Goal: Task Accomplishment & Management: Manage account settings

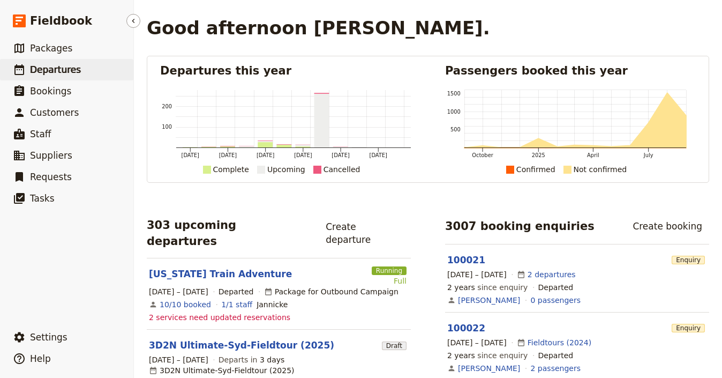
click at [84, 71] on link "​ Departures" at bounding box center [66, 69] width 133 height 21
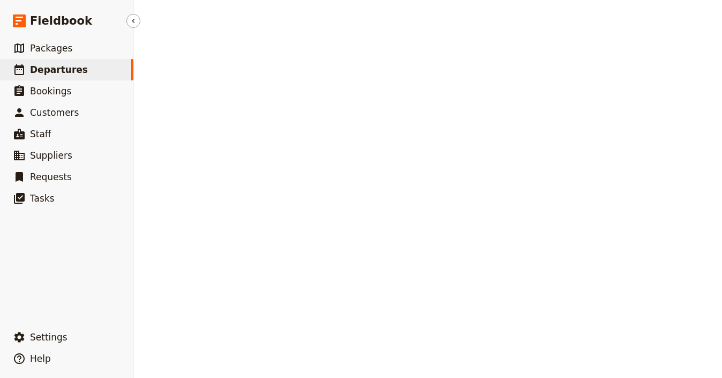
select select "UPDATED_AT"
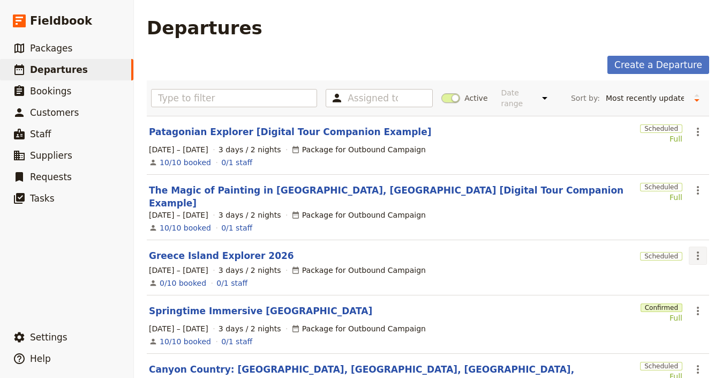
click at [691, 250] on icon "Actions" at bounding box center [697, 255] width 13 height 13
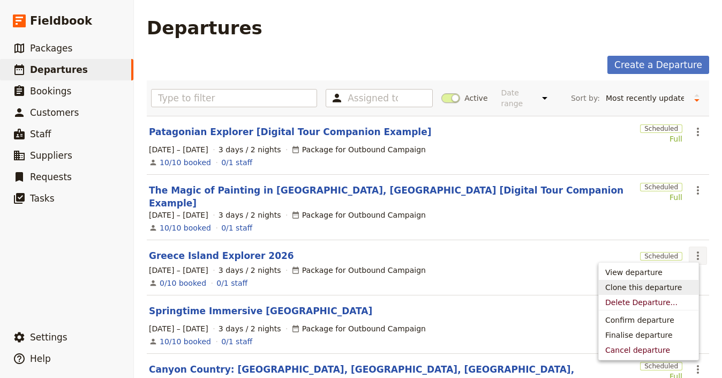
click at [646, 290] on span "Clone this departure" at bounding box center [643, 287] width 77 height 11
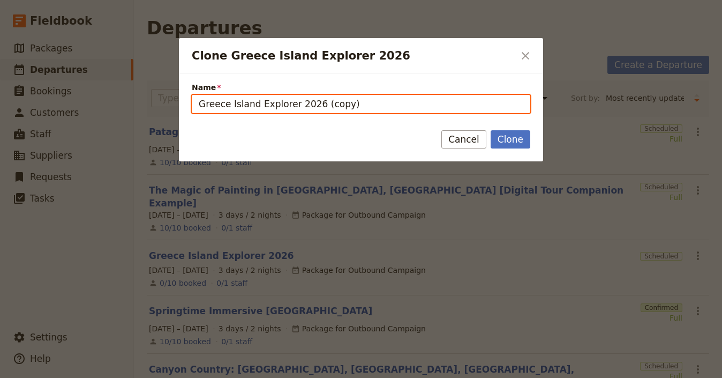
click at [273, 101] on input "Greece Island Explorer 2026 (copy)" at bounding box center [361, 104] width 338 height 18
click at [274, 101] on input "Greece Island Explorer 2026 (copy)" at bounding box center [361, 104] width 338 height 18
paste input "Fall [DATE] Tour in [GEOGRAPHIC_DATA]​"
type input "Fall [DATE] Tour in [GEOGRAPHIC_DATA]​"
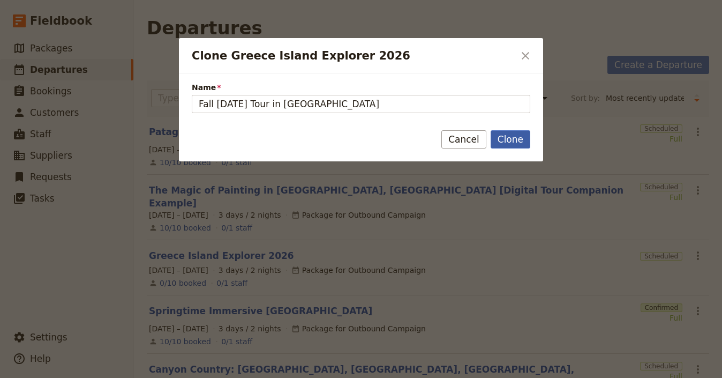
click at [523, 141] on button "Clone" at bounding box center [511, 139] width 40 height 18
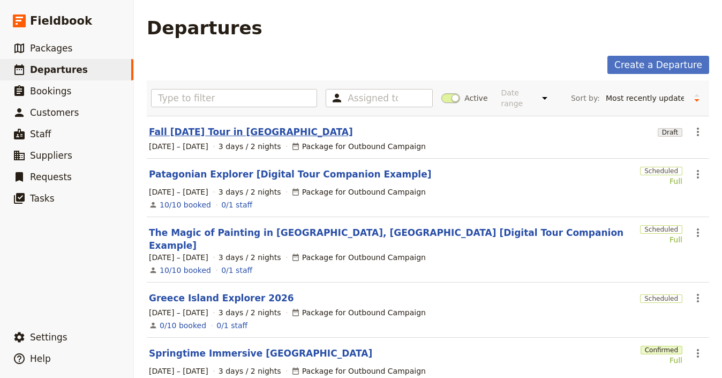
click at [219, 134] on link "Fall [DATE] Tour in [GEOGRAPHIC_DATA]​" at bounding box center [251, 131] width 204 height 13
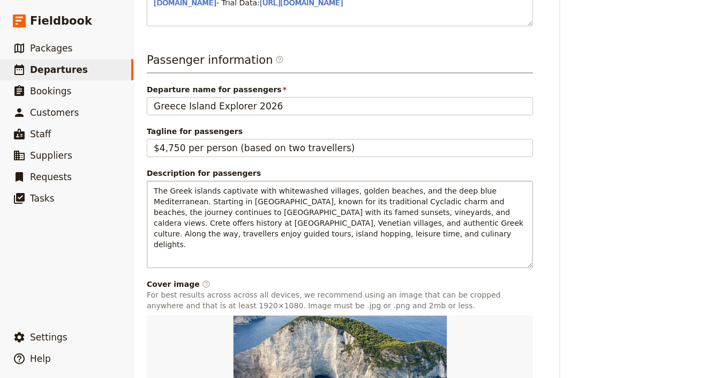
scroll to position [610, 0]
click at [280, 73] on h3 "Passenger information ​" at bounding box center [340, 61] width 386 height 21
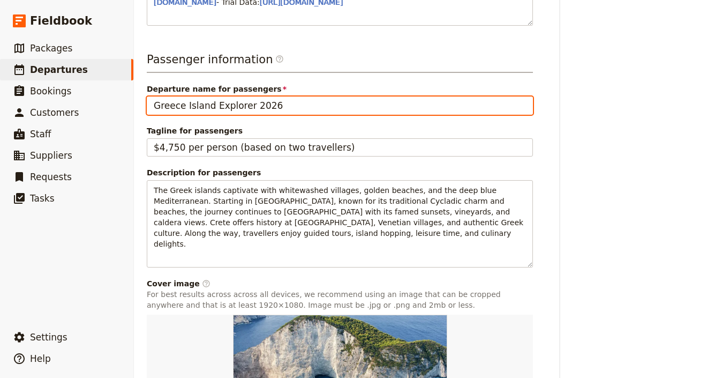
click at [272, 115] on input "Greece Island Explorer 2026" at bounding box center [340, 105] width 386 height 18
click at [273, 115] on input "Greece Island Explorer 2026" at bounding box center [340, 105] width 386 height 18
paste input "Fall [DATE] Tour in [GEOGRAPHIC_DATA]​"
paste input "text"
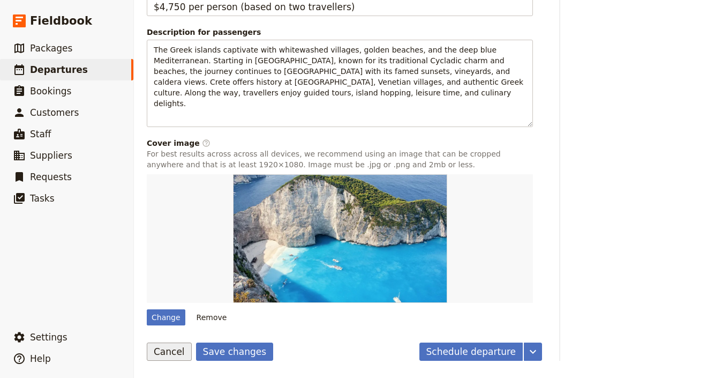
scroll to position [774, 0]
type input "Fall [DATE] Tour in [GEOGRAPHIC_DATA]​"
click at [229, 349] on button "Save changes" at bounding box center [235, 351] width 78 height 18
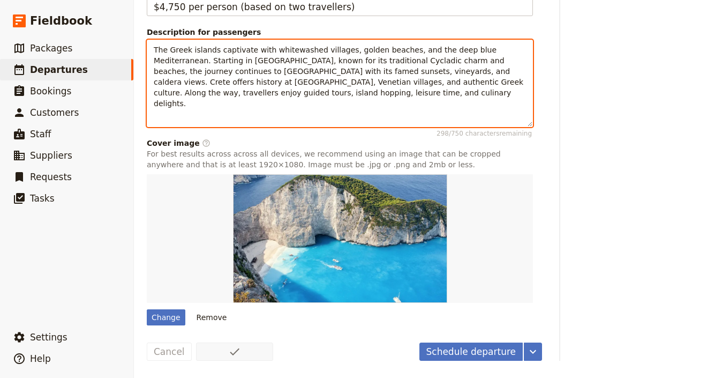
click at [249, 87] on span "The Greek islands captivate with whitewashed villages, golden beaches, and the …" at bounding box center [340, 77] width 372 height 62
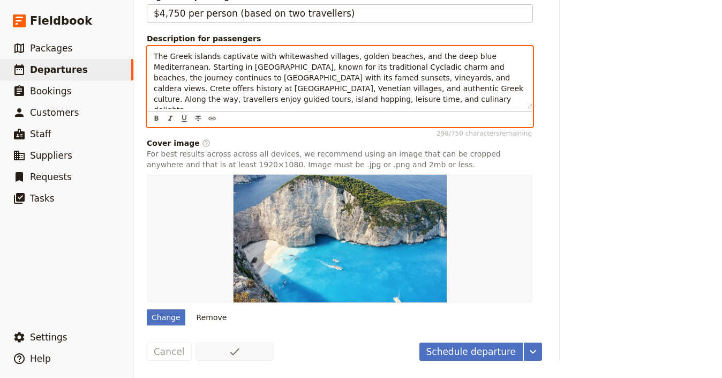
click at [249, 87] on span "The Greek islands captivate with whitewashed villages, golden beaches, and the …" at bounding box center [340, 83] width 372 height 62
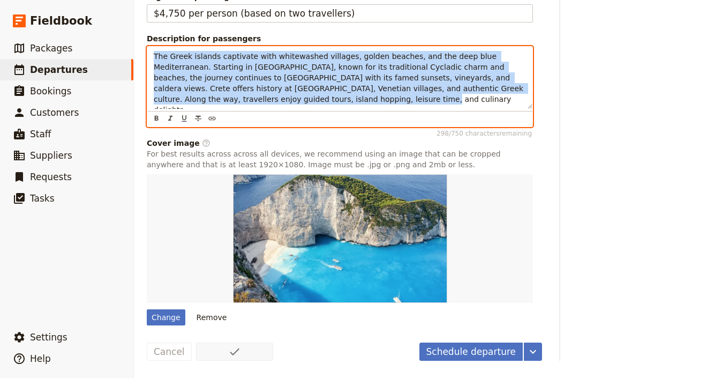
click at [249, 87] on span "The Greek islands captivate with whitewashed villages, golden beaches, and the …" at bounding box center [340, 83] width 372 height 62
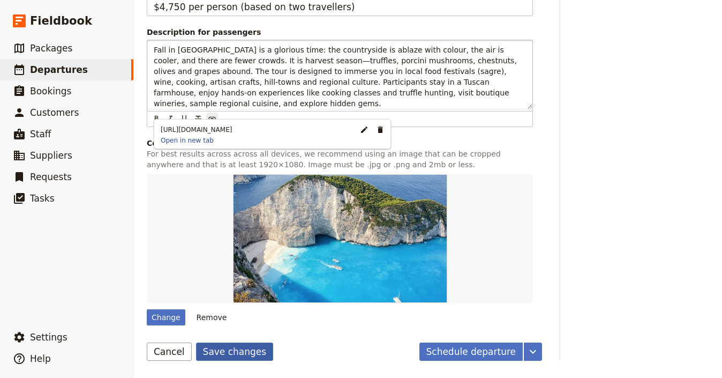
click at [243, 360] on button "Save changes" at bounding box center [235, 351] width 78 height 18
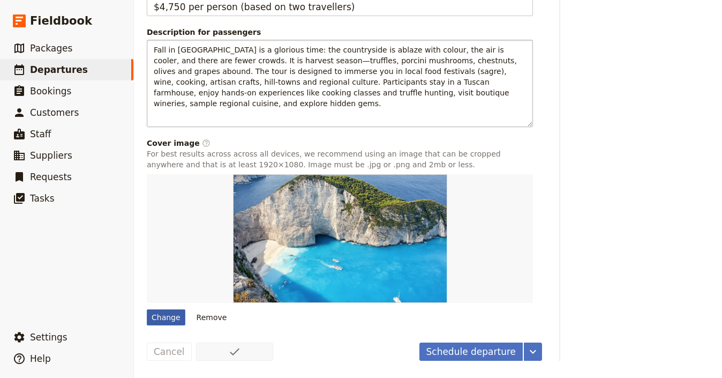
click at [170, 325] on div "Change" at bounding box center [166, 317] width 39 height 16
click at [147, 309] on input "Change" at bounding box center [146, 308] width 1 height 1
type input "C:\fakepath\CustomTours.jpg"
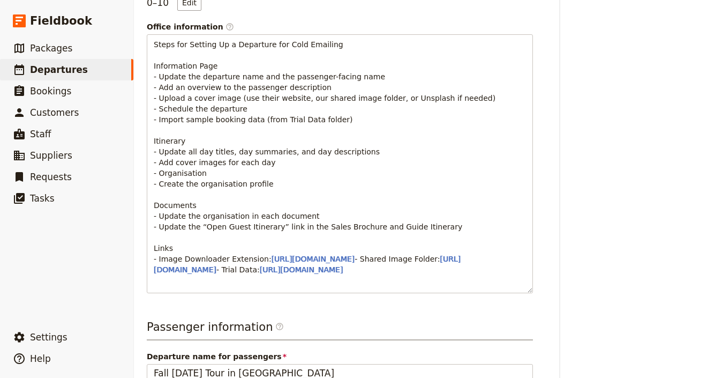
scroll to position [0, 0]
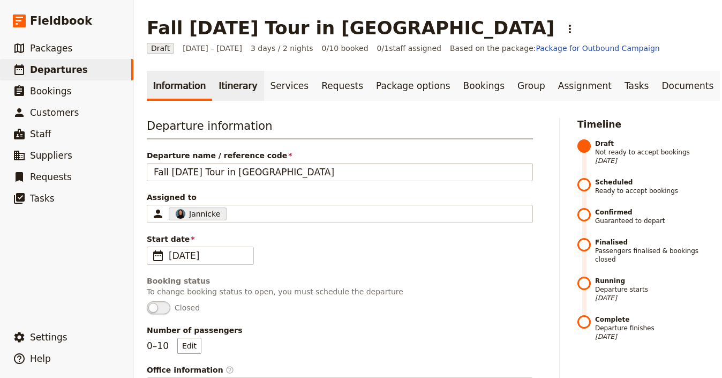
click at [232, 88] on link "Itinerary" at bounding box center [237, 86] width 51 height 30
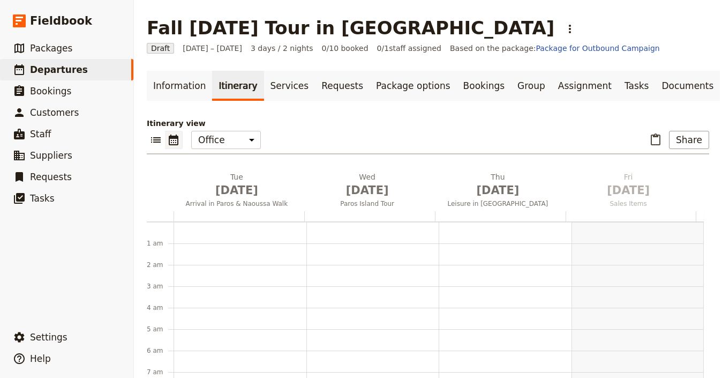
scroll to position [139, 0]
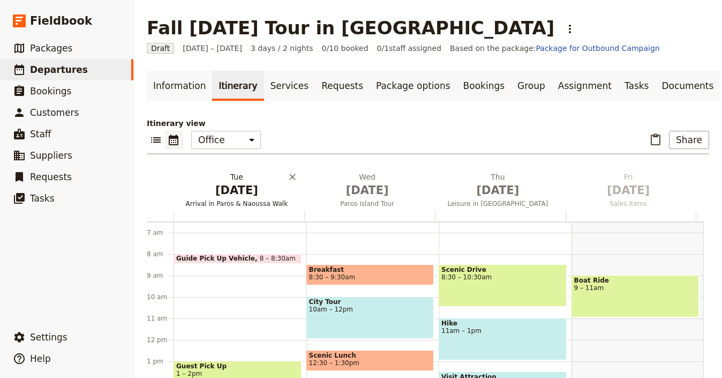
click at [236, 183] on span "[DATE]" at bounding box center [237, 190] width 118 height 16
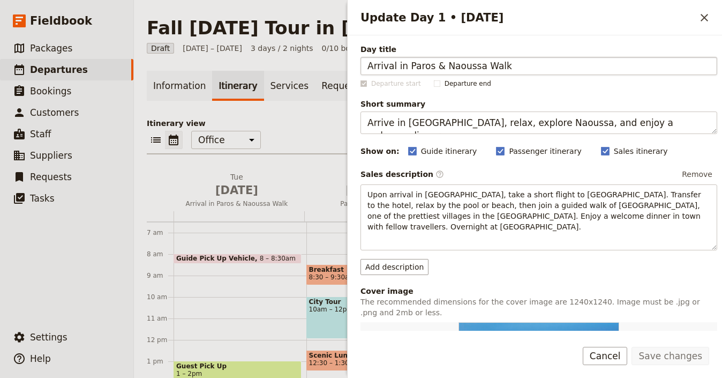
click at [532, 56] on div "Day title Arrival in Paros & Naoussa Walk" at bounding box center [538, 59] width 357 height 31
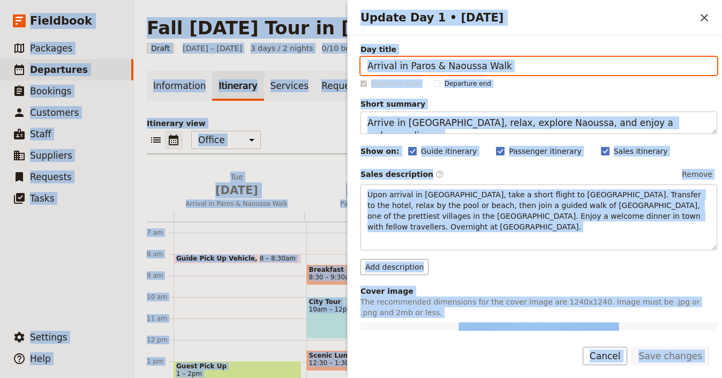
click at [540, 70] on input "Arrival in Paros & Naoussa Walk" at bounding box center [538, 66] width 357 height 18
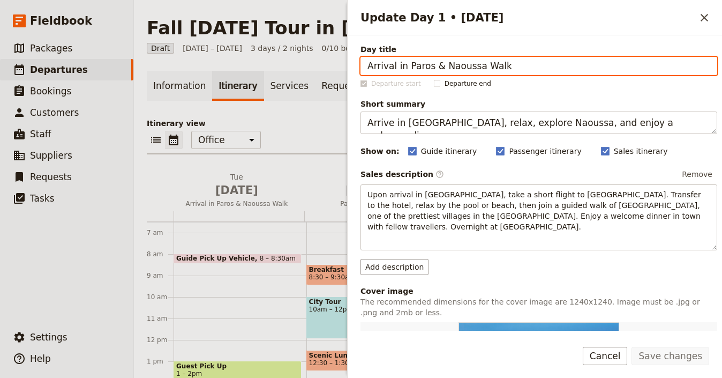
click at [540, 70] on input "Arrival in Paros & Naoussa Walk" at bounding box center [538, 66] width 357 height 18
paste input "Day / Benvenuto!"
type input "Arrival Day / Benvenuto!"
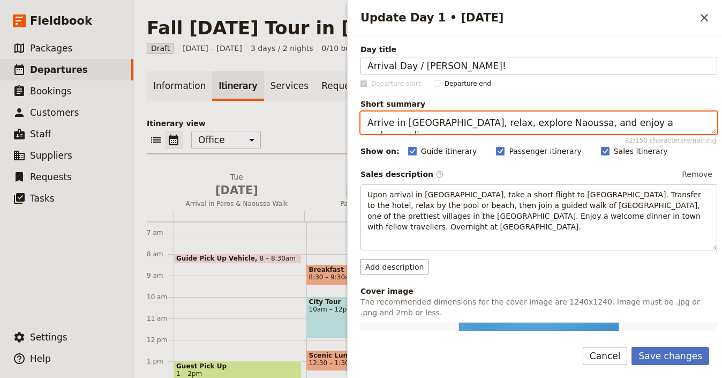
click at [495, 116] on textarea "Arrive in Paros, relax, explore Naoussa, and enjoy a welcome dinner." at bounding box center [538, 122] width 357 height 22
paste textarea "Tuscany, settle in, group welcome dinner in"
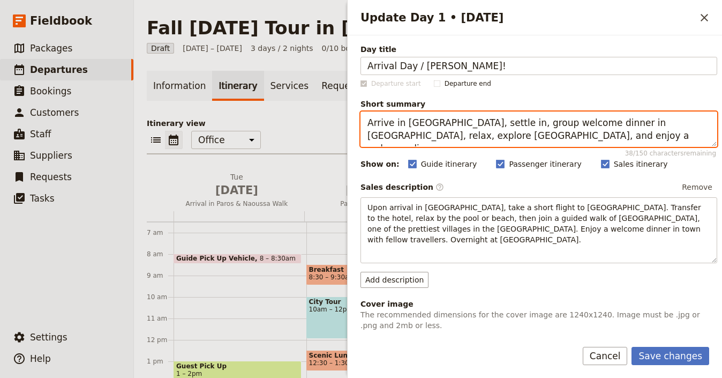
paste textarea "Update Day 1 • 1 Sep"
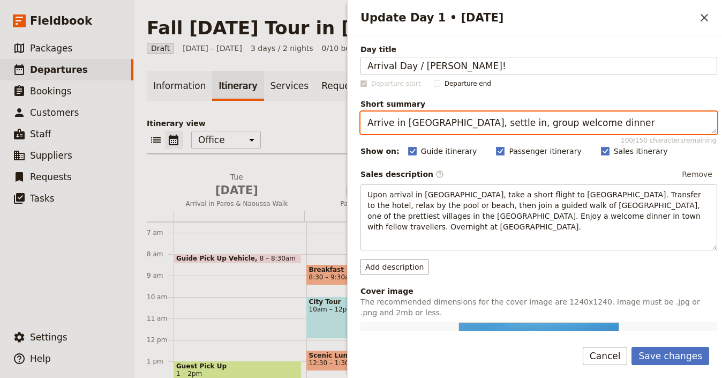
type textarea "Arrive in Tuscany, settle in, group welcome dinner"
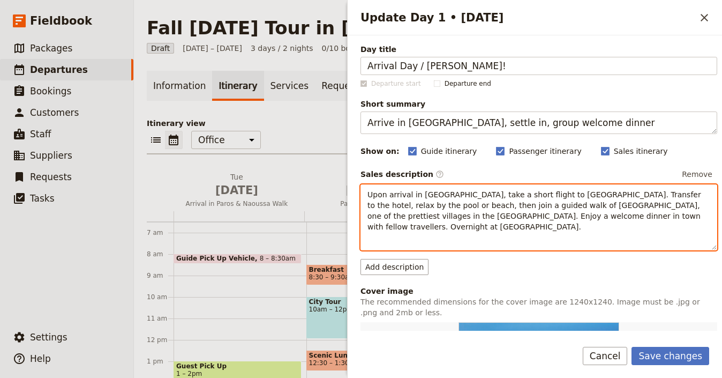
click at [480, 197] on span "Upon arrival in Athens, take a short flight to Paros. Transfer to the hotel, re…" at bounding box center [535, 210] width 336 height 41
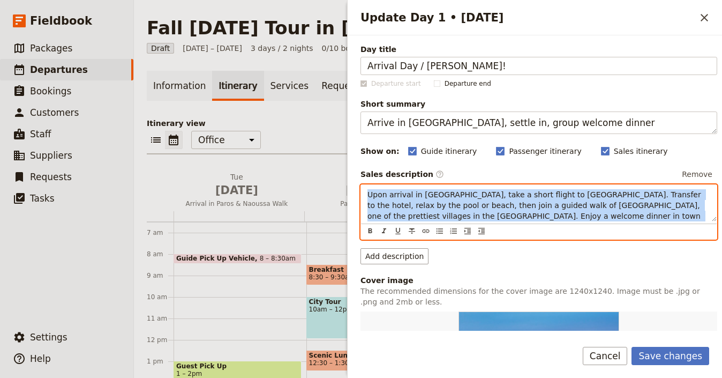
click at [480, 197] on span "Upon arrival in Athens, take a short flight to Paros. Transfer to the hotel, re…" at bounding box center [535, 210] width 336 height 41
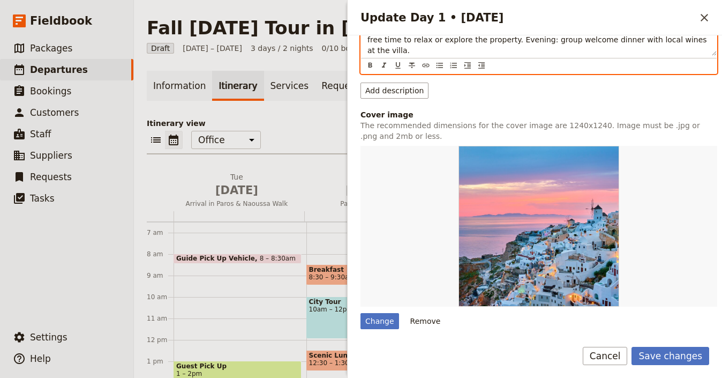
scroll to position [323, 0]
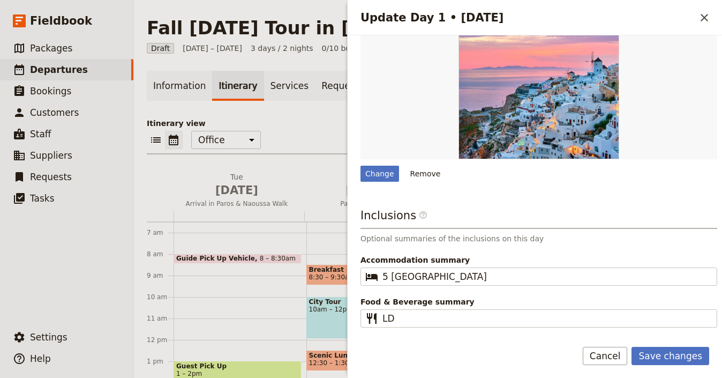
click at [384, 154] on div "Change Remove" at bounding box center [538, 89] width 357 height 183
click at [387, 165] on div "Change" at bounding box center [379, 173] width 39 height 16
click at [360, 165] on input "Change" at bounding box center [360, 165] width 1 height 1
type input "C:\fakepath\iStock-865226766.jpg"
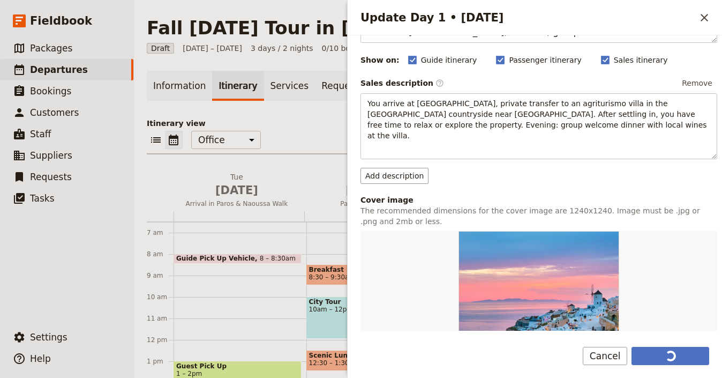
scroll to position [191, 0]
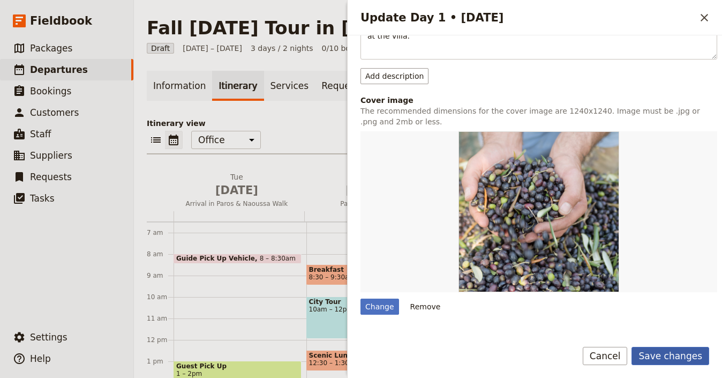
click at [706, 351] on button "Save changes" at bounding box center [670, 355] width 78 height 18
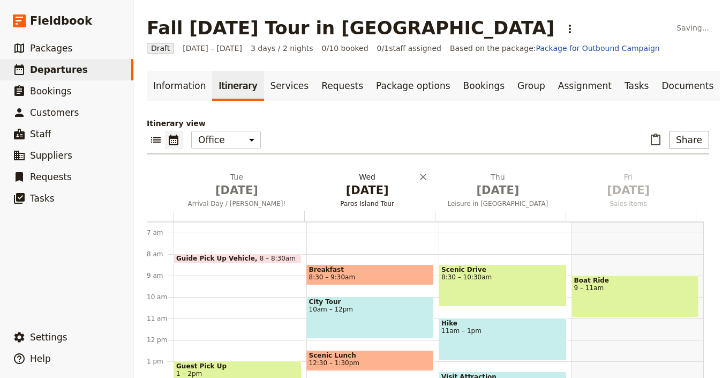
click at [322, 176] on h2 "Wed Sep 2 Paros Island Tour" at bounding box center [367, 184] width 118 height 27
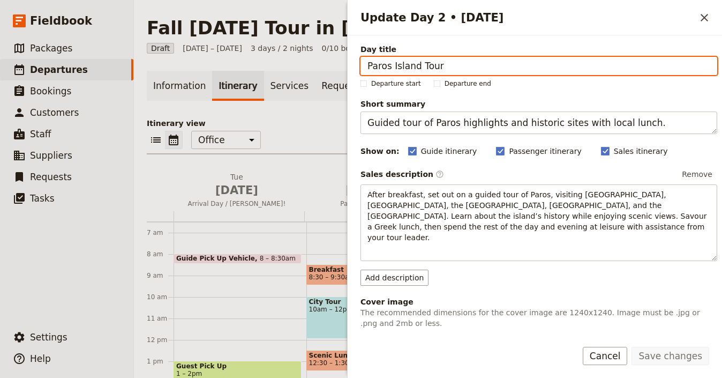
click at [586, 61] on input "Paros Island Tour" at bounding box center [538, 66] width 357 height 18
click at [587, 61] on input "Paros Island Tour" at bounding box center [538, 66] width 357 height 18
paste input "Cortona: ‘Under the Tuscan Sun’ with a Wine-Pairing Lunch"
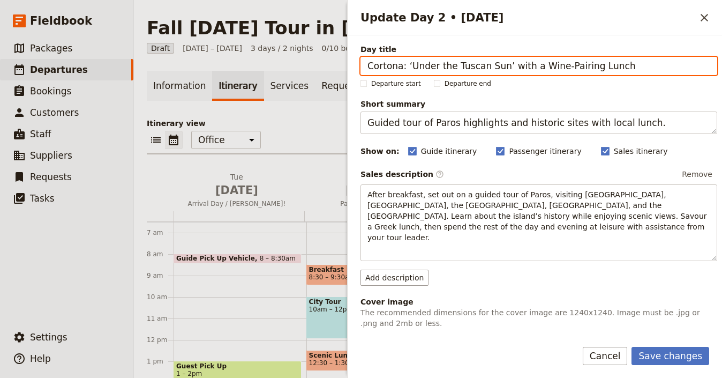
type input "Cortona: ‘Under the Tuscan Sun’ with a Wine-Pairing Lunch"
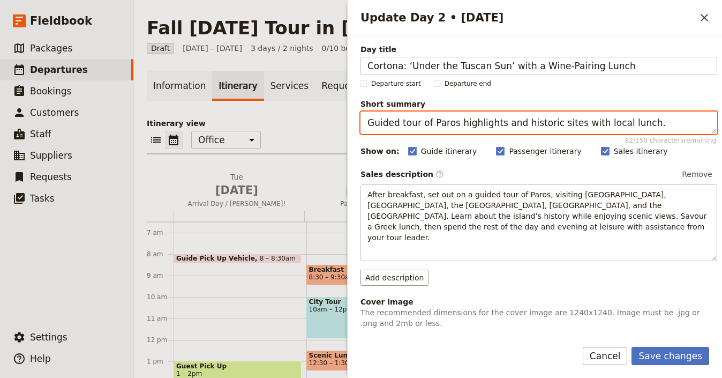
click at [512, 129] on textarea "Guided tour of Paros highlights and historic sites with local lunch." at bounding box center [538, 122] width 357 height 22
paste textarea "Explore Cortona and enjoy wine & countryside views"
type textarea "Explore Cortona and enjoy wine & countryside views"
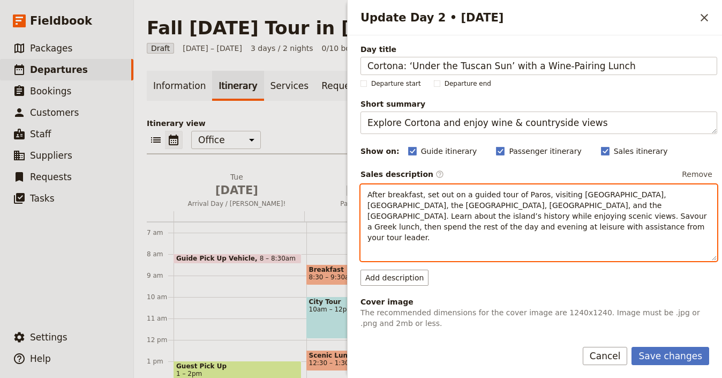
click at [504, 234] on div "After breakfast, set out on a guided tour of Paros, visiting Parikia, Lefkes, t…" at bounding box center [538, 222] width 357 height 77
click at [504, 245] on div "​ ​ ​ ​ ​ ​ ​ ​ ​" at bounding box center [539, 253] width 356 height 16
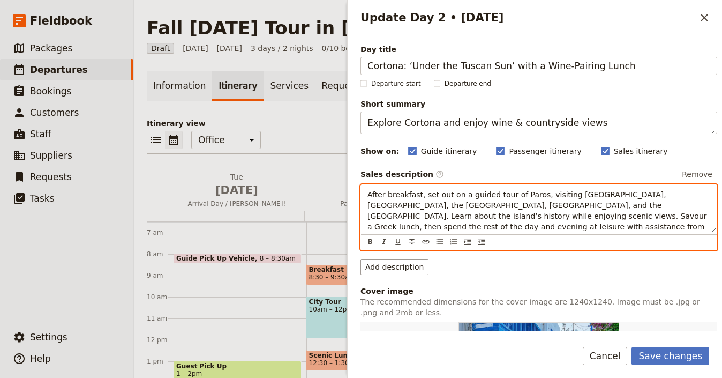
click at [518, 216] on span "After breakfast, set out on a guided tour of Paros, visiting Parikia, Lefkes, t…" at bounding box center [538, 215] width 342 height 51
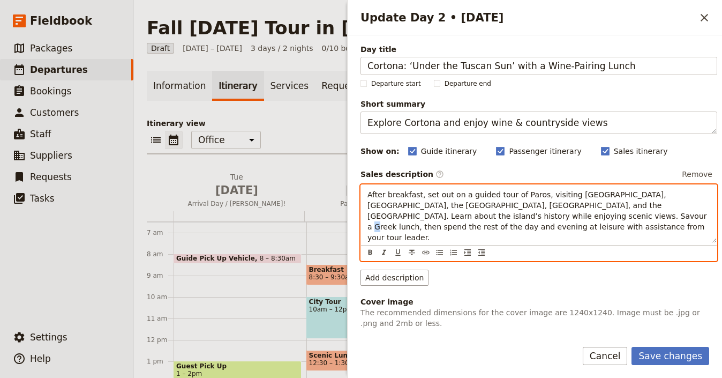
click at [518, 216] on span "After breakfast, set out on a guided tour of Paros, visiting Parikia, Lefkes, t…" at bounding box center [538, 215] width 342 height 51
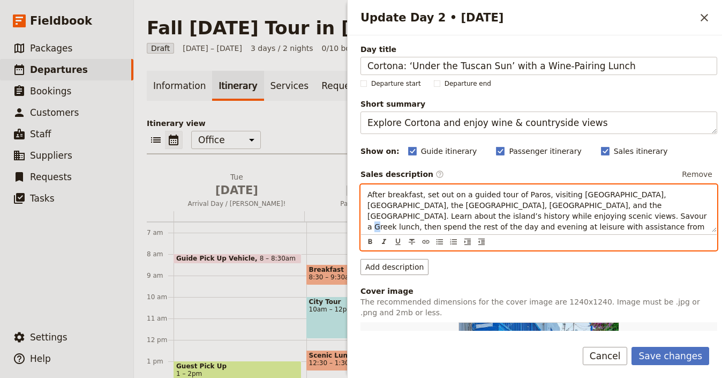
click at [518, 215] on span "After breakfast, set out on a guided tour of Paros, visiting Parikia, Lefkes, t…" at bounding box center [538, 215] width 342 height 51
click at [518, 218] on span "After breakfast, set out on a guided tour of Paros, visiting Parikia, Lefkes, t…" at bounding box center [538, 215] width 342 height 51
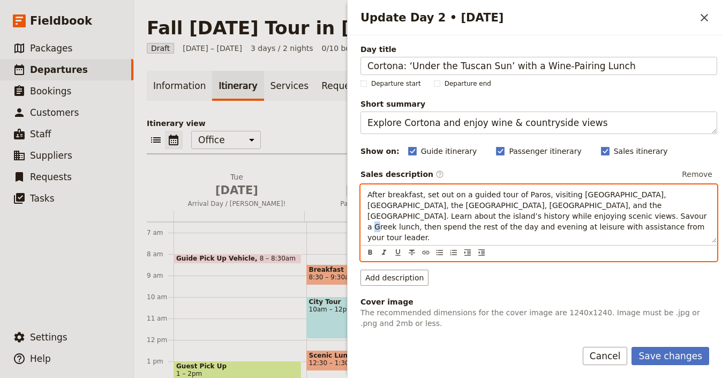
click at [518, 218] on span "After breakfast, set out on a guided tour of Paros, visiting Parikia, Lefkes, t…" at bounding box center [538, 215] width 342 height 51
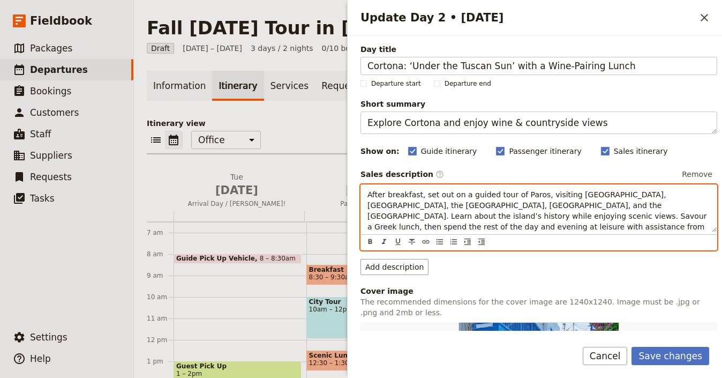
click at [518, 219] on span "After breakfast, set out on a guided tour of Paros, visiting Parikia, Lefkes, t…" at bounding box center [538, 215] width 342 height 51
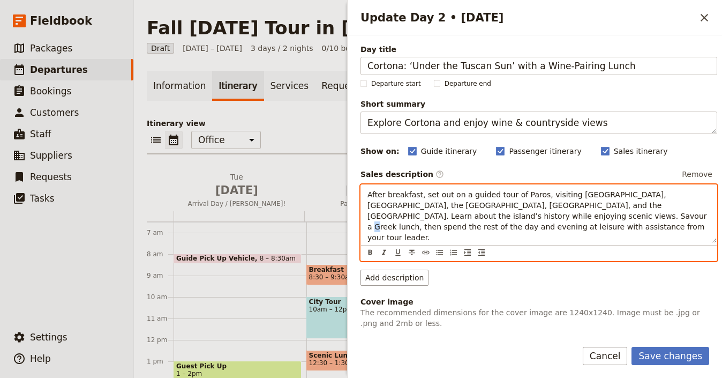
click at [518, 219] on span "After breakfast, set out on a guided tour of Paros, visiting Parikia, Lefkes, t…" at bounding box center [538, 215] width 342 height 51
click at [518, 220] on span "After breakfast, set out on a guided tour of Paros, visiting Parikia, Lefkes, t…" at bounding box center [538, 215] width 342 height 51
click at [518, 219] on span "After breakfast, set out on a guided tour of Paros, visiting Parikia, Lefkes, t…" at bounding box center [538, 215] width 342 height 51
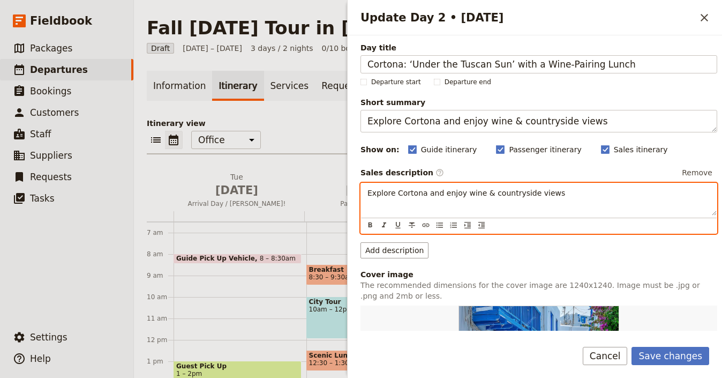
scroll to position [2, 0]
click at [506, 191] on span "Explore Cortona and enjoy wine & countryside views" at bounding box center [466, 192] width 198 height 9
click at [506, 190] on span "Explore Cortona and enjoy wine & countryside views" at bounding box center [466, 192] width 198 height 9
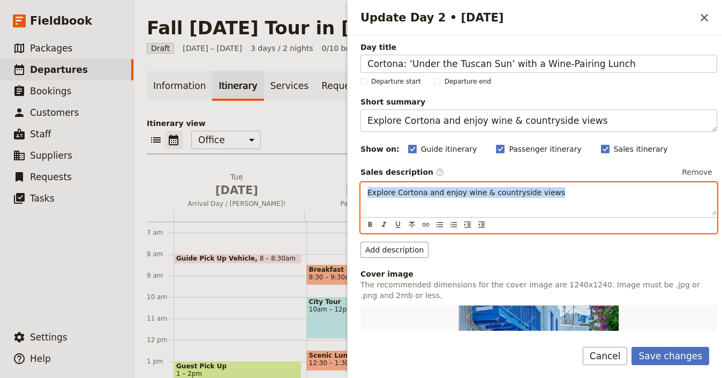
click at [506, 190] on span "Explore Cortona and enjoy wine & countryside views" at bounding box center [466, 192] width 198 height 9
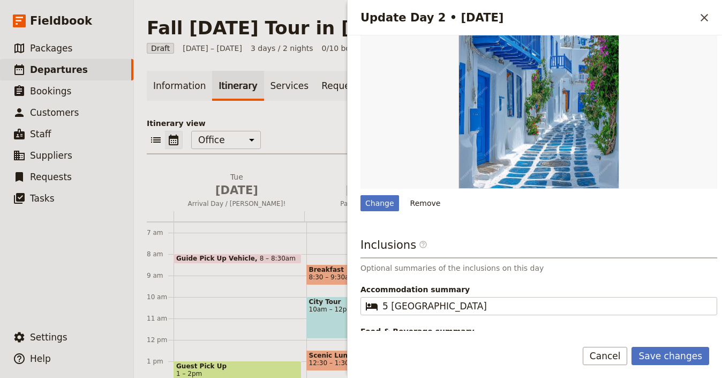
scroll to position [294, 0]
click at [378, 195] on div "Change" at bounding box center [379, 203] width 39 height 16
click at [360, 194] on input "Change" at bounding box center [360, 194] width 1 height 1
type input "C:\fakepath\6e4eed356b3447a3f92e58713c84b5d1.jpeg"
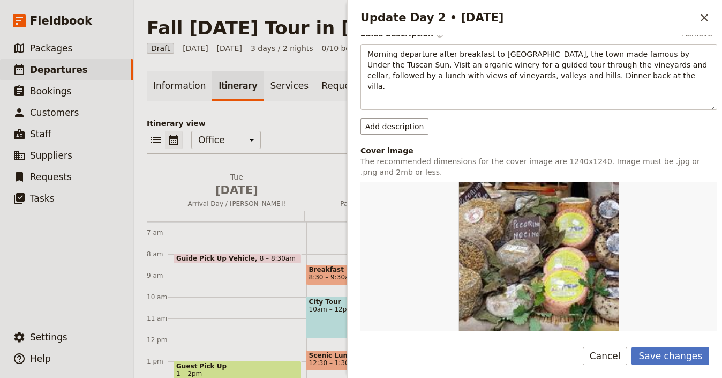
scroll to position [142, 0]
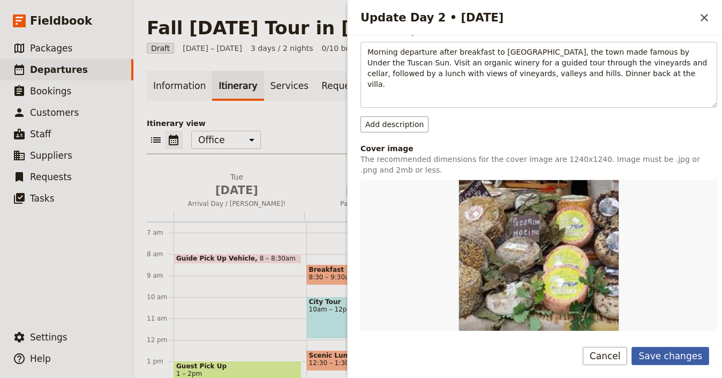
click at [657, 351] on button "Save changes" at bounding box center [670, 355] width 78 height 18
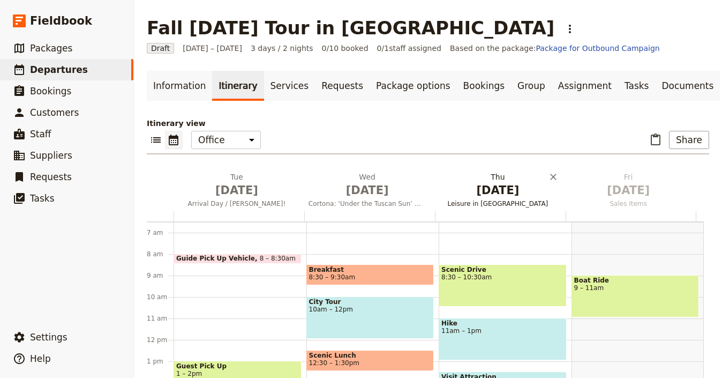
click at [477, 185] on span "[DATE]" at bounding box center [498, 190] width 118 height 16
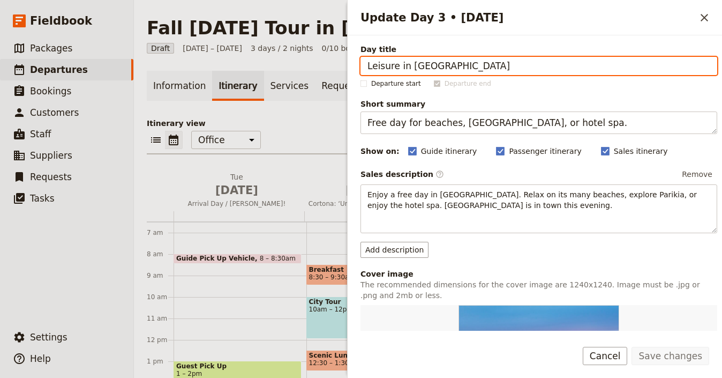
click at [552, 65] on input "Leisure in Paros" at bounding box center [538, 66] width 357 height 18
paste input "Val d’Orcia & Pecorino Cheese"
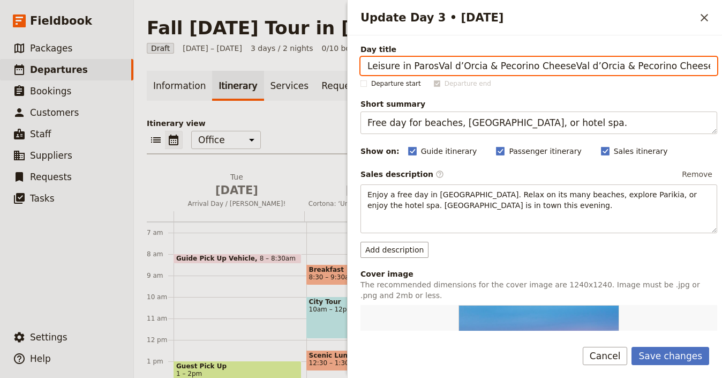
paste input "Update Day 3 • 3 Sep"
type input "Val d’Orcia & Pecorino Cheese"
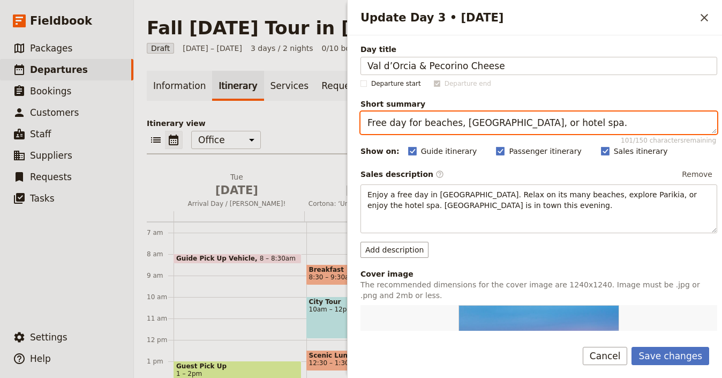
click at [599, 126] on textarea "Free day for beaches, Parikia town, or hotel spa." at bounding box center [538, 122] width 357 height 22
click at [600, 125] on textarea "Free day for beaches, Parikia town, or hotel spa." at bounding box center [538, 122] width 357 height 22
click at [601, 124] on textarea "Free day for beaches, Parikia town, or hotel spa." at bounding box center [538, 122] width 357 height 22
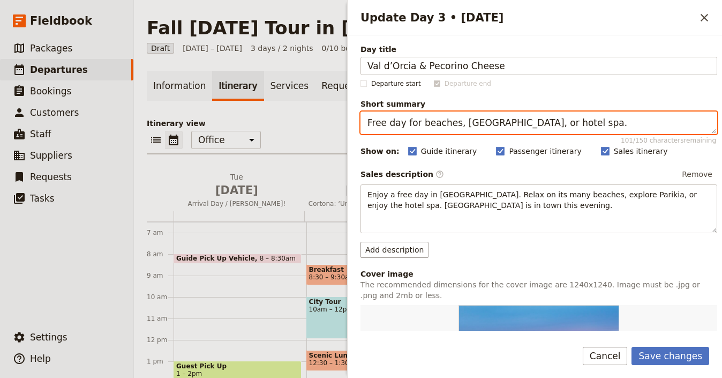
click at [601, 124] on textarea "Free day for beaches, Parikia town, or hotel spa." at bounding box center [538, 122] width 357 height 22
paste textarea "Scenic hilltowns & cheese tasting in Val d’Orcia"
type textarea "Scenic hilltowns & cheese tasting in Val d’Orcia"
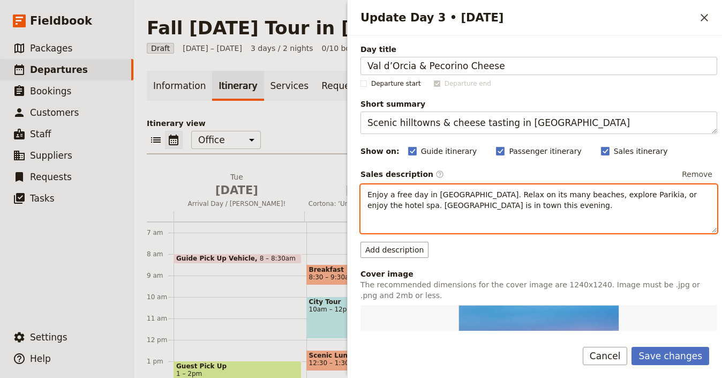
click at [459, 200] on span "Enjoy a free day in Paros. Relax on its many beaches, explore Parikia, or enjoy…" at bounding box center [532, 199] width 331 height 19
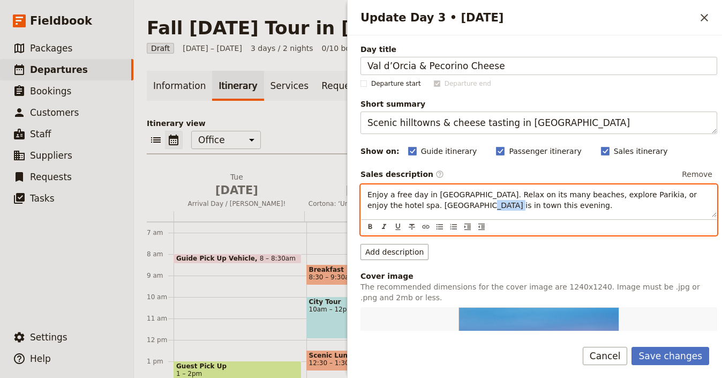
click at [459, 200] on p "Enjoy a free day in Paros. Relax on its many beaches, explore Parikia, or enjoy…" at bounding box center [538, 199] width 343 height 21
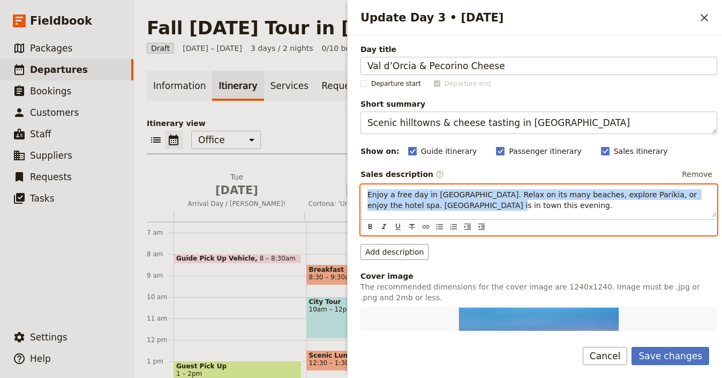
click at [459, 200] on p "Enjoy a free day in Paros. Relax on its many beaches, explore Parikia, or enjoy…" at bounding box center [538, 199] width 343 height 21
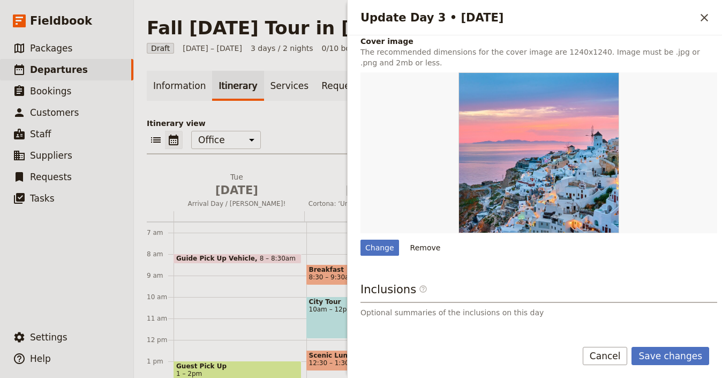
scroll to position [336, 0]
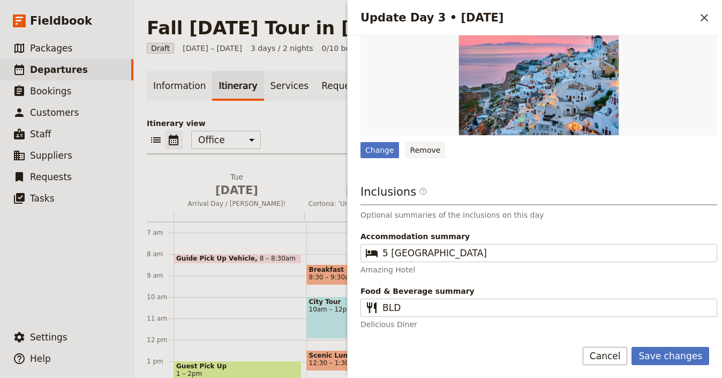
click at [423, 146] on button "Remove" at bounding box center [425, 150] width 40 height 16
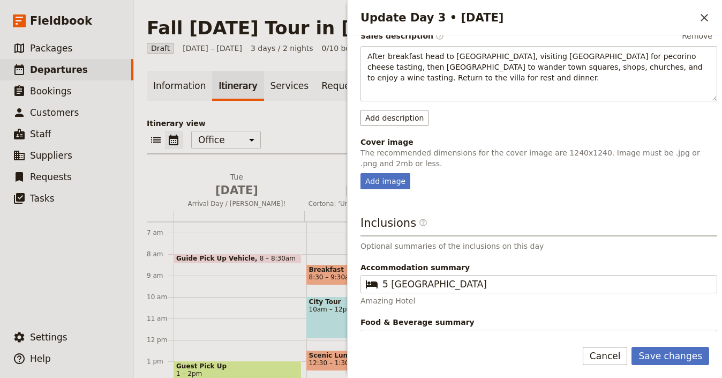
scroll to position [169, 0]
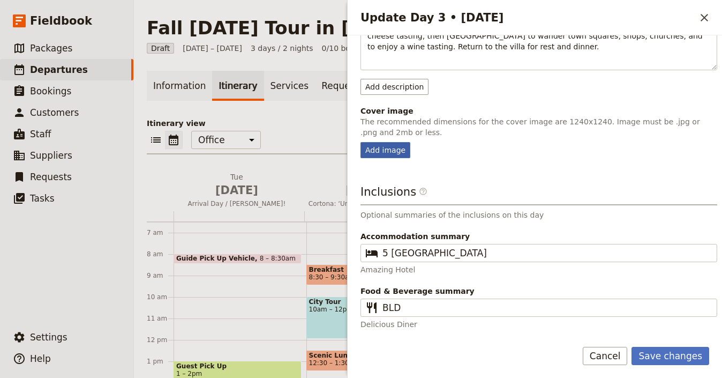
click at [393, 149] on div "Add image" at bounding box center [385, 150] width 50 height 16
click at [360, 142] on input "Add image" at bounding box center [360, 141] width 1 height 1
type input "C:\fakepath\ff7fd028b15eede34383e3ea6b84c33b.jpeg"
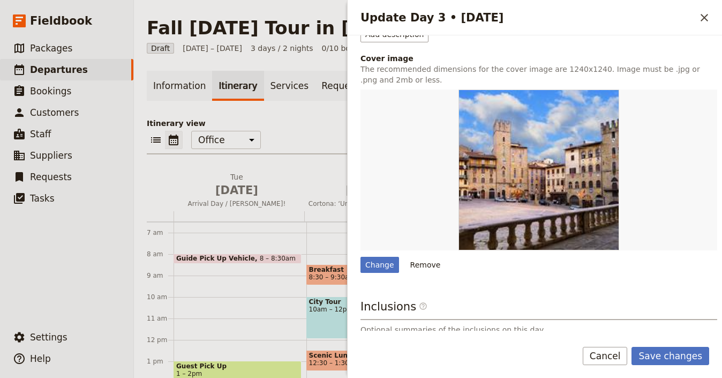
scroll to position [293, 0]
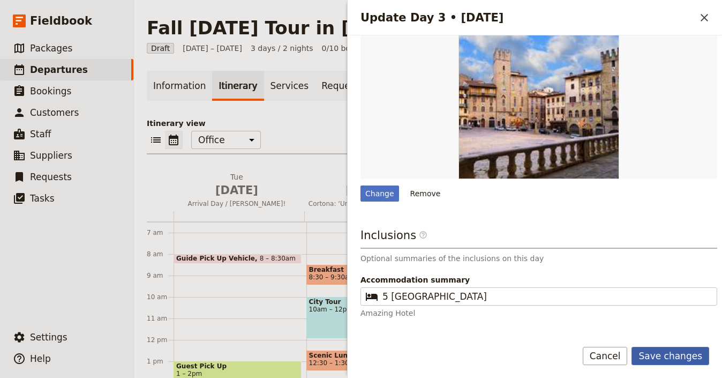
click at [688, 357] on button "Save changes" at bounding box center [670, 355] width 78 height 18
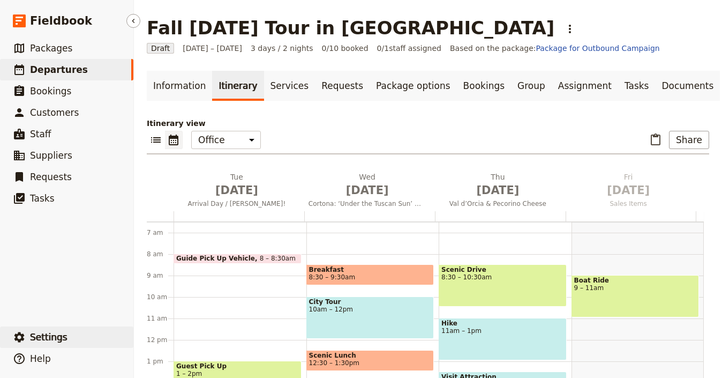
click at [53, 337] on span "Settings" at bounding box center [48, 336] width 37 height 11
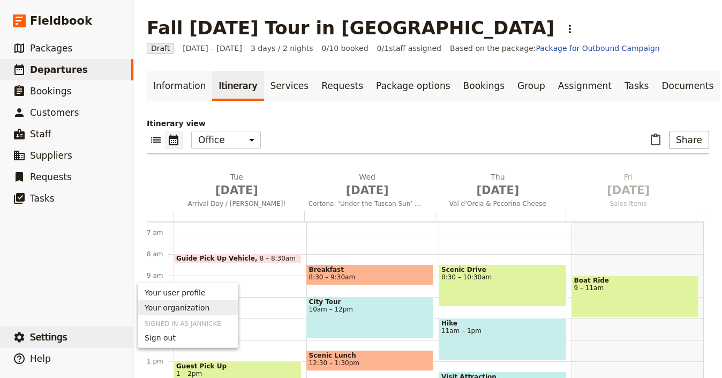
click at [212, 311] on span "Your organization" at bounding box center [188, 307] width 87 height 11
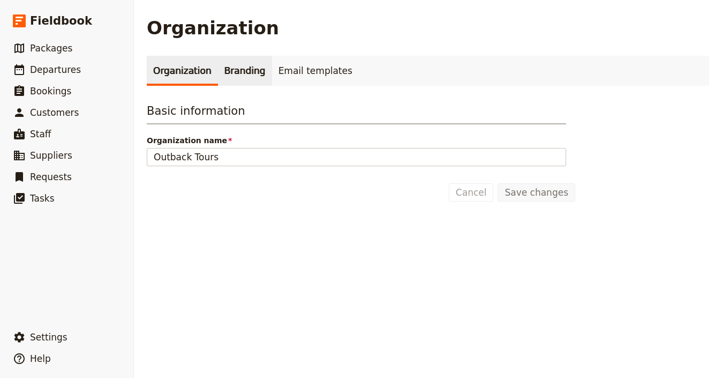
click at [244, 73] on link "Branding" at bounding box center [245, 71] width 54 height 30
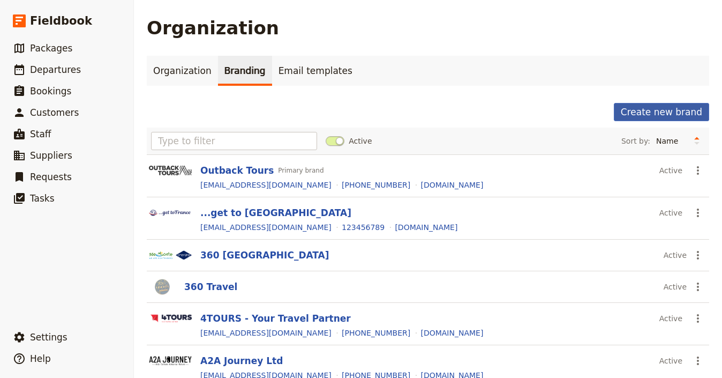
click at [652, 109] on button "Create new brand" at bounding box center [661, 112] width 95 height 18
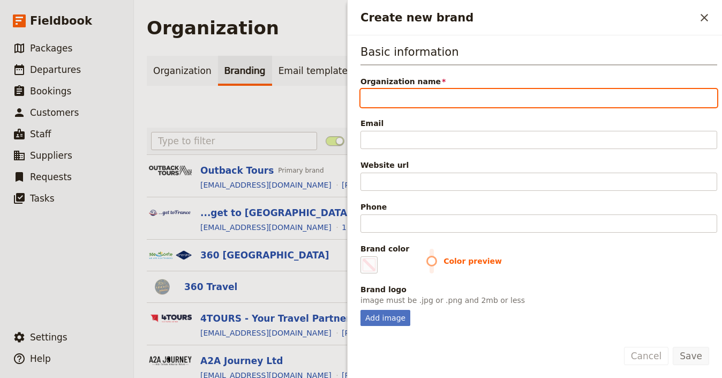
click at [455, 95] on input "Organization name" at bounding box center [538, 98] width 357 height 18
paste input "Vitalia Tours & Celebrations"
type input "Vitalia Tours & Celebrations"
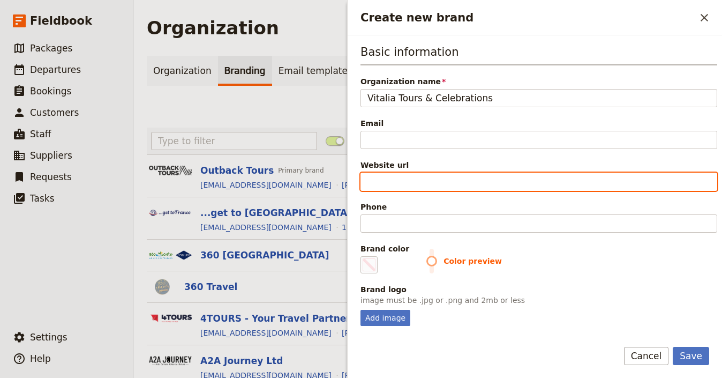
click at [425, 182] on input "Website url" at bounding box center [538, 181] width 357 height 18
click at [432, 182] on input "Website url" at bounding box center [538, 181] width 357 height 18
paste input "https://vitaliatours.com"
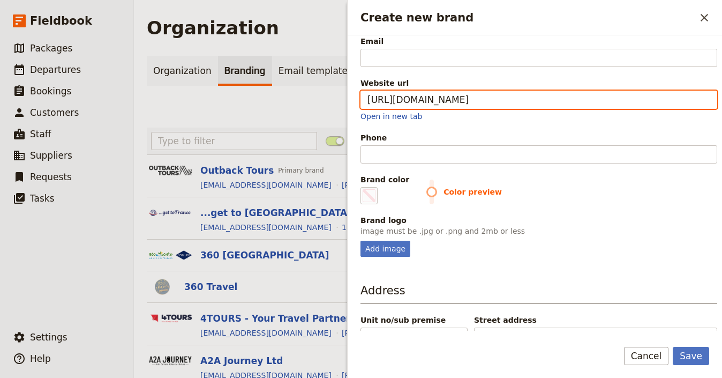
scroll to position [110, 0]
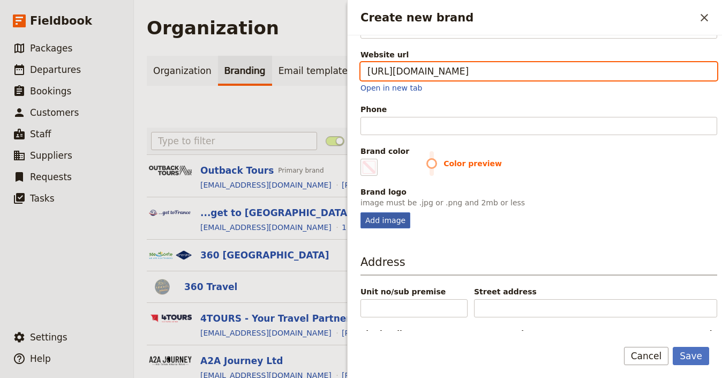
type input "https://vitaliatours.com"
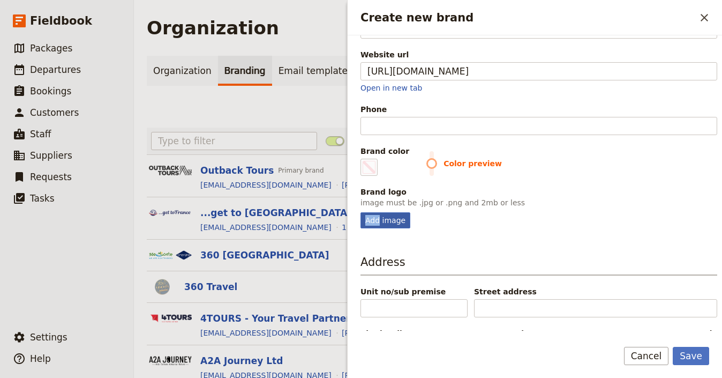
click at [379, 215] on div "Add image" at bounding box center [385, 220] width 50 height 16
click at [398, 223] on div "Add image" at bounding box center [385, 220] width 50 height 16
click at [360, 212] on input "Add image" at bounding box center [360, 212] width 1 height 1
type input "C:\fakepath\VitaliaFINAL-250.png"
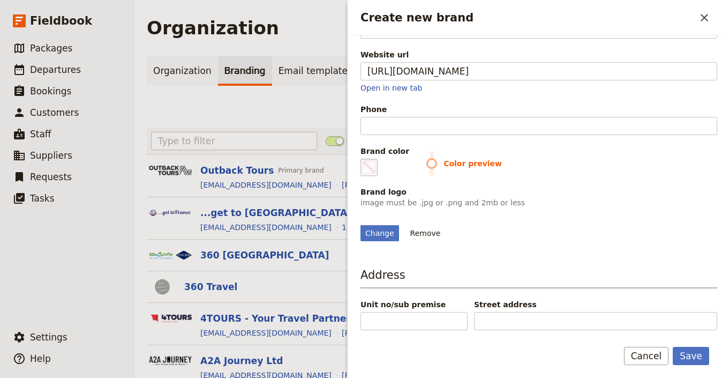
click at [369, 165] on span "Create new brand" at bounding box center [369, 167] width 13 height 13
click at [363, 159] on input "#000000" at bounding box center [363, 158] width 1 height 1
drag, startPoint x: 371, startPoint y: 175, endPoint x: 375, endPoint y: 179, distance: 6.1
click at [372, 175] on fieldset "#000000" at bounding box center [368, 167] width 17 height 17
click at [363, 159] on input "#000000" at bounding box center [363, 158] width 1 height 1
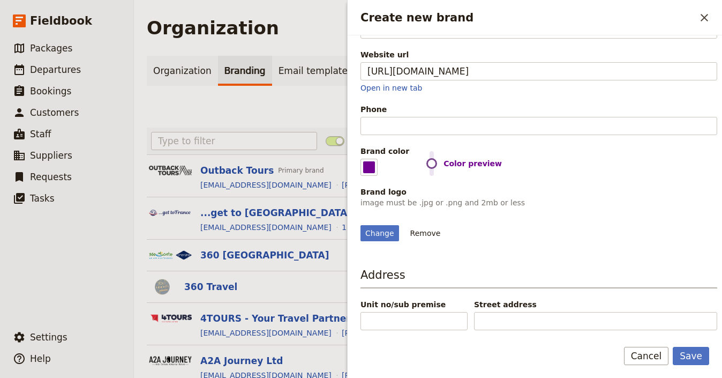
type input "#710191"
click at [676, 217] on div "Change Remove" at bounding box center [538, 226] width 357 height 29
drag, startPoint x: 696, startPoint y: 338, endPoint x: 697, endPoint y: 348, distance: 9.7
click at [696, 338] on form "Basic information Organization name Vitalia Tours & Celebrations Email Website …" at bounding box center [535, 206] width 374 height 342
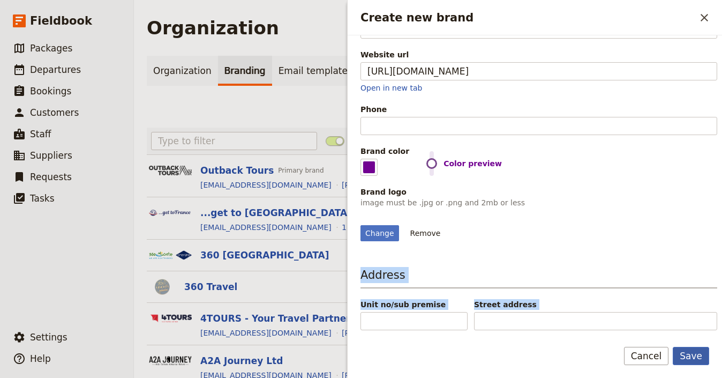
click at [696, 351] on button "Save" at bounding box center [691, 355] width 36 height 18
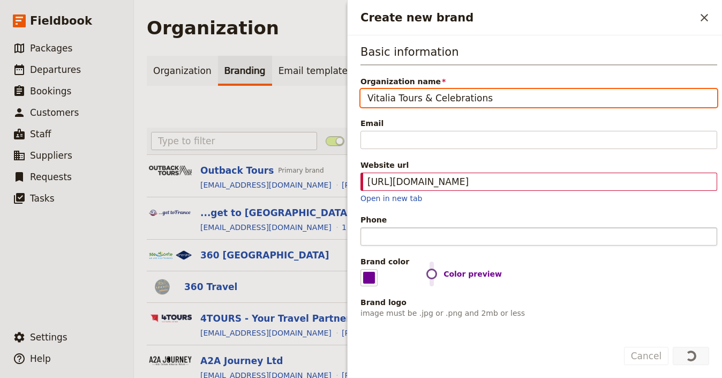
scroll to position [225, 0]
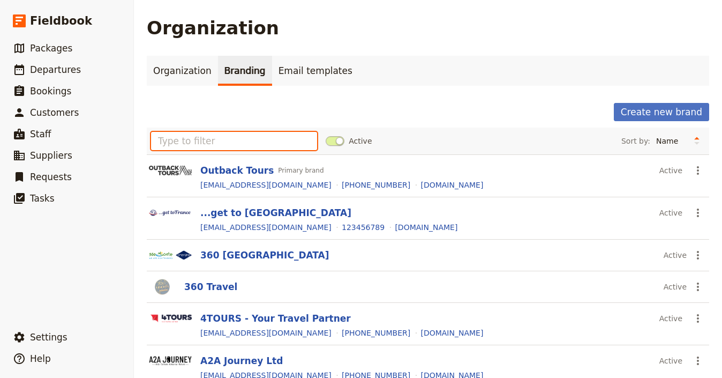
click at [230, 146] on input "text" at bounding box center [234, 141] width 166 height 18
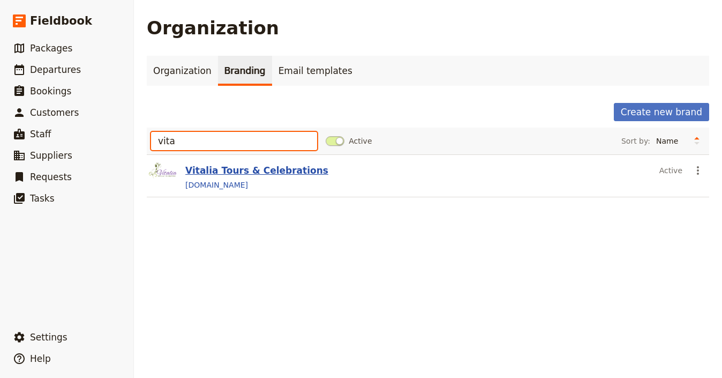
type input "vita"
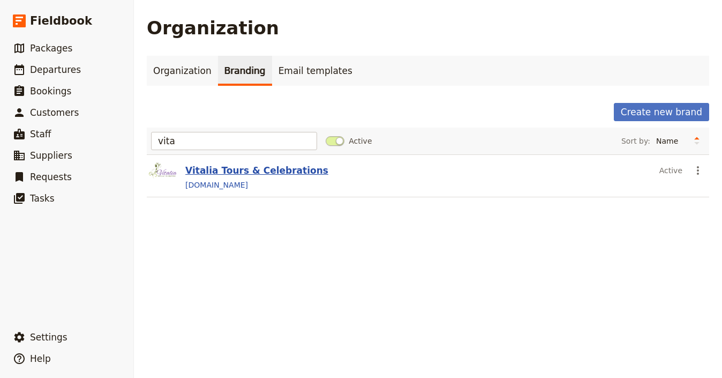
click at [246, 169] on button "Vitalia Tours & Celebrations" at bounding box center [256, 170] width 143 height 13
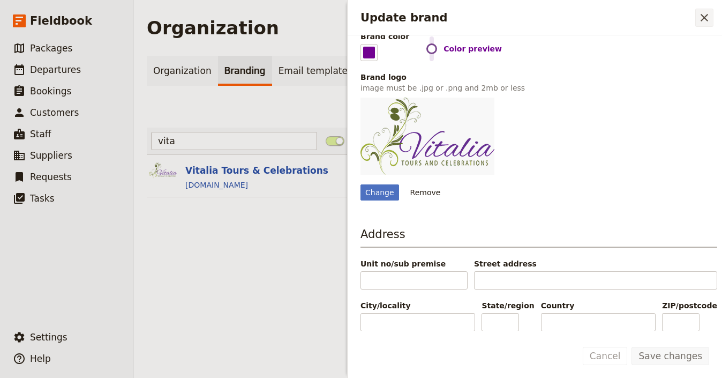
click at [707, 20] on icon "Close drawer" at bounding box center [703, 17] width 7 height 7
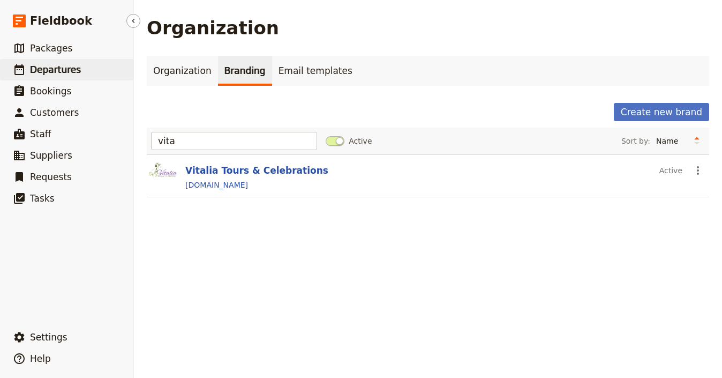
click at [112, 70] on link "​ Departures" at bounding box center [66, 69] width 133 height 21
select select "UPDATED_AT"
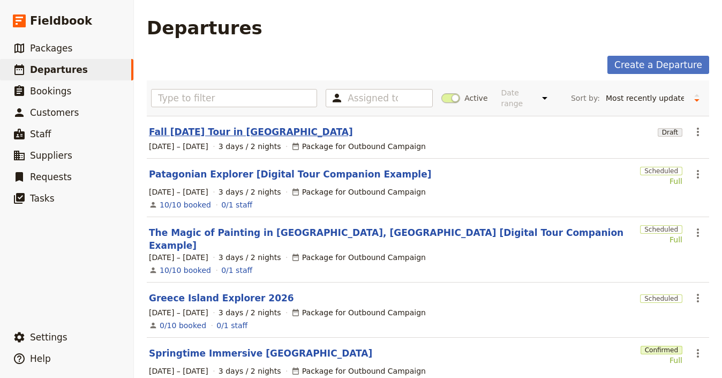
click at [259, 135] on link "Fall [DATE] Tour in [GEOGRAPHIC_DATA]​" at bounding box center [251, 131] width 204 height 13
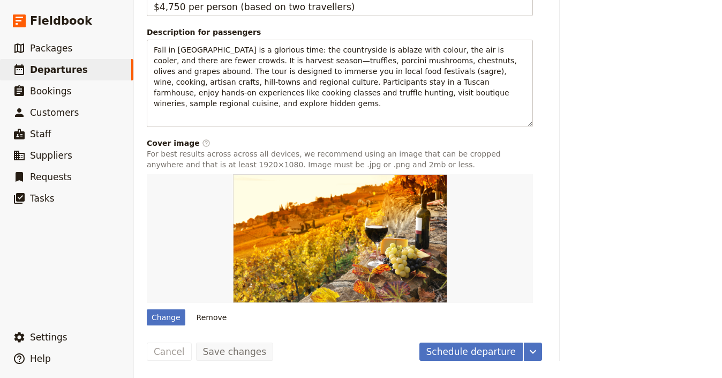
click at [484, 343] on button "Schedule departure" at bounding box center [471, 351] width 104 height 18
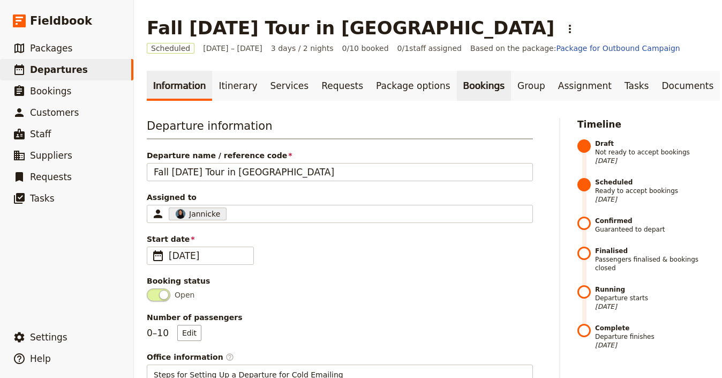
click at [458, 89] on link "Bookings" at bounding box center [484, 86] width 54 height 30
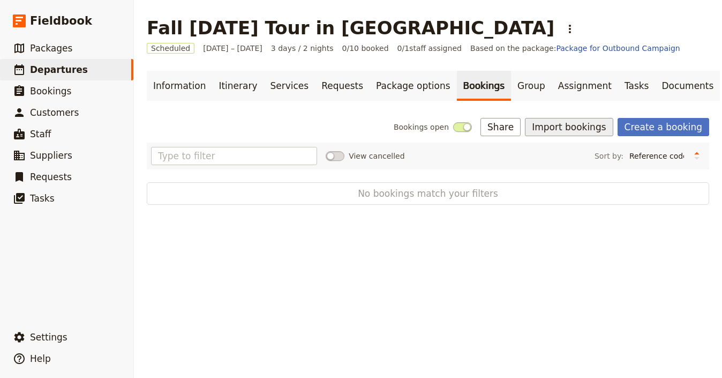
click at [574, 129] on button "Import bookings" at bounding box center [569, 127] width 88 height 18
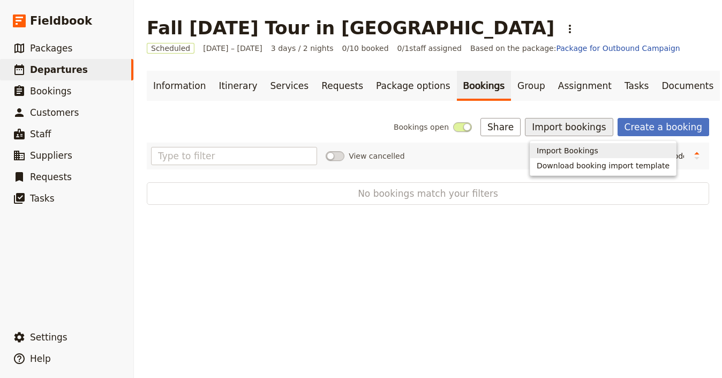
click at [580, 149] on span "Import Bookings" at bounding box center [568, 150] width 62 height 11
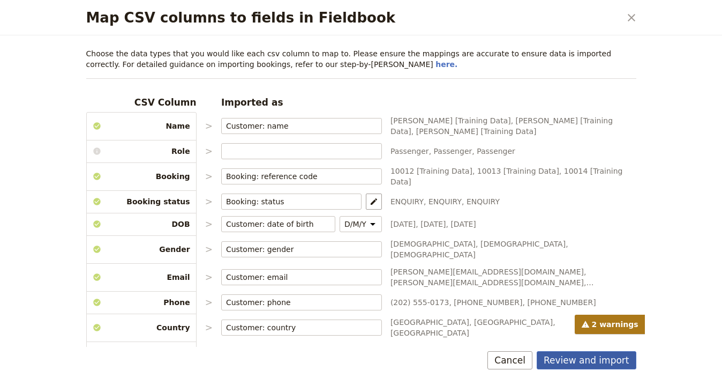
click at [601, 360] on button "Review and import" at bounding box center [587, 360] width 100 height 18
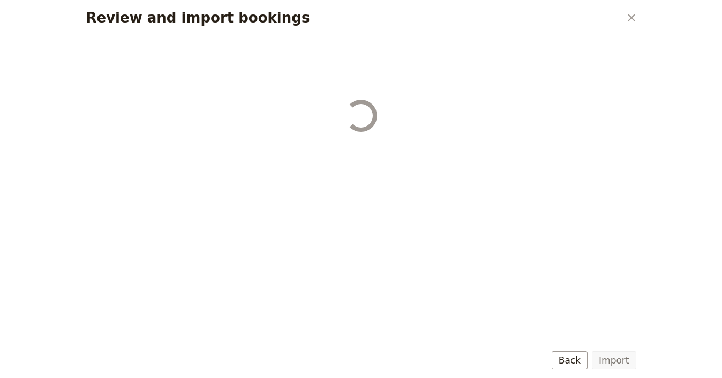
select select "68b002b7cac3c784cf00db27"
select select "68b002b7cac3c784cf00db28"
select select "68b002b7cac3c784cf00db29"
select select "68b002b7cac3c784cf00db2a"
select select "650e1b8d408bbede5b0c6045"
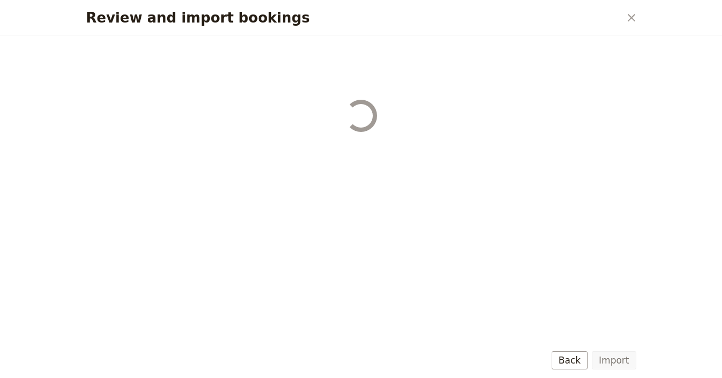
select select "68b002b7cac3c784cf00db2c"
select select "68b002b7cac3c784cf00db2d"
select select "68b002b7cac3c784cf00db2e"
select select "68b002b7cac3c784cf00db2f"
select select "68b002b7cac3c784cf00db30"
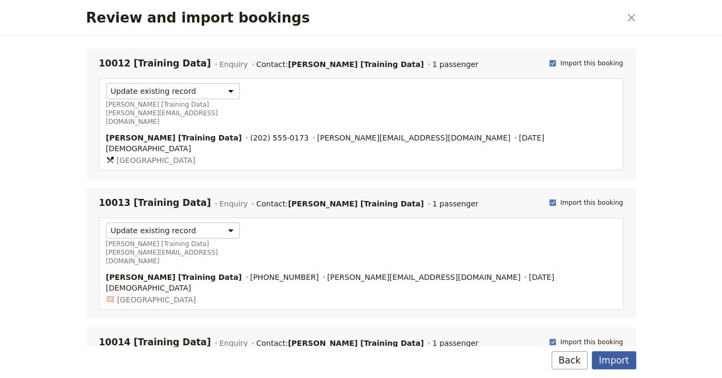
click at [601, 358] on button "Import" at bounding box center [614, 360] width 44 height 18
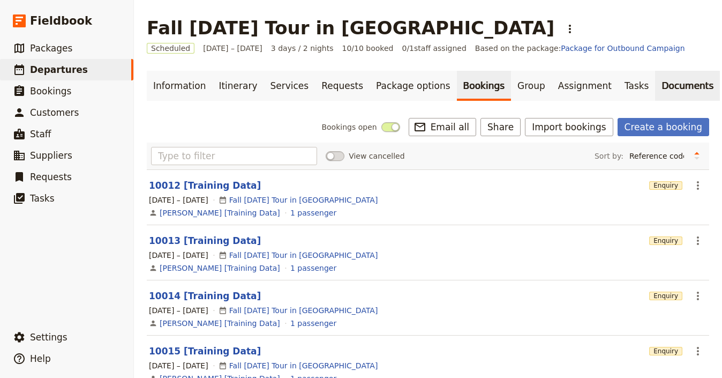
click at [655, 85] on link "Documents" at bounding box center [687, 86] width 65 height 30
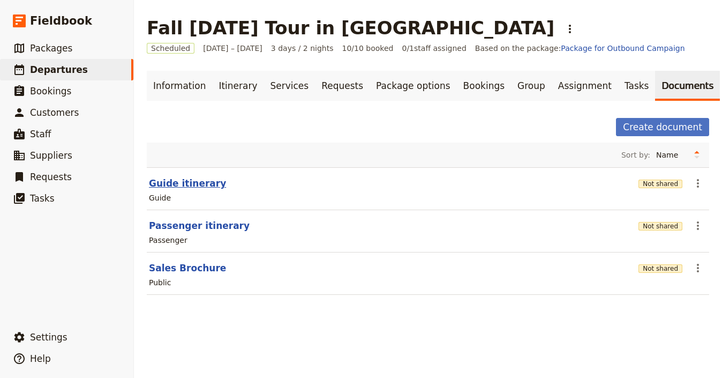
click at [176, 184] on button "Guide itinerary" at bounding box center [187, 183] width 77 height 13
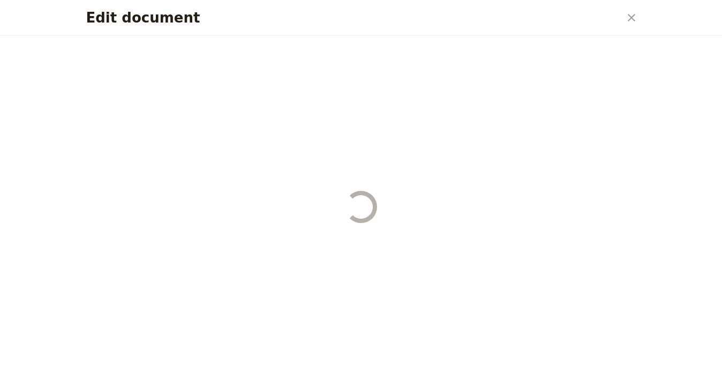
select select "STAFF"
select select "RUN_SHEET"
select select "LARGE"
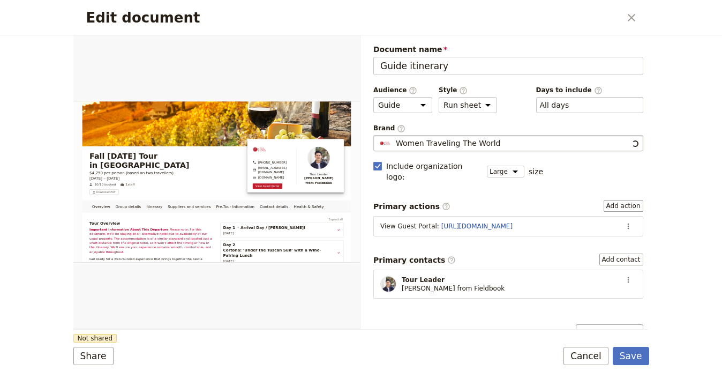
click at [529, 148] on fieldset "Women Traveling The World Women Traveling The World" at bounding box center [508, 143] width 270 height 16
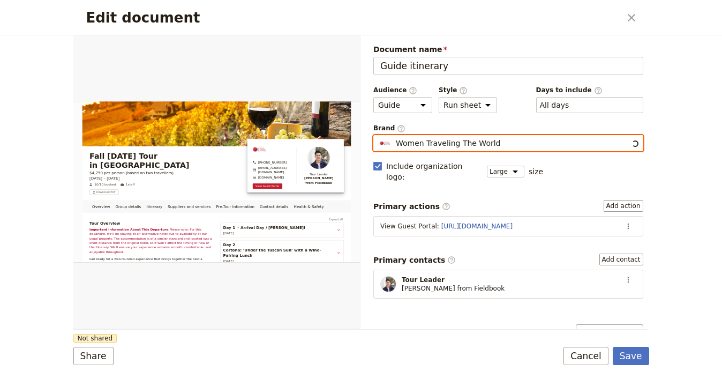
click at [378, 135] on input "Women Traveling The World" at bounding box center [378, 135] width 1 height 1
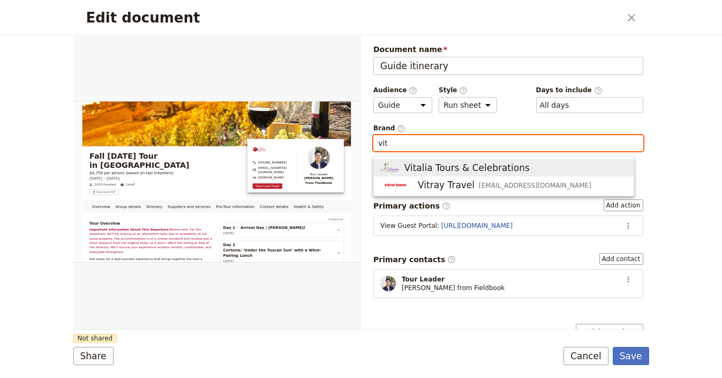
click at [535, 169] on span "Vitalia Tours & Celebrations" at bounding box center [503, 167] width 247 height 13
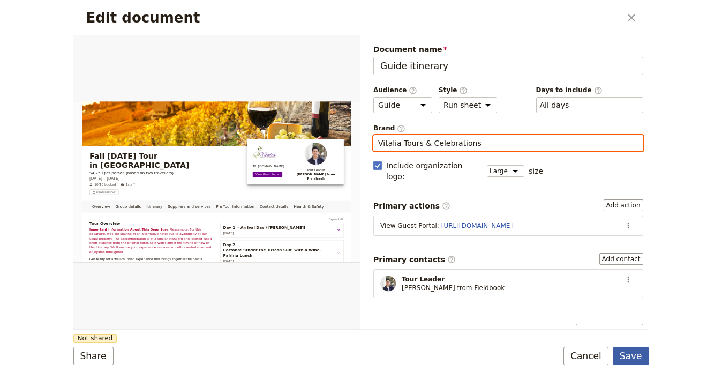
type input "Vitalia Tours & Celebrations"
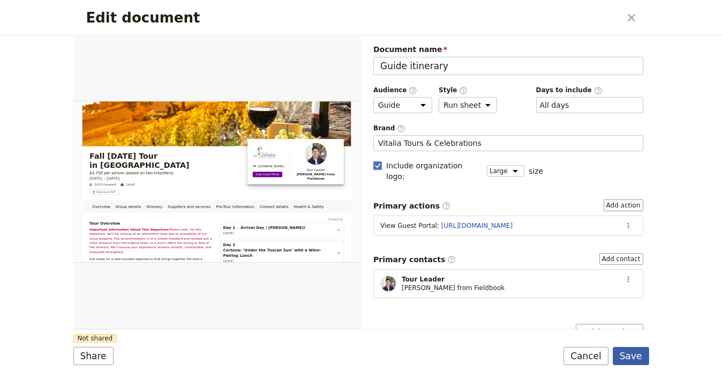
click at [635, 350] on button "Save" at bounding box center [631, 355] width 36 height 18
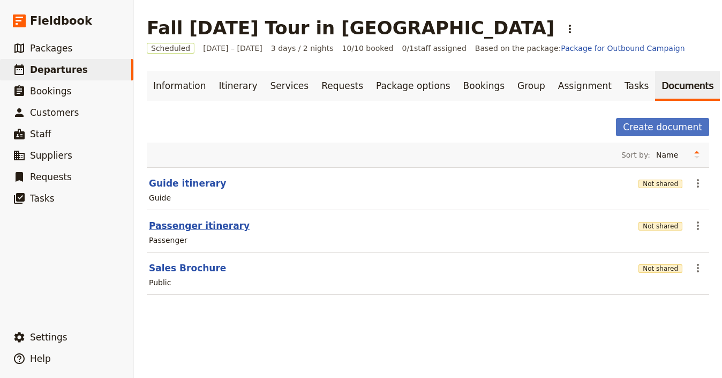
click at [180, 224] on button "Passenger itinerary" at bounding box center [199, 225] width 101 height 13
select select "PASSENGER"
select select "RUN_SHEET"
select select "LARGE"
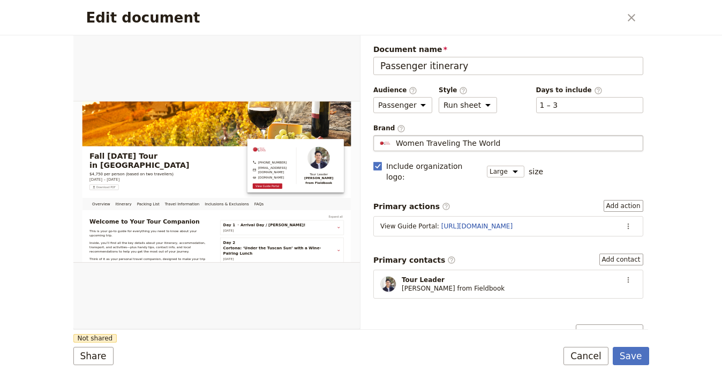
click at [485, 142] on span "Women Traveling The World" at bounding box center [448, 143] width 105 height 11
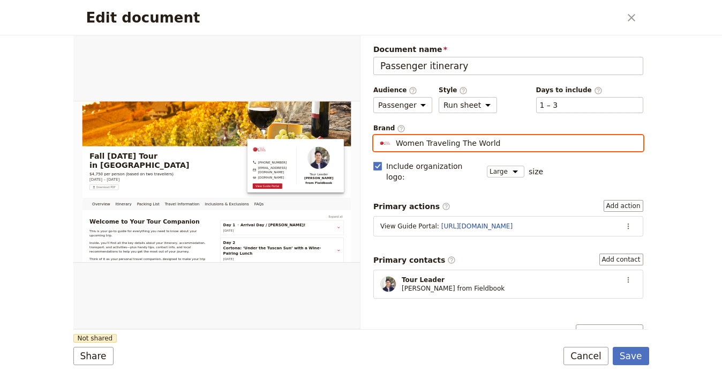
click at [378, 135] on input "Women Traveling The World" at bounding box center [378, 135] width 1 height 1
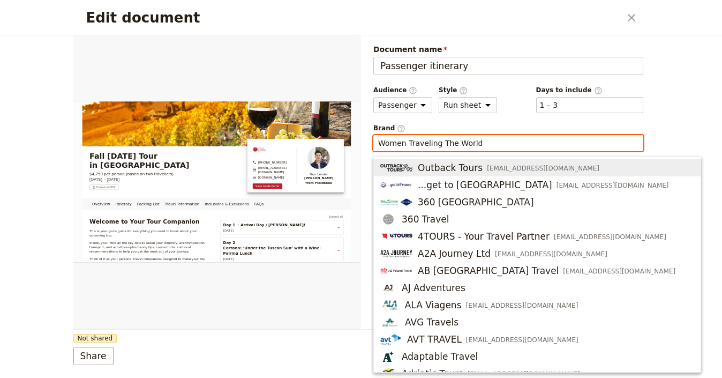
type input "i"
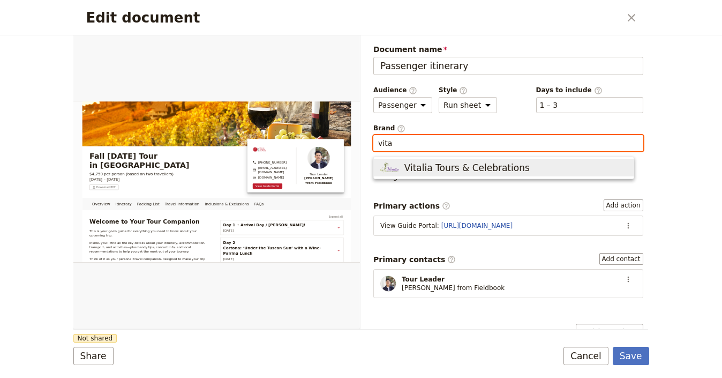
click at [496, 166] on span "Vitalia Tours & Celebrations" at bounding box center [466, 167] width 125 height 13
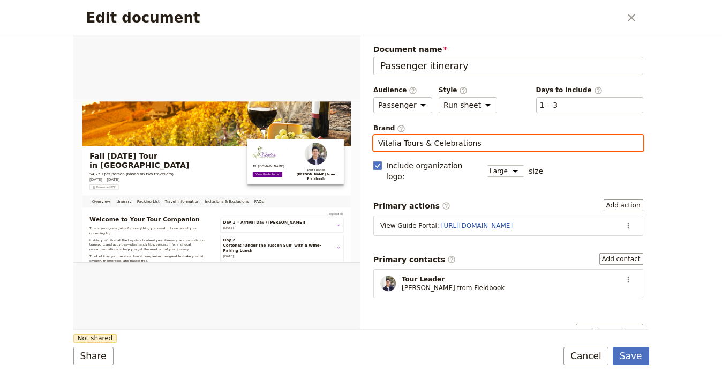
type input "Vitalia Tours & Celebrations"
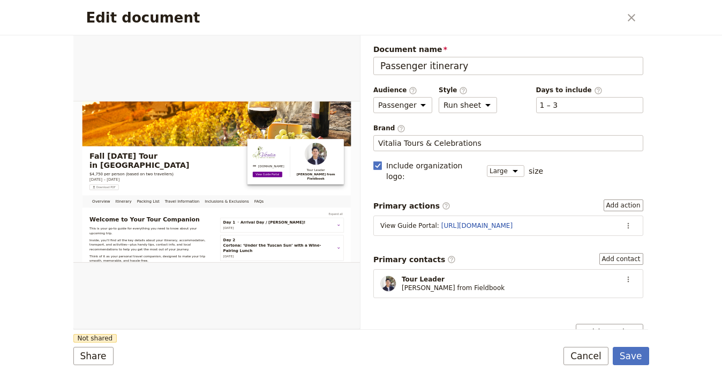
click at [648, 351] on div "Edit document ​ Overview Itinerary Packing List Travel Information Inclusions &…" at bounding box center [361, 189] width 722 height 378
click at [639, 355] on button "Save" at bounding box center [631, 355] width 36 height 18
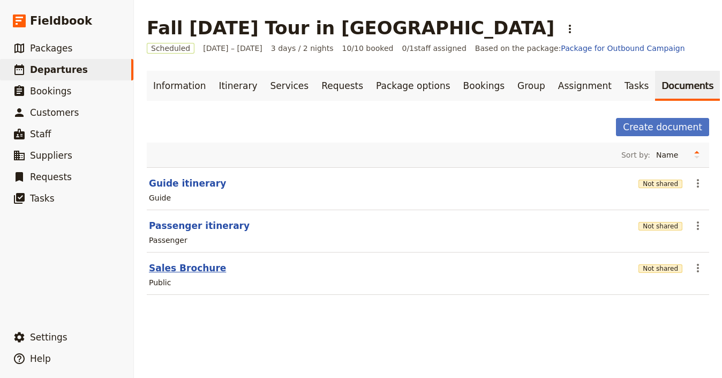
click at [196, 266] on button "Sales Brochure" at bounding box center [187, 267] width 77 height 13
select select "DEFAULT"
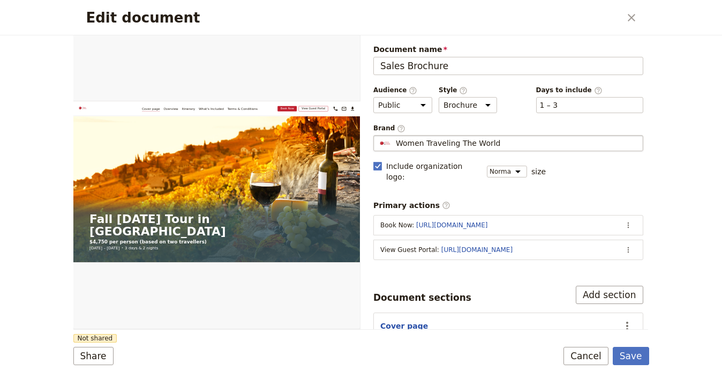
click at [467, 140] on span "Women Traveling The World" at bounding box center [448, 143] width 105 height 11
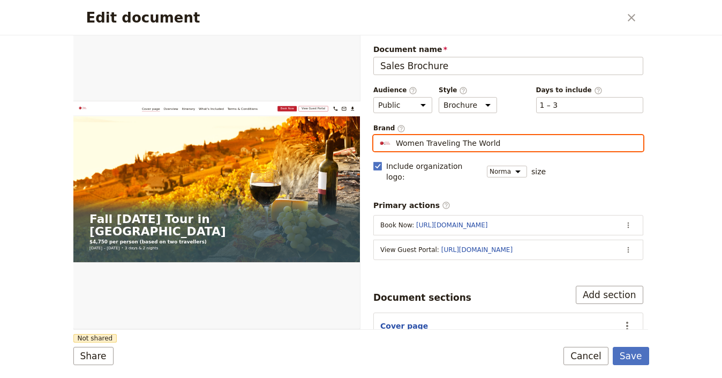
click at [378, 135] on input "Women Traveling The World" at bounding box center [378, 135] width 1 height 1
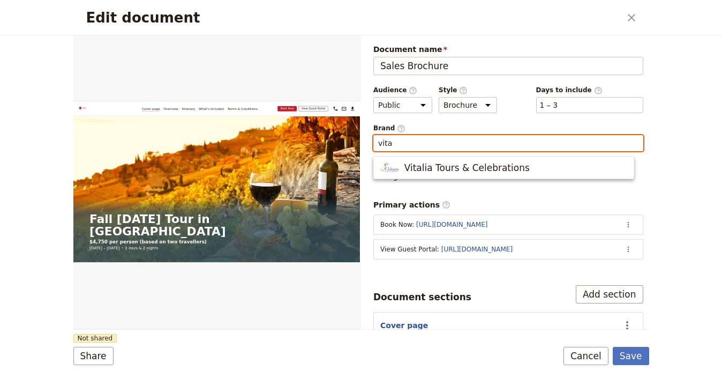
click at [516, 176] on ul "Vitalia Tours & Celebrations" at bounding box center [503, 167] width 261 height 22
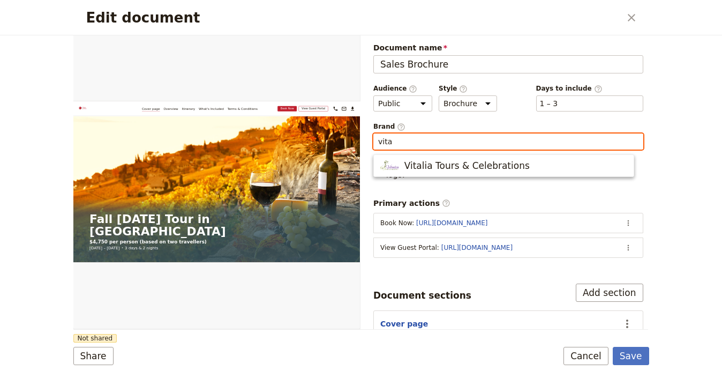
scroll to position [2, 0]
click at [518, 175] on ul "Vitalia Tours & Celebrations" at bounding box center [503, 165] width 261 height 22
click at [519, 168] on span "Vitalia Tours & Celebrations" at bounding box center [503, 165] width 247 height 13
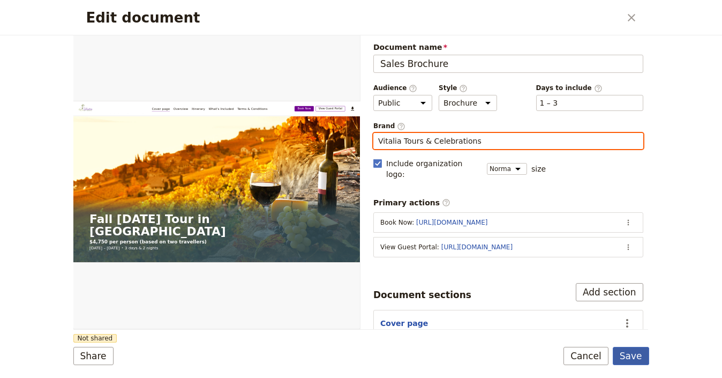
type input "Vitalia Tours & Celebrations"
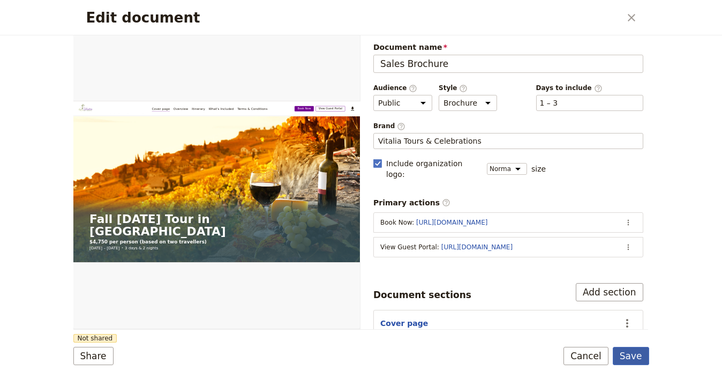
click at [640, 352] on button "Save" at bounding box center [631, 355] width 36 height 18
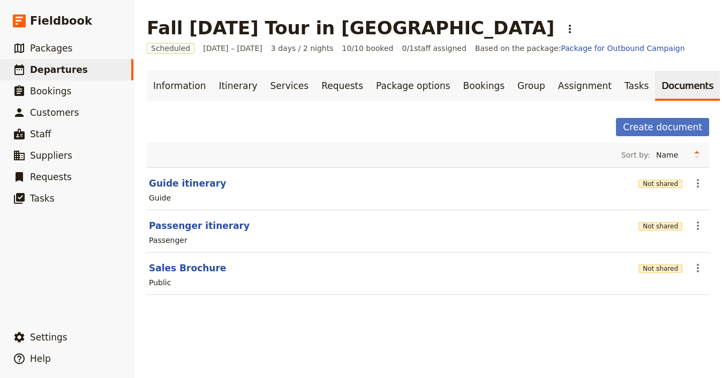
click at [171, 176] on section "Guide itinerary Not shared ​ Guide" at bounding box center [428, 188] width 562 height 43
click at [172, 185] on button "Guide itinerary" at bounding box center [187, 183] width 77 height 13
select select "STAFF"
select select "RUN_SHEET"
select select "LARGE"
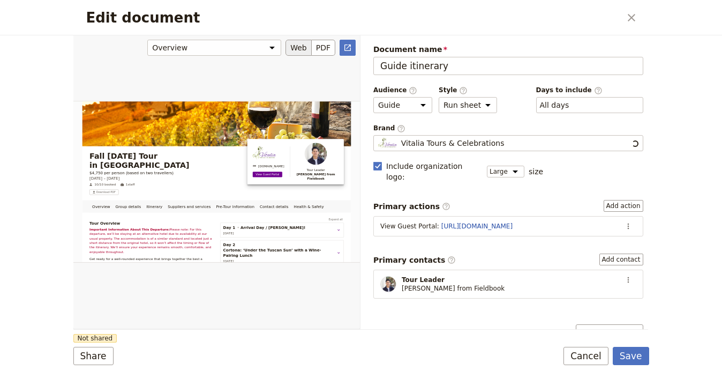
scroll to position [0, 0]
click at [86, 359] on button "Share" at bounding box center [93, 355] width 40 height 18
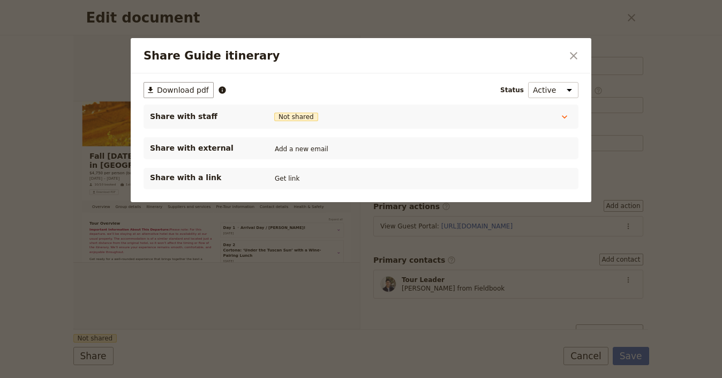
drag, startPoint x: 282, startPoint y: 181, endPoint x: 261, endPoint y: 66, distance: 117.0
click at [282, 181] on button "Get link" at bounding box center [287, 178] width 30 height 12
click at [587, 59] on div "Share Guide itinerary ​" at bounding box center [361, 55] width 461 height 35
click at [578, 56] on icon "Close dialog" at bounding box center [573, 55] width 13 height 13
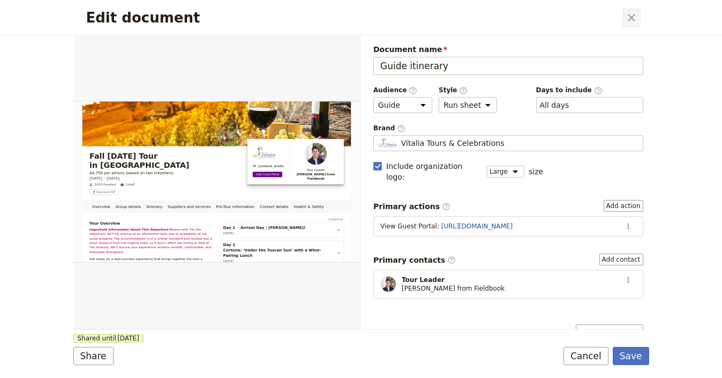
click at [637, 10] on button "​" at bounding box center [631, 18] width 18 height 18
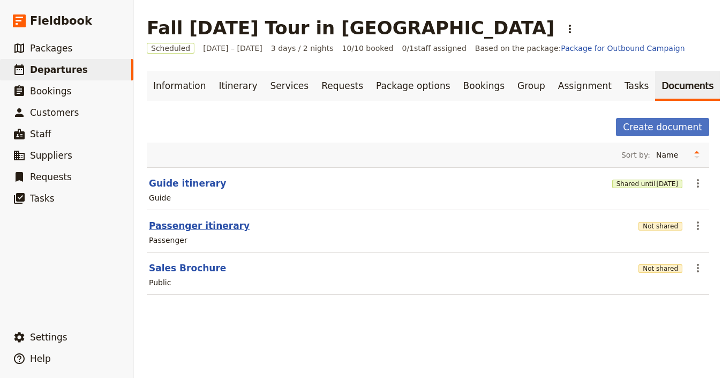
click at [214, 229] on button "Passenger itinerary" at bounding box center [199, 225] width 101 height 13
select select "PASSENGER"
select select "RUN_SHEET"
select select "LARGE"
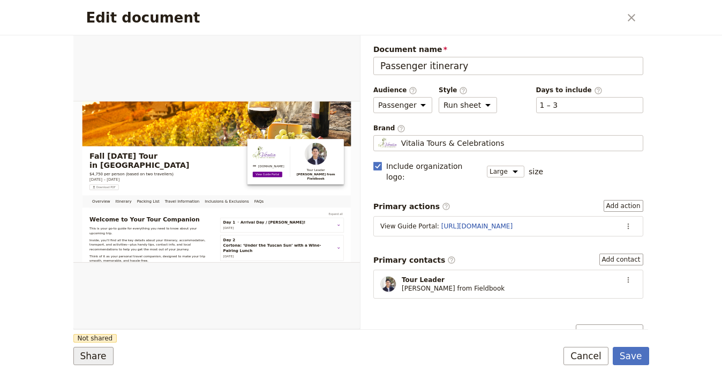
click at [102, 357] on button "Share" at bounding box center [93, 355] width 40 height 18
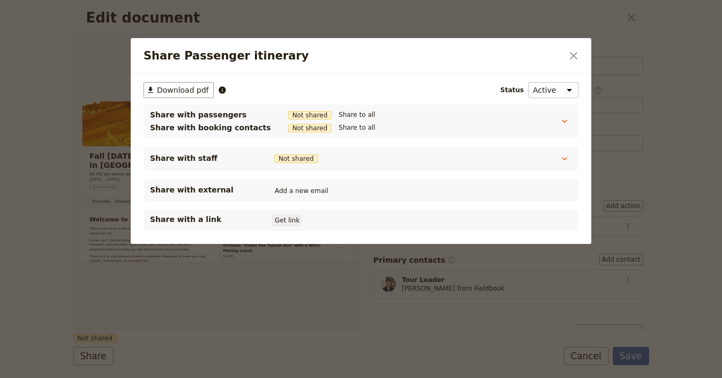
click at [285, 218] on button "Get link" at bounding box center [287, 220] width 30 height 12
click at [585, 51] on div "Share Passenger itinerary ​" at bounding box center [361, 55] width 461 height 35
click at [580, 51] on button "​" at bounding box center [573, 56] width 18 height 18
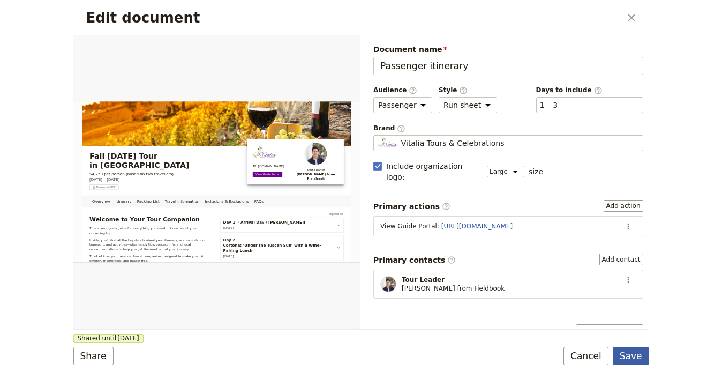
click at [640, 358] on button "Save" at bounding box center [631, 355] width 36 height 18
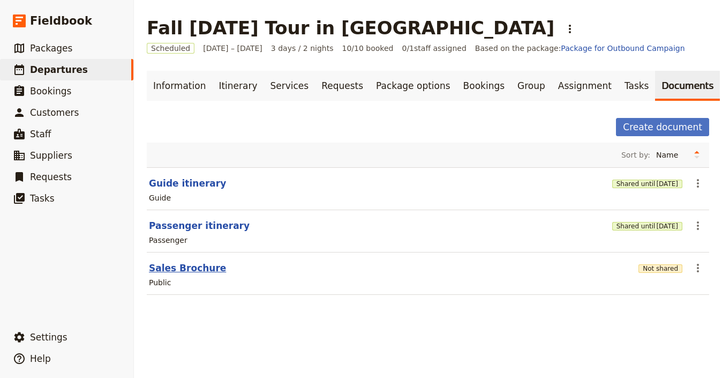
click at [190, 267] on button "Sales Brochure" at bounding box center [187, 267] width 77 height 13
select select "DEFAULT"
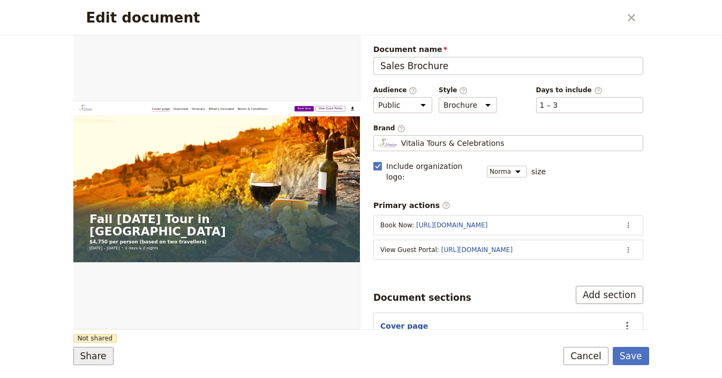
click at [92, 353] on button "Share" at bounding box center [93, 355] width 40 height 18
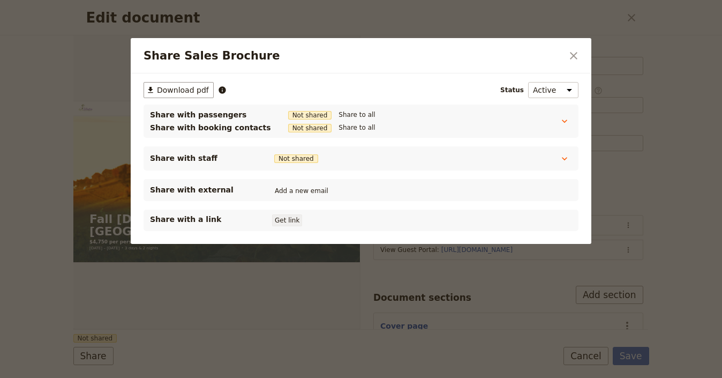
click at [276, 220] on button "Get link" at bounding box center [287, 220] width 30 height 12
drag, startPoint x: 576, startPoint y: 54, endPoint x: 628, endPoint y: 30, distance: 57.3
click at [576, 54] on icon "Close dialog" at bounding box center [573, 55] width 13 height 13
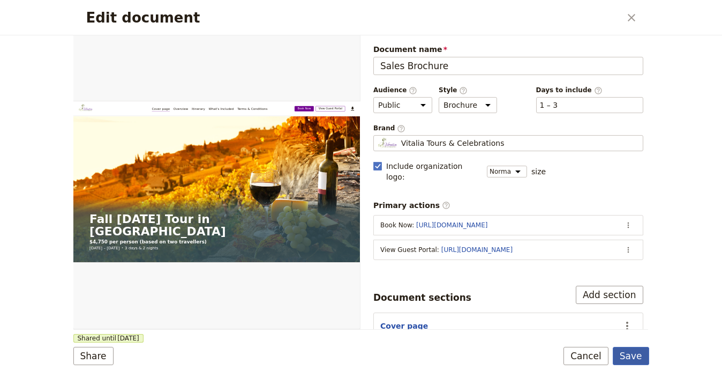
click at [635, 350] on button "Save" at bounding box center [631, 355] width 36 height 18
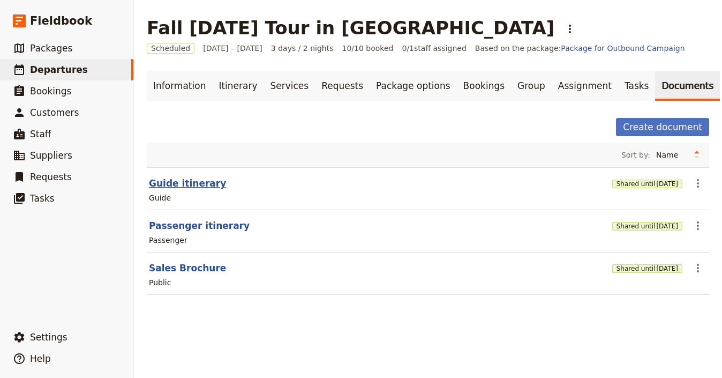
click at [185, 183] on button "Guide itinerary" at bounding box center [187, 183] width 77 height 13
select select "STAFF"
select select "RUN_SHEET"
select select "LARGE"
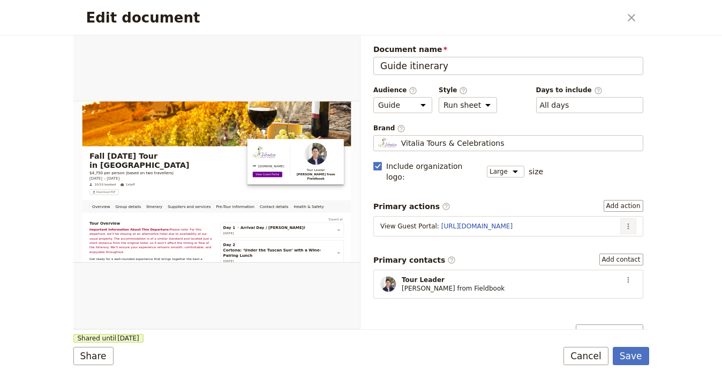
click at [624, 222] on icon "Actions" at bounding box center [628, 226] width 9 height 9
click at [600, 237] on span "Edit action" at bounding box center [585, 237] width 40 height 11
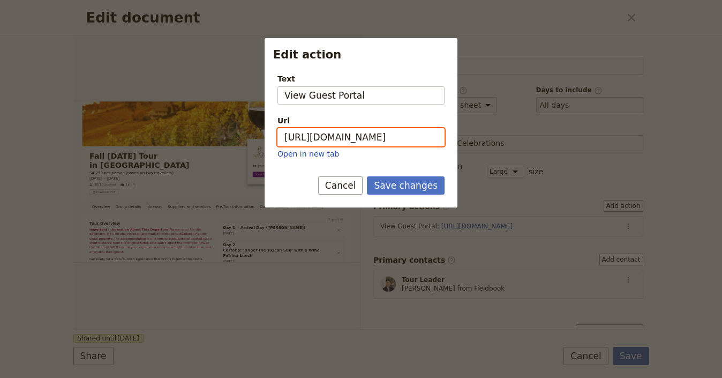
click at [423, 137] on input "https://trips.fieldbook.com/d/MnyjDbki0GtLvyU4gQ-17" at bounding box center [360, 137] width 167 height 18
paste input "6Cylp3zaWNJnMmTkVWhXA"
type input "https://trips.fieldbook.com/d/6Cylp3zaWNJnMmTkVWhXA"
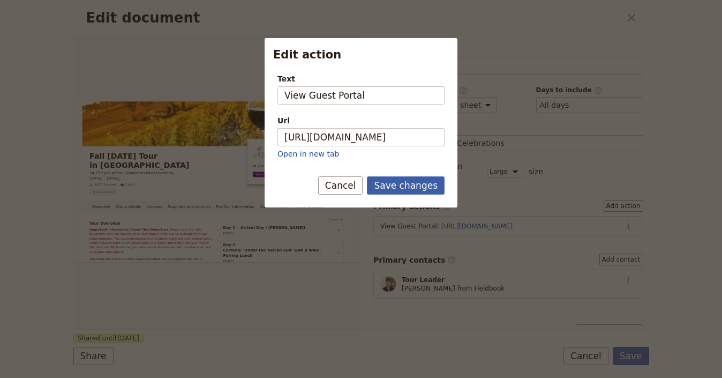
click at [431, 182] on button "Save changes" at bounding box center [406, 185] width 78 height 18
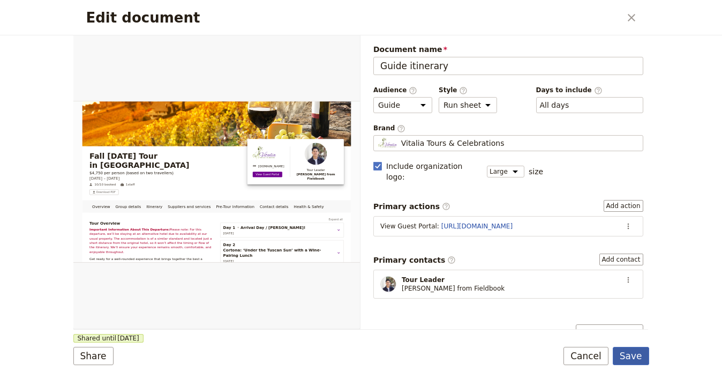
click at [627, 352] on button "Save" at bounding box center [631, 355] width 36 height 18
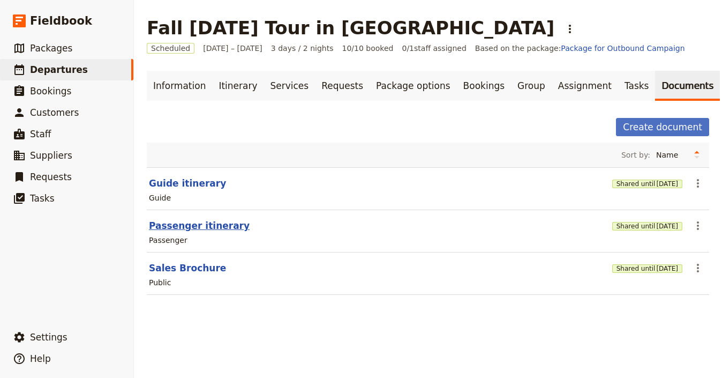
click at [188, 223] on button "Passenger itinerary" at bounding box center [199, 225] width 101 height 13
select select "PASSENGER"
select select "RUN_SHEET"
select select "LARGE"
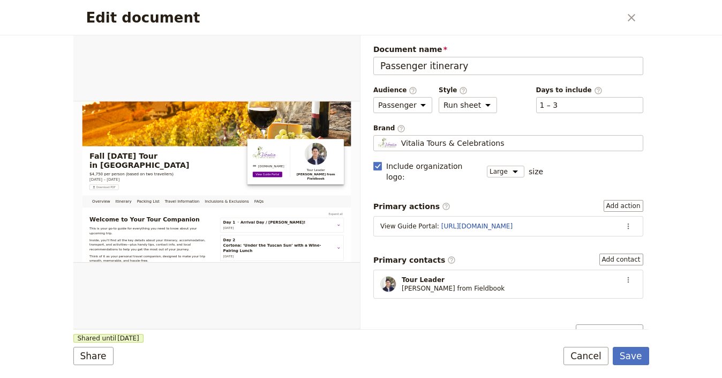
click at [635, 210] on div "Document name Passenger itinerary Preview Audience ​ Public Passenger Guide Sty…" at bounding box center [504, 181] width 288 height 293
click at [628, 216] on section "View Guide Portal : https://trips.fieldbook.com/d/gQi-SubAsh8Hk38mnjDeO ​" at bounding box center [508, 226] width 270 height 20
click at [624, 222] on icon "Actions" at bounding box center [628, 226] width 9 height 9
click at [610, 239] on span "Edit action" at bounding box center [593, 237] width 56 height 11
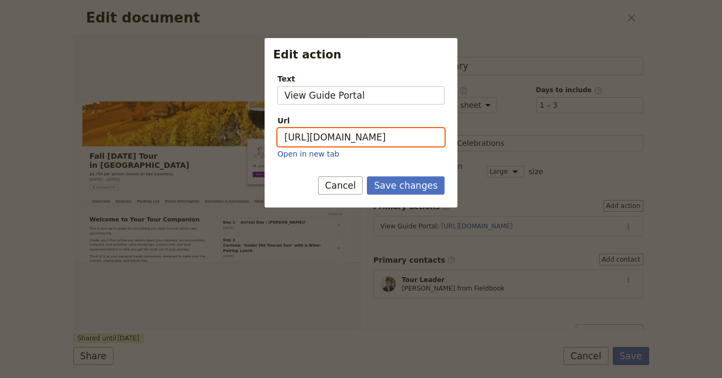
click at [389, 138] on input "https://trips.fieldbook.com/d/gQi-SubAsh8Hk38mnjDeO" at bounding box center [360, 137] width 167 height 18
paste input "bKmHUyDFq3FDV90Y53KBp"
type input "https://trips.fieldbook.com/d/bKmHUyDFq3FDV90Y53KBp"
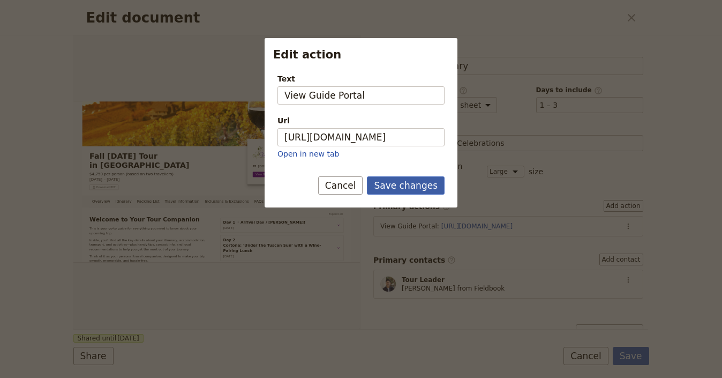
click at [397, 181] on button "Save changes" at bounding box center [406, 185] width 78 height 18
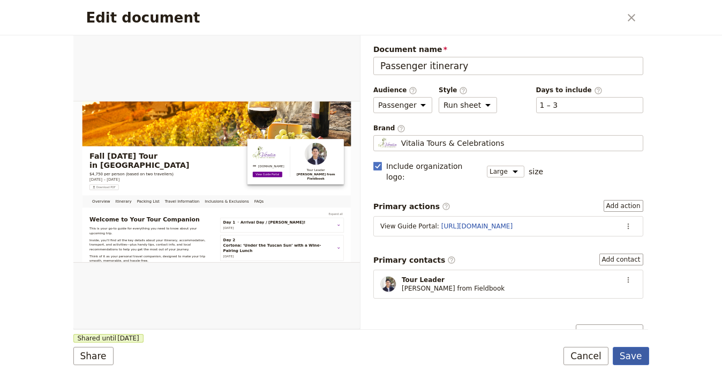
click at [630, 360] on button "Save" at bounding box center [631, 355] width 36 height 18
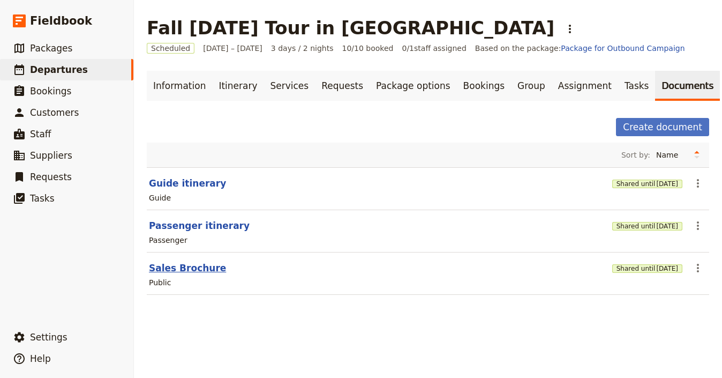
click at [164, 265] on button "Sales Brochure" at bounding box center [187, 267] width 77 height 13
select select "DEFAULT"
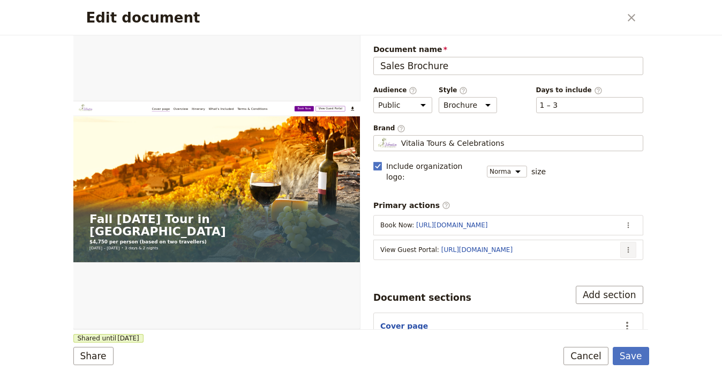
click at [624, 245] on icon "Actions" at bounding box center [628, 249] width 9 height 9
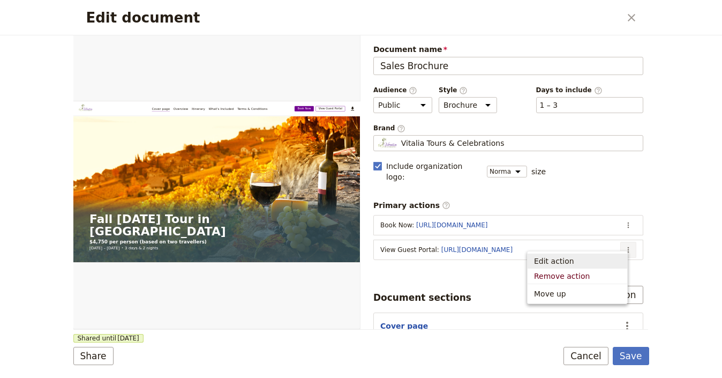
click at [600, 260] on span "Edit action" at bounding box center [577, 260] width 87 height 11
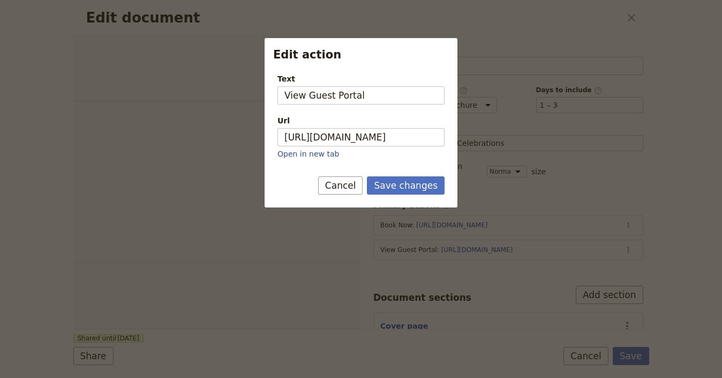
select select "DEFAULT"
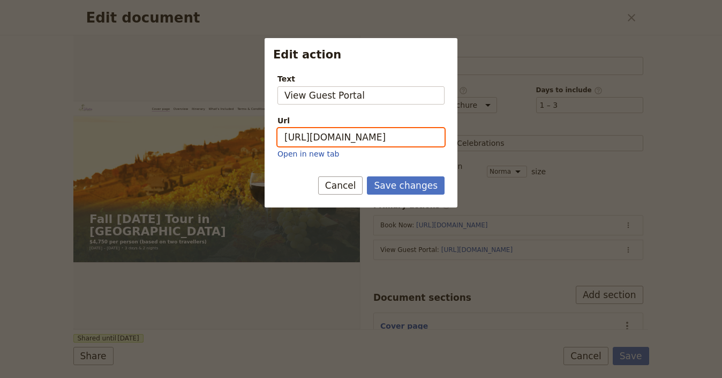
click at [395, 138] on input "[URL][DOMAIN_NAME]" at bounding box center [360, 137] width 167 height 18
click at [395, 138] on input "https://trips.fieldbook.com/d/MnyjDbki0GtLvyU4gQ-17" at bounding box center [360, 137] width 167 height 18
paste input "6Cylp3zaWNJnMmTkVWhXA"
type input "[URL][DOMAIN_NAME]"
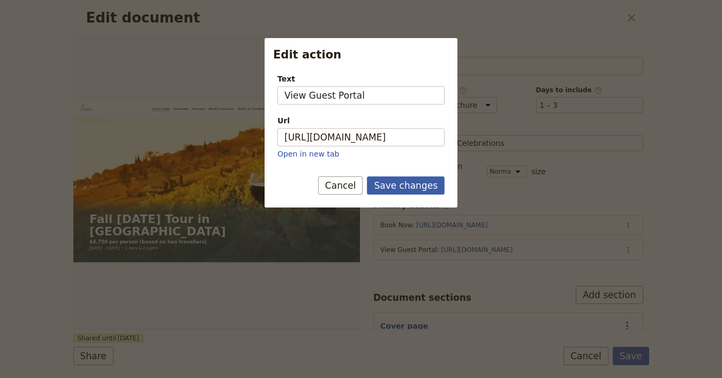
click at [420, 185] on button "Save changes" at bounding box center [406, 185] width 78 height 18
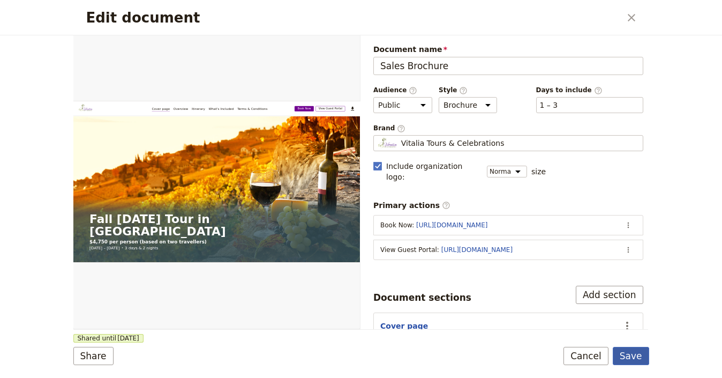
click at [635, 352] on button "Save" at bounding box center [631, 355] width 36 height 18
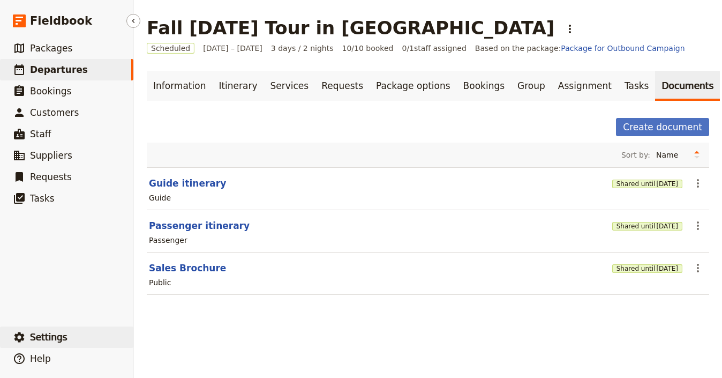
click at [69, 340] on button "​ Settings" at bounding box center [66, 336] width 133 height 21
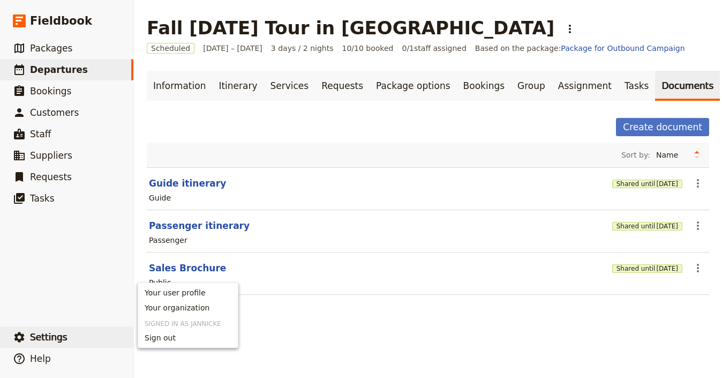
click at [201, 313] on link "Your organization" at bounding box center [188, 307] width 100 height 15
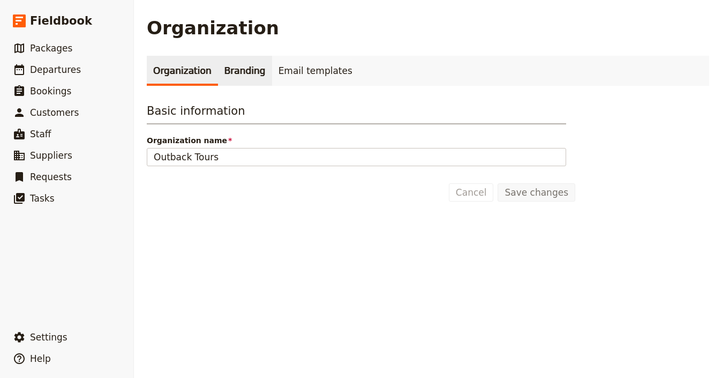
click at [228, 71] on link "Branding" at bounding box center [245, 71] width 54 height 30
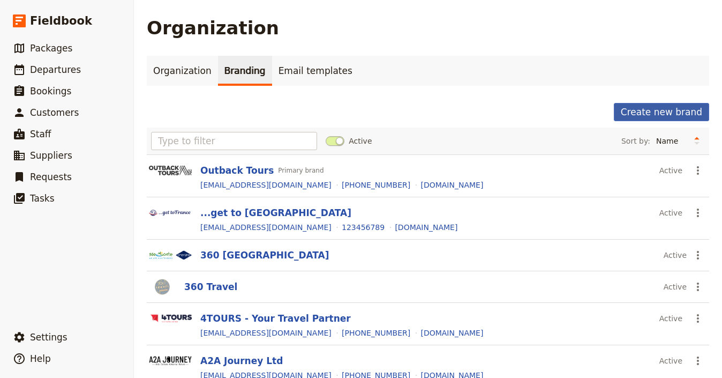
click at [658, 116] on button "Create new brand" at bounding box center [661, 112] width 95 height 18
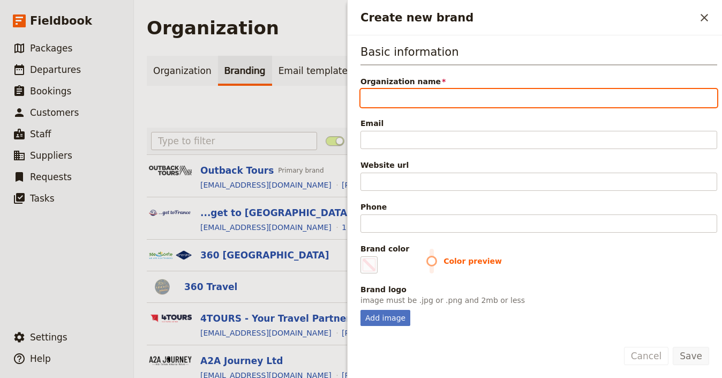
paste input "Tahiti Adventures"
type input "Tahiti Adventures"
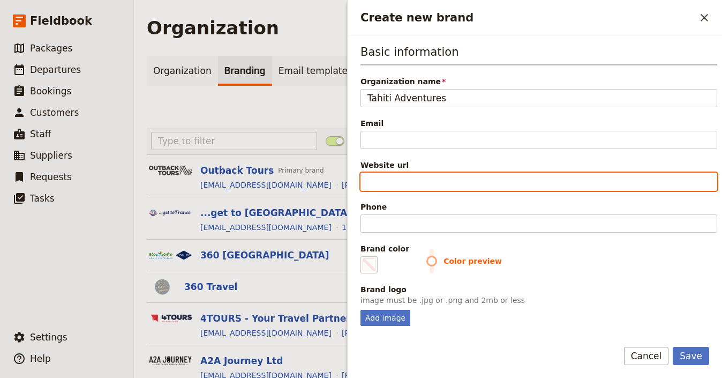
click at [514, 178] on input "Website url" at bounding box center [538, 181] width 357 height 18
paste input "[URL][DOMAIN_NAME]"
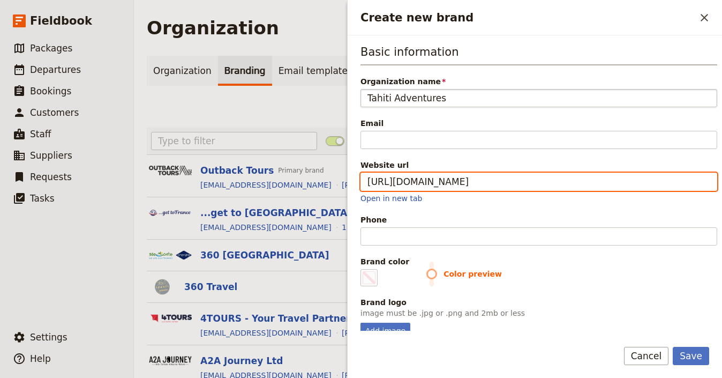
type input "[URL][DOMAIN_NAME]"
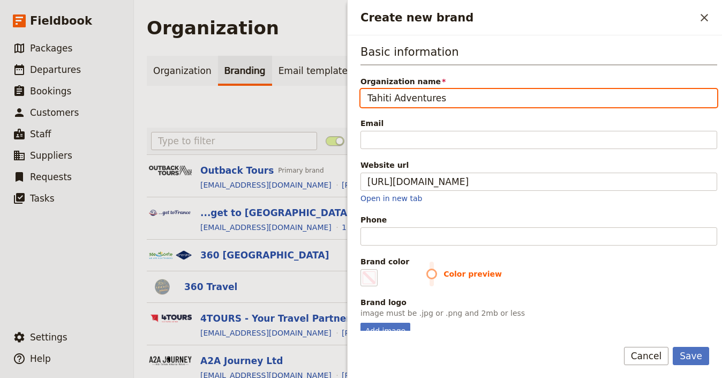
click at [494, 92] on input "Tahiti Adventures" at bounding box center [538, 98] width 357 height 18
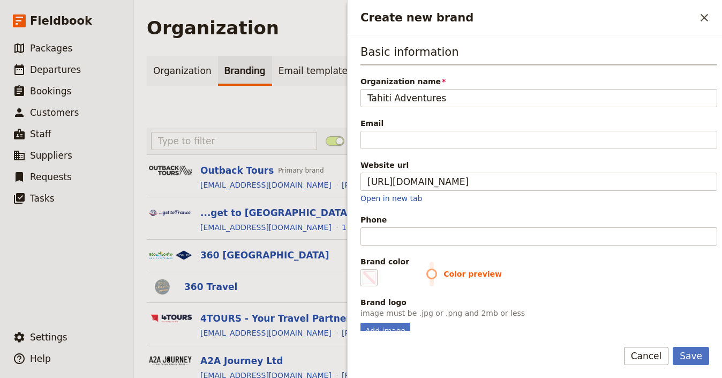
scroll to position [72, 0]
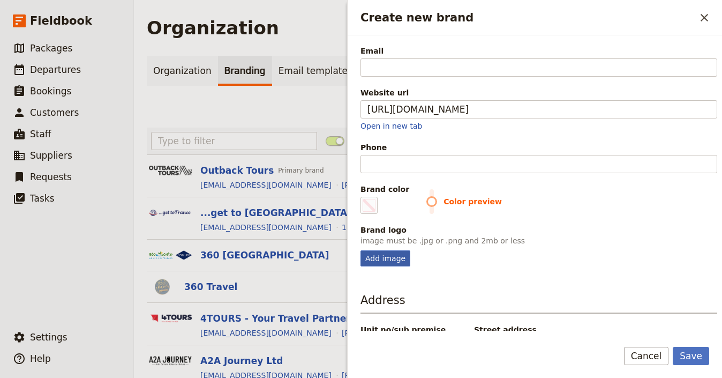
click at [385, 258] on div "Add image" at bounding box center [385, 258] width 50 height 16
click at [360, 250] on input "Add image" at bounding box center [360, 250] width 1 height 1
type input "C:\fakepath\images (4).png"
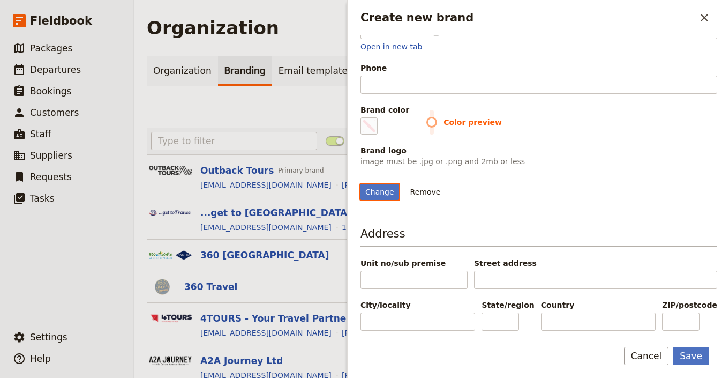
scroll to position [268, 0]
click at [693, 353] on button "Save" at bounding box center [691, 355] width 36 height 18
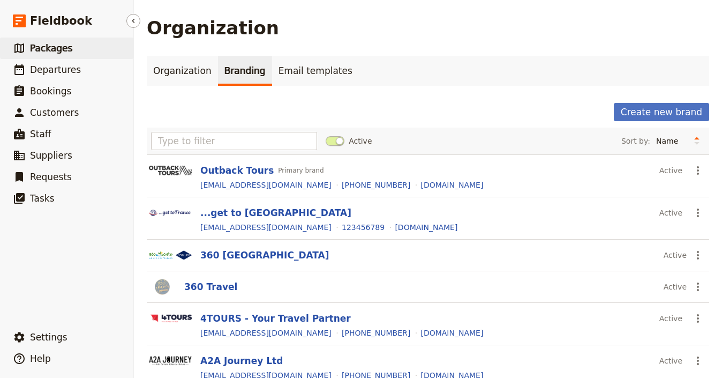
click at [56, 55] on link "​ Packages" at bounding box center [66, 47] width 133 height 21
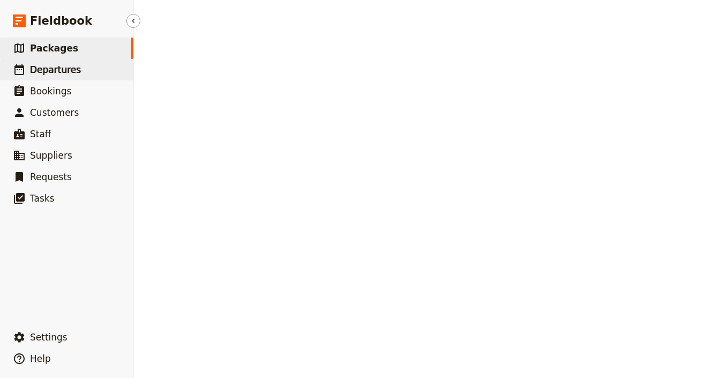
click at [58, 66] on span "Departures" at bounding box center [55, 69] width 51 height 11
select select "UPDATED_AT"
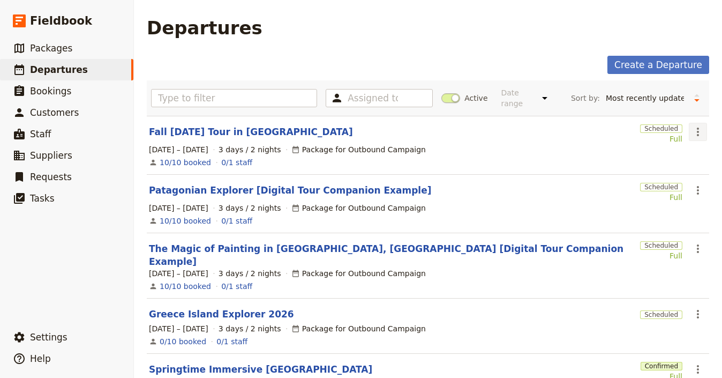
click at [691, 133] on icon "Actions" at bounding box center [697, 131] width 13 height 13
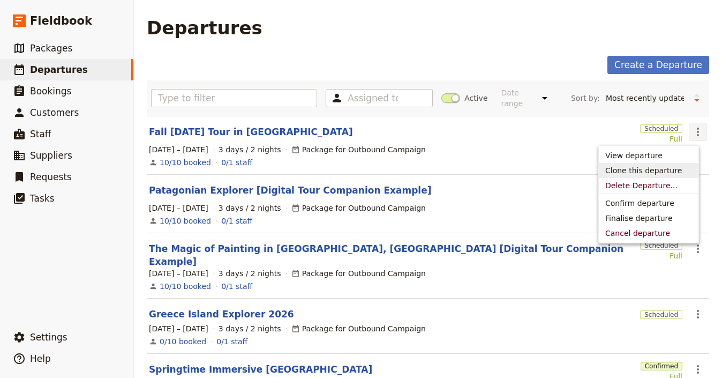
click at [670, 173] on span "Clone this departure" at bounding box center [643, 170] width 77 height 11
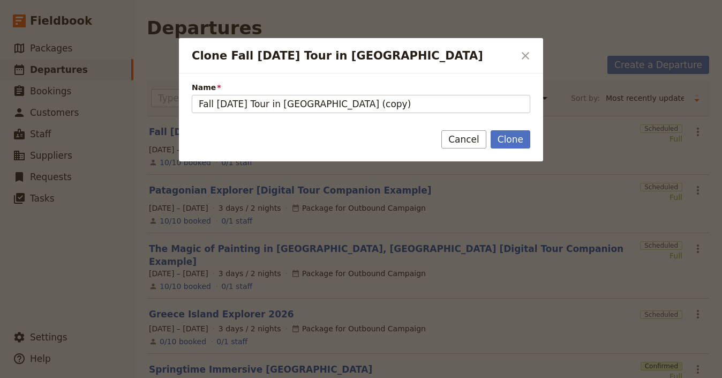
click at [534, 54] on button "​" at bounding box center [525, 56] width 18 height 18
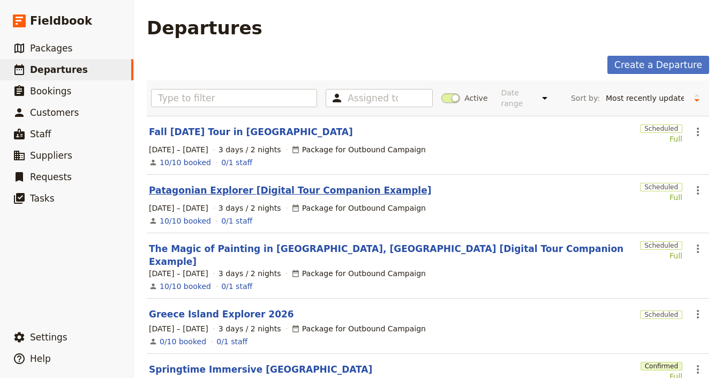
click at [284, 189] on link "Patagonian Explorer [Digital Tour Companion Example]" at bounding box center [290, 190] width 282 height 13
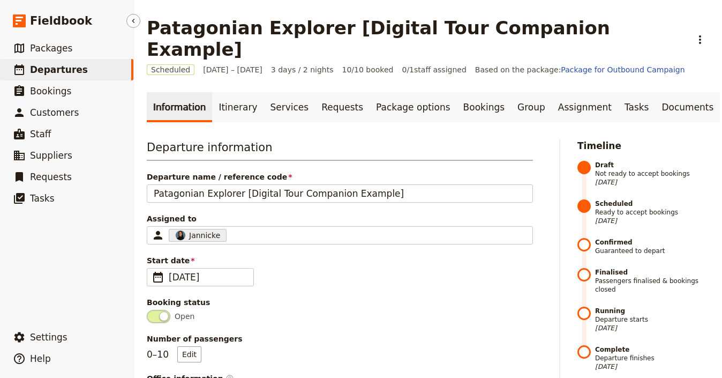
click at [42, 72] on span "Departures" at bounding box center [59, 69] width 58 height 11
select select "UPDATED_AT"
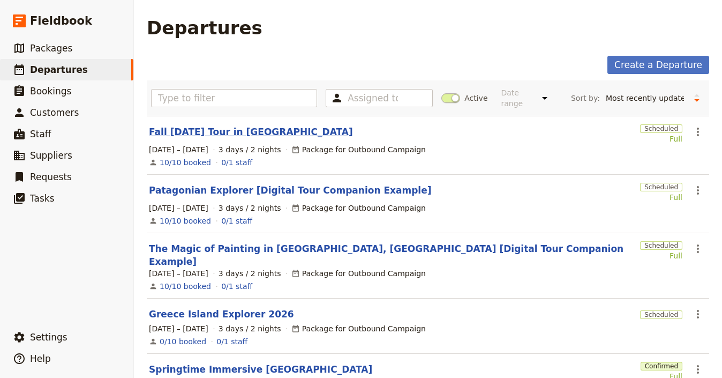
click at [253, 137] on link "Fall [DATE] Tour in [GEOGRAPHIC_DATA]​" at bounding box center [251, 131] width 204 height 13
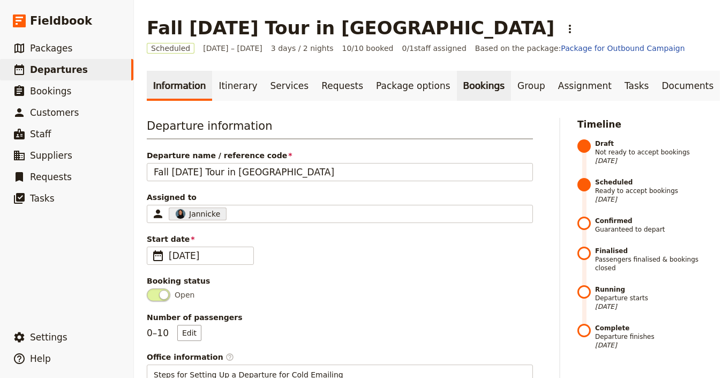
click at [464, 86] on link "Bookings" at bounding box center [484, 86] width 54 height 30
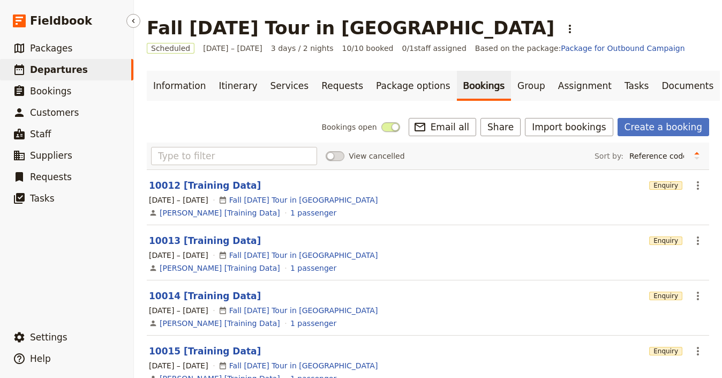
click at [52, 69] on span "Departures" at bounding box center [59, 69] width 58 height 11
select select "UPDATED_AT"
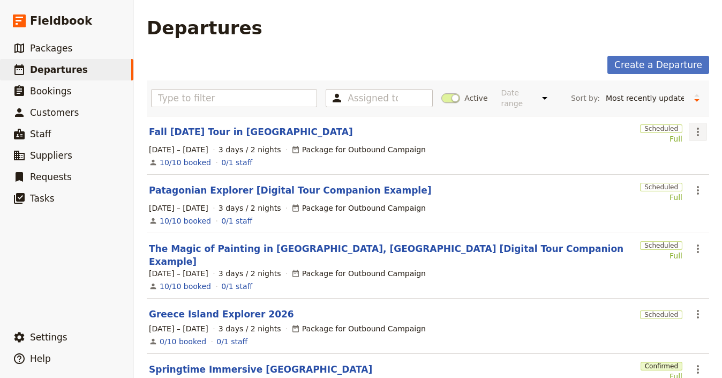
click at [689, 134] on button "​" at bounding box center [698, 132] width 18 height 18
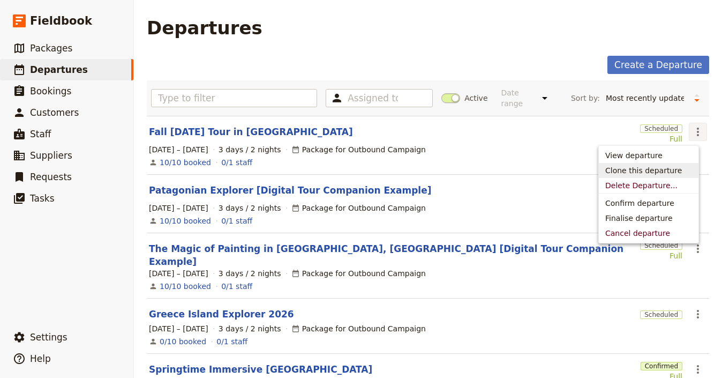
click at [664, 169] on span "Clone this departure" at bounding box center [643, 170] width 77 height 11
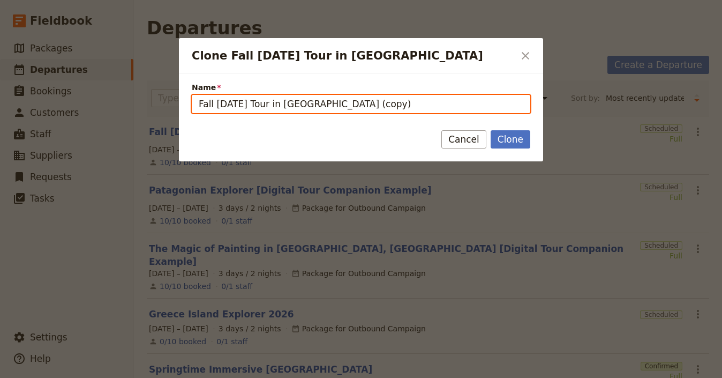
click at [421, 107] on input "Fall Harvest Festival Tour in Tuscany​ (copy)" at bounding box center [361, 104] width 338 height 18
click at [422, 106] on input "Fall Harvest Festival Tour in Tuscany​ (copy)" at bounding box center [361, 104] width 338 height 18
paste input "Tahiti Adult Island Hopping Adventure"
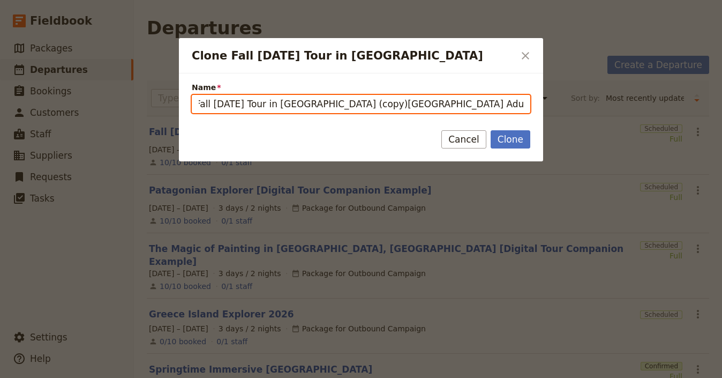
paste input "Clone Fall Harvest Festival Tour in Tuscany​"
type input "Tahiti Adult Island Hopping Adventure"
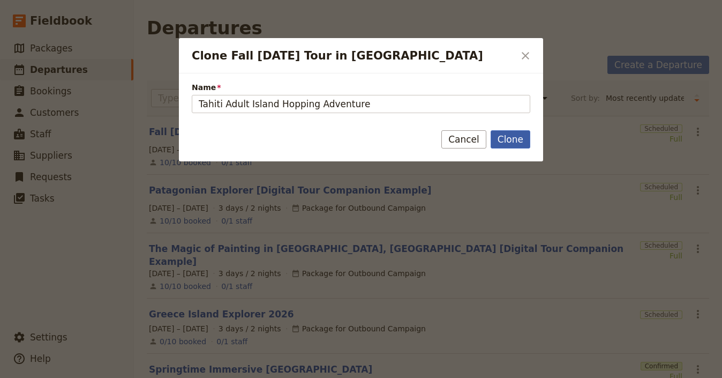
click at [505, 142] on button "Clone" at bounding box center [511, 139] width 40 height 18
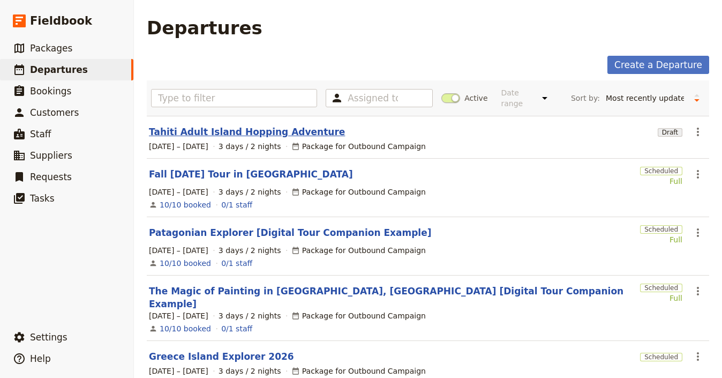
click at [251, 134] on link "Tahiti Adult Island Hopping Adventure" at bounding box center [247, 131] width 196 height 13
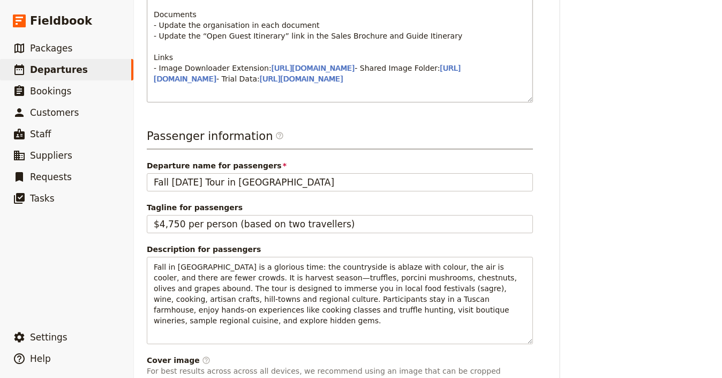
scroll to position [533, 0]
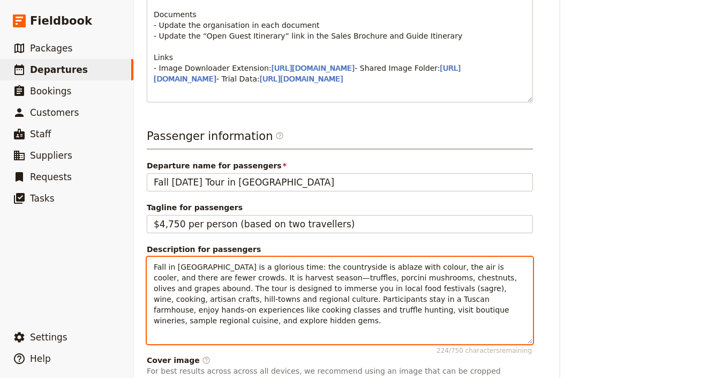
click at [301, 305] on span "Fall in Tuscany is a glorious time: the countryside is ablaze with colour, the …" at bounding box center [336, 293] width 365 height 62
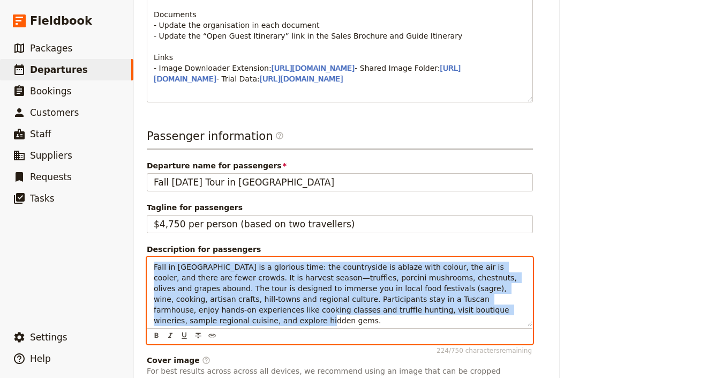
click at [301, 304] on span "Fall in Tuscany is a glorious time: the countryside is ablaze with colour, the …" at bounding box center [336, 293] width 365 height 62
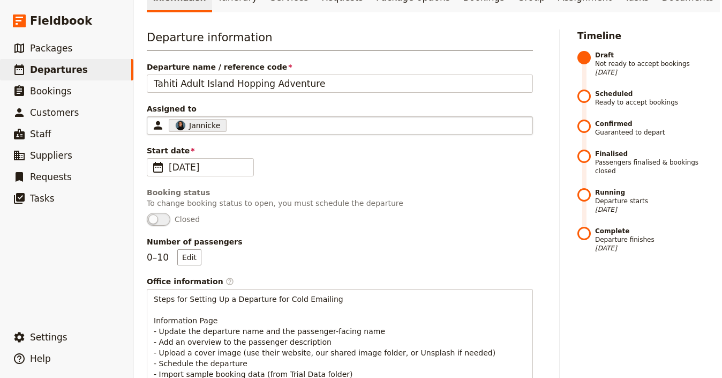
scroll to position [0, 0]
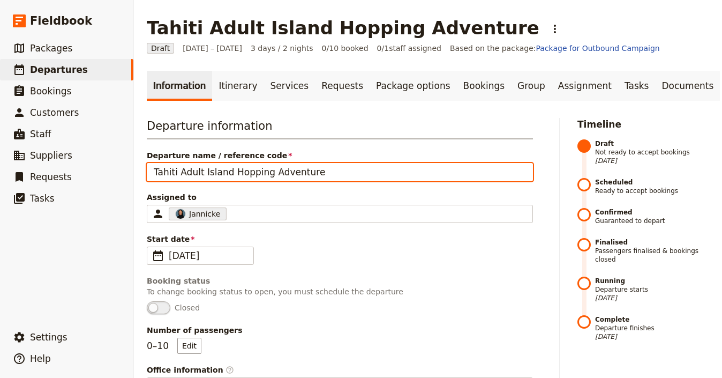
click at [366, 176] on input "Tahiti Adult Island Hopping Adventure" at bounding box center [340, 172] width 386 height 18
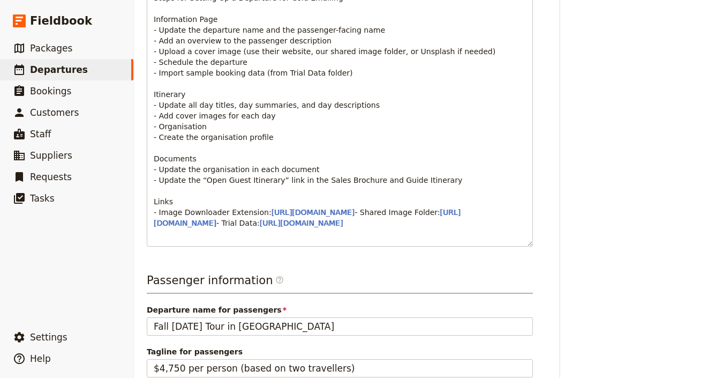
scroll to position [470, 0]
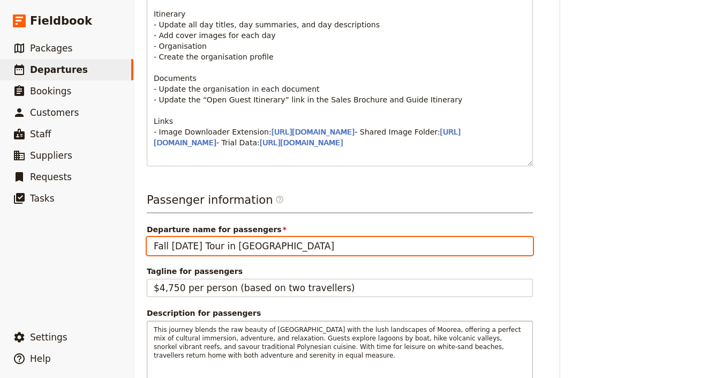
click at [323, 255] on input "Fall [DATE] Tour in [GEOGRAPHIC_DATA]​" at bounding box center [340, 246] width 386 height 18
paste input "Tahiti Adult Island Hopping Adventure"
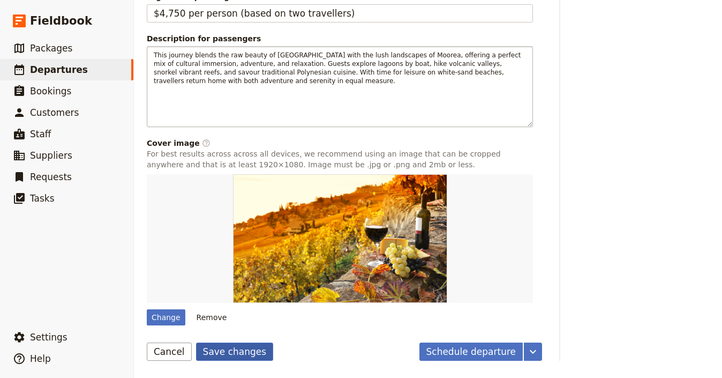
type input "Tahiti Adult Island Hopping Adventure"
click at [227, 350] on button "Save changes" at bounding box center [235, 351] width 78 height 18
click at [210, 320] on button "Remove" at bounding box center [212, 317] width 40 height 16
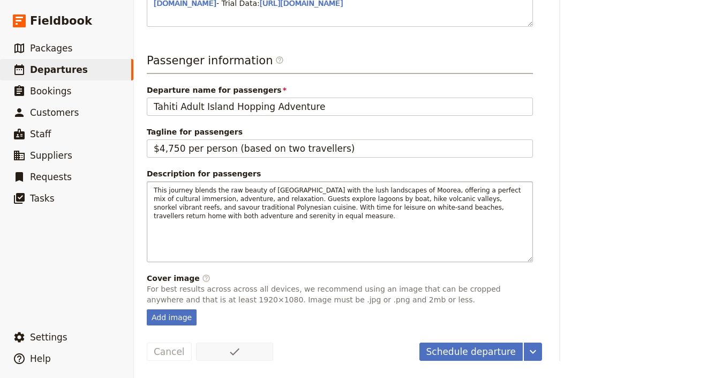
scroll to position [641, 0]
click at [187, 314] on div "Add image" at bounding box center [172, 317] width 50 height 16
click at [147, 309] on input "Add image" at bounding box center [146, 308] width 1 height 1
type input "C:\fakepath\C2A287DF-50F0-4826-91AC-4BC9F9E9AABF-1920x1920.jpeg"
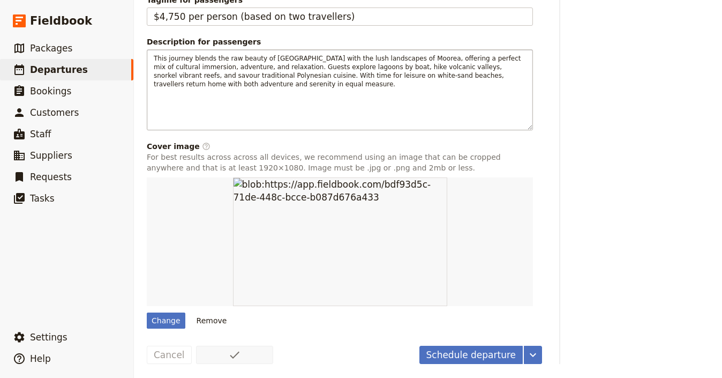
scroll to position [776, 0]
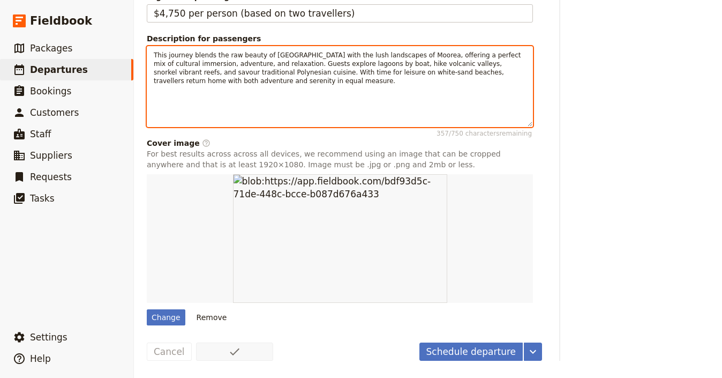
click at [247, 60] on span "This journey blends the raw beauty of Tahiti with the lush landscapes of Moorea…" at bounding box center [338, 67] width 369 height 33
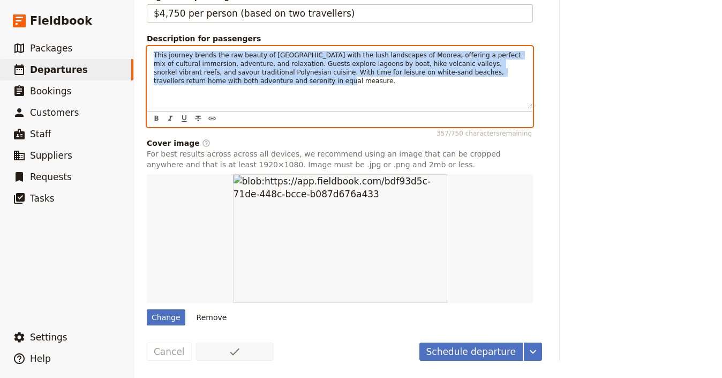
click at [247, 59] on p "This journey blends the raw beauty of Tahiti with the lush landscapes of Moorea…" at bounding box center [340, 68] width 372 height 34
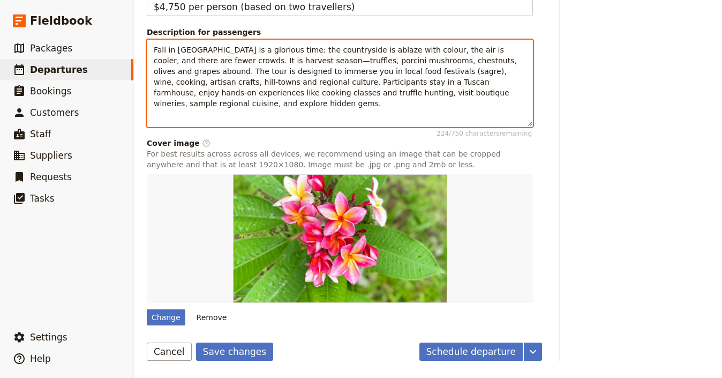
click at [277, 86] on span "Fall in Tuscany is a glorious time: the countryside is ablaze with colour, the …" at bounding box center [336, 77] width 365 height 62
click at [278, 86] on span "Fall in Tuscany is a glorious time: the countryside is ablaze with colour, the …" at bounding box center [336, 77] width 365 height 62
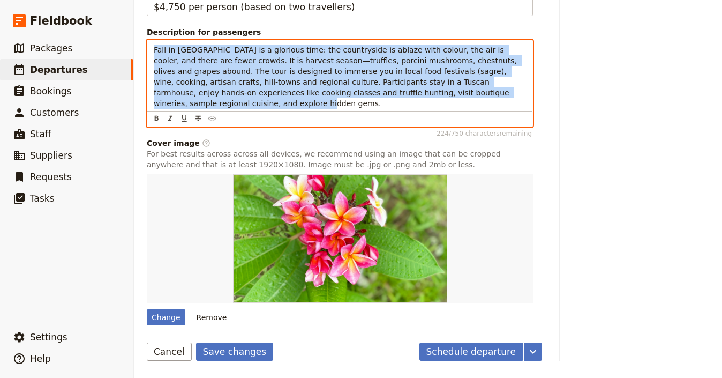
click at [278, 85] on span "Fall in Tuscany is a glorious time: the countryside is ablaze with colour, the …" at bounding box center [336, 77] width 365 height 62
copy span "Fall in Tuscany is a glorious time: the countryside is ablaze with colour, the …"
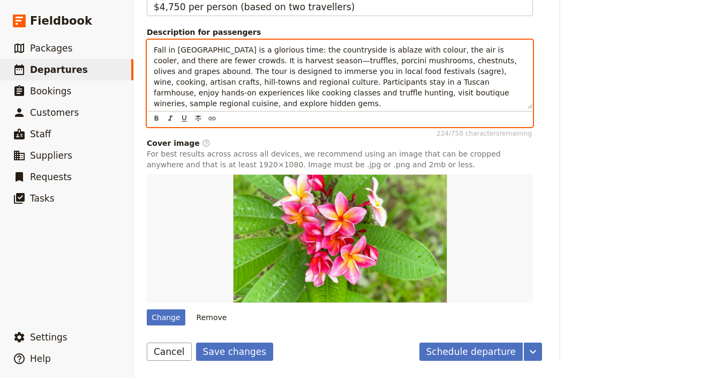
click at [375, 87] on span "Fall in Tuscany is a glorious time: the countryside is ablaze with colour, the …" at bounding box center [336, 77] width 365 height 62
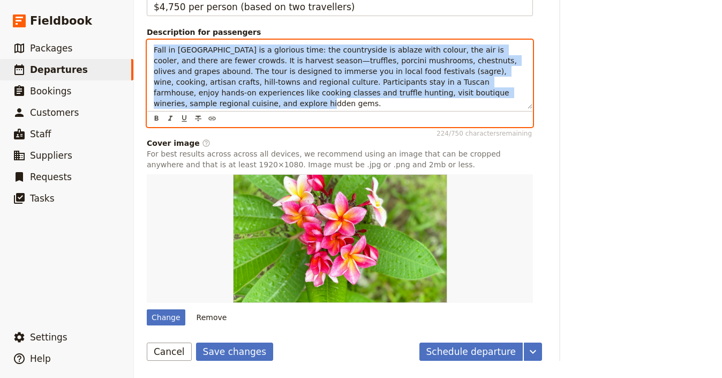
click at [375, 87] on span "Fall in Tuscany is a glorious time: the countryside is ablaze with colour, the …" at bounding box center [336, 77] width 365 height 62
click at [254, 80] on span "Fall in Tuscany is a glorious time: the countryside is ablaze with colour, the …" at bounding box center [336, 77] width 365 height 62
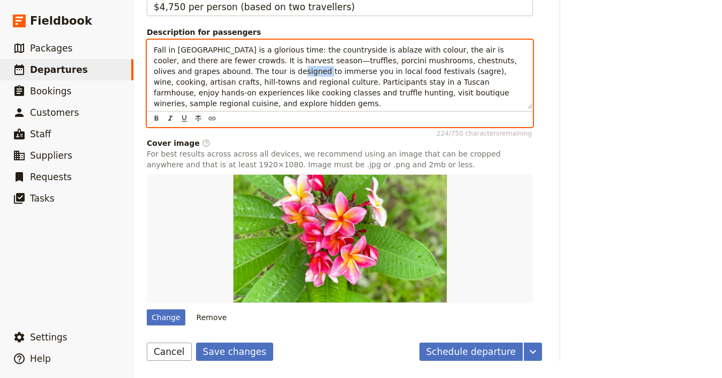
click at [254, 80] on span "Fall in Tuscany is a glorious time: the countryside is ablaze with colour, the …" at bounding box center [336, 77] width 365 height 62
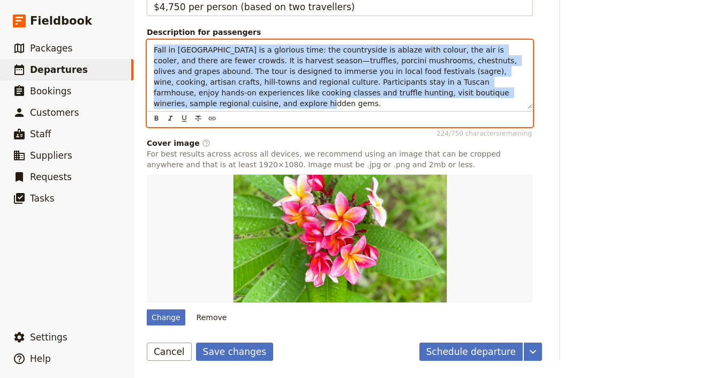
click at [254, 79] on span "Fall in Tuscany is a glorious time: the countryside is ablaze with colour, the …" at bounding box center [336, 77] width 365 height 62
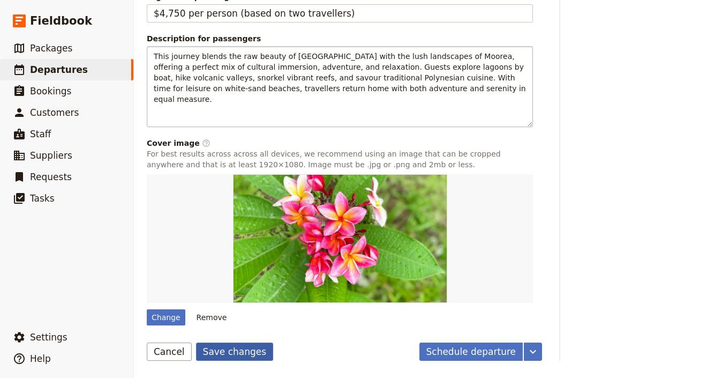
click at [232, 354] on button "Save changes" at bounding box center [235, 351] width 78 height 18
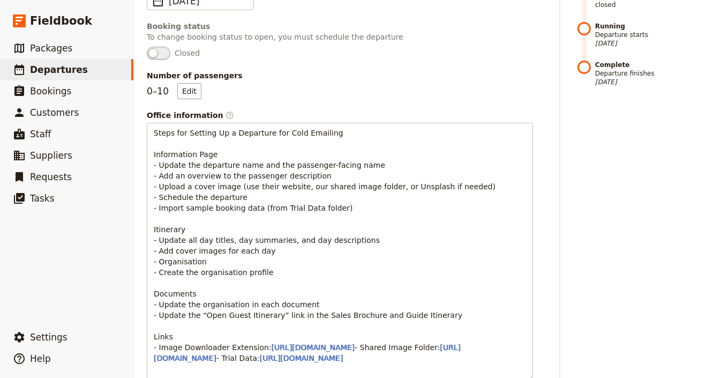
scroll to position [0, 0]
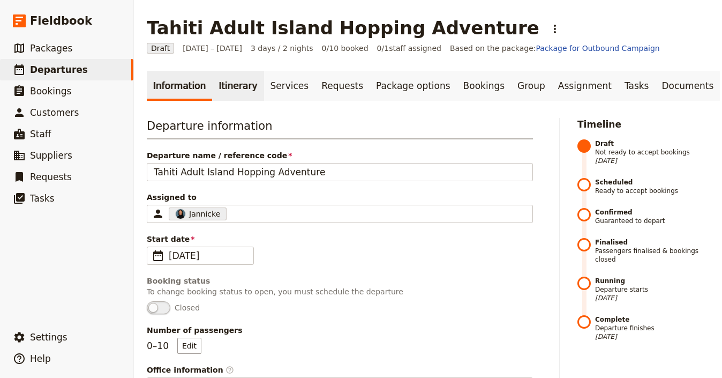
click at [229, 85] on link "Itinerary" at bounding box center [237, 86] width 51 height 30
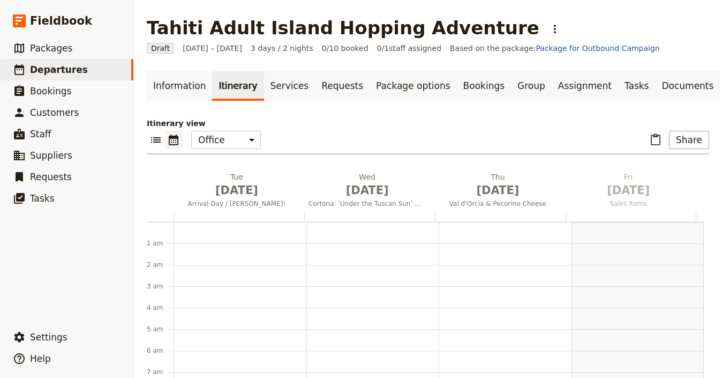
scroll to position [139, 0]
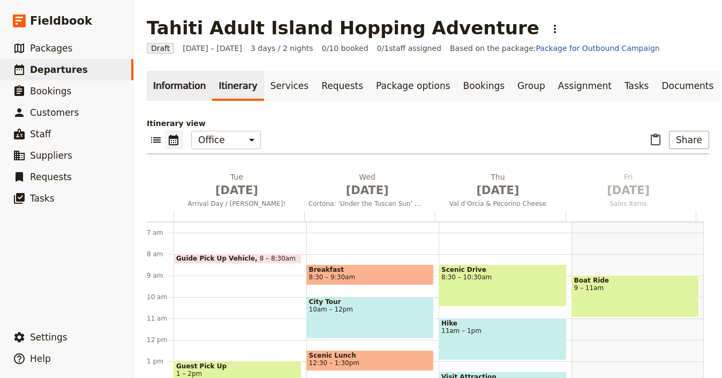
click at [186, 90] on link "Information" at bounding box center [179, 86] width 65 height 30
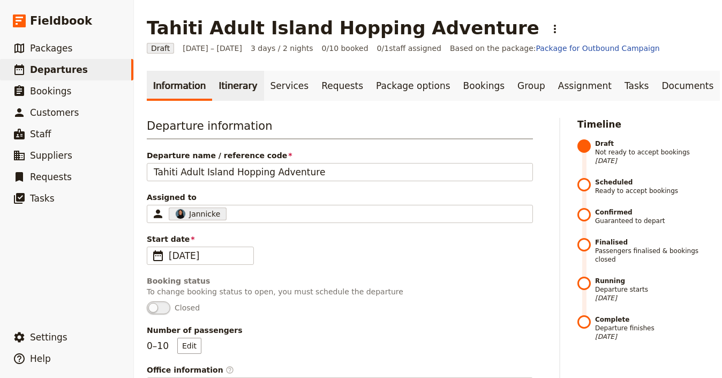
click at [228, 82] on link "Itinerary" at bounding box center [237, 86] width 51 height 30
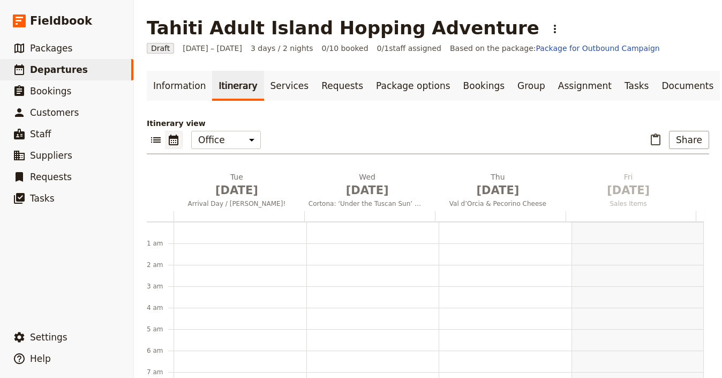
scroll to position [139, 0]
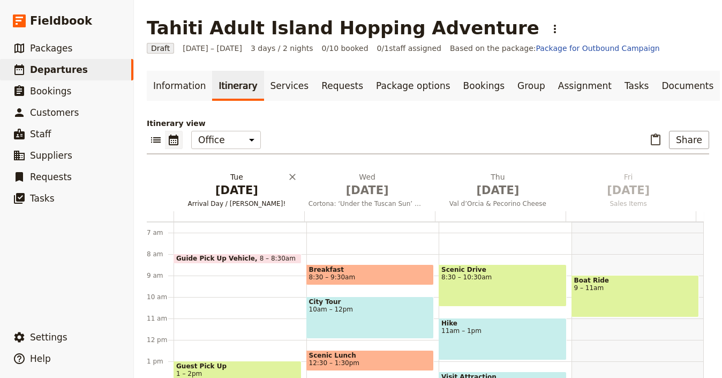
click at [245, 186] on span "[DATE]" at bounding box center [237, 190] width 118 height 16
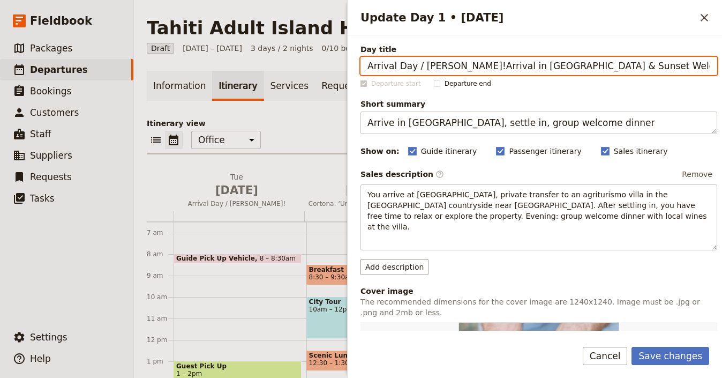
click at [570, 62] on input "Arrival Day / Benvenuto!Arrival in Tahiti & Sunset Welcome" at bounding box center [538, 66] width 357 height 18
paste input "Update Day 1 • 1 Sep"
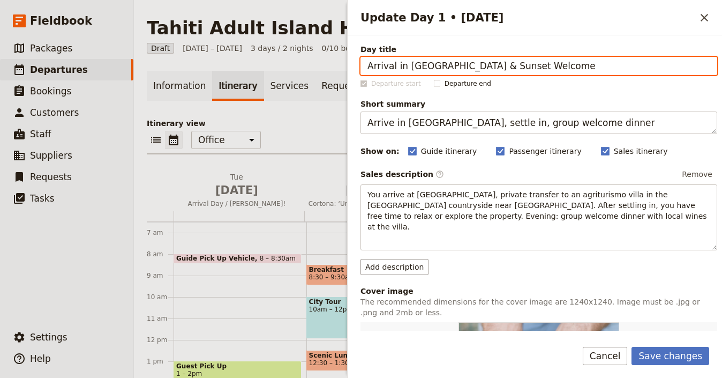
type input "Arrival in Tahiti & Sunset Welcome"
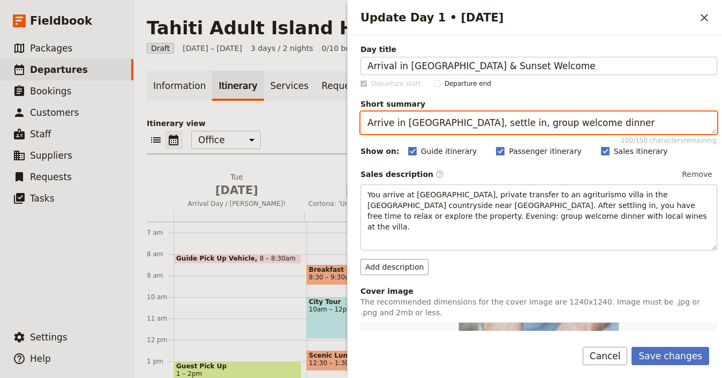
click at [451, 120] on textarea "Arrive in Tuscany, settle in, group welcome dinner" at bounding box center [538, 122] width 357 height 22
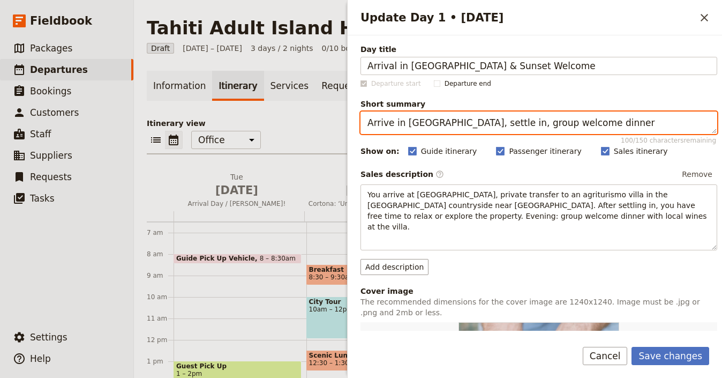
paste textarea "ahiti, settle in,"
type textarea "Arrive in Tahiti, settle in, welcome dinner"
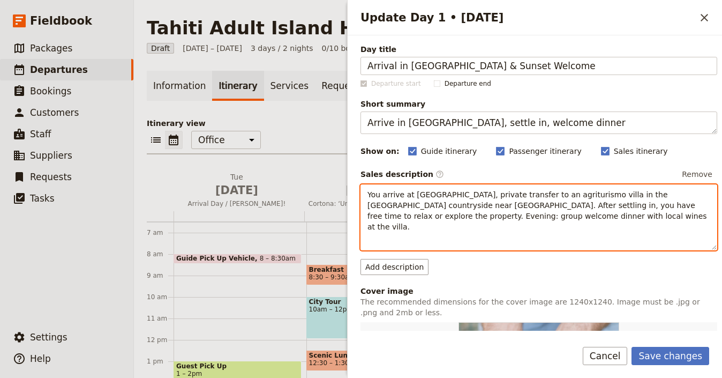
click at [484, 199] on p "You arrive at Rome airport, private transfer to an agriturismo villa in the Tus…" at bounding box center [538, 210] width 343 height 43
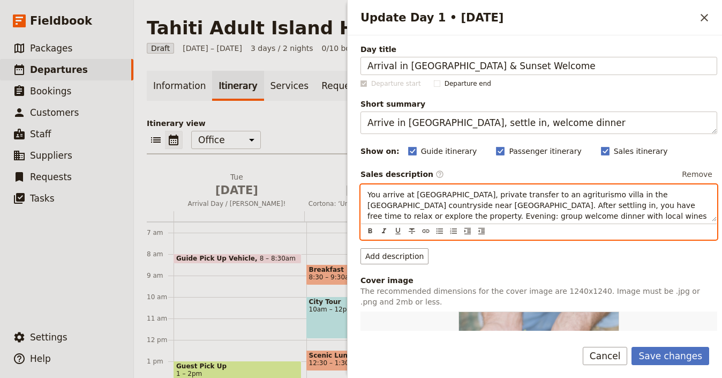
click at [484, 199] on p "You arrive at Rome airport, private transfer to an agriturismo villa in the Tus…" at bounding box center [538, 210] width 343 height 43
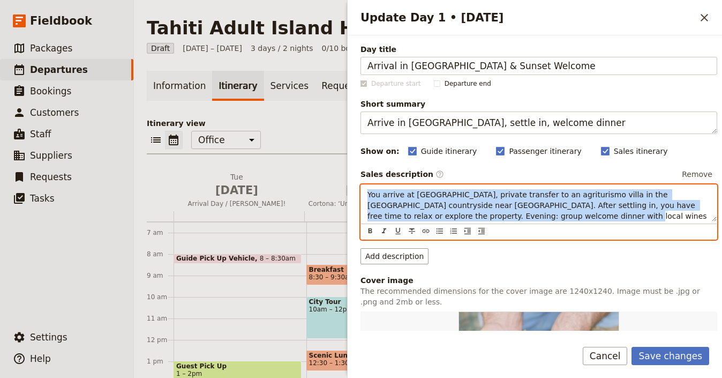
click at [484, 199] on p "You arrive at Rome airport, private transfer to an agriturismo villa in the Tus…" at bounding box center [538, 210] width 343 height 43
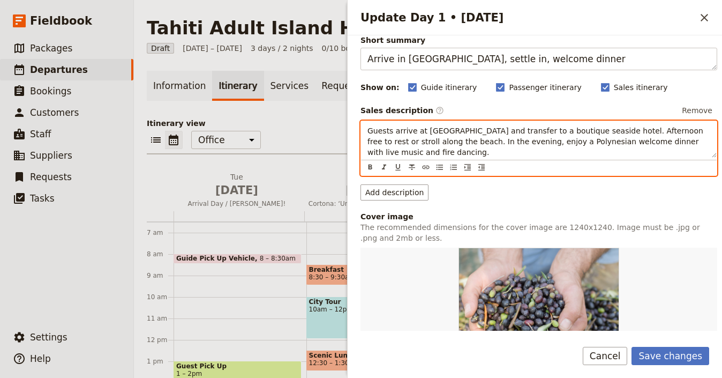
scroll to position [190, 0]
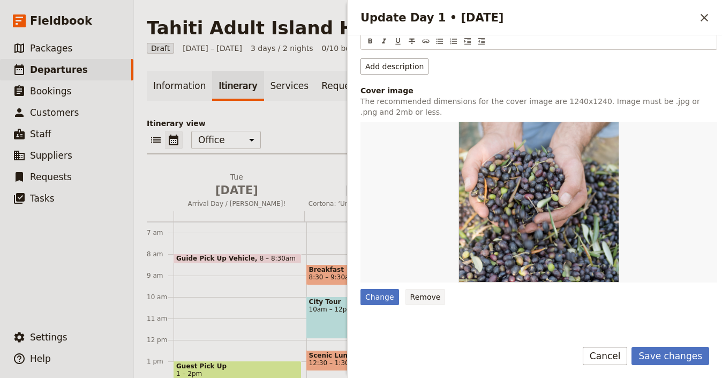
click at [413, 292] on button "Remove" at bounding box center [425, 297] width 40 height 16
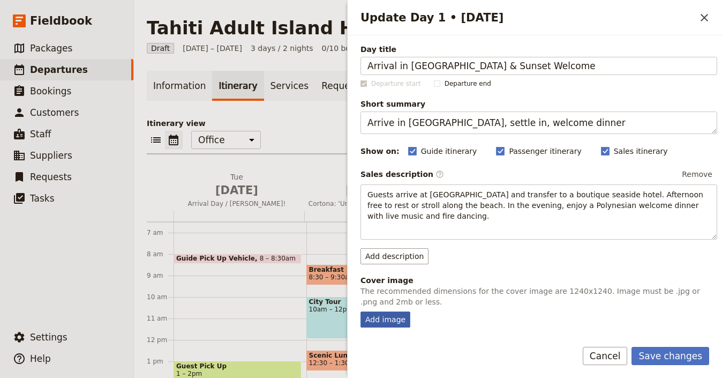
click at [400, 319] on div "Add image" at bounding box center [385, 319] width 50 height 16
click at [360, 311] on input "Add image" at bounding box center [360, 311] width 1 height 1
type input "C:\fakepath\419695164_18379978186072137_6690921544226328331_n-1024x1280.jpg"
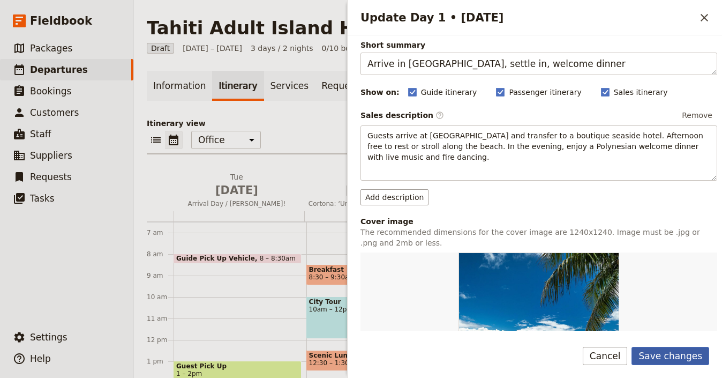
scroll to position [59, 0]
click at [679, 350] on button "Save changes" at bounding box center [670, 355] width 78 height 18
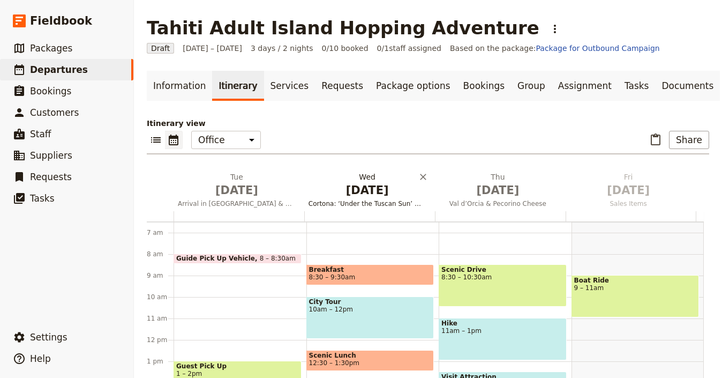
click at [347, 183] on span "[DATE]" at bounding box center [367, 190] width 118 height 16
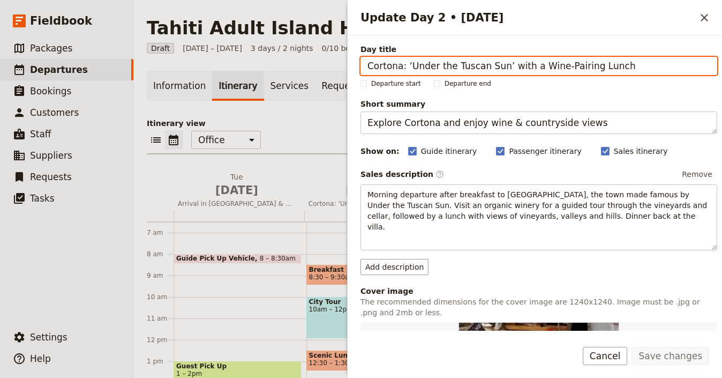
click at [601, 65] on input "Cortona: ‘Under the Tuscan Sun’ with a Wine-Pairing Lunch" at bounding box center [538, 66] width 357 height 18
click at [601, 66] on input "Cortona: ‘Under the Tuscan Sun’ with a Wine-Pairing Lunch" at bounding box center [538, 66] width 357 height 18
click at [602, 67] on input "Cortona: ‘Under the Tuscan Sun’ with a Wine-Pairing Lunch" at bounding box center [538, 66] width 357 height 18
click at [604, 66] on input "Cortona: ‘Under the Tuscan Sun’ with a Wine-Pairing Lunch" at bounding box center [538, 66] width 357 height 18
click at [605, 65] on input "Cortona: ‘Under the Tuscan Sun’ with a Wine-Pairing Lunch" at bounding box center [538, 66] width 357 height 18
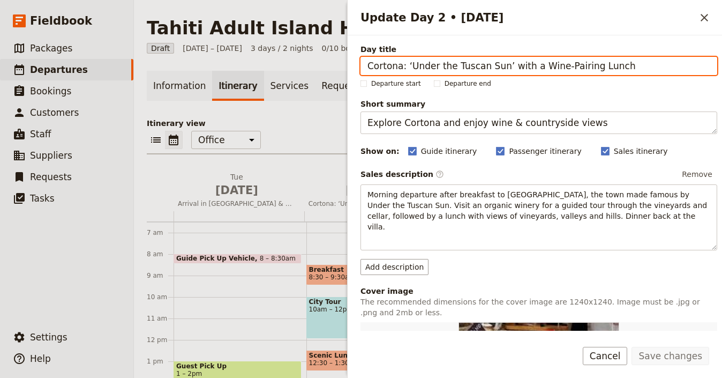
click at [605, 65] on input "Cortona: ‘Under the Tuscan Sun’ with a Wine-Pairing Lunch" at bounding box center [538, 66] width 357 height 18
paste input "Tahiti’s Waterfalls & Local Market"
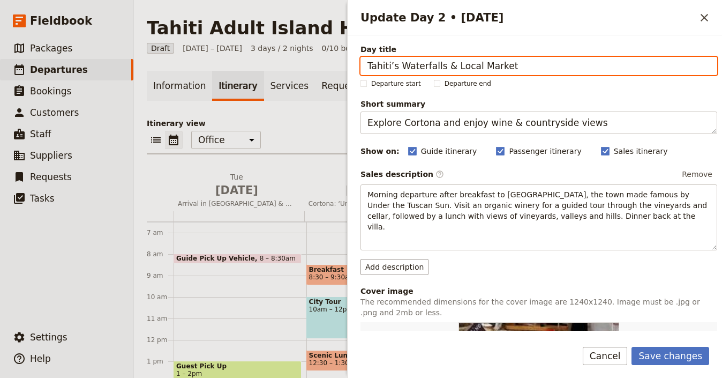
type input "Tahiti’s Waterfalls & Local Market"
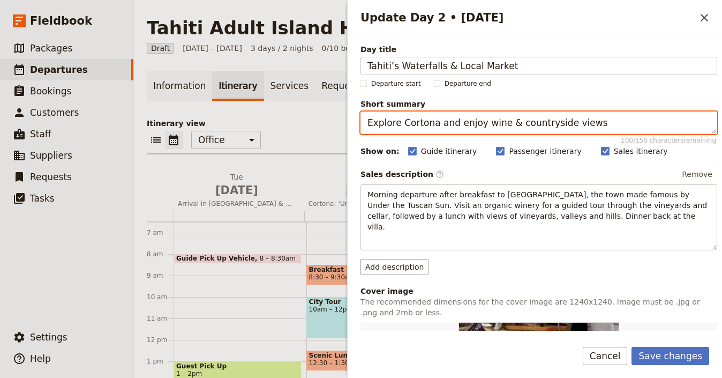
click at [566, 119] on textarea "Explore Cortona and enjoy wine & countryside views" at bounding box center [538, 122] width 357 height 22
paste textarea "Tahiti’s Waterfalls & Local Market"
click at [501, 116] on textarea "Tahiti’s Waterfalls & Local Market" at bounding box center [538, 122] width 357 height 22
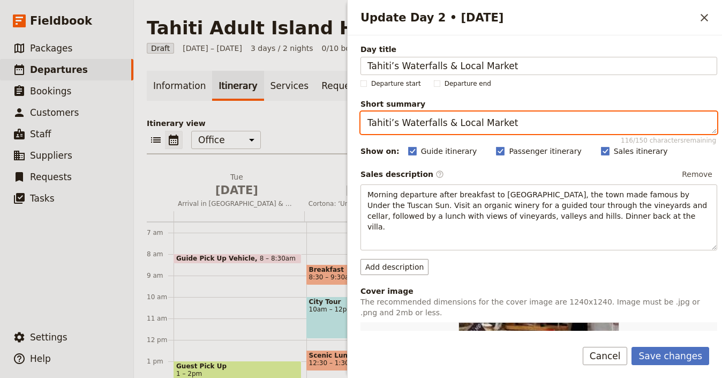
click at [501, 116] on textarea "Tahiti’s Waterfalls & Local Market" at bounding box center [538, 122] width 357 height 22
paste textarea "Explore Tahiti’s valleys, waterfalls, and markets"
type textarea "Explore Tahiti’s valleys, waterfalls, and markets"
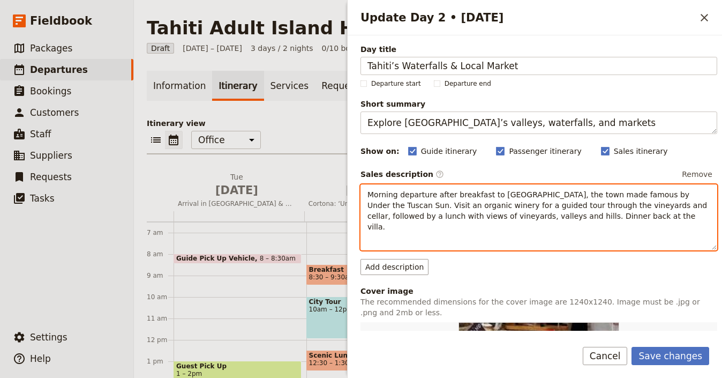
click at [467, 208] on span "Morning departure after breakfast to Cortona, the town made famous by Under the…" at bounding box center [538, 210] width 342 height 41
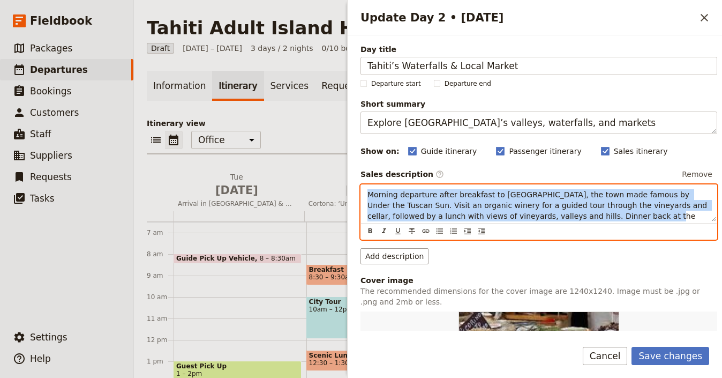
click at [467, 208] on span "Morning departure after breakfast to Cortona, the town made famous by Under the…" at bounding box center [538, 210] width 342 height 41
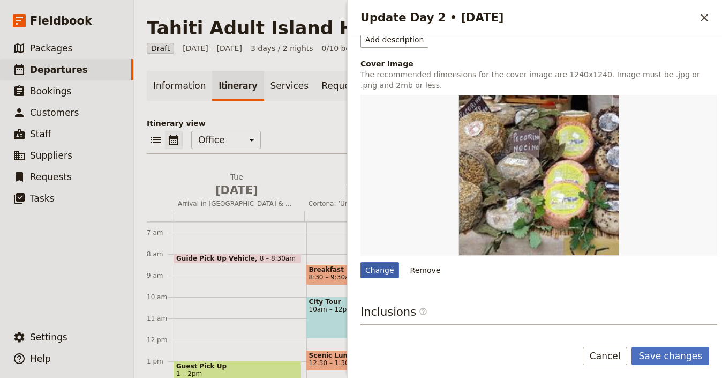
scroll to position [227, 0]
click at [390, 263] on div "Change" at bounding box center [379, 270] width 39 height 16
click at [360, 262] on input "Change" at bounding box center [360, 262] width 1 height 1
type input "C:\fakepath\69459658_430589000894035_5323916459393417216_n.jpg"
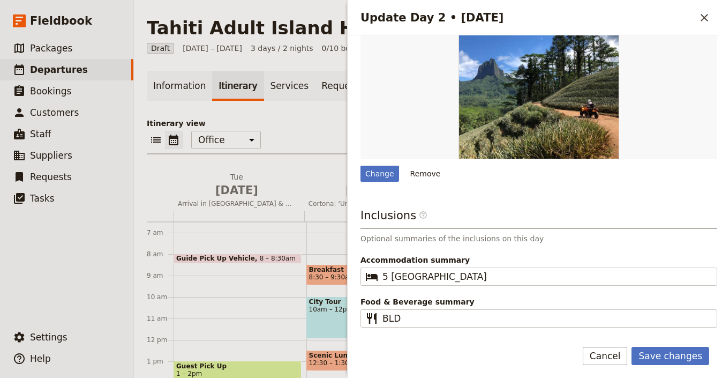
scroll to position [316, 0]
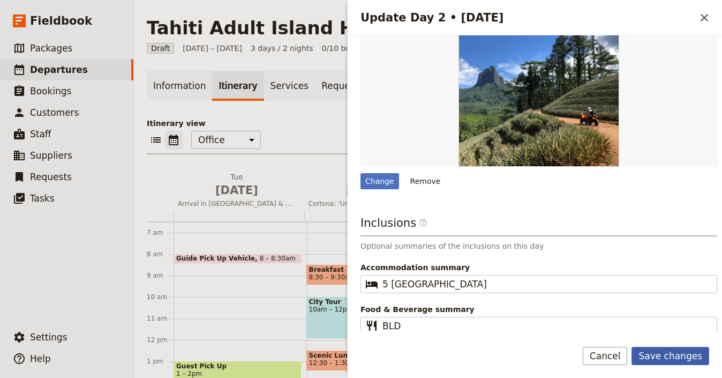
click at [667, 356] on button "Save changes" at bounding box center [670, 355] width 78 height 18
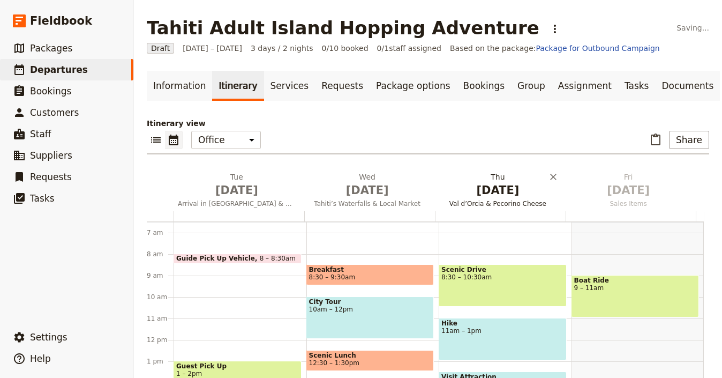
click at [484, 190] on span "[DATE]" at bounding box center [498, 190] width 118 height 16
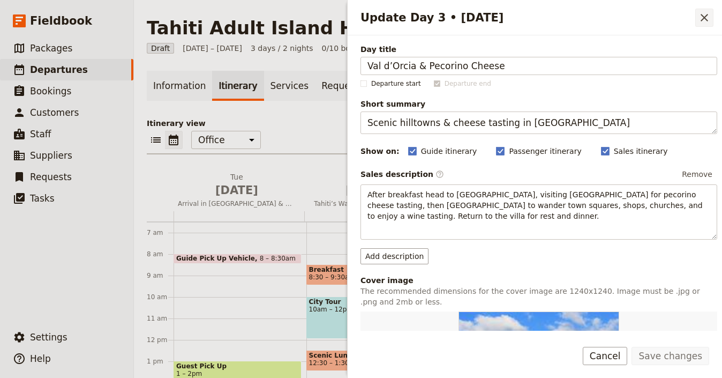
click at [701, 13] on icon "Close drawer" at bounding box center [704, 17] width 13 height 13
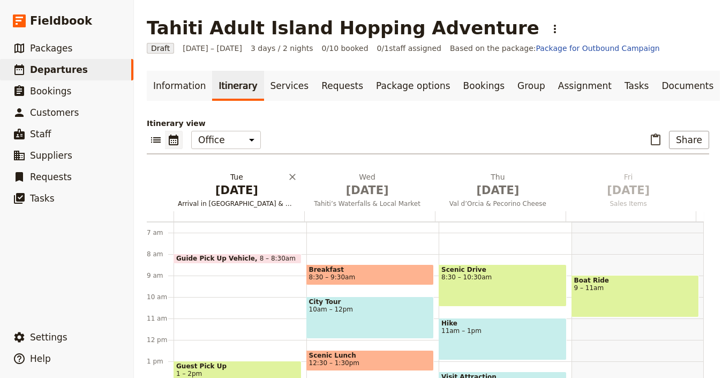
click at [226, 208] on button "Tue Sep 1 Arrival in Tahiti & Sunset Welcome" at bounding box center [239, 191] width 131 height 40
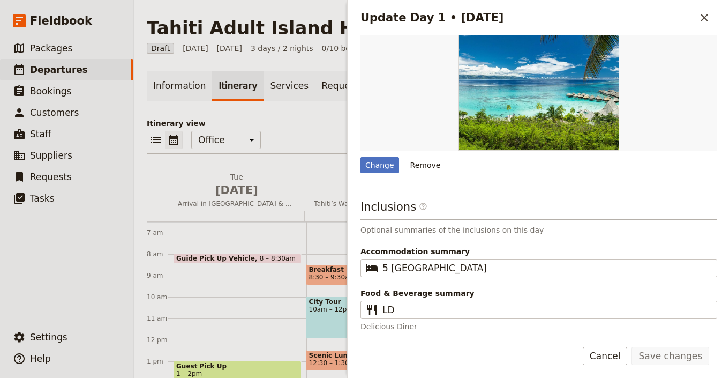
scroll to position [321, 0]
drag, startPoint x: 711, startPoint y: 25, endPoint x: 718, endPoint y: 25, distance: 7.0
click at [711, 25] on button "​" at bounding box center [704, 18] width 18 height 18
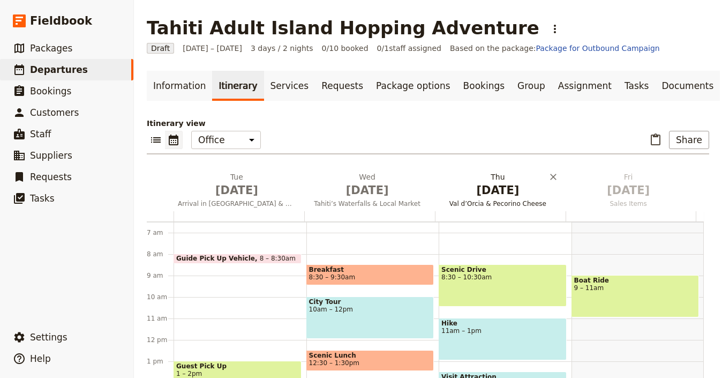
click at [484, 188] on span "[DATE]" at bounding box center [498, 190] width 118 height 16
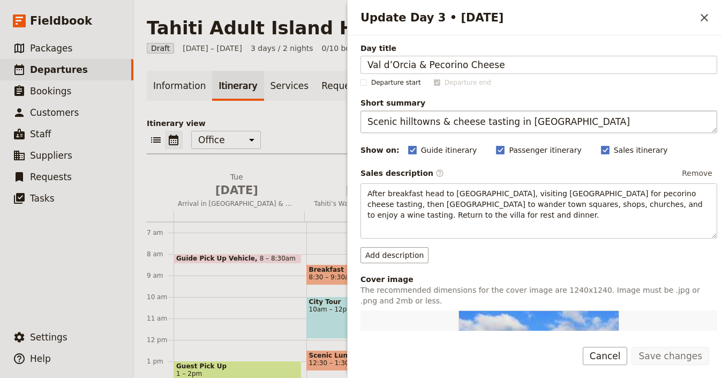
scroll to position [2, 0]
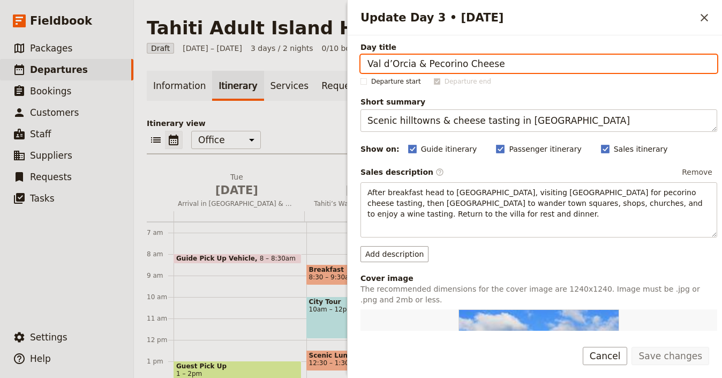
click at [481, 64] on input "Val d’Orcia & Pecorino Cheese" at bounding box center [538, 64] width 357 height 18
paste input "Ferry to Moorea & Lagoon Snorkelling"
type input "Ferry to Moorea & Lagoon Snorkelling"
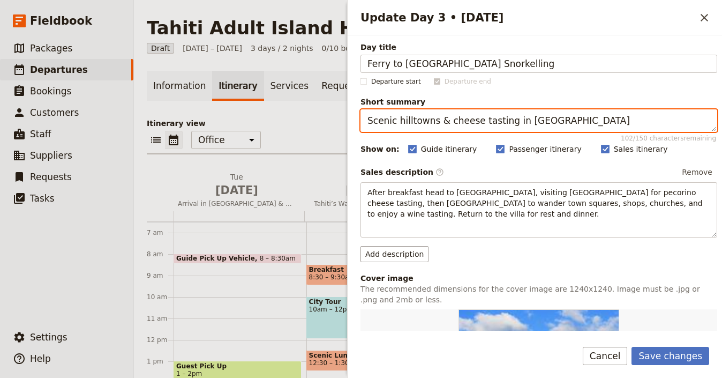
click at [595, 119] on textarea "Scenic hilltowns & cheese tasting in Val d’Orcia" at bounding box center [538, 120] width 357 height 22
paste textarea "Ferry to Moorea & Lagoon Snorkelling"
type textarea "Ferry to Moorea & Lagoon Snorkelling"
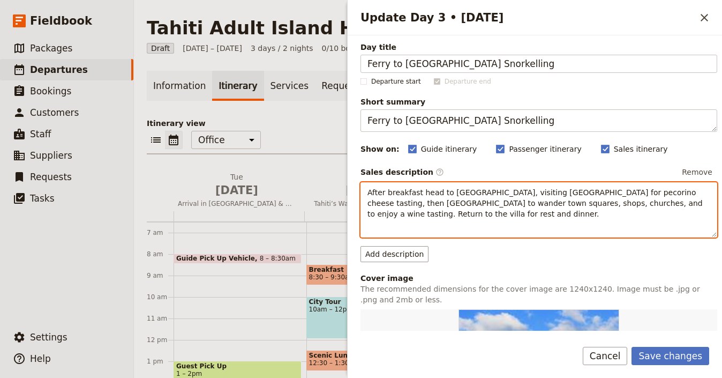
click at [521, 214] on p "After breakfast head to Val d’Orcia, visiting Pienza for pecorino cheese tastin…" at bounding box center [538, 203] width 343 height 32
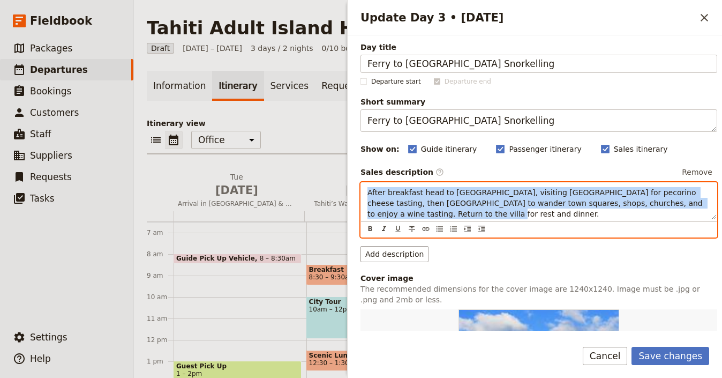
click at [521, 214] on p "After breakfast head to Val d’Orcia, visiting Pienza for pecorino cheese tastin…" at bounding box center [538, 203] width 343 height 32
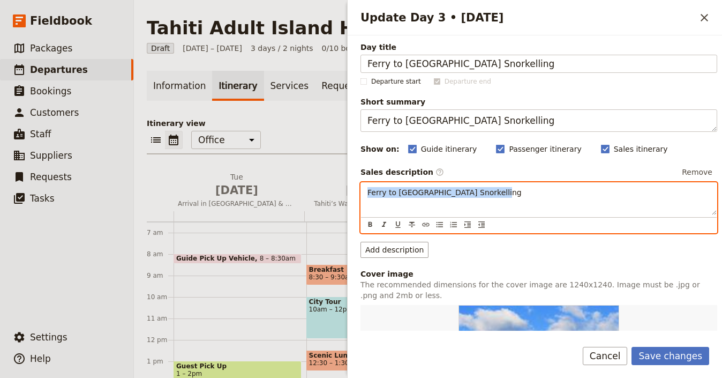
click at [463, 195] on span "Ferry to Moorea & Lagoon Snorkelling" at bounding box center [444, 192] width 154 height 9
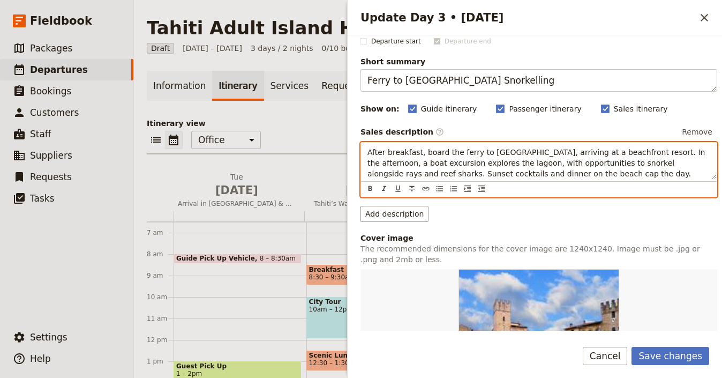
scroll to position [183, 0]
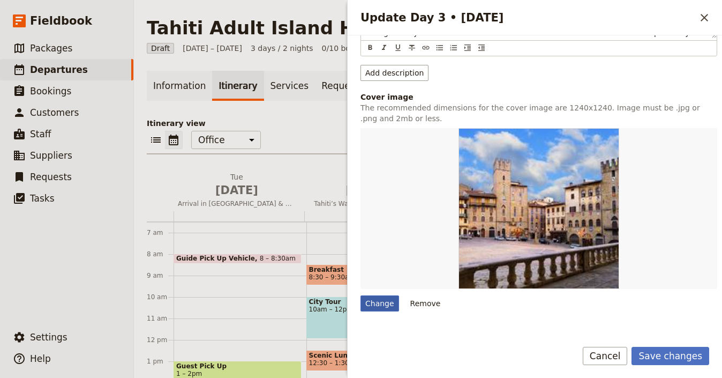
click at [375, 301] on div "Change" at bounding box center [379, 303] width 39 height 16
click at [360, 295] on input "Change" at bounding box center [360, 295] width 1 height 1
type input "C:\fakepath\C2A287DF-50F0-4826-91AC-4BC9F9E9AABF-1920x1920.jpeg"
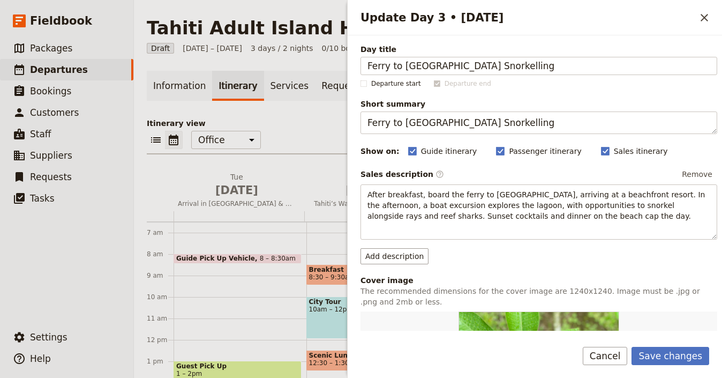
click at [696, 366] on div "Save changes Cancel" at bounding box center [535, 361] width 374 height 31
click at [697, 357] on button "Save changes" at bounding box center [670, 355] width 78 height 18
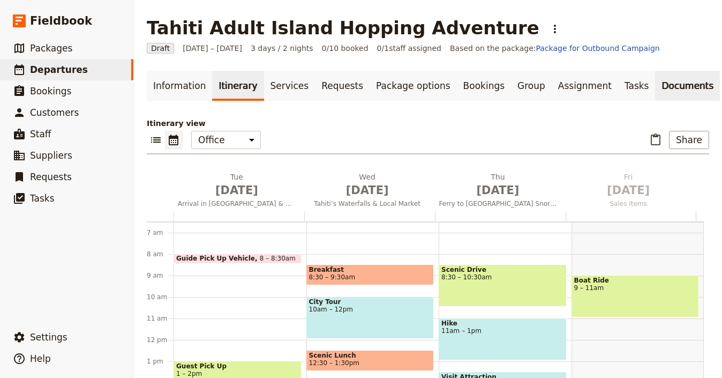
click at [655, 79] on link "Documents" at bounding box center [687, 86] width 65 height 30
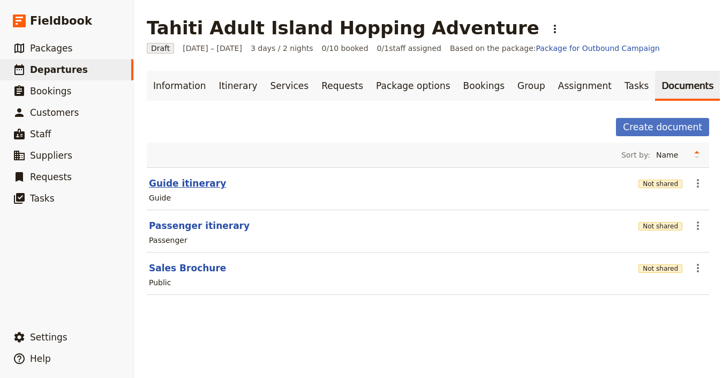
click at [192, 183] on button "Guide itinerary" at bounding box center [187, 183] width 77 height 13
select select "STAFF"
select select "RUN_SHEET"
select select "LARGE"
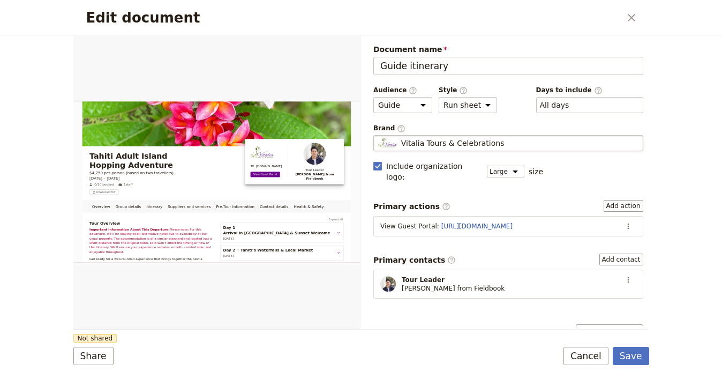
click at [475, 147] on span "Vitalia Tours & Celebrations" at bounding box center [452, 143] width 103 height 11
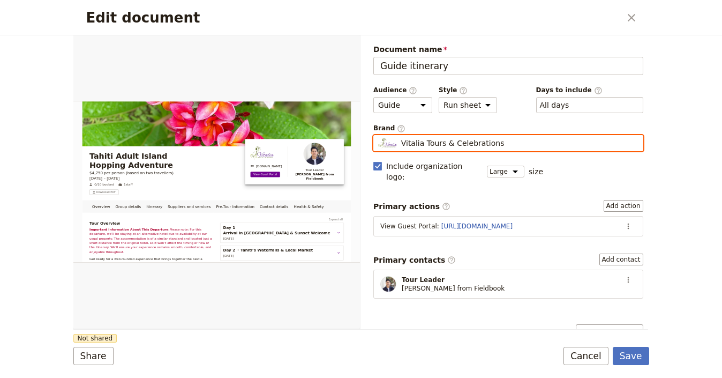
click at [378, 135] on input "Vitalia Tours & Celebrations" at bounding box center [378, 135] width 1 height 1
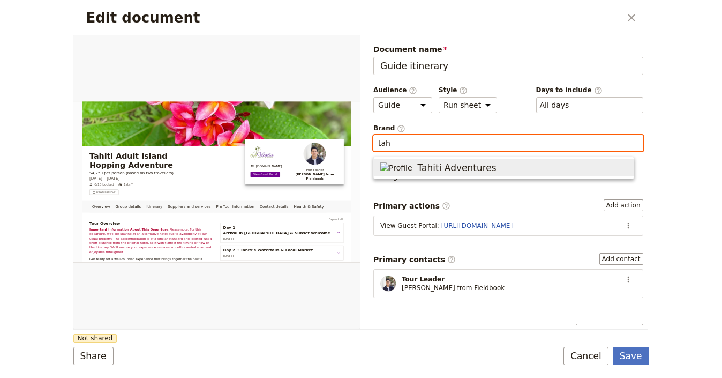
click at [497, 171] on span "Tahiti Adventures" at bounding box center [503, 167] width 247 height 13
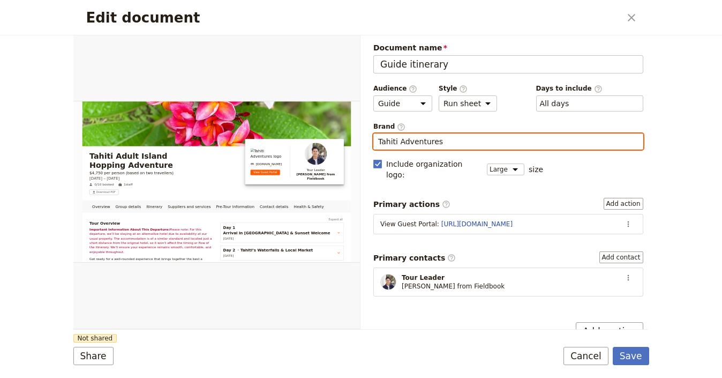
scroll to position [2, 0]
type input "Tahiti Adventures"
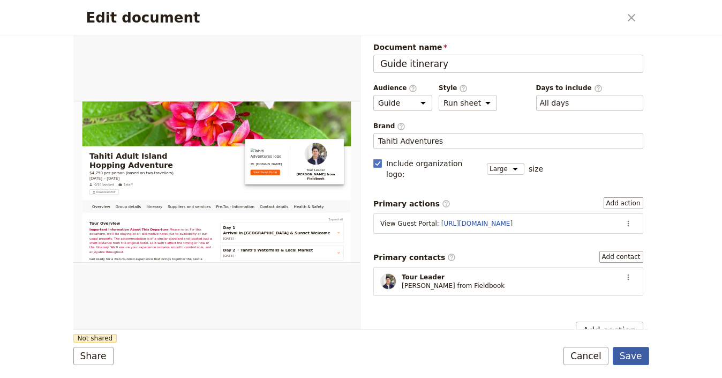
click at [631, 357] on button "Save" at bounding box center [631, 355] width 36 height 18
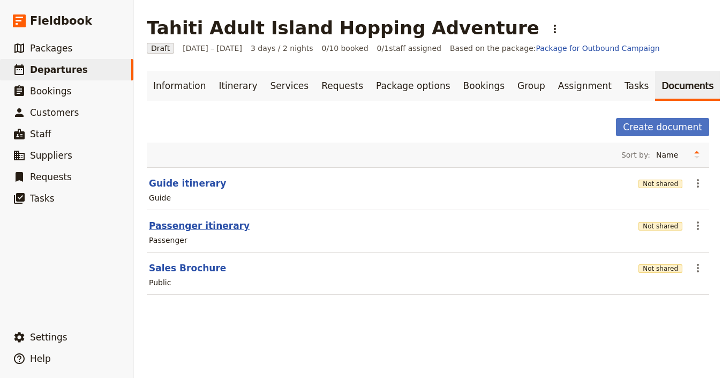
click at [162, 219] on button "Passenger itinerary" at bounding box center [199, 225] width 101 height 13
select select "PASSENGER"
select select "RUN_SHEET"
select select "LARGE"
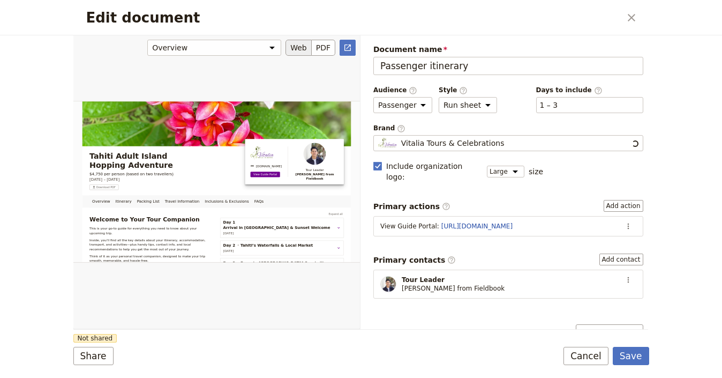
scroll to position [0, 0]
click at [470, 147] on span "Vitalia Tours & Celebrations" at bounding box center [452, 143] width 103 height 11
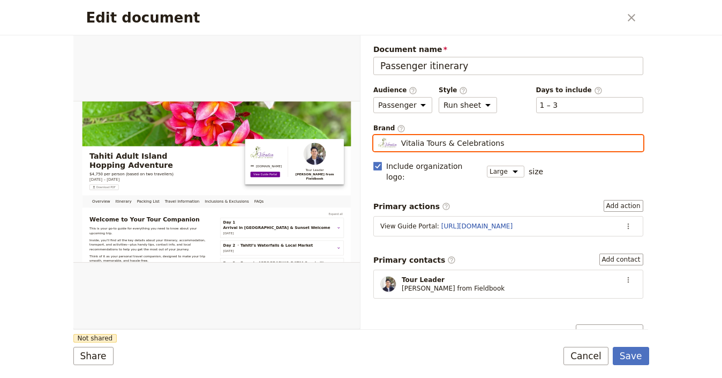
click at [378, 135] on input "Vitalia Tours & Celebrations" at bounding box center [378, 135] width 1 height 1
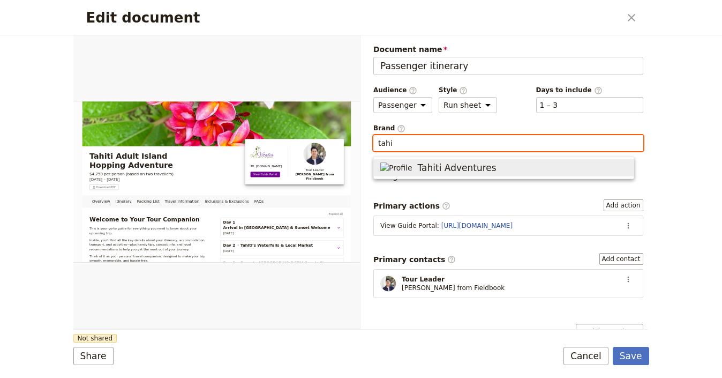
click at [472, 164] on span "Tahiti Adventures" at bounding box center [503, 167] width 247 height 13
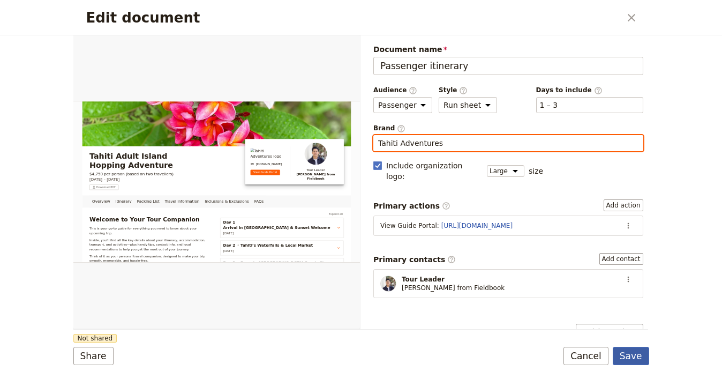
type input "Tahiti Adventures"
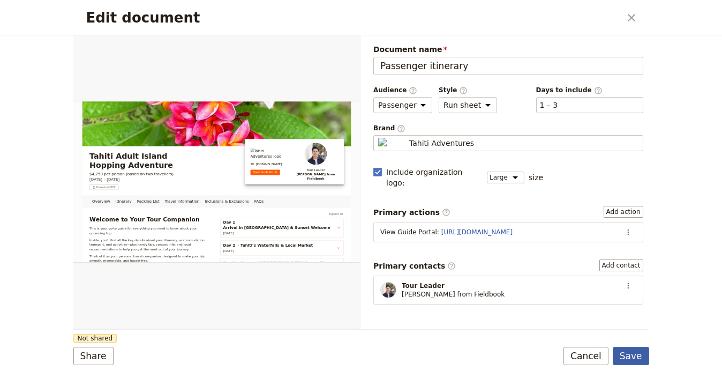
click at [640, 358] on button "Save" at bounding box center [631, 355] width 36 height 18
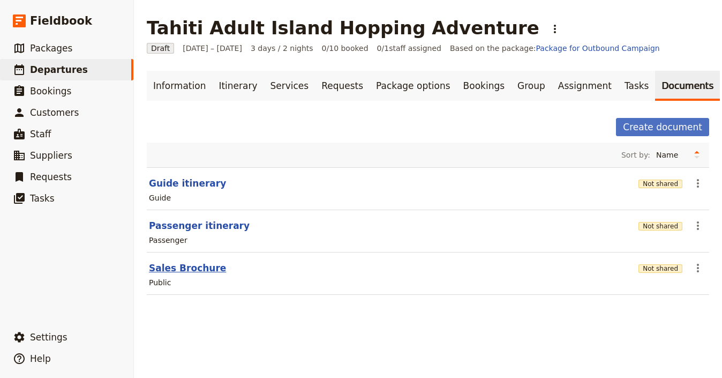
click at [167, 261] on button "Sales Brochure" at bounding box center [187, 267] width 77 height 13
select select "DEFAULT"
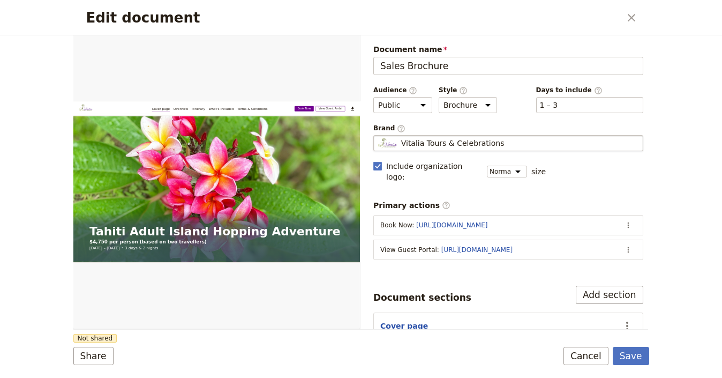
click at [439, 135] on fieldset "Vitalia Tours & Celebrations Vitalia Tours & Celebrations" at bounding box center [508, 143] width 270 height 16
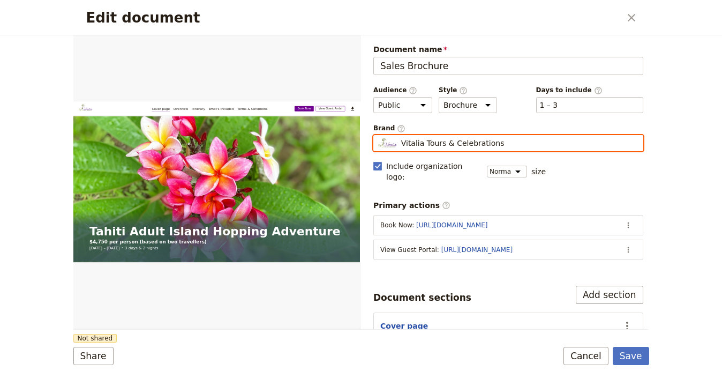
click at [378, 135] on input "Vitalia Tours & Celebrations" at bounding box center [378, 135] width 1 height 1
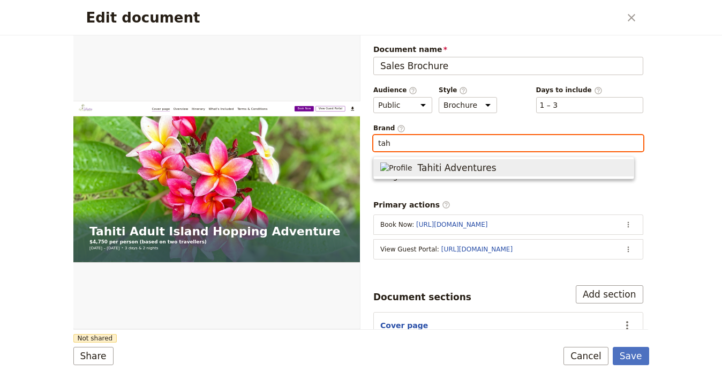
click at [453, 167] on span "Tahiti Adventures" at bounding box center [457, 167] width 79 height 13
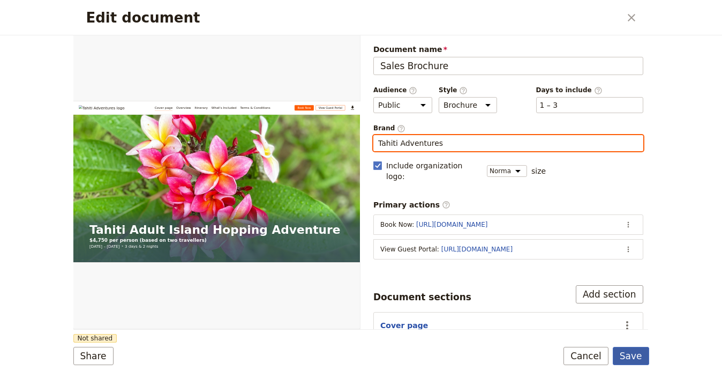
type input "Tahiti Adventures"
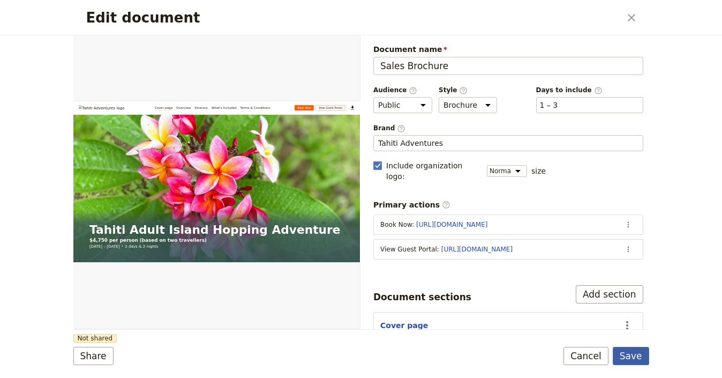
click at [638, 358] on button "Save" at bounding box center [631, 355] width 36 height 18
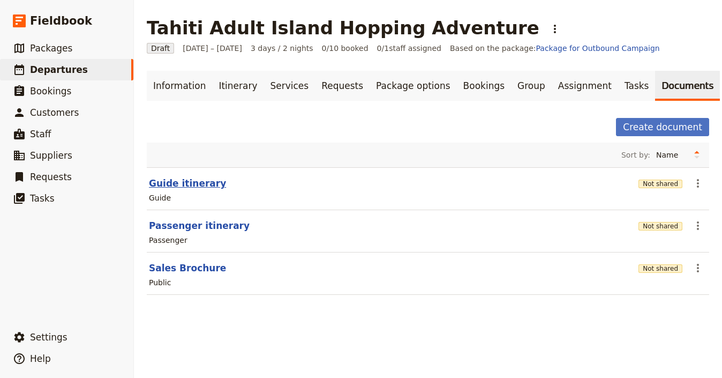
click at [200, 179] on button "Guide itinerary" at bounding box center [187, 183] width 77 height 13
select select "STAFF"
select select "RUN_SHEET"
select select "LARGE"
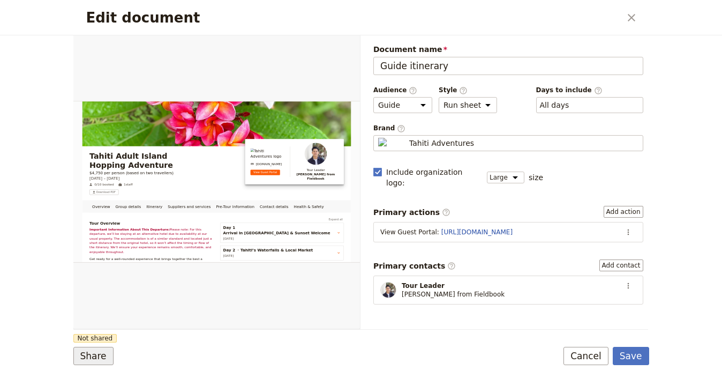
click at [88, 353] on button "Share" at bounding box center [93, 355] width 40 height 18
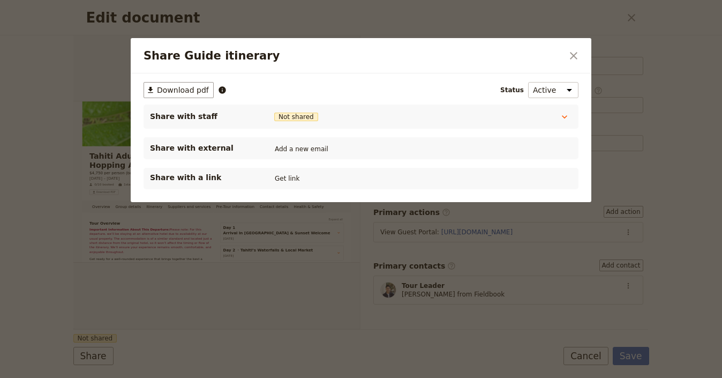
click at [287, 167] on div "​ Download pdf Status Active Inactive Share with staff Not shared Tour Guide No…" at bounding box center [361, 135] width 435 height 107
click at [285, 175] on button "Get link" at bounding box center [287, 178] width 30 height 12
click at [577, 54] on icon "Close dialog" at bounding box center [573, 55] width 13 height 13
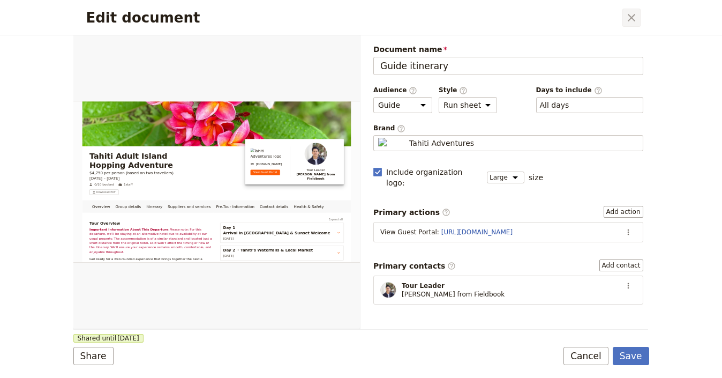
click at [632, 16] on icon "Close dialog" at bounding box center [631, 17] width 7 height 7
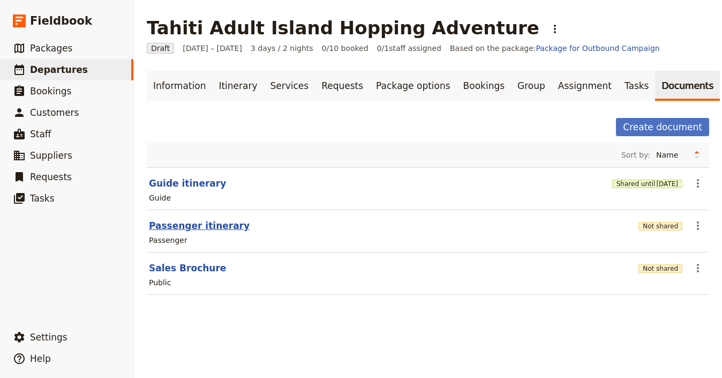
click at [213, 228] on button "Passenger itinerary" at bounding box center [199, 225] width 101 height 13
select select "PASSENGER"
select select "RUN_SHEET"
select select "LARGE"
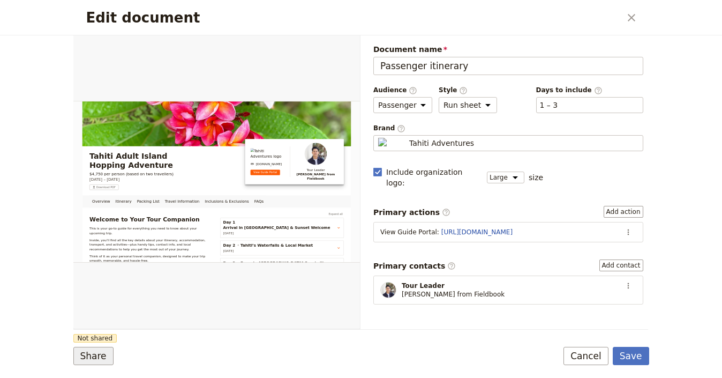
click at [100, 364] on button "Share" at bounding box center [93, 355] width 40 height 18
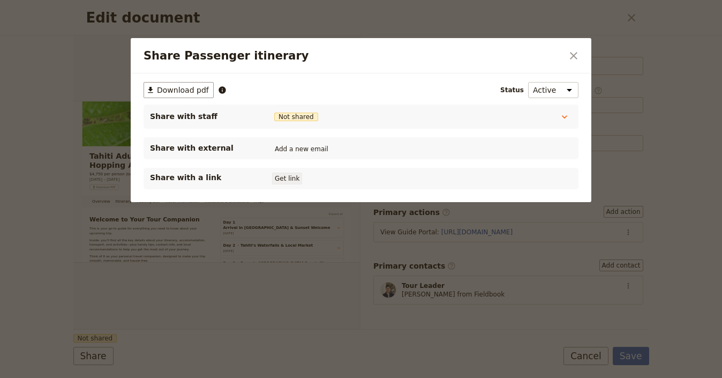
click at [298, 174] on button "Get link" at bounding box center [287, 178] width 30 height 12
click at [570, 58] on icon "Close dialog" at bounding box center [573, 55] width 13 height 13
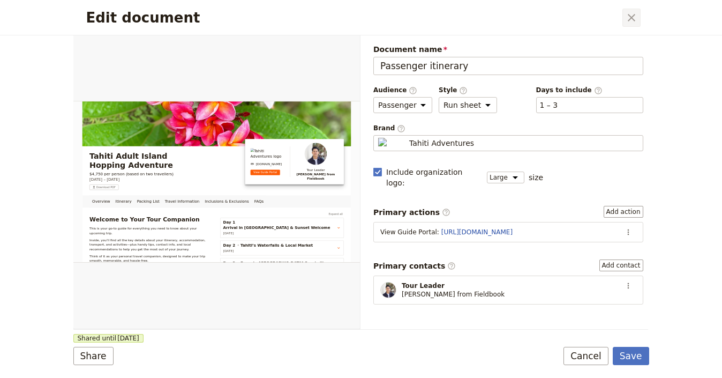
click at [637, 13] on icon "Close dialog" at bounding box center [631, 17] width 13 height 13
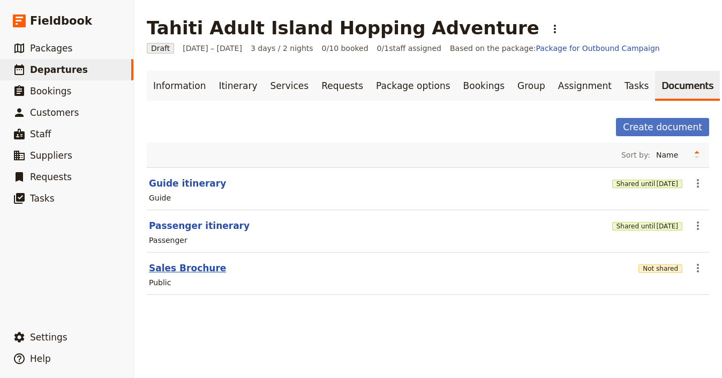
click at [178, 267] on button "Sales Brochure" at bounding box center [187, 267] width 77 height 13
select select "DEFAULT"
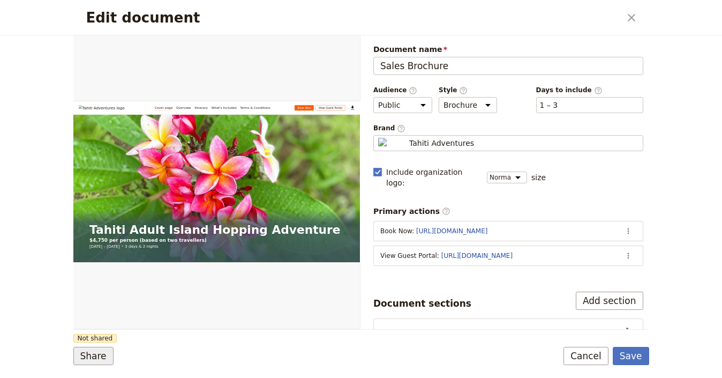
click at [97, 353] on button "Share" at bounding box center [93, 355] width 40 height 18
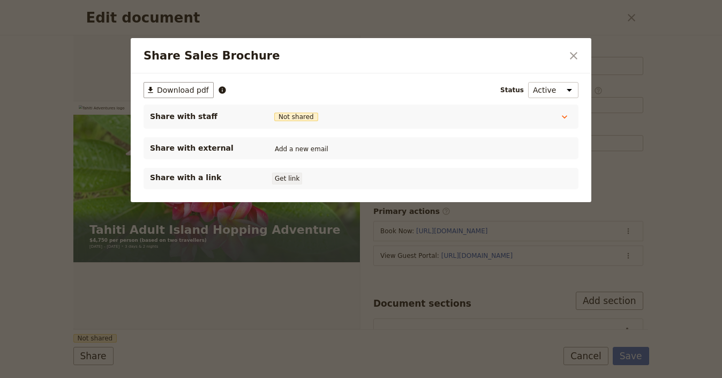
click at [286, 176] on button "Get link" at bounding box center [287, 178] width 30 height 12
click at [583, 53] on div "Share Sales Brochure ​" at bounding box center [361, 55] width 461 height 35
click at [570, 61] on icon "Close dialog" at bounding box center [573, 55] width 13 height 13
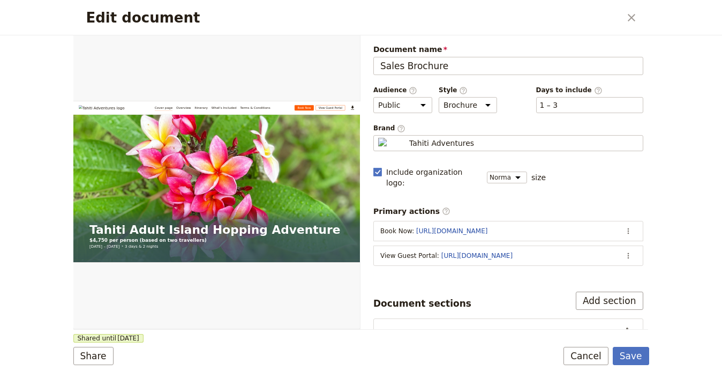
click at [645, 20] on div "Edit document ​" at bounding box center [361, 17] width 576 height 35
click at [633, 18] on icon "Close dialog" at bounding box center [631, 17] width 13 height 13
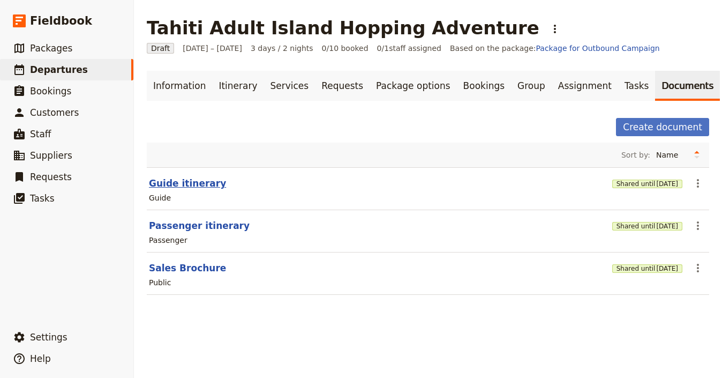
click at [167, 185] on button "Guide itinerary" at bounding box center [187, 183] width 77 height 13
select select "STAFF"
select select "RUN_SHEET"
select select "LARGE"
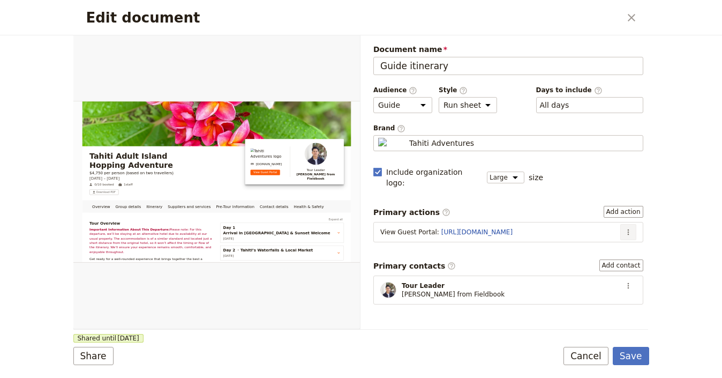
click at [626, 224] on button "​" at bounding box center [628, 232] width 16 height 16
click at [614, 235] on span "Edit action" at bounding box center [593, 237] width 56 height 11
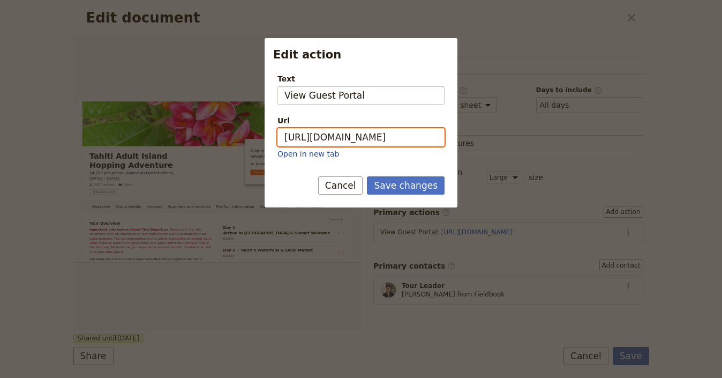
click at [354, 133] on input "https://trips.fieldbook.com/d/6Cylp3zaWNJnMmTkVWhXA" at bounding box center [360, 137] width 167 height 18
paste input "gXvFsA9tl9-GPO0WopJhj"
type input "[URL][DOMAIN_NAME]"
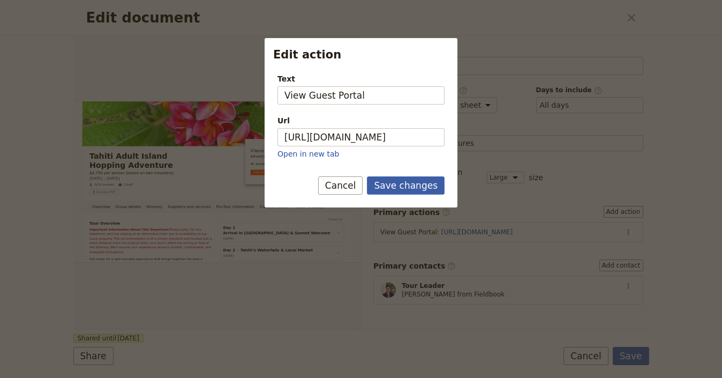
click at [396, 185] on button "Save changes" at bounding box center [406, 185] width 78 height 18
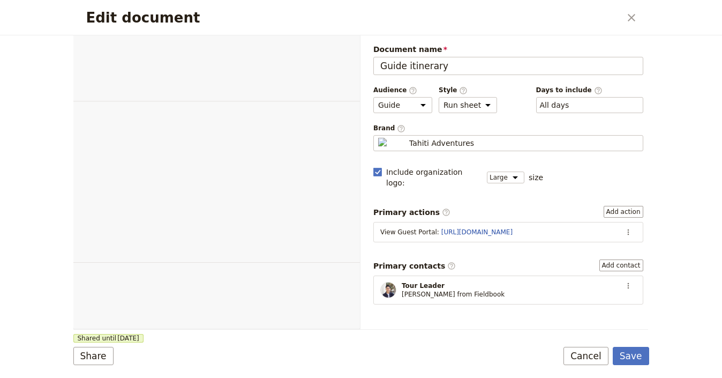
select select "STAFF"
select select "RUN_SHEET"
select select "LARGE"
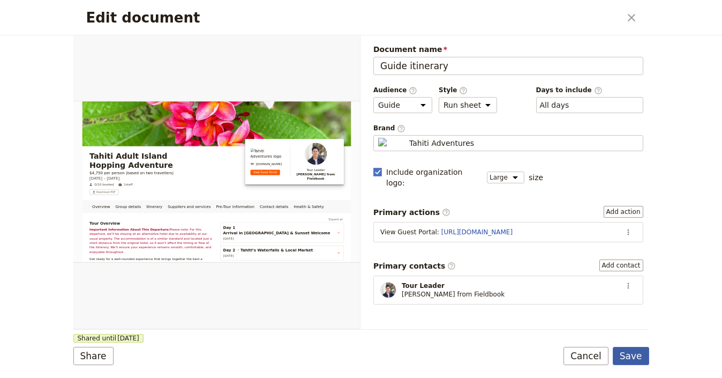
click at [645, 358] on button "Save" at bounding box center [631, 355] width 36 height 18
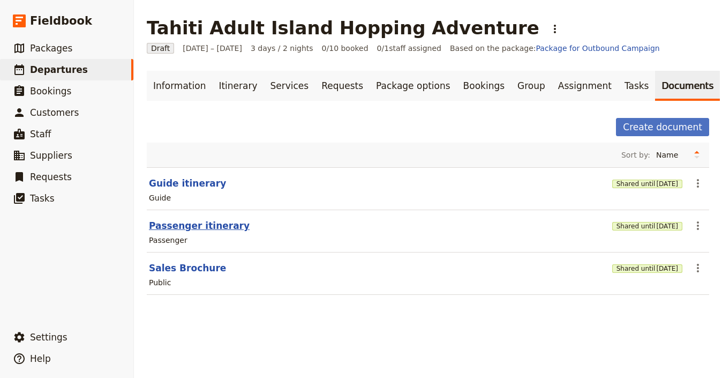
click at [218, 224] on button "Passenger itinerary" at bounding box center [199, 225] width 101 height 13
select select "PASSENGER"
select select "RUN_SHEET"
select select "LARGE"
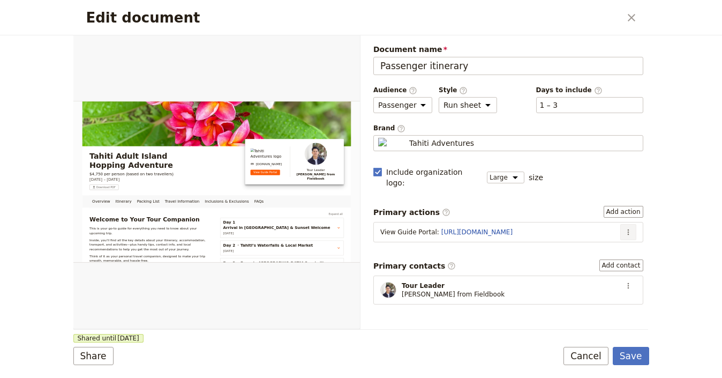
click at [624, 228] on icon "Actions" at bounding box center [628, 232] width 9 height 9
click at [605, 234] on span "Edit action" at bounding box center [585, 237] width 40 height 11
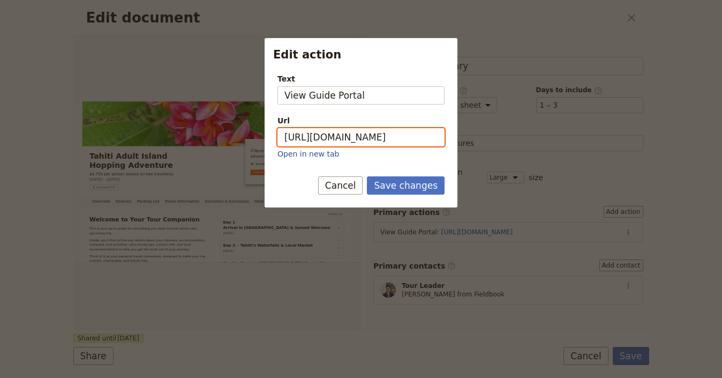
click at [405, 144] on input "[URL][DOMAIN_NAME]" at bounding box center [360, 137] width 167 height 18
paste input "EYQUlsbQsFNoSL0BKIuJr"
type input "[URL][DOMAIN_NAME]"
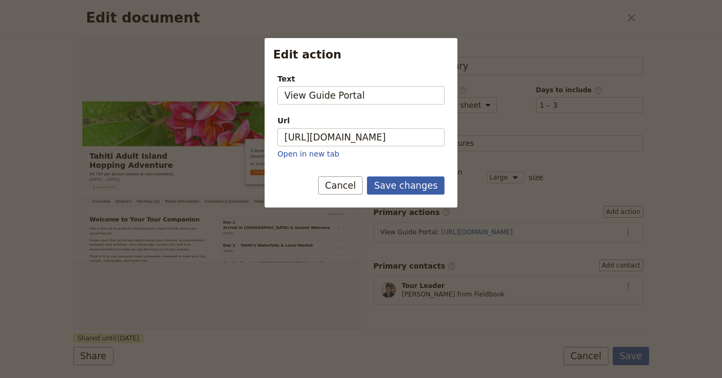
click at [415, 180] on button "Save changes" at bounding box center [406, 185] width 78 height 18
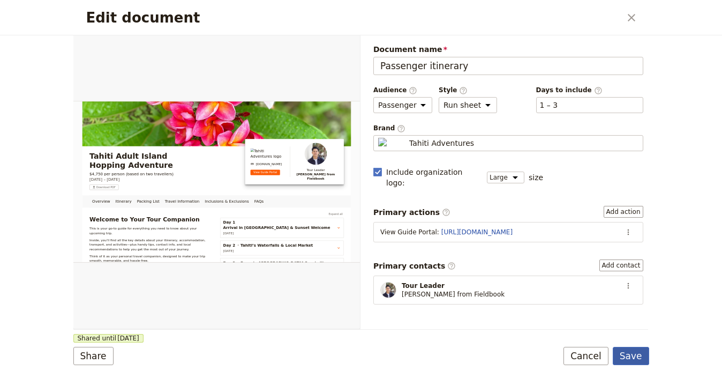
click at [635, 352] on button "Save" at bounding box center [631, 355] width 36 height 18
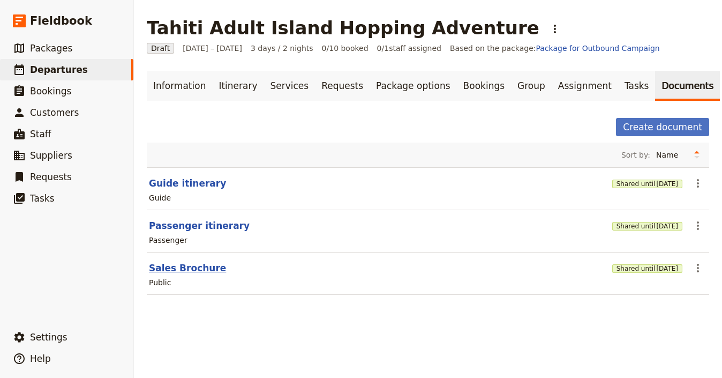
click at [159, 271] on button "Sales Brochure" at bounding box center [187, 267] width 77 height 13
select select "DEFAULT"
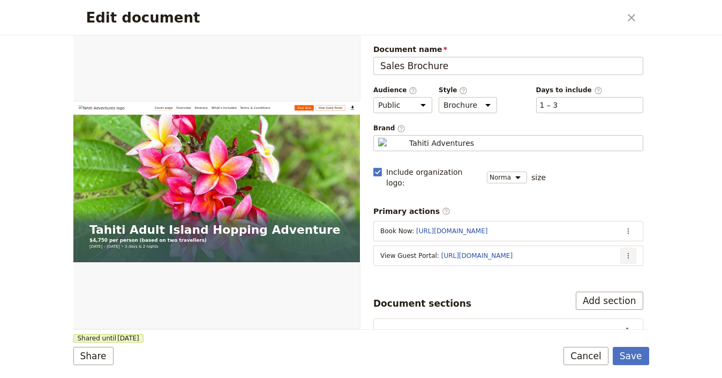
click at [624, 247] on button "​" at bounding box center [628, 255] width 16 height 16
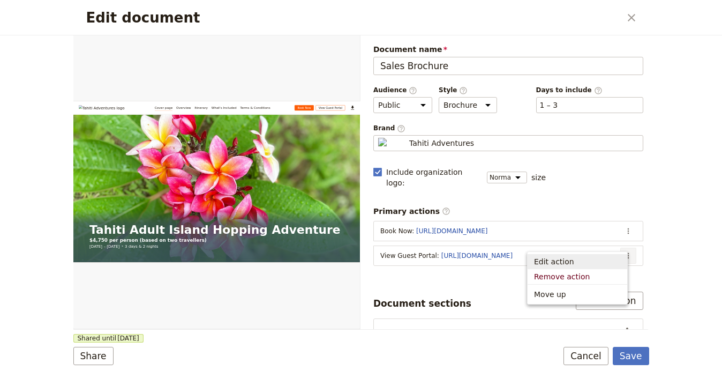
click at [613, 260] on span "Edit action" at bounding box center [577, 261] width 87 height 11
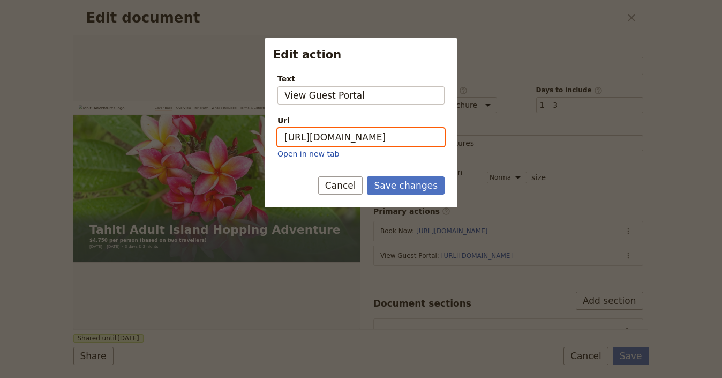
click at [396, 133] on input "https://trips.fieldbook.com/d/6Cylp3zaWNJnMmTkVWhXA" at bounding box center [360, 137] width 167 height 18
paste input "gXvFsA9tl9-GPO0WopJhj"
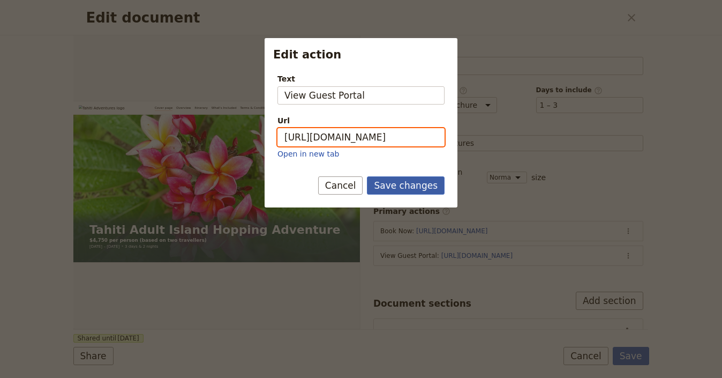
type input "[URL][DOMAIN_NAME]"
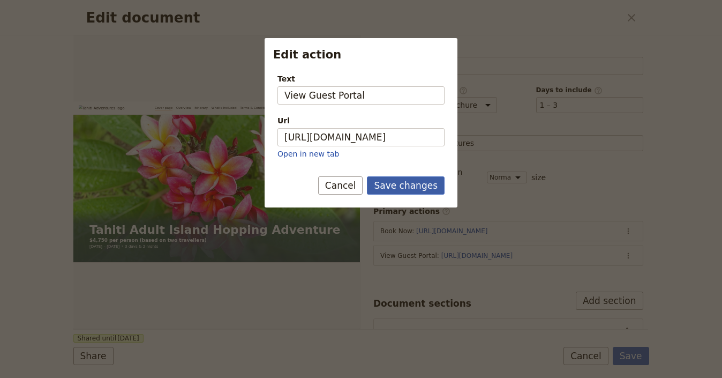
click at [423, 188] on button "Save changes" at bounding box center [406, 185] width 78 height 18
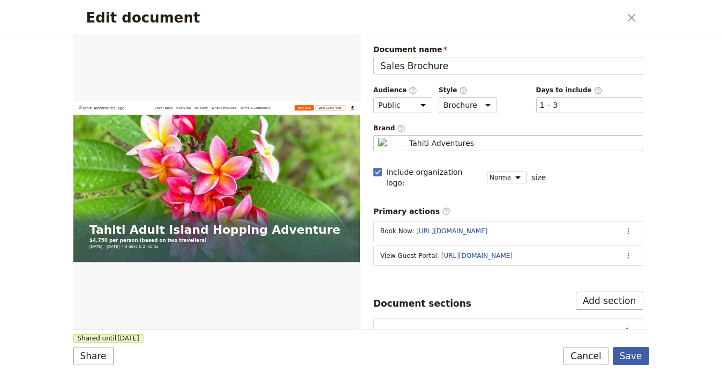
click at [625, 360] on button "Save" at bounding box center [631, 355] width 36 height 18
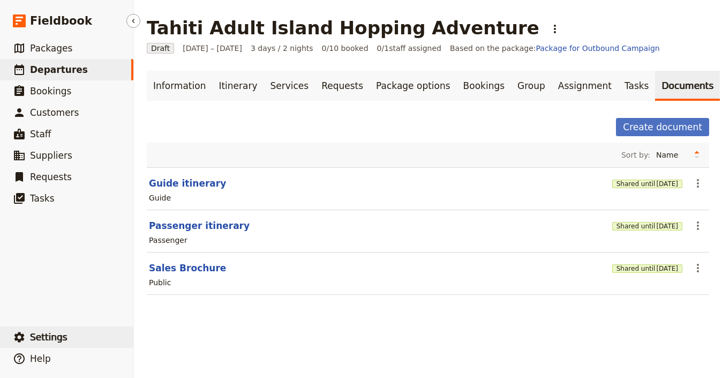
drag, startPoint x: 34, startPoint y: 336, endPoint x: 50, endPoint y: 333, distance: 16.4
click at [36, 336] on span "Settings" at bounding box center [48, 336] width 37 height 11
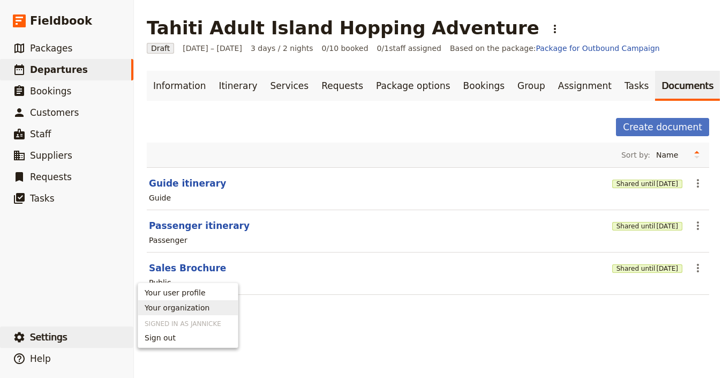
click at [204, 308] on span "Your organization" at bounding box center [177, 307] width 65 height 11
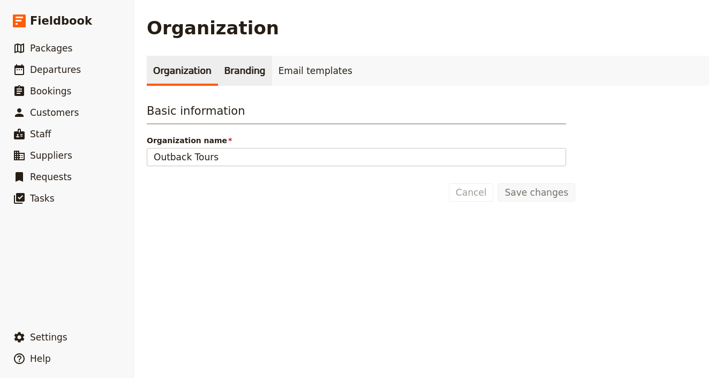
click at [232, 81] on link "Branding" at bounding box center [245, 71] width 54 height 30
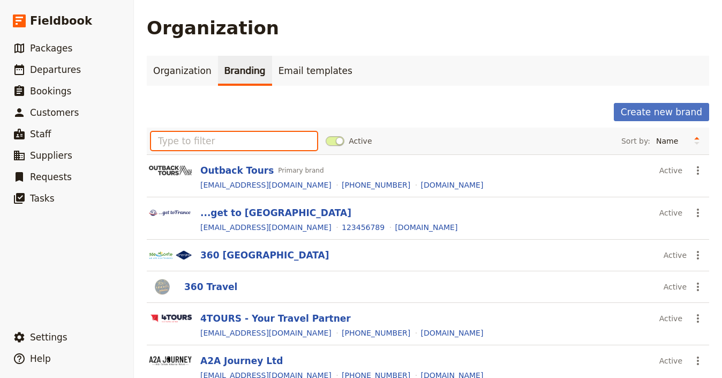
click at [233, 142] on input "text" at bounding box center [234, 141] width 166 height 18
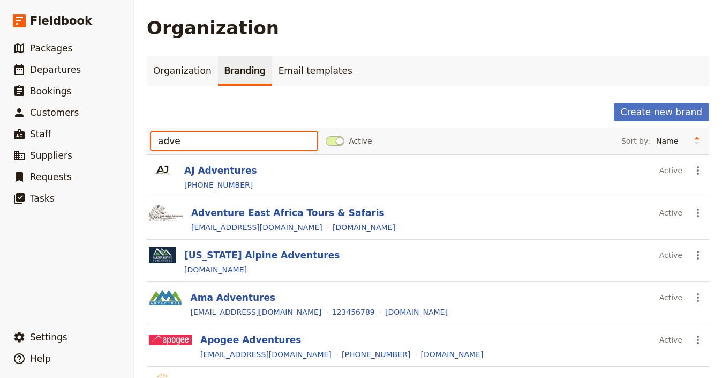
click at [203, 139] on input "adve" at bounding box center [234, 141] width 166 height 18
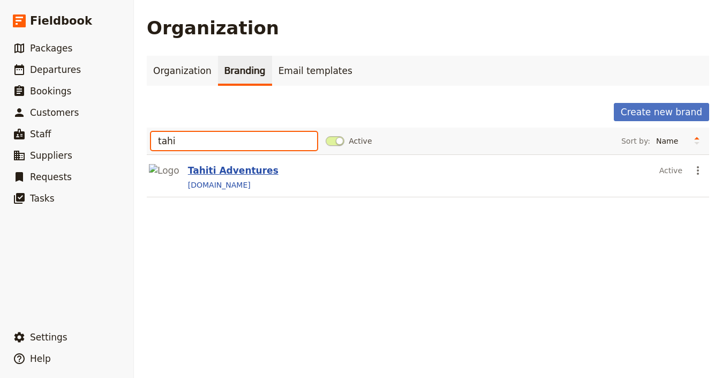
type input "tahi"
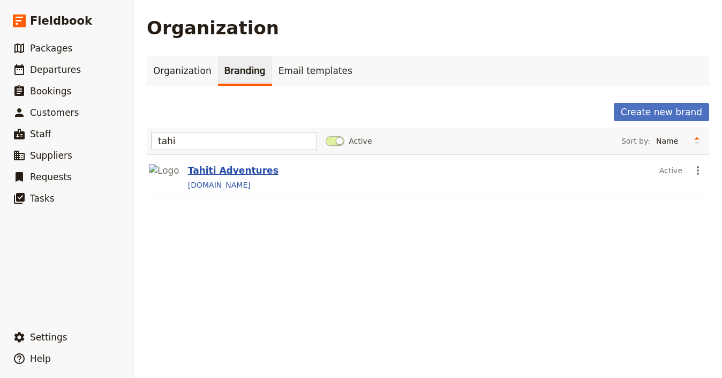
click at [202, 171] on button "Tahiti Adventures" at bounding box center [233, 170] width 90 height 13
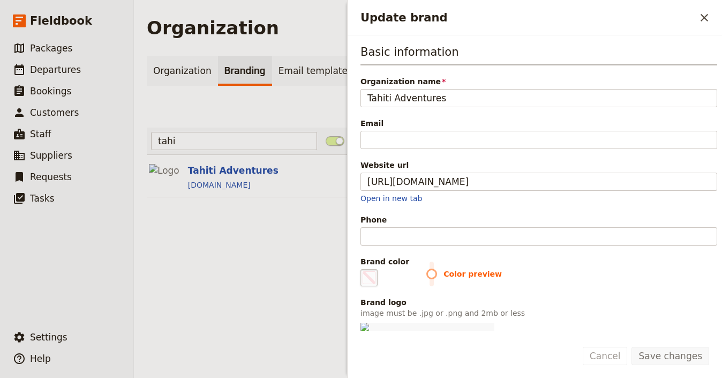
click at [370, 276] on span "Update brand" at bounding box center [369, 277] width 13 height 13
click at [363, 269] on input "#000000" at bounding box center [363, 268] width 1 height 1
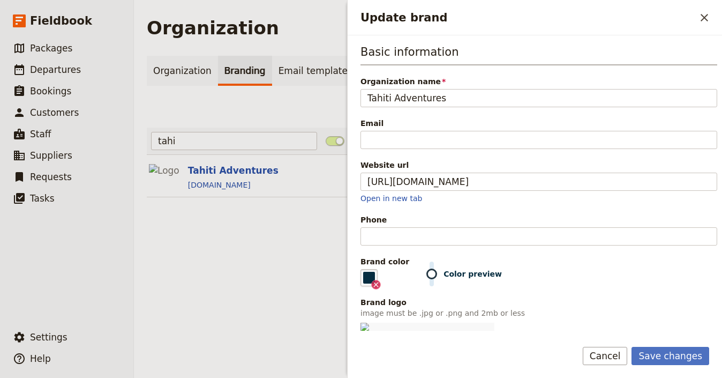
type input "#062d40"
drag, startPoint x: 538, startPoint y: 325, endPoint x: 583, endPoint y: 336, distance: 46.0
click at [684, 358] on button "Save changes" at bounding box center [670, 355] width 78 height 18
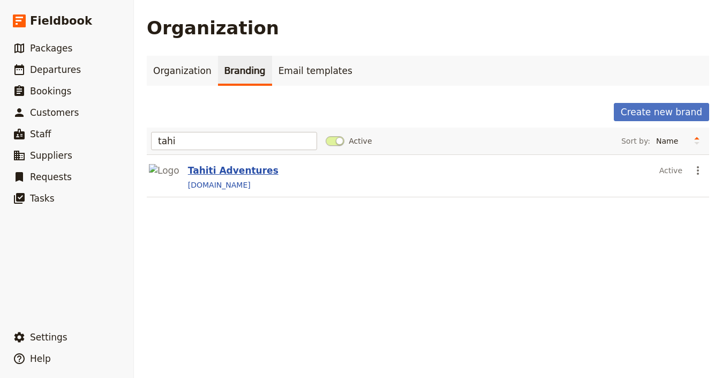
click at [239, 175] on button "Tahiti Adventures" at bounding box center [233, 170] width 90 height 13
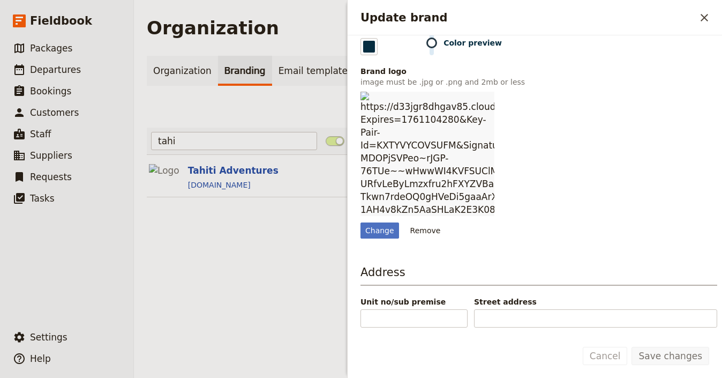
scroll to position [268, 0]
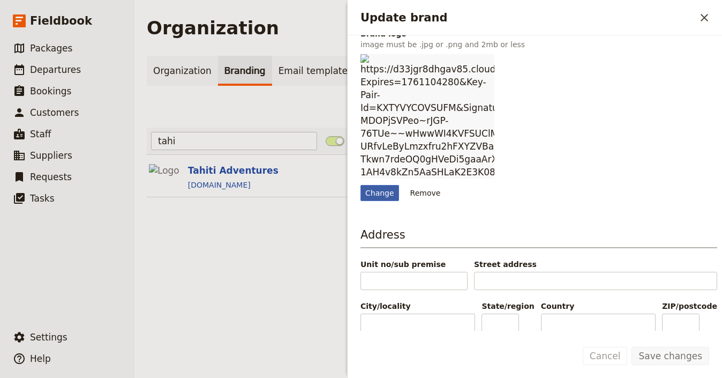
click at [390, 195] on div "Change" at bounding box center [379, 193] width 39 height 16
click at [360, 185] on input "Change" at bounding box center [360, 184] width 1 height 1
type input "C:\fakepath\logo-cover.png"
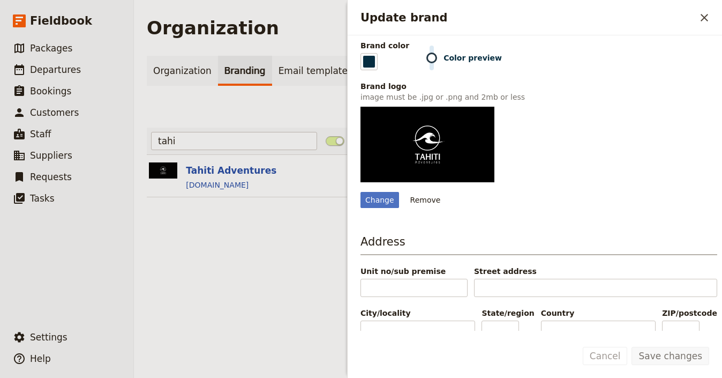
scroll to position [223, 0]
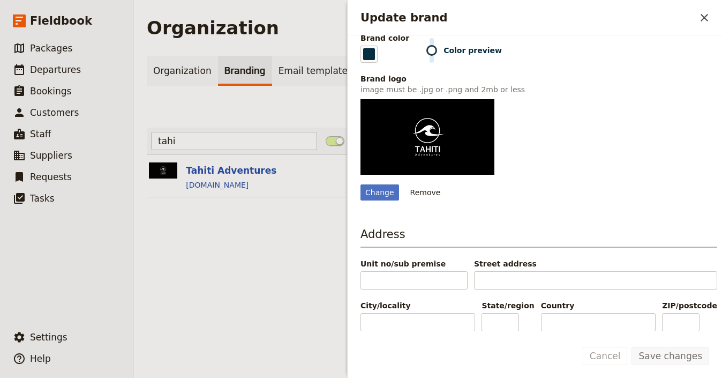
click at [698, 22] on icon "Close drawer" at bounding box center [704, 17] width 13 height 13
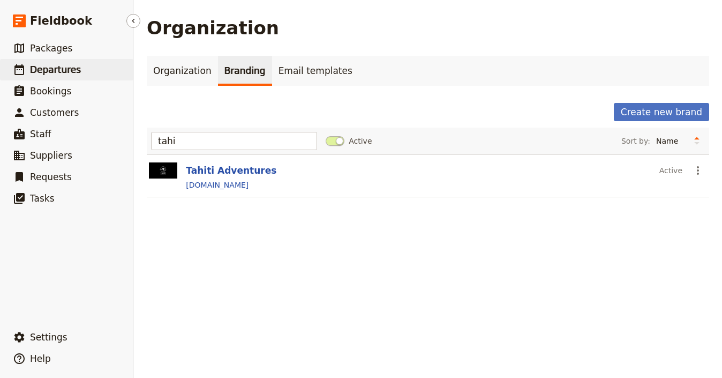
click at [60, 65] on span "Departures" at bounding box center [55, 69] width 51 height 11
select select "UPDATED_AT"
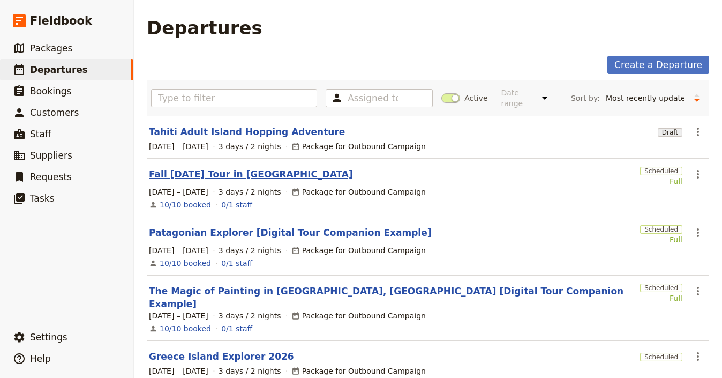
click at [296, 179] on link "Fall [DATE] Tour in [GEOGRAPHIC_DATA]​" at bounding box center [251, 174] width 204 height 13
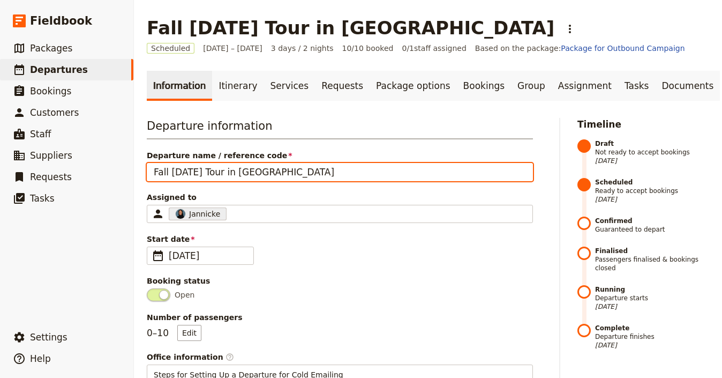
click at [298, 173] on input "Fall [DATE] Tour in [GEOGRAPHIC_DATA]​" at bounding box center [340, 172] width 386 height 18
click at [298, 172] on input "Fall [DATE] Tour in [GEOGRAPHIC_DATA]​" at bounding box center [340, 172] width 386 height 18
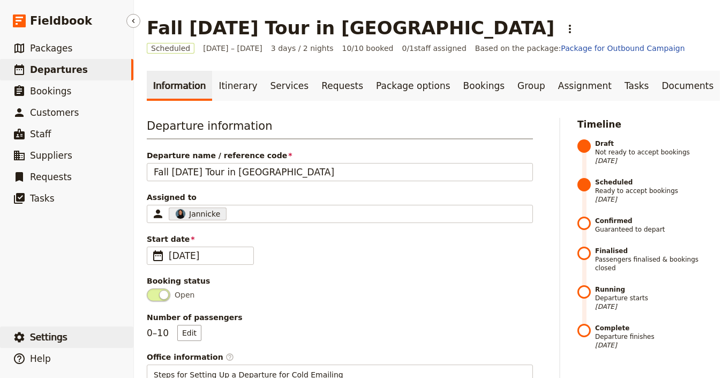
click at [62, 343] on span "Settings" at bounding box center [48, 336] width 37 height 13
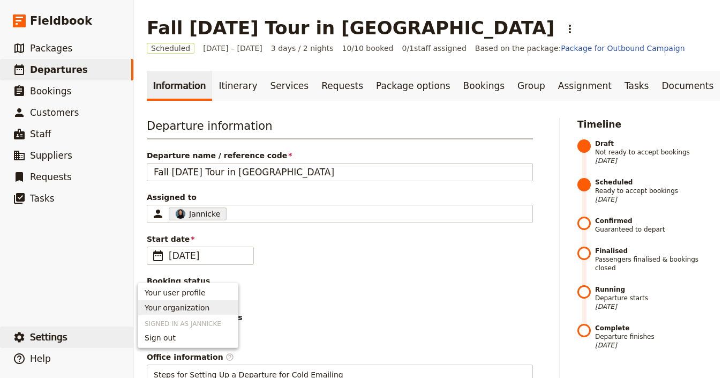
click at [188, 310] on span "Your organization" at bounding box center [177, 307] width 65 height 11
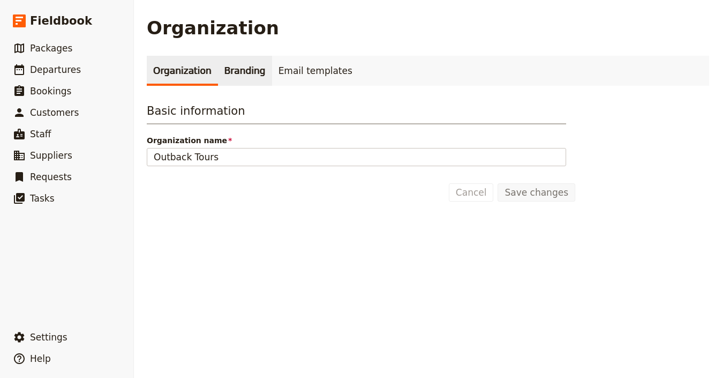
click at [253, 64] on link "Branding" at bounding box center [245, 71] width 54 height 30
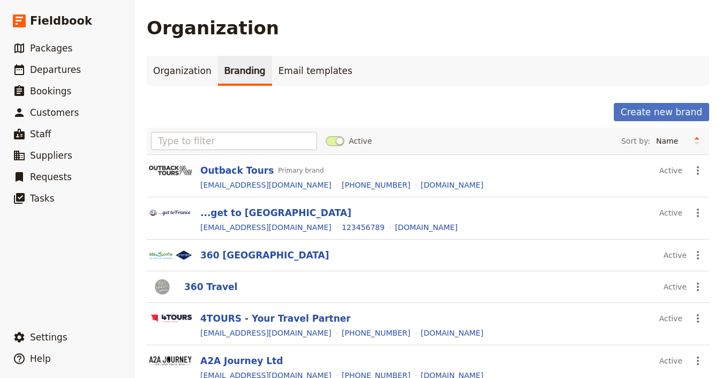
click at [243, 150] on div "Active Sort by: Name Most recently updated Most recently created" at bounding box center [428, 140] width 562 height 27
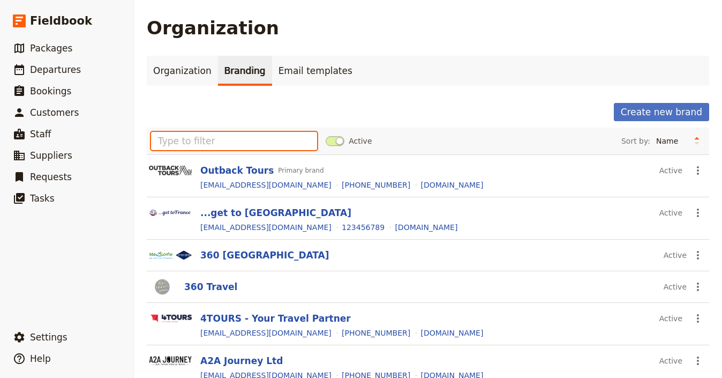
click at [245, 148] on input "text" at bounding box center [234, 141] width 166 height 18
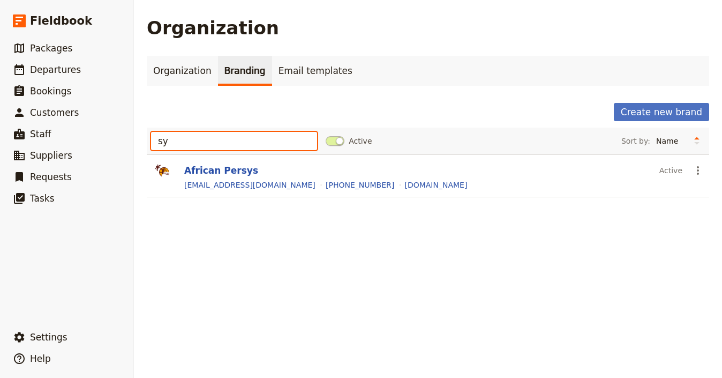
type input "sy"
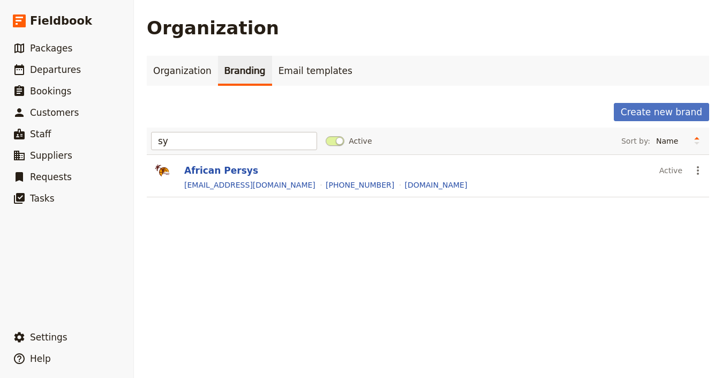
click at [639, 100] on div "Organization Branding Email templates Create new brand sy Active Sort by: Name …" at bounding box center [428, 133] width 562 height 154
click at [644, 108] on button "Create new brand" at bounding box center [661, 112] width 95 height 18
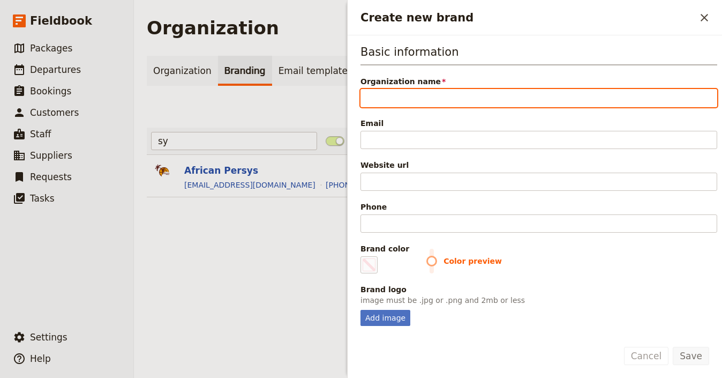
paste input "Syavaya Tours"
type input "Syavaya Tours"
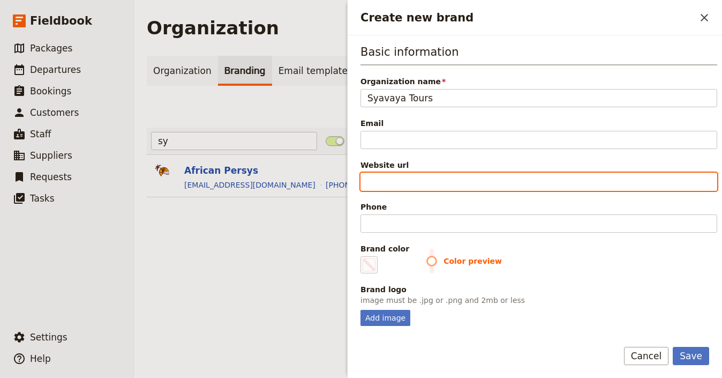
click at [493, 177] on input "Website url" at bounding box center [538, 181] width 357 height 18
paste input "https://syavayatours.com"
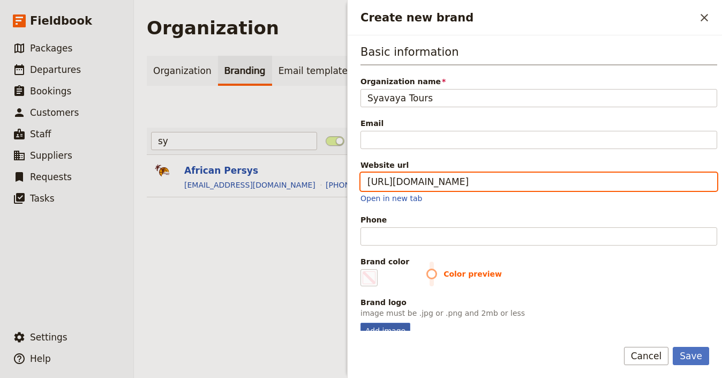
type input "https://syavayatours.com"
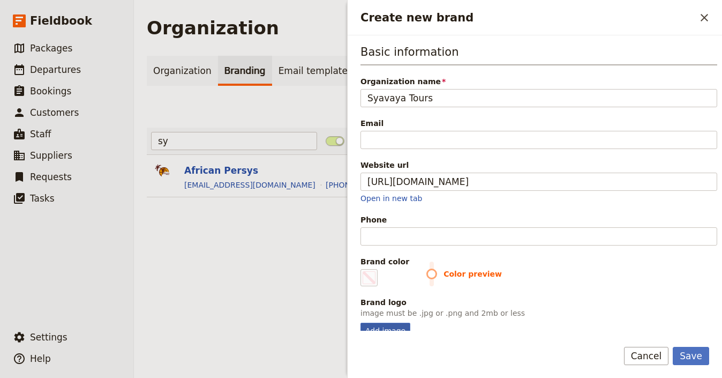
click at [379, 325] on div "Add image" at bounding box center [385, 330] width 50 height 16
click at [360, 322] on input "Add image" at bounding box center [360, 322] width 1 height 1
type input "C:\fakepath\syavaya@2x-1.png"
drag, startPoint x: 420, startPoint y: 279, endPoint x: 428, endPoint y: 279, distance: 8.6
click at [426, 279] on div "Color preview" at bounding box center [571, 277] width 291 height 18
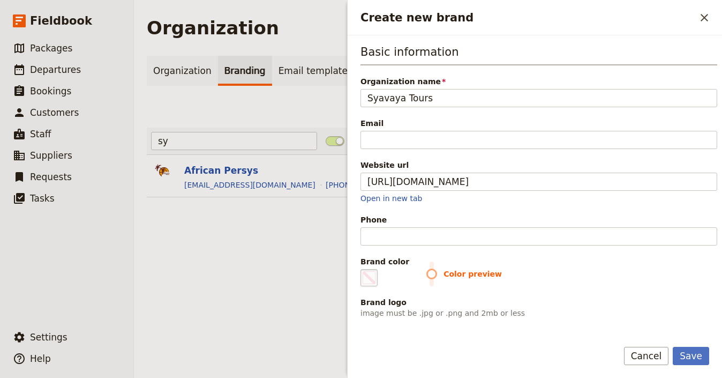
click at [377, 279] on fieldset "#000000" at bounding box center [368, 277] width 17 height 17
click at [363, 269] on input "#000000" at bounding box center [363, 268] width 1 height 1
click at [634, 306] on div "Brand logo" at bounding box center [538, 302] width 357 height 11
type input "#faa61a"
click at [700, 360] on button "Save" at bounding box center [691, 355] width 36 height 18
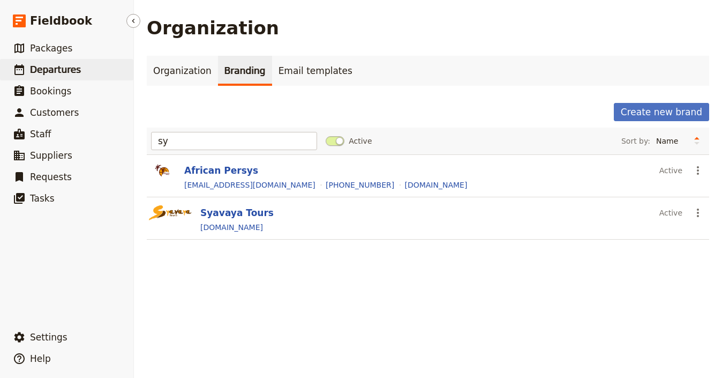
click at [124, 79] on link "​ Departures" at bounding box center [66, 69] width 133 height 21
select select "UPDATED_AT"
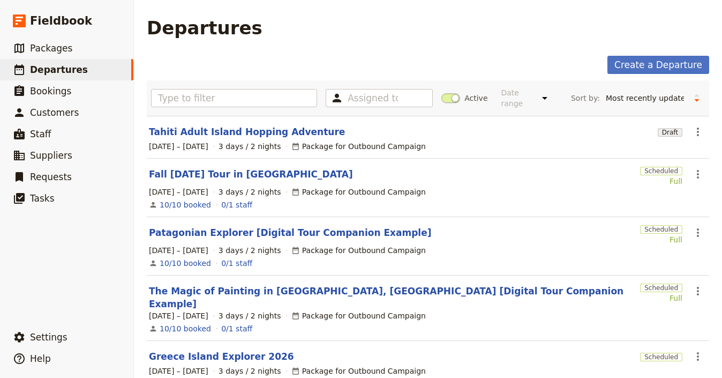
click at [243, 122] on section "Tahiti Adult Island Hopping Adventure Draft ​ 1 – 3 Sep 2026 3 days / 2 nights …" at bounding box center [428, 137] width 562 height 43
click at [282, 134] on link "Tahiti Adult Island Hopping Adventure" at bounding box center [247, 131] width 196 height 13
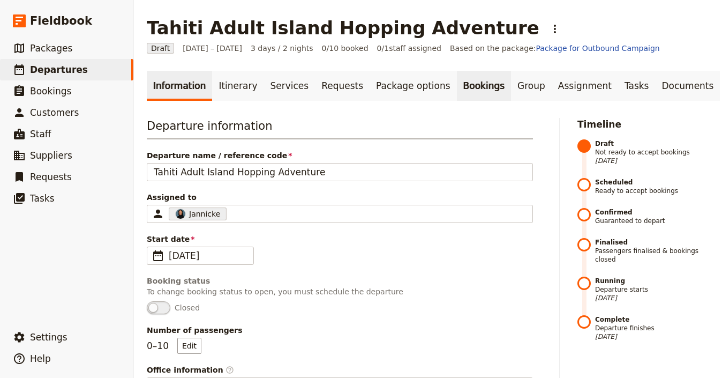
click at [457, 90] on link "Bookings" at bounding box center [484, 86] width 54 height 30
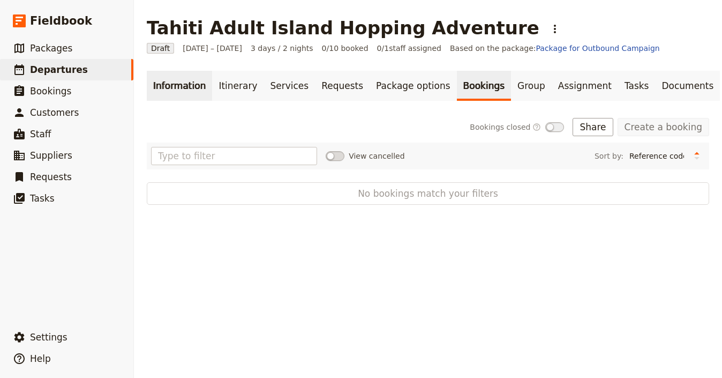
click at [178, 81] on link "Information" at bounding box center [179, 86] width 65 height 30
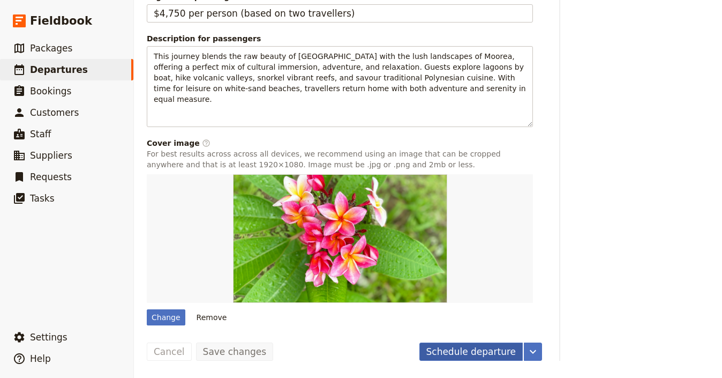
click at [466, 350] on button "Schedule departure" at bounding box center [471, 351] width 104 height 18
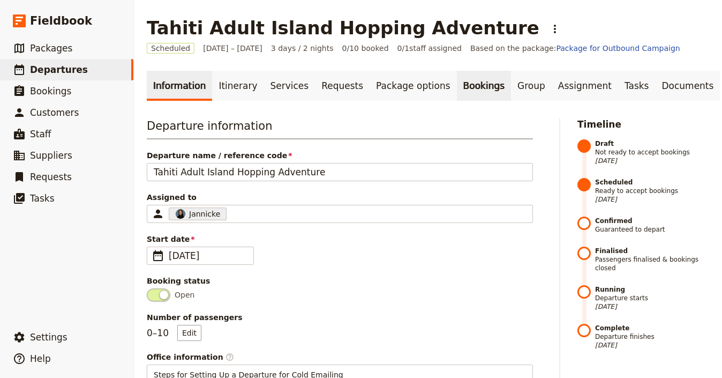
click at [457, 90] on link "Bookings" at bounding box center [484, 86] width 54 height 30
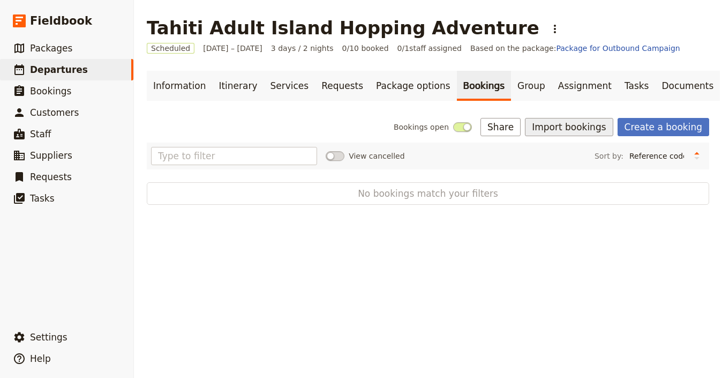
click at [589, 132] on button "Import bookings" at bounding box center [569, 127] width 88 height 18
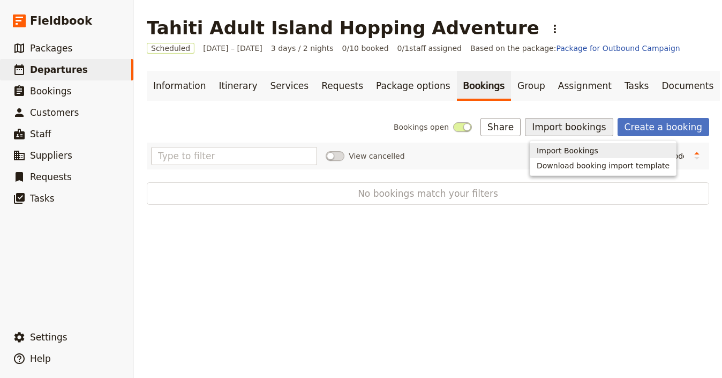
click at [588, 156] on button "Import Bookings" at bounding box center [603, 150] width 146 height 15
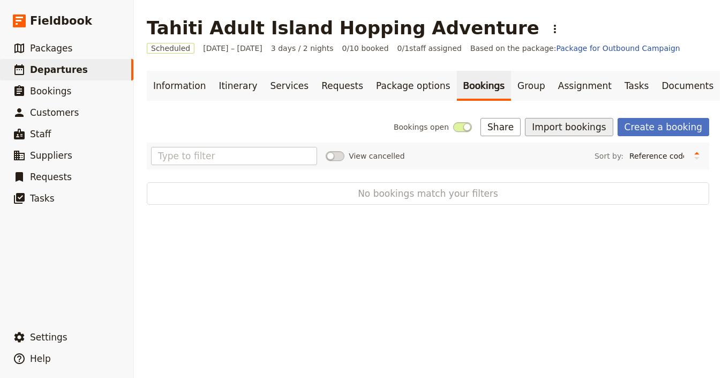
click at [597, 130] on button "Import bookings" at bounding box center [569, 127] width 88 height 18
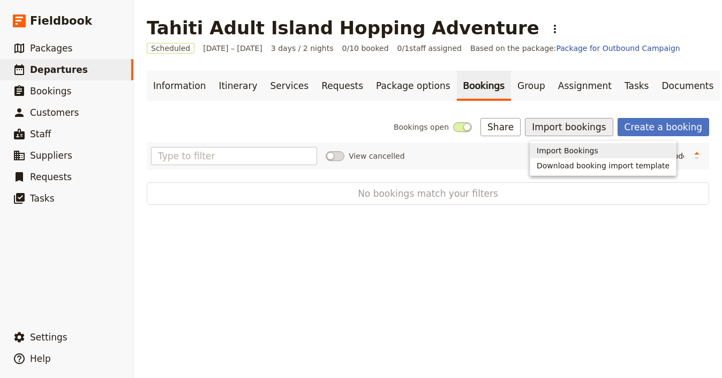
click at [580, 151] on span "Import Bookings" at bounding box center [568, 150] width 62 height 11
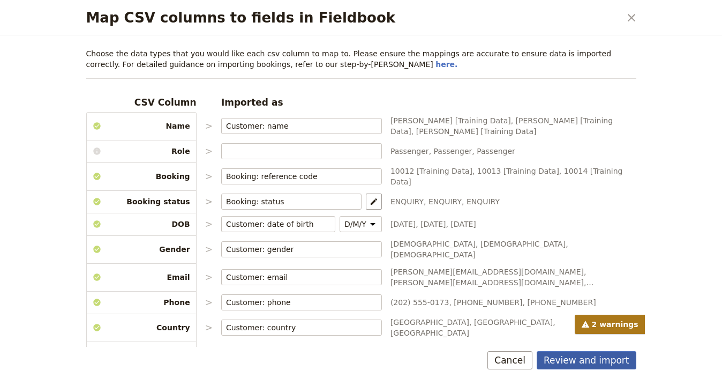
click at [588, 365] on button "Review and import" at bounding box center [587, 360] width 100 height 18
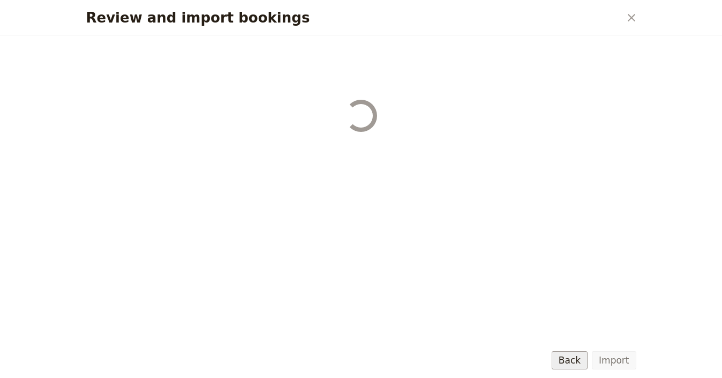
select select "68b002b7cac3c784cf00db27"
select select "68b002b7cac3c784cf00db28"
select select "68b002b7cac3c784cf00db29"
select select "68b002b7cac3c784cf00db2a"
select select "650e1b8d408bbede5b0c6045"
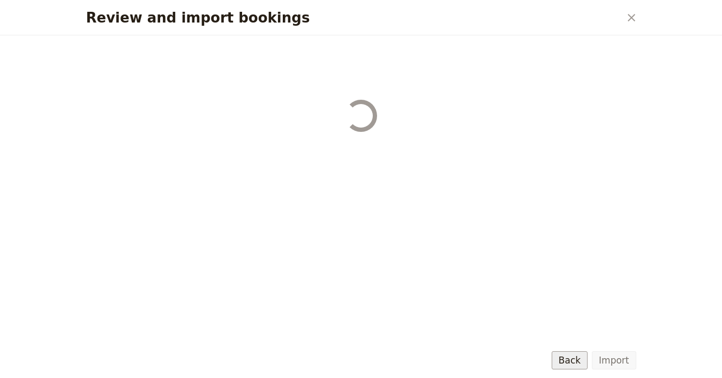
select select "68b002b7cac3c784cf00db2c"
select select "68b002b7cac3c784cf00db2d"
select select "68b002b7cac3c784cf00db2e"
select select "68b002b7cac3c784cf00db2f"
select select "68b002b7cac3c784cf00db30"
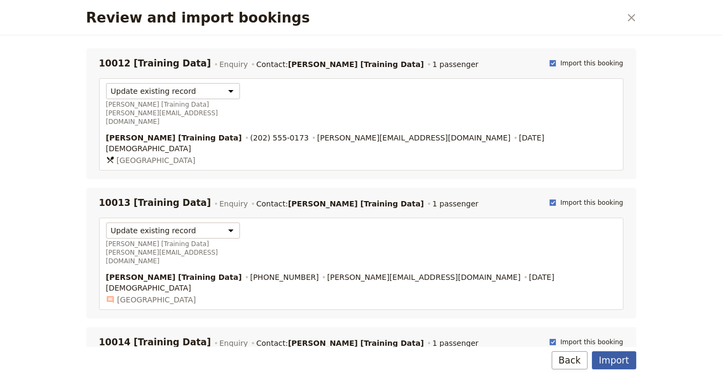
click at [620, 359] on button "Import" at bounding box center [614, 360] width 44 height 18
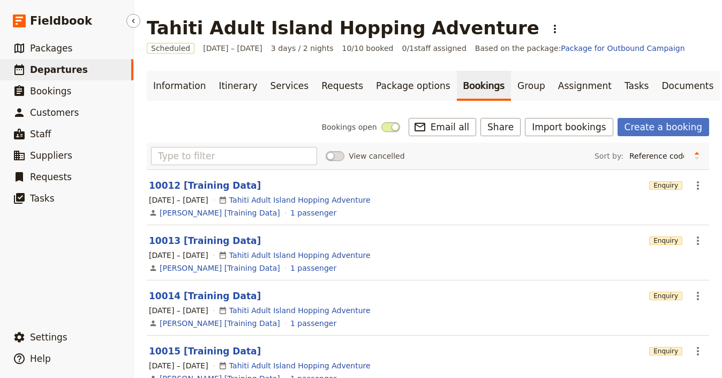
click at [81, 74] on link "​ Departures" at bounding box center [66, 69] width 133 height 21
select select "UPDATED_AT"
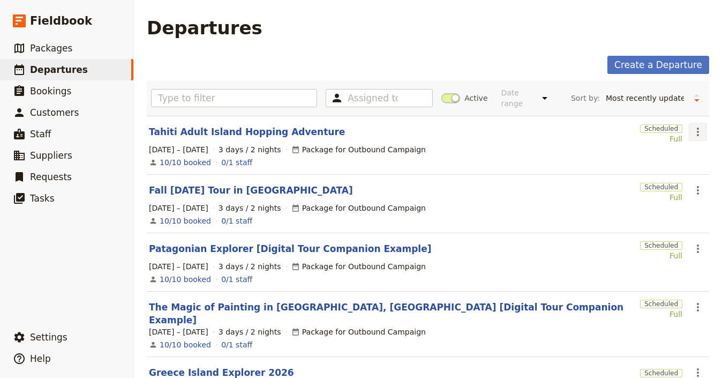
click at [690, 138] on button "​" at bounding box center [698, 132] width 18 height 18
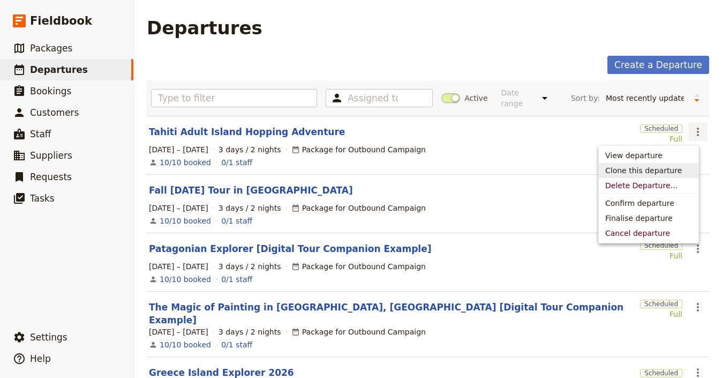
click at [680, 167] on span "Clone this departure" at bounding box center [648, 170] width 87 height 11
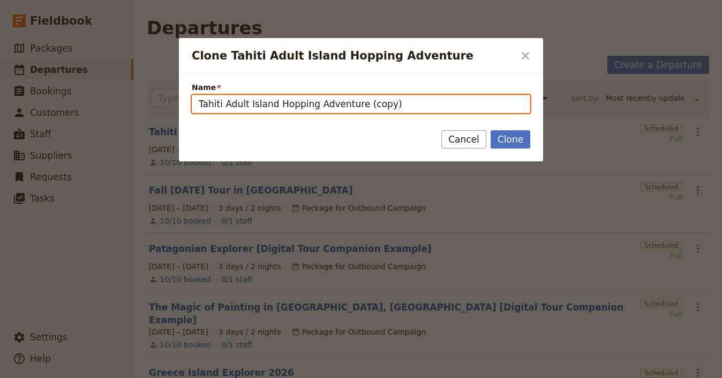
click at [401, 110] on input "Tahiti Adult Island Hopping Adventure (copy)" at bounding box center [361, 104] width 338 height 18
click at [401, 109] on input "Tahiti Adult Island Hopping Adventure (copy)" at bounding box center [361, 104] width 338 height 18
paste input "Cape Town At a Glance"
paste input "Clone Tahiti Adult Island Hopping Adventure"
click at [249, 103] on input "Cape Town At a Glance" at bounding box center [361, 104] width 338 height 18
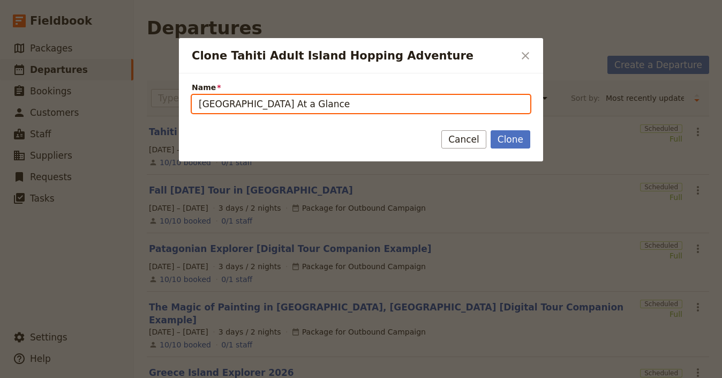
click at [199, 102] on input "Cape Town At a Glance" at bounding box center [361, 104] width 338 height 18
drag, startPoint x: 319, startPoint y: 105, endPoint x: 245, endPoint y: 105, distance: 73.9
click at [229, 106] on input "Cape Town At a Glance" at bounding box center [361, 104] width 338 height 18
click at [252, 105] on input "Cape Town At a Glance" at bounding box center [361, 104] width 338 height 18
type input "[GEOGRAPHIC_DATA] at a Glance"
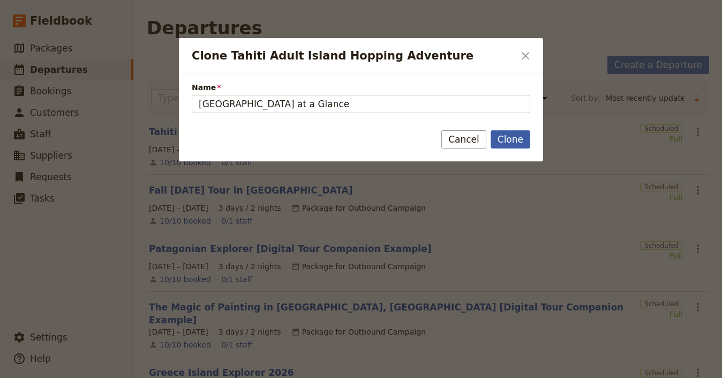
click at [507, 146] on button "Clone" at bounding box center [511, 139] width 40 height 18
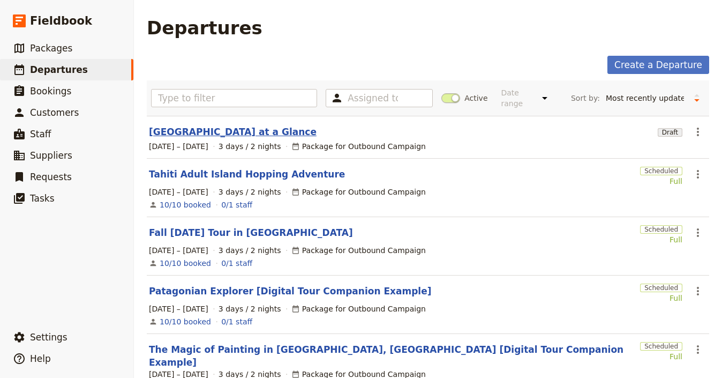
click at [208, 130] on link "[GEOGRAPHIC_DATA] at a Glance" at bounding box center [233, 131] width 168 height 13
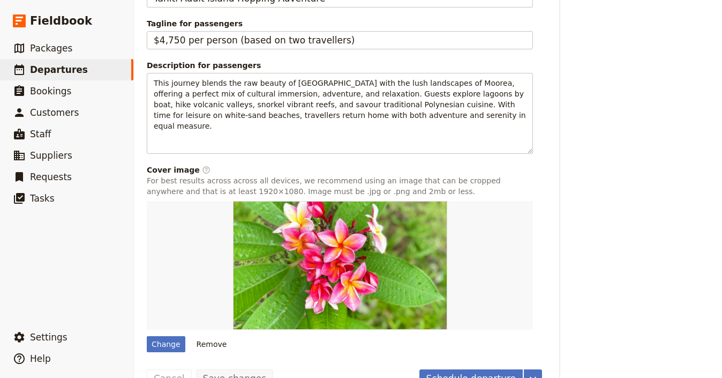
scroll to position [540, 0]
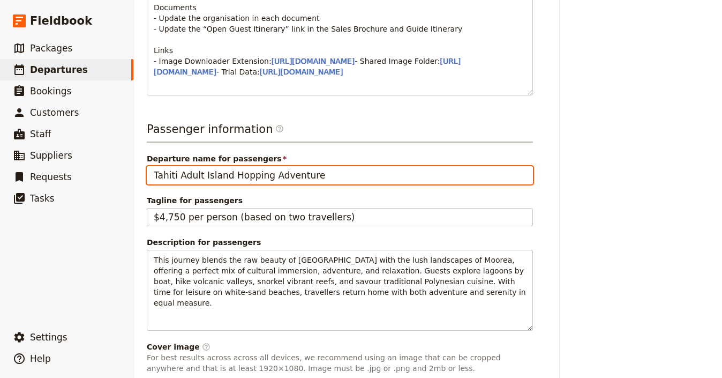
click at [253, 184] on input "Tahiti Adult Island Hopping Adventure" at bounding box center [340, 175] width 386 height 18
click at [254, 184] on input "Tahiti Adult Island Hopping Adventure" at bounding box center [340, 175] width 386 height 18
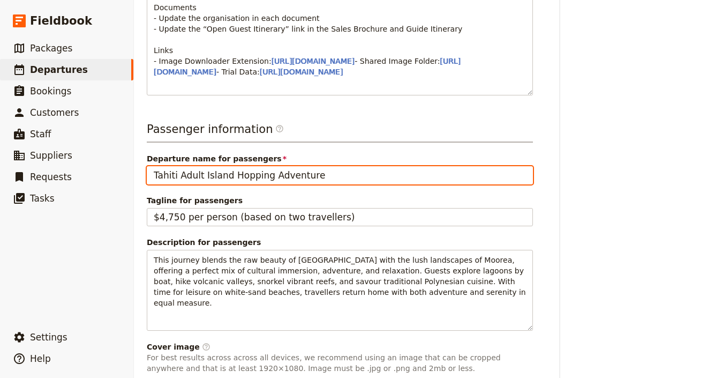
paste input "Cape Town at a Glance"
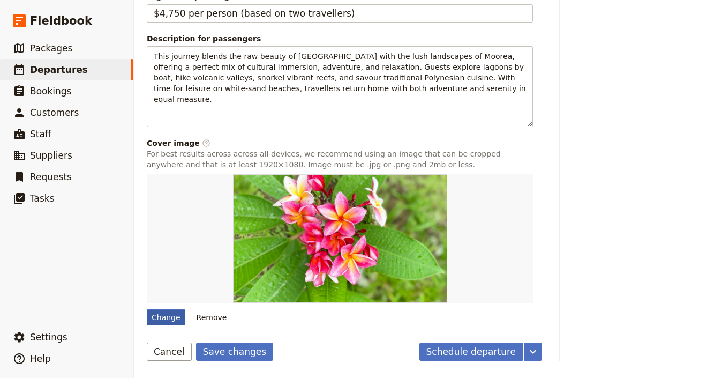
scroll to position [763, 0]
type input "Cape Town at a Glance"
click at [213, 360] on button "Save changes" at bounding box center [235, 351] width 78 height 18
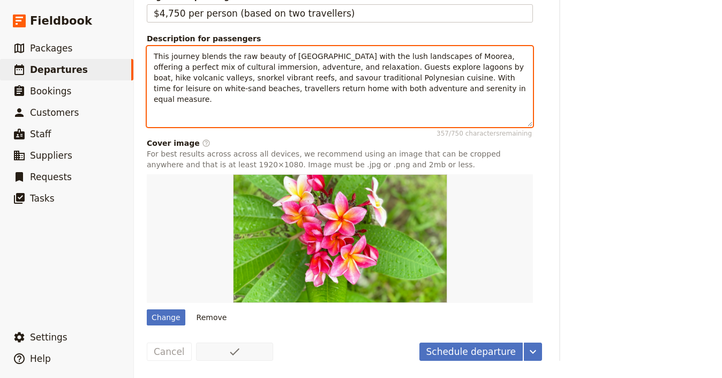
click at [344, 95] on p "This journey blends the raw beauty of Tahiti with the lush landscapes of Moorea…" at bounding box center [340, 78] width 372 height 54
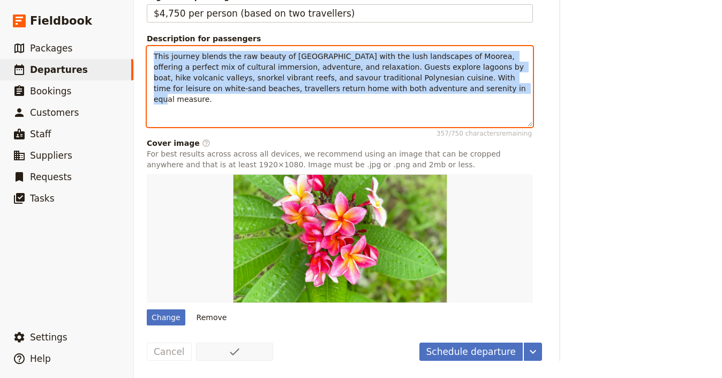
click at [344, 95] on p "This journey blends the raw beauty of Tahiti with the lush landscapes of Moorea…" at bounding box center [340, 78] width 372 height 54
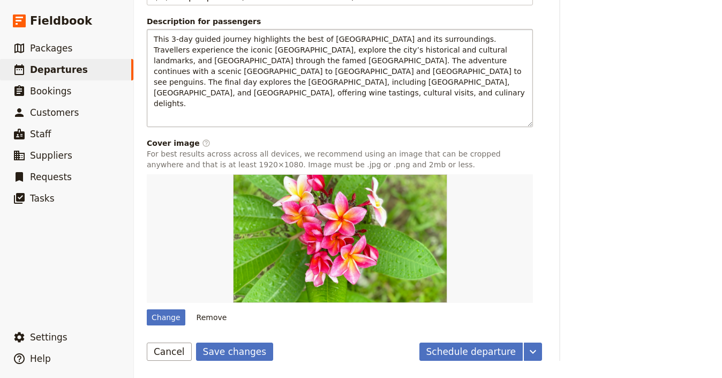
scroll to position [765, 0]
click at [223, 359] on button "Save changes" at bounding box center [235, 351] width 78 height 18
click at [161, 325] on div "Change" at bounding box center [166, 317] width 39 height 16
click at [147, 309] on input "Change" at bounding box center [146, 308] width 1 height 1
type input "C:\fakepath\table-mountain-1.jpg"
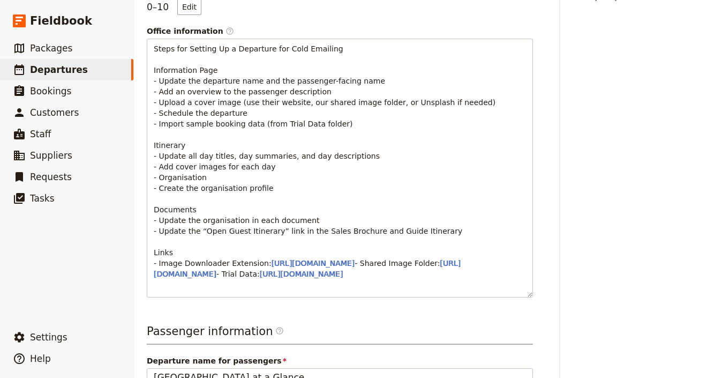
scroll to position [0, 0]
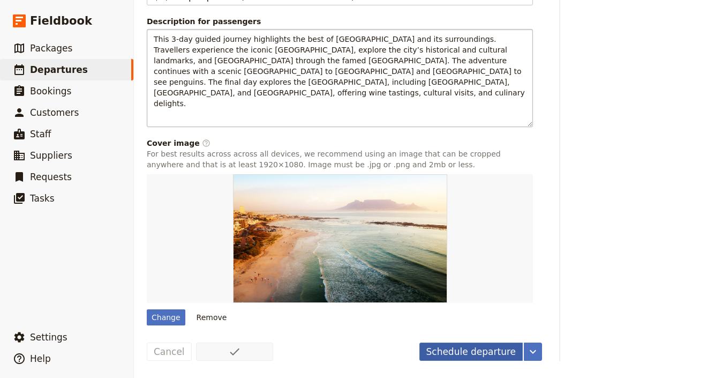
click at [465, 358] on button "Schedule departure" at bounding box center [471, 351] width 104 height 18
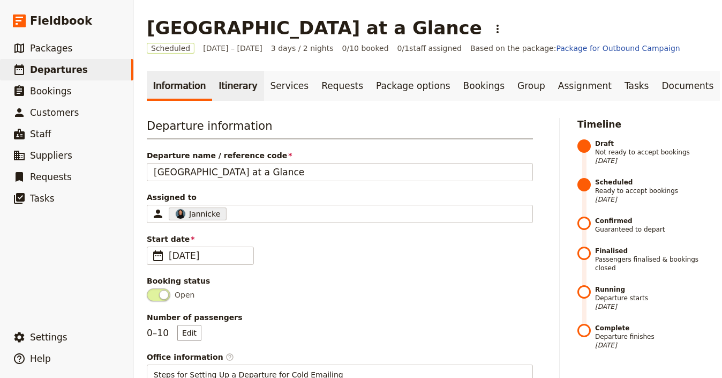
click at [236, 93] on link "Itinerary" at bounding box center [237, 86] width 51 height 30
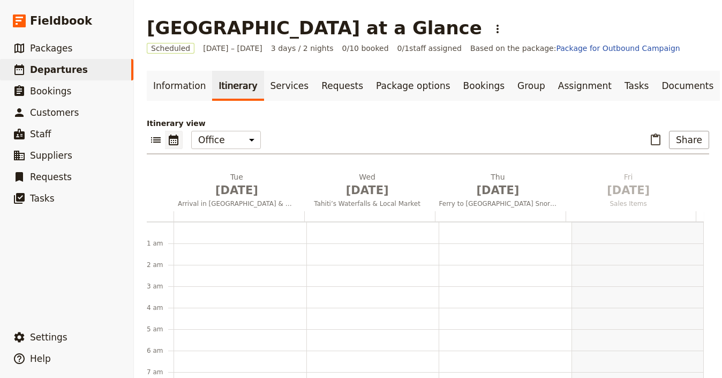
scroll to position [139, 0]
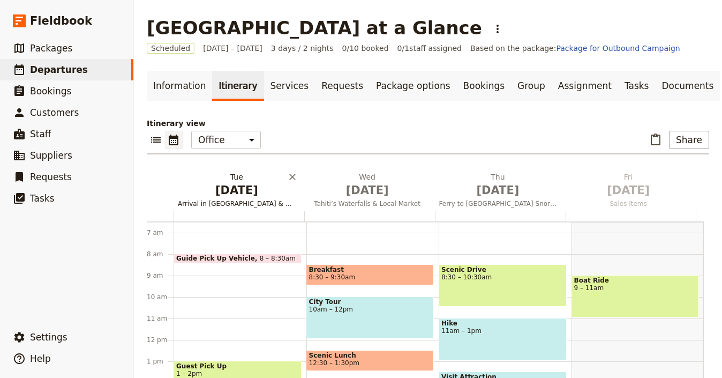
click at [244, 196] on span "Sep 1" at bounding box center [237, 190] width 118 height 16
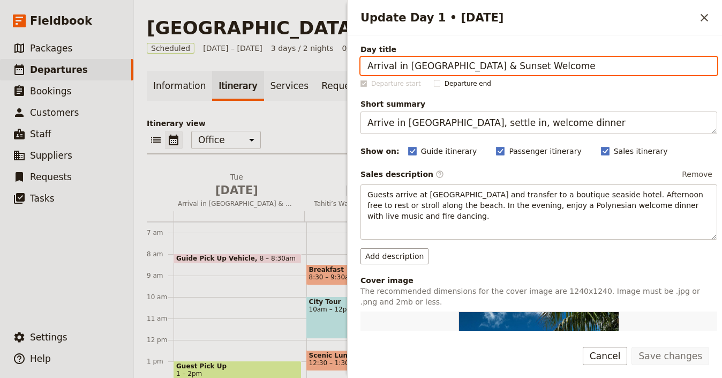
click at [542, 65] on input "Arrival in Tahiti & Sunset Welcome" at bounding box center [538, 66] width 357 height 18
paste input "Table Mountain & Kirstenbosch Gardens"
type input "Table Mountain & Kirstenbosch Gardens"
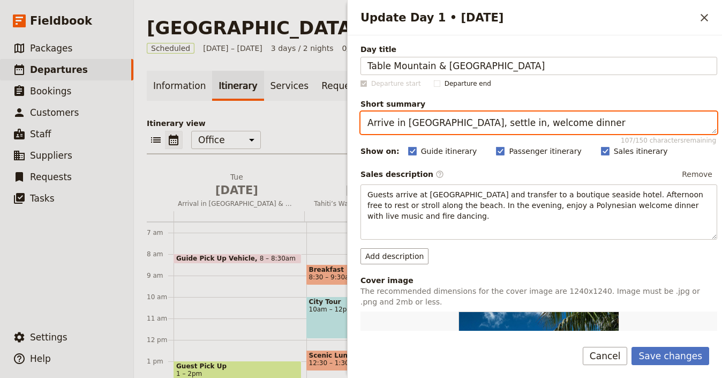
click at [452, 130] on textarea "Arrive in Tahiti, settle in, welcome dinner" at bounding box center [538, 122] width 357 height 22
paste textarea "Table Mountain & Kirstenbosch Gardens"
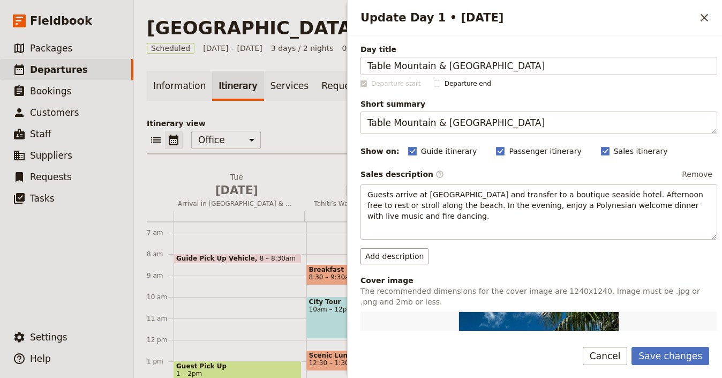
click at [531, 135] on div "Day title Table Mountain & Kirstenbosch Gardens Departure start Departure end S…" at bounding box center [538, 348] width 357 height 609
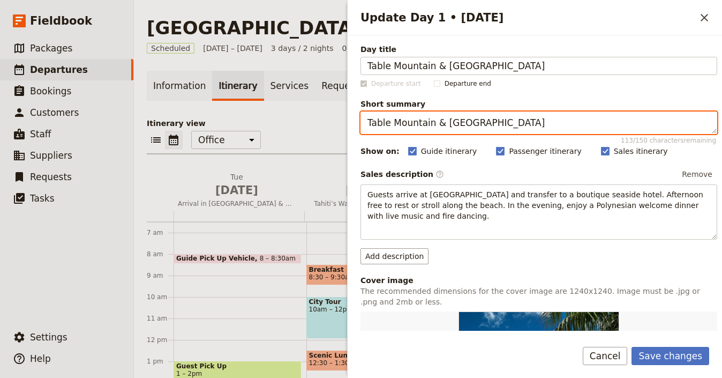
click at [534, 130] on textarea "Table Mountain & Kirstenbosch Gardens" at bounding box center [538, 122] width 357 height 22
click at [534, 129] on textarea "Table Mountain & Kirstenbosch Gardens" at bounding box center [538, 122] width 357 height 22
paste textarea "Table Mountain, city tour & gardens"
paste textarea "Update Day 1 • 1 Sep"
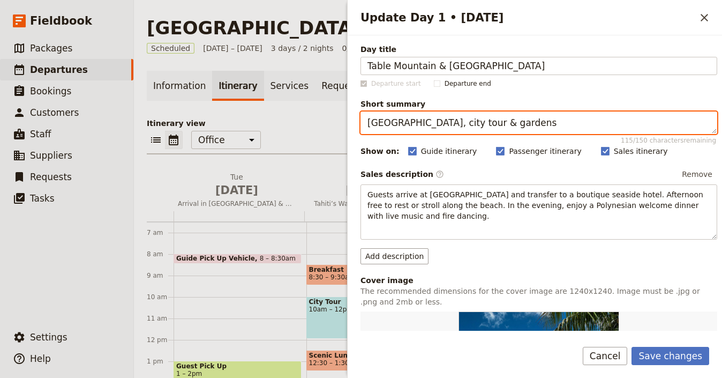
type textarea "Table Mountain, city tour & gardens"
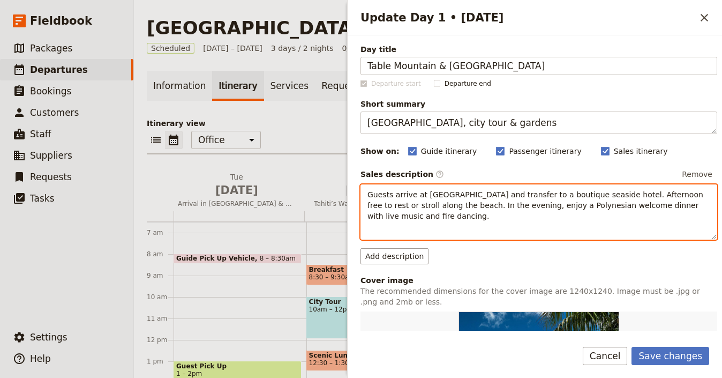
click at [496, 197] on span "Guests arrive at Faa’a International Airport and transfer to a boutique seaside…" at bounding box center [536, 205] width 338 height 30
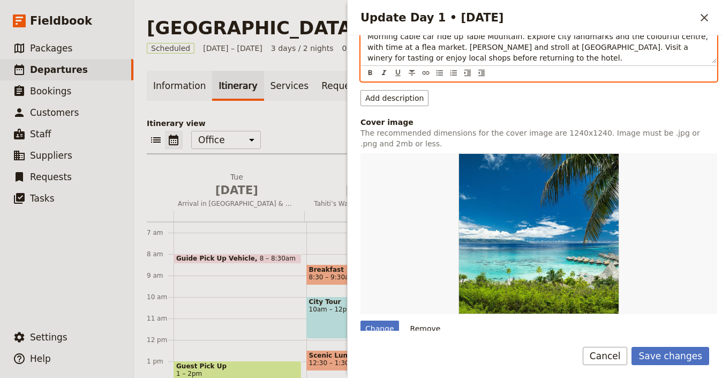
scroll to position [212, 0]
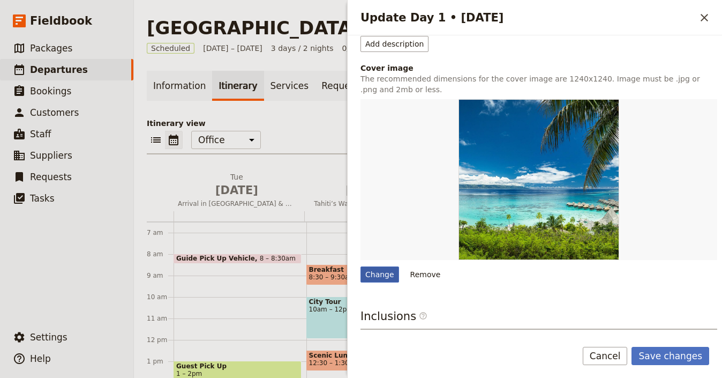
click at [381, 270] on div "Change" at bounding box center [379, 274] width 39 height 16
click at [360, 266] on input "Change" at bounding box center [360, 266] width 1 height 1
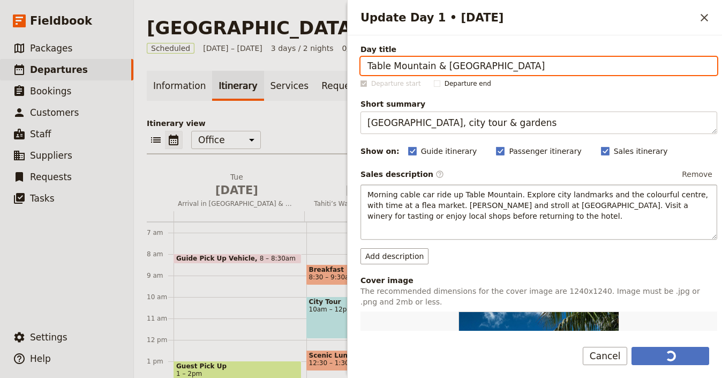
scroll to position [326, 0]
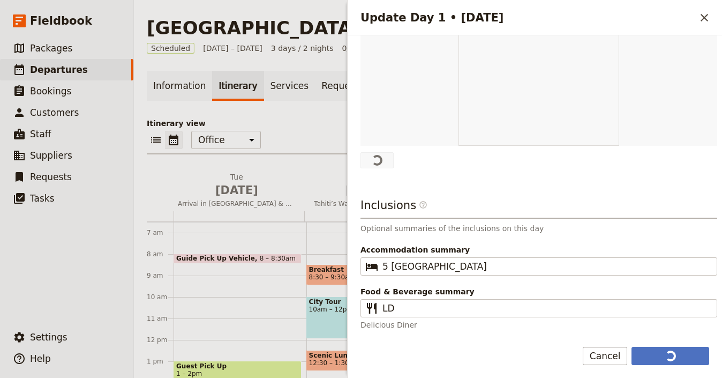
click at [425, 179] on div "Day title Table Mountain & Kirstenbosch Gardens Departure start Departure end S…" at bounding box center [538, 24] width 357 height 612
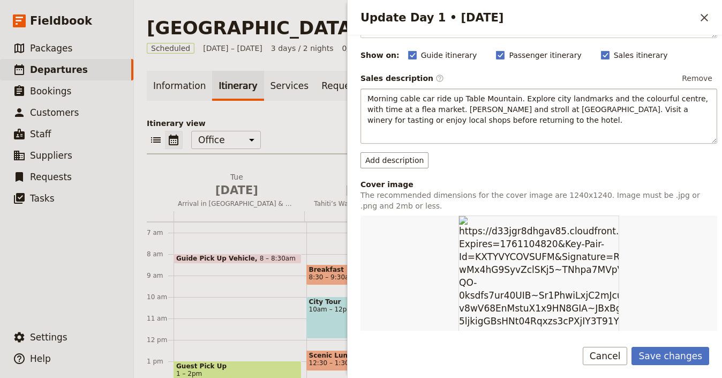
scroll to position [306, 0]
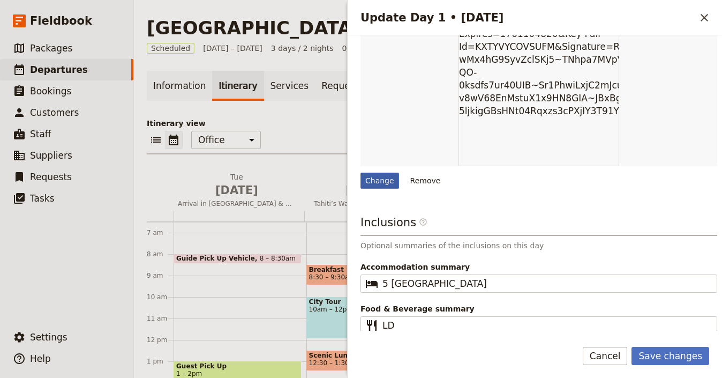
click at [388, 175] on div "Change" at bounding box center [379, 180] width 39 height 16
click at [360, 172] on input "Change" at bounding box center [360, 172] width 1 height 1
type input "C:\fakepath\iStock-6150797461-1.jpg"
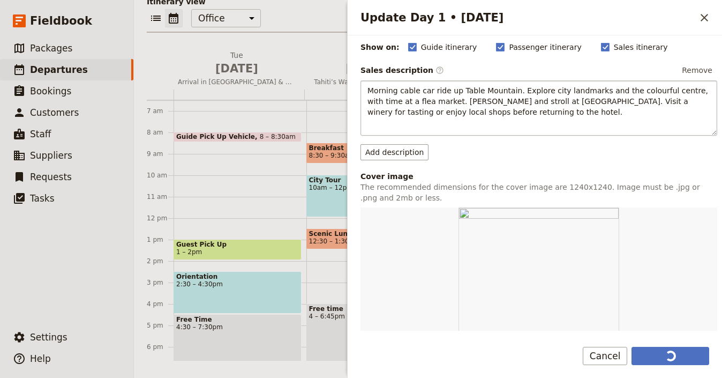
scroll to position [0, 0]
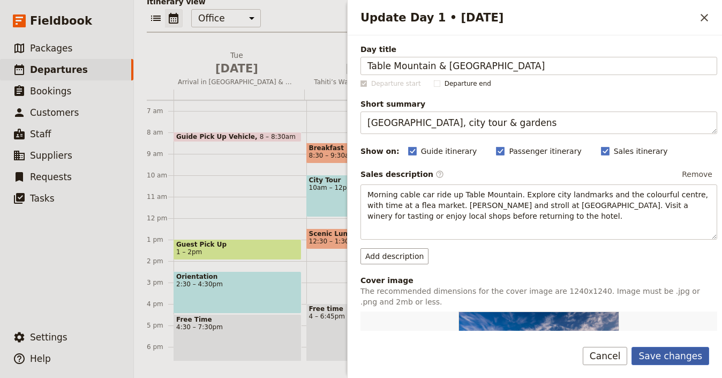
click at [688, 352] on button "Save changes" at bounding box center [670, 355] width 78 height 18
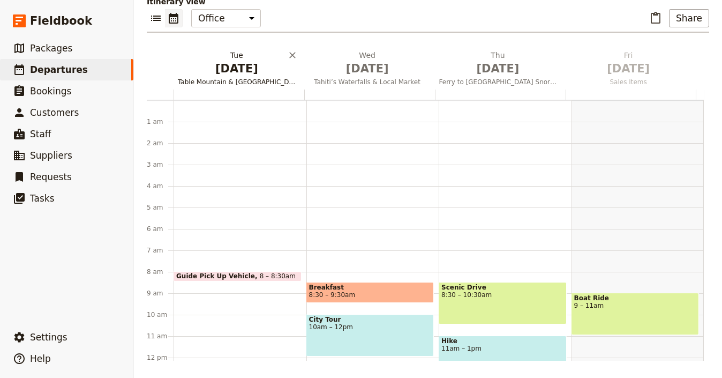
click at [244, 69] on span "Sep 1" at bounding box center [237, 69] width 118 height 16
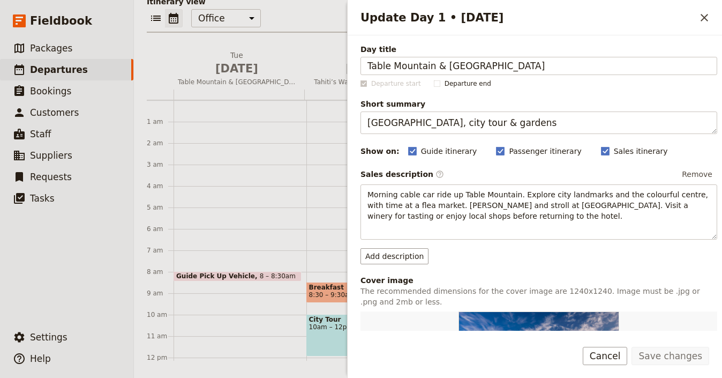
click at [707, 12] on icon "Close drawer" at bounding box center [704, 17] width 13 height 13
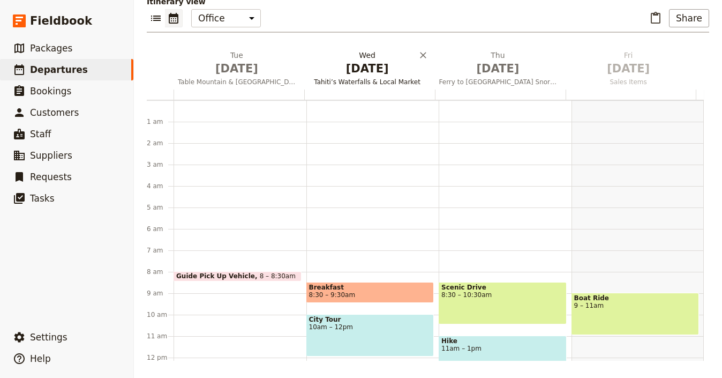
click at [368, 73] on span "Sep 2" at bounding box center [367, 69] width 118 height 16
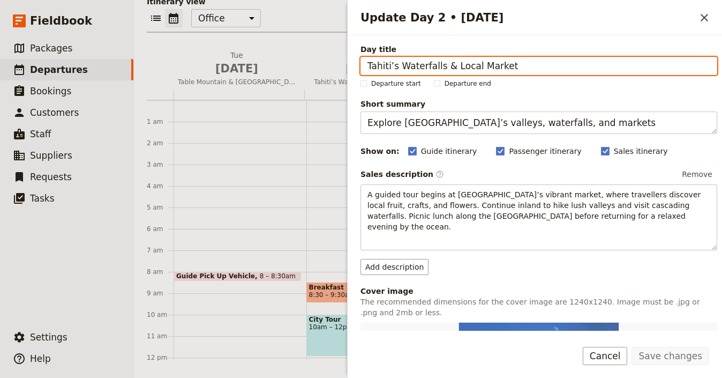
click at [568, 65] on input "Tahiti’s Waterfalls & Local Market" at bounding box center [538, 66] width 357 height 18
paste input "Cape Peninsula & Penguins"
type input "Cape Peninsula & Penguins"
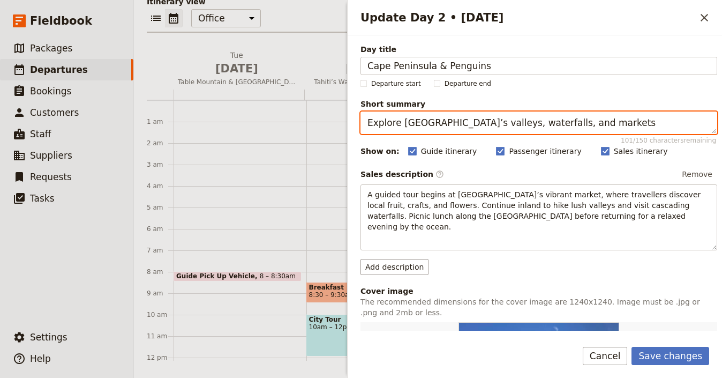
click at [569, 121] on textarea "Explore Tahiti’s valleys, waterfalls, and markets" at bounding box center [538, 122] width 357 height 22
click at [569, 122] on textarea "Explore Tahiti’s valleys, waterfalls, and markets" at bounding box center [538, 122] width 357 height 22
paste textarea "Cape Peninsula & Penguin"
paste textarea "Update Day 2 • 2 Sep"
click at [512, 124] on textarea "Cape Peninsula & Penguins" at bounding box center [538, 122] width 357 height 22
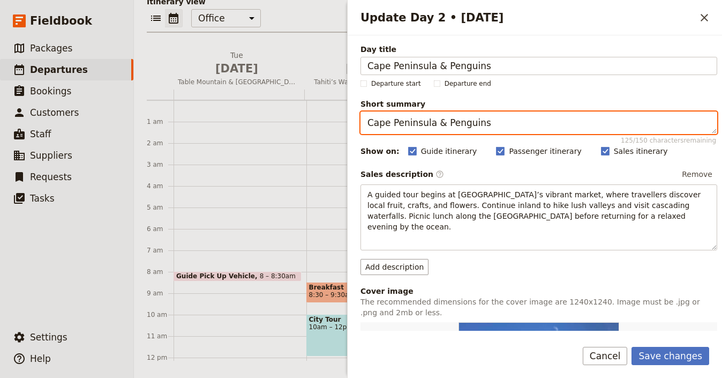
click at [512, 124] on textarea "Cape Peninsula & Penguins" at bounding box center [538, 122] width 357 height 22
paste textarea "Scenic Cape Point & penguins at Boulders Beach"
type textarea "Scenic Cape Point & penguins at Boulders Beach"
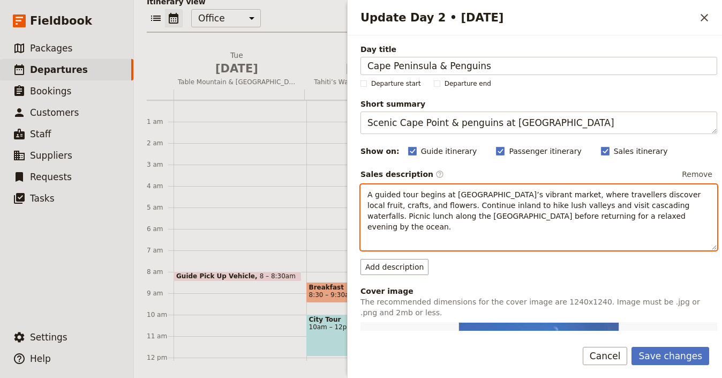
click at [519, 201] on span "A guided tour begins at Papeete’s vibrant market, where travellers discover loc…" at bounding box center [535, 210] width 336 height 41
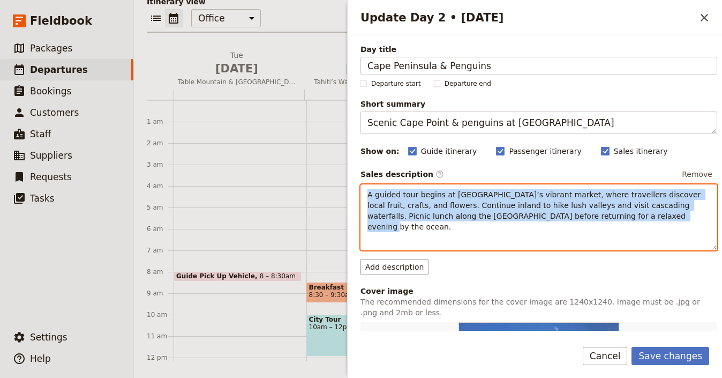
click at [519, 201] on span "A guided tour begins at Papeete’s vibrant market, where travellers discover loc…" at bounding box center [535, 210] width 336 height 41
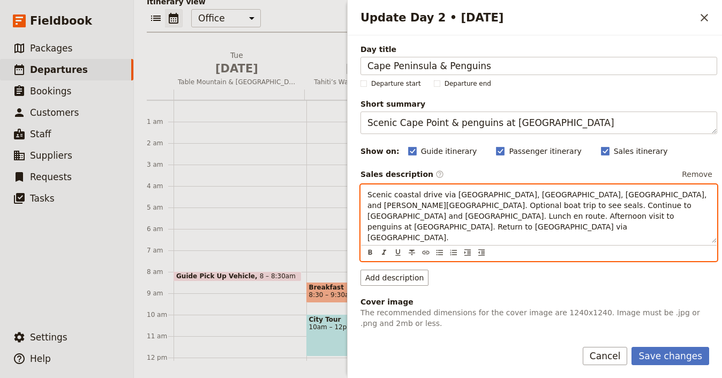
scroll to position [215, 0]
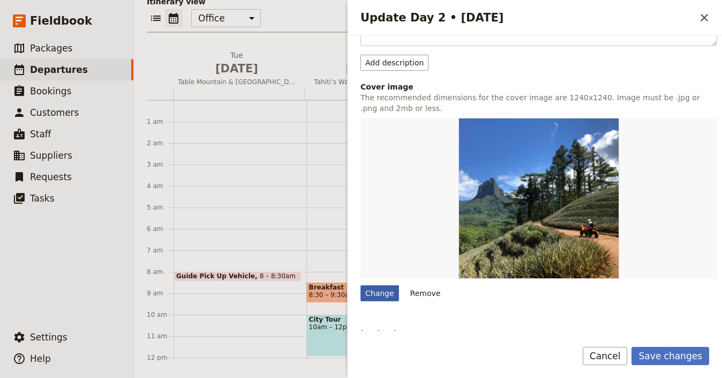
click at [381, 285] on div "Change" at bounding box center [379, 293] width 39 height 16
click at [360, 284] on input "Change" at bounding box center [360, 284] width 1 height 1
type input "C:\fakepath\syavyacapetown.jpg"
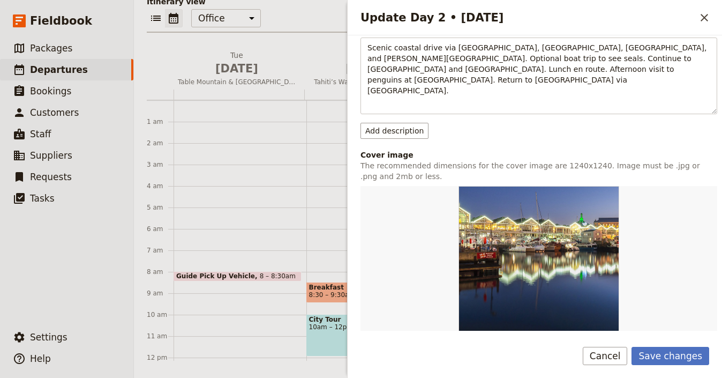
scroll to position [103, 0]
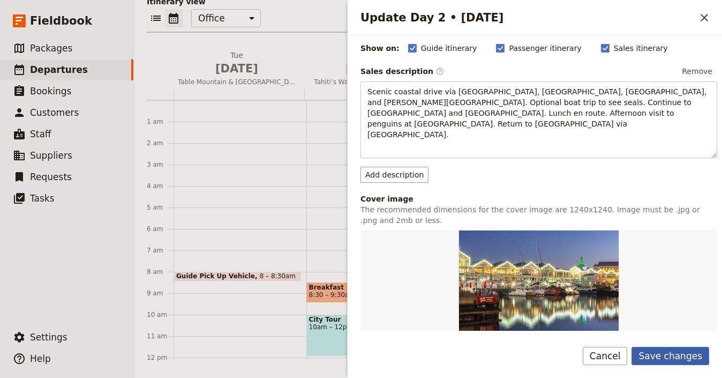
click at [683, 361] on button "Save changes" at bounding box center [670, 355] width 78 height 18
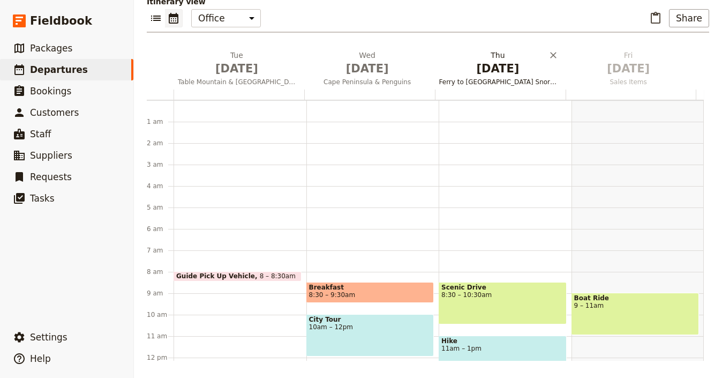
click at [512, 81] on span "Ferry to Moorea & Lagoon Snorkelling" at bounding box center [498, 82] width 126 height 9
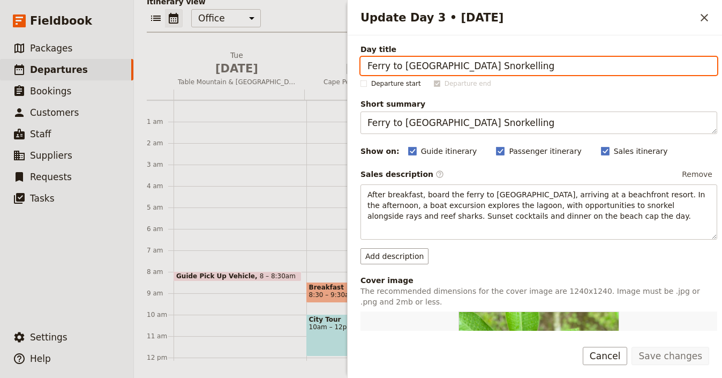
click at [470, 58] on input "Ferry to Moorea & Lagoon Snorkelling" at bounding box center [538, 66] width 357 height 18
paste input "Cape Winelands – Stellenbosch & Franschhoek"
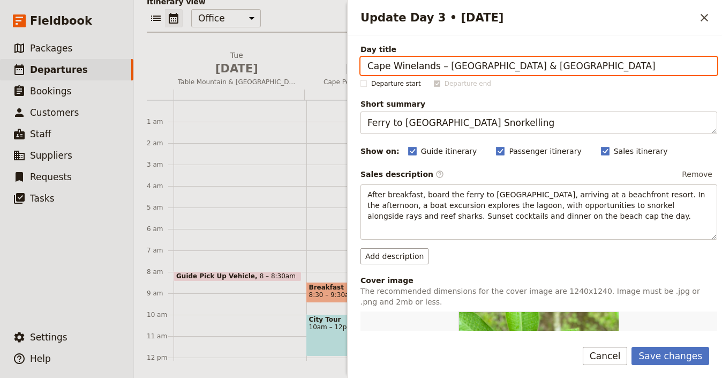
type input "Cape Winelands – Stellenbosch & Franschhoek"
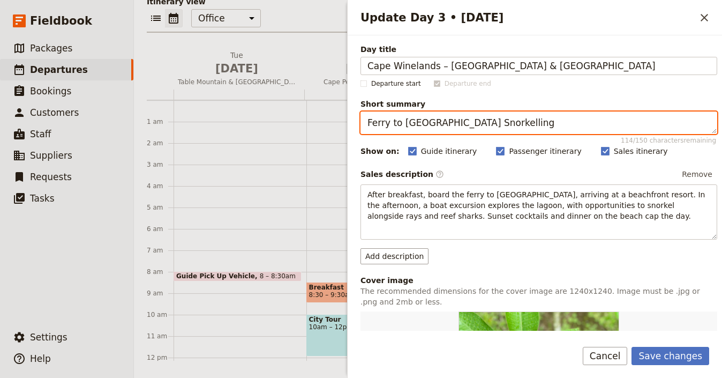
click at [579, 123] on textarea "Ferry to Moorea & Lagoon Snorkelling" at bounding box center [538, 122] width 357 height 22
paste textarea "Cape Winelands – Stellenbosch & Franschhoek"
click at [502, 128] on textarea "Cape Winelands – Stellenbosch & Franschhoek" at bounding box center [538, 122] width 357 height 22
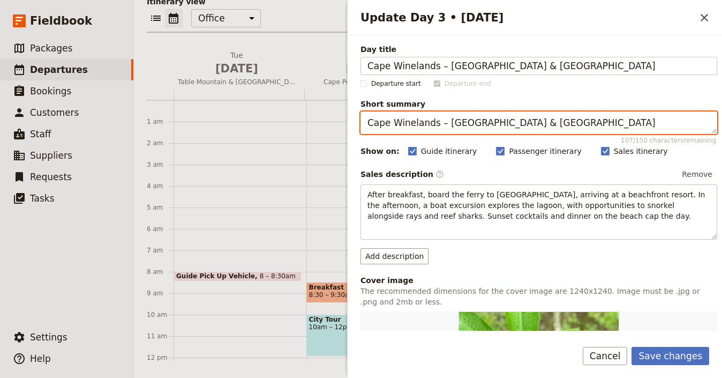
click at [503, 127] on textarea "Cape Winelands – Stellenbosch & Franschhoek" at bounding box center [538, 122] width 357 height 22
paste textarea "Wine tastings, towns & chocolate factory"
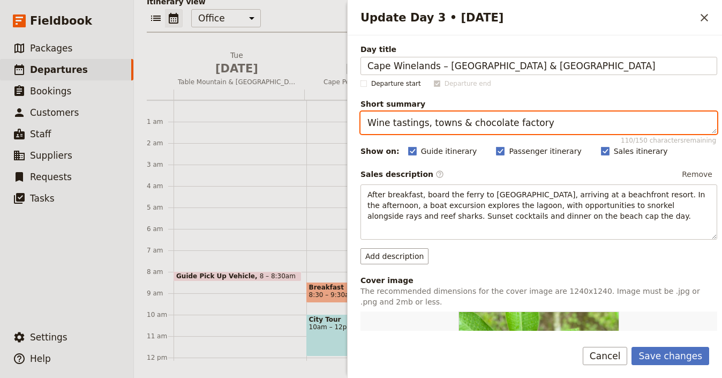
type textarea "Wine tastings, towns & chocolate factory"
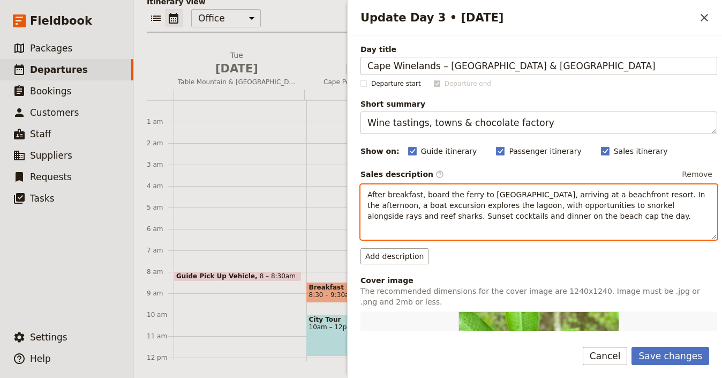
click at [448, 211] on span "After breakfast, board the ferry to Moorea, arriving at a beachfront resort. In…" at bounding box center [537, 205] width 340 height 30
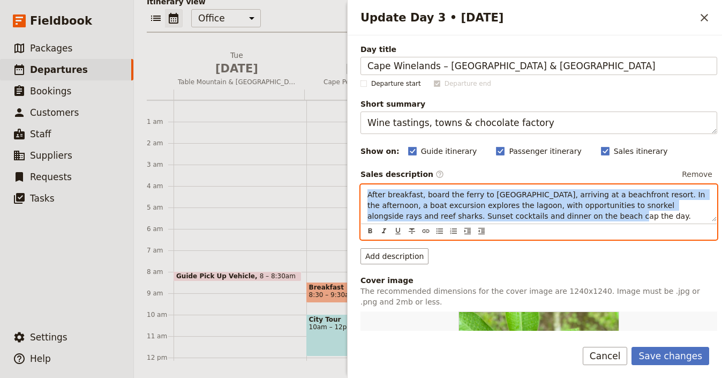
click at [448, 211] on span "After breakfast, board the ferry to Moorea, arriving at a beachfront resort. In…" at bounding box center [537, 205] width 340 height 30
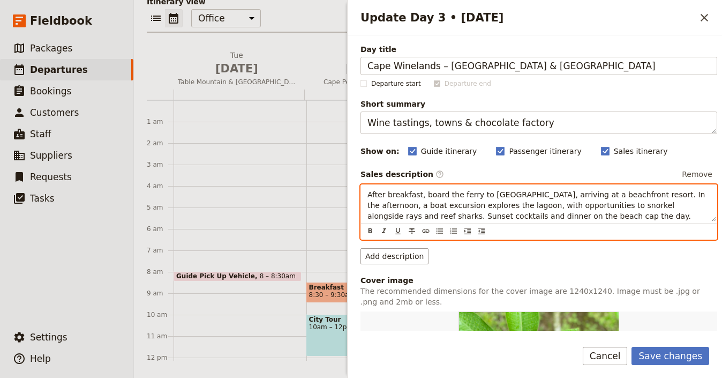
click at [517, 219] on span "After breakfast, board the ferry to Moorea, arriving at a beachfront resort. In…" at bounding box center [537, 205] width 340 height 30
click at [518, 217] on span "After breakfast, board the ferry to Moorea, arriving at a beachfront resort. In…" at bounding box center [537, 205] width 340 height 30
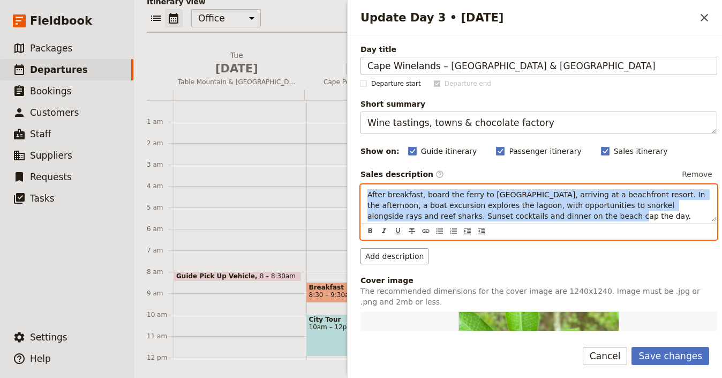
click at [518, 217] on span "After breakfast, board the ferry to Moorea, arriving at a beachfront resort. In…" at bounding box center [537, 205] width 340 height 30
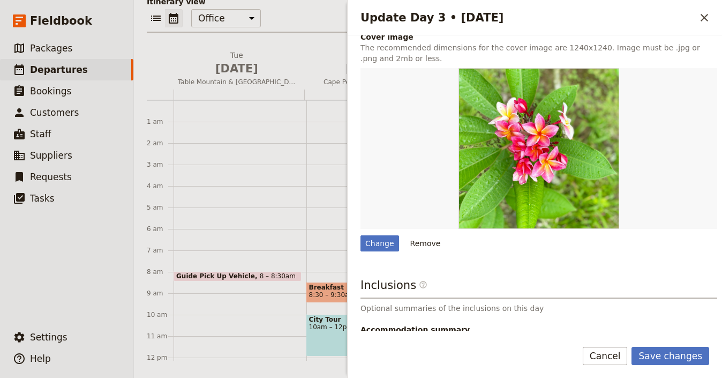
scroll to position [252, 0]
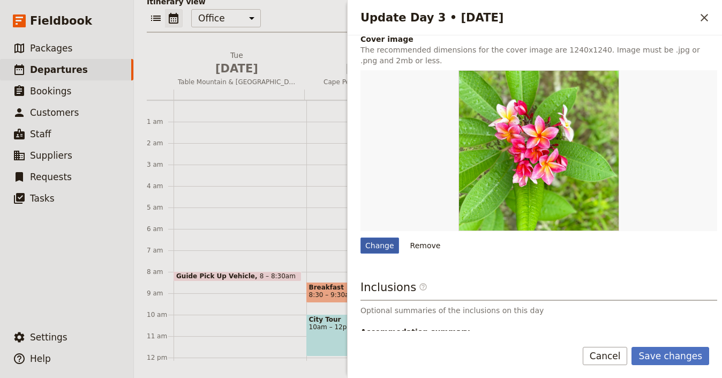
click at [387, 238] on div "Change" at bounding box center [379, 245] width 39 height 16
click at [360, 237] on input "Change" at bounding box center [360, 237] width 1 height 1
type input "C:\fakepath\stellenbosch.jpg"
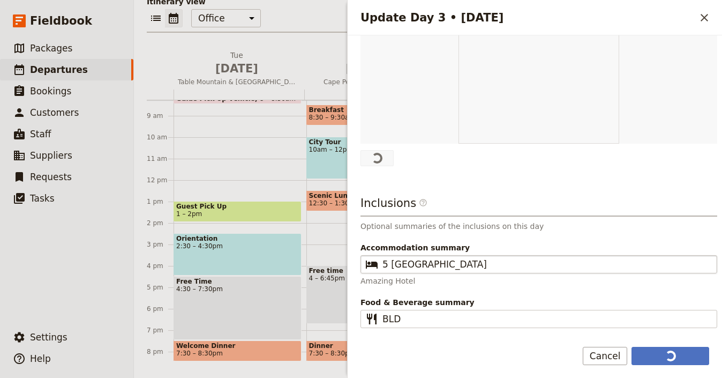
scroll to position [336, 0]
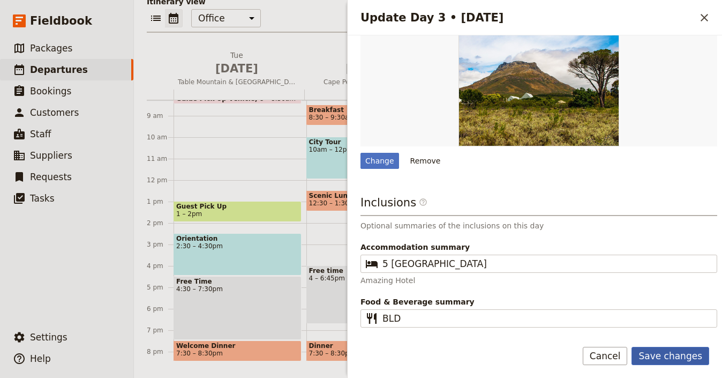
click at [684, 356] on button "Save changes" at bounding box center [670, 355] width 78 height 18
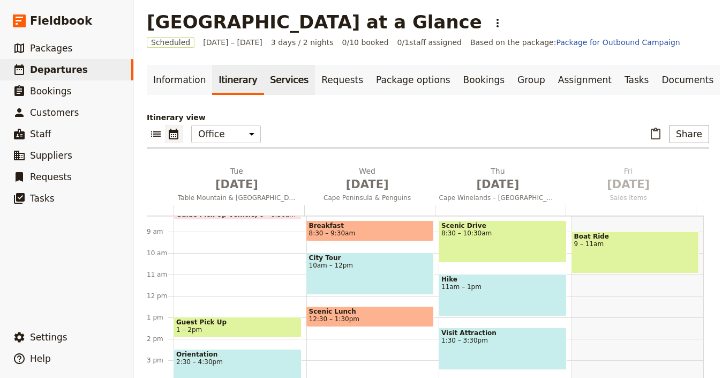
scroll to position [18, 0]
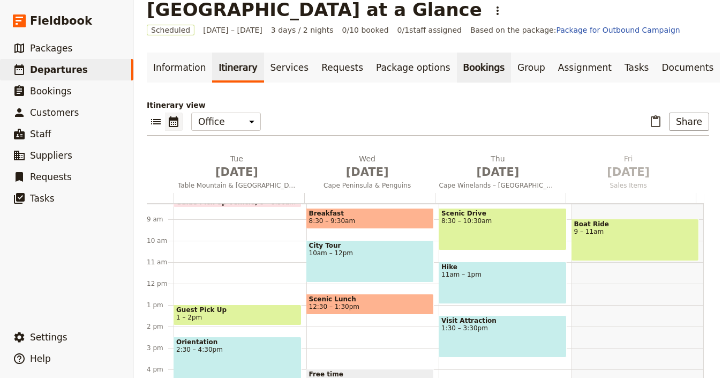
click at [457, 70] on link "Bookings" at bounding box center [484, 67] width 54 height 30
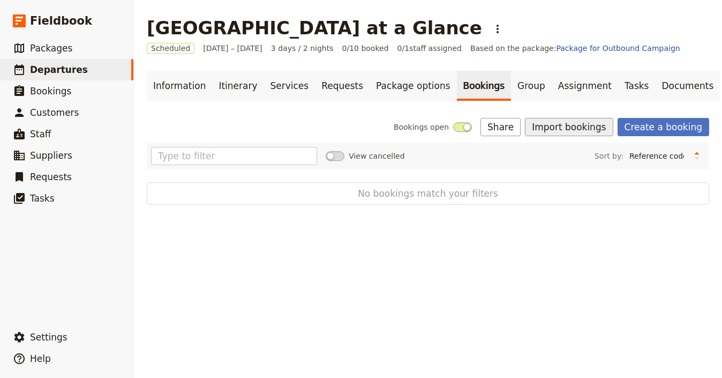
click at [569, 131] on button "Import bookings" at bounding box center [569, 127] width 88 height 18
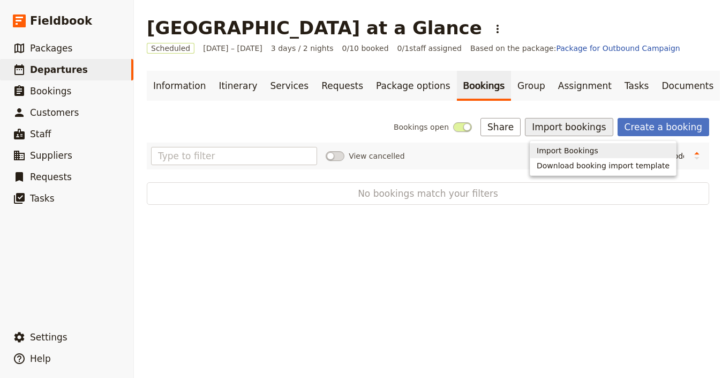
click at [564, 149] on span "Import Bookings" at bounding box center [568, 150] width 62 height 11
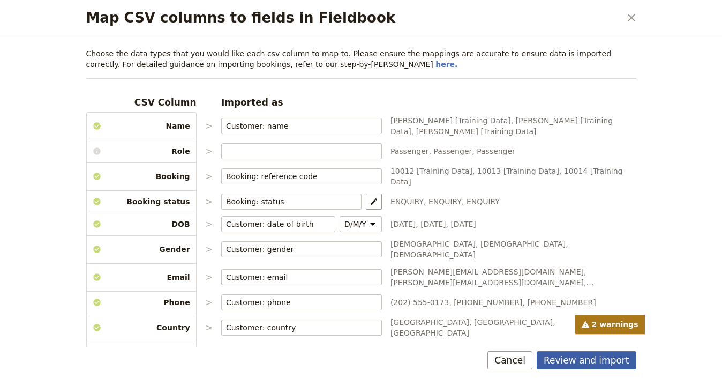
click at [610, 363] on button "Review and import" at bounding box center [587, 360] width 100 height 18
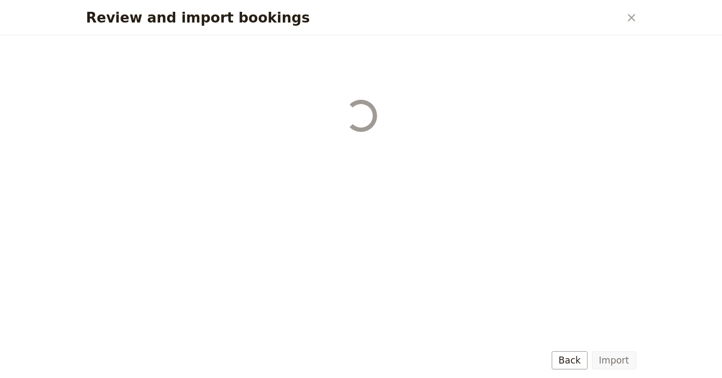
select select "68b002b7cac3c784cf00db27"
select select "68b002b7cac3c784cf00db28"
select select "68b002b7cac3c784cf00db29"
select select "68b002b7cac3c784cf00db2a"
select select "650e1b8d408bbede5b0c6045"
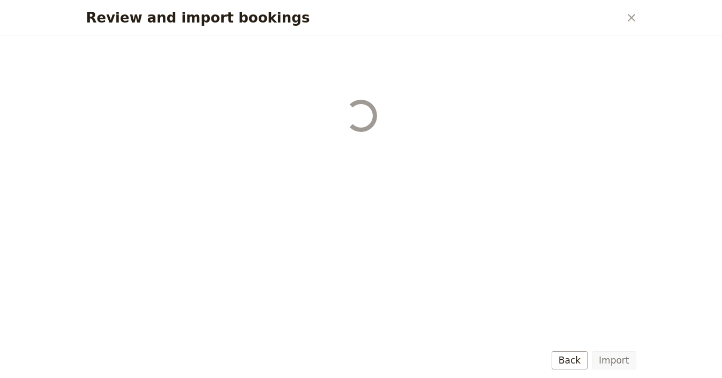
select select "68b002b7cac3c784cf00db2c"
select select "68b002b7cac3c784cf00db2d"
select select "68b002b7cac3c784cf00db2e"
select select "68b002b7cac3c784cf00db2f"
select select "68b002b7cac3c784cf00db30"
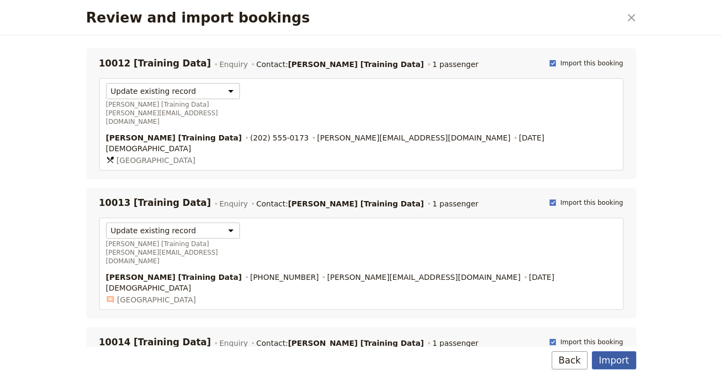
click at [629, 361] on button "Import" at bounding box center [614, 360] width 44 height 18
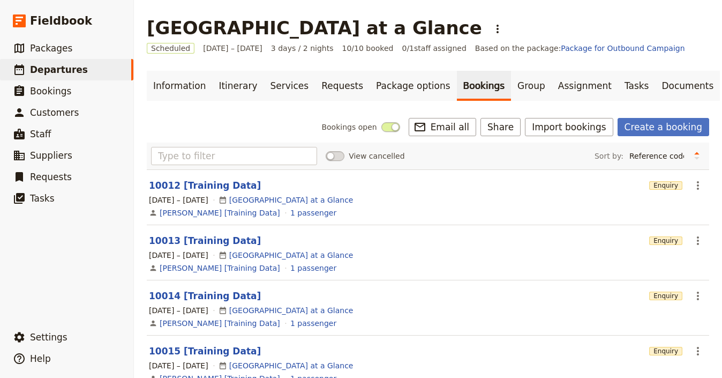
click at [471, 93] on link "Bookings" at bounding box center [484, 86] width 54 height 30
click at [511, 91] on link "Group" at bounding box center [531, 86] width 41 height 30
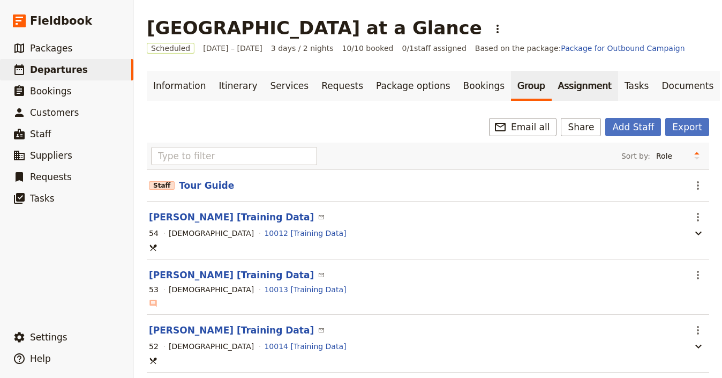
click at [552, 88] on link "Assignment" at bounding box center [585, 86] width 66 height 30
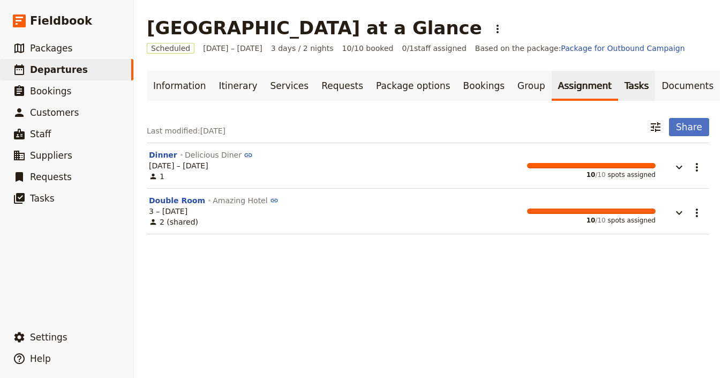
click at [618, 88] on link "Tasks" at bounding box center [636, 86] width 37 height 30
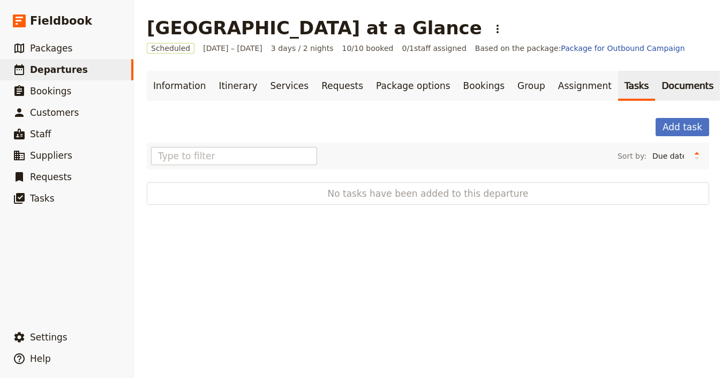
click at [655, 89] on link "Documents" at bounding box center [687, 86] width 65 height 30
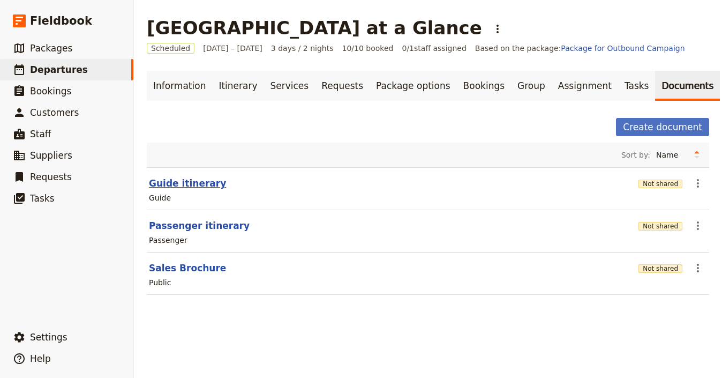
click at [170, 185] on button "Guide itinerary" at bounding box center [187, 183] width 77 height 13
select select "STAFF"
select select "RUN_SHEET"
select select "LARGE"
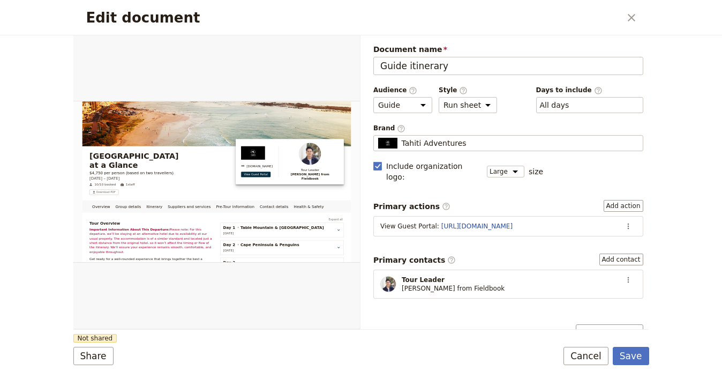
click at [461, 132] on span "Brand ​" at bounding box center [508, 128] width 270 height 9
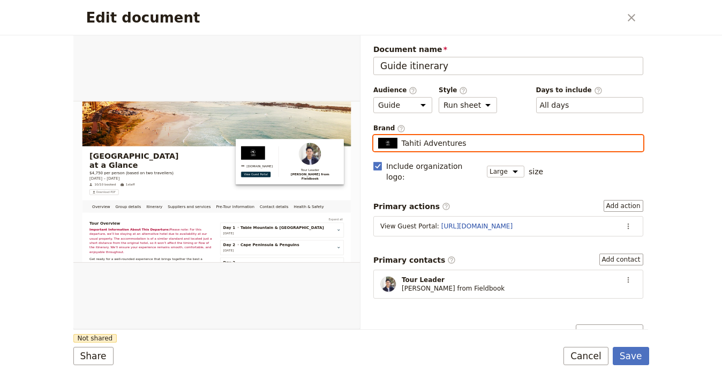
click at [378, 135] on input "Tahiti Adventures" at bounding box center [378, 135] width 1 height 1
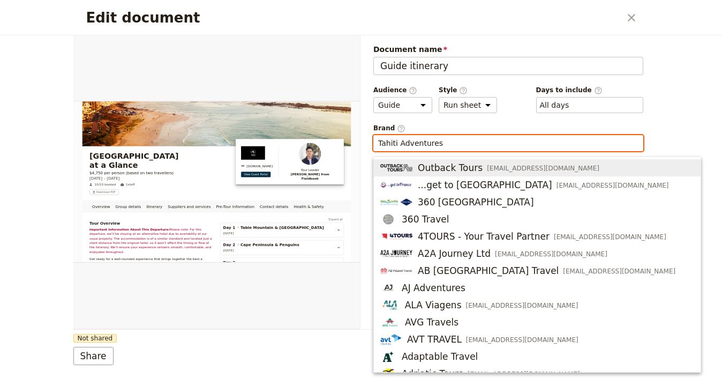
click at [463, 140] on input "Tahiti Adventures" at bounding box center [508, 143] width 260 height 11
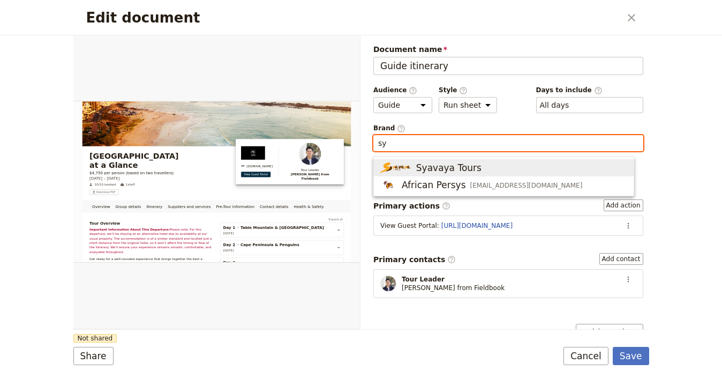
click at [492, 169] on span "Syavaya Tours" at bounding box center [503, 167] width 247 height 13
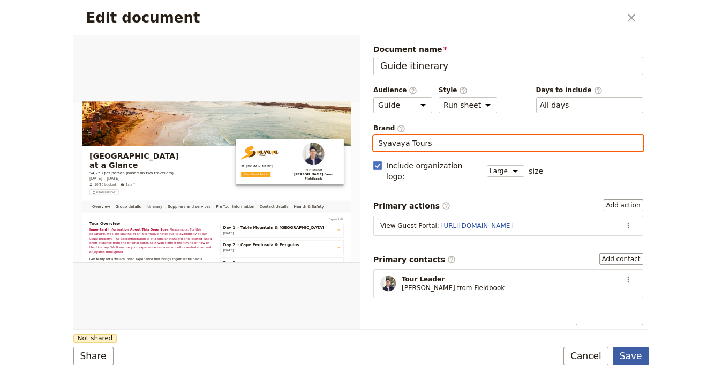
type input "Syavaya Tours"
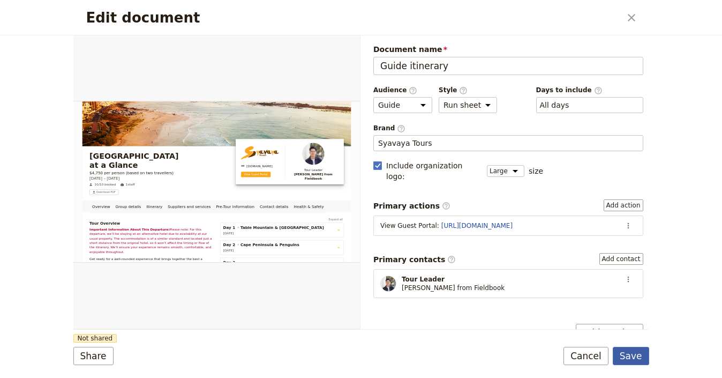
click at [630, 353] on button "Save" at bounding box center [631, 355] width 36 height 18
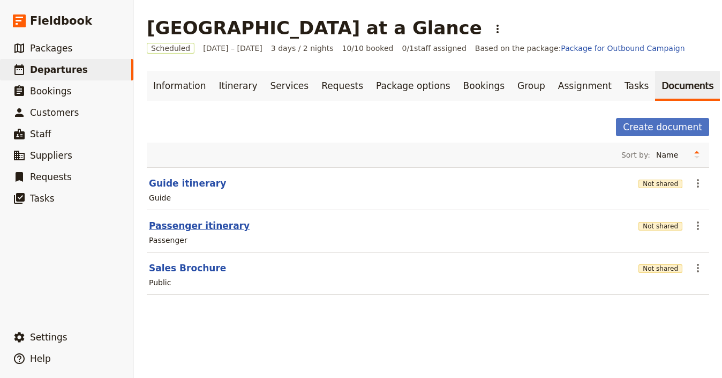
click at [192, 222] on button "Passenger itinerary" at bounding box center [199, 225] width 101 height 13
select select "PASSENGER"
select select "RUN_SHEET"
select select "LARGE"
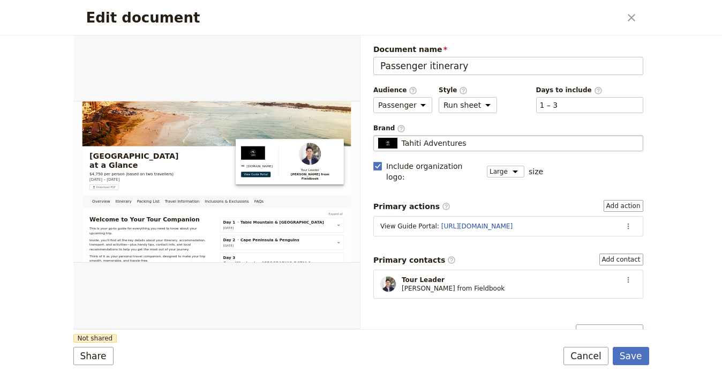
click at [465, 149] on fieldset "Tahiti Adventures Tahiti Adventures" at bounding box center [508, 143] width 270 height 16
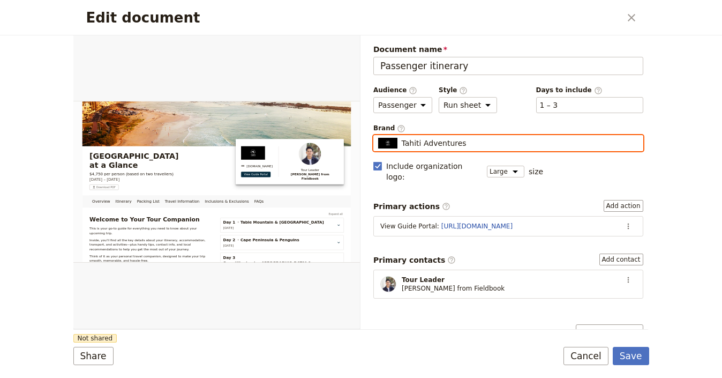
click at [378, 135] on input "Tahiti Adventures" at bounding box center [378, 135] width 1 height 1
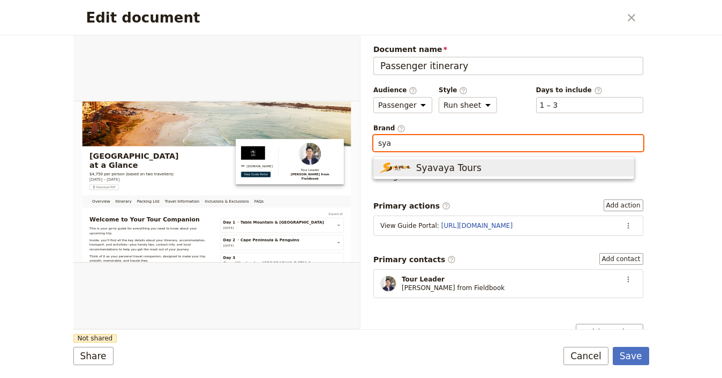
click at [491, 169] on span "Syavaya Tours" at bounding box center [503, 167] width 247 height 13
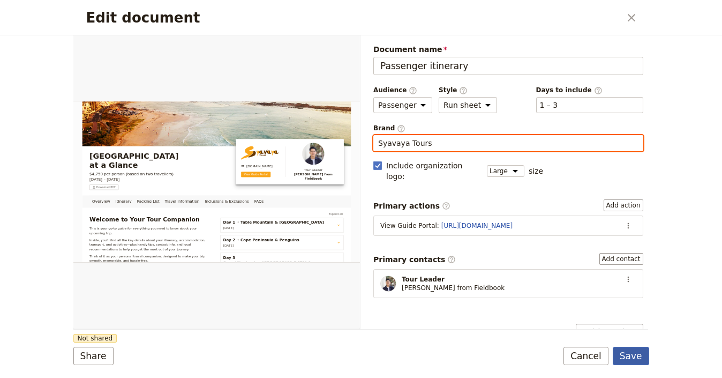
type input "Syavaya Tours"
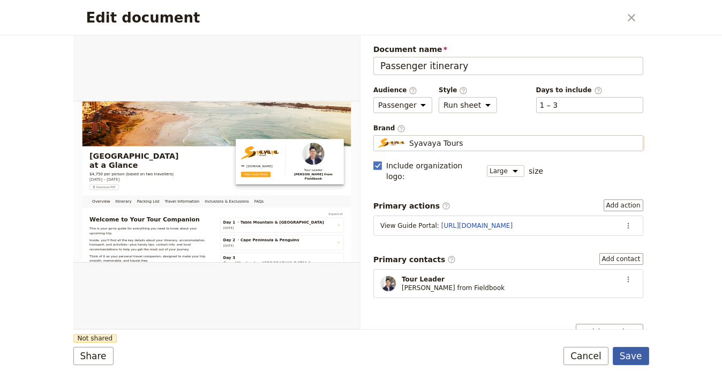
click at [639, 355] on button "Save" at bounding box center [631, 355] width 36 height 18
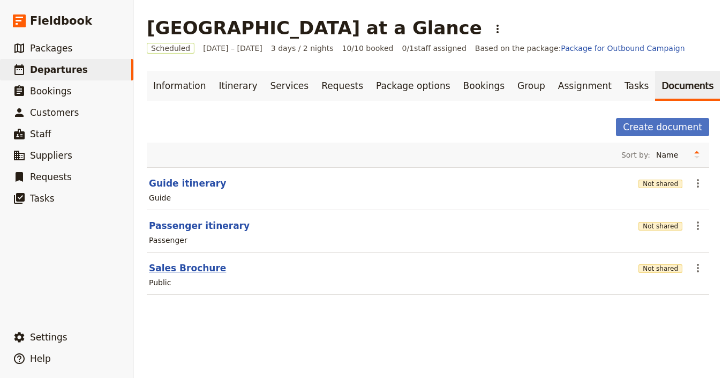
click at [164, 263] on button "Sales Brochure" at bounding box center [187, 267] width 77 height 13
select select "DEFAULT"
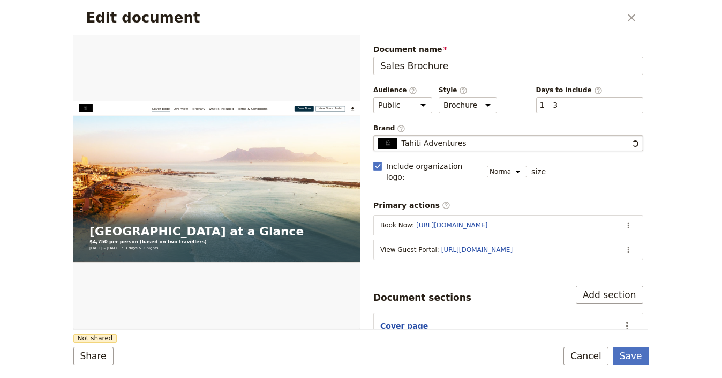
scroll to position [0, 0]
click at [477, 137] on fieldset "Tahiti Adventures Tahiti Adventures" at bounding box center [508, 143] width 270 height 16
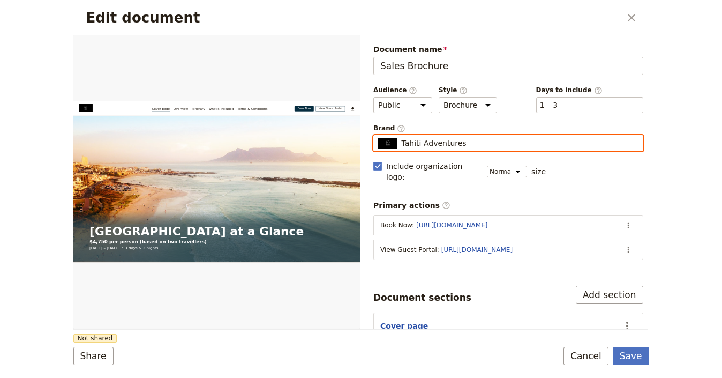
click at [378, 135] on input "Tahiti Adventures" at bounding box center [378, 135] width 1 height 1
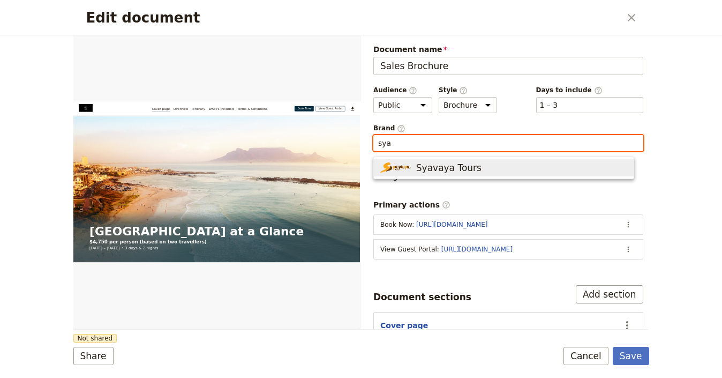
click at [525, 165] on span "Syavaya Tours" at bounding box center [503, 167] width 247 height 13
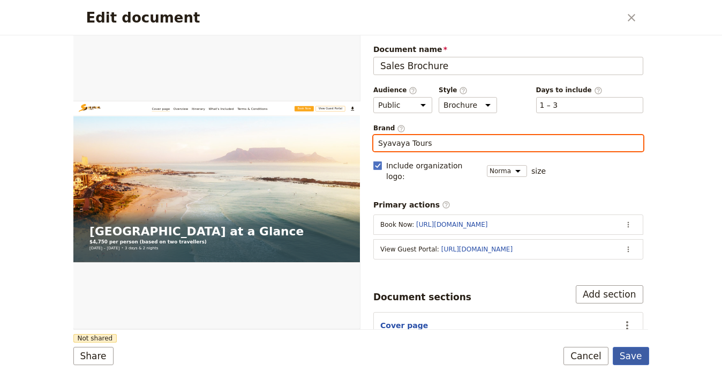
type input "Syavaya Tours"
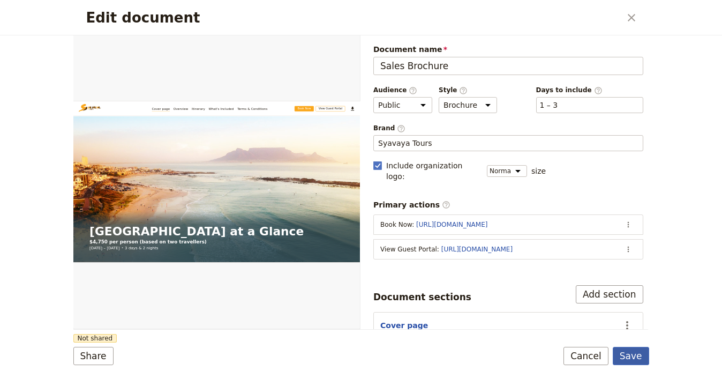
click at [630, 350] on button "Save" at bounding box center [631, 355] width 36 height 18
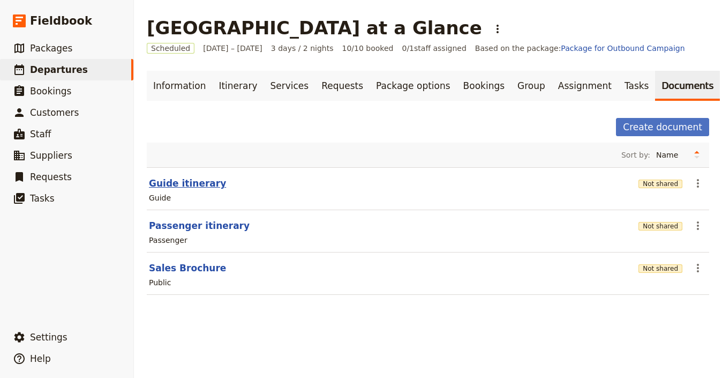
click at [162, 186] on button "Guide itinerary" at bounding box center [187, 183] width 77 height 13
select select "STAFF"
select select "RUN_SHEET"
select select "LARGE"
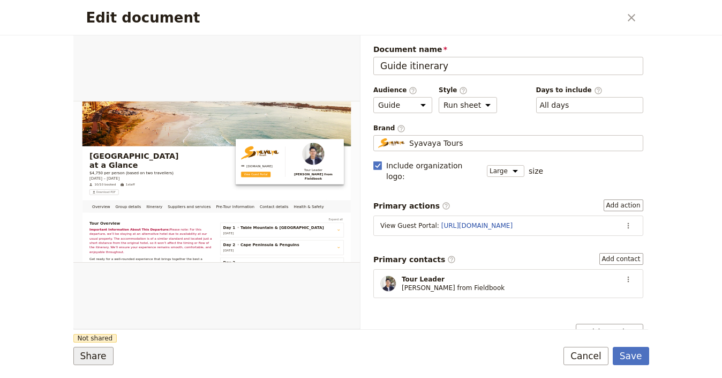
click at [85, 355] on button "Share" at bounding box center [93, 355] width 40 height 18
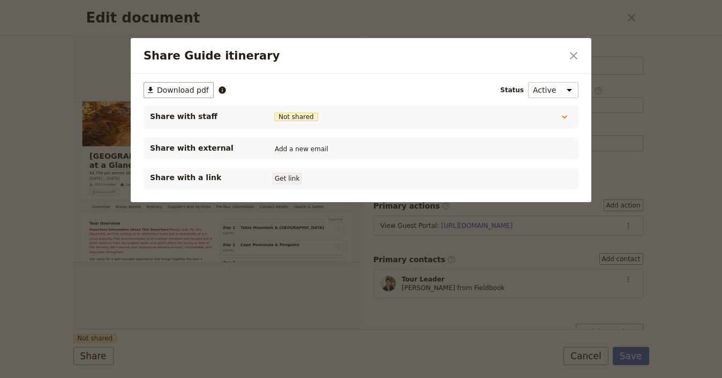
click at [279, 174] on button "Get link" at bounding box center [287, 178] width 30 height 12
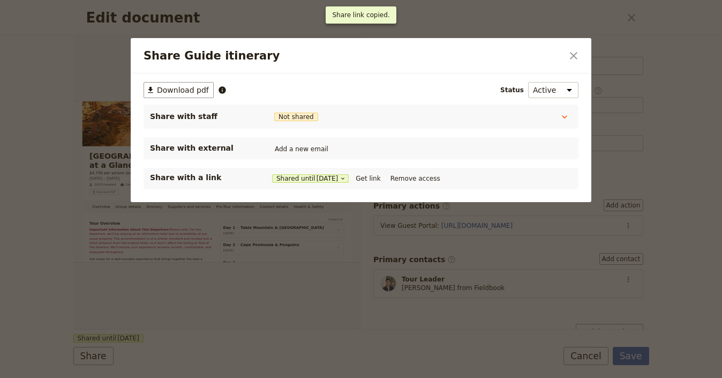
drag, startPoint x: 372, startPoint y: 180, endPoint x: 353, endPoint y: 163, distance: 25.4
click at [372, 180] on button "Get link" at bounding box center [368, 178] width 30 height 12
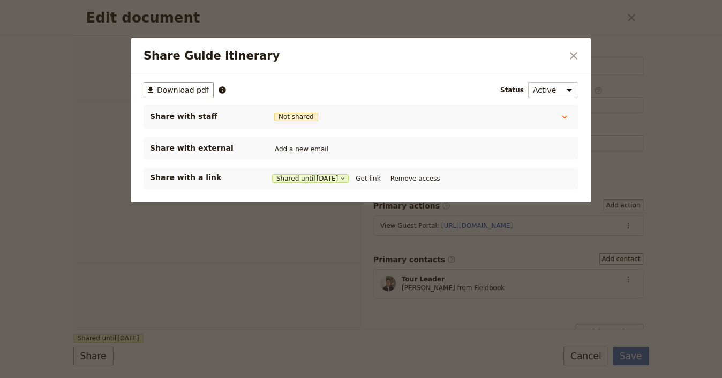
select select "STAFF"
select select "RUN_SHEET"
select select "LARGE"
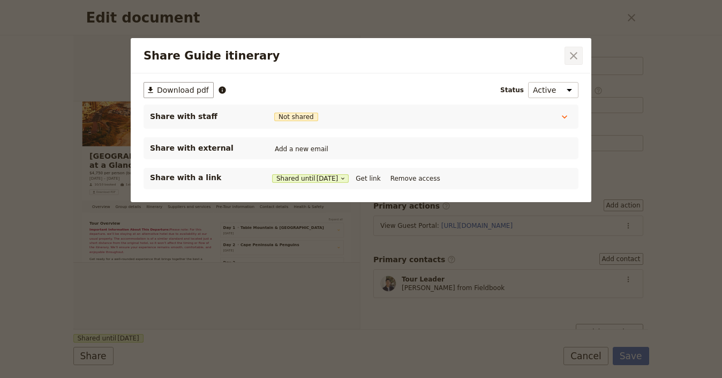
click at [576, 52] on icon "Close dialog" at bounding box center [573, 55] width 7 height 7
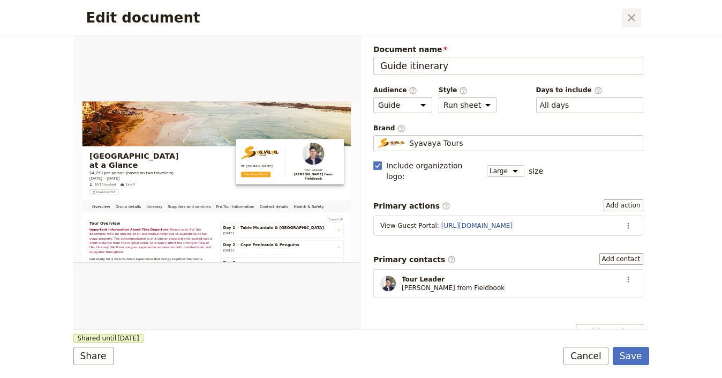
click at [635, 17] on icon "Close dialog" at bounding box center [631, 17] width 13 height 13
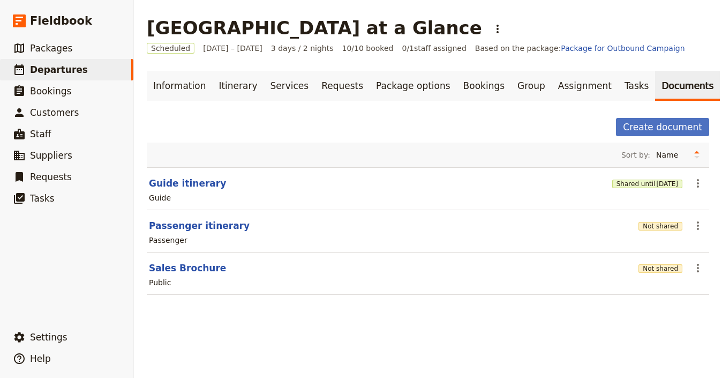
click at [176, 235] on div "Passenger" at bounding box center [168, 240] width 39 height 11
click at [188, 228] on button "Passenger itinerary" at bounding box center [199, 225] width 101 height 13
select select "PASSENGER"
select select "RUN_SHEET"
select select "LARGE"
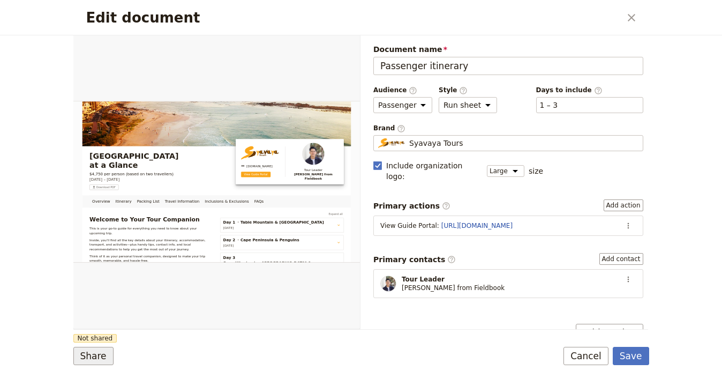
click at [98, 363] on button "Share" at bounding box center [93, 355] width 40 height 18
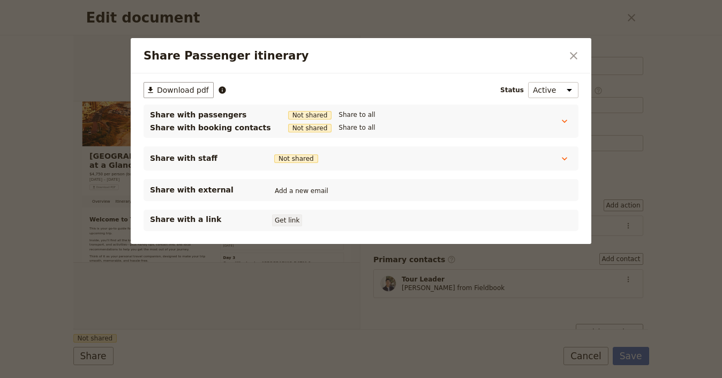
click at [295, 220] on button "Get link" at bounding box center [287, 220] width 30 height 12
click at [575, 48] on button "​" at bounding box center [573, 56] width 18 height 18
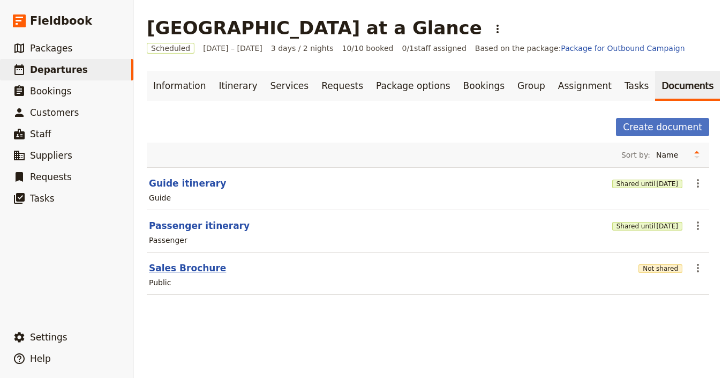
click at [174, 267] on button "Sales Brochure" at bounding box center [187, 267] width 77 height 13
select select "DEFAULT"
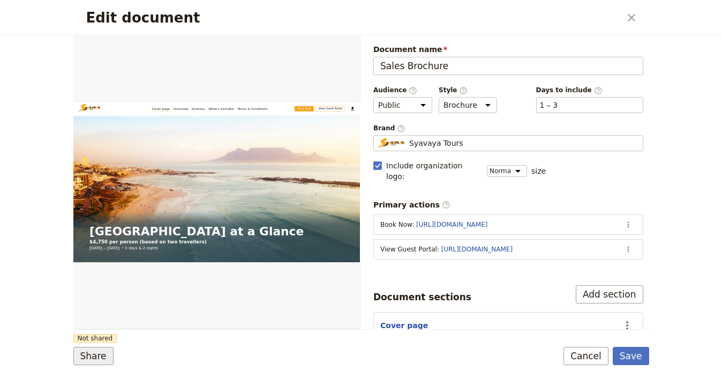
click at [109, 354] on button "Share" at bounding box center [93, 355] width 40 height 18
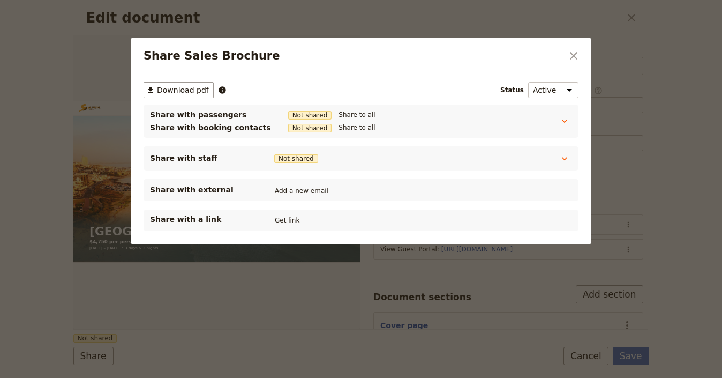
drag, startPoint x: 294, startPoint y: 219, endPoint x: 314, endPoint y: 146, distance: 75.6
click at [294, 219] on button "Get link" at bounding box center [287, 220] width 30 height 12
click at [576, 51] on icon "Close dialog" at bounding box center [573, 55] width 13 height 13
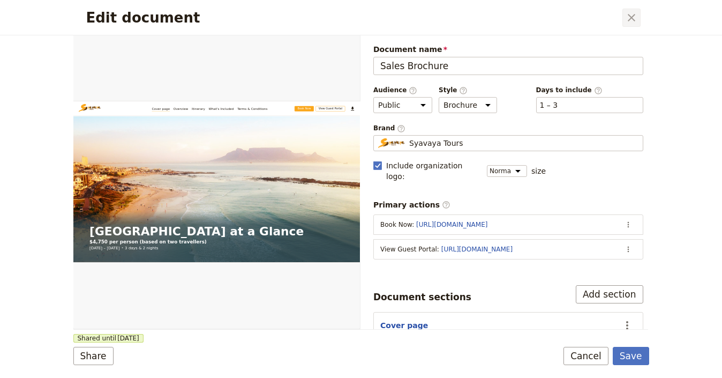
click at [638, 19] on button "​" at bounding box center [631, 18] width 18 height 18
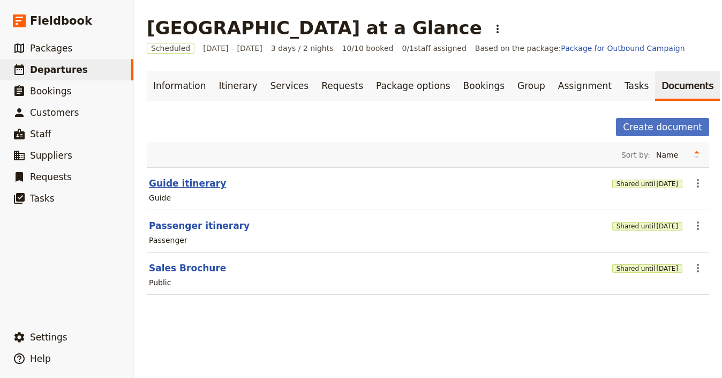
click at [202, 186] on button "Guide itinerary" at bounding box center [187, 183] width 77 height 13
select select "STAFF"
select select "RUN_SHEET"
select select "LARGE"
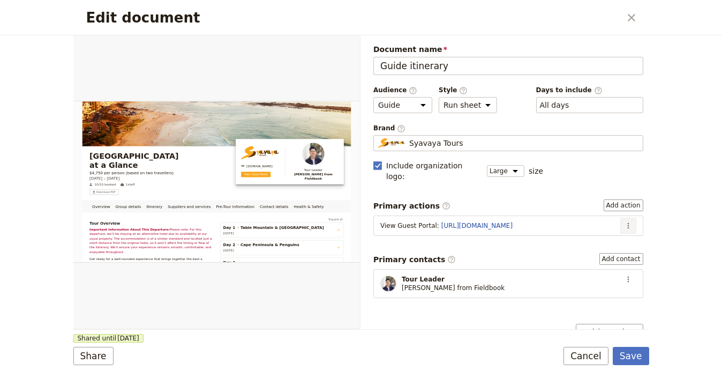
click at [624, 221] on icon "Actions" at bounding box center [628, 225] width 9 height 9
click at [610, 238] on span "Edit action" at bounding box center [593, 237] width 56 height 11
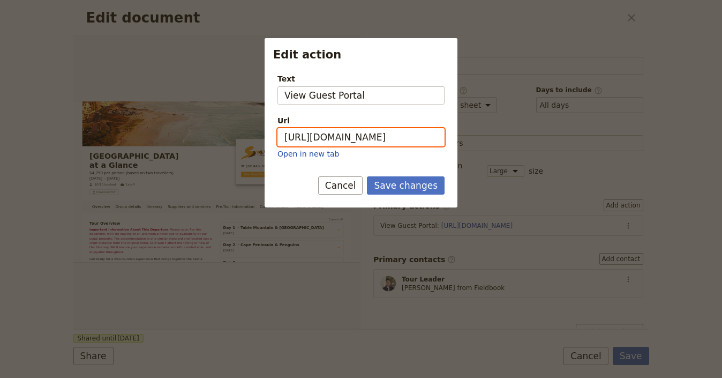
click at [389, 136] on input "https://trips.fieldbook.com/d/gXvFsA9tl9-GPO0WopJhj" at bounding box center [360, 137] width 167 height 18
paste input "vGmv60e7uh0_8f5-87EEq"
type input "https://trips.fieldbook.com/d/vGmv60e7uh0_8f5-87EEq"
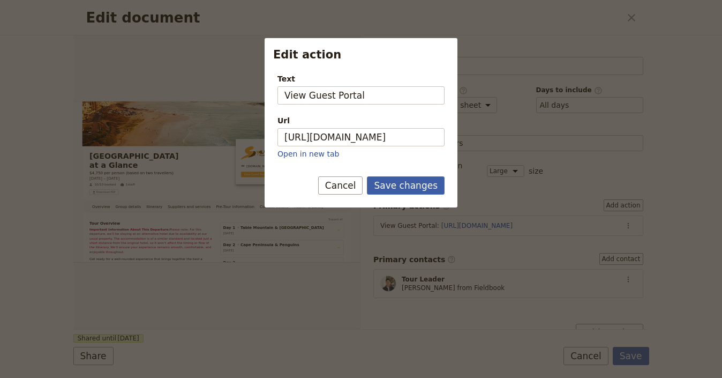
click at [410, 193] on button "Save changes" at bounding box center [406, 185] width 78 height 18
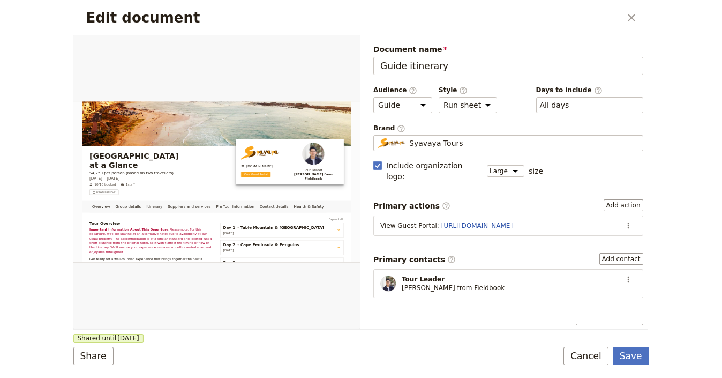
click at [654, 362] on div "Edit document ​ Overview Group details Itinerary Suppliers and services Pre-Tou…" at bounding box center [361, 189] width 722 height 378
click at [640, 360] on button "Save" at bounding box center [631, 355] width 36 height 18
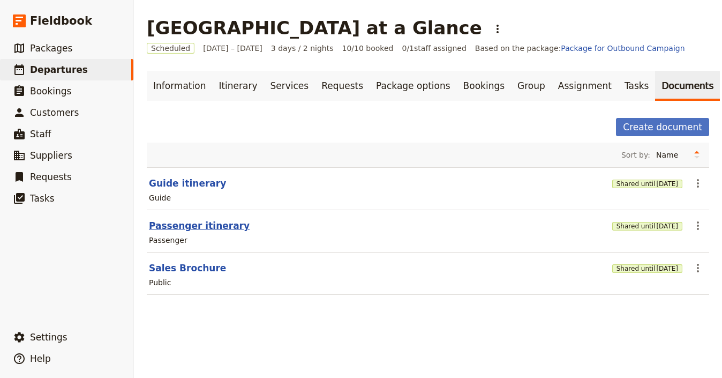
click at [165, 224] on button "Passenger itinerary" at bounding box center [199, 225] width 101 height 13
select select "PASSENGER"
select select "RUN_SHEET"
select select "LARGE"
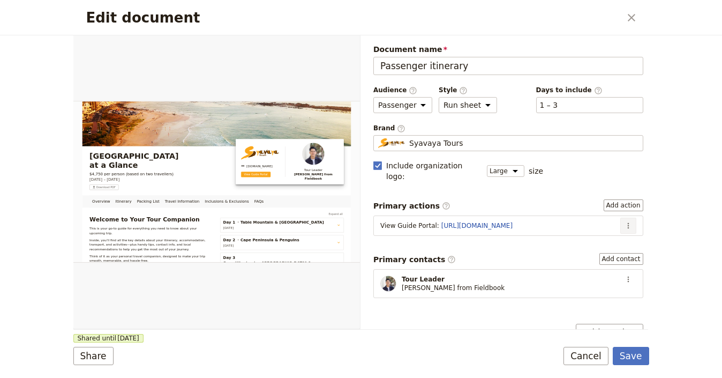
click at [624, 221] on icon "Actions" at bounding box center [628, 225] width 9 height 9
click at [592, 237] on span "Edit action" at bounding box center [585, 237] width 40 height 11
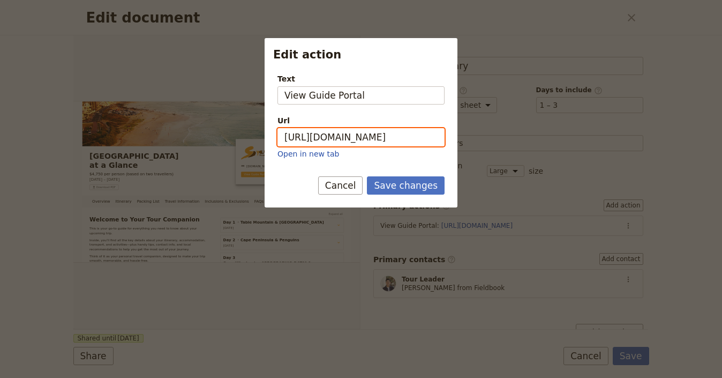
click at [380, 138] on input "https://trips.fieldbook.com/d/EYQUlsbQsFNoSL0BKIuJr" at bounding box center [360, 137] width 167 height 18
paste input "OOAmUF1T5ClxjVwanvmVk"
type input "https://trips.fieldbook.com/d/OOAmUF1T5ClxjVwanvmVk"
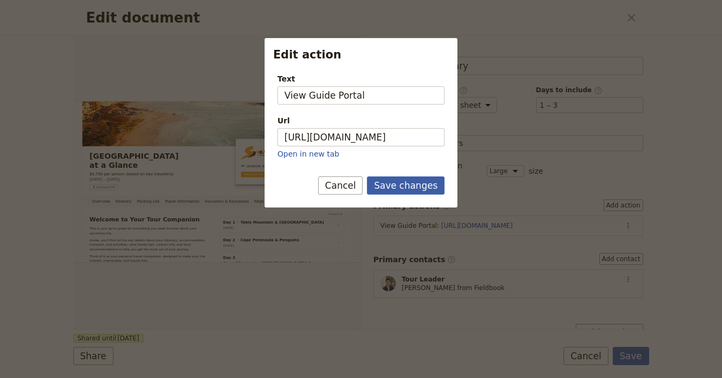
click at [419, 183] on button "Save changes" at bounding box center [406, 185] width 78 height 18
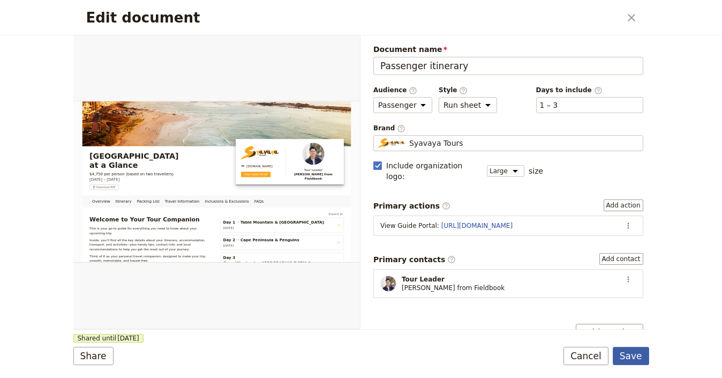
click at [630, 349] on button "Save" at bounding box center [631, 355] width 36 height 18
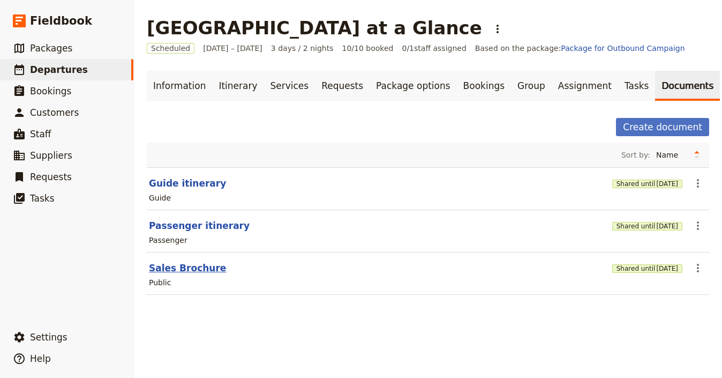
click at [187, 268] on button "Sales Brochure" at bounding box center [187, 267] width 77 height 13
select select "DEFAULT"
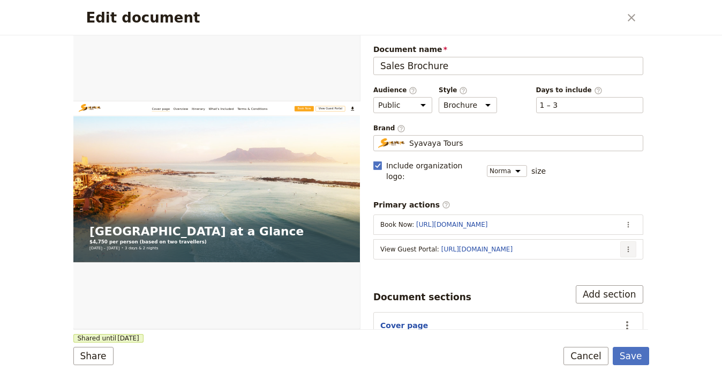
click at [627, 246] on icon "Actions" at bounding box center [628, 249] width 2 height 6
click at [596, 258] on span "Edit action" at bounding box center [577, 260] width 87 height 11
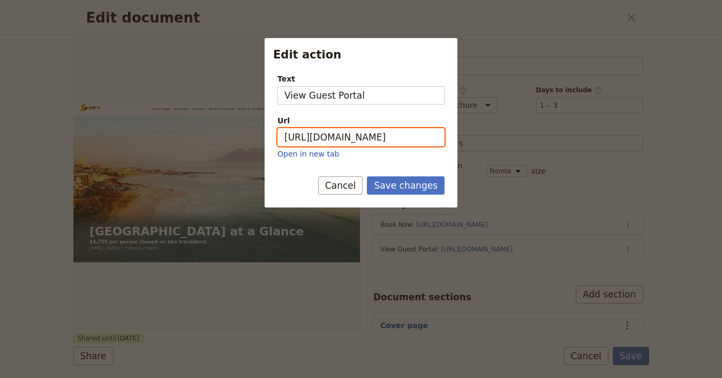
click at [402, 141] on input "https://trips.fieldbook.com/d/gXvFsA9tl9-GPO0WopJhj" at bounding box center [360, 137] width 167 height 18
paste input "vGmv60e7uh0_8f5-87EEq"
type input "https://trips.fieldbook.com/d/vGmv60e7uh0_8f5-87EEq"
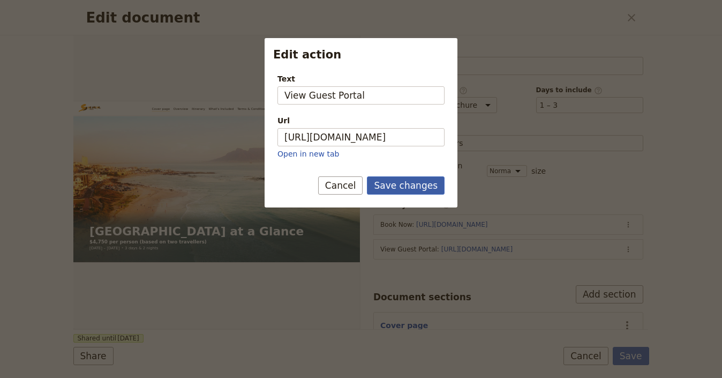
click at [425, 184] on button "Save changes" at bounding box center [406, 185] width 78 height 18
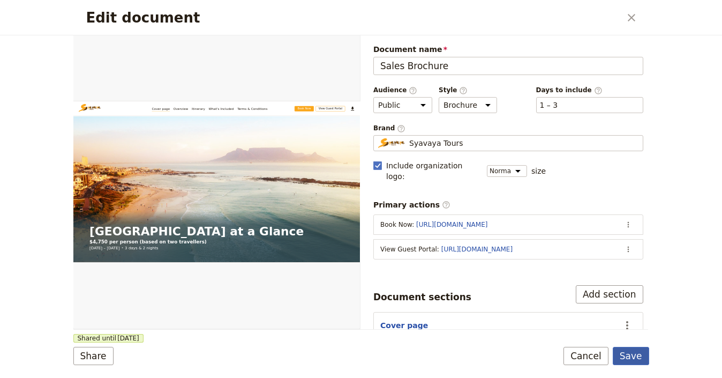
click at [640, 353] on button "Save" at bounding box center [631, 355] width 36 height 18
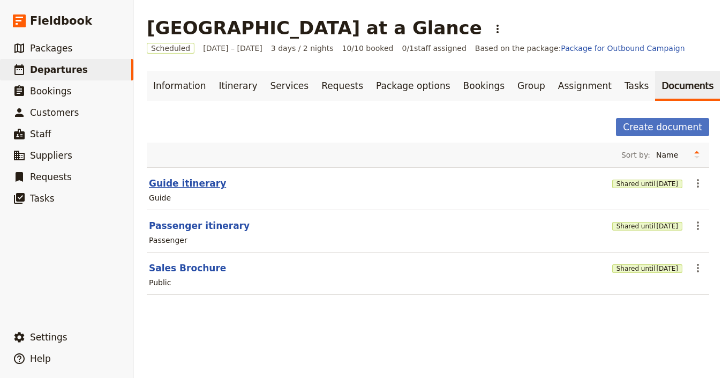
click at [184, 187] on button "Guide itinerary" at bounding box center [187, 183] width 77 height 13
select select "STAFF"
select select "RUN_SHEET"
select select "LARGE"
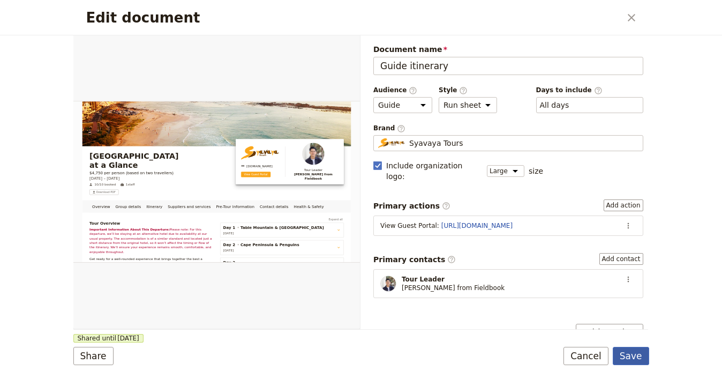
click at [633, 355] on button "Save" at bounding box center [631, 355] width 36 height 18
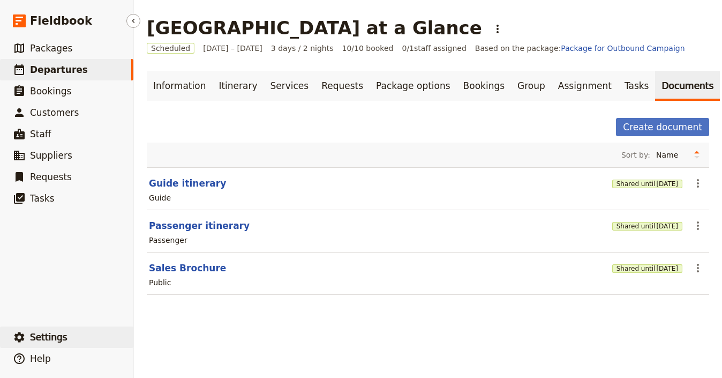
click at [105, 333] on button "​ Settings" at bounding box center [66, 336] width 133 height 21
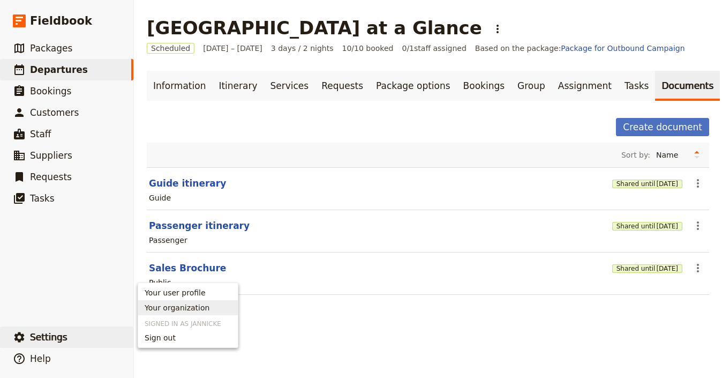
click at [155, 308] on span "Your organization" at bounding box center [177, 307] width 65 height 11
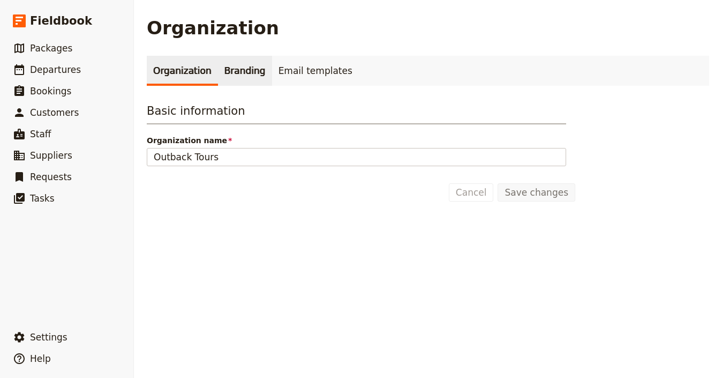
click at [230, 84] on link "Branding" at bounding box center [245, 71] width 54 height 30
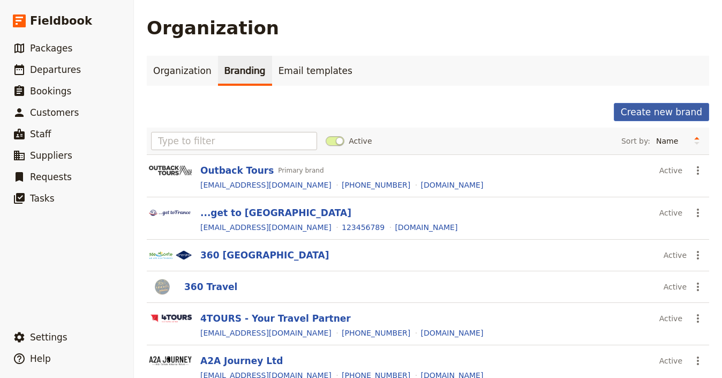
click at [671, 114] on button "Create new brand" at bounding box center [661, 112] width 95 height 18
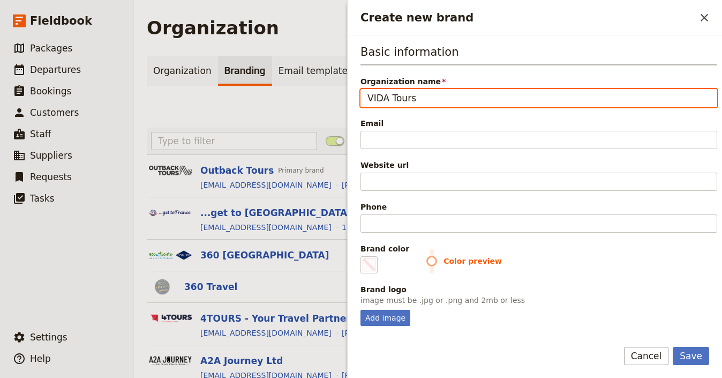
paste input "Vida Tours Ecuador"
paste input "Create new brand"
type input "Vida Tours Ecuador"
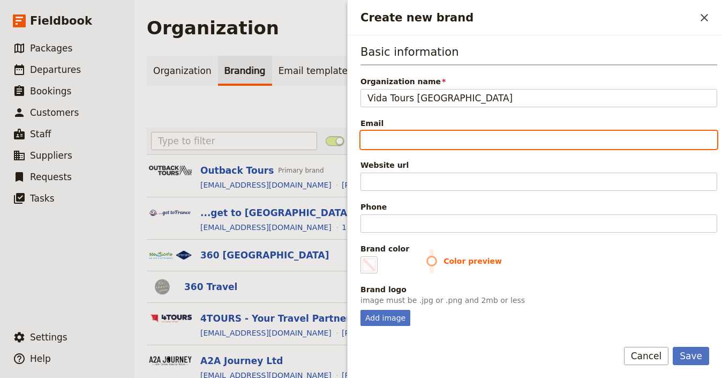
click at [422, 138] on input "Email" at bounding box center [538, 140] width 357 height 18
paste input "https://vidatoursecuador.com"
type input "https://vidatoursecuador.com"
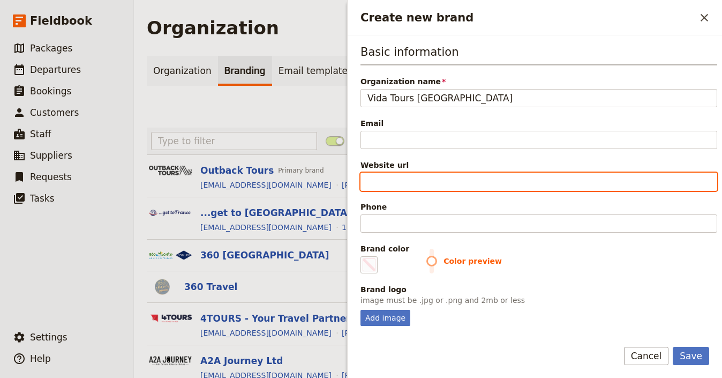
click at [399, 184] on input "Website url" at bounding box center [538, 181] width 357 height 18
paste input "https://vidatoursecuador.com"
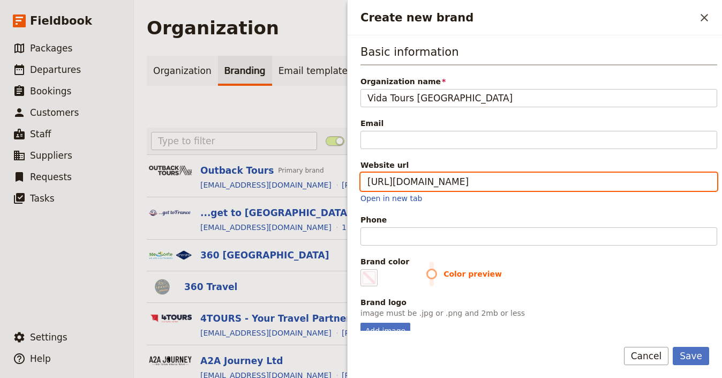
type input "https://vidatoursecuador.com"
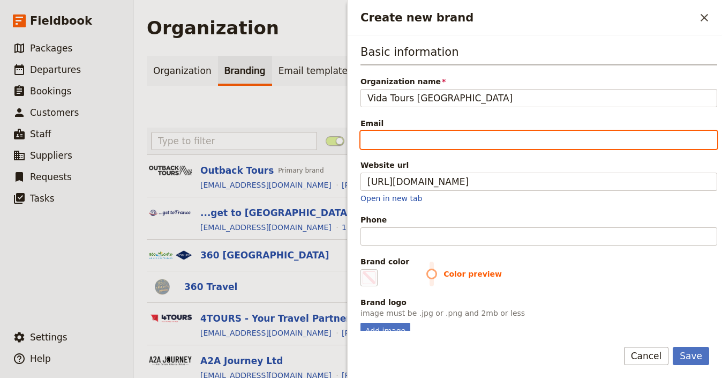
click at [438, 144] on input "Email" at bounding box center [538, 140] width 357 height 18
paste input "pablo@vidatoursecuador.com"
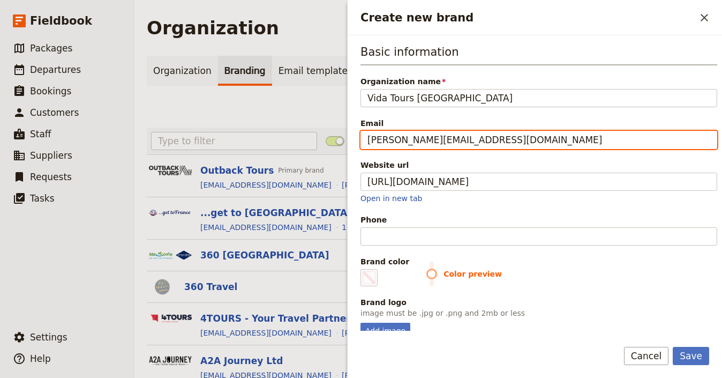
type input "pablo@vidatoursecuador.com"
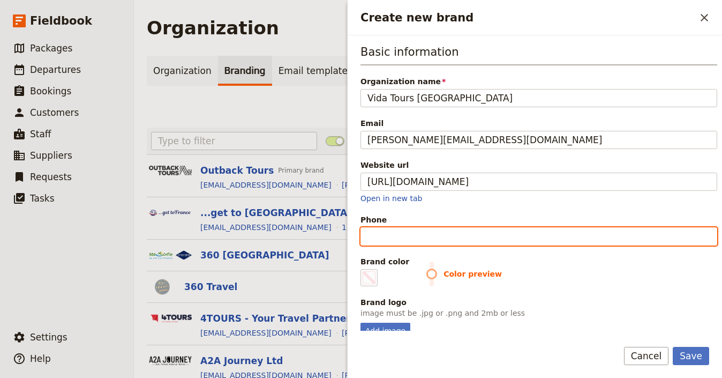
click at [507, 237] on input "Phone" at bounding box center [538, 236] width 357 height 18
paste input "pablo@vidatoursecuador.com"
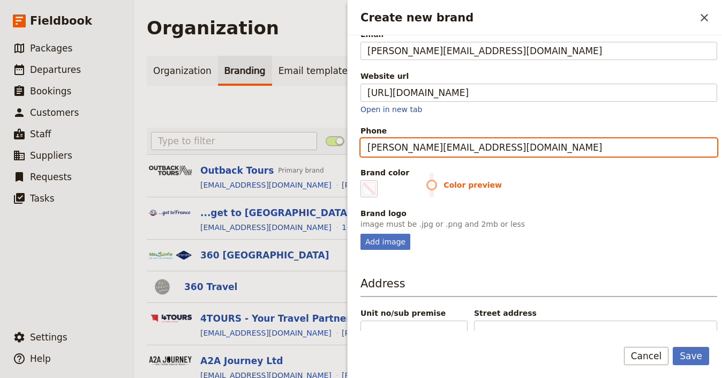
scroll to position [101, 0]
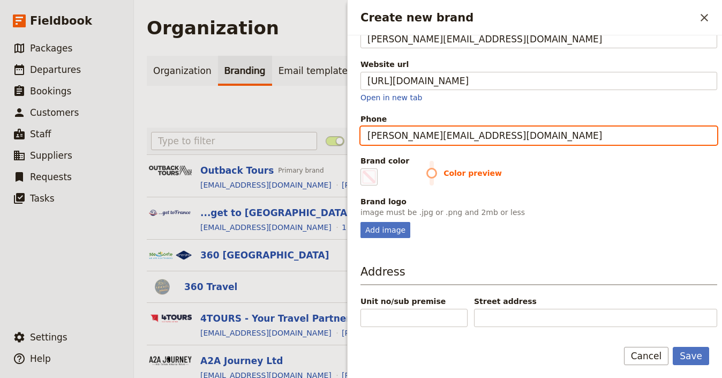
click at [466, 139] on input "pablo@vidatoursecuador.com" at bounding box center [538, 135] width 357 height 18
paste input "(+593) 999 83 1218"
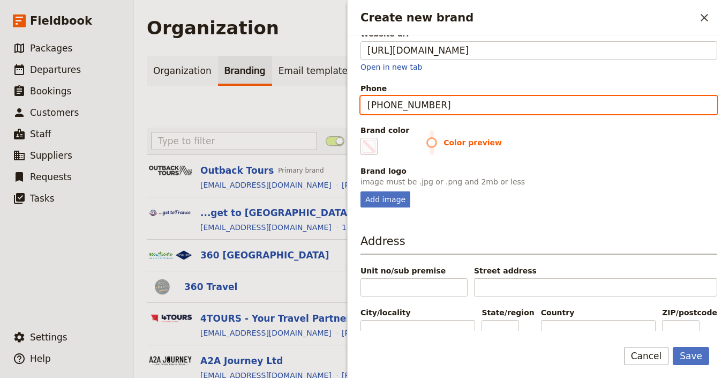
scroll to position [131, 0]
type input "(+593) 999 83 1218"
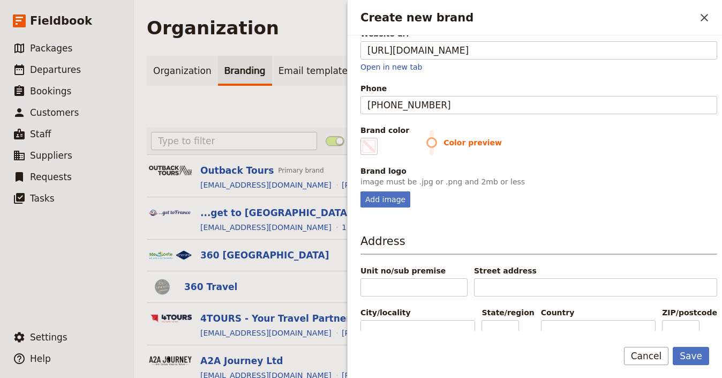
click at [385, 190] on fieldset "Brand logo image must be .jpg or .png and 2mb or less Add image" at bounding box center [538, 186] width 357 height 42
click at [364, 197] on div "Add image" at bounding box center [385, 199] width 50 height 16
click at [360, 191] on input "Add image" at bounding box center [360, 191] width 1 height 1
type input "C:\fakepath\Logo-Vida-Tours-horizontal.png"
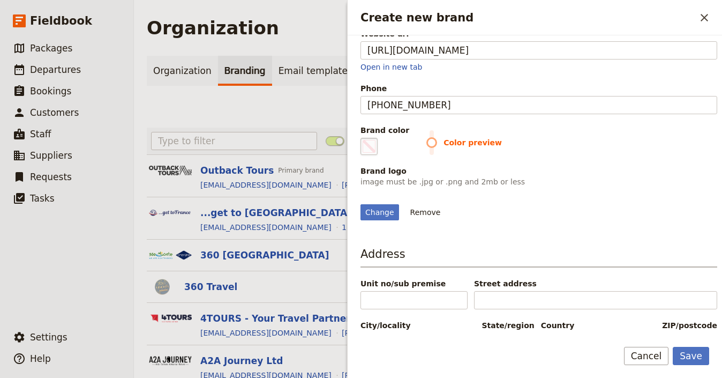
click at [372, 146] on span "Create new brand" at bounding box center [369, 146] width 13 height 13
click at [363, 138] on input "#000000" at bounding box center [363, 137] width 1 height 1
type input "#cfde91"
click at [583, 194] on div "Change Remove" at bounding box center [538, 205] width 357 height 29
click at [693, 360] on button "Save" at bounding box center [691, 355] width 36 height 18
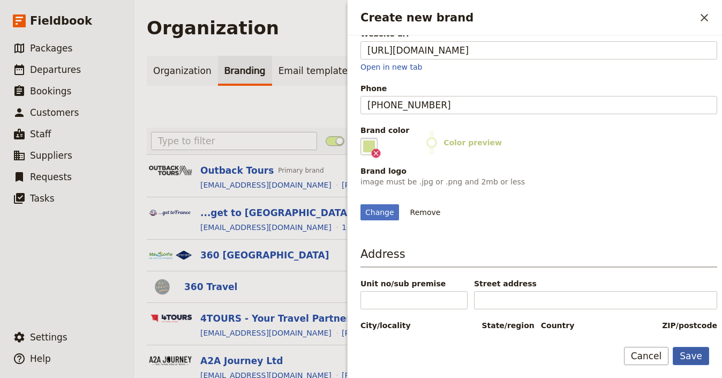
scroll to position [0, 0]
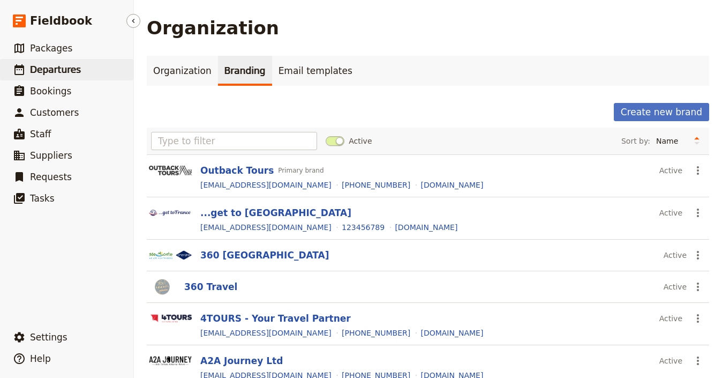
click at [57, 71] on span "Departures" at bounding box center [55, 69] width 51 height 11
select select "UPDATED_AT"
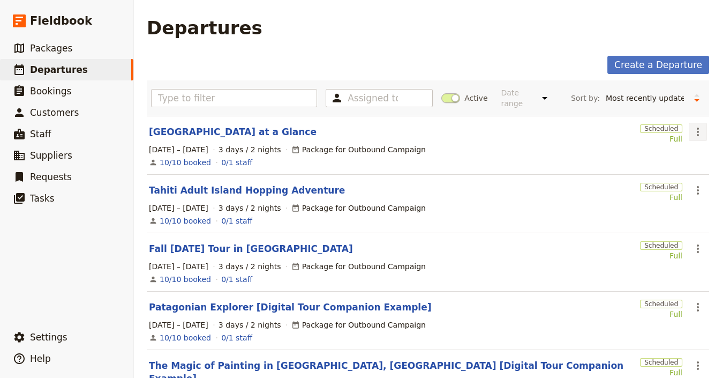
click at [695, 131] on icon "Actions" at bounding box center [697, 131] width 13 height 13
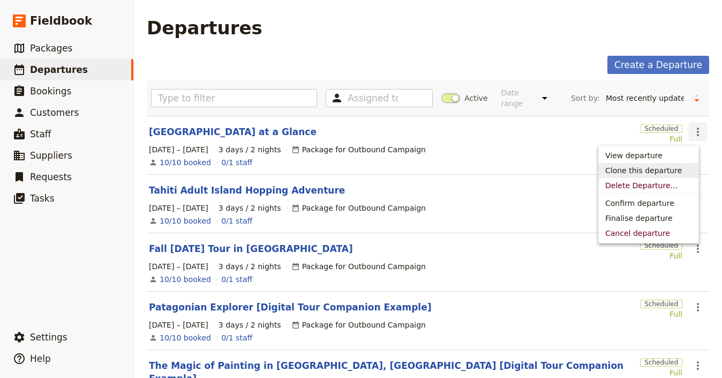
click at [689, 172] on span "Clone this departure" at bounding box center [648, 170] width 87 height 11
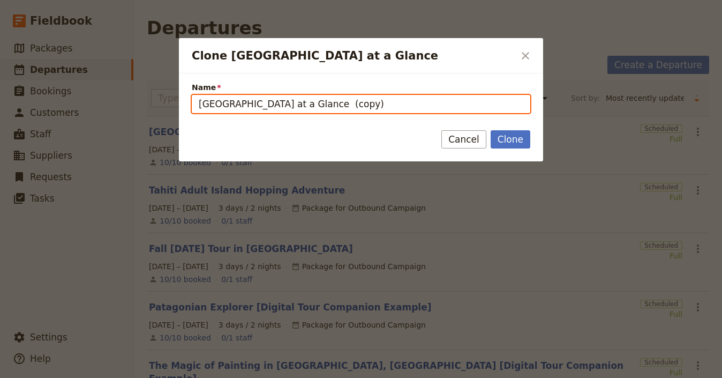
click at [363, 99] on input "Cape Town at a Glance (copy)" at bounding box center [361, 104] width 338 height 18
paste input "Galapagos 9 Days Tour – Santa Cruz, Isabela & San Cristobal Island"
type input "Galapagos 9 Days Tour – Santa Cruz, Isabela & San Cristobal Island"
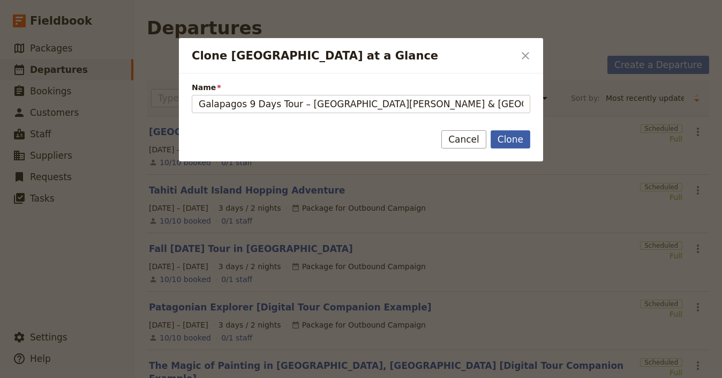
click at [510, 143] on button "Clone" at bounding box center [511, 139] width 40 height 18
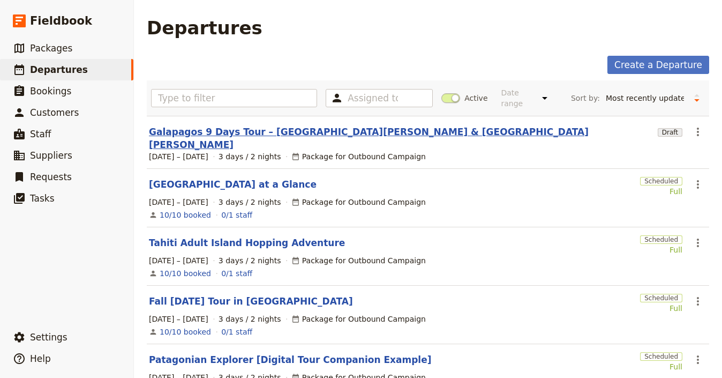
click at [224, 129] on link "Galapagos 9 Days Tour – Santa Cruz, Isabela & San Cristobal Island" at bounding box center [401, 138] width 504 height 26
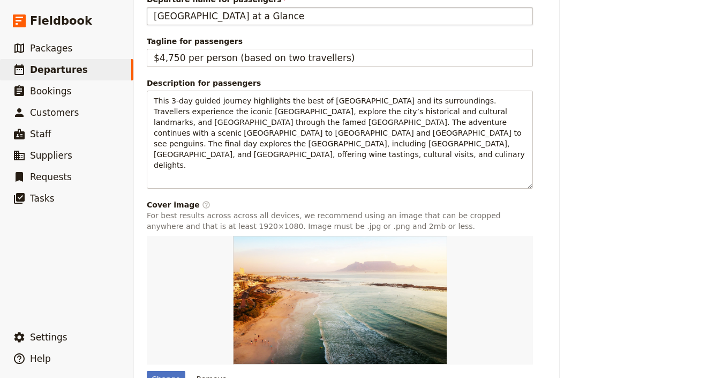
scroll to position [744, 0]
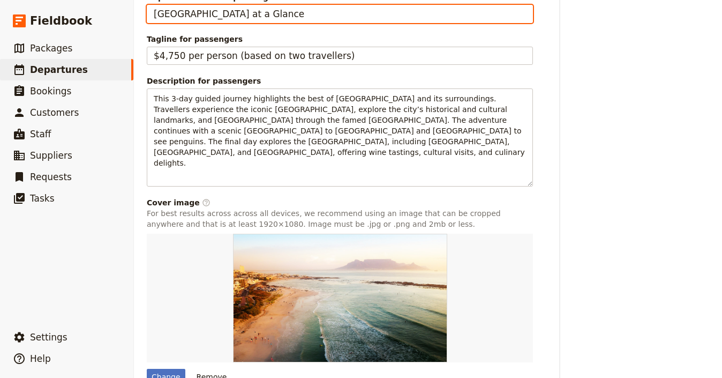
click at [360, 23] on input "Cape Town at a Glance" at bounding box center [340, 14] width 386 height 18
paste input "Galapagos 9 Days Tour – Santa Cruz, Isabela & San Cristobal Island"
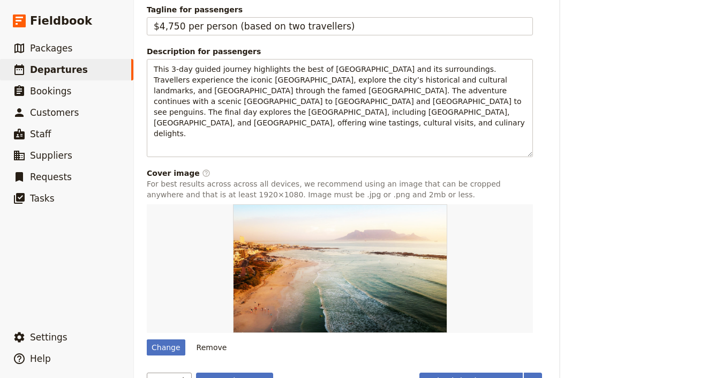
scroll to position [797, 0]
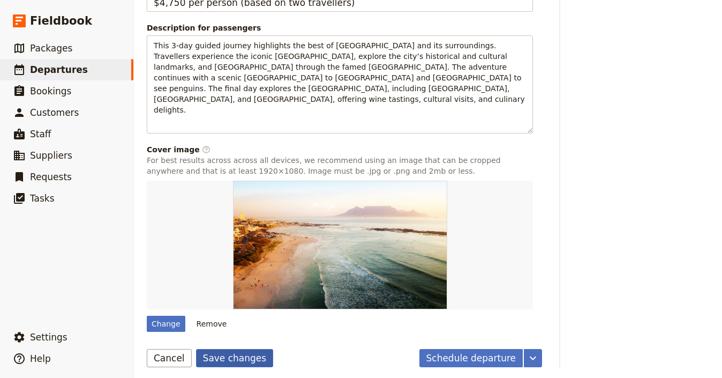
type input "Galapagos 9 Days Tour – Santa Cruz, Isabela & San Cristobal Island"
click at [227, 353] on button "Save changes" at bounding box center [235, 358] width 78 height 18
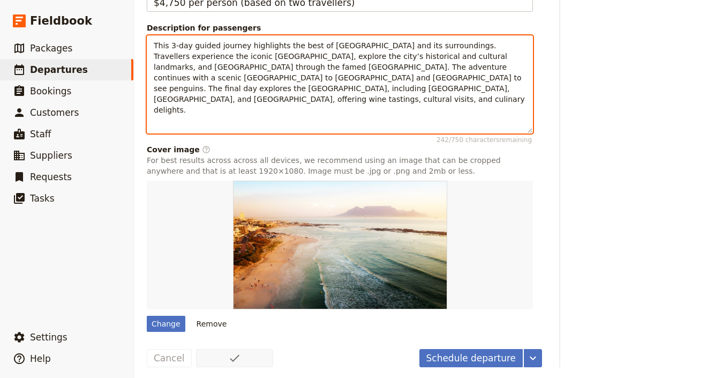
click at [362, 85] on span "This 3-day guided journey highlights the best of Cape Town and its surroundings…" at bounding box center [340, 77] width 373 height 73
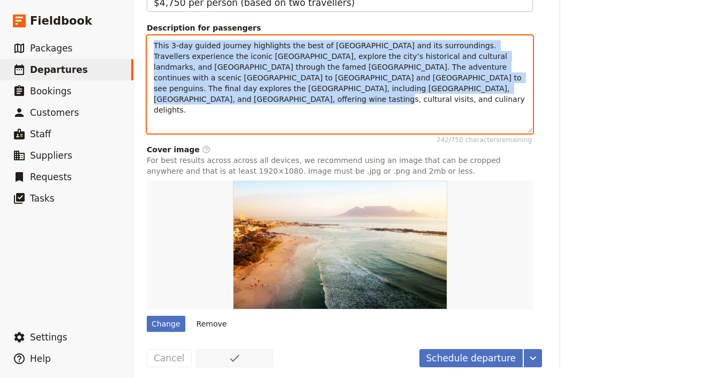
click at [362, 85] on span "This 3-day guided journey highlights the best of Cape Town and its surroundings…" at bounding box center [340, 77] width 373 height 73
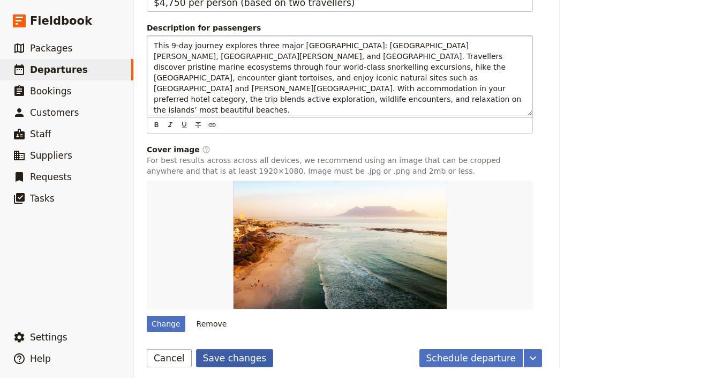
click at [237, 356] on button "Save changes" at bounding box center [235, 358] width 78 height 18
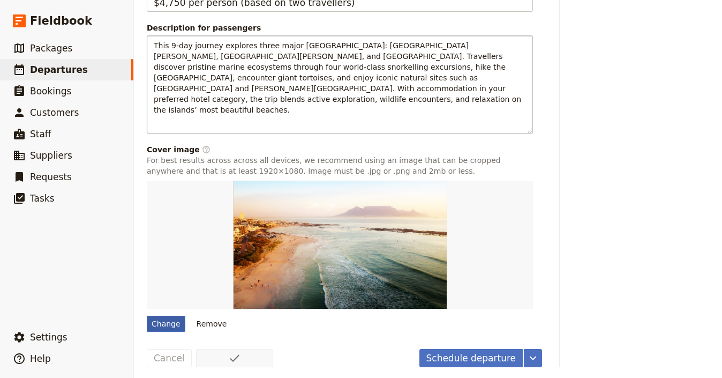
click at [170, 316] on div "Change" at bounding box center [166, 323] width 39 height 16
click at [147, 315] on input "Change" at bounding box center [146, 315] width 1 height 1
type input "C:\fakepath\Banner-Cover-Galapagos-9-Days-Tour.jpeg"
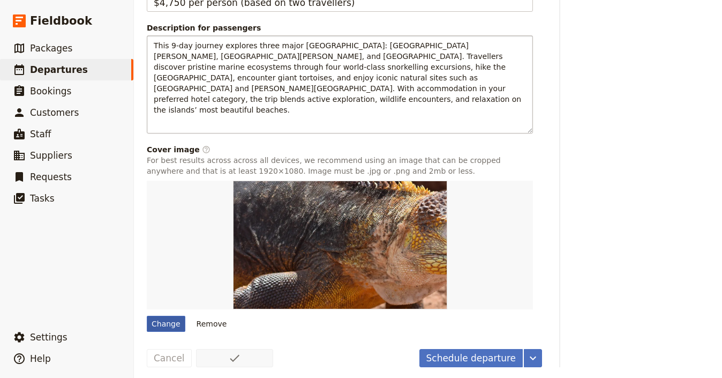
click at [165, 315] on div "Change" at bounding box center [166, 323] width 39 height 16
click at [147, 315] on input "Change" at bounding box center [146, 315] width 1 height 1
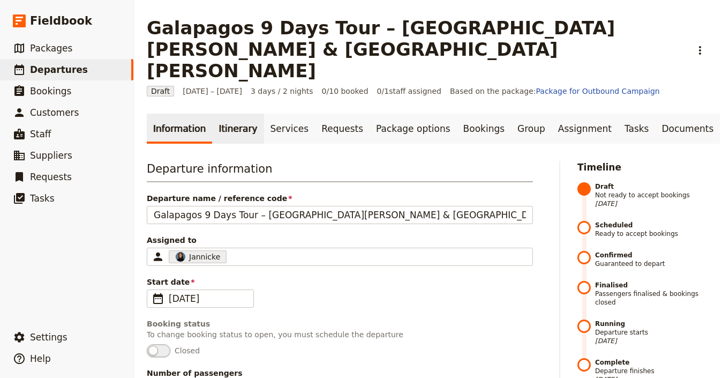
click at [223, 114] on link "Itinerary" at bounding box center [237, 129] width 51 height 30
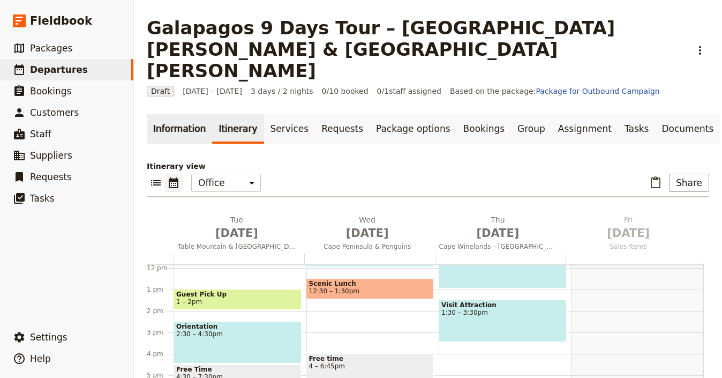
click at [179, 114] on link "Information" at bounding box center [179, 129] width 65 height 30
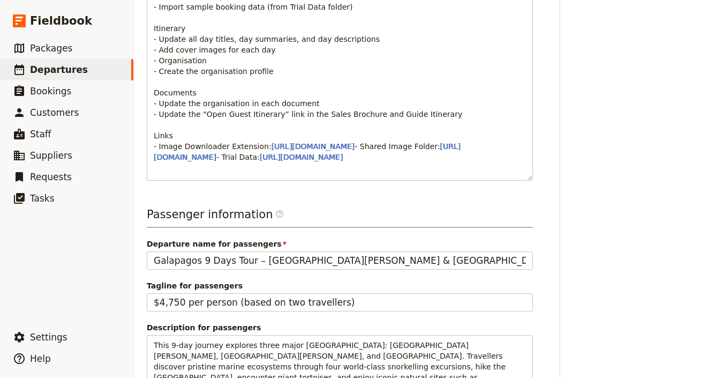
scroll to position [797, 0]
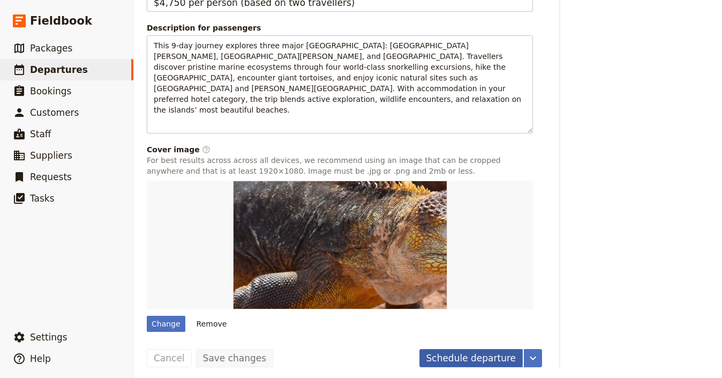
click at [474, 350] on button "Schedule departure" at bounding box center [471, 358] width 104 height 18
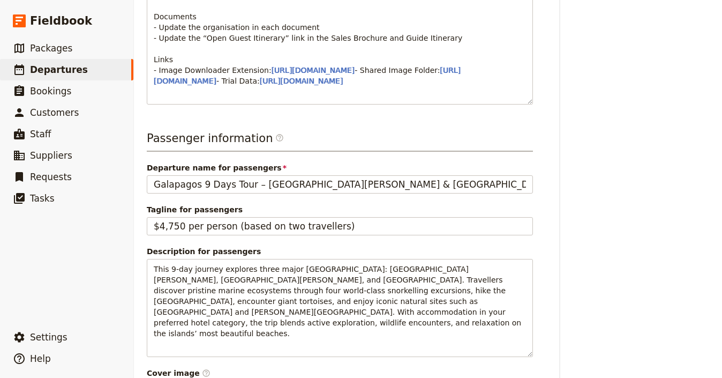
scroll to position [0, 0]
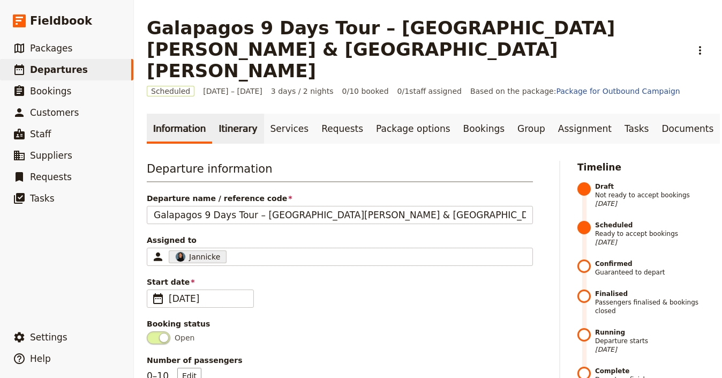
click at [239, 118] on link "Itinerary" at bounding box center [237, 129] width 51 height 30
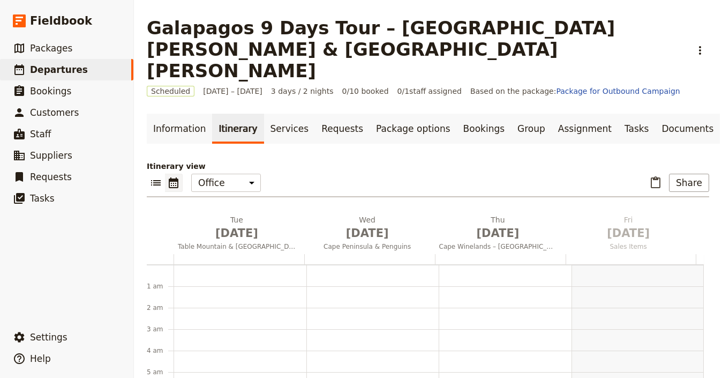
scroll to position [139, 0]
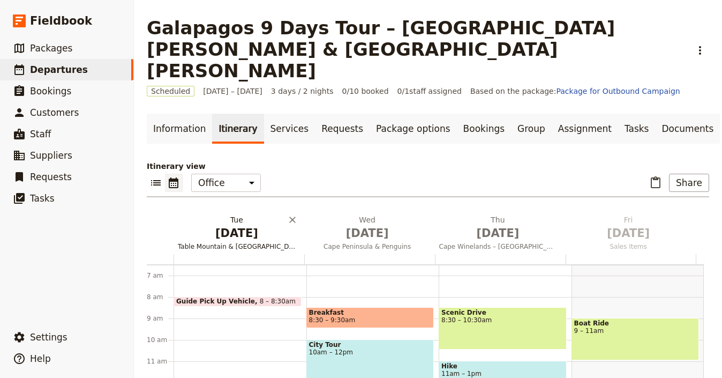
click at [251, 225] on span "Sep 1" at bounding box center [237, 233] width 118 height 16
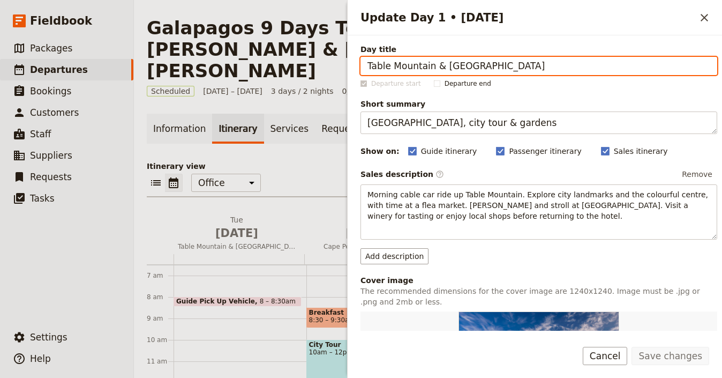
click at [564, 64] on input "Table Mountain & Kirstenbosch Gardens" at bounding box center [538, 66] width 357 height 18
paste input "Arrival in San Cristobal & Tijeretas Viewpoint"
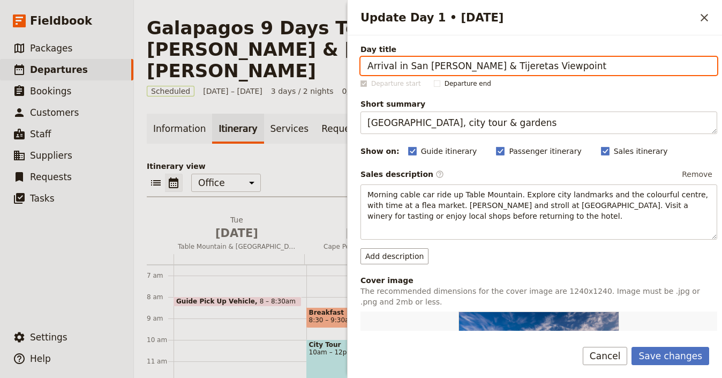
type input "Arrival in San Cristobal & Tijeretas Viewpoint"
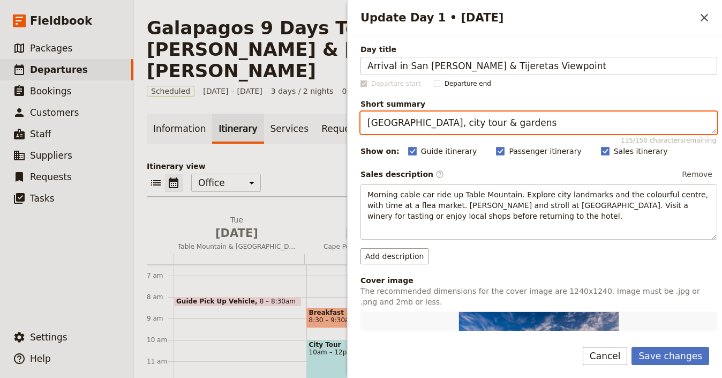
click at [443, 119] on textarea "Table Mountain, city tour & gardens" at bounding box center [538, 122] width 357 height 22
paste textarea "Arrival, first snorkel & sea lion beach"
type textarea "Arrival, first snorkel & sea lion beach"
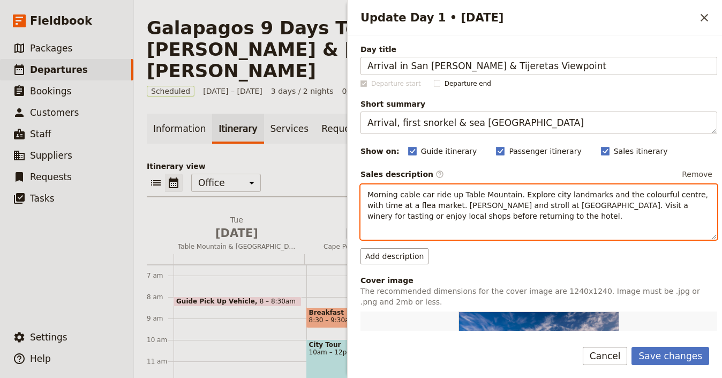
click at [532, 195] on span "Morning cable car ride up Table Mountain. Explore city landmarks and the colour…" at bounding box center [538, 205] width 343 height 30
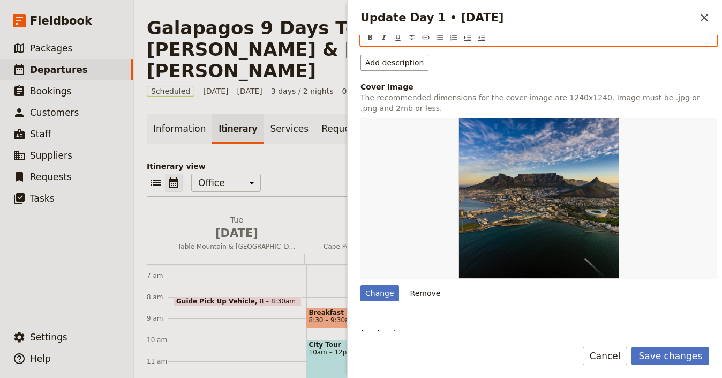
scroll to position [190, 0]
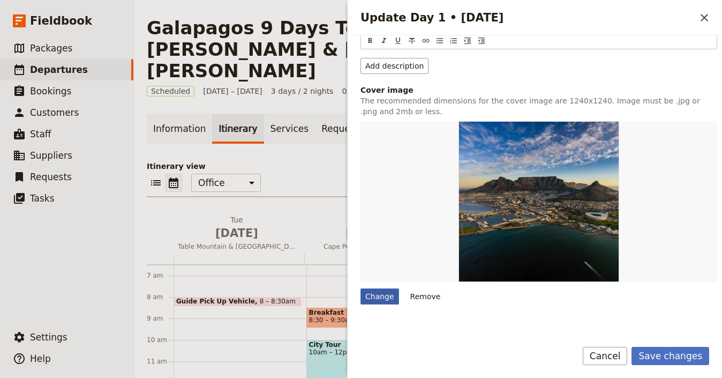
click at [374, 289] on div "Change" at bounding box center [379, 296] width 39 height 16
click at [360, 288] on input "Change" at bounding box center [360, 288] width 1 height 1
type input "C:\fakepath\Lobos-island.jpeg"
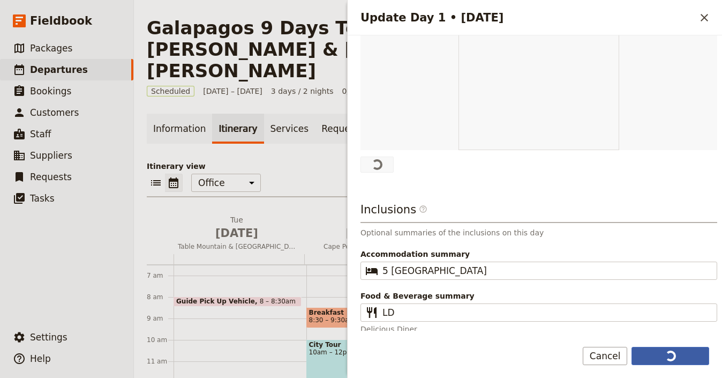
scroll to position [319, 0]
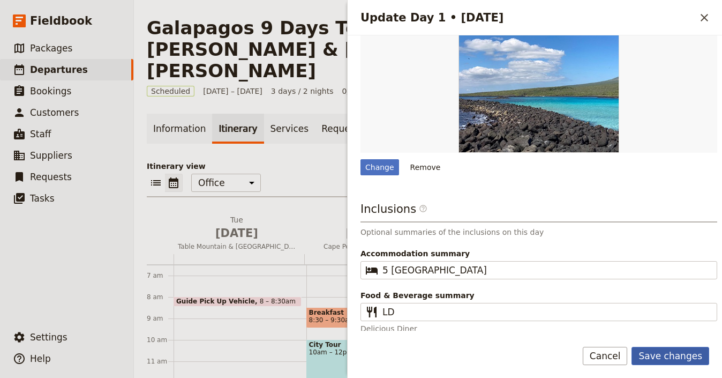
click at [681, 356] on button "Save changes" at bounding box center [670, 355] width 78 height 18
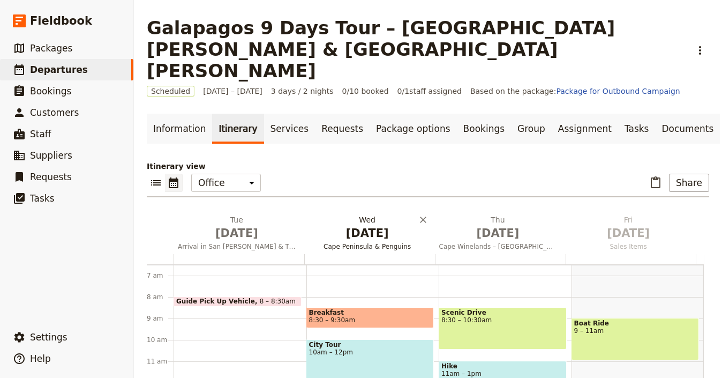
click at [361, 225] on span "Sep 2" at bounding box center [367, 233] width 118 height 16
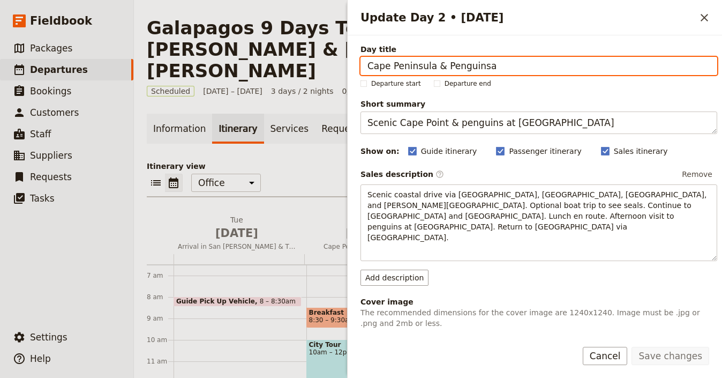
paste input "Isla Lobos or Kicker Rock"
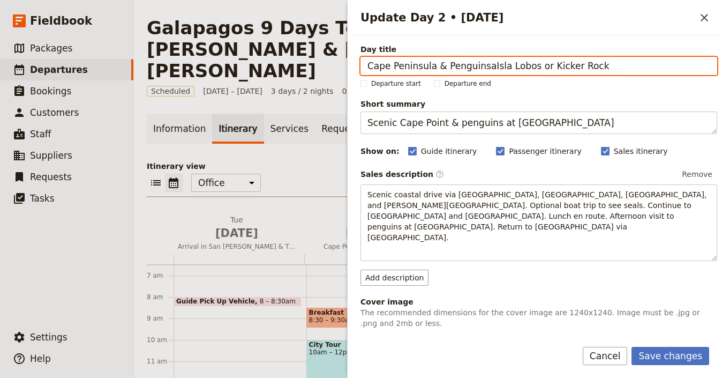
paste input "Update Day 2 • 2 Sep"
type input "Isla Lobos or Kicker Rock"
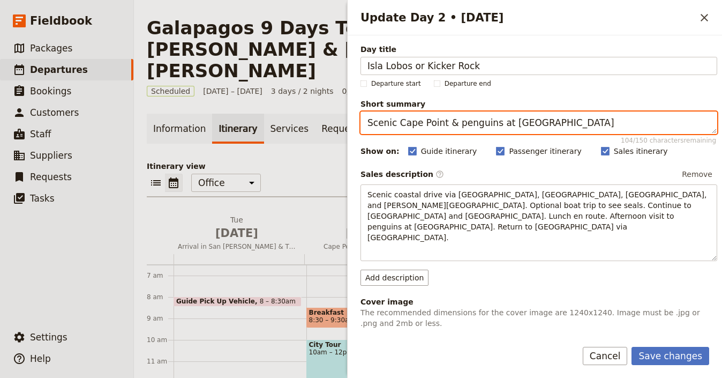
click at [510, 116] on textarea "Scenic Cape Point & penguins at Boulders Beach" at bounding box center [538, 122] width 357 height 22
paste textarea "norkel with Galapagos marine life"
type textarea "Snorkel with Galapagos marine life"
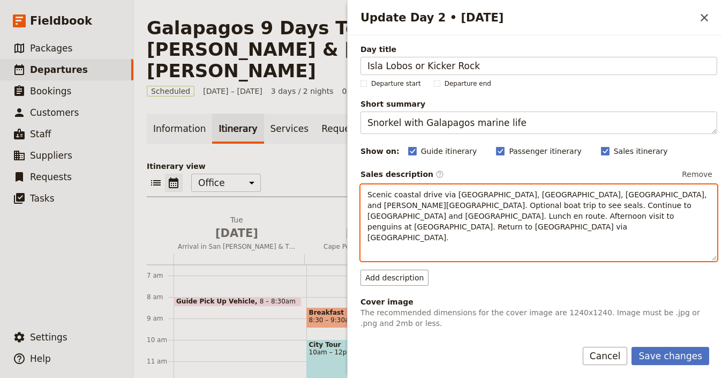
click at [479, 195] on span "Scenic coastal drive via Clifton, Camps Bay, Hout Bay, and Chapman’s Peak. Opti…" at bounding box center [538, 215] width 342 height 51
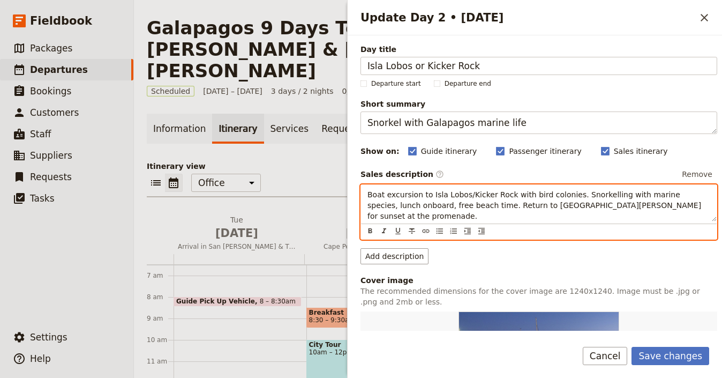
scroll to position [211, 0]
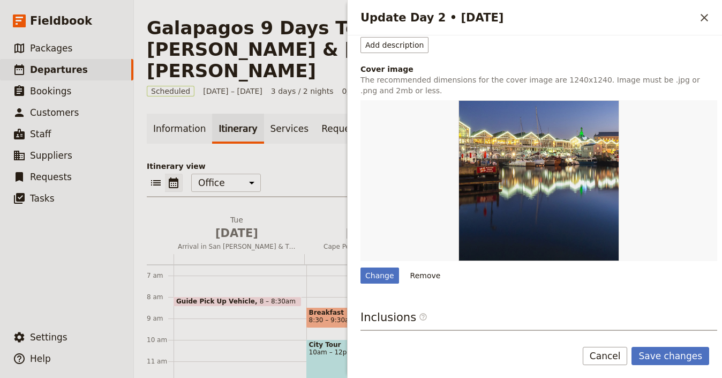
click at [388, 280] on div "Day title Isla Lobos or Kicker Rock Departure start Departure end Short summary…" at bounding box center [538, 137] width 357 height 609
click at [392, 273] on div "Change" at bounding box center [379, 275] width 39 height 16
click at [360, 267] on input "Change" at bounding box center [360, 267] width 1 height 1
type input "C:\fakepath\Daphne-Island.jpeg"
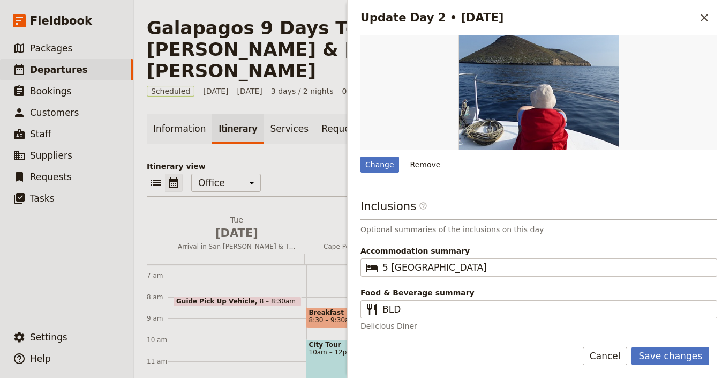
scroll to position [319, 0]
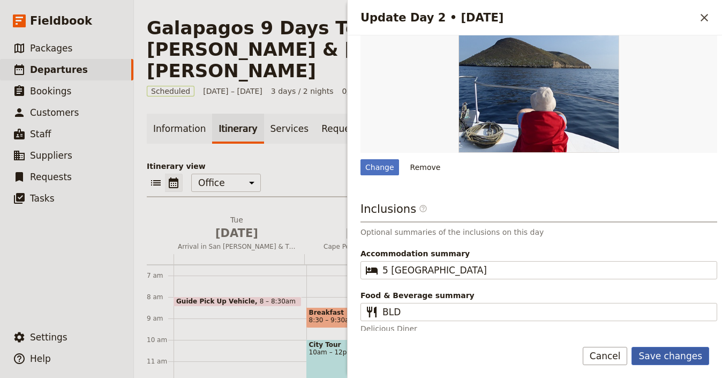
click at [679, 351] on button "Save changes" at bounding box center [670, 355] width 78 height 18
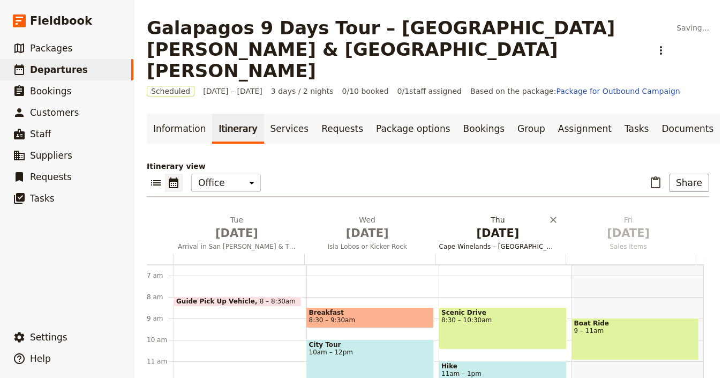
click at [475, 225] on span "Sep 3" at bounding box center [498, 233] width 118 height 16
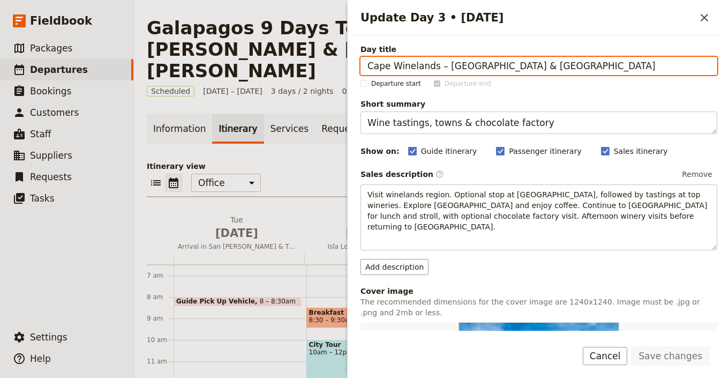
paste input "Santa Cruz – Charles Darwin Station & Highlands"
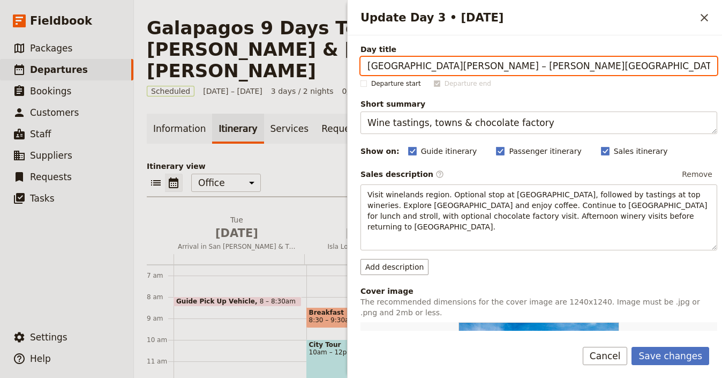
type input "Santa Cruz – Charles Darwin Station & Highlands"
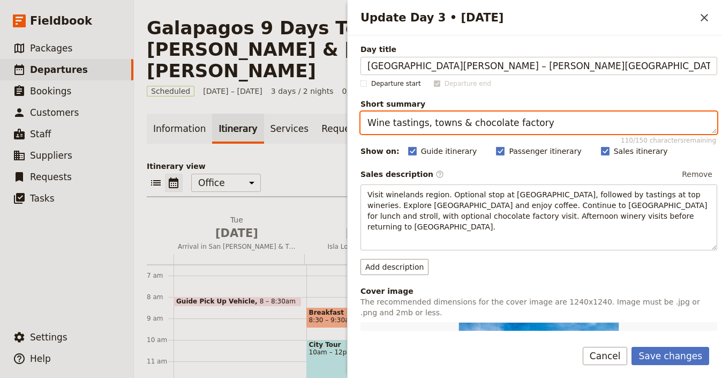
click at [561, 123] on textarea "Wine tastings, towns & chocolate factory" at bounding box center [538, 122] width 357 height 22
paste textarea "Tortoises, lava tunnels & craters"
type textarea "Tortoises, lava tunnels & craters"
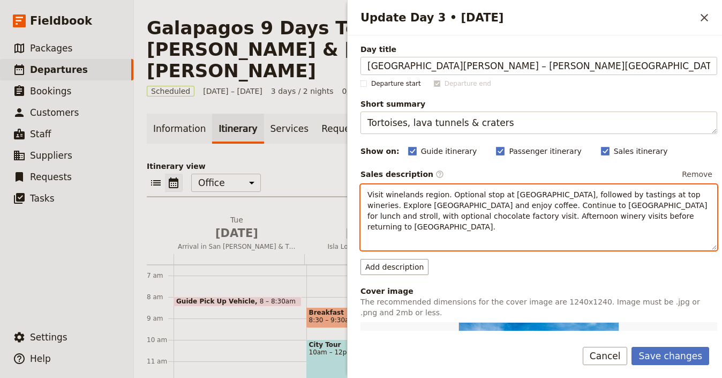
click at [599, 199] on p "Visit winelands region. Optional stop at Cheetah Sanctuary, followed by tasting…" at bounding box center [538, 210] width 343 height 43
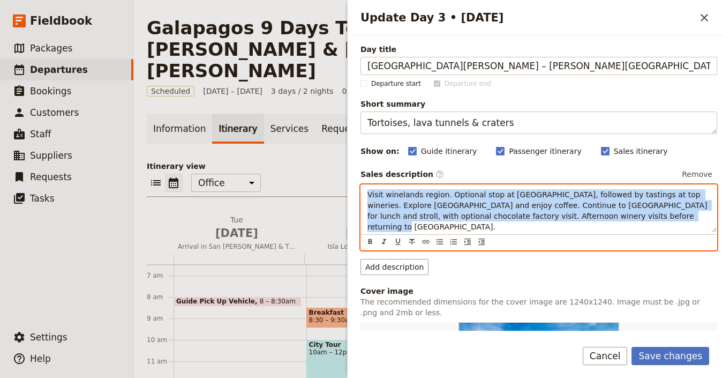
click at [599, 199] on p "Visit winelands region. Optional stop at Cheetah Sanctuary, followed by tasting…" at bounding box center [538, 210] width 343 height 43
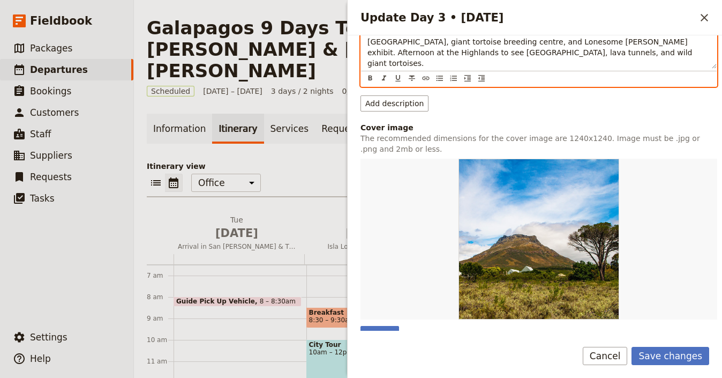
scroll to position [171, 0]
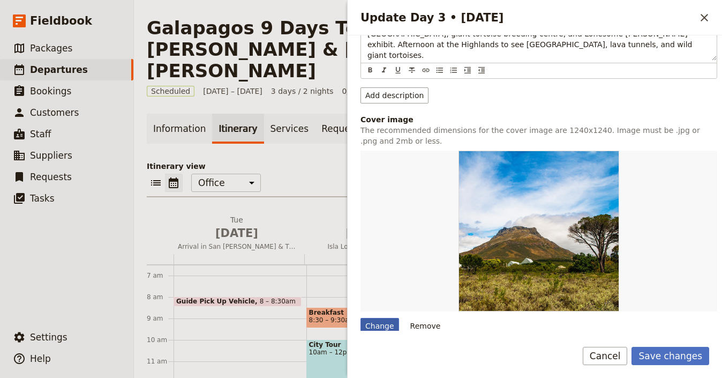
click at [386, 318] on div "Change" at bounding box center [379, 326] width 39 height 16
click at [360, 318] on input "Change" at bounding box center [360, 317] width 1 height 1
type input "C:\fakepath\Giant-tortoise.jpeg"
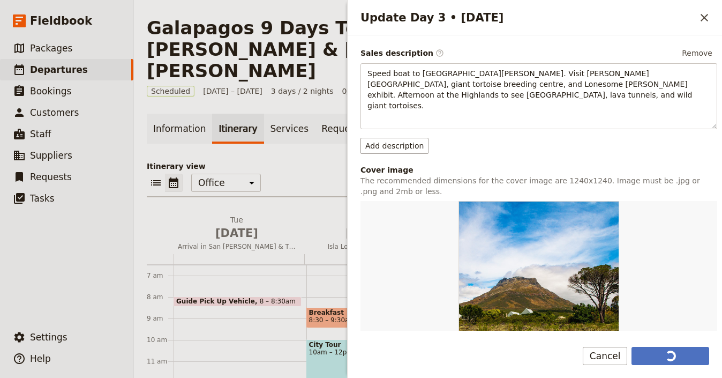
scroll to position [148, 0]
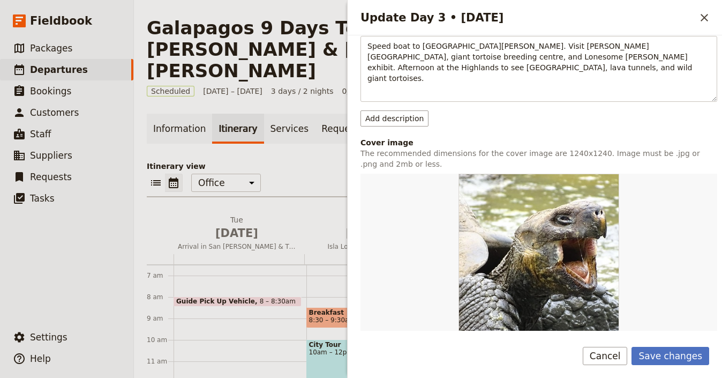
click at [668, 345] on form "Day title Santa Cruz – Charles Darwin Station & Highlands Departure start Depar…" at bounding box center [535, 206] width 374 height 342
click at [670, 352] on button "Save changes" at bounding box center [670, 355] width 78 height 18
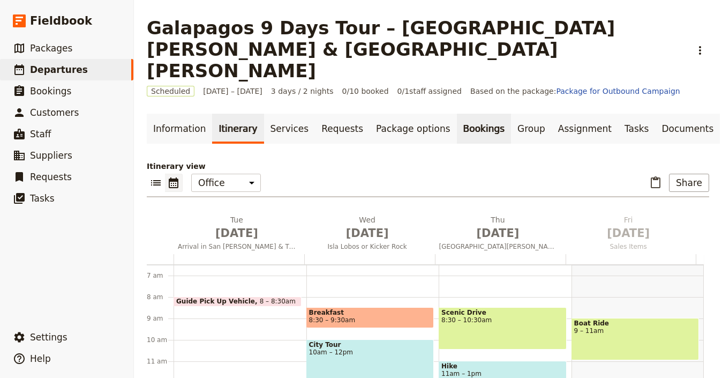
click at [460, 114] on link "Bookings" at bounding box center [484, 129] width 54 height 30
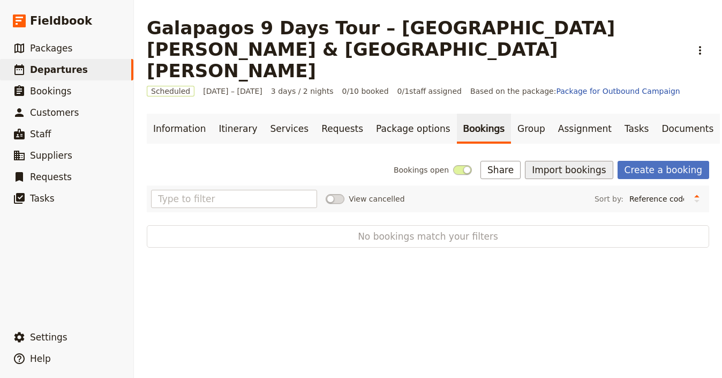
click at [590, 161] on button "Import bookings" at bounding box center [569, 170] width 88 height 18
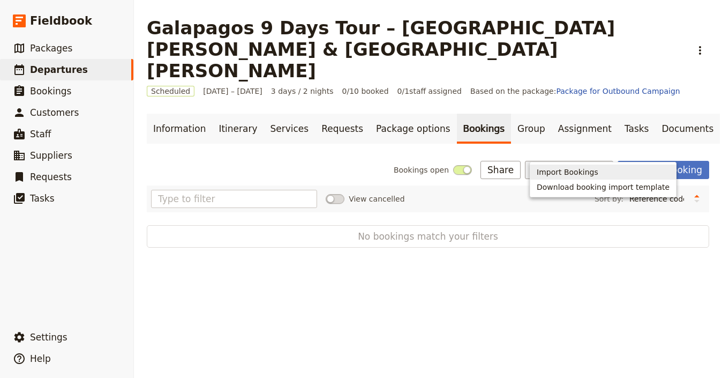
click at [588, 165] on button "Import Bookings" at bounding box center [603, 171] width 146 height 15
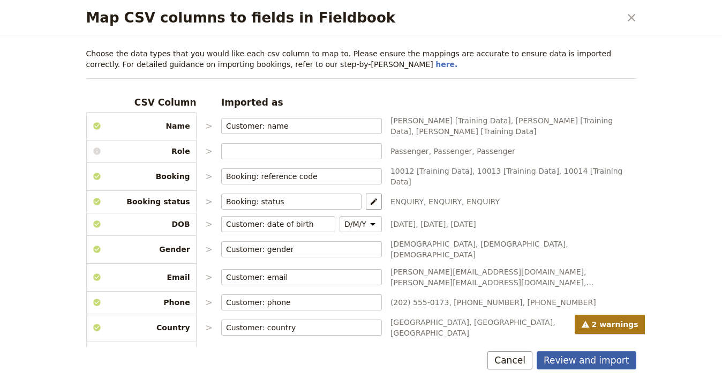
click at [606, 365] on button "Review and import" at bounding box center [587, 360] width 100 height 18
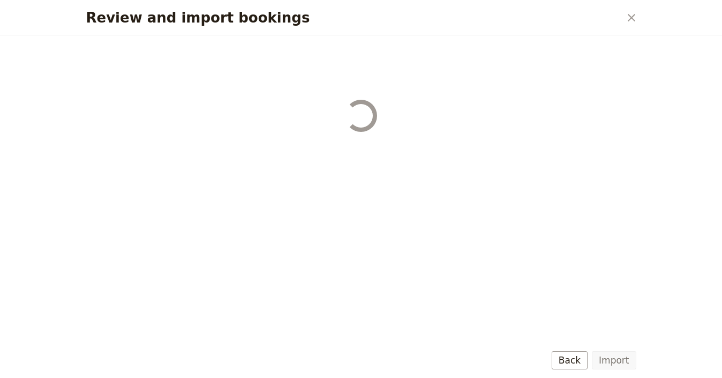
select select "68b002b7cac3c784cf00db27"
select select "68b002b7cac3c784cf00db28"
select select "68b002b7cac3c784cf00db29"
select select "68b002b7cac3c784cf00db2a"
select select "650e1b8d408bbede5b0c6045"
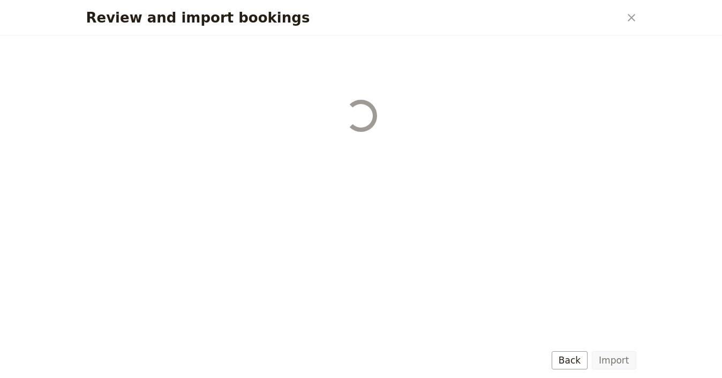
select select "68b002b7cac3c784cf00db2c"
select select "68b002b7cac3c784cf00db2d"
select select "68b002b7cac3c784cf00db2e"
select select "68b002b7cac3c784cf00db2f"
select select "68b002b7cac3c784cf00db30"
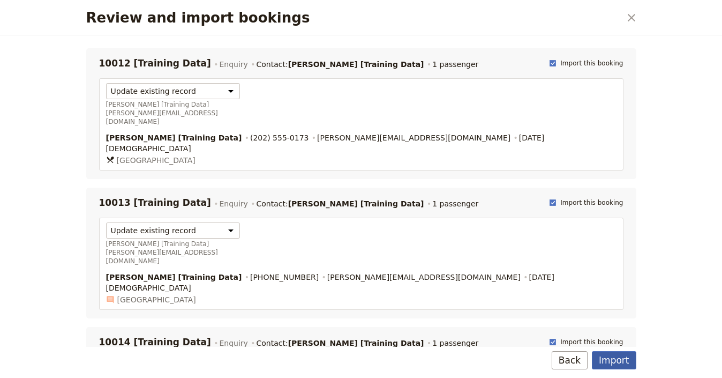
click at [633, 362] on button "Import" at bounding box center [614, 360] width 44 height 18
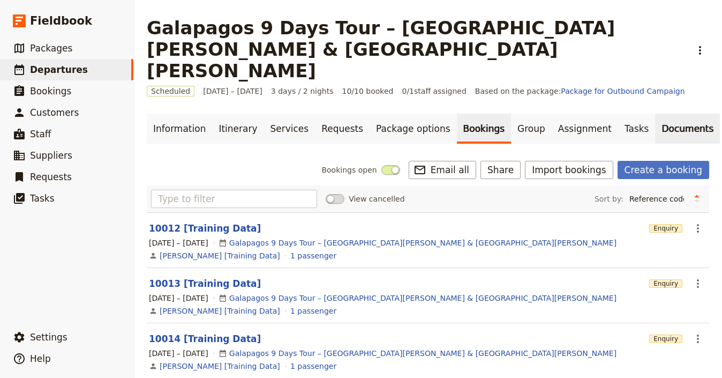
click at [655, 114] on link "Documents" at bounding box center [687, 129] width 65 height 30
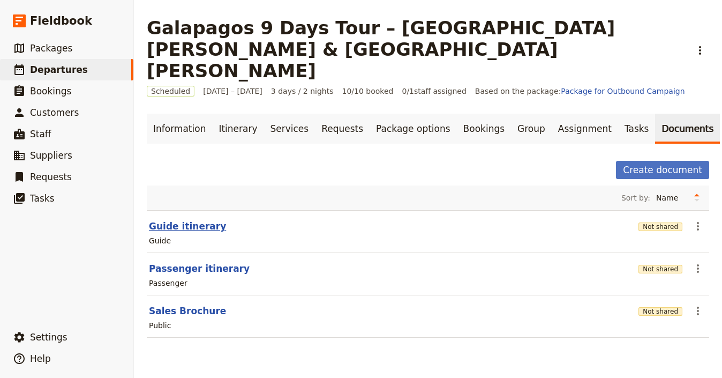
click at [198, 220] on button "Guide itinerary" at bounding box center [187, 226] width 77 height 13
select select "STAFF"
select select "RUN_SHEET"
select select "LARGE"
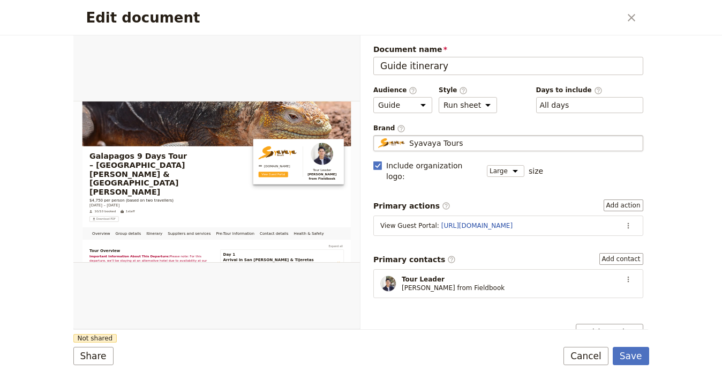
click at [492, 141] on div "Syavaya Tours" at bounding box center [508, 143] width 260 height 11
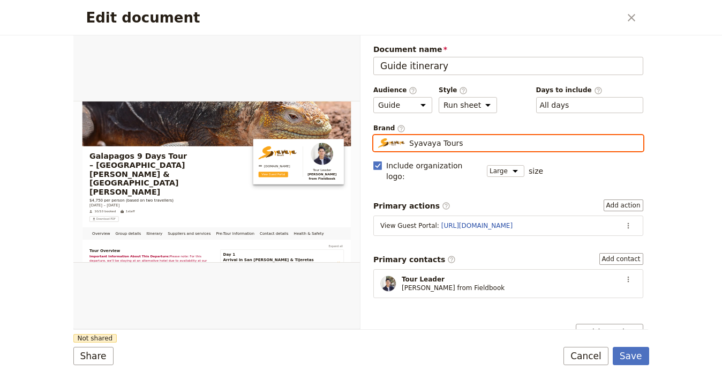
click at [378, 135] on input "Syavaya Tours" at bounding box center [378, 135] width 1 height 1
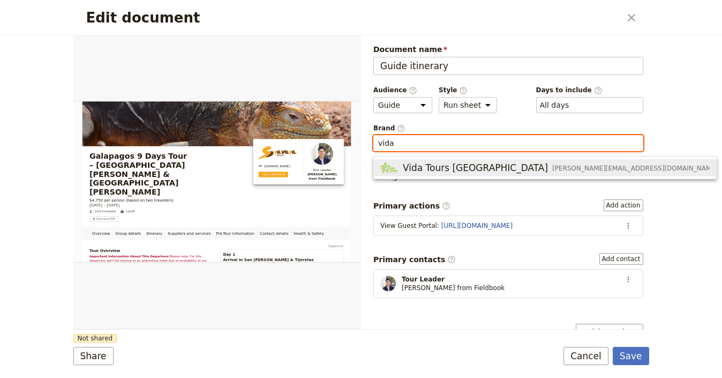
click at [526, 174] on button "Vida Tours Ecuador pablo@vidatoursecuador.com" at bounding box center [545, 167] width 342 height 17
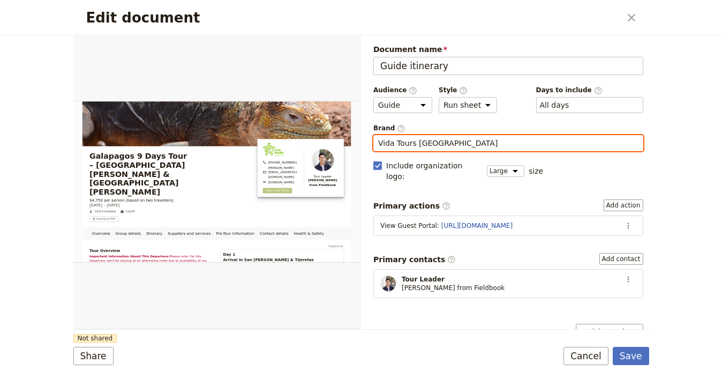
type input "Vida Tours Ecuador"
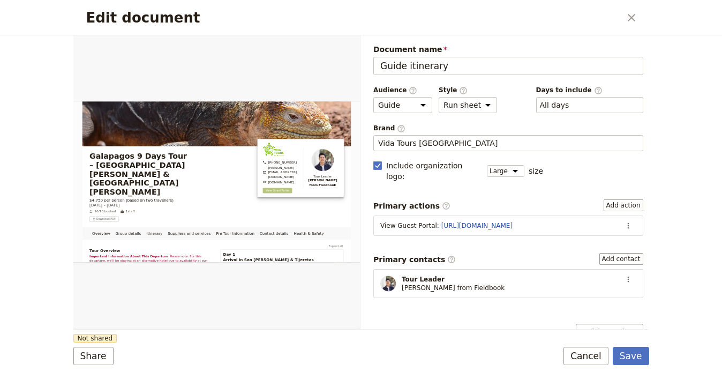
click at [317, 344] on form "Overview Group details Itinerary Suppliers and services Pre-Tour Information Co…" at bounding box center [361, 206] width 576 height 342
click at [102, 354] on button "Share" at bounding box center [93, 355] width 40 height 18
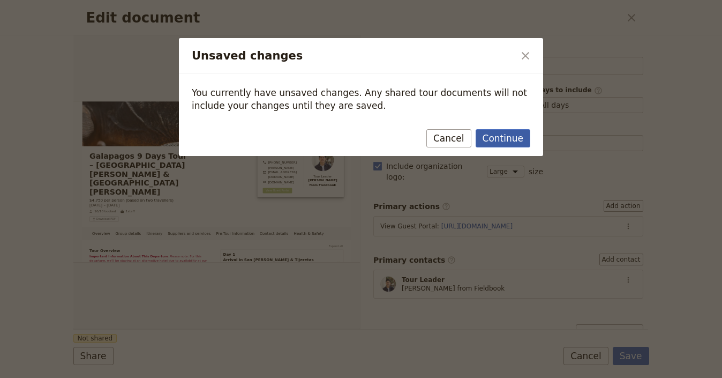
click at [509, 137] on button "Continue" at bounding box center [503, 138] width 55 height 18
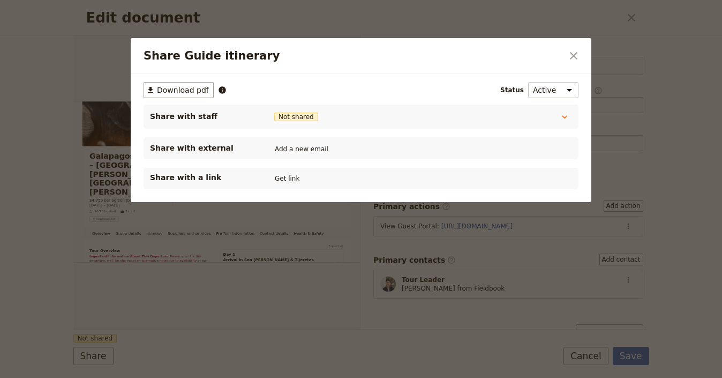
click at [261, 192] on div "​ Download pdf Status Active Inactive Share with staff Not shared Tour Guide No…" at bounding box center [361, 137] width 461 height 129
click at [278, 186] on div "Share with a link Get link" at bounding box center [361, 178] width 435 height 21
click at [282, 180] on button "Get link" at bounding box center [287, 178] width 30 height 12
click at [574, 59] on icon "Close dialog" at bounding box center [573, 55] width 13 height 13
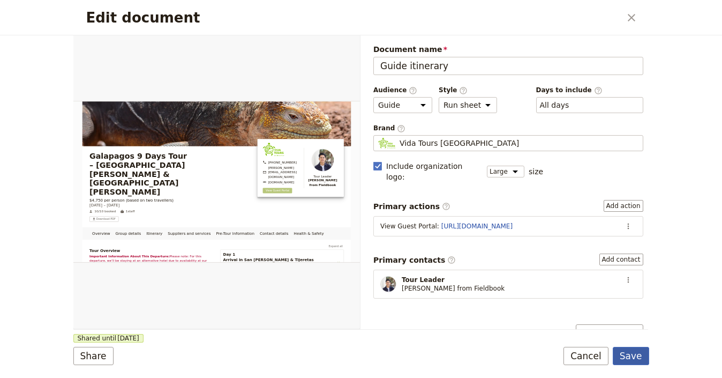
click at [636, 358] on button "Save" at bounding box center [631, 355] width 36 height 18
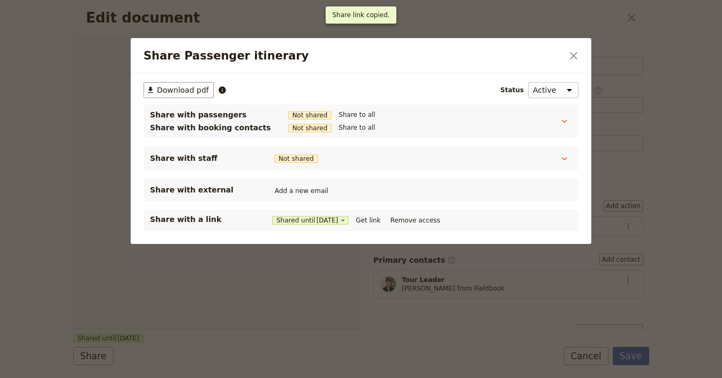
select select "PASSENGER"
select select "RUN_SHEET"
select select "LARGE"
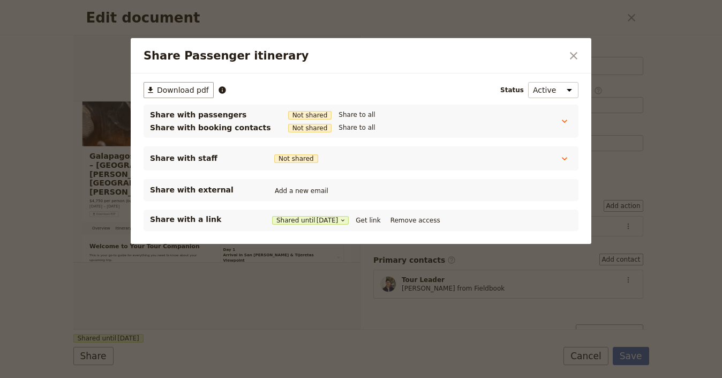
click at [583, 57] on div "Share Passenger itinerary ​" at bounding box center [361, 55] width 461 height 35
click at [577, 57] on icon "Close dialog" at bounding box center [573, 55] width 13 height 13
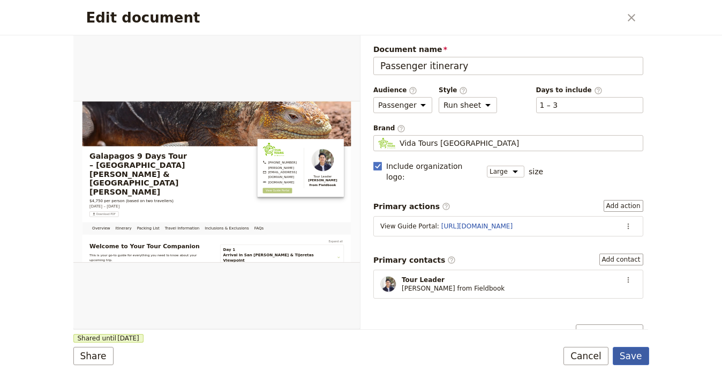
click at [635, 363] on button "Save" at bounding box center [631, 355] width 36 height 18
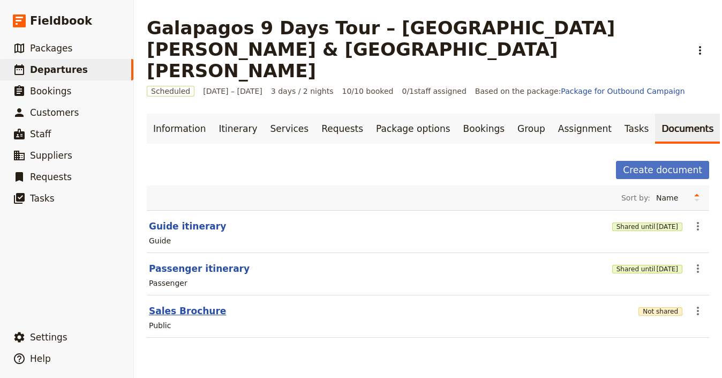
click at [177, 304] on button "Sales Brochure" at bounding box center [187, 310] width 77 height 13
select select "DEFAULT"
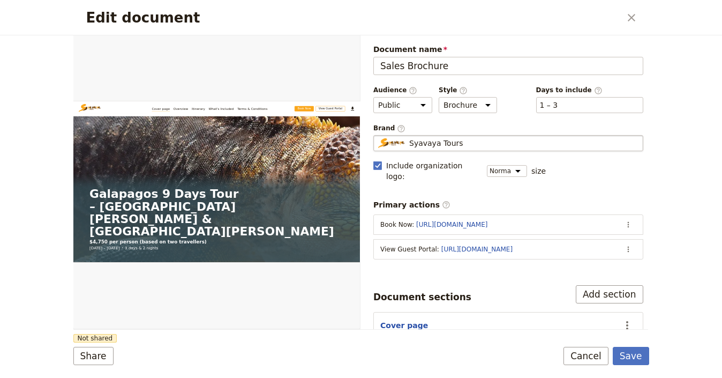
click at [451, 141] on span "Syavaya Tours" at bounding box center [436, 143] width 54 height 11
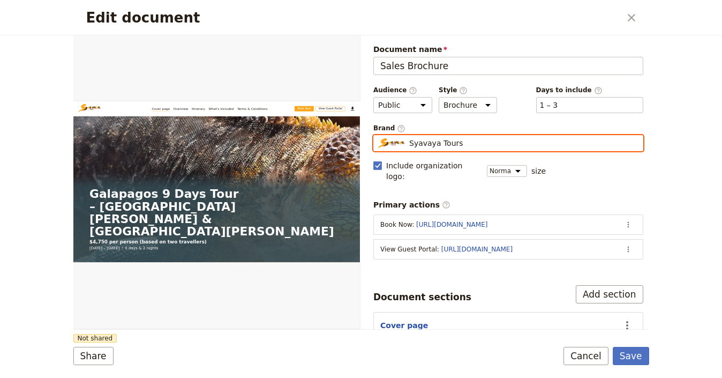
click at [378, 135] on input "Syavaya Tours" at bounding box center [378, 135] width 1 height 1
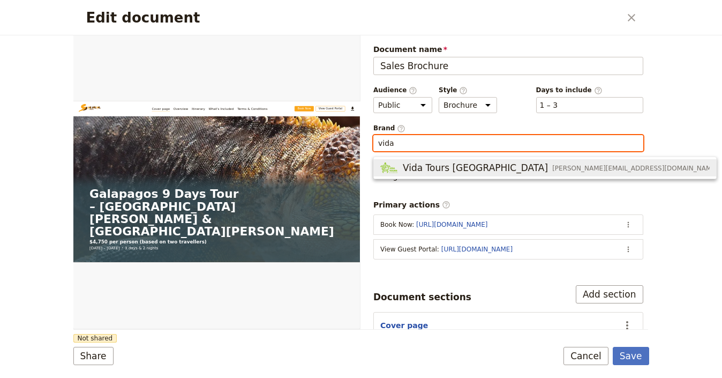
click at [472, 171] on span "Vida Tours Ecuador" at bounding box center [475, 167] width 145 height 13
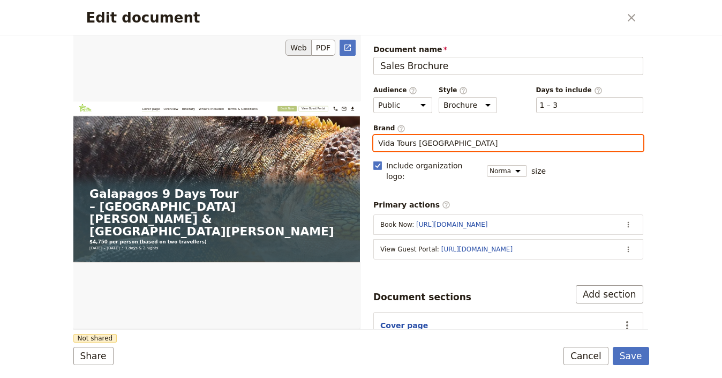
type input "Vida Tours Ecuador"
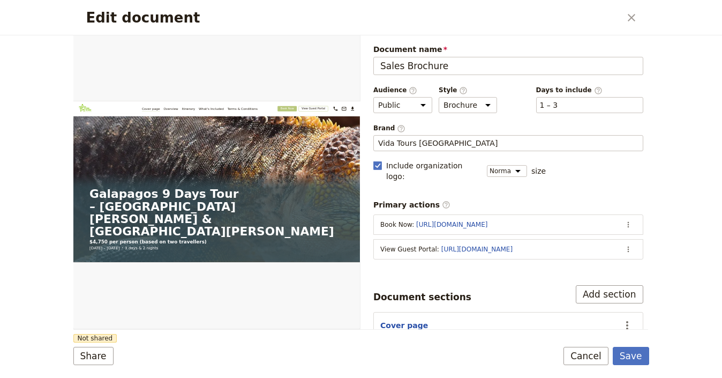
drag, startPoint x: 344, startPoint y: 299, endPoint x: 290, endPoint y: 330, distance: 62.1
click at [344, 299] on div "Edit document" at bounding box center [216, 181] width 286 height 293
click at [96, 352] on button "Share" at bounding box center [93, 355] width 40 height 18
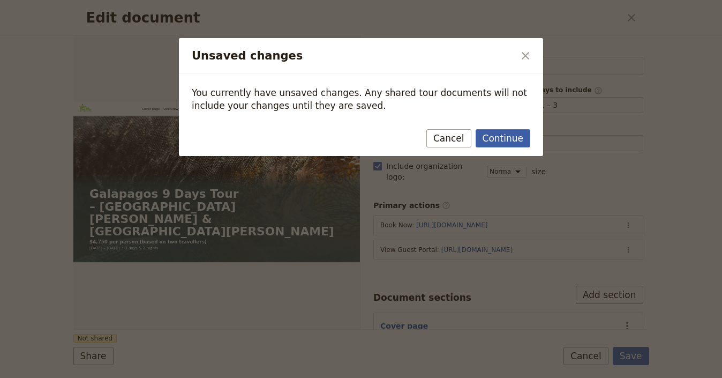
click at [516, 144] on button "Continue" at bounding box center [503, 138] width 55 height 18
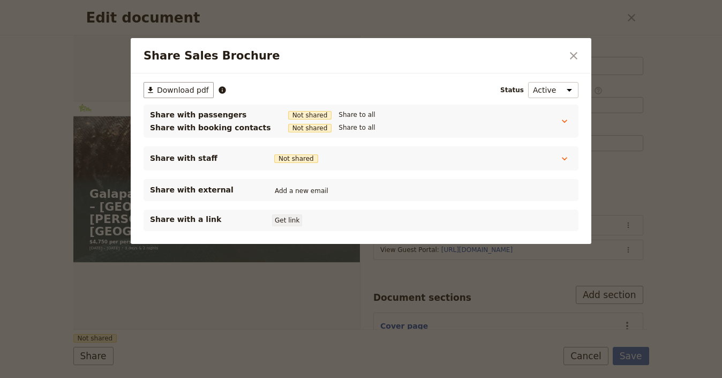
click at [296, 220] on button "Get link" at bounding box center [287, 220] width 30 height 12
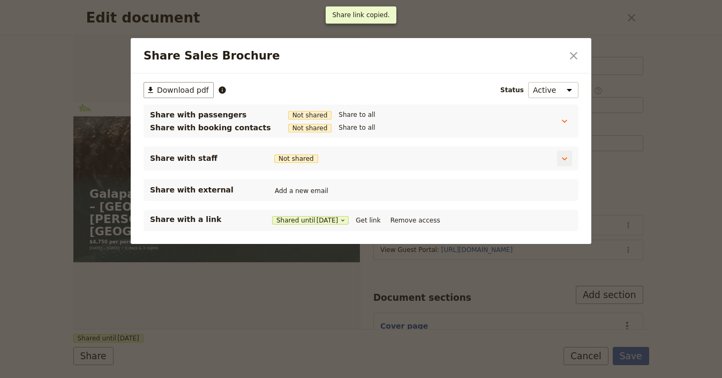
drag, startPoint x: 381, startPoint y: 223, endPoint x: 381, endPoint y: 153, distance: 70.1
click at [381, 223] on button "Get link" at bounding box center [368, 220] width 30 height 12
click at [578, 58] on icon "Close dialog" at bounding box center [573, 55] width 13 height 13
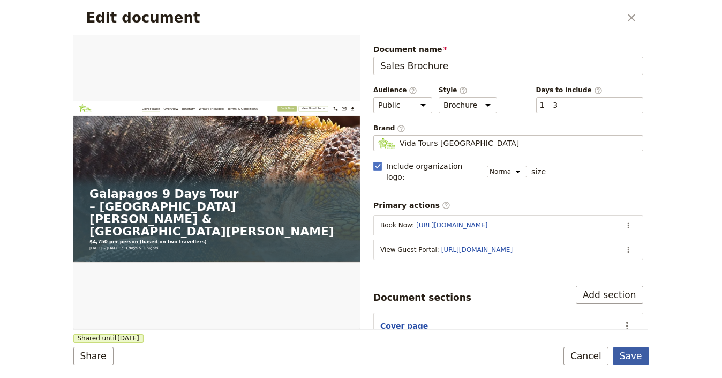
click at [638, 354] on button "Save" at bounding box center [631, 355] width 36 height 18
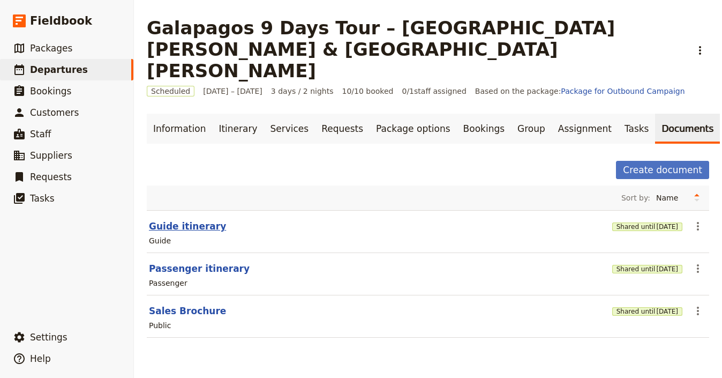
click at [164, 220] on button "Guide itinerary" at bounding box center [187, 226] width 77 height 13
select select "STAFF"
select select "RUN_SHEET"
select select "LARGE"
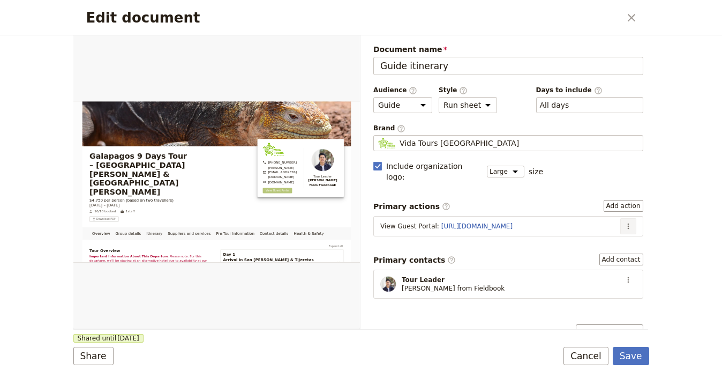
click at [624, 222] on icon "Actions" at bounding box center [628, 226] width 9 height 9
click at [621, 236] on button "Edit action" at bounding box center [593, 237] width 69 height 15
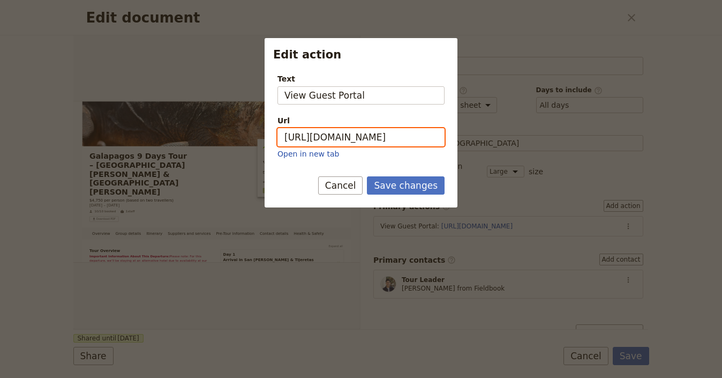
click at [372, 134] on input "https://trips.fieldbook.com/d/vGmv60e7uh0_8f5-87EEq" at bounding box center [360, 137] width 167 height 18
paste input "BNYi_GvEws22GMXG0Gnzr"
type input "https://trips.fieldbook.com/d/BNYi_GvEws22GMXG0Gnzr"
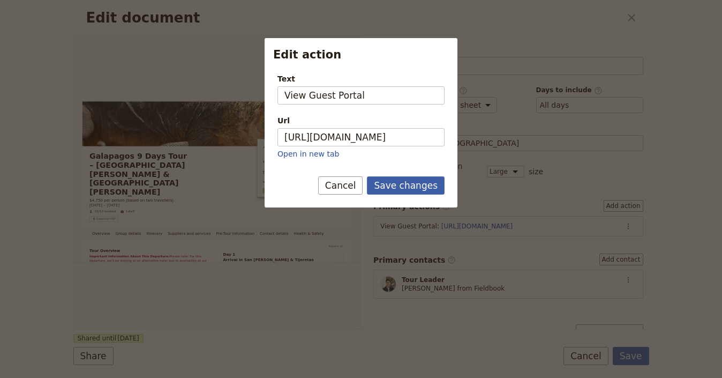
click at [408, 189] on button "Save changes" at bounding box center [406, 185] width 78 height 18
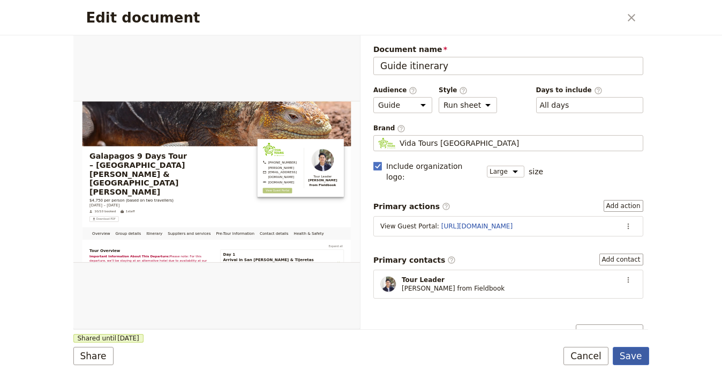
click at [646, 361] on button "Save" at bounding box center [631, 355] width 36 height 18
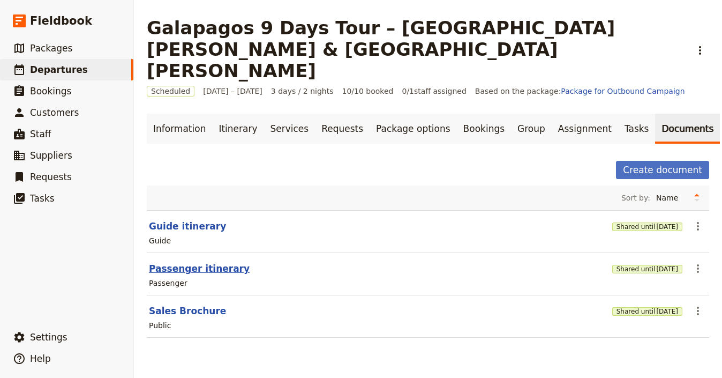
click at [178, 262] on button "Passenger itinerary" at bounding box center [199, 268] width 101 height 13
select select "PASSENGER"
select select "RUN_SHEET"
select select "LARGE"
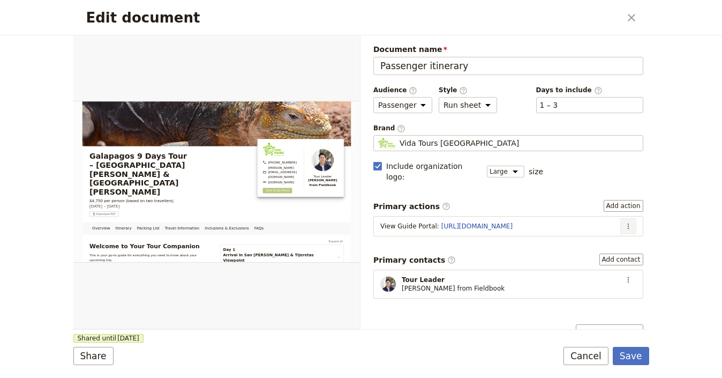
click at [624, 222] on icon "Actions" at bounding box center [628, 226] width 9 height 9
click at [610, 232] on span "Edit action" at bounding box center [593, 237] width 56 height 11
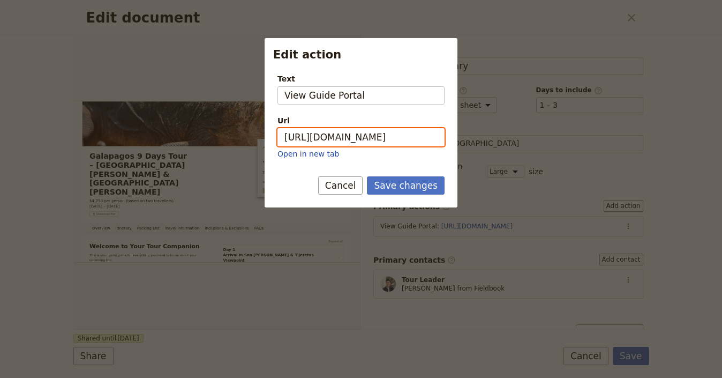
click at [381, 138] on input "https://trips.fieldbook.com/d/OOAmUF1T5ClxjVwanvmVk" at bounding box center [360, 137] width 167 height 18
paste input "6DOpa9ZASYp-WnCUZsyNs"
type input "https://trips.fieldbook.com/d/6DOpa9ZASYp-WnCUZsyNs"
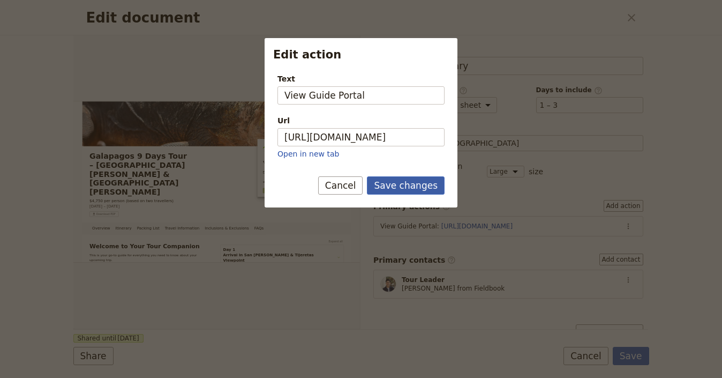
click at [411, 176] on button "Save changes" at bounding box center [406, 185] width 78 height 18
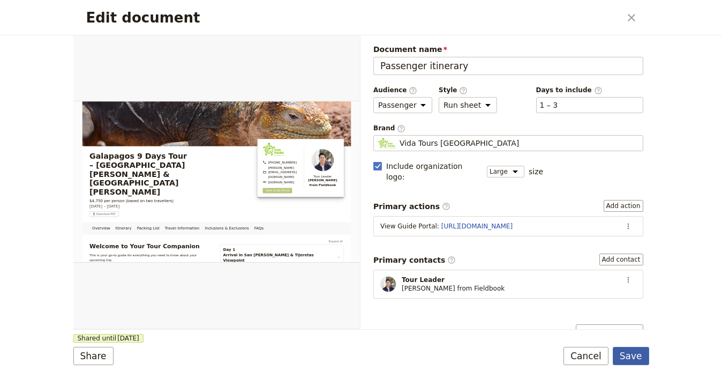
click at [644, 356] on button "Save" at bounding box center [631, 355] width 36 height 18
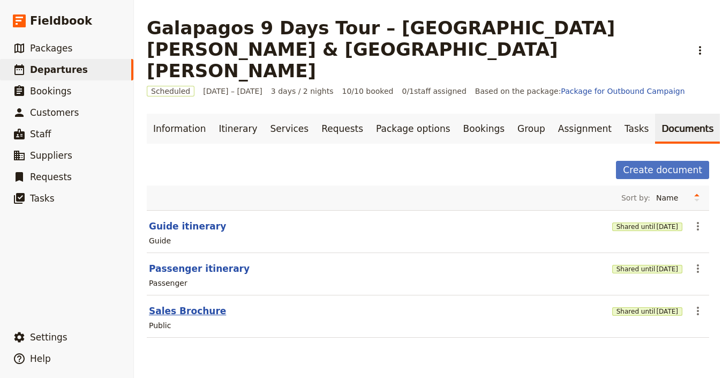
drag, startPoint x: 184, startPoint y: 278, endPoint x: 186, endPoint y: 286, distance: 7.8
click at [184, 295] on section "Sales Brochure Shared until 3 Oct 2026 ​ Public" at bounding box center [428, 316] width 562 height 42
click at [186, 304] on button "Sales Brochure" at bounding box center [187, 310] width 77 height 13
select select "DEFAULT"
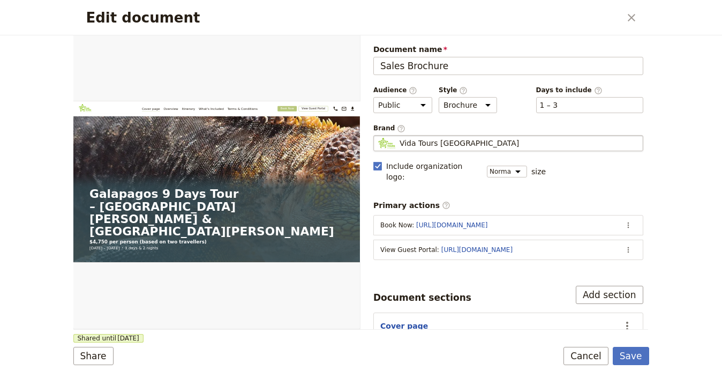
click at [443, 140] on span "Vida Tours Ecuador" at bounding box center [458, 143] width 119 height 11
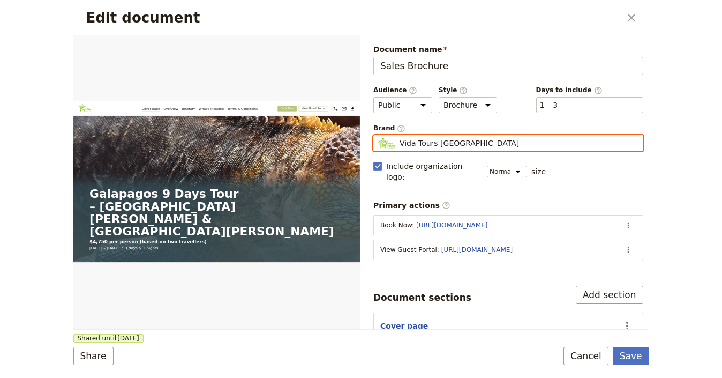
click at [378, 135] on input "Vida Tours Ecuador" at bounding box center [378, 135] width 1 height 1
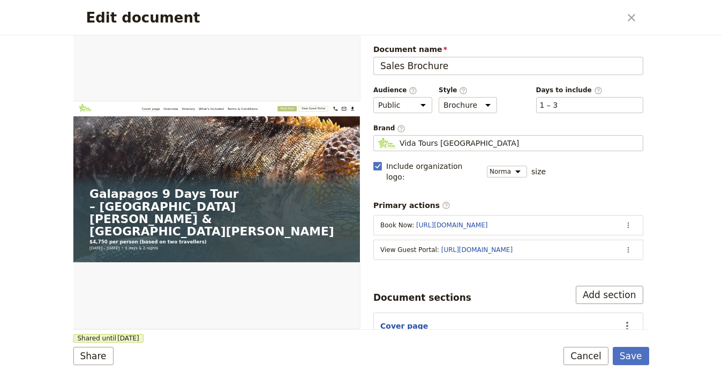
click at [676, 148] on div "Edit document ​ Web PDF ​ Document name Sales Brochure Preview Audience ​ Publi…" at bounding box center [361, 189] width 722 height 378
click at [620, 244] on button "​" at bounding box center [628, 250] width 16 height 16
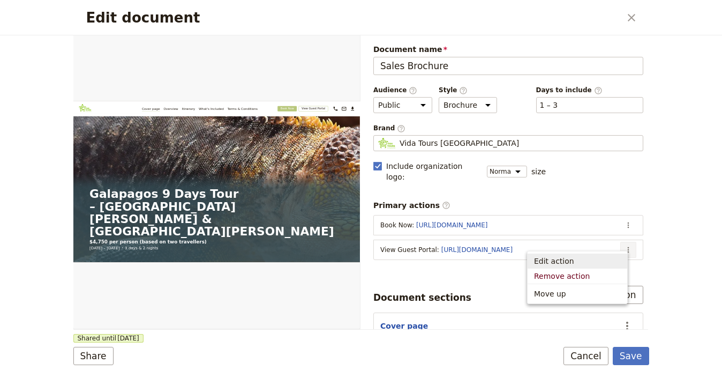
click at [604, 259] on span "Edit action" at bounding box center [577, 260] width 87 height 11
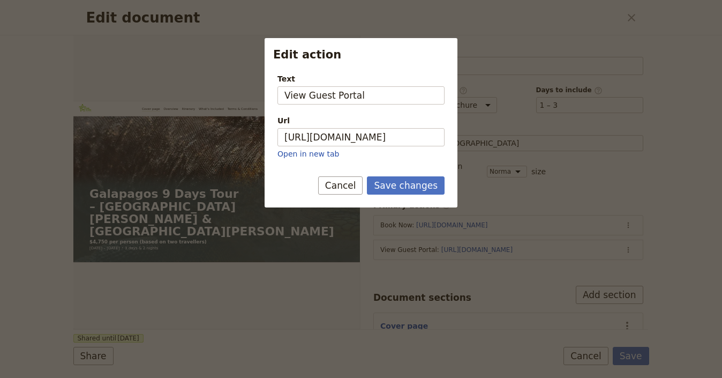
click at [331, 125] on div "Url" at bounding box center [360, 120] width 167 height 11
click at [331, 128] on input "https://trips.fieldbook.com/d/vGmv60e7uh0_8f5-87EEq" at bounding box center [360, 137] width 167 height 18
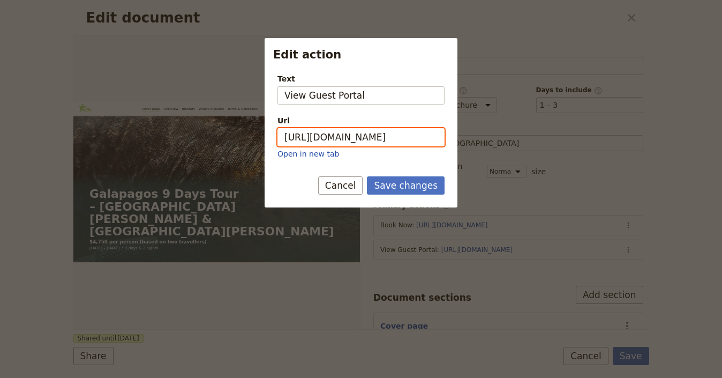
scroll to position [0, 72]
click at [335, 131] on input "https://trips.fieldbook.com/d/vGmv60e7uh0_8f5-87EEq" at bounding box center [360, 137] width 167 height 18
paste input "BNYi_GvEws22GMXG0Gnzr"
type input "https://trips.fieldbook.com/d/BNYi_GvEws22GMXG0Gnzr"
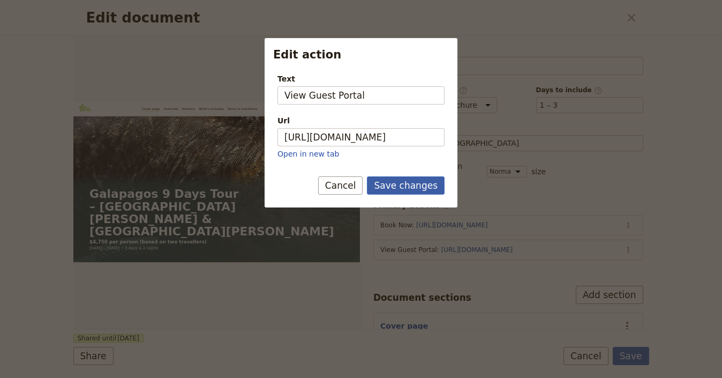
click at [424, 190] on button "Save changes" at bounding box center [406, 185] width 78 height 18
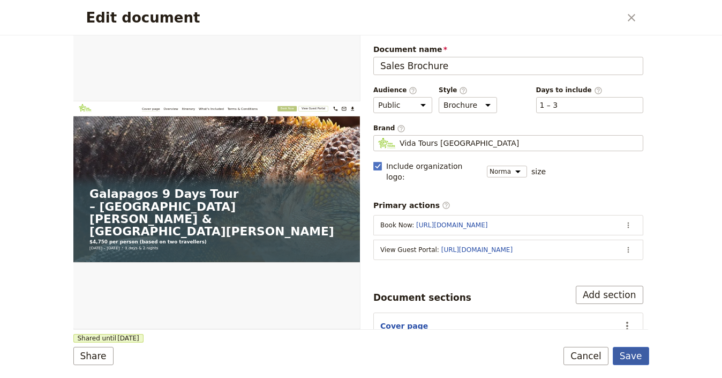
click at [638, 349] on button "Save" at bounding box center [631, 355] width 36 height 18
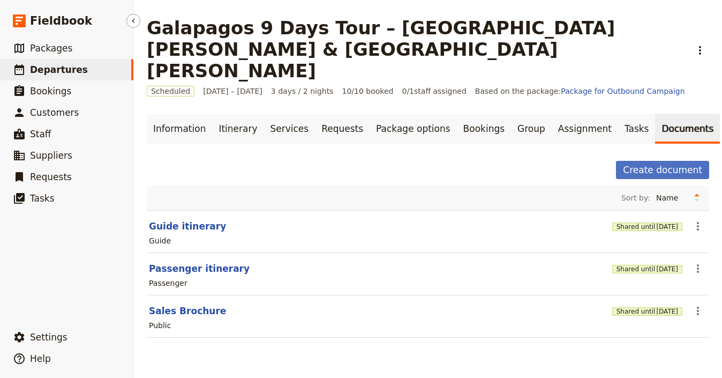
click at [59, 65] on span "Departures" at bounding box center [59, 69] width 58 height 11
select select "UPDATED_AT"
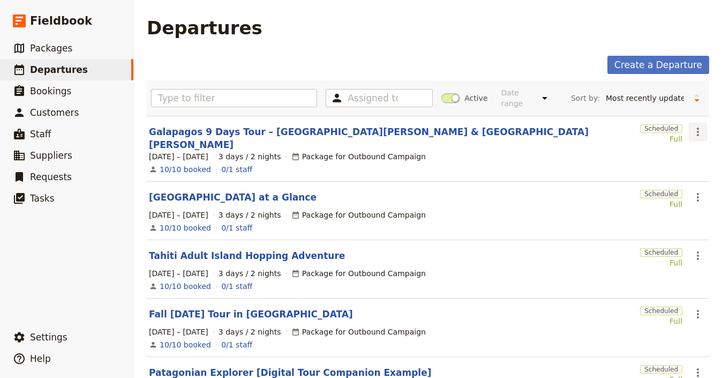
click at [691, 136] on icon "Actions" at bounding box center [697, 131] width 13 height 13
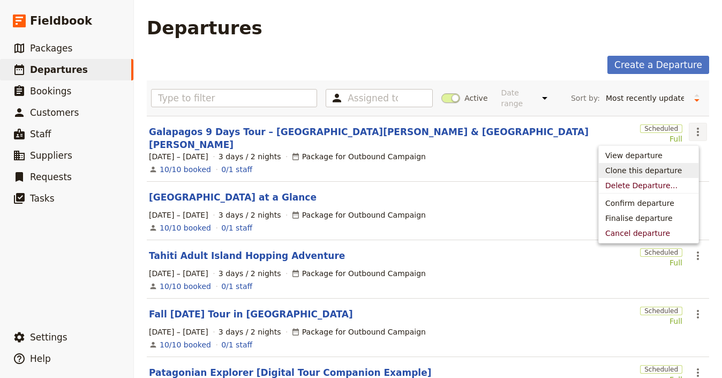
click at [670, 176] on button "Clone this departure" at bounding box center [649, 170] width 100 height 15
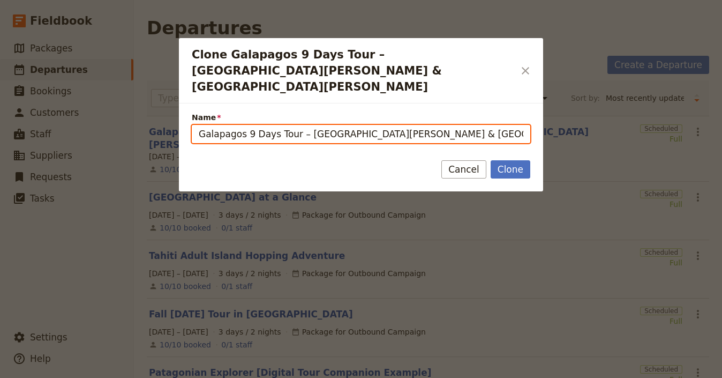
click at [348, 125] on input "Galapagos 9 Days Tour – [GEOGRAPHIC_DATA][PERSON_NAME] & [GEOGRAPHIC_DATA][PERS…" at bounding box center [361, 134] width 338 height 18
paste input "Cruising [GEOGRAPHIC_DATA] – Nordic Pathways: From [GEOGRAPHIC_DATA] to [GEOGRA…"
type input "Cruising [GEOGRAPHIC_DATA] – Nordic Pathways: From [GEOGRAPHIC_DATA] to [GEOGRA…"
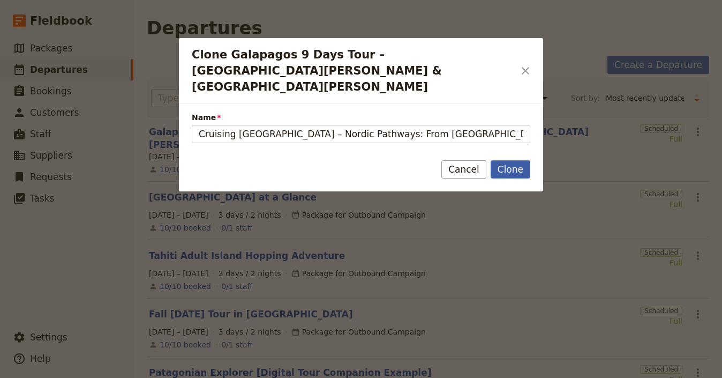
click at [518, 160] on button "Clone" at bounding box center [511, 169] width 40 height 18
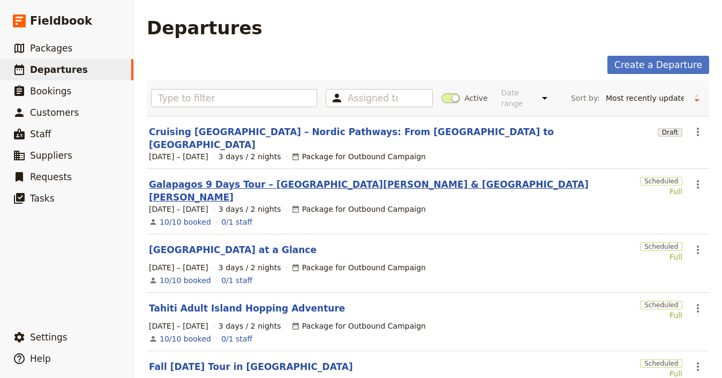
click at [259, 131] on link "Cruising [GEOGRAPHIC_DATA] – Nordic Pathways: From [GEOGRAPHIC_DATA] to [GEOGRA…" at bounding box center [401, 138] width 504 height 26
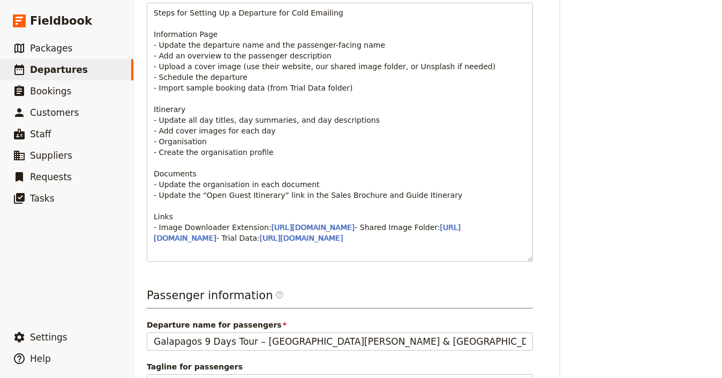
scroll to position [625, 0]
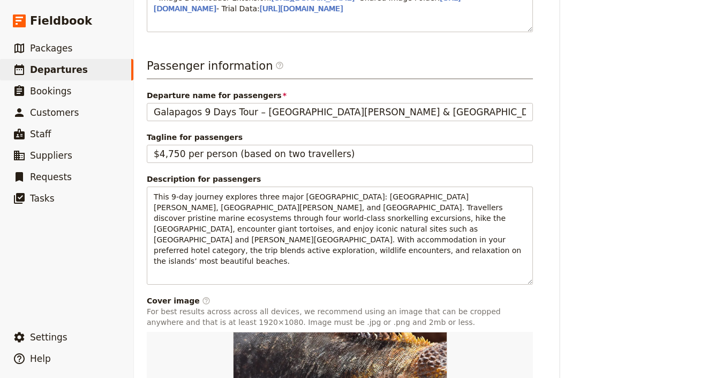
click at [366, 101] on span "Departure name for passengers" at bounding box center [340, 95] width 386 height 11
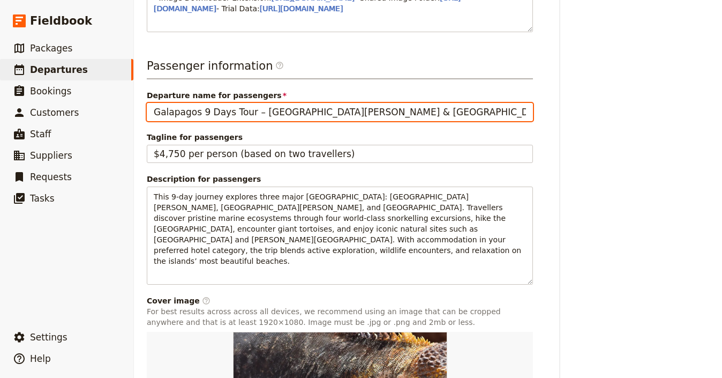
click at [366, 121] on input "Galapagos 9 Days Tour – [GEOGRAPHIC_DATA][PERSON_NAME] & [GEOGRAPHIC_DATA][PERS…" at bounding box center [340, 112] width 386 height 18
click at [368, 121] on input "Galapagos 9 Days Tour – [GEOGRAPHIC_DATA][PERSON_NAME] & [GEOGRAPHIC_DATA][PERS…" at bounding box center [340, 112] width 386 height 18
paste input "Cruising [GEOGRAPHIC_DATA] – Nordic Pathways: From [GEOGRAPHIC_DATA] to [GEOGRA…"
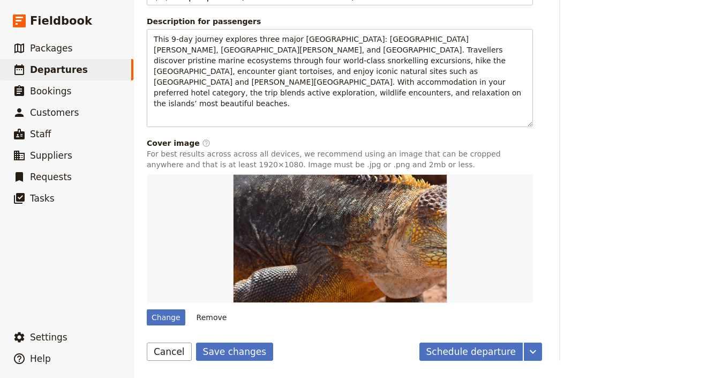
type input "Cruising [GEOGRAPHIC_DATA] – Nordic Pathways: From [GEOGRAPHIC_DATA] to [GEOGRA…"
click at [224, 354] on button "Save changes" at bounding box center [235, 351] width 78 height 18
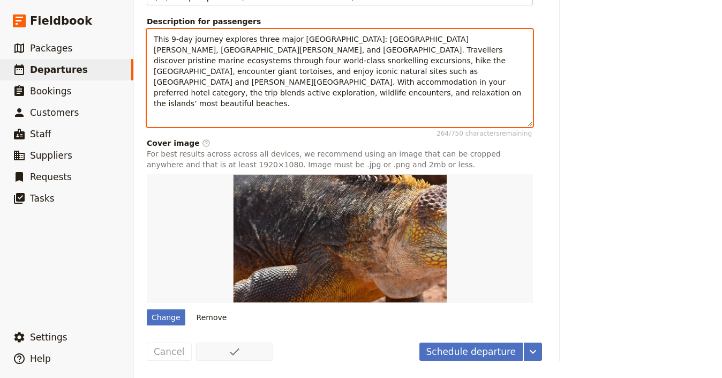
click at [282, 99] on span "This 9-day journey explores three major [GEOGRAPHIC_DATA]: [GEOGRAPHIC_DATA][PE…" at bounding box center [339, 71] width 370 height 73
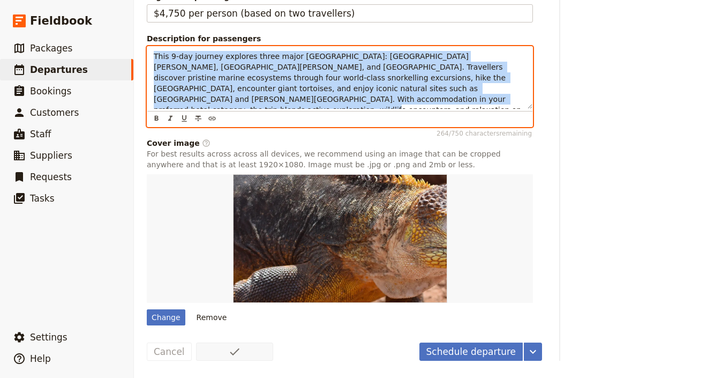
click at [282, 99] on span "This 9-day journey explores three major [GEOGRAPHIC_DATA]: [GEOGRAPHIC_DATA][PE…" at bounding box center [339, 88] width 370 height 73
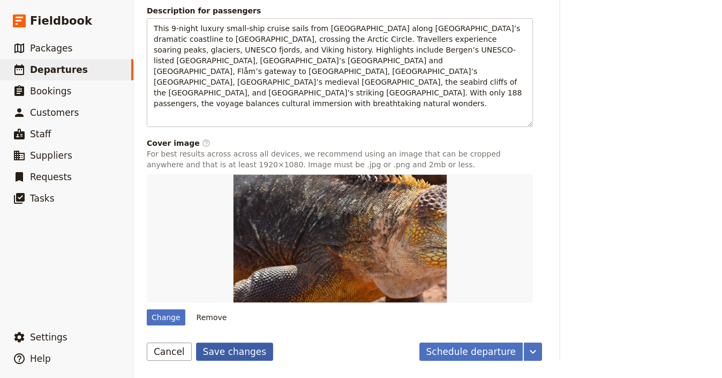
click at [241, 356] on button "Save changes" at bounding box center [235, 351] width 78 height 18
click at [169, 325] on div "Change" at bounding box center [166, 317] width 39 height 16
click at [147, 309] on input "Change" at bounding box center [146, 308] width 1 height 1
type input "C:\fakepath\lofoten.jpeg"
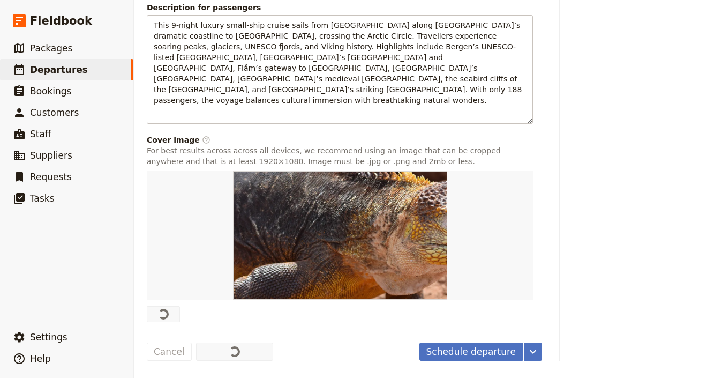
scroll to position [799, 0]
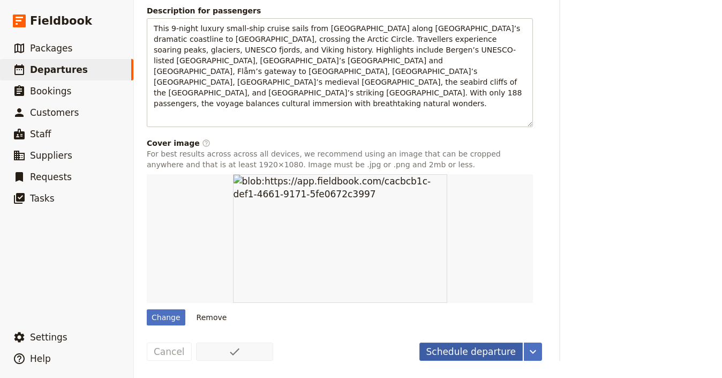
click at [459, 357] on button "Schedule departure" at bounding box center [471, 351] width 104 height 18
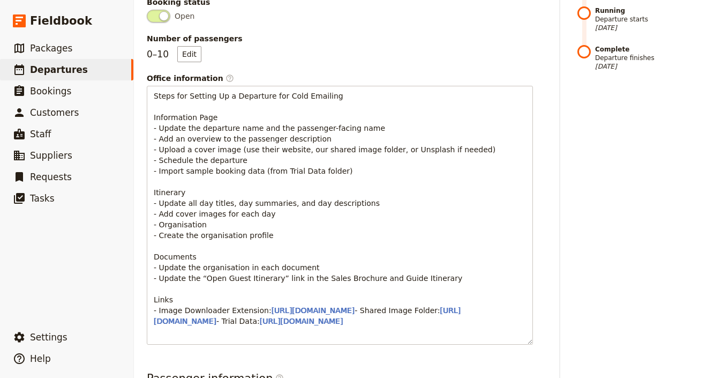
scroll to position [0, 0]
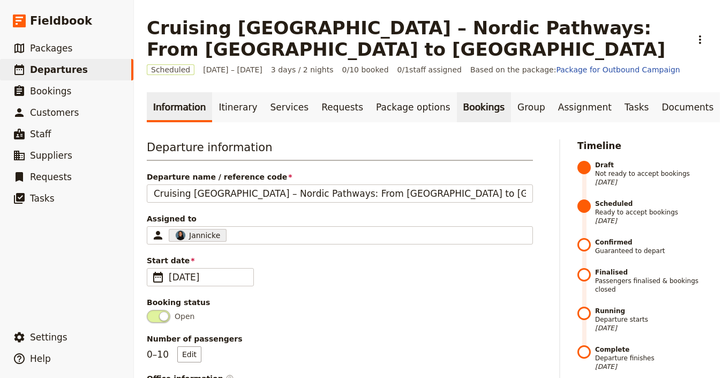
click at [457, 109] on link "Bookings" at bounding box center [484, 107] width 54 height 30
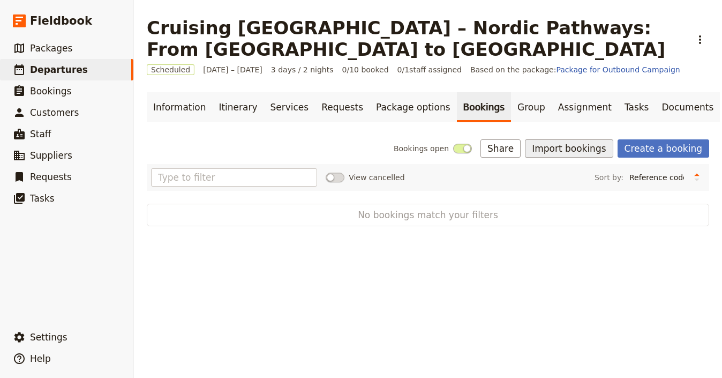
click at [586, 148] on button "Import bookings" at bounding box center [569, 148] width 88 height 18
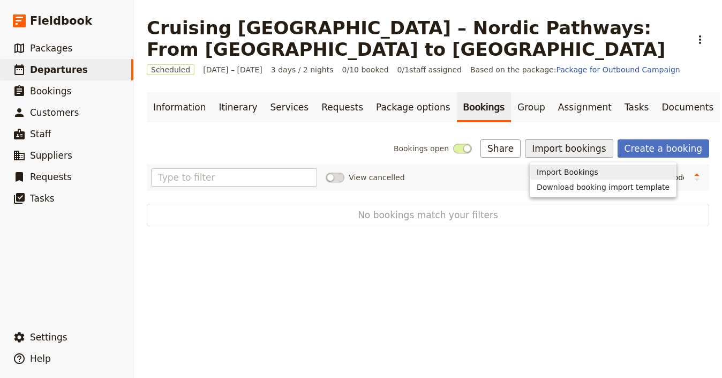
click at [574, 171] on span "Import Bookings" at bounding box center [568, 172] width 62 height 11
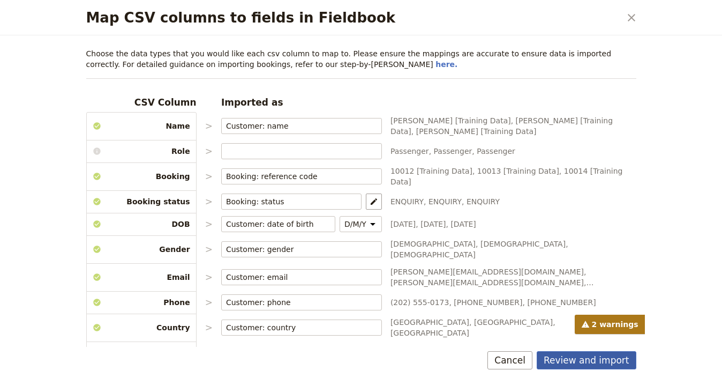
click at [583, 357] on button "Review and import" at bounding box center [587, 360] width 100 height 18
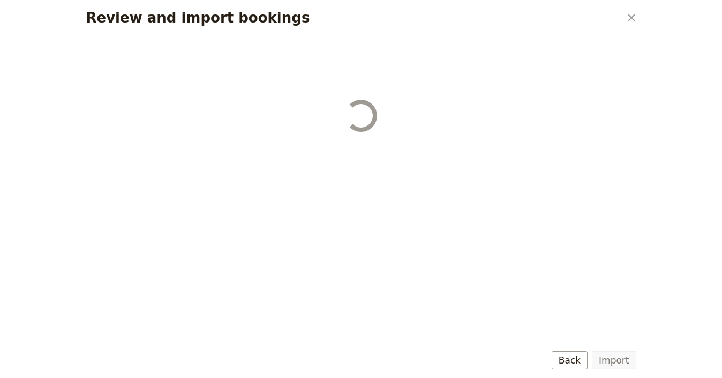
select select "68b002b7cac3c784cf00db27"
select select "68b002b7cac3c784cf00db28"
select select "68b002b7cac3c784cf00db29"
select select "68b002b7cac3c784cf00db2a"
select select "650e1b8d408bbede5b0c6045"
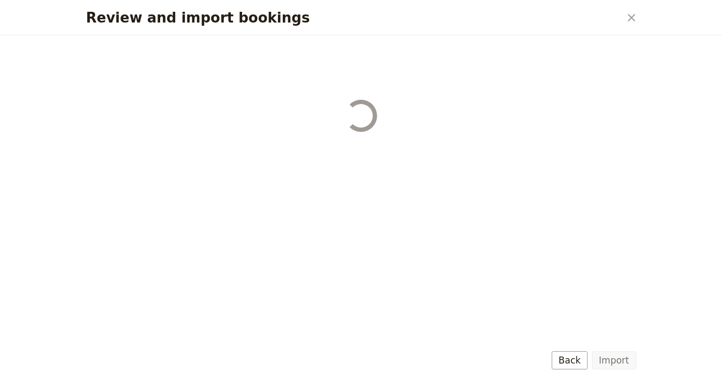
select select "68b002b7cac3c784cf00db2c"
select select "68b002b7cac3c784cf00db2d"
select select "68b002b7cac3c784cf00db2e"
select select "68b002b7cac3c784cf00db2f"
select select "68b002b7cac3c784cf00db30"
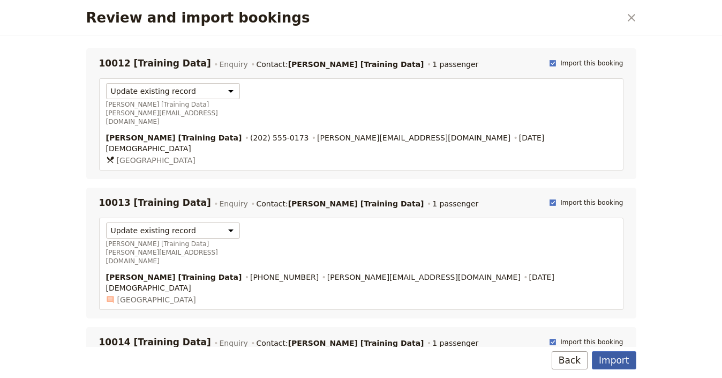
click at [613, 357] on button "Import" at bounding box center [614, 360] width 44 height 18
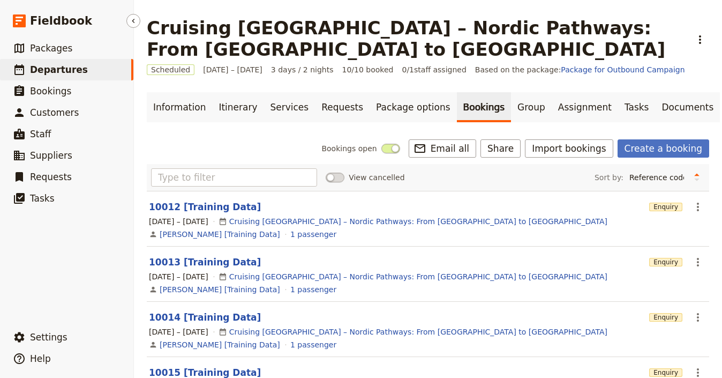
click at [57, 71] on span "Departures" at bounding box center [59, 69] width 58 height 11
select select "UPDATED_AT"
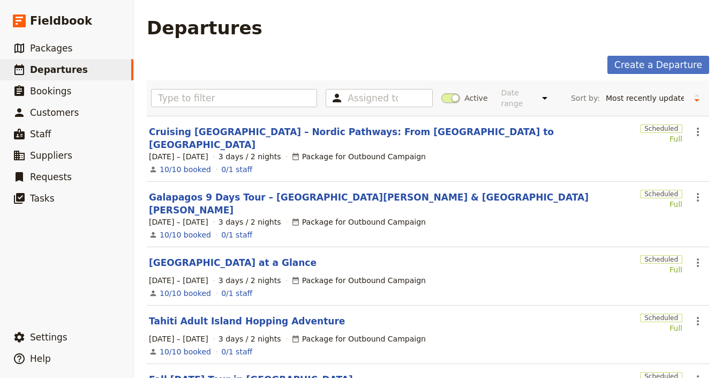
click at [229, 141] on section "Cruising Norway – Nordic Pathways: From Copenhagen to Tromsø Scheduled Full ​ 1…" at bounding box center [428, 149] width 562 height 66
click at [235, 136] on link "Cruising Norway – Nordic Pathways: From Copenhagen to Tromsø" at bounding box center [392, 138] width 487 height 26
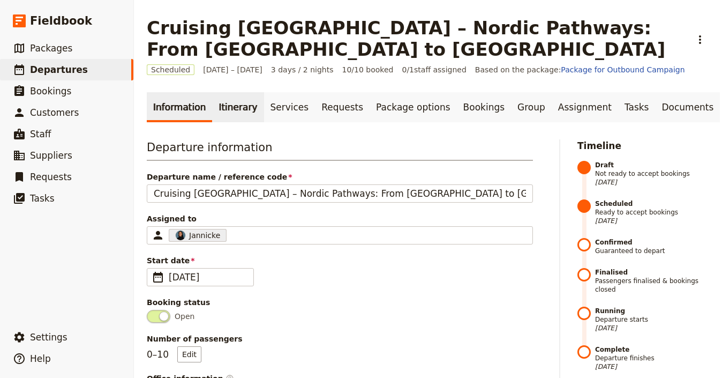
click at [250, 102] on link "Itinerary" at bounding box center [237, 107] width 51 height 30
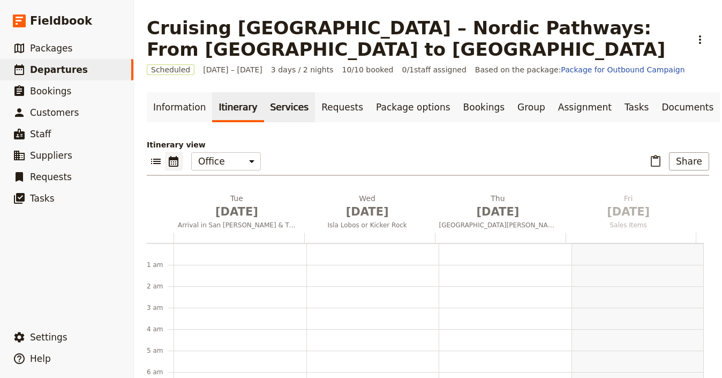
scroll to position [139, 0]
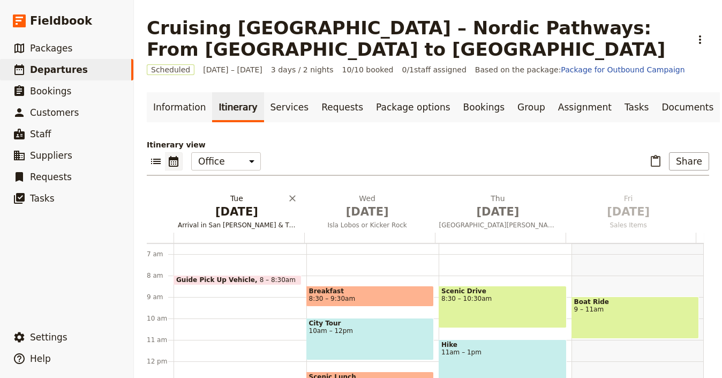
click at [231, 195] on h2 "Tue Sep 1 Arrival in San Cristobal & Tijeretas Viewpoint" at bounding box center [237, 206] width 118 height 27
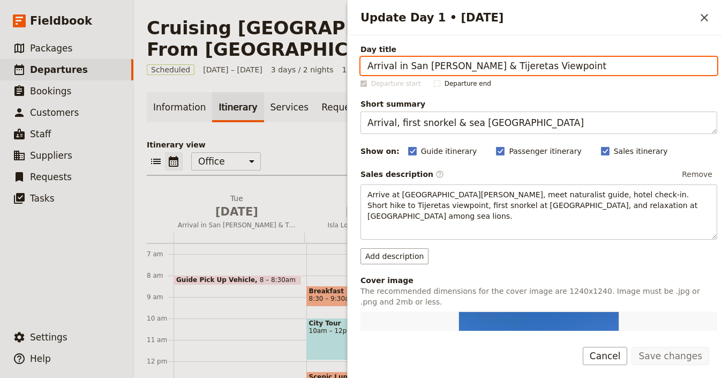
click at [568, 68] on input "Arrival in San [PERSON_NAME] & Tijeretas Viewpoint" at bounding box center [538, 66] width 357 height 18
paste input "Copenhagen Departure"
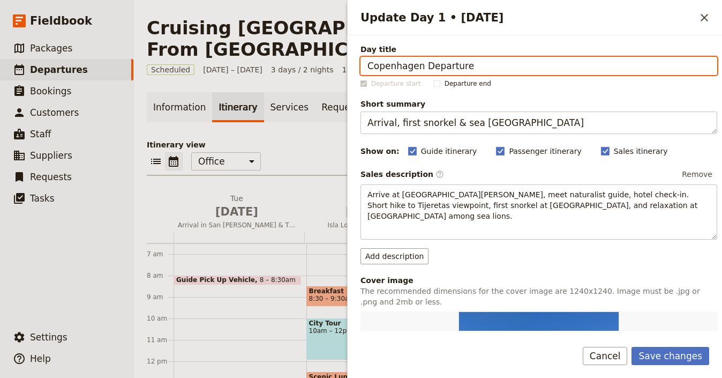
type input "Copenhagen Departure"
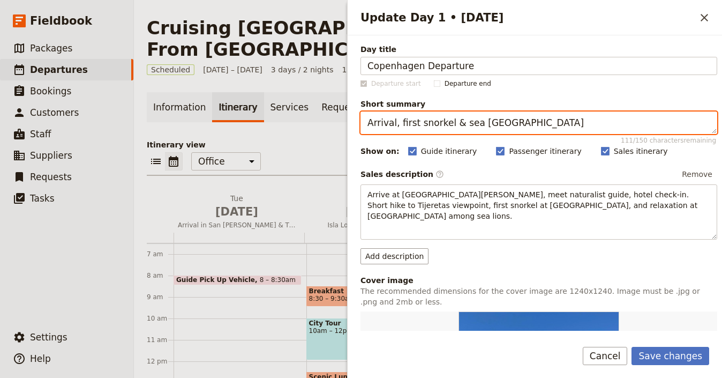
click at [500, 121] on textarea "Arrival, first snorkel & sea lion beach" at bounding box center [538, 122] width 357 height 22
click at [501, 121] on textarea "Arrival, first snorkel & sea lion beach" at bounding box center [538, 122] width 357 height 22
paste textarea "Copenhagen Departure"
click at [447, 125] on textarea "Copenhagen Departure" at bounding box center [538, 122] width 357 height 22
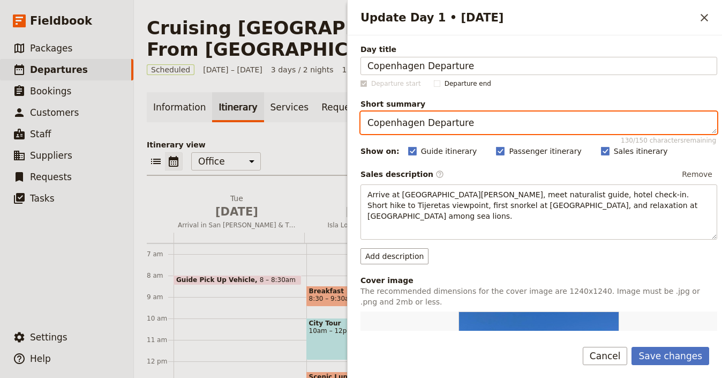
click at [447, 125] on textarea "Copenhagen Departure" at bounding box center [538, 122] width 357 height 22
paste textarea "Board in Copenhagen, sail north"
type textarea "Board in Copenhagen, sail north"
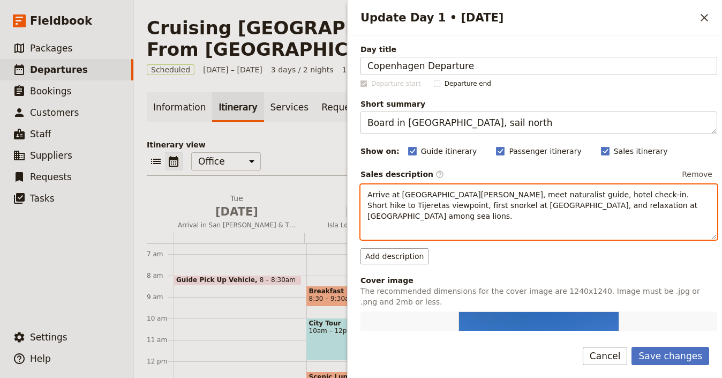
click at [527, 203] on span "Arrive at [GEOGRAPHIC_DATA][PERSON_NAME], meet naturalist guide, hotel check-in…" at bounding box center [533, 205] width 333 height 30
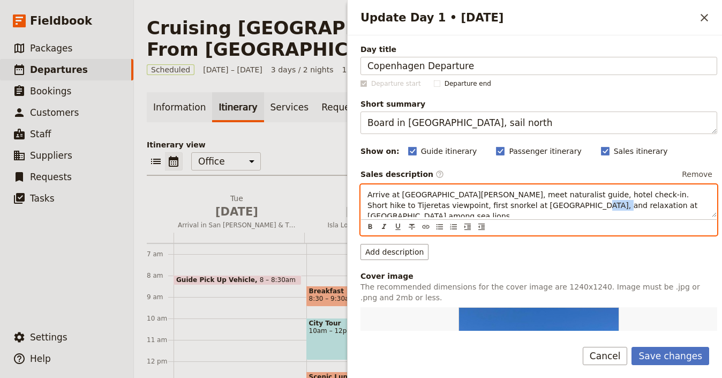
click at [527, 203] on span "Arrive at [GEOGRAPHIC_DATA][PERSON_NAME], meet naturalist guide, hotel check-in…" at bounding box center [533, 205] width 333 height 30
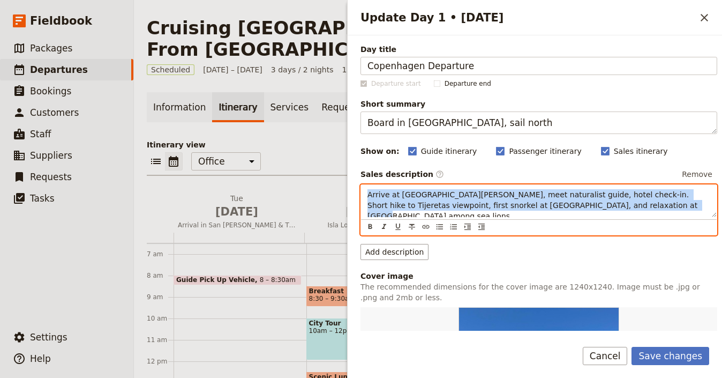
click at [527, 203] on span "Arrive at [GEOGRAPHIC_DATA][PERSON_NAME], meet naturalist guide, hotel check-in…" at bounding box center [533, 205] width 333 height 30
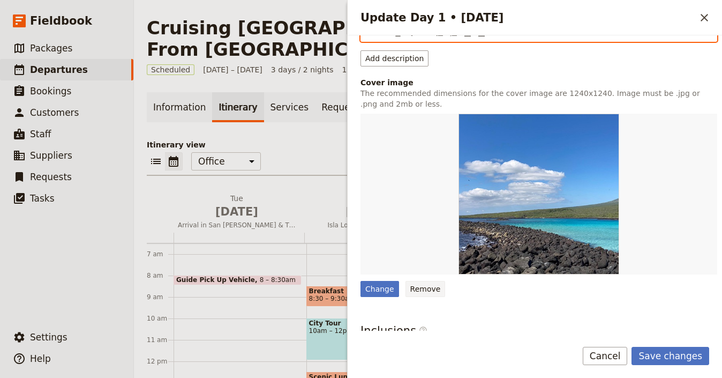
scroll to position [193, 0]
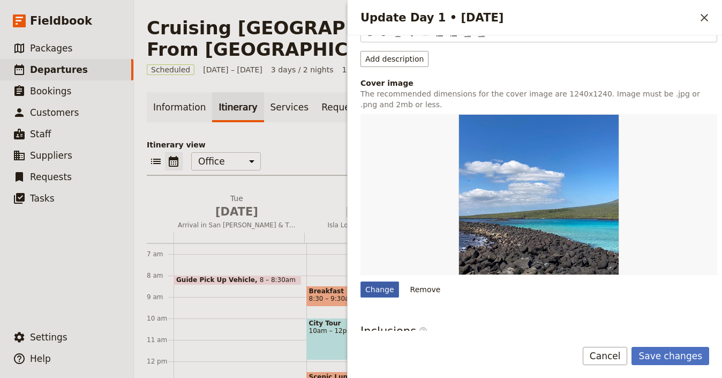
click at [390, 289] on div "Change" at bounding box center [379, 289] width 39 height 16
click at [360, 281] on input "Change" at bounding box center [360, 281] width 1 height 1
type input "C:\fakepath\stavanger.jpg"
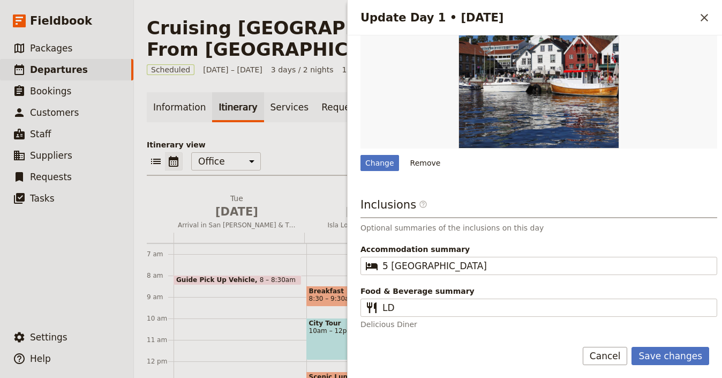
scroll to position [319, 0]
click at [696, 352] on button "Save changes" at bounding box center [670, 355] width 78 height 18
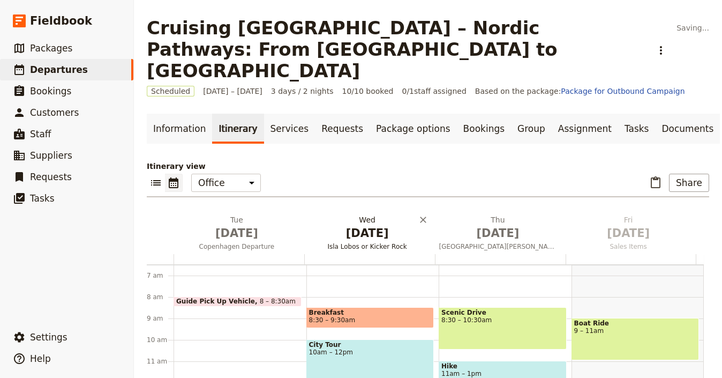
click at [352, 225] on span "Sep 2" at bounding box center [367, 233] width 118 height 16
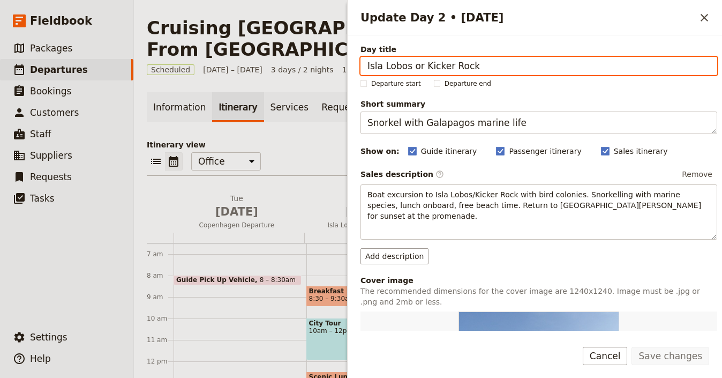
click at [545, 61] on input "Isla Lobos or Kicker Rock" at bounding box center [538, 66] width 357 height 18
paste input "Skagen, Denmar"
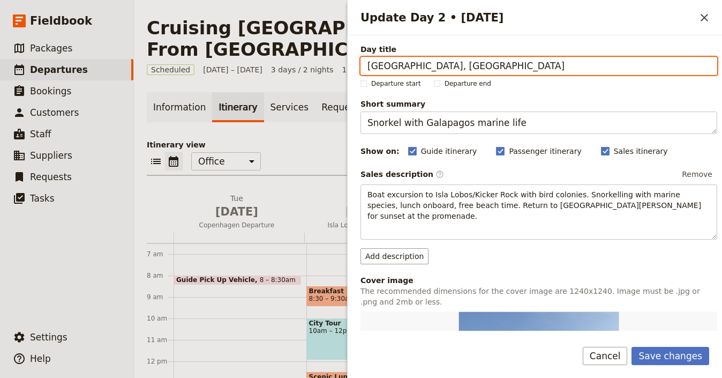
type input "Skagen, Denmark"
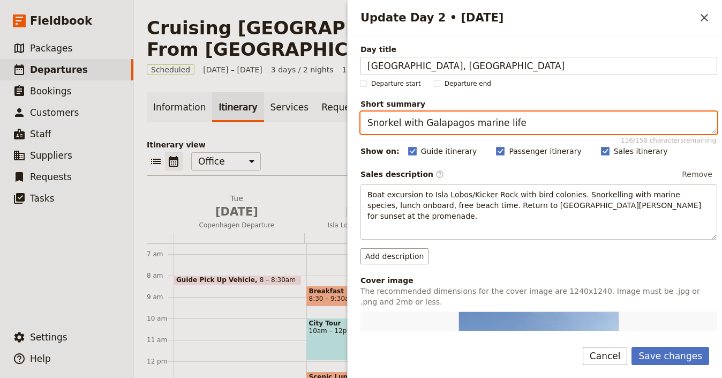
click at [500, 122] on textarea "Snorkel with Galapagos marine life" at bounding box center [538, 122] width 357 height 22
click at [500, 123] on textarea "Snorkel with Galapagos marine life" at bounding box center [538, 122] width 357 height 22
paste textarea "Folk culture & dune landscapes"
type textarea "Folk culture & dune landscapes"
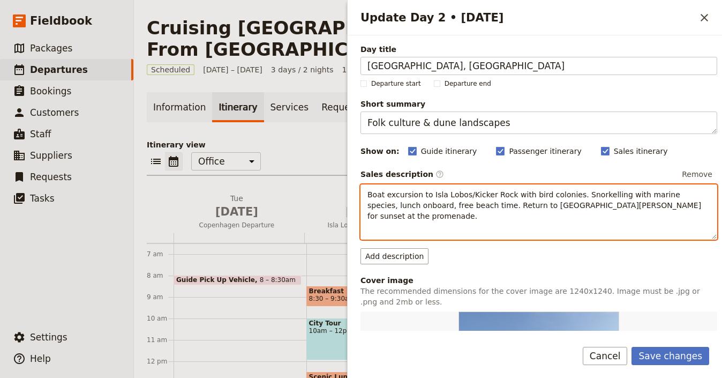
click at [475, 204] on span "Boat excursion to Isla Lobos/Kicker Rock with bird colonies. Snorkelling with m…" at bounding box center [535, 205] width 336 height 30
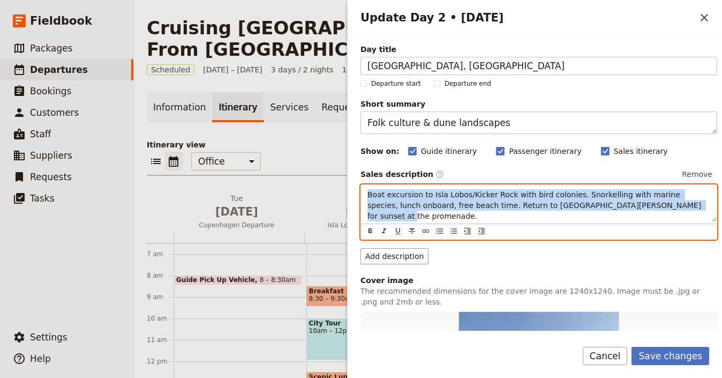
click at [475, 204] on span "Boat excursion to Isla Lobos/Kicker Rock with bird colonies. Snorkelling with m…" at bounding box center [535, 205] width 336 height 30
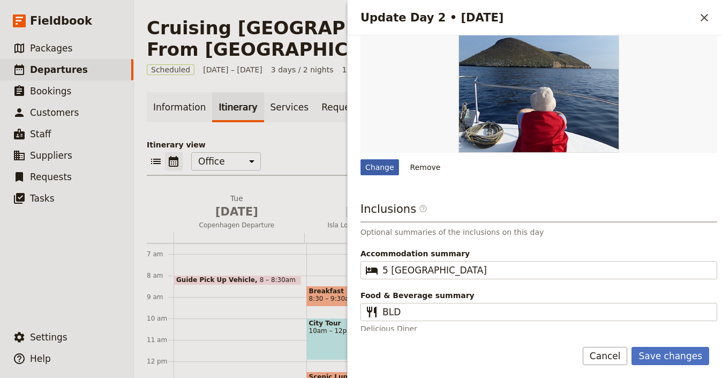
click at [384, 169] on div "Change" at bounding box center [379, 167] width 39 height 16
click at [360, 159] on input "Change" at bounding box center [360, 159] width 1 height 1
type input "C:\fakepath\bergen.jpg"
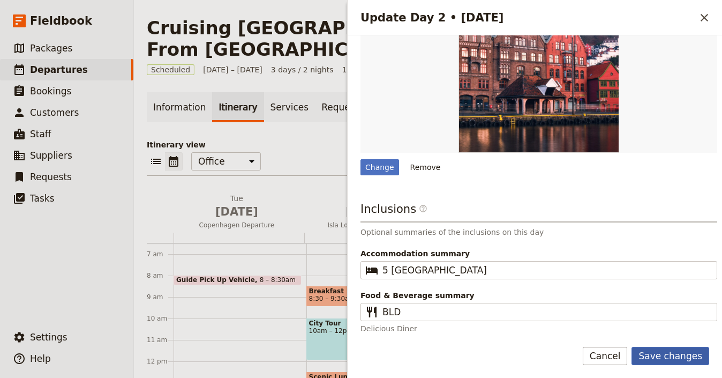
click at [681, 355] on button "Save changes" at bounding box center [670, 355] width 78 height 18
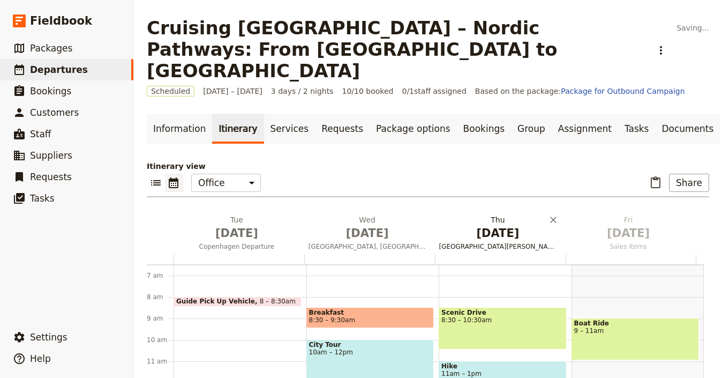
click at [473, 225] on span "Sep 3" at bounding box center [498, 233] width 118 height 16
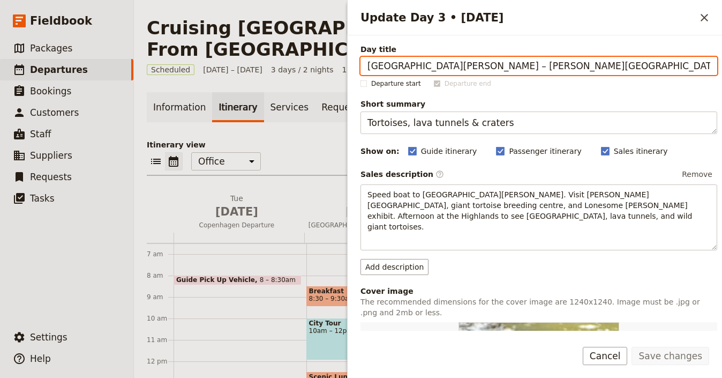
click at [610, 72] on input "[GEOGRAPHIC_DATA][PERSON_NAME] – [PERSON_NAME][GEOGRAPHIC_DATA]" at bounding box center [538, 66] width 357 height 18
paste input "tavanger & Lysefjord"
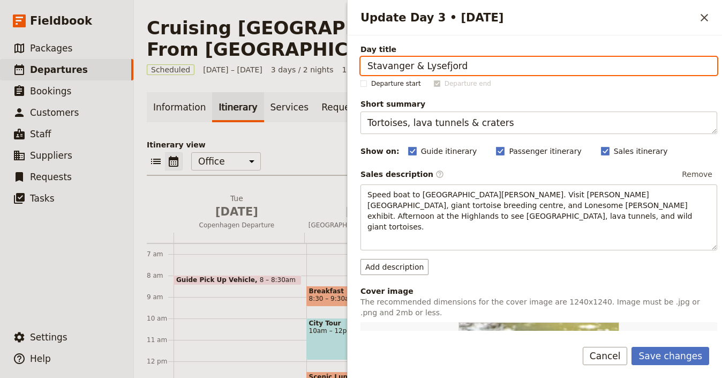
type input "Stavanger & Lysefjord"
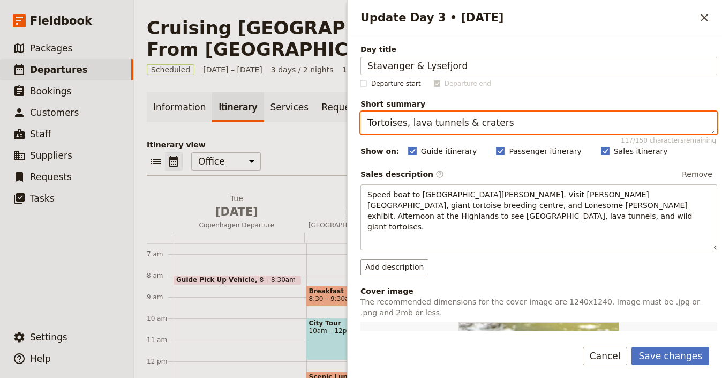
click at [520, 120] on textarea "Tortoises, lava tunnels & craters" at bounding box center [538, 122] width 357 height 22
paste textarea "Old town & fjord adventure"
type textarea "Old town & fjord adventure"
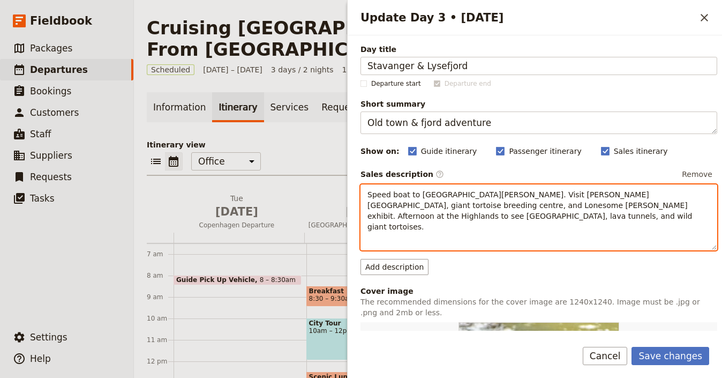
click at [406, 189] on p "Speed boat to [GEOGRAPHIC_DATA][PERSON_NAME]. Visit [PERSON_NAME][GEOGRAPHIC_DA…" at bounding box center [538, 210] width 343 height 43
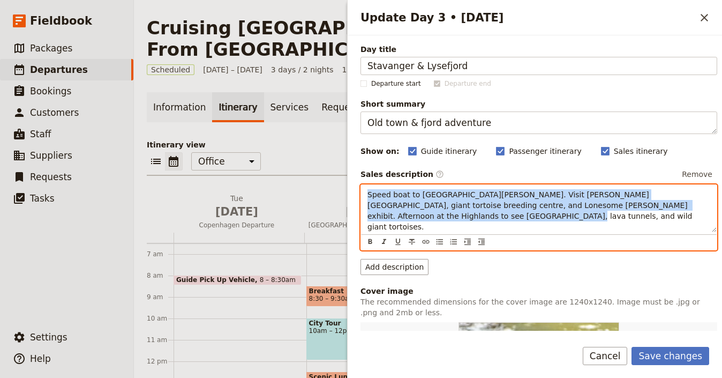
click at [406, 189] on p "Speed boat to [GEOGRAPHIC_DATA][PERSON_NAME]. Visit [PERSON_NAME][GEOGRAPHIC_DA…" at bounding box center [538, 210] width 343 height 43
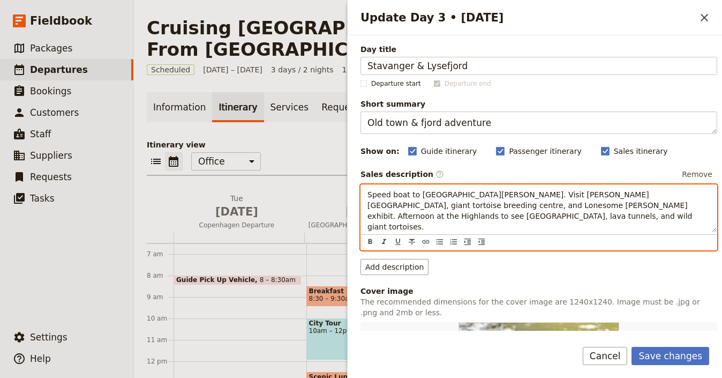
click at [486, 203] on span "Speed boat to [GEOGRAPHIC_DATA][PERSON_NAME]. Visit [PERSON_NAME][GEOGRAPHIC_DA…" at bounding box center [530, 210] width 327 height 41
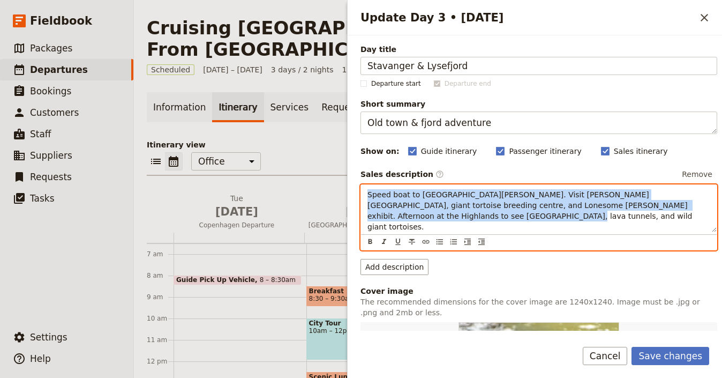
click at [486, 203] on span "Speed boat to [GEOGRAPHIC_DATA][PERSON_NAME]. Visit [PERSON_NAME][GEOGRAPHIC_DA…" at bounding box center [530, 210] width 327 height 41
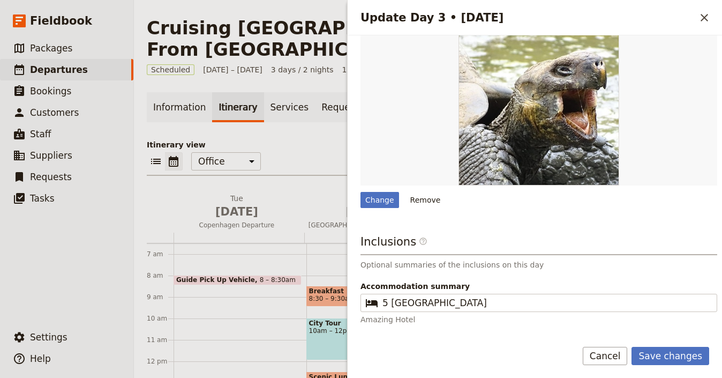
scroll to position [336, 0]
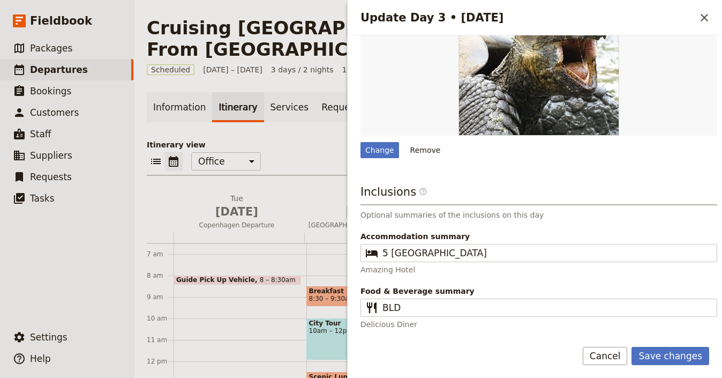
click at [378, 133] on div "Update Day 3 • 3 Sep" at bounding box center [538, 55] width 357 height 161
click at [372, 154] on div "Change" at bounding box center [379, 150] width 39 height 16
click at [360, 142] on input "Change" at bounding box center [360, 141] width 1 height 1
type input "C:\fakepath\geiranger.jpg"
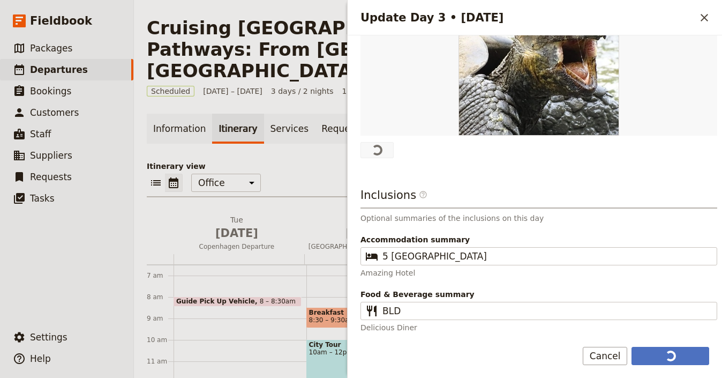
scroll to position [0, 0]
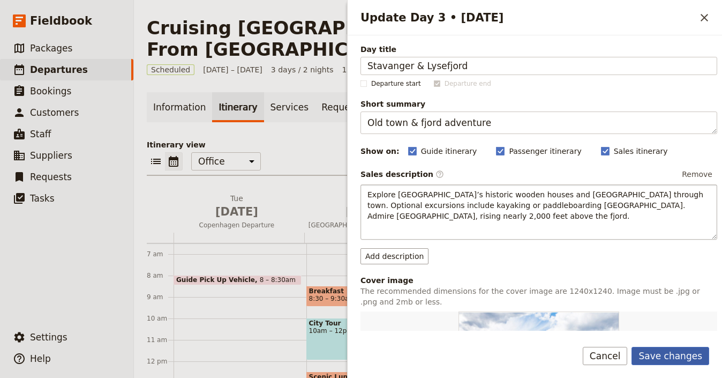
click at [686, 356] on button "Save changes" at bounding box center [670, 355] width 78 height 18
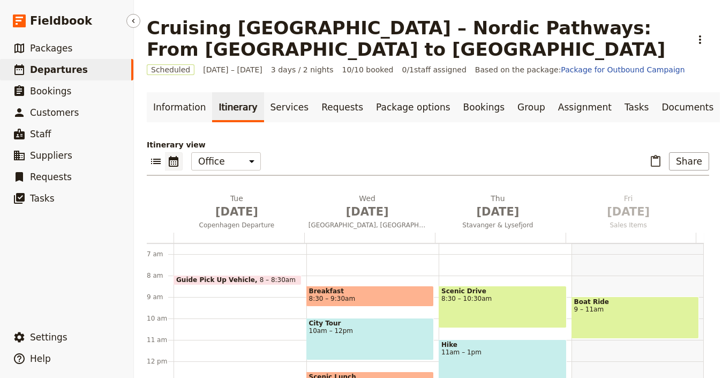
click at [58, 65] on span "Departures" at bounding box center [59, 69] width 58 height 11
select select "UPDATED_AT"
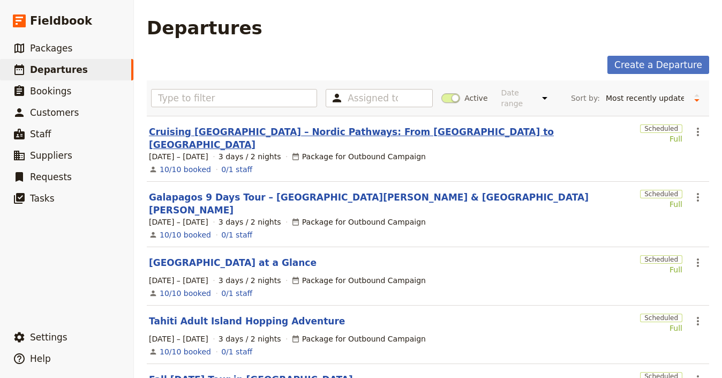
click at [245, 132] on link "Cruising Norway – Nordic Pathways: From Copenhagen to Tromsø" at bounding box center [392, 138] width 487 height 26
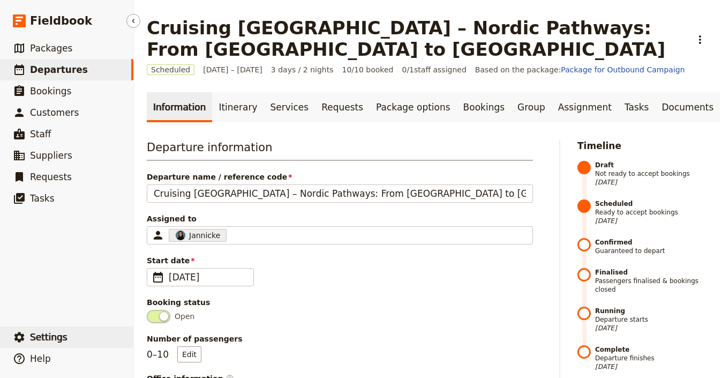
click at [77, 331] on button "​ Settings" at bounding box center [66, 336] width 133 height 21
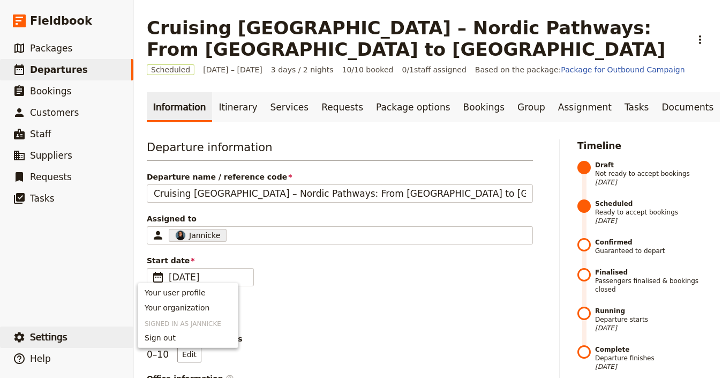
click at [208, 305] on span "Your organization" at bounding box center [188, 307] width 87 height 11
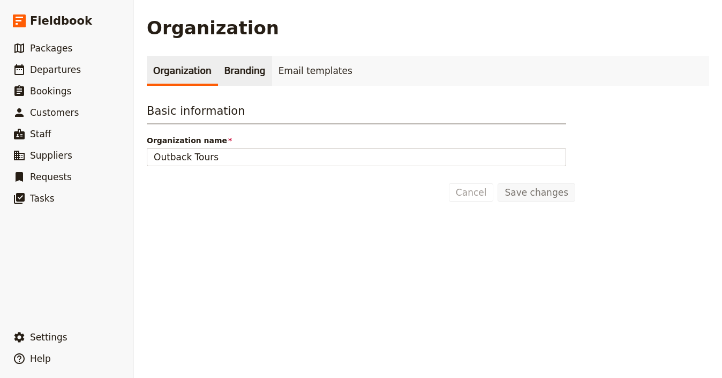
click at [247, 72] on link "Branding" at bounding box center [245, 71] width 54 height 30
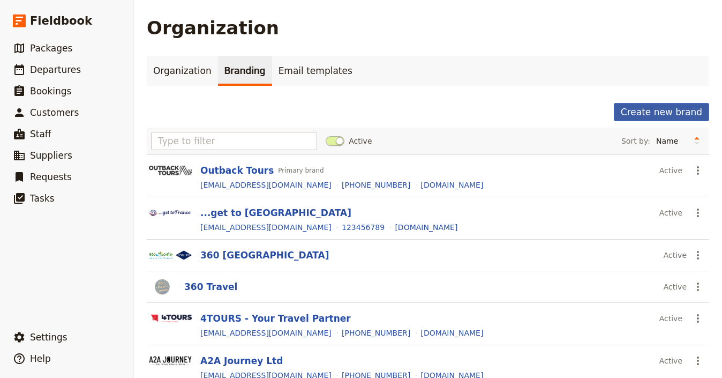
click at [667, 119] on button "Create new brand" at bounding box center [661, 112] width 95 height 18
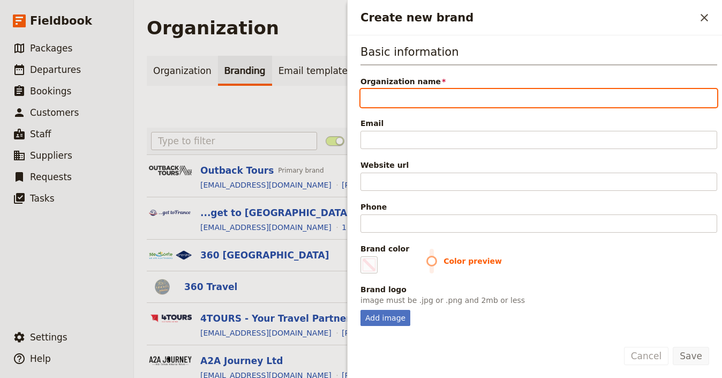
paste input "Venture Out"
type input "Venture Out"
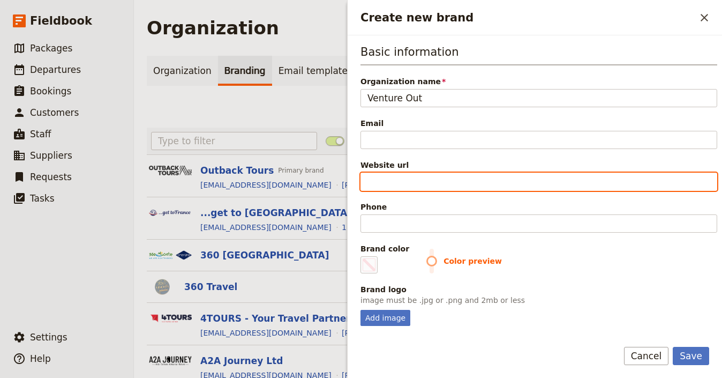
click at [420, 179] on input "Website url" at bounding box center [538, 181] width 357 height 18
paste input "https://venture-out.com"
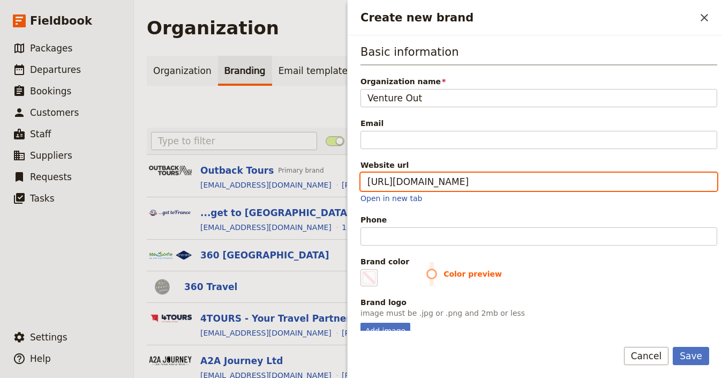
type input "https://venture-out.com"
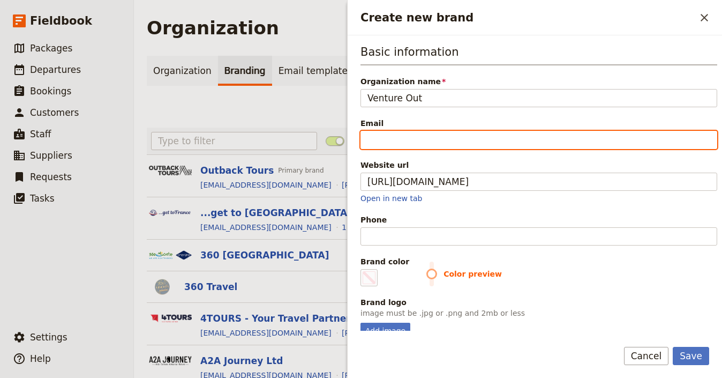
click at [431, 138] on input "Email" at bounding box center [538, 140] width 357 height 18
paste input "info@venture-out.com"
type input "info@venture-out.com"
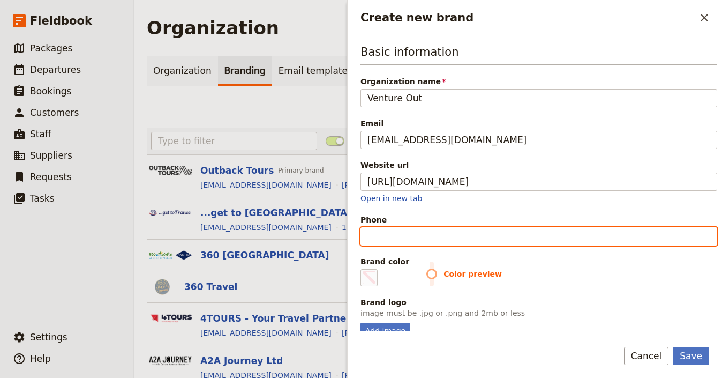
click at [414, 237] on input "Phone" at bounding box center [538, 236] width 357 height 18
paste input "+1 415-431-7000"
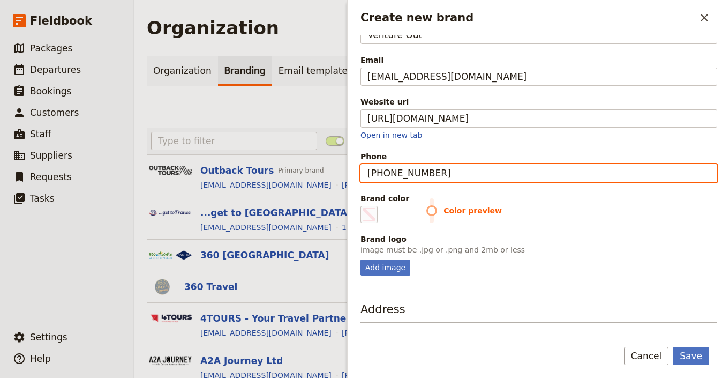
scroll to position [99, 0]
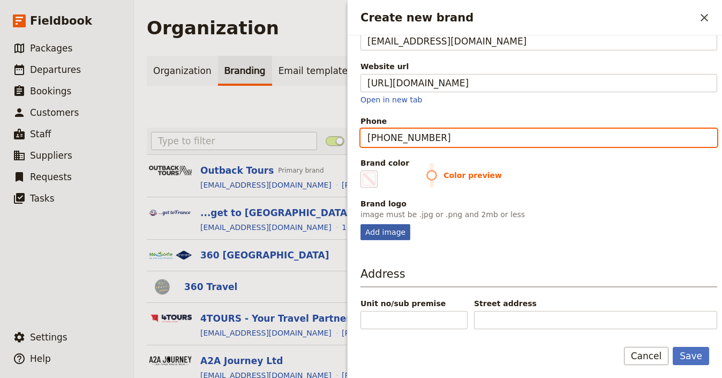
type input "+1 415-431-7000"
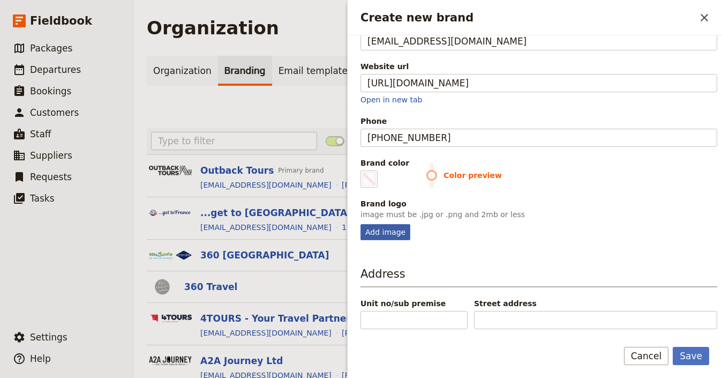
click at [380, 238] on div "Add image" at bounding box center [385, 232] width 50 height 16
click at [360, 224] on input "Add image" at bounding box center [360, 223] width 1 height 1
type input "C:\fakepath\VentureOut_logo-tag_darker.png"
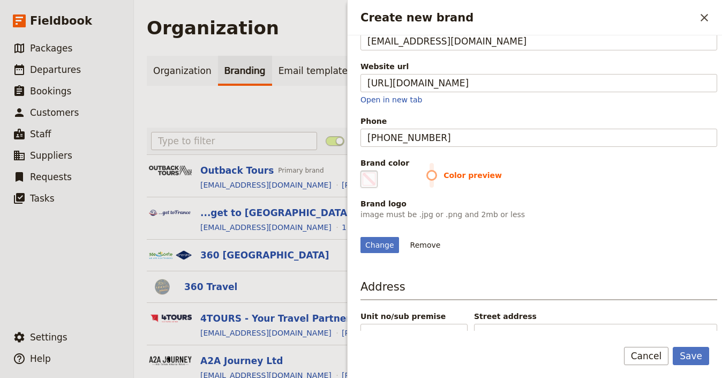
click at [363, 182] on span "Create new brand" at bounding box center [369, 178] width 13 height 13
click at [363, 170] on input "#000000" at bounding box center [363, 170] width 1 height 1
type input "#5854a4"
click at [690, 356] on button "Save" at bounding box center [691, 355] width 36 height 18
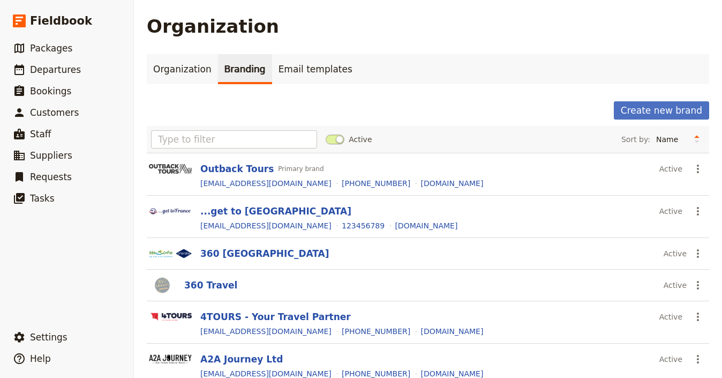
scroll to position [2, 0]
click at [54, 57] on link "​ Packages" at bounding box center [66, 47] width 133 height 21
select select "UPDATED_AT"
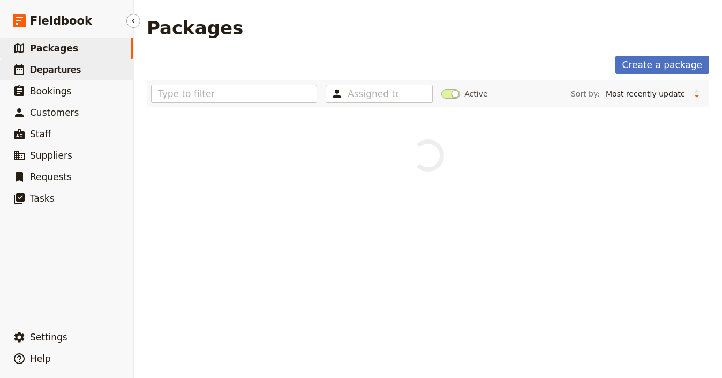
click at [56, 67] on span "Departures" at bounding box center [55, 69] width 51 height 11
select select "UPDATED_AT"
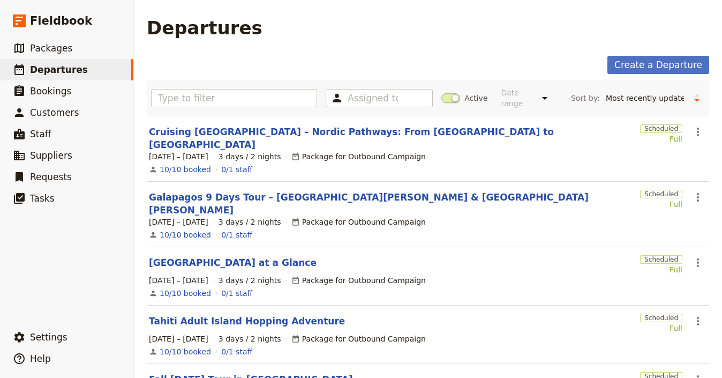
click at [280, 124] on section "Cruising Norway – Nordic Pathways: From Copenhagen to Tromsø Scheduled Full ​ 1…" at bounding box center [428, 149] width 562 height 66
click at [290, 134] on link "Cruising Norway – Nordic Pathways: From Copenhagen to Tromsø" at bounding box center [392, 138] width 487 height 26
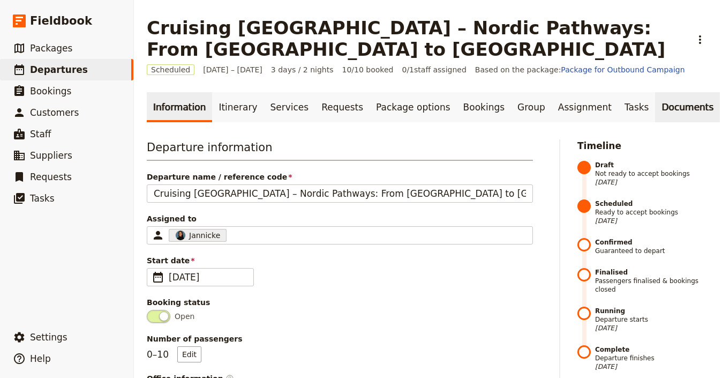
click at [671, 115] on link "Documents" at bounding box center [687, 107] width 65 height 30
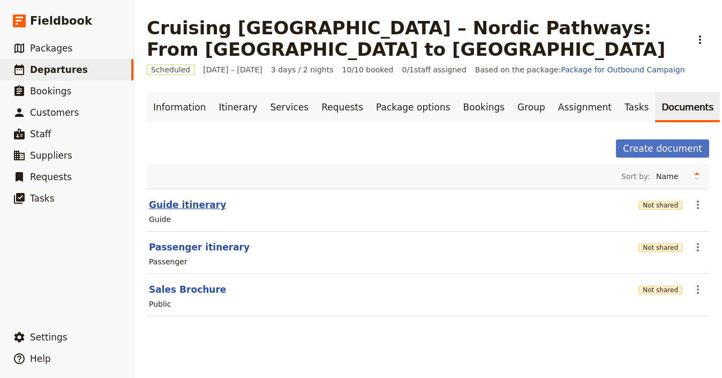
click at [191, 203] on button "Guide itinerary" at bounding box center [187, 204] width 77 height 13
select select "STAFF"
select select "RUN_SHEET"
select select "LARGE"
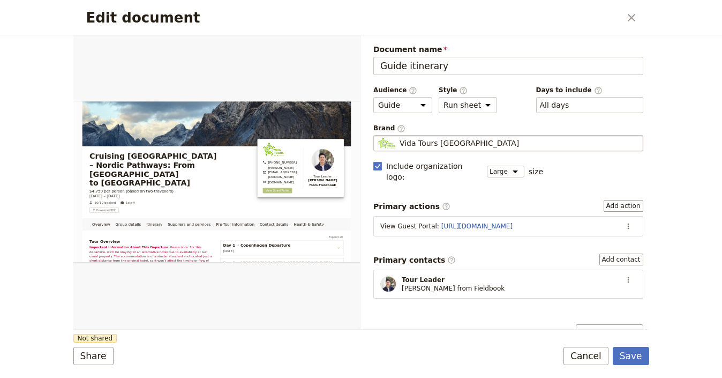
click at [427, 141] on span "Vida Tours [GEOGRAPHIC_DATA]" at bounding box center [458, 143] width 119 height 11
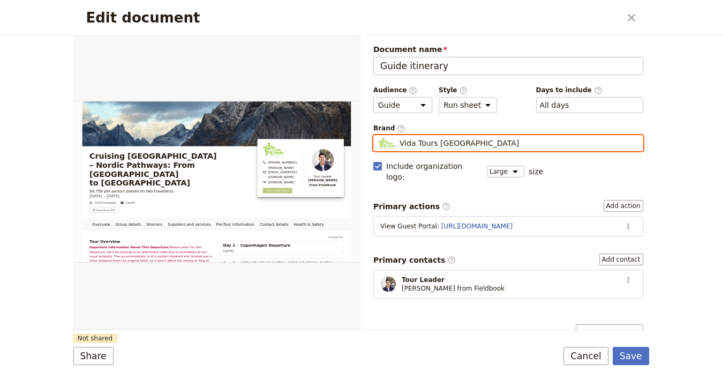
click at [378, 135] on input "Vida Tours [GEOGRAPHIC_DATA]" at bounding box center [378, 135] width 1 height 1
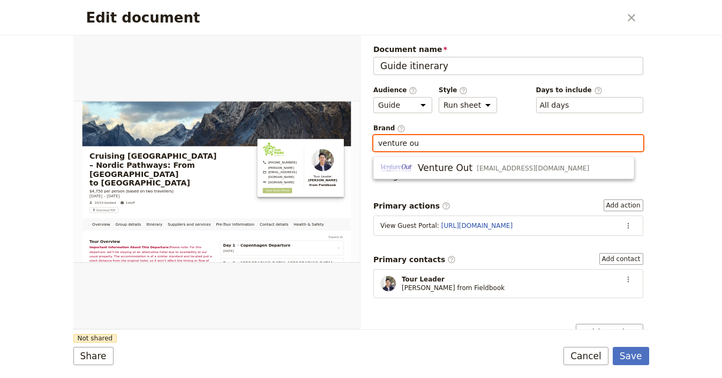
click at [502, 174] on button "Venture Out info@venture-out.com" at bounding box center [504, 167] width 260 height 17
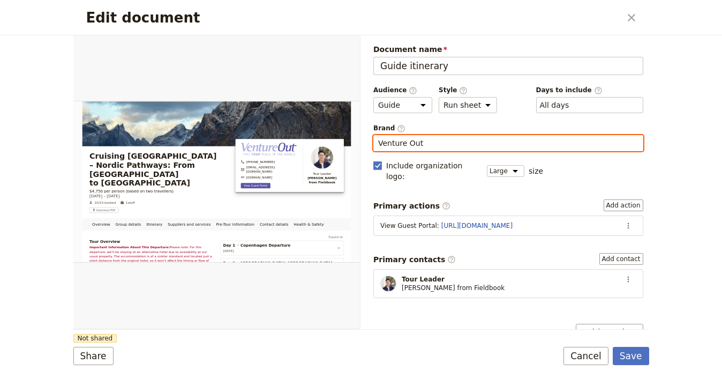
type input "Venture Out"
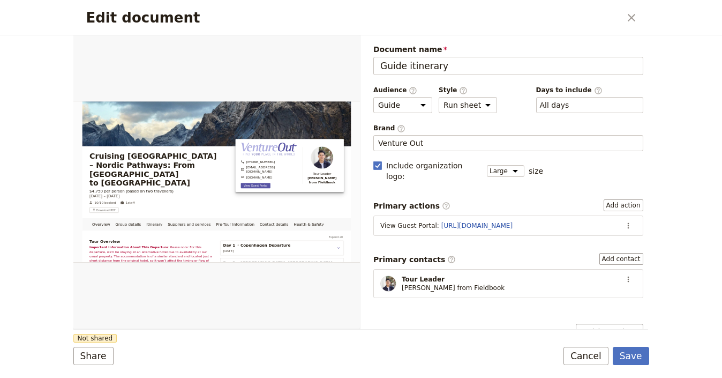
click at [494, 183] on div "Document name Guide itinerary Preview Audience ​ Public Passenger Guide Style ​…" at bounding box center [508, 337] width 270 height 586
click at [87, 351] on button "Share" at bounding box center [93, 355] width 40 height 18
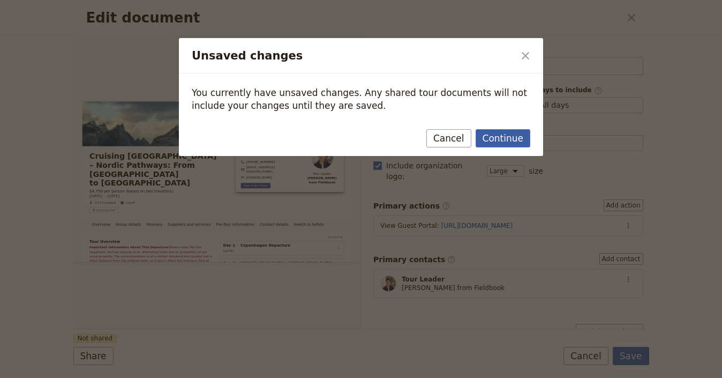
click at [506, 137] on button "Continue" at bounding box center [503, 138] width 55 height 18
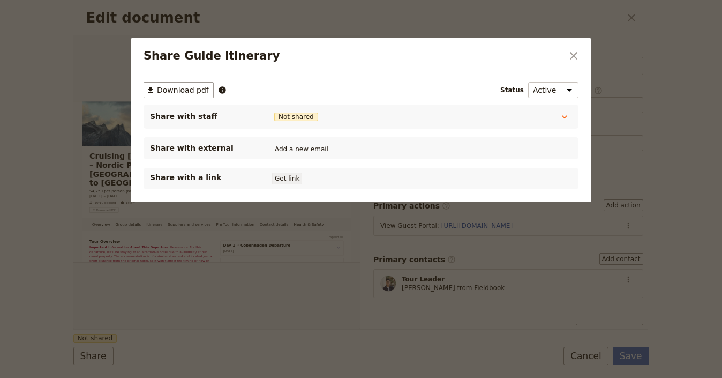
click at [274, 179] on button "Get link" at bounding box center [287, 178] width 30 height 12
click at [574, 56] on icon "Close dialog" at bounding box center [573, 55] width 7 height 7
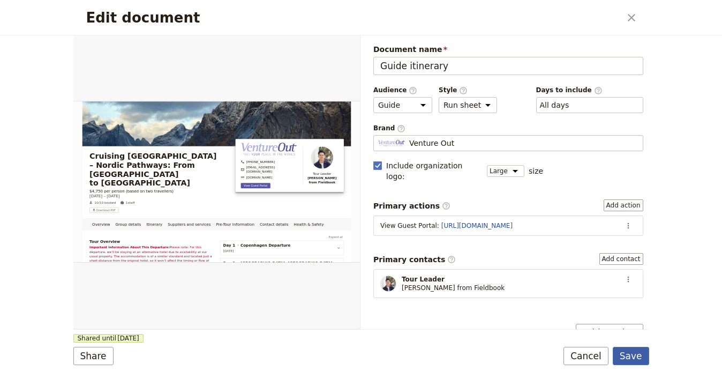
click at [644, 351] on button "Save" at bounding box center [631, 355] width 36 height 18
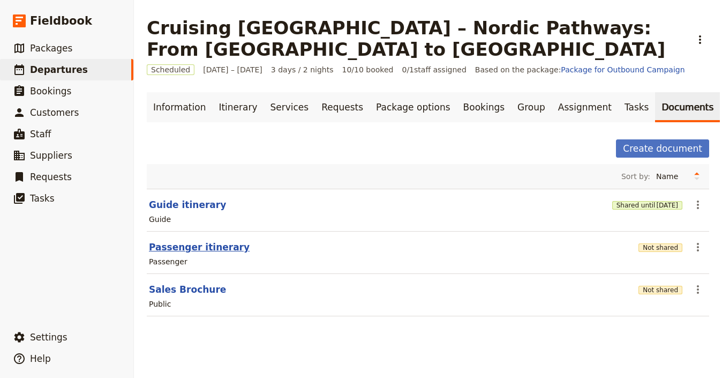
click at [217, 246] on button "Passenger itinerary" at bounding box center [199, 246] width 101 height 13
select select "PASSENGER"
select select "RUN_SHEET"
select select "LARGE"
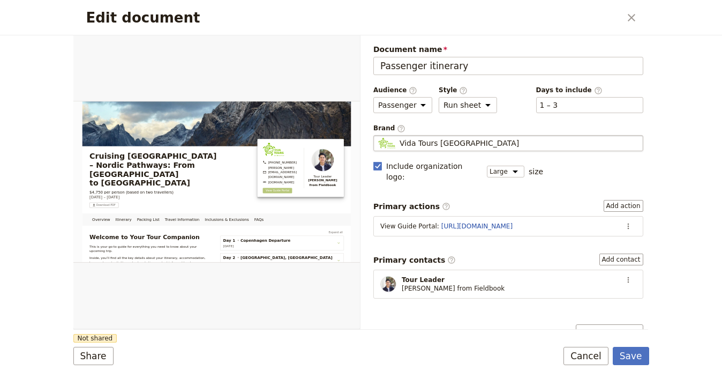
click at [457, 146] on span "Vida Tours [GEOGRAPHIC_DATA]" at bounding box center [458, 143] width 119 height 11
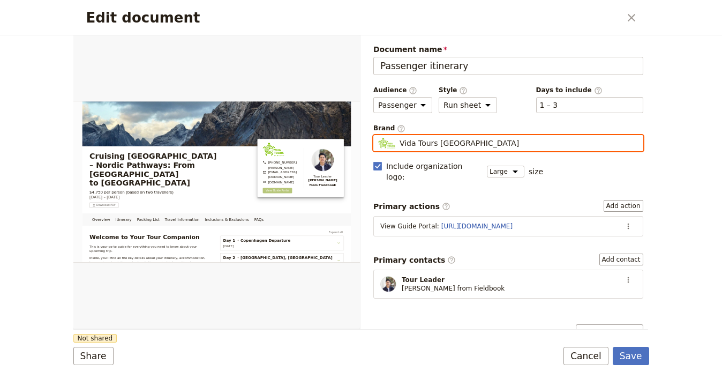
click at [378, 135] on input "Vida Tours [GEOGRAPHIC_DATA]" at bounding box center [378, 135] width 1 height 1
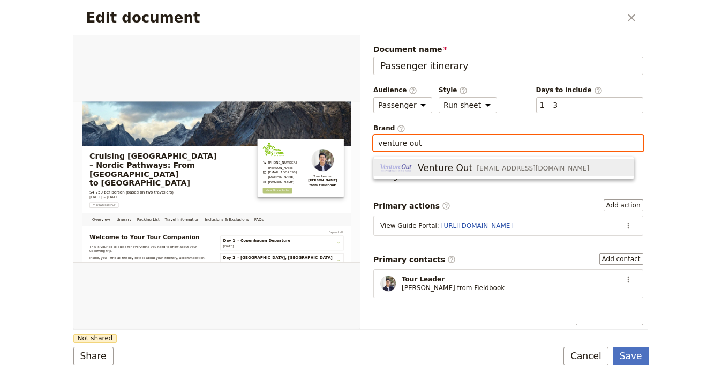
click at [461, 169] on span "Venture Out" at bounding box center [445, 167] width 55 height 13
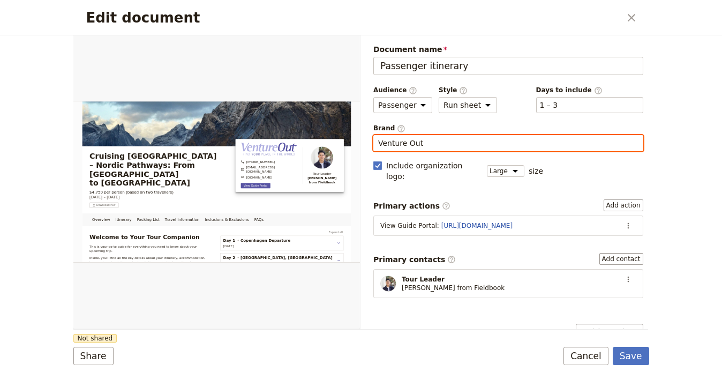
type input "Venture Out"
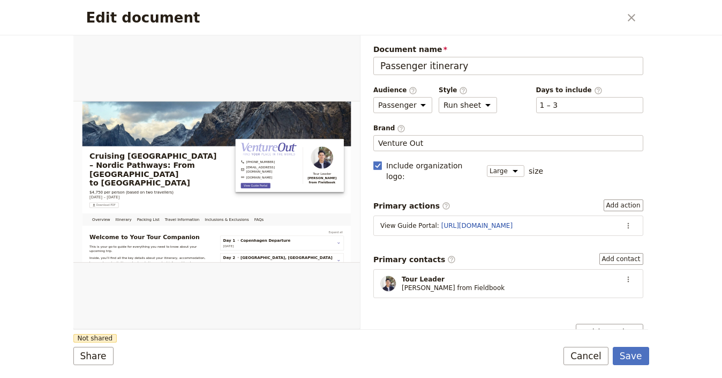
click at [469, 253] on label "Primary contacts ​ Add contact" at bounding box center [508, 259] width 270 height 12
click at [599, 253] on button "Add contact" at bounding box center [621, 259] width 44 height 12
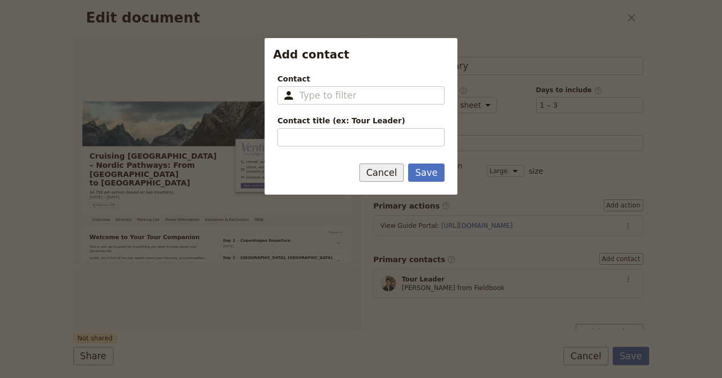
click at [381, 176] on button "Cancel" at bounding box center [381, 172] width 45 height 18
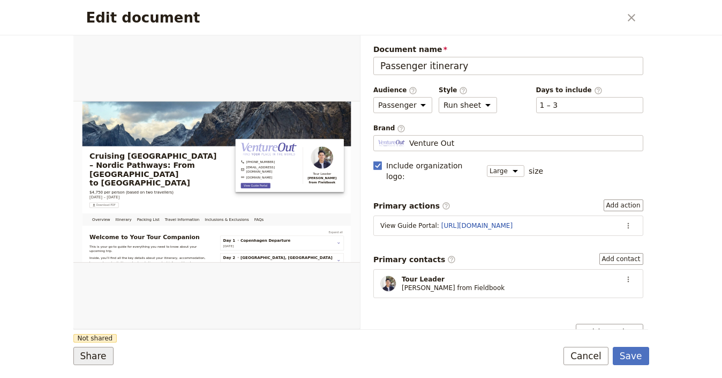
click at [88, 354] on button "Share" at bounding box center [93, 355] width 40 height 18
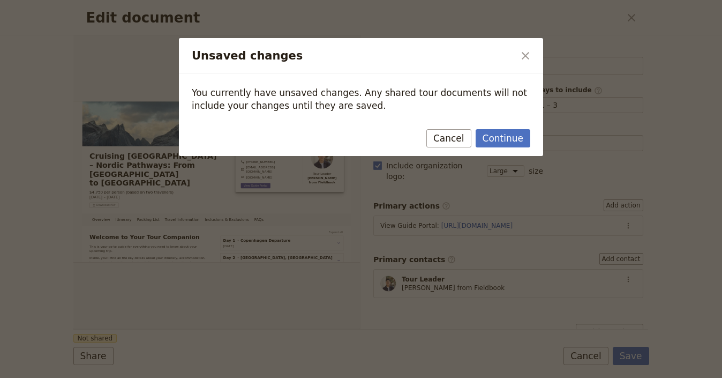
click at [525, 123] on div "You currently have unsaved changes. Any shared tour documents will not include …" at bounding box center [361, 98] width 364 height 51
click at [517, 134] on button "Continue" at bounding box center [503, 138] width 55 height 18
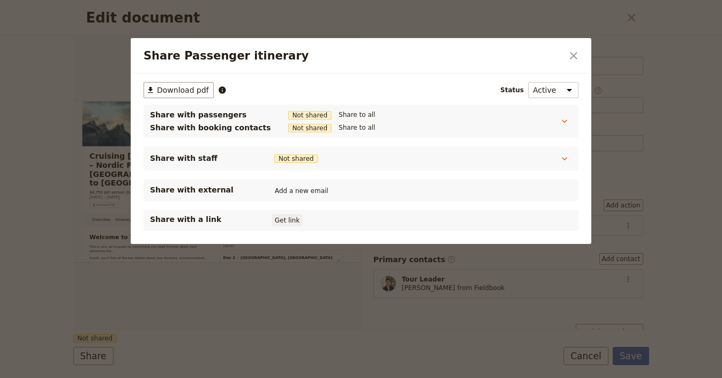
click at [288, 223] on button "Get link" at bounding box center [287, 220] width 30 height 12
click at [567, 52] on icon "Close dialog" at bounding box center [573, 55] width 13 height 13
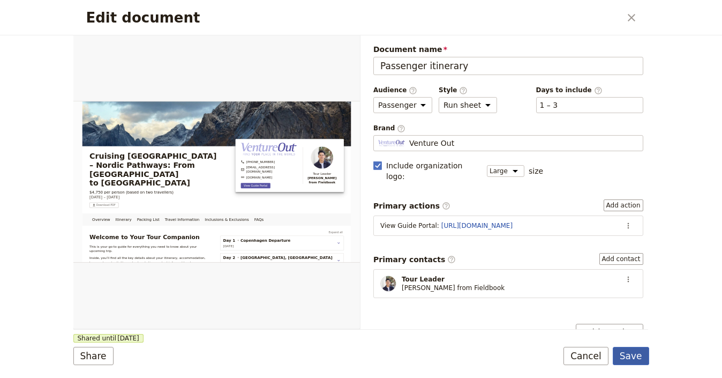
click at [641, 357] on button "Save" at bounding box center [631, 355] width 36 height 18
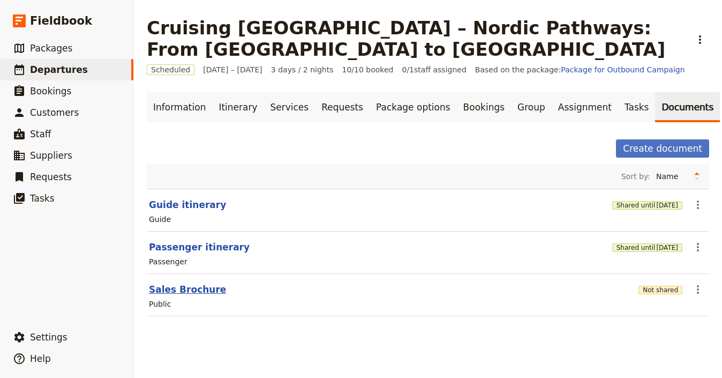
click at [191, 288] on button "Sales Brochure" at bounding box center [187, 289] width 77 height 13
select select "DEFAULT"
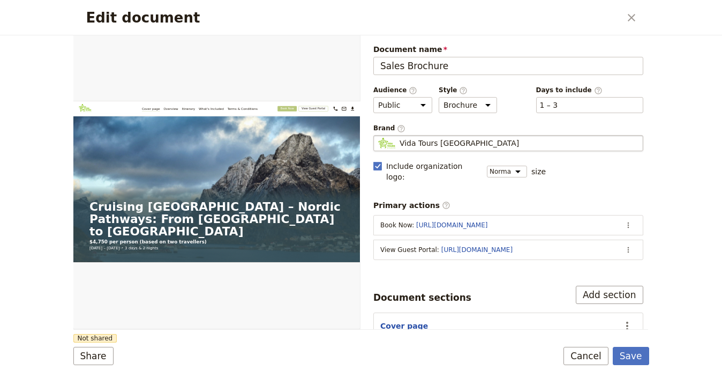
drag, startPoint x: 437, startPoint y: 155, endPoint x: 448, endPoint y: 146, distance: 14.5
click at [438, 155] on div "Document name Sales Brochure Preview Audience ​ Public Passenger Guide Style ​ …" at bounding box center [508, 271] width 270 height 455
click at [456, 140] on span "Vida Tours [GEOGRAPHIC_DATA]" at bounding box center [458, 143] width 119 height 11
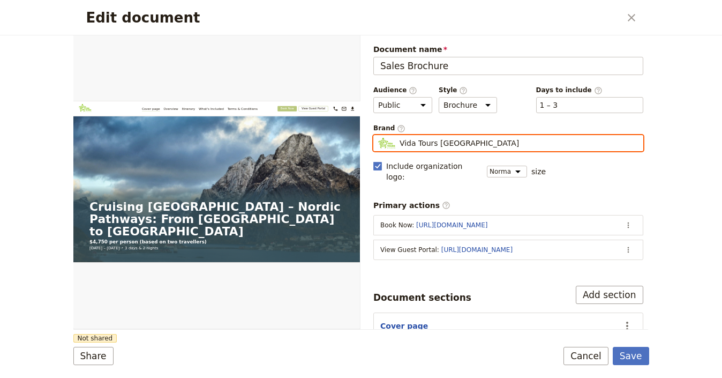
click at [378, 135] on input "Vida Tours [GEOGRAPHIC_DATA]" at bounding box center [378, 135] width 1 height 1
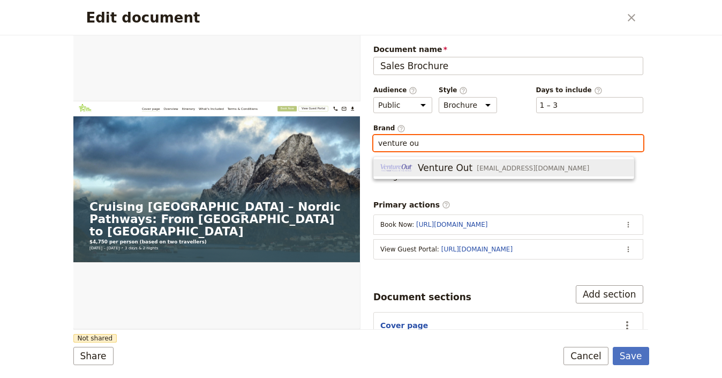
click at [477, 167] on span "info@venture-out.com" at bounding box center [533, 168] width 112 height 9
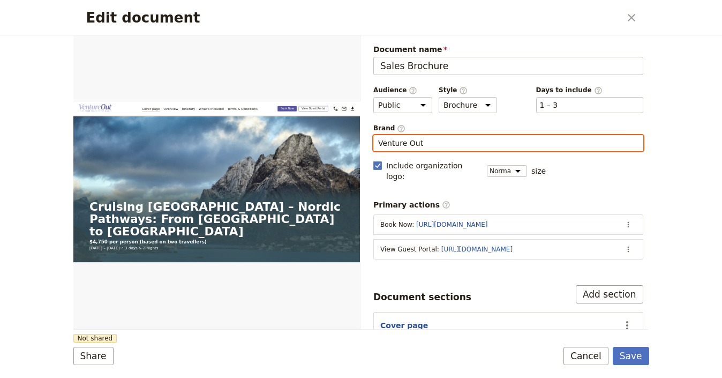
type input "Venture Out"
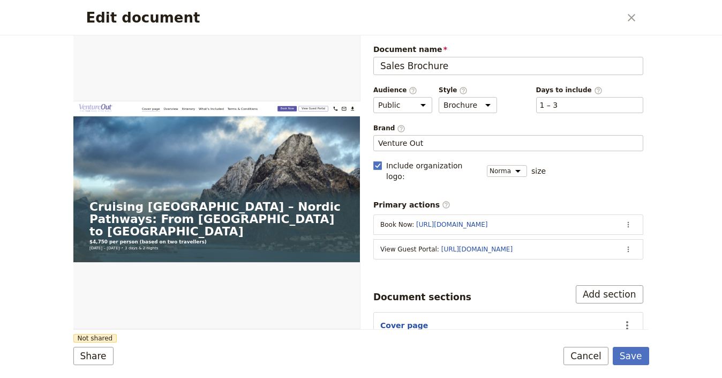
click at [295, 335] on form "Web PDF ​ Document name Sales Brochure Preview Audience ​ Public Passenger Guid…" at bounding box center [361, 206] width 576 height 342
click at [96, 357] on button "Share" at bounding box center [93, 355] width 40 height 18
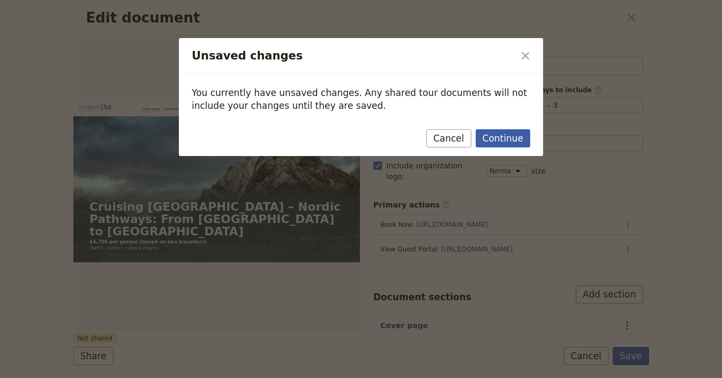
click at [514, 132] on button "Continue" at bounding box center [503, 138] width 55 height 18
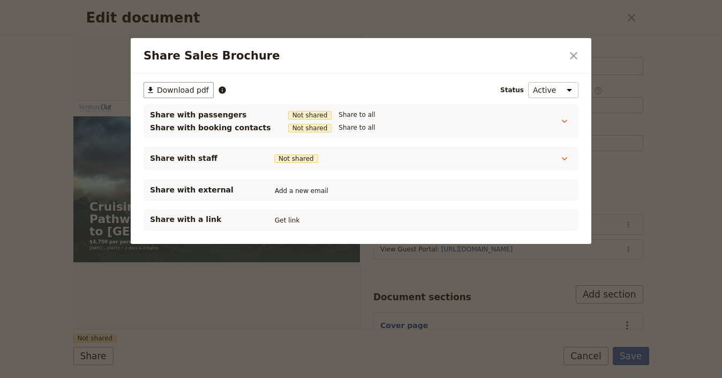
click at [279, 226] on div "Share with a link Get link" at bounding box center [361, 219] width 435 height 21
click at [284, 222] on button "Get link" at bounding box center [287, 220] width 30 height 12
click at [577, 58] on icon "Close dialog" at bounding box center [573, 55] width 13 height 13
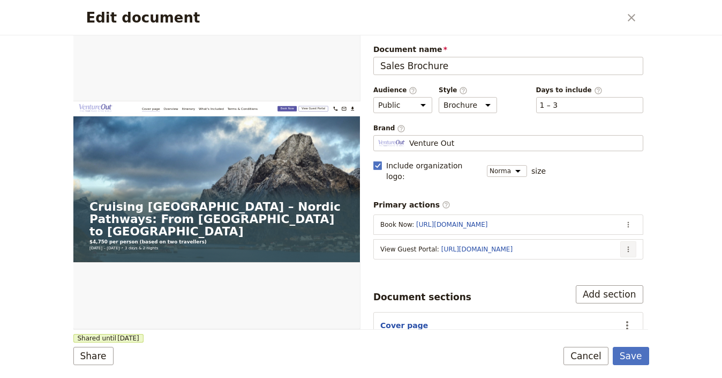
click at [624, 245] on icon "Actions" at bounding box center [628, 249] width 9 height 9
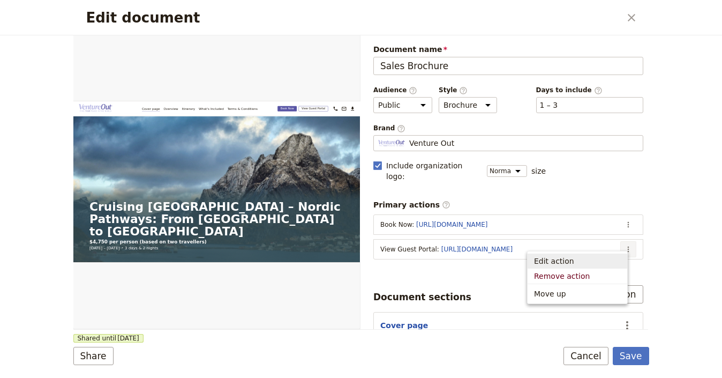
click at [592, 260] on span "Edit action" at bounding box center [577, 260] width 87 height 11
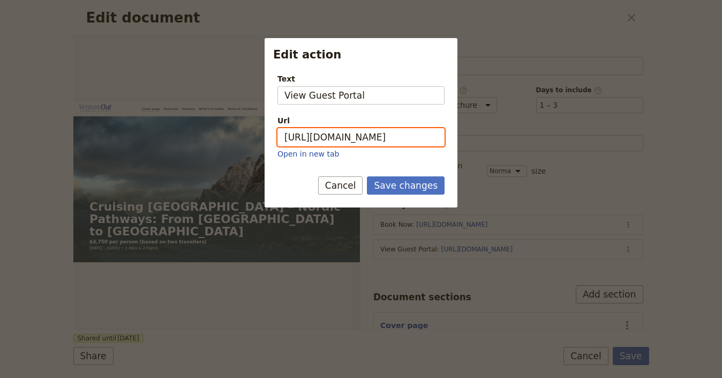
click at [406, 141] on input "[URL][DOMAIN_NAME]" at bounding box center [360, 137] width 167 height 18
paste input "4uBm_IDdFiecI4stfe5rF"
type input "https://trips.fieldbook.com/d/4uBm_IDdFiecI4stfe5rF"
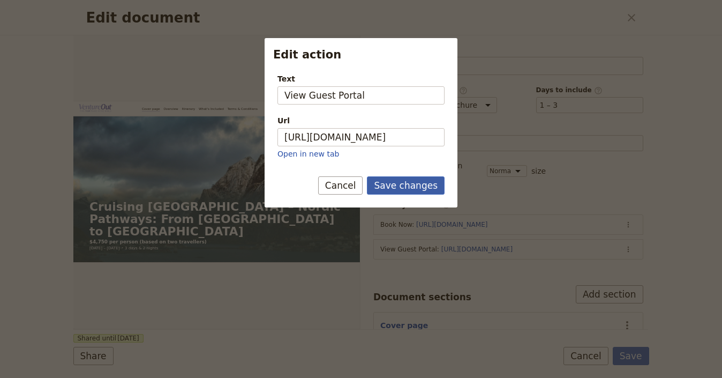
click at [425, 182] on button "Save changes" at bounding box center [406, 185] width 78 height 18
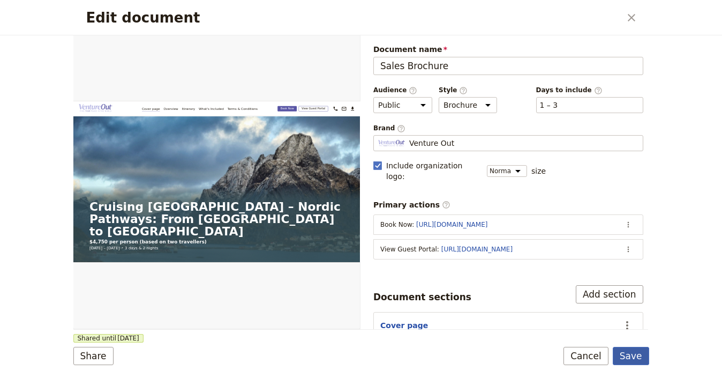
click at [639, 356] on button "Save" at bounding box center [631, 355] width 36 height 18
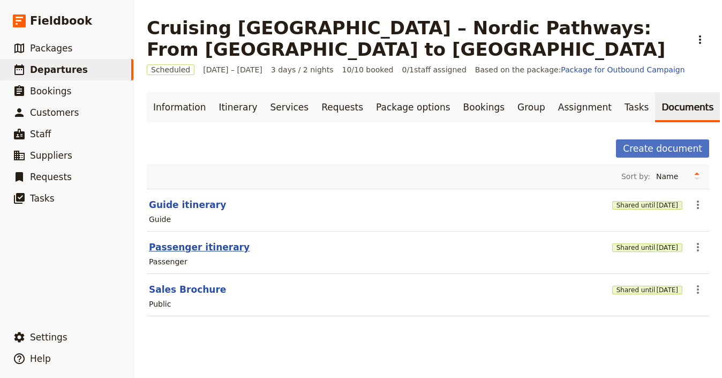
click at [185, 252] on button "Passenger itinerary" at bounding box center [199, 246] width 101 height 13
select select "PASSENGER"
select select "RUN_SHEET"
select select "LARGE"
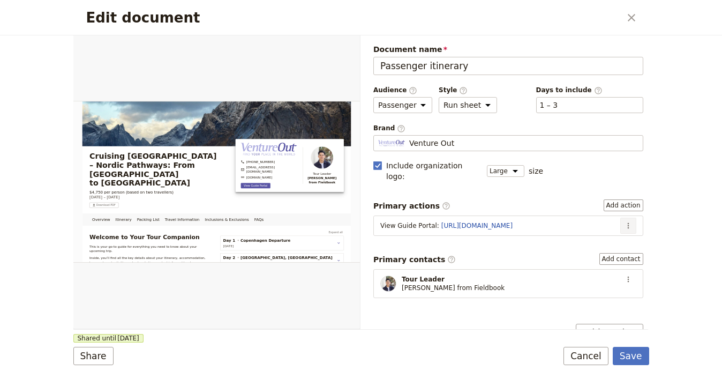
click at [625, 217] on button "​" at bounding box center [628, 225] width 16 height 16
click at [607, 241] on span "Edit action" at bounding box center [593, 237] width 56 height 11
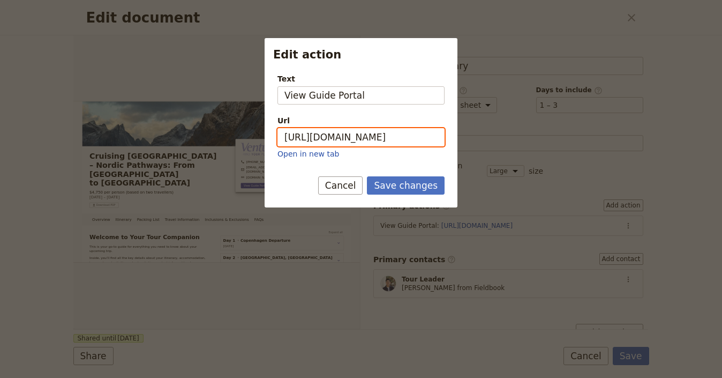
click at [357, 137] on input "[URL][DOMAIN_NAME]" at bounding box center [360, 137] width 167 height 18
paste input "KxOe3gC0PCcJ3Tjzw33T9"
type input "https://trips.fieldbook.com/d/KxOe3gC0PCcJ3Tjzw33T9"
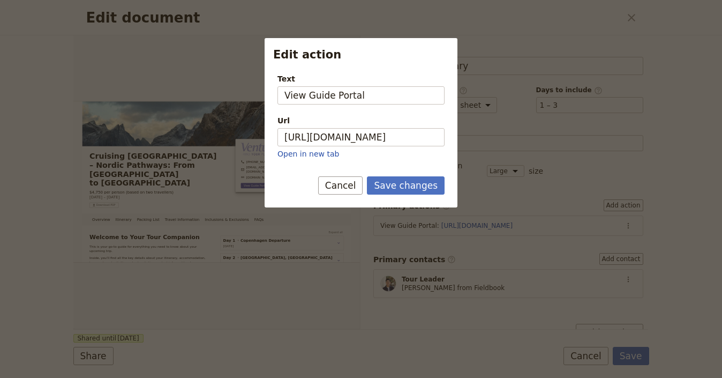
click at [444, 193] on div "Save changes Cancel" at bounding box center [381, 185] width 126 height 18
click at [434, 187] on button "Save changes" at bounding box center [406, 185] width 78 height 18
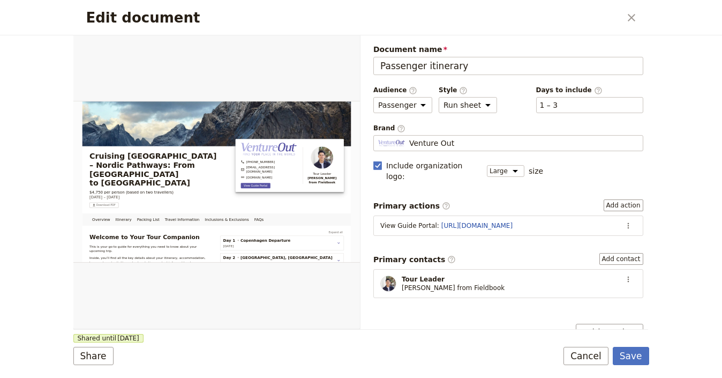
click at [630, 345] on form "Overview Itinerary Packing List Travel Information Inclusions & Exclusions FAQs…" at bounding box center [361, 206] width 576 height 342
click at [630, 351] on button "Save" at bounding box center [631, 355] width 36 height 18
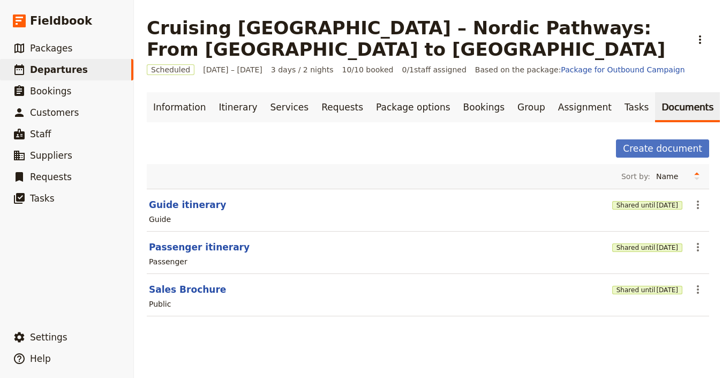
click at [162, 195] on section "Guide itinerary Shared until 4 Oct 2026 ​ Guide" at bounding box center [428, 209] width 562 height 43
click at [168, 205] on button "Guide itinerary" at bounding box center [187, 204] width 77 height 13
select select "STAFF"
select select "RUN_SHEET"
select select "LARGE"
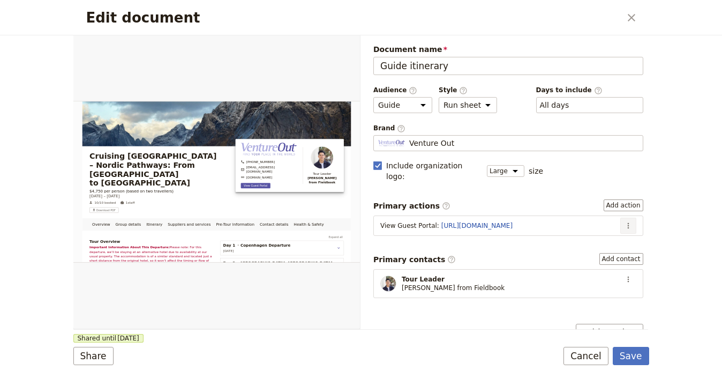
click at [624, 221] on icon "Actions" at bounding box center [628, 225] width 9 height 9
click at [616, 237] on span "Edit action" at bounding box center [593, 237] width 56 height 11
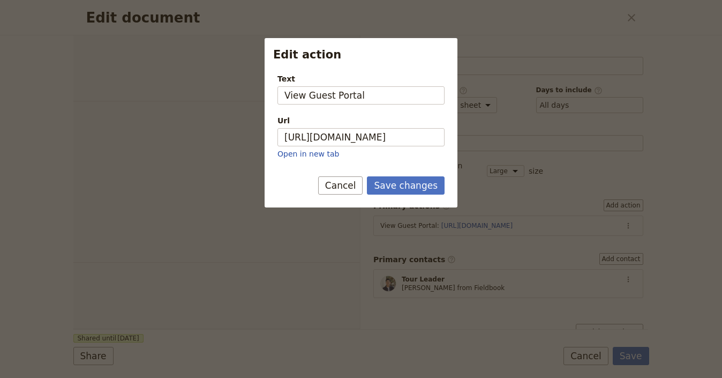
select select "STAFF"
select select "RUN_SHEET"
select select "LARGE"
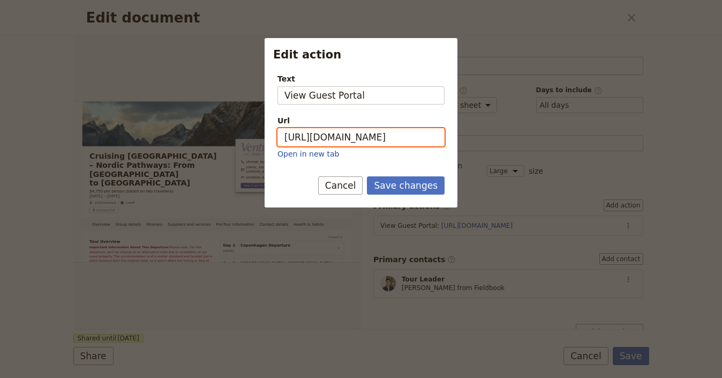
click at [376, 137] on input "[URL][DOMAIN_NAME]" at bounding box center [360, 137] width 167 height 18
paste input "4uBm_IDdFiecI4stfe5rF"
type input "[URL][DOMAIN_NAME]"
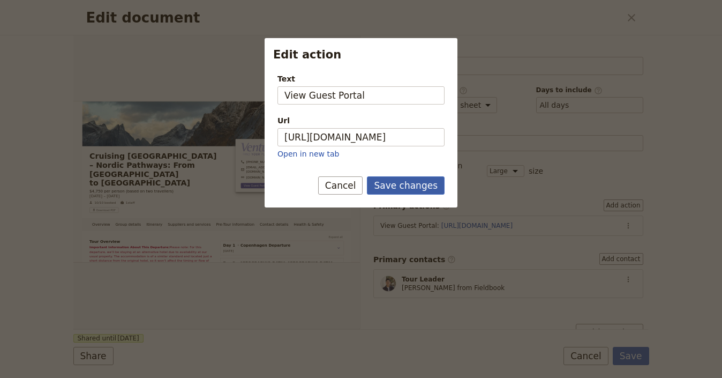
drag, startPoint x: 426, startPoint y: 184, endPoint x: 419, endPoint y: 182, distance: 7.8
click at [426, 184] on button "Save changes" at bounding box center [406, 185] width 78 height 18
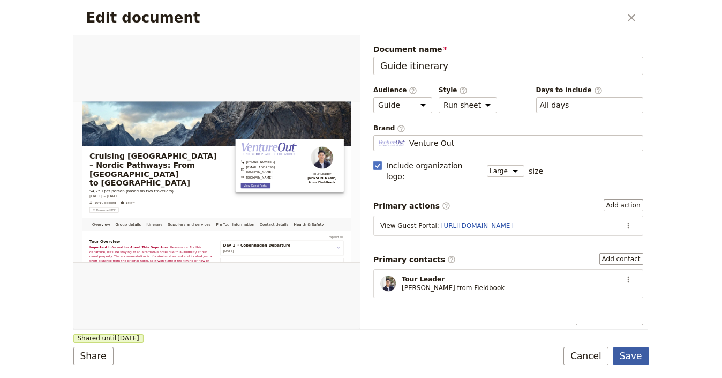
click at [646, 359] on button "Save" at bounding box center [631, 355] width 36 height 18
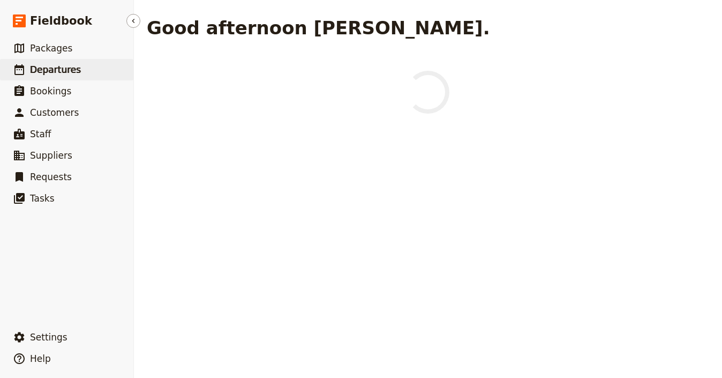
click at [49, 67] on span "Departures" at bounding box center [55, 69] width 51 height 11
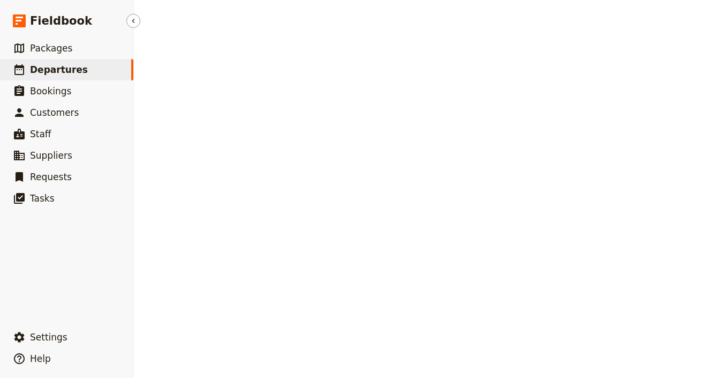
select select "UPDATED_AT"
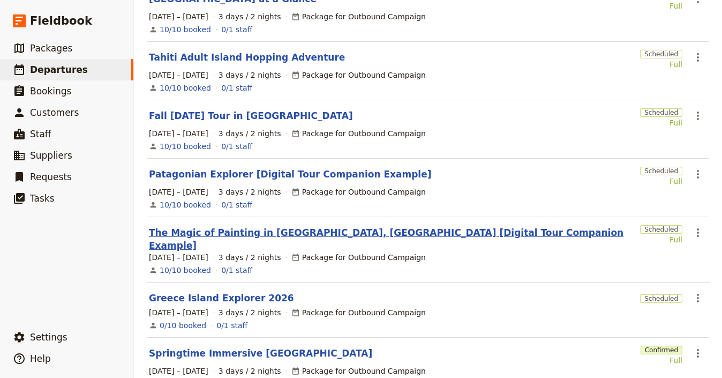
scroll to position [264, 0]
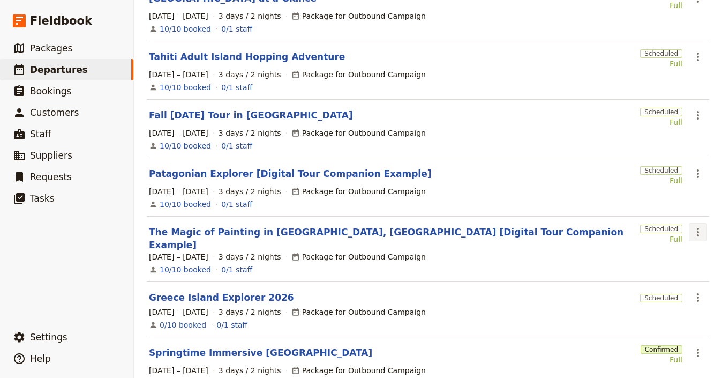
click at [697, 223] on button "​" at bounding box center [698, 232] width 18 height 18
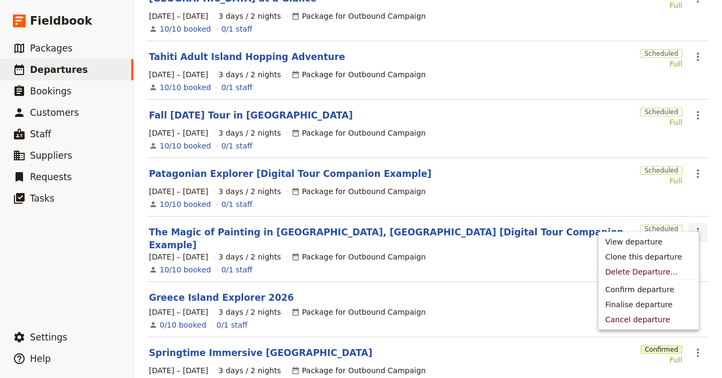
click at [697, 223] on button "​" at bounding box center [698, 232] width 18 height 18
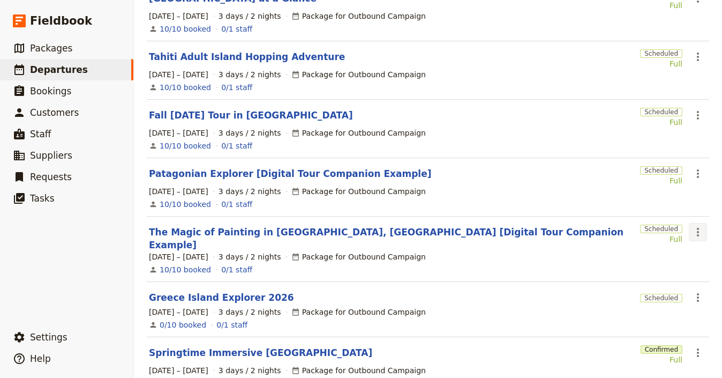
click at [697, 228] on icon "Actions" at bounding box center [698, 232] width 2 height 9
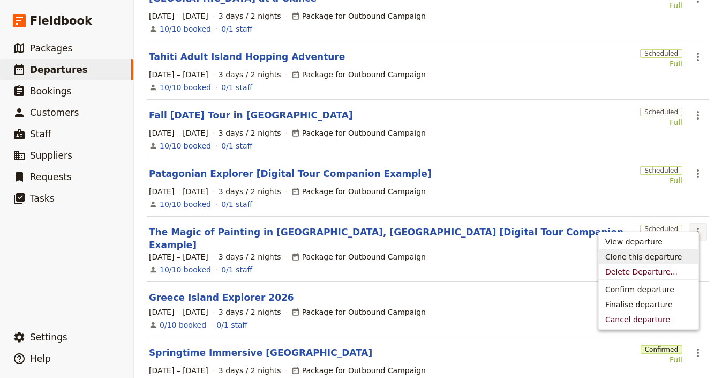
click at [650, 253] on span "Clone this departure" at bounding box center [643, 256] width 77 height 11
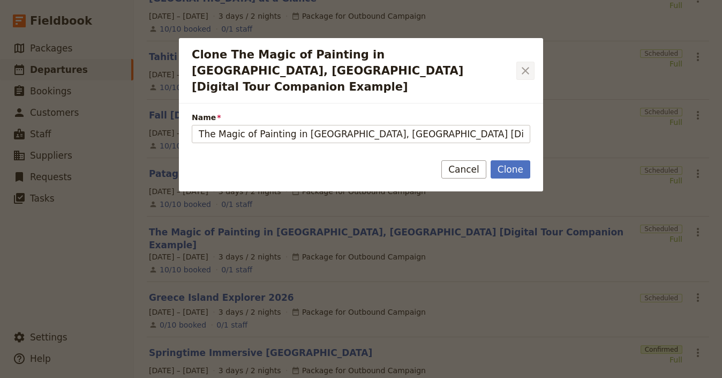
click at [528, 67] on icon "Close dialog" at bounding box center [525, 70] width 7 height 7
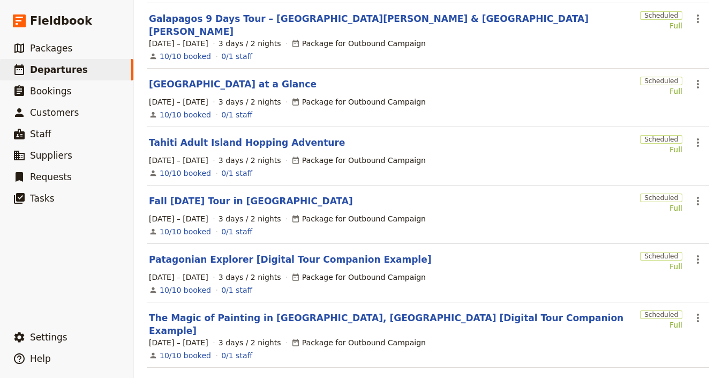
scroll to position [227, 0]
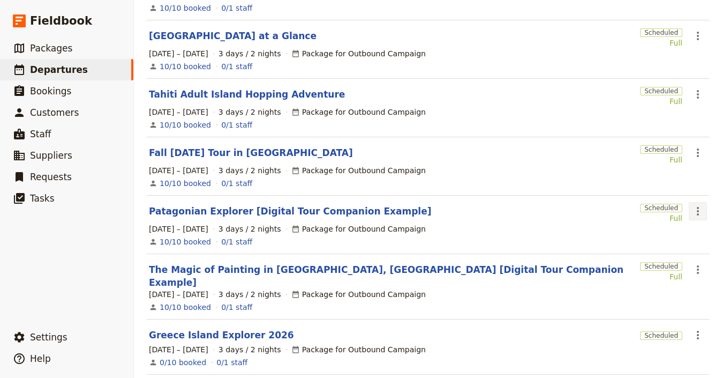
click at [694, 205] on icon "Actions" at bounding box center [697, 211] width 13 height 13
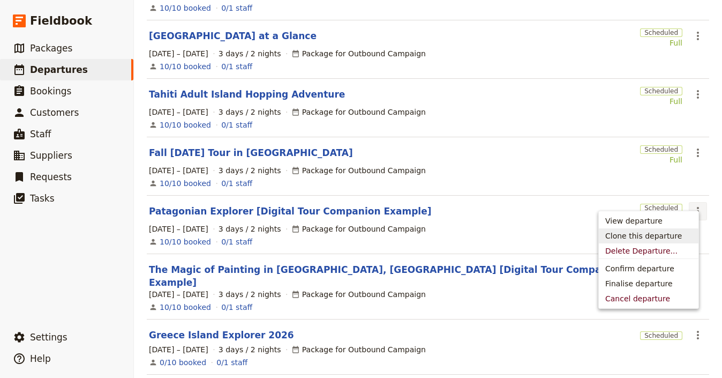
click at [663, 233] on span "Clone this departure" at bounding box center [643, 235] width 77 height 11
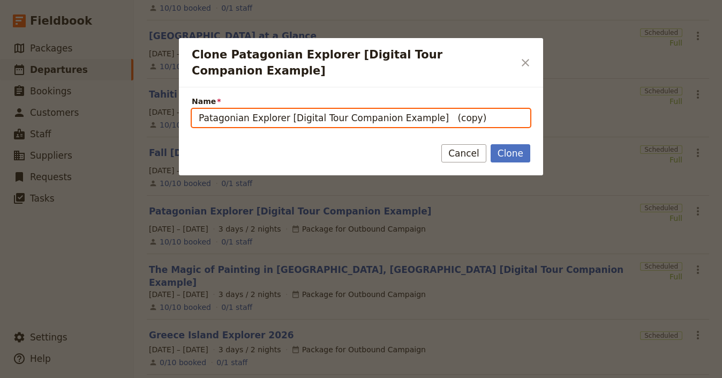
drag, startPoint x: 283, startPoint y: 103, endPoint x: 174, endPoint y: 104, distance: 108.7
click at [174, 377] on div "Clone Patagonian Explorer [Digital Tour Companion Example] ​ Name Patagonian Ex…" at bounding box center [361, 378] width 722 height 0
paste input "Discover Saudi Arabia Tour"
drag, startPoint x: 480, startPoint y: 106, endPoint x: 447, endPoint y: 106, distance: 33.7
click at [447, 109] on input "Discover Saudi Arabia Tour [Digital Tour Companion Example] (copy)" at bounding box center [361, 118] width 338 height 18
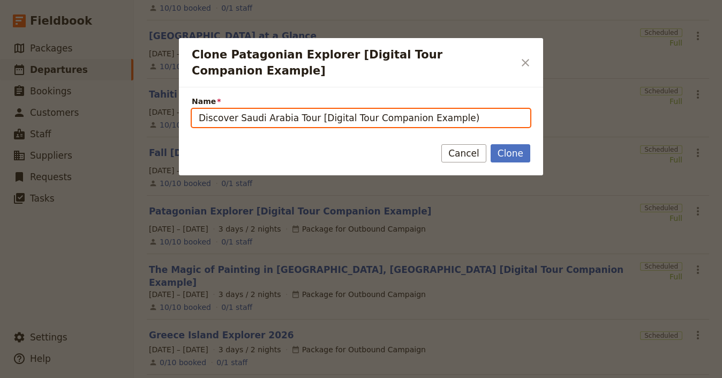
click at [469, 109] on input "Discover Saudi Arabia Tour [Digital Tour Companion Example)" at bounding box center [361, 118] width 338 height 18
type input "Discover Saudi Arabia Tour [Digital Tour Companion Example"
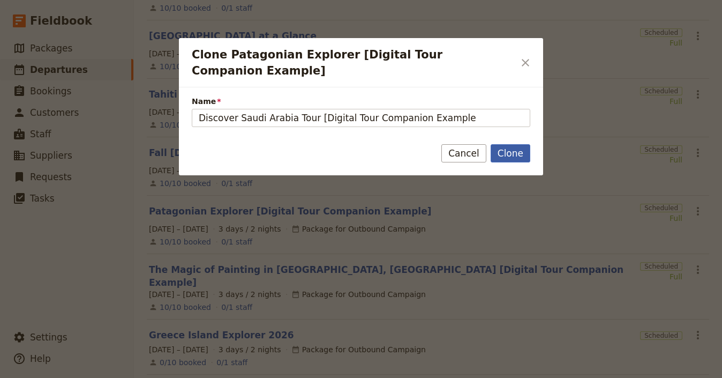
click at [500, 144] on button "Clone" at bounding box center [511, 153] width 40 height 18
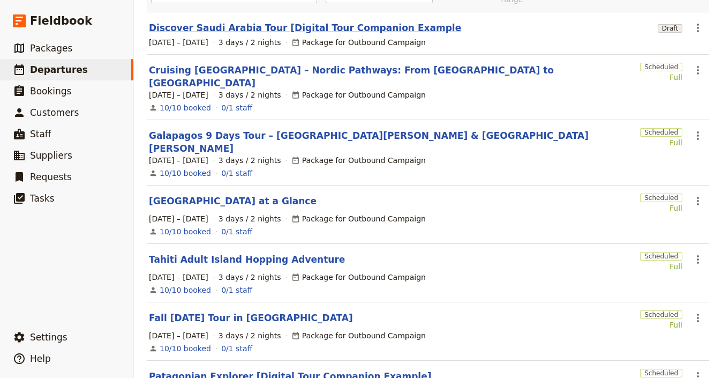
scroll to position [0, 0]
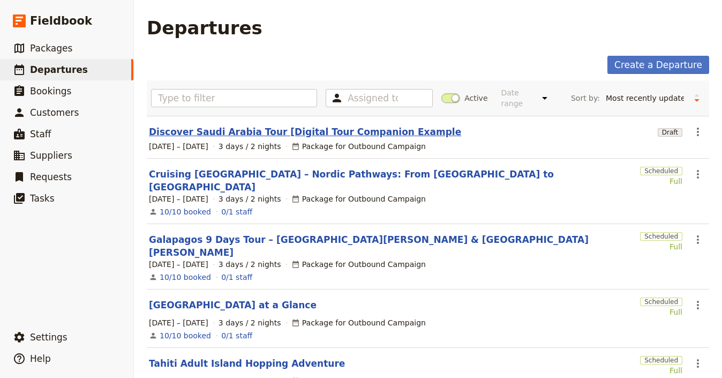
click at [286, 125] on link "Discover Saudi Arabia Tour [Digital Tour Companion Example" at bounding box center [305, 131] width 312 height 13
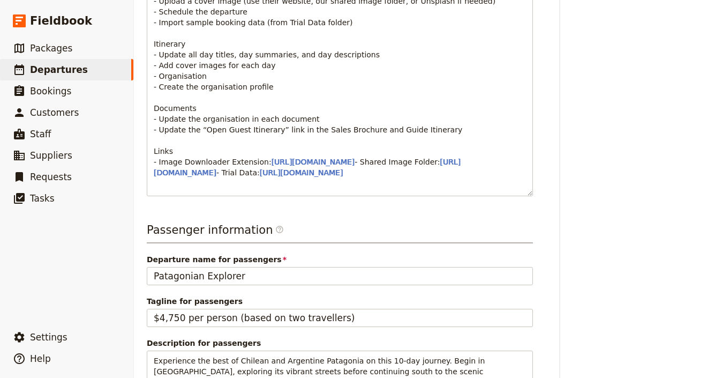
scroll to position [782, 0]
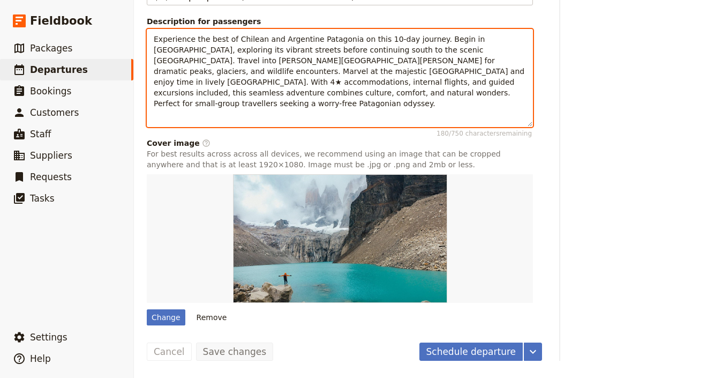
click at [290, 71] on span "Experience the best of Chilean and Argentine Patagonia on this 10-day journey. …" at bounding box center [340, 71] width 373 height 73
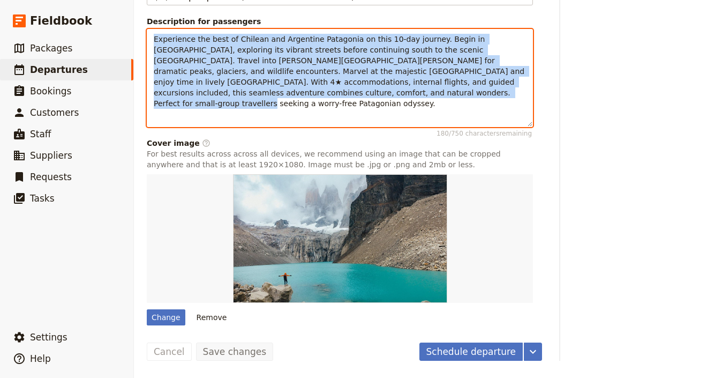
click at [290, 71] on span "Experience the best of Chilean and Argentine Patagonia on this 10-day journey. …" at bounding box center [340, 71] width 373 height 73
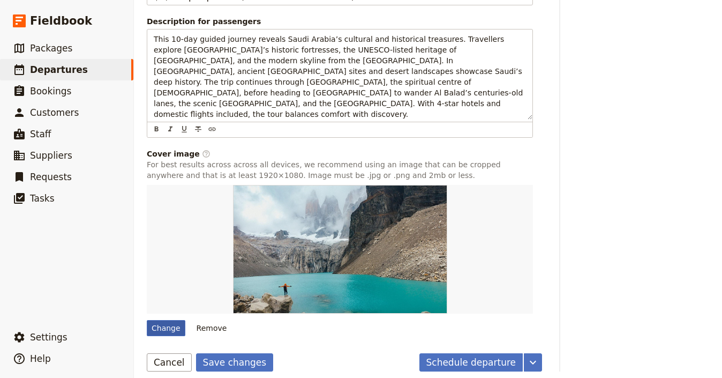
click at [171, 320] on div "Change" at bounding box center [166, 328] width 39 height 16
click at [147, 319] on input "Change" at bounding box center [146, 319] width 1 height 1
click at [213, 320] on button "Remove" at bounding box center [212, 328] width 40 height 16
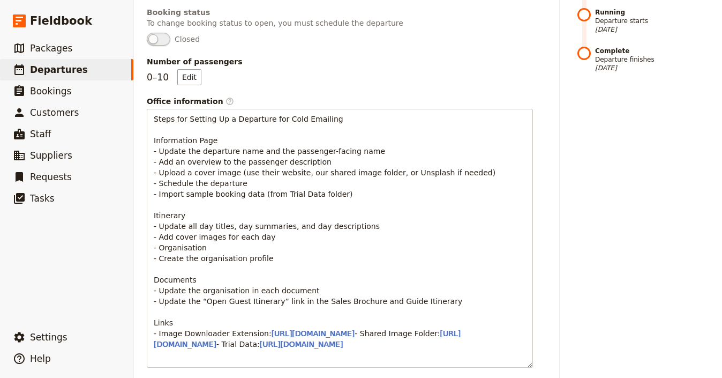
scroll to position [0, 0]
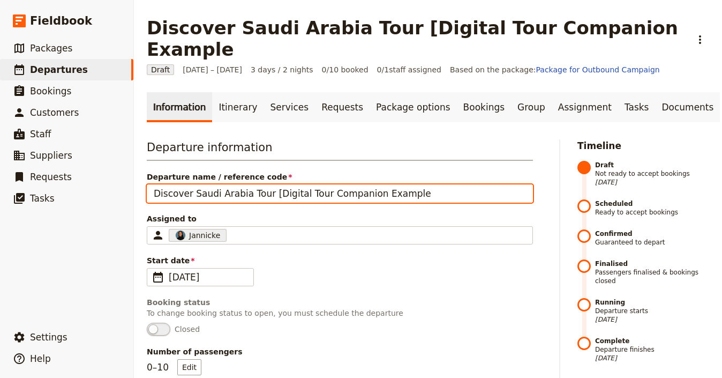
click at [237, 184] on input "Discover Saudi Arabia Tour [Digital Tour Companion Example" at bounding box center [340, 193] width 386 height 18
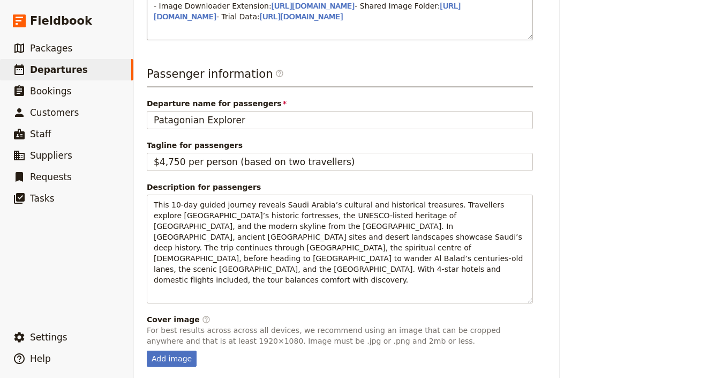
scroll to position [647, 0]
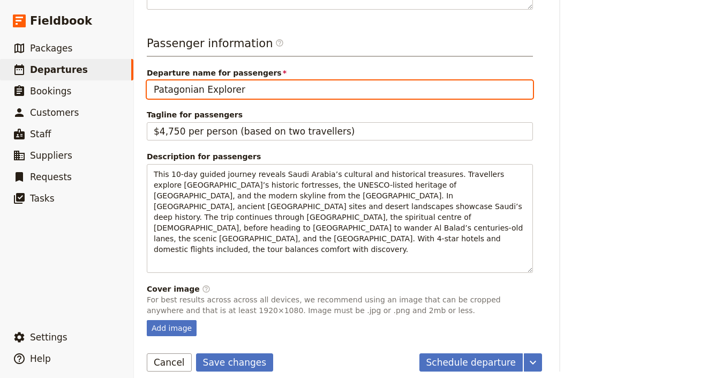
click at [261, 99] on input "Patagonian Explorer" at bounding box center [340, 89] width 386 height 18
paste input "Discover Saudi Arabia Tour [Digital Tour Companion Example"
type input "Discover Saudi Arabia Tour [Digital Tour Companion Example"
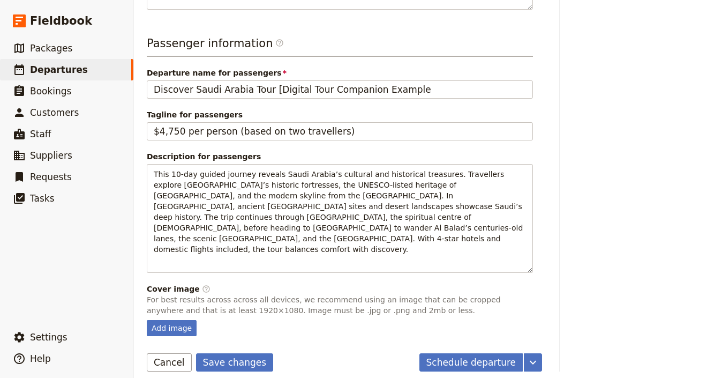
click at [416, 283] on div "Cover image ​" at bounding box center [340, 288] width 386 height 11
click at [236, 353] on button "Save changes" at bounding box center [235, 362] width 78 height 18
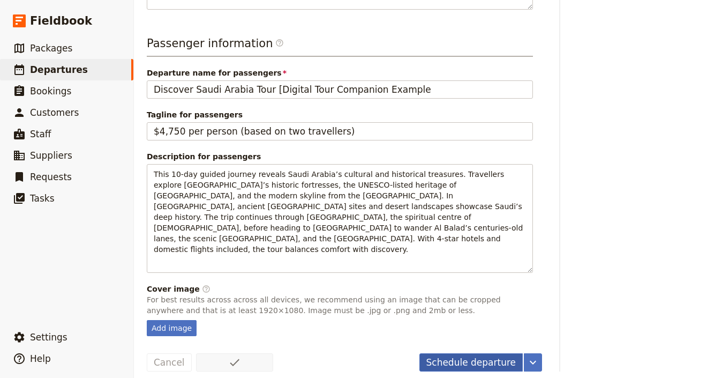
click at [449, 353] on button "Schedule departure" at bounding box center [471, 362] width 104 height 18
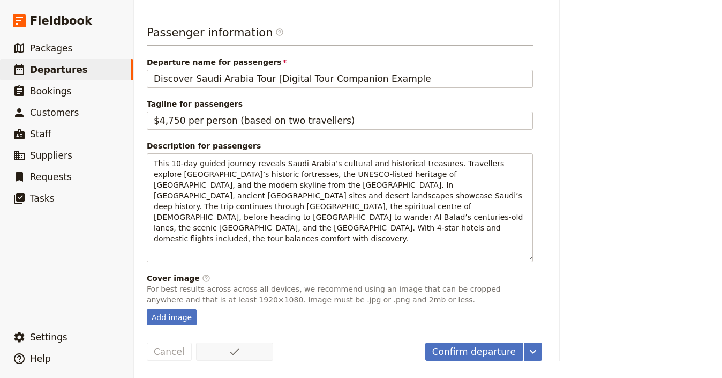
scroll to position [0, 0]
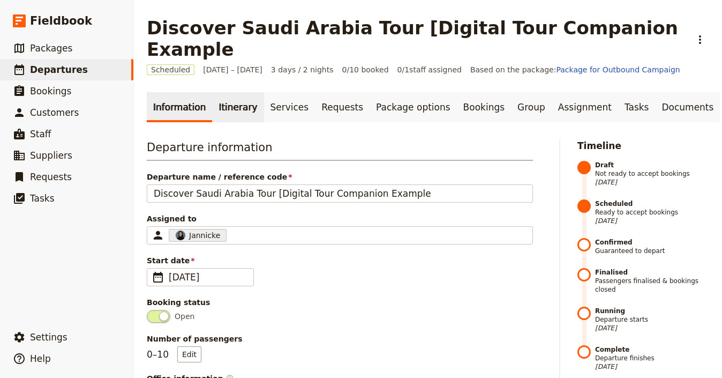
click at [226, 92] on link "Itinerary" at bounding box center [237, 107] width 51 height 30
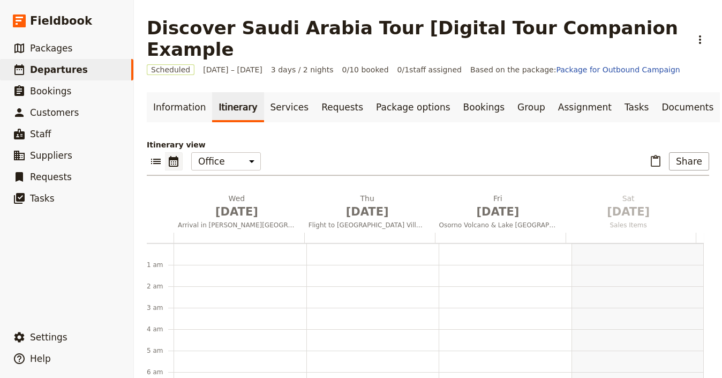
scroll to position [139, 0]
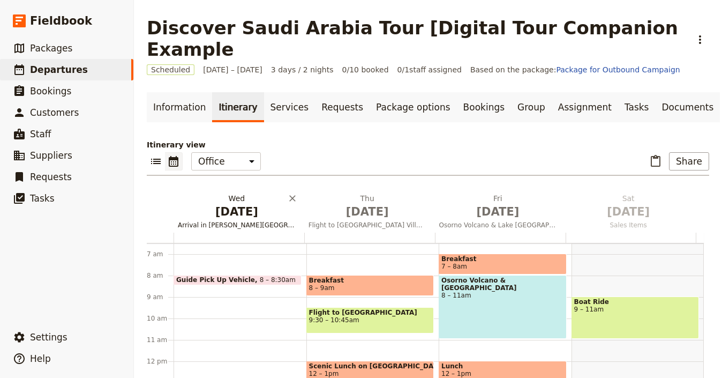
click at [230, 203] on span "Oct 1" at bounding box center [237, 211] width 118 height 16
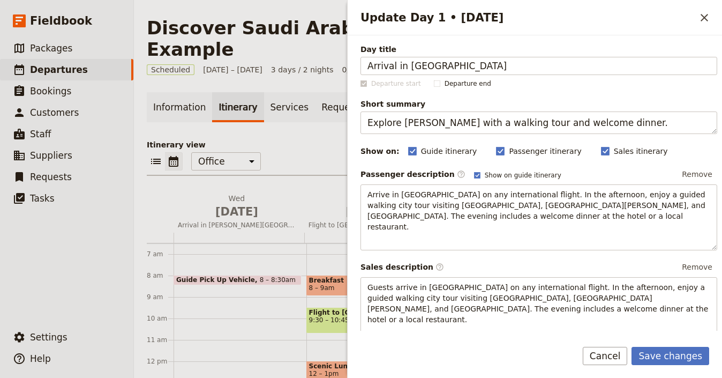
type input "Arrival in [GEOGRAPHIC_DATA]"
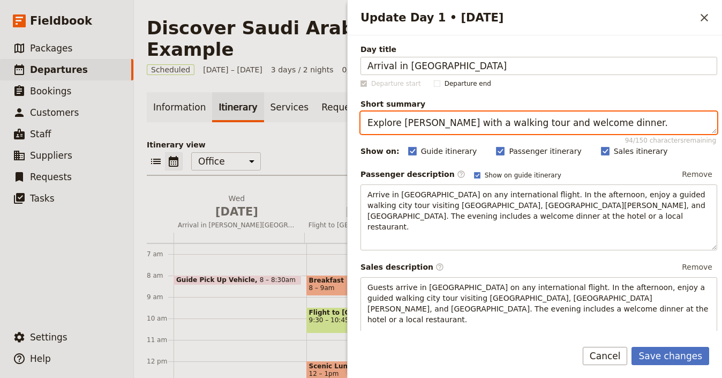
click at [494, 127] on textarea "Explore Santiago with a walking tour and welcome dinner." at bounding box center [538, 122] width 357 height 22
paste textarea "Welcome & hotel check-in"
type textarea "Welcome & hotel check-in"
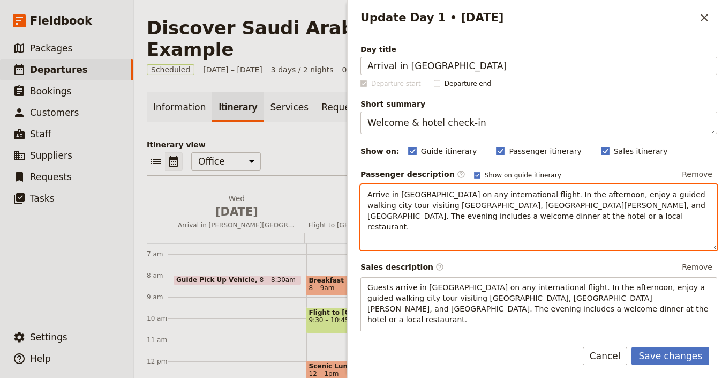
click at [455, 220] on p "Arrive in Santiago on any international flight. In the afternoon, enjoy a guide…" at bounding box center [538, 210] width 343 height 43
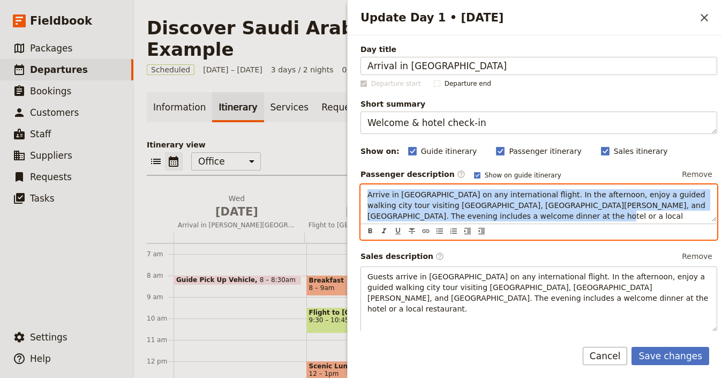
click at [455, 220] on p "Arrive in Santiago on any international flight. In the afternoon, enjoy a guide…" at bounding box center [538, 210] width 343 height 43
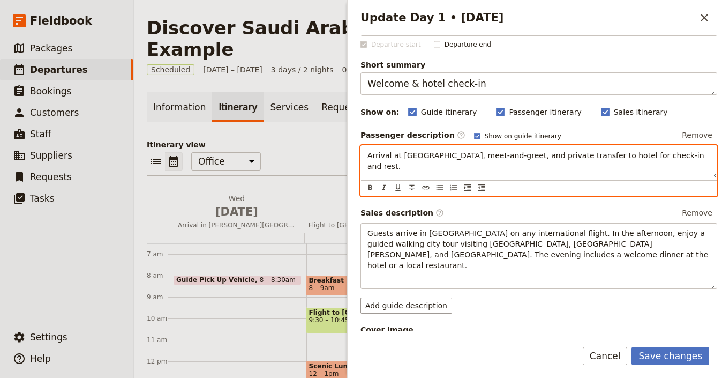
scroll to position [49, 0]
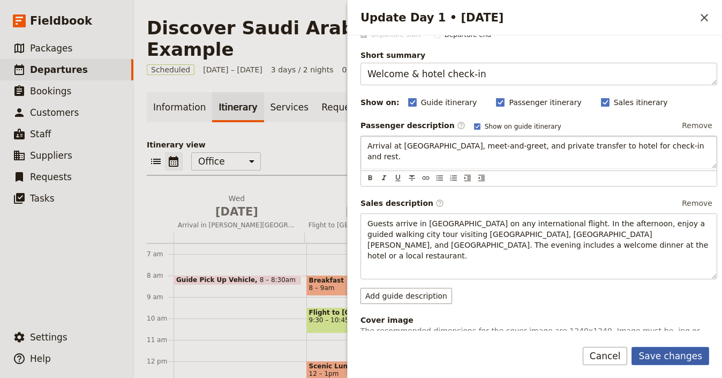
click at [669, 361] on button "Save changes" at bounding box center [670, 355] width 78 height 18
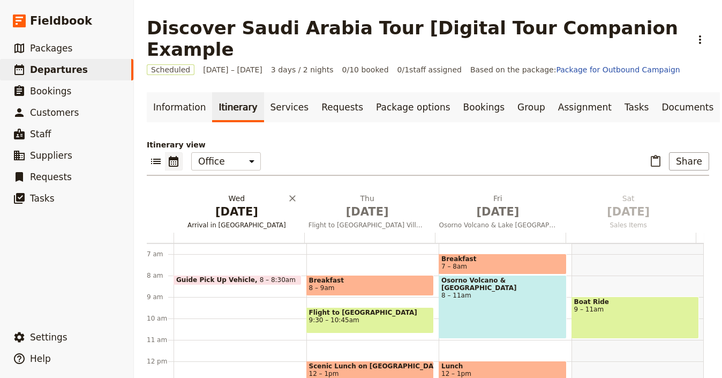
click at [234, 221] on span "Arrival in [GEOGRAPHIC_DATA]" at bounding box center [237, 225] width 126 height 9
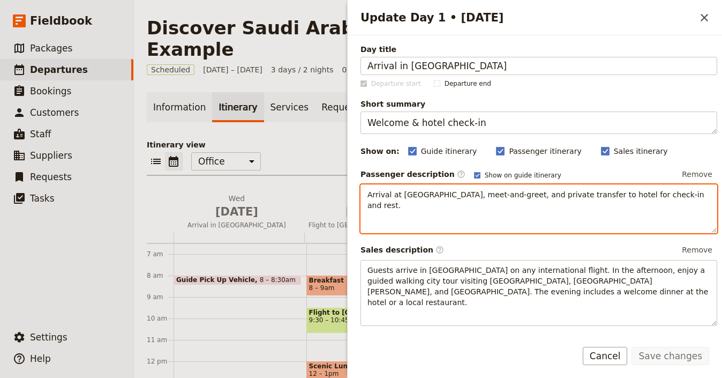
click at [408, 202] on div "Arrival at Riyadh airport, meet-and-greet, and private transfer to hotel for ch…" at bounding box center [539, 209] width 356 height 48
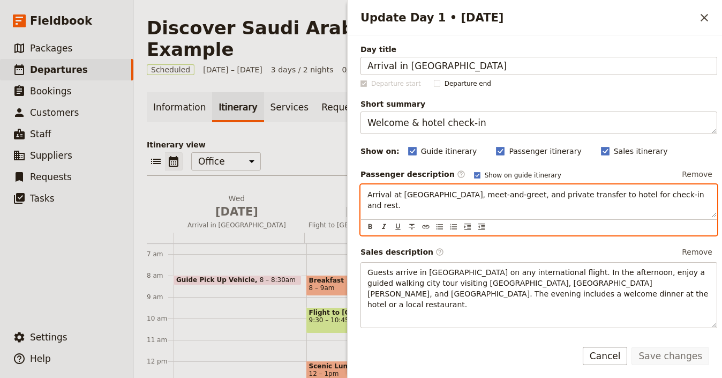
click at [408, 202] on div "Arrival at Riyadh airport, meet-and-greet, and private transfer to hotel for ch…" at bounding box center [539, 201] width 356 height 32
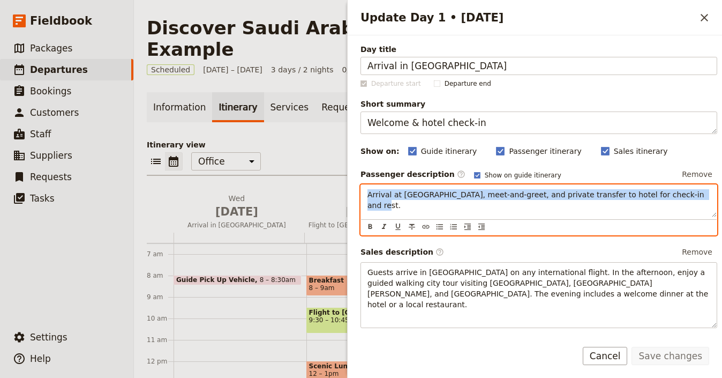
click at [408, 202] on div "Arrival at Riyadh airport, meet-and-greet, and private transfer to hotel for ch…" at bounding box center [539, 201] width 356 height 32
copy span "Arrival at Riyadh airport, meet-and-greet, and private transfer to hotel for ch…"
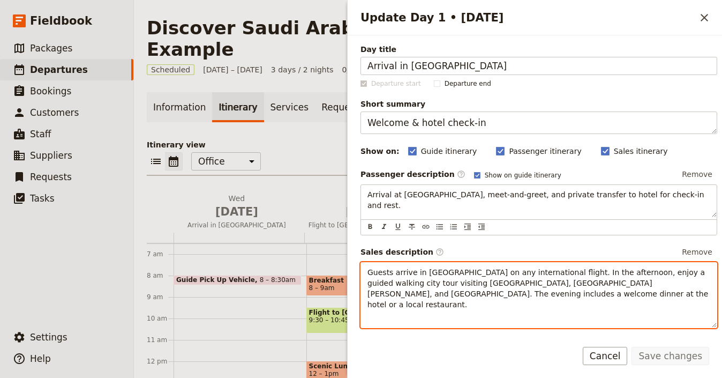
click at [421, 274] on span "Guests arrive in Santiago on any international flight. In the afternoon, enjoy …" at bounding box center [538, 288] width 343 height 41
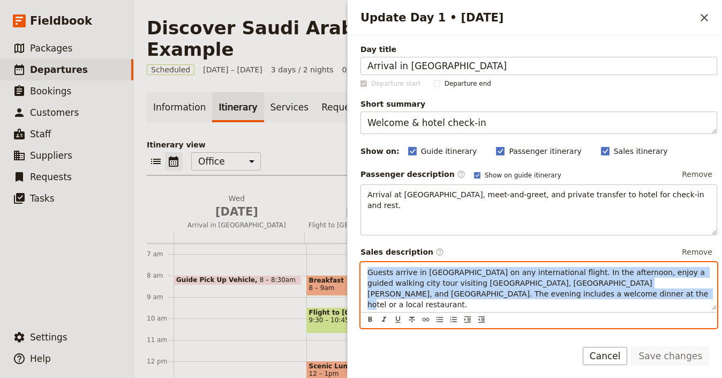
click at [421, 274] on span "Guests arrive in Santiago on any international flight. In the afternoon, enjoy …" at bounding box center [538, 288] width 343 height 41
paste div "Update Day 1 • 1 Oct"
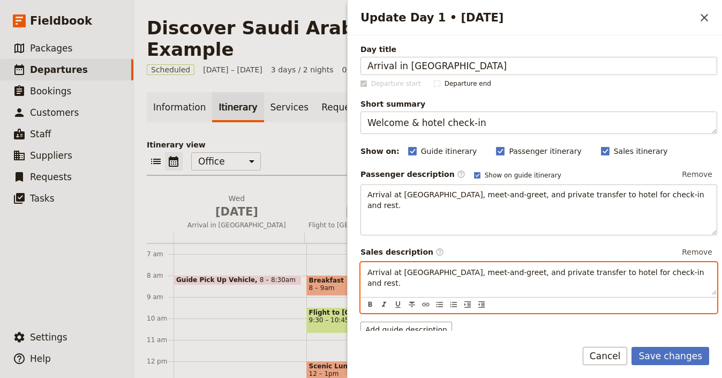
click at [370, 271] on span "Arrival at Riyadh airport, meet-and-greet, and private transfer to hotel for ch…" at bounding box center [536, 277] width 339 height 19
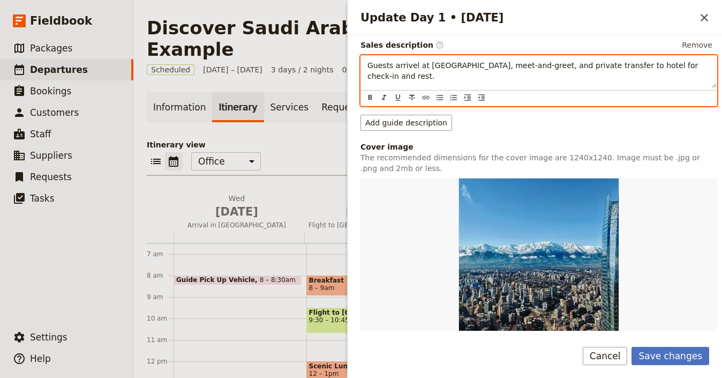
scroll to position [397, 0]
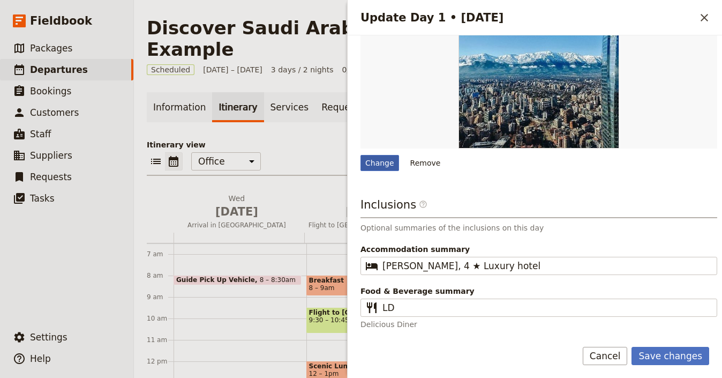
click at [382, 165] on div "Change" at bounding box center [379, 163] width 39 height 16
click at [360, 155] on input "Change" at bounding box center [360, 154] width 1 height 1
click at [665, 349] on button "Save changes" at bounding box center [670, 355] width 78 height 18
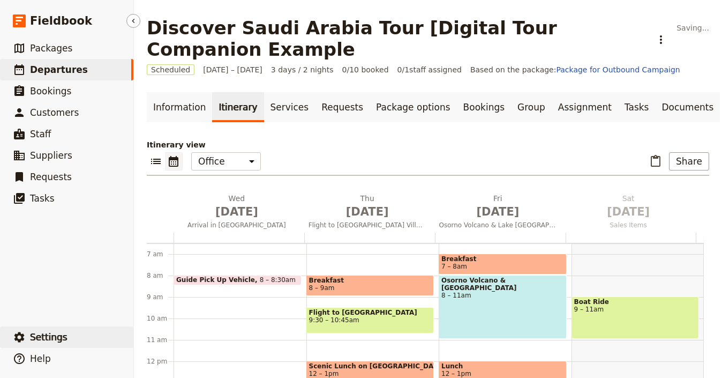
drag, startPoint x: 53, startPoint y: 325, endPoint x: 55, endPoint y: 330, distance: 5.6
click at [53, 325] on div "​ Settings ​ Help" at bounding box center [66, 345] width 133 height 47
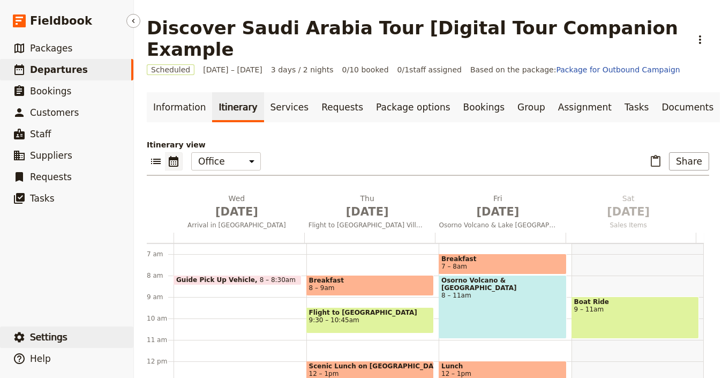
click at [55, 334] on span "Settings" at bounding box center [48, 336] width 37 height 11
click at [222, 315] on h3 "Signed in as Jannicke" at bounding box center [188, 321] width 100 height 13
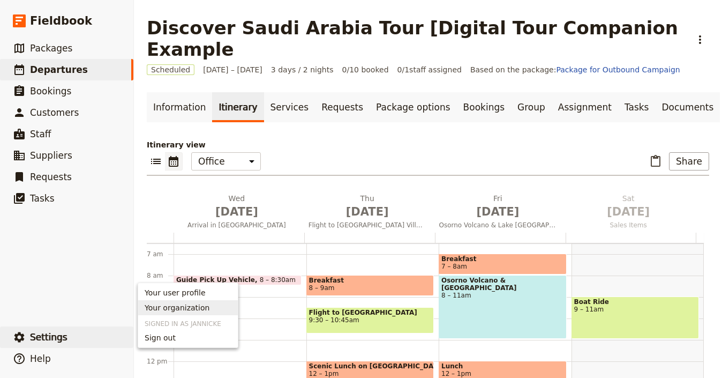
click at [223, 309] on span "Your organization" at bounding box center [188, 307] width 87 height 11
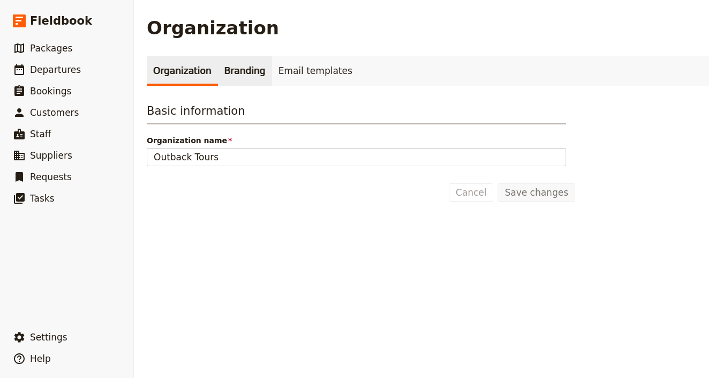
click at [235, 75] on link "Branding" at bounding box center [245, 71] width 54 height 30
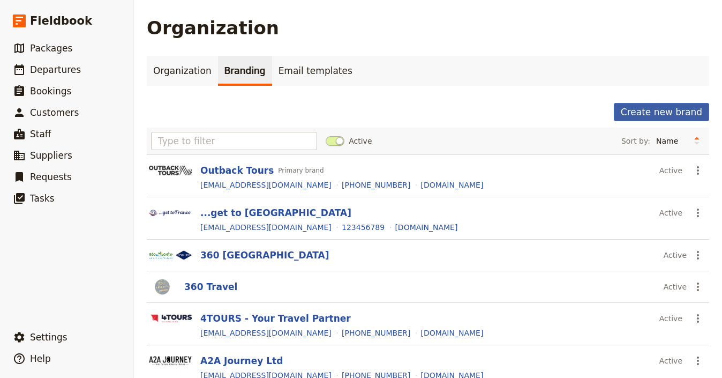
click at [664, 116] on button "Create new brand" at bounding box center [661, 112] width 95 height 18
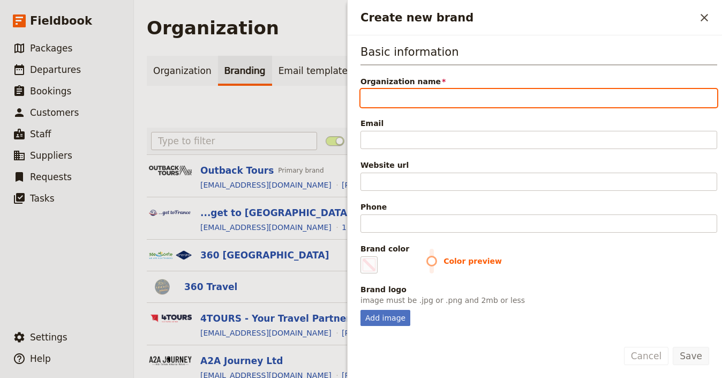
paste input "Arabian Tours"
type input "Arabian Tours"
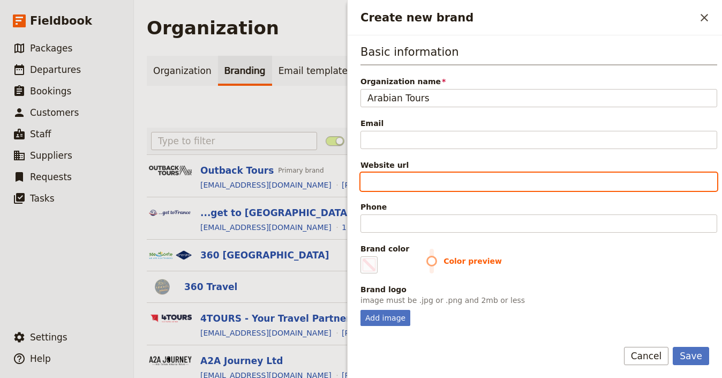
click at [469, 179] on input "Website url" at bounding box center [538, 181] width 357 height 18
paste input "https://www.arabiantoursusa.com"
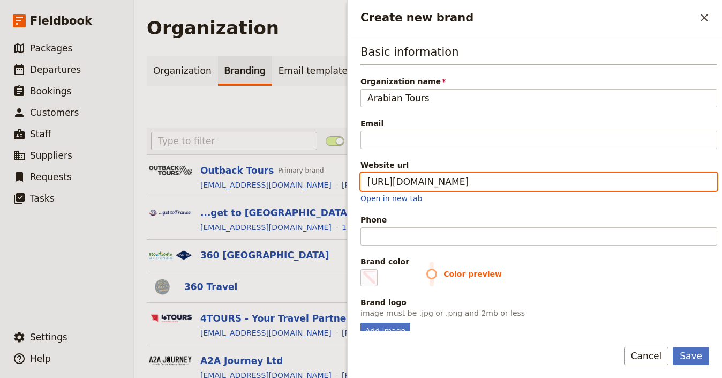
type input "https://www.arabiantoursusa.com"
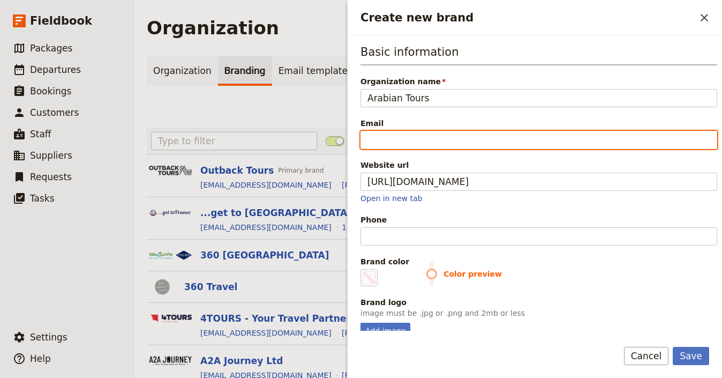
click at [549, 144] on input "Email" at bounding box center [538, 140] width 357 height 18
paste input "[EMAIL_ADDRESS][DOMAIN_NAME]"
type input "[EMAIL_ADDRESS][DOMAIN_NAME]"
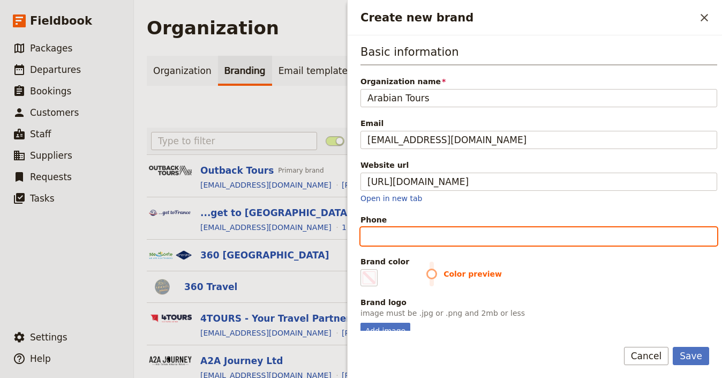
click at [500, 238] on input "Phone" at bounding box center [538, 236] width 357 height 18
paste input "(323) 613-3030"
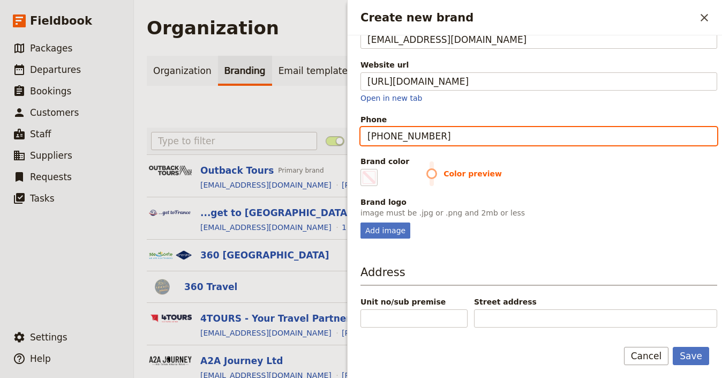
scroll to position [101, 0]
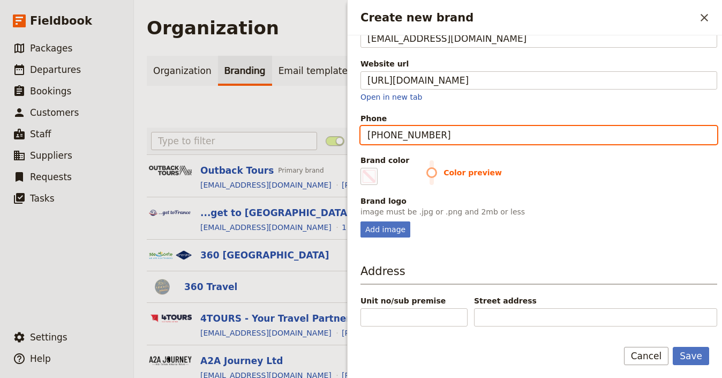
type input "[PHONE_NUMBER]"
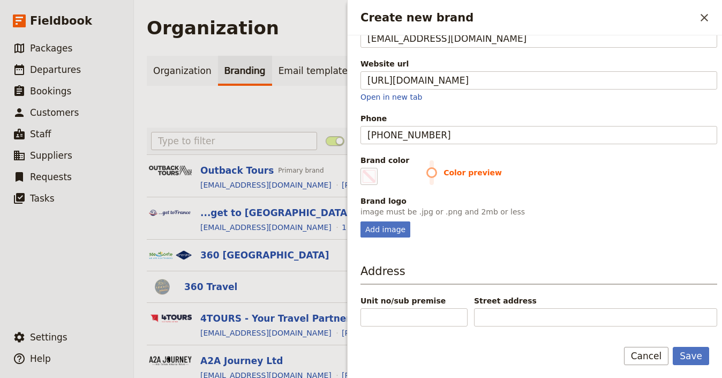
click at [411, 227] on div "Add image" at bounding box center [538, 229] width 357 height 16
click at [407, 231] on div "Add image" at bounding box center [385, 229] width 50 height 16
click at [360, 221] on input "Add image" at bounding box center [360, 221] width 1 height 1
type input "C:\fakepath\Untitled+design.png"
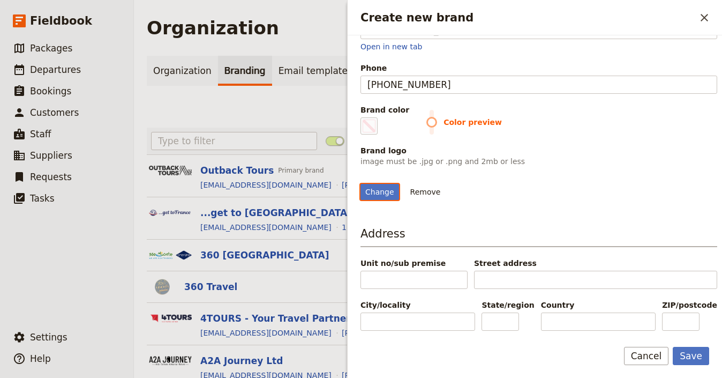
scroll to position [233, 0]
click at [432, 117] on span "Color preview" at bounding box center [571, 122] width 291 height 11
click at [426, 117] on span "Color preview" at bounding box center [571, 122] width 291 height 11
click at [376, 117] on fieldset "#000000" at bounding box center [368, 125] width 17 height 17
click at [363, 117] on input "#000000" at bounding box center [363, 117] width 1 height 1
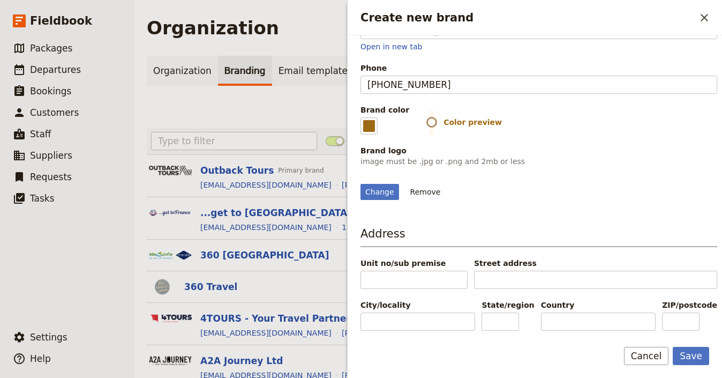
click at [570, 198] on div "Change Remove" at bounding box center [538, 185] width 357 height 29
click at [365, 117] on fieldset "#9e6914" at bounding box center [368, 125] width 17 height 17
click at [363, 117] on input "#9e6914" at bounding box center [363, 117] width 1 height 1
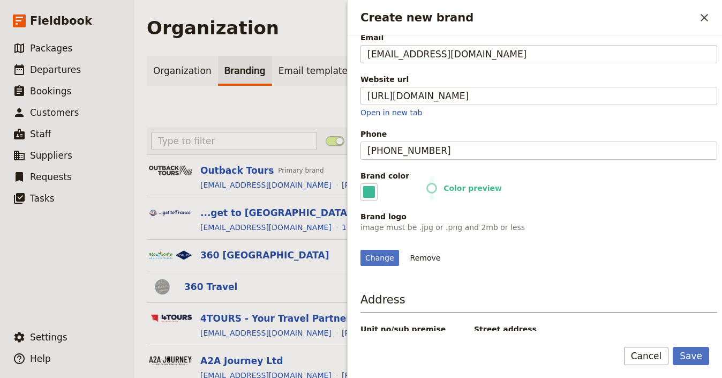
type input "#3cb895"
click at [623, 258] on div "Change Remove" at bounding box center [538, 251] width 357 height 29
click at [699, 349] on button "Save" at bounding box center [691, 355] width 36 height 18
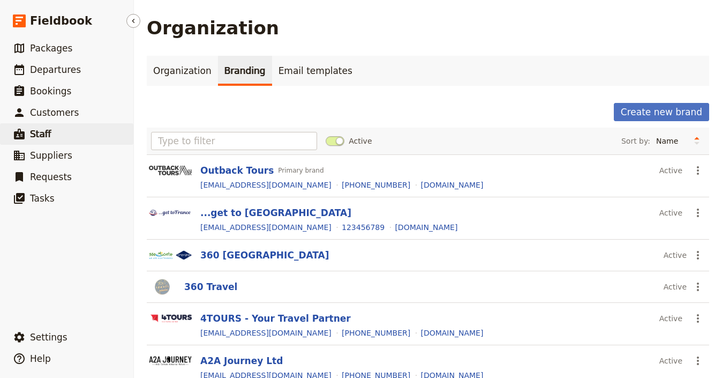
click at [67, 130] on link "​ Staff" at bounding box center [66, 133] width 133 height 21
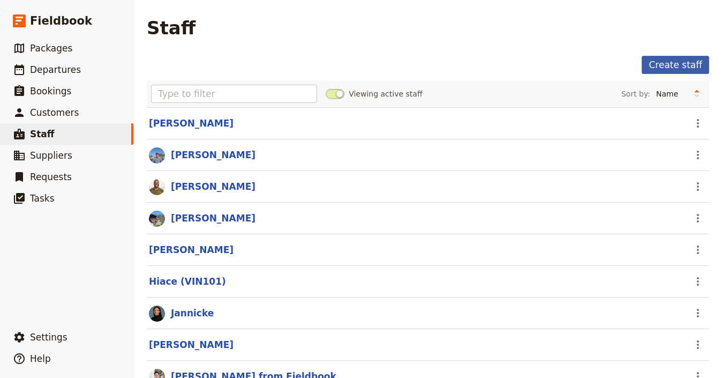
click at [669, 65] on link "Create staff" at bounding box center [675, 65] width 67 height 18
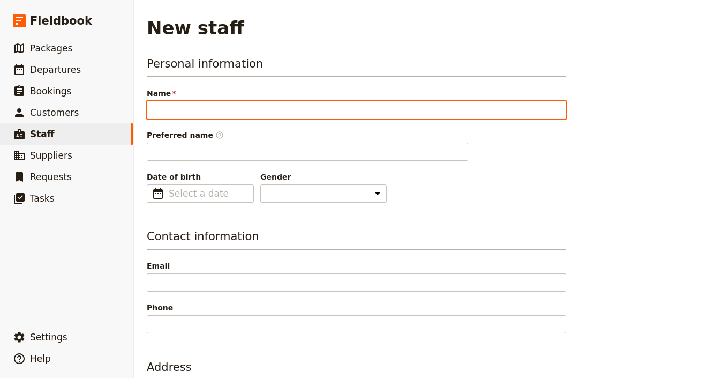
paste input "[PERSON_NAME]"
type input "[PERSON_NAME]"
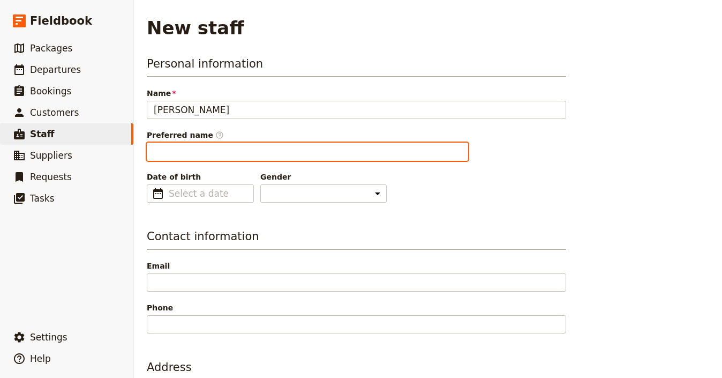
type input "Haitham"
click at [243, 154] on input "Haitham" at bounding box center [307, 151] width 321 height 18
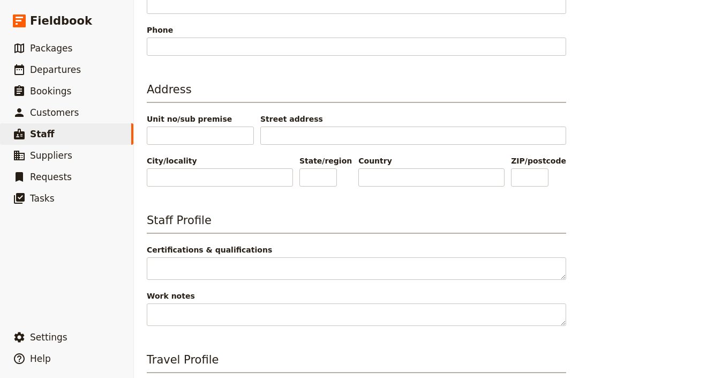
scroll to position [463, 0]
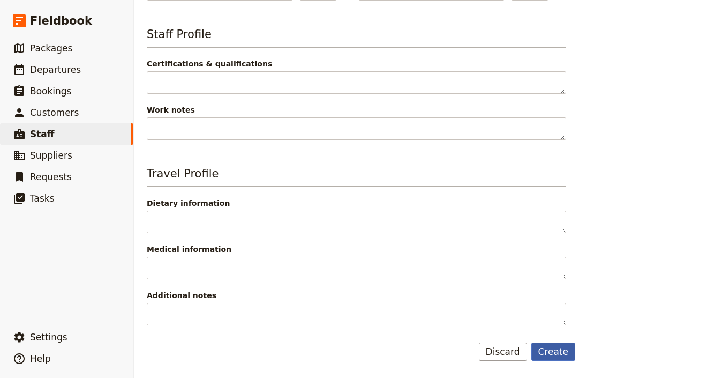
click at [560, 350] on button "Create" at bounding box center [553, 351] width 44 height 18
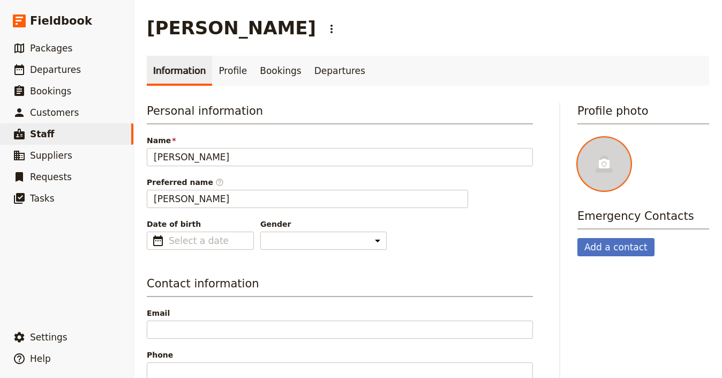
click at [598, 158] on icon at bounding box center [604, 163] width 13 height 13
click at [577, 137] on input "file" at bounding box center [577, 137] width 1 height 1
type input "C:\fakepath\IMG_6155-1-modified-225x300.jpg"
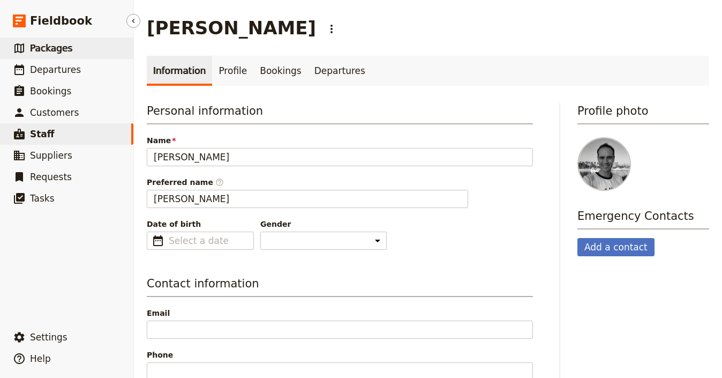
click at [73, 53] on link "​ Packages" at bounding box center [66, 47] width 133 height 21
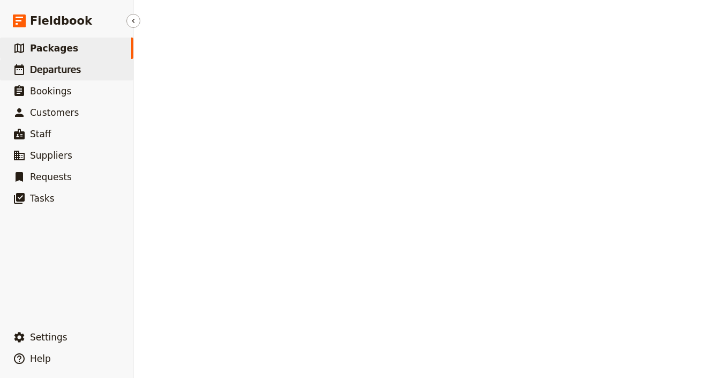
click at [67, 71] on span "Departures" at bounding box center [55, 69] width 51 height 11
select select "UPDATED_AT"
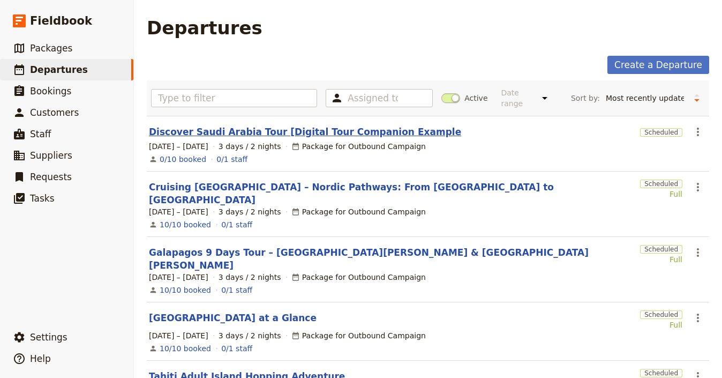
click at [329, 134] on link "Discover Saudi Arabia Tour [Digital Tour Companion Example" at bounding box center [305, 131] width 312 height 13
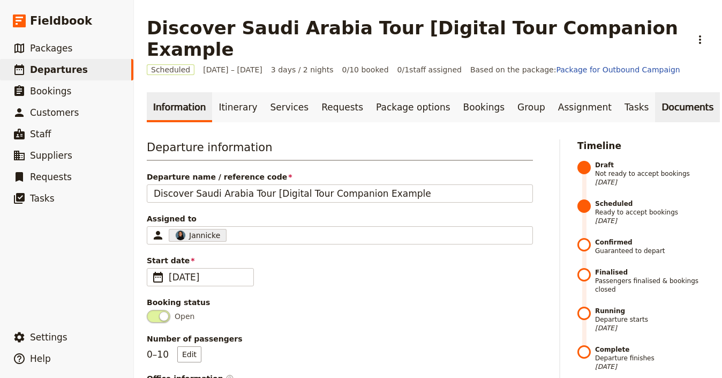
click at [655, 92] on link "Documents" at bounding box center [687, 107] width 65 height 30
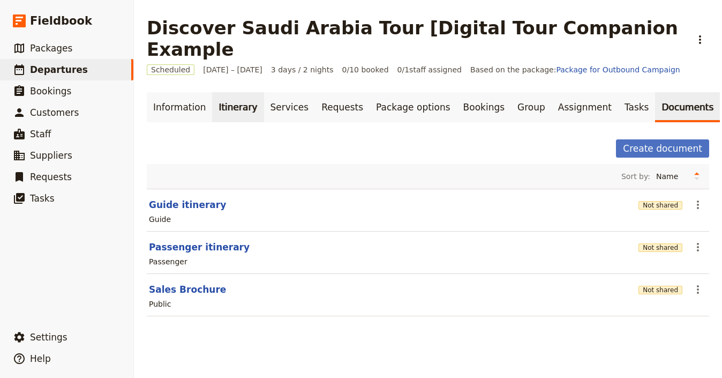
click at [239, 92] on link "Itinerary" at bounding box center [237, 107] width 51 height 30
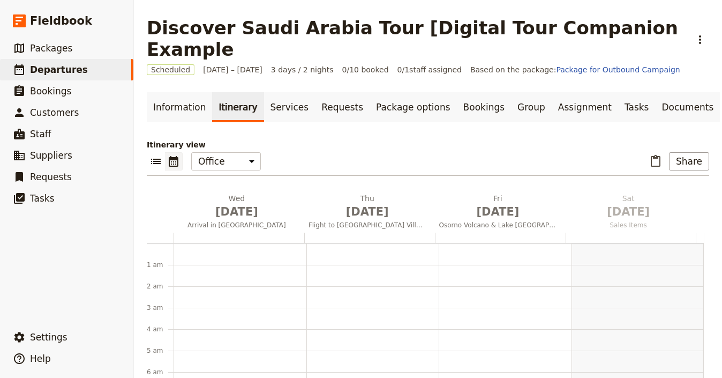
scroll to position [139, 0]
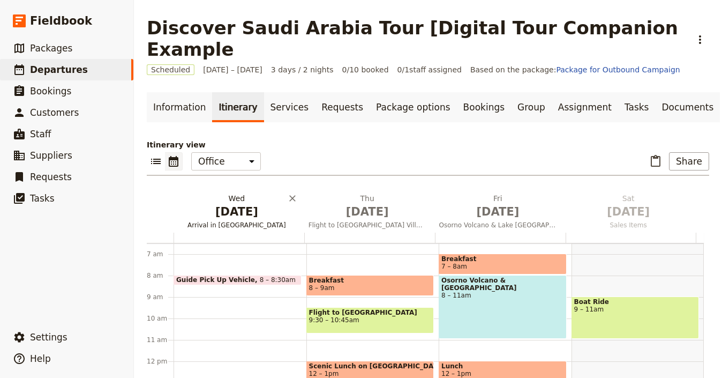
click at [229, 203] on span "Oct 1" at bounding box center [237, 211] width 118 height 16
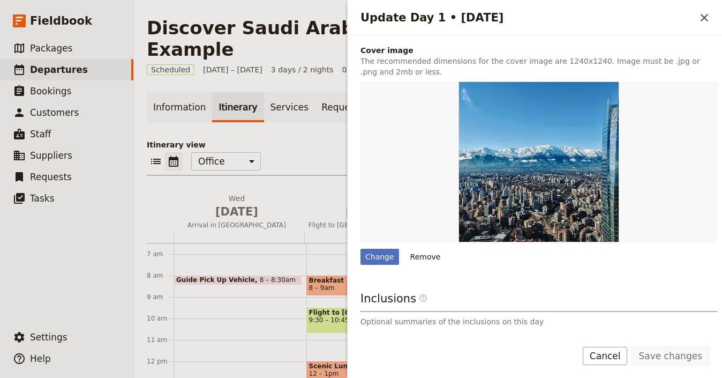
scroll to position [240, 0]
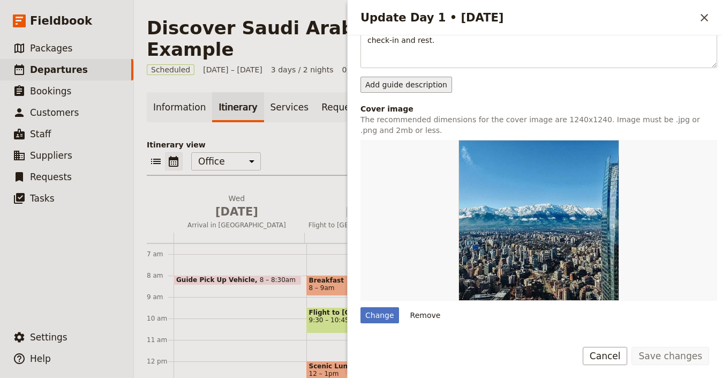
click at [424, 86] on button "Add guide description" at bounding box center [406, 85] width 92 height 16
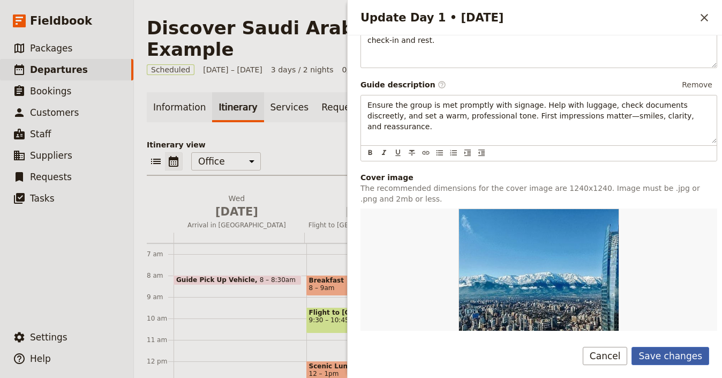
click at [688, 357] on button "Save changes" at bounding box center [670, 355] width 78 height 18
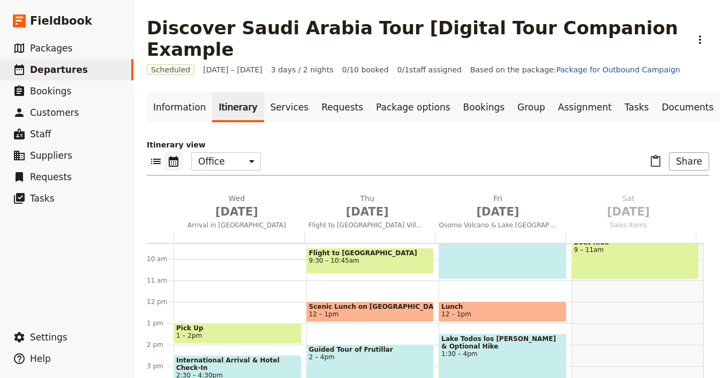
scroll to position [242, 0]
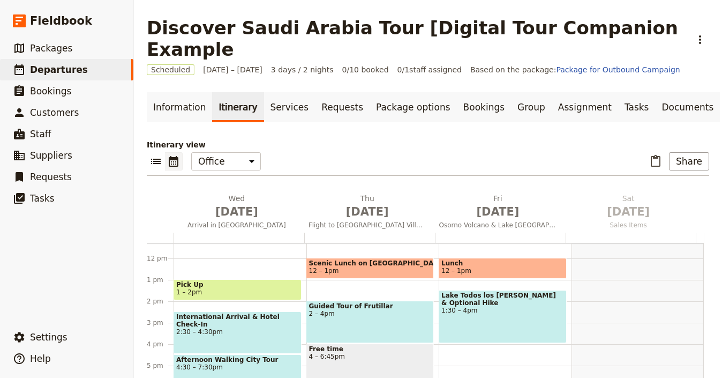
click at [246, 281] on span "Pick Up" at bounding box center [237, 284] width 123 height 7
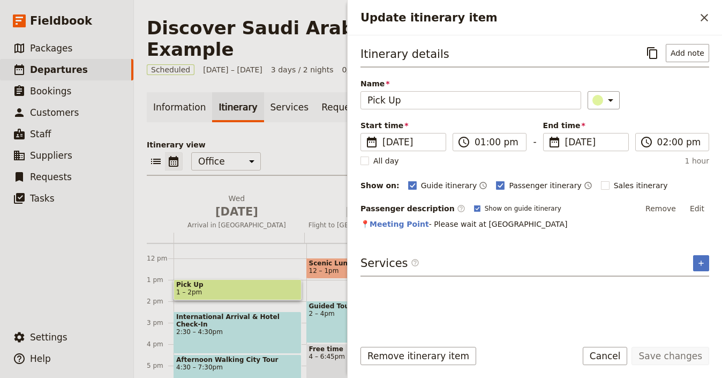
click at [244, 328] on span "2:30 – 4:30pm" at bounding box center [237, 331] width 123 height 7
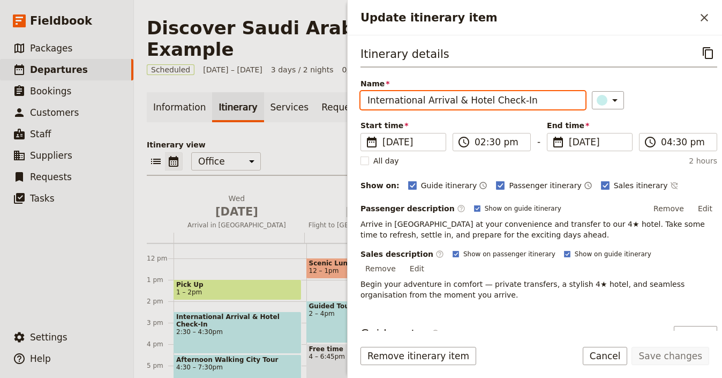
click at [477, 97] on input "International Arrival & Hotel Check-In" at bounding box center [472, 100] width 225 height 18
paste input "Hotel Check-in & Evening at Leisure"
type input "Hotel Check-in & Evening at Leisure"
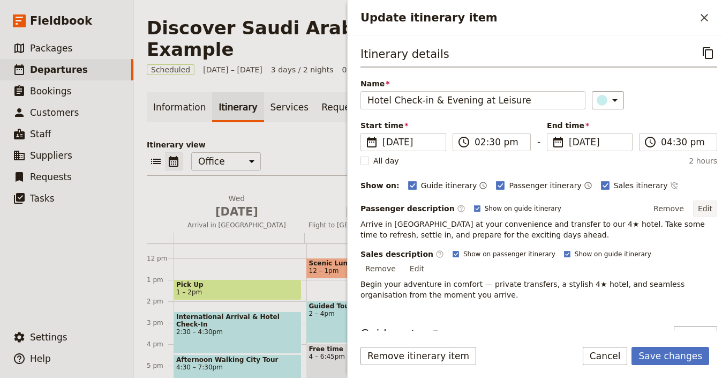
click at [700, 208] on button "Edit" at bounding box center [705, 208] width 24 height 16
click at [680, 353] on button "Save changes" at bounding box center [670, 355] width 78 height 18
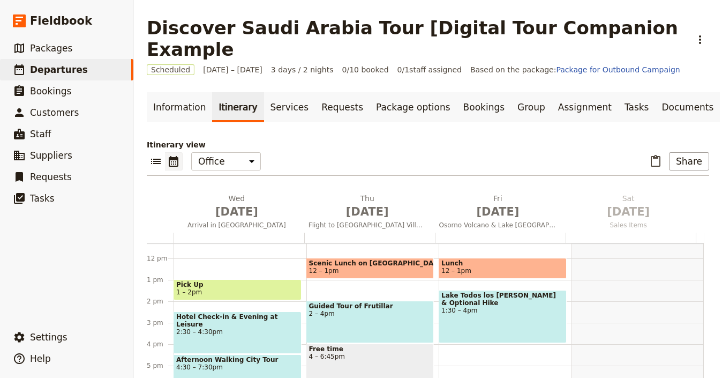
click at [220, 321] on div "Hotel Check-in & Evening at Leisure 2:30 – 4:30pm" at bounding box center [238, 332] width 128 height 42
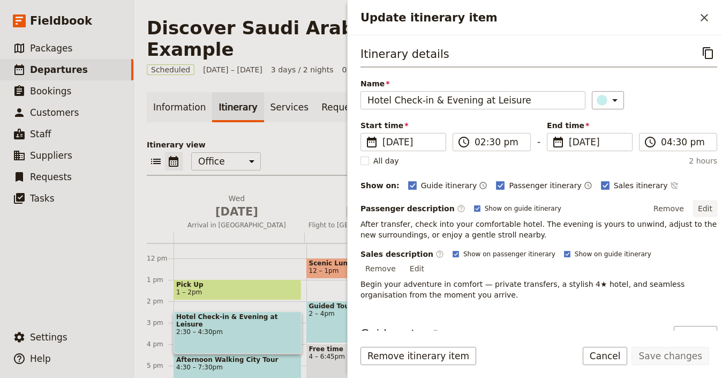
click at [697, 207] on button "Edit" at bounding box center [705, 208] width 24 height 16
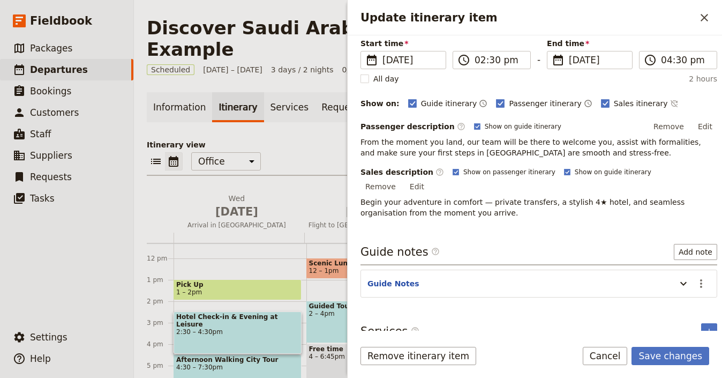
scroll to position [81, 0]
click at [677, 277] on icon "Update itinerary item" at bounding box center [683, 283] width 13 height 13
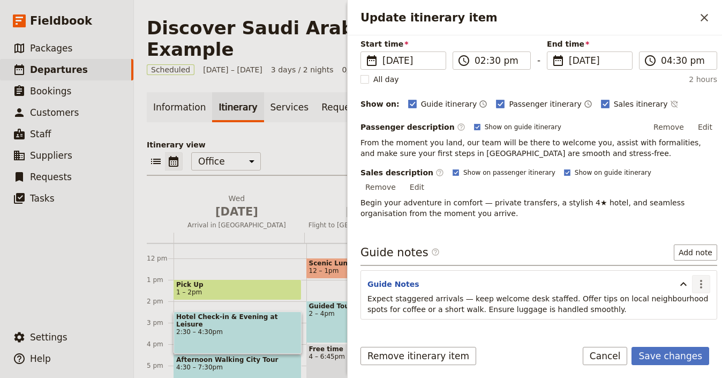
click at [695, 277] on icon "Actions" at bounding box center [701, 283] width 13 height 13
click at [678, 291] on span "Edit note" at bounding box center [662, 295] width 34 height 11
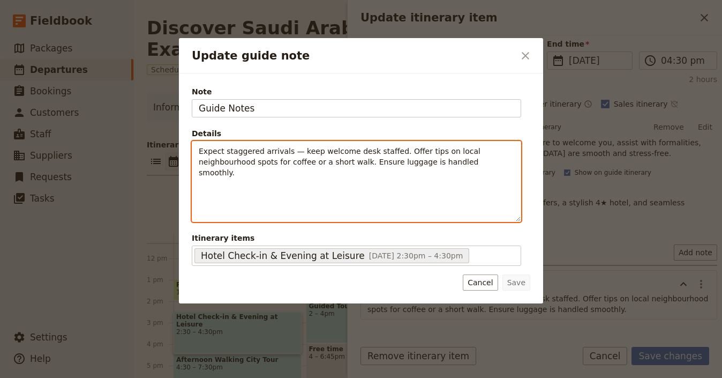
click at [364, 167] on div "Expect staggered arrivals — keep welcome desk staffed. Offer tips on local neig…" at bounding box center [356, 181] width 328 height 80
click at [364, 167] on div "Expect staggered arrivals — keep welcome desk staffed. Offer tips on local neig…" at bounding box center [356, 172] width 328 height 62
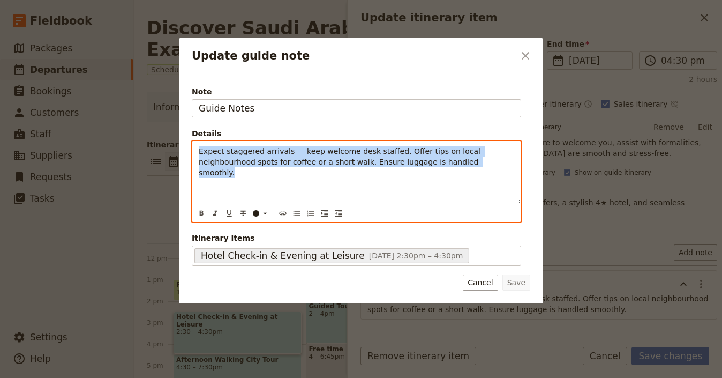
click at [364, 167] on div "Expect staggered arrivals — keep welcome desk staffed. Offer tips on local neig…" at bounding box center [356, 172] width 328 height 62
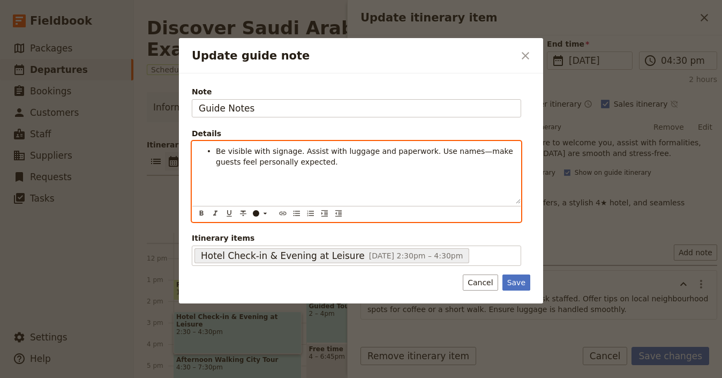
click at [216, 148] on li "Be visible with signage. Assist with luggage and paperwork. Use names—make gues…" at bounding box center [365, 155] width 298 height 21
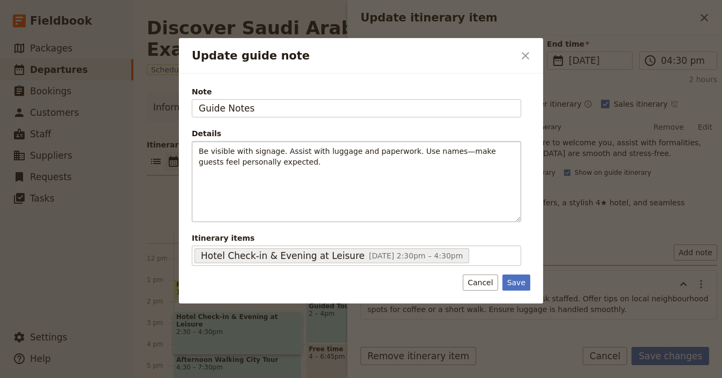
click at [517, 273] on form "Note Guide Notes Details Be visible with signage. Assist with luggage and paper…" at bounding box center [361, 188] width 338 height 204
click at [521, 280] on button "Save" at bounding box center [516, 282] width 28 height 16
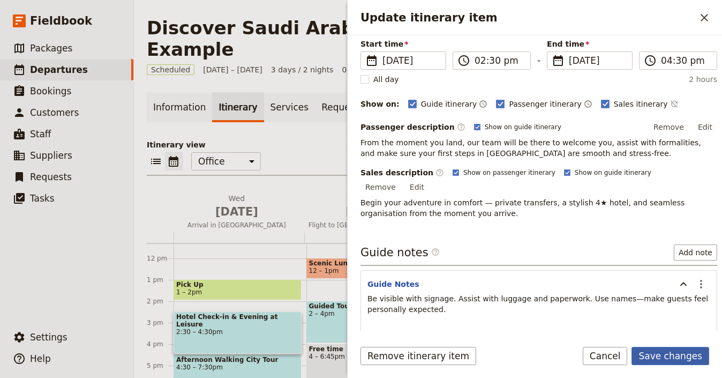
click at [690, 354] on button "Save changes" at bounding box center [670, 355] width 78 height 18
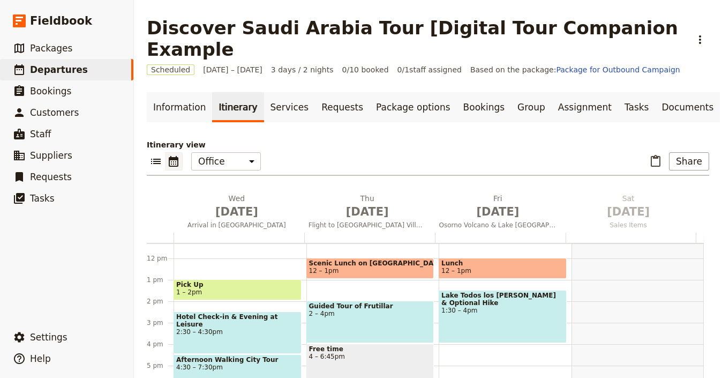
click at [246, 363] on span "4:30 – 7:30pm" at bounding box center [237, 366] width 123 height 7
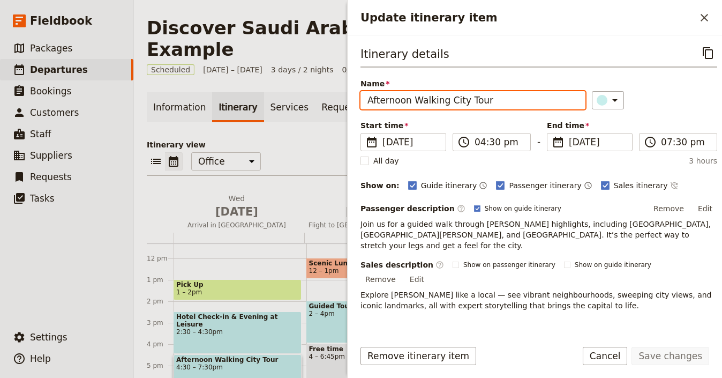
click at [449, 96] on input "Afternoon Walking City Tour" at bounding box center [472, 100] width 225 height 18
paste input "Hotel Check-in & Evening at Leisure"
type input "Hotel Check-in & Evening at Leisure"
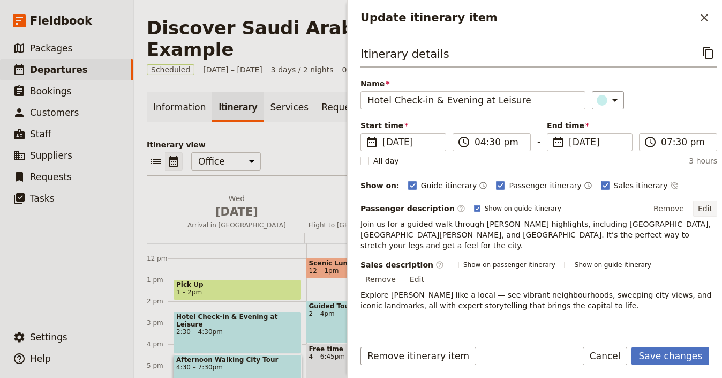
click at [696, 214] on button "Edit" at bounding box center [705, 208] width 24 height 16
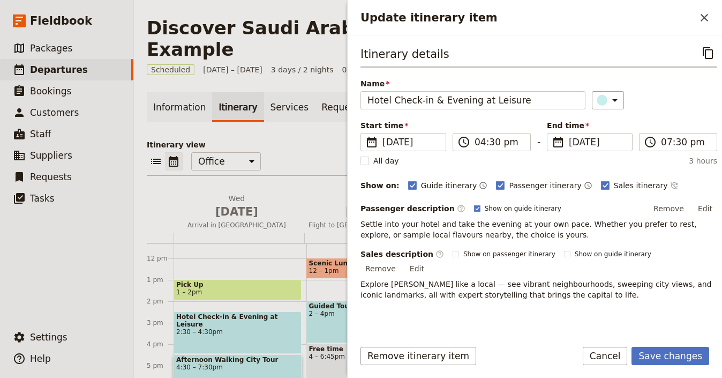
click at [429, 260] on button "Edit" at bounding box center [417, 268] width 24 height 16
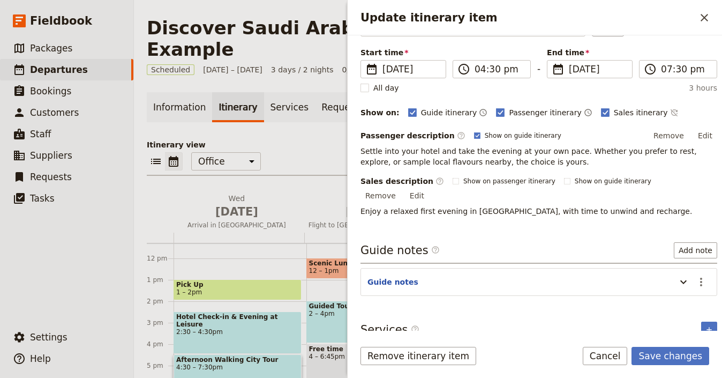
scroll to position [73, 0]
click at [695, 275] on icon "Actions" at bounding box center [701, 281] width 13 height 13
click at [669, 290] on span "Edit note" at bounding box center [662, 293] width 34 height 11
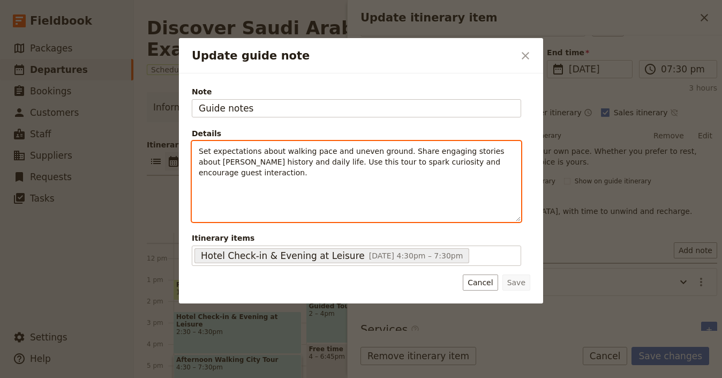
click at [447, 178] on div "Set expectations about walking pace and uneven ground. Share engaging stories a…" at bounding box center [356, 181] width 328 height 80
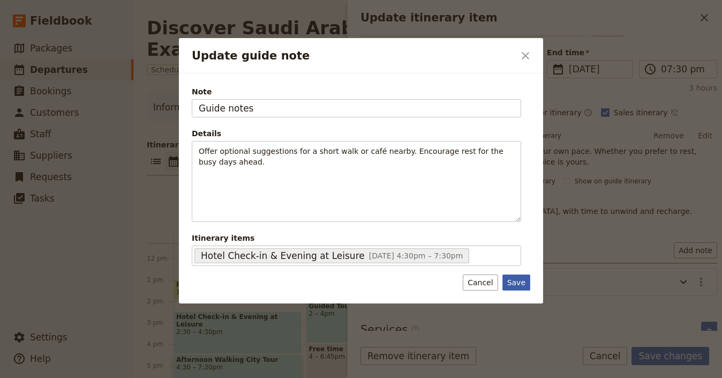
drag, startPoint x: 517, startPoint y: 284, endPoint x: 524, endPoint y: 282, distance: 7.1
click at [524, 282] on button "Save" at bounding box center [516, 282] width 28 height 16
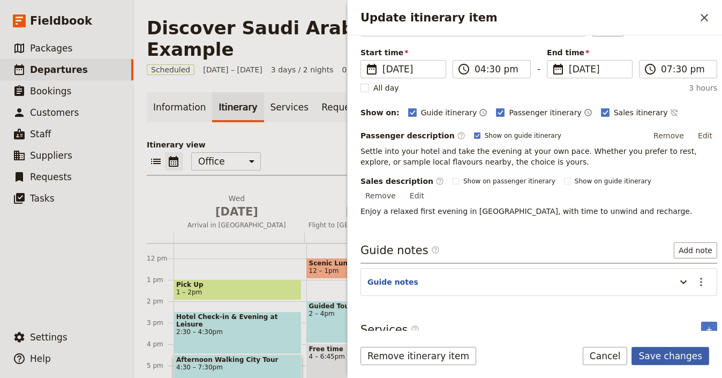
click at [698, 358] on button "Save changes" at bounding box center [670, 355] width 78 height 18
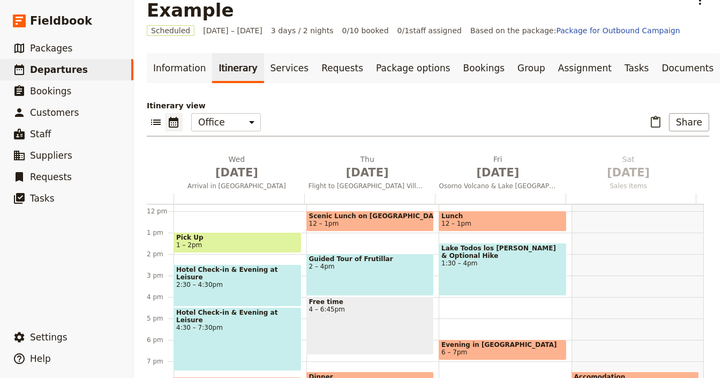
scroll to position [254, 0]
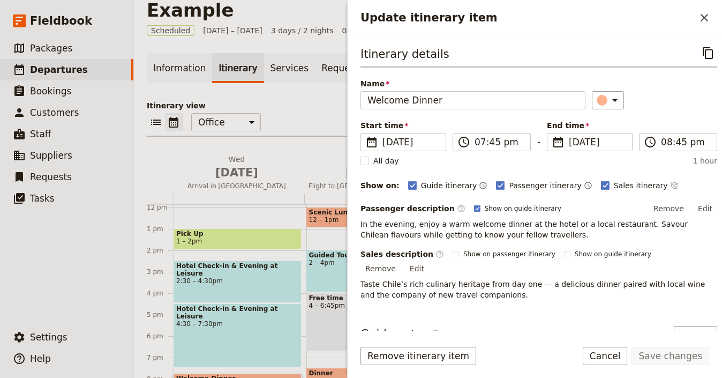
click at [432, 365] on div "Remove itinerary item Save changes Cancel" at bounding box center [535, 361] width 374 height 31
click at [422, 354] on button "Remove itinerary item" at bounding box center [418, 355] width 116 height 18
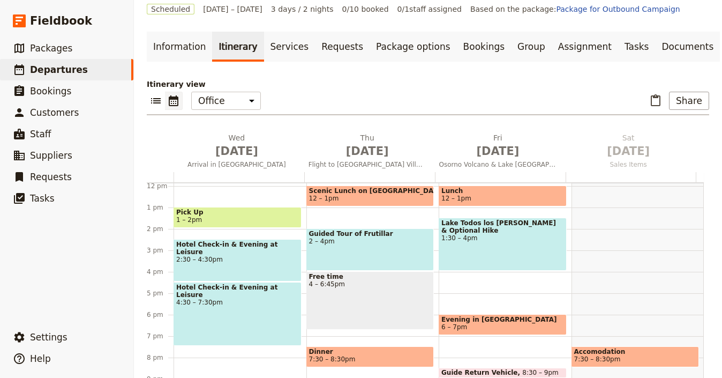
scroll to position [39, 0]
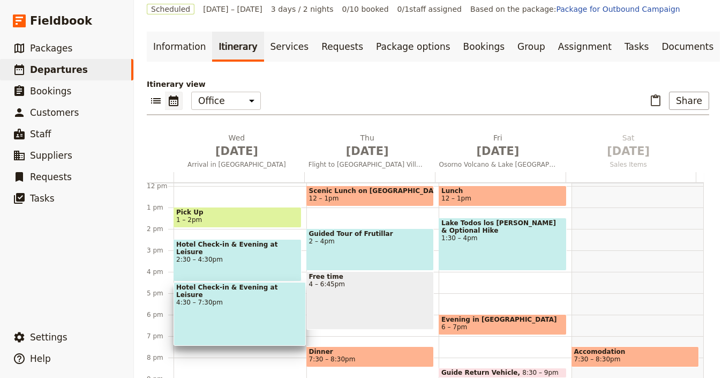
click at [256, 262] on div "Hotel Check-in & Evening at Leisure 2:30 – 4:30pm" at bounding box center [238, 260] width 128 height 42
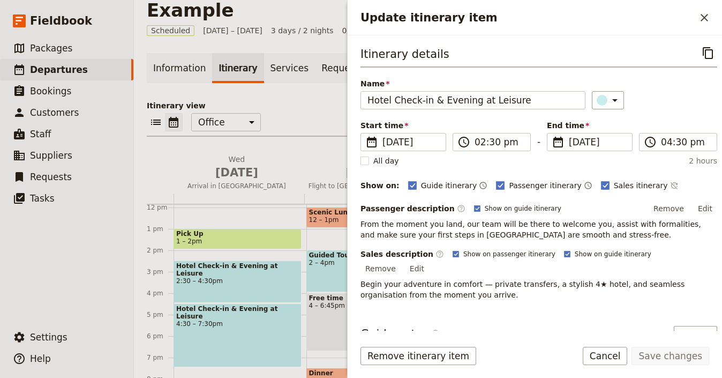
click at [246, 312] on div "Hotel Check-in & Evening at Leisure 4:30 – 7:30pm" at bounding box center [238, 335] width 128 height 64
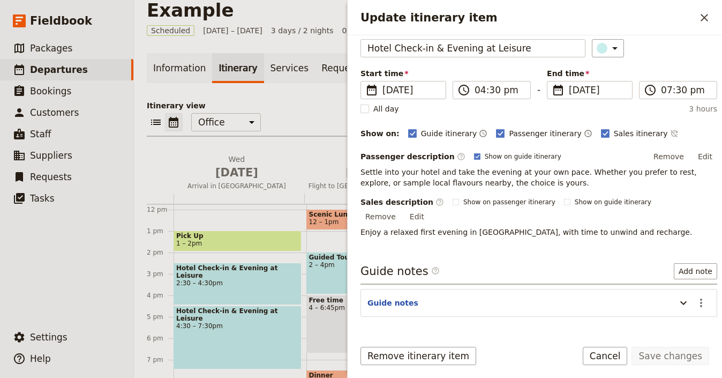
scroll to position [252, 0]
click at [203, 279] on span "2:30 – 4:30pm" at bounding box center [237, 282] width 123 height 7
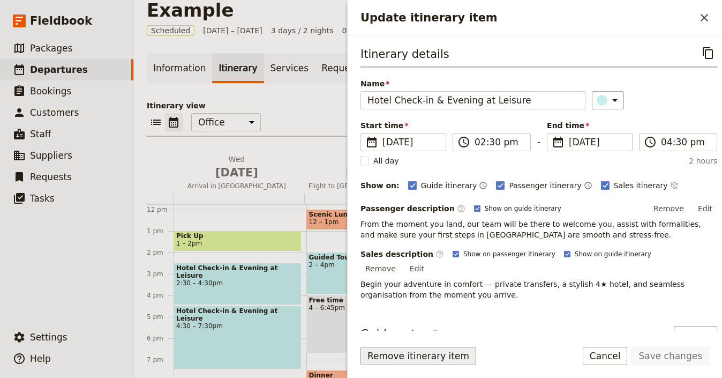
click at [448, 349] on button "Remove itinerary item" at bounding box center [418, 355] width 116 height 18
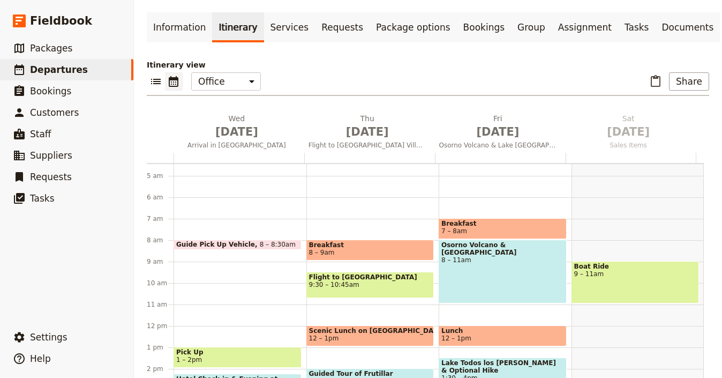
scroll to position [97, 0]
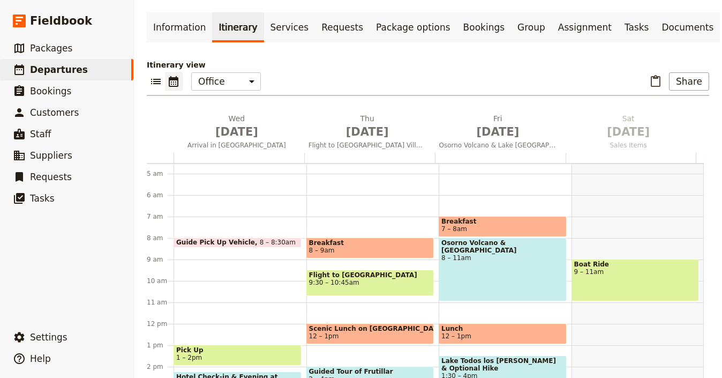
click at [382, 278] on span "9:30 – 10:45am" at bounding box center [370, 281] width 123 height 7
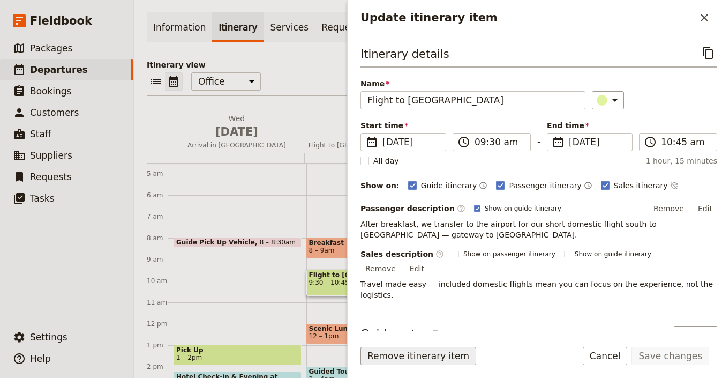
click at [443, 355] on button "Remove itinerary item" at bounding box center [418, 355] width 116 height 18
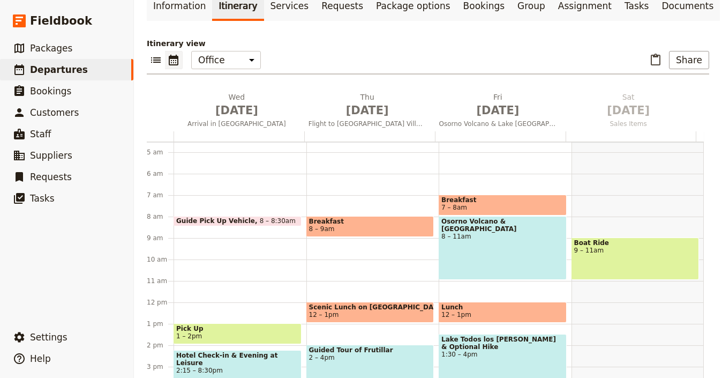
scroll to position [80, 0]
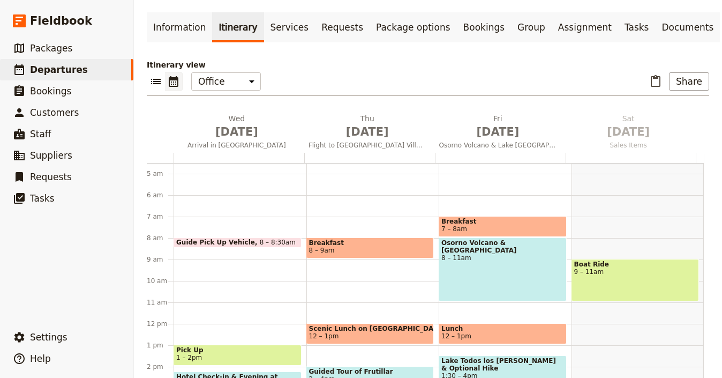
click at [352, 332] on span "12 – 1pm" at bounding box center [370, 335] width 123 height 7
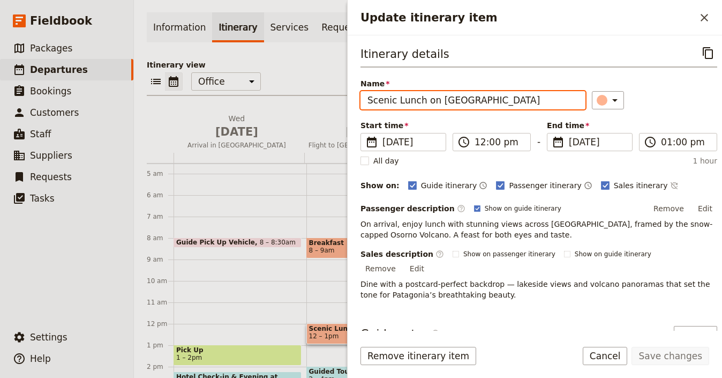
click at [493, 105] on input "Scenic Lunch on Lake Llanquihue" at bounding box center [472, 100] width 225 height 18
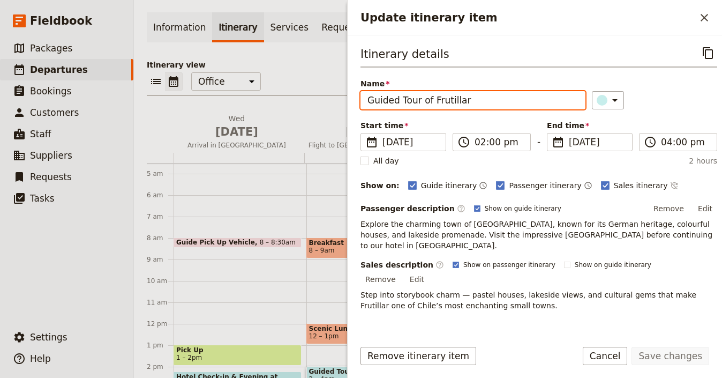
click at [520, 104] on input "Guided Tour of Frutillar" at bounding box center [472, 100] width 225 height 18
paste input "Explore Historic Diriyah (UNESCO Site)"
type input "Explore Historic Diriyah (UNESCO Site)"
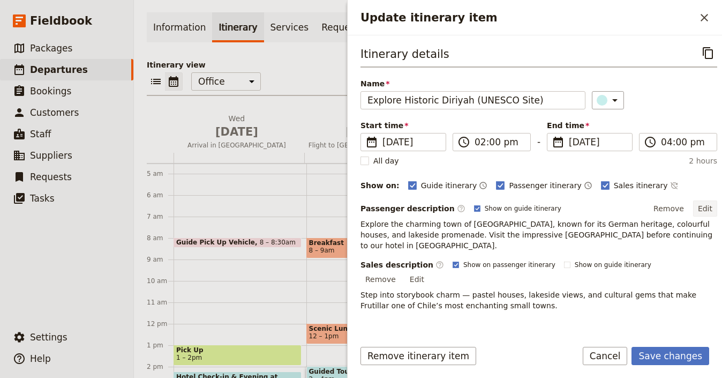
click at [699, 207] on button "Edit" at bounding box center [705, 208] width 24 height 16
click at [699, 208] on div "Remove Edit" at bounding box center [682, 208] width 69 height 16
click at [698, 209] on button "Edit" at bounding box center [705, 208] width 24 height 16
click at [429, 271] on button "Edit" at bounding box center [417, 279] width 24 height 16
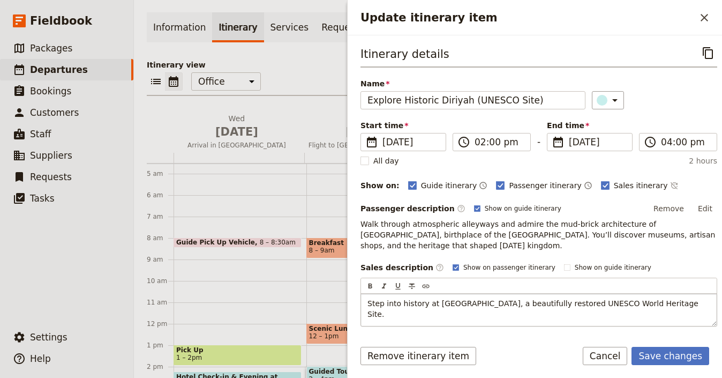
scroll to position [102, 0]
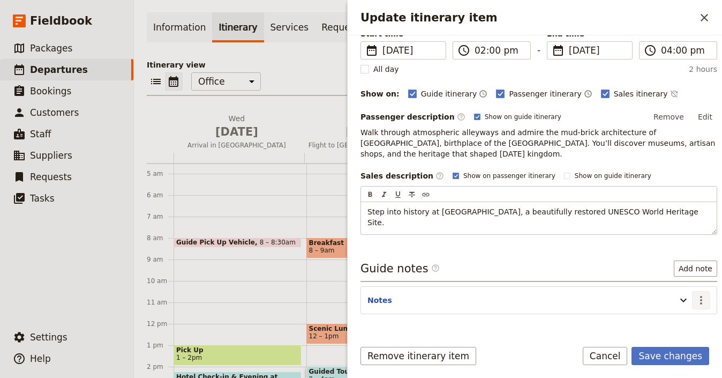
click at [698, 306] on div "Itinerary details ​ Name Explore Historic Diriyah (UNESCO Site) ​ Start time ​ …" at bounding box center [535, 182] width 374 height 295
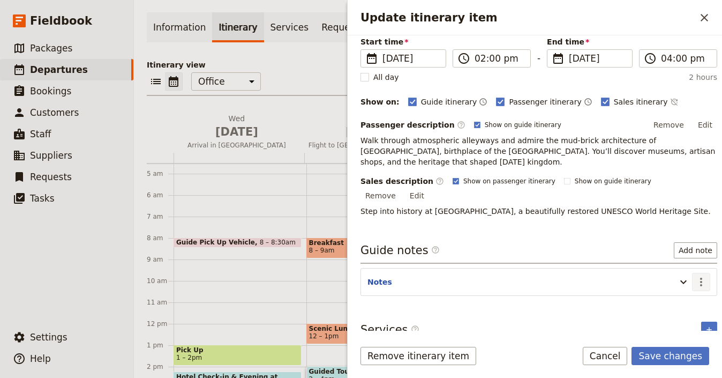
click at [694, 276] on button "​" at bounding box center [701, 282] width 18 height 18
click at [674, 293] on span "Edit note" at bounding box center [662, 293] width 34 height 11
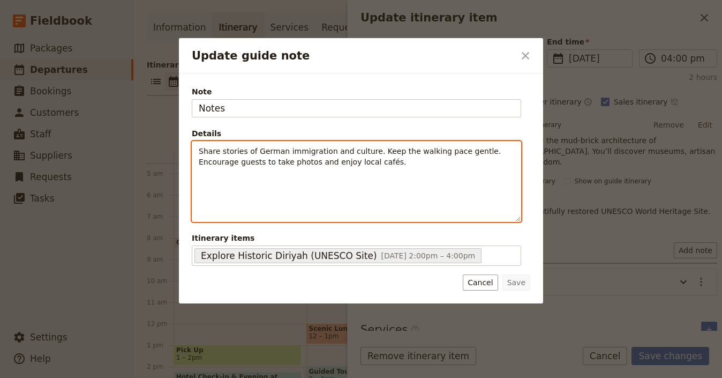
click at [487, 170] on div "Share stories of German immigration and culture. Keep the walking pace gentle. …" at bounding box center [356, 181] width 328 height 80
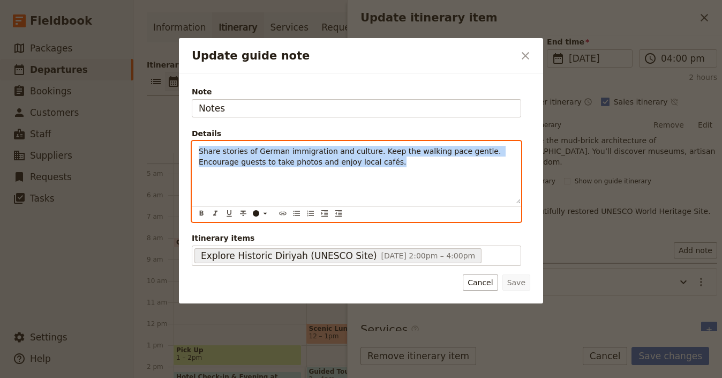
click at [487, 170] on div "Share stories of German immigration and culture. Keep the walking pace gentle. …" at bounding box center [356, 172] width 328 height 62
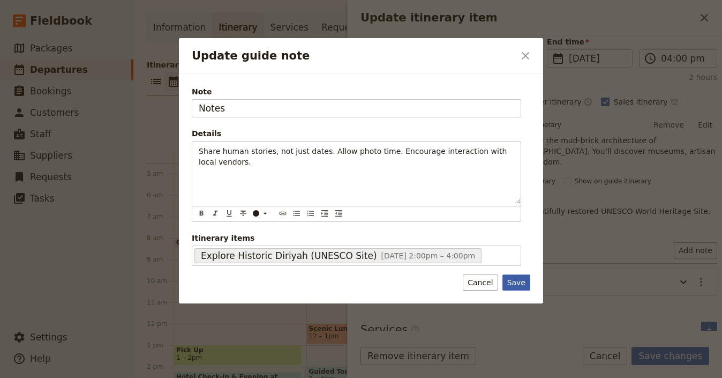
click at [518, 283] on button "Save" at bounding box center [516, 282] width 28 height 16
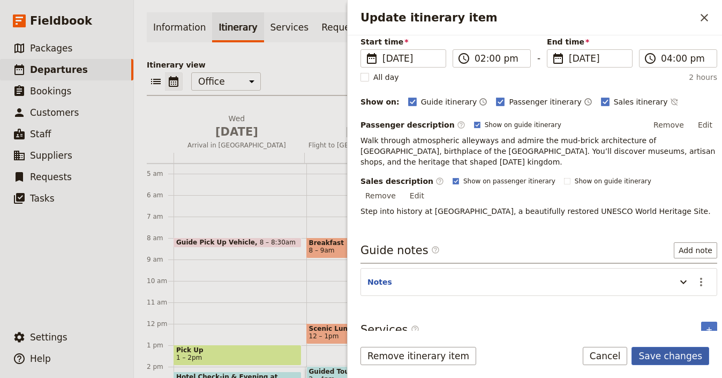
click at [663, 353] on button "Save changes" at bounding box center [670, 355] width 78 height 18
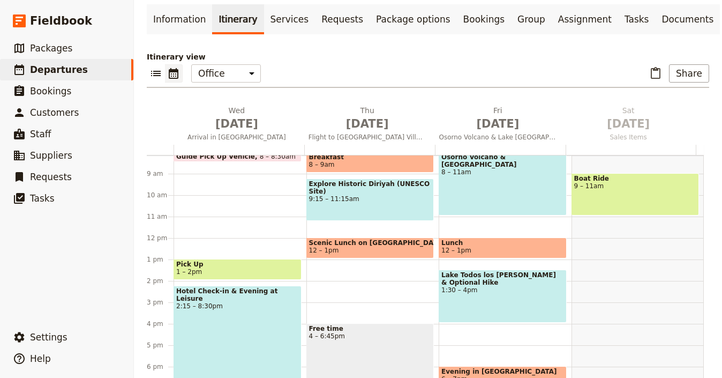
scroll to position [199, 0]
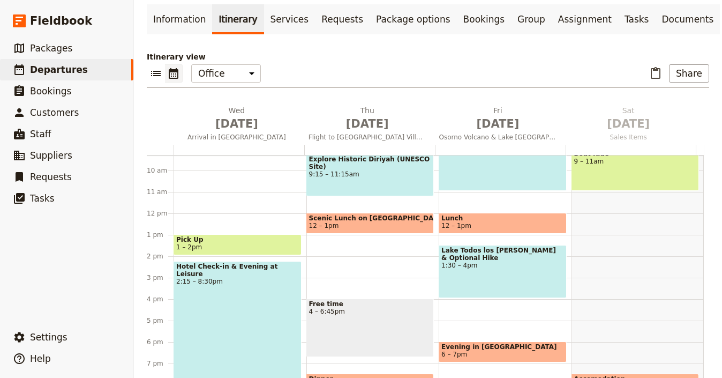
click at [389, 170] on span "9:15 – 11:15am" at bounding box center [370, 173] width 123 height 7
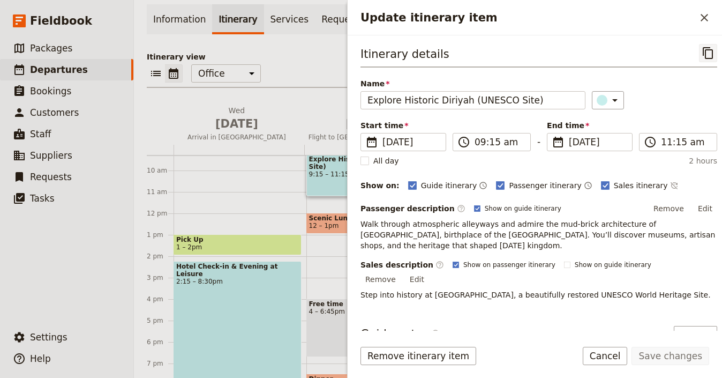
click at [701, 54] on icon "Copy itinerary item" at bounding box center [707, 53] width 13 height 13
click at [710, 16] on icon "Close drawer" at bounding box center [704, 17] width 13 height 13
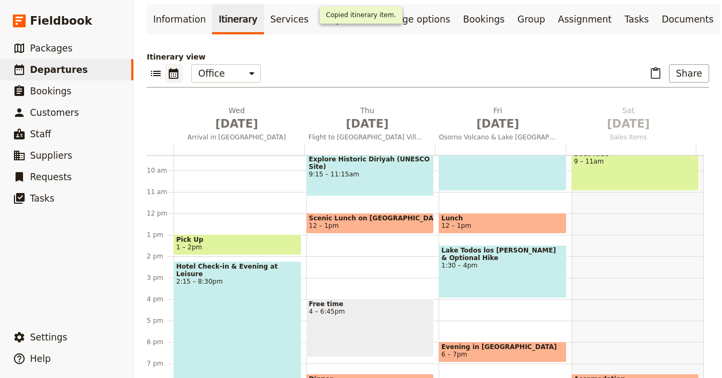
scroll to position [198, 0]
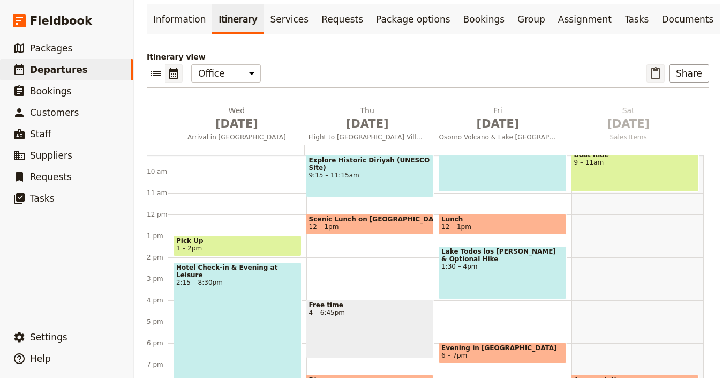
click at [649, 67] on icon "Paste itinerary item" at bounding box center [655, 73] width 13 height 13
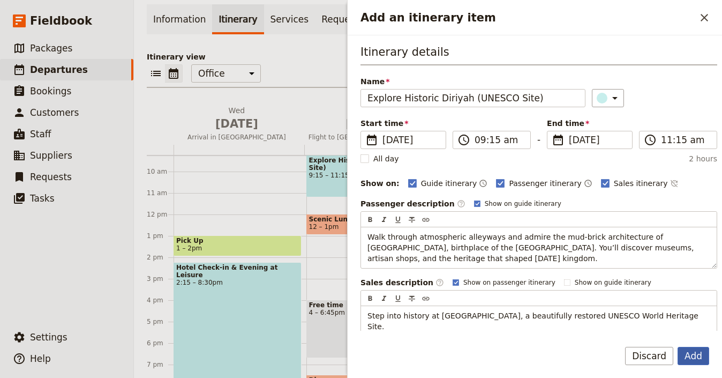
click at [683, 356] on button "Add" at bounding box center [693, 355] width 32 height 18
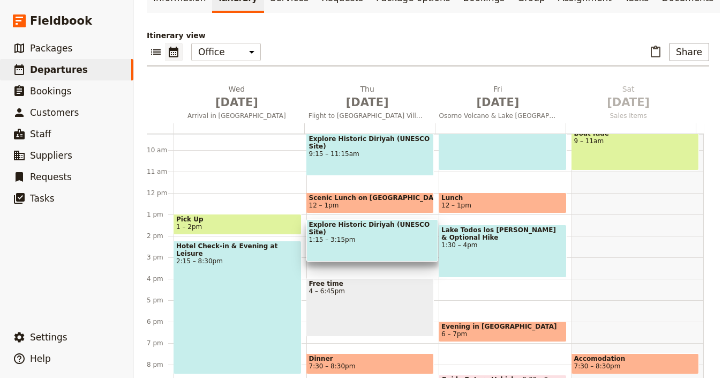
scroll to position [88, 0]
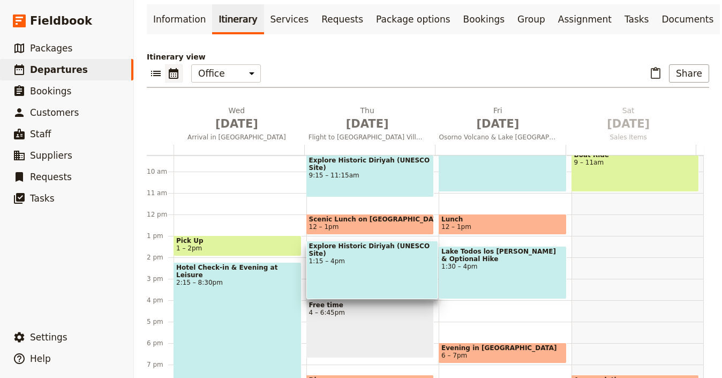
click at [388, 254] on div "Explore Historic Diriyah (UNESCO Site) 1:15 – 4pm" at bounding box center [372, 269] width 132 height 58
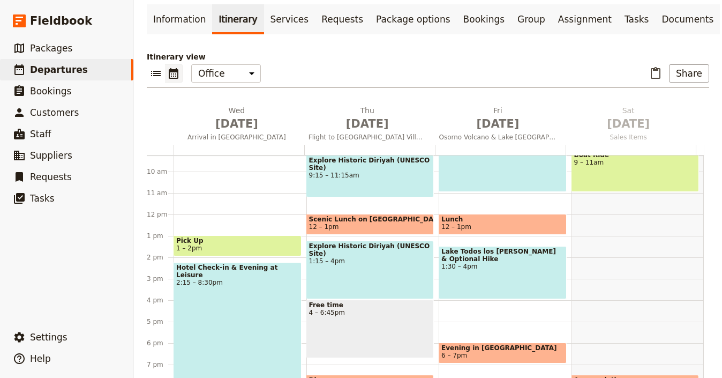
click at [347, 244] on div "Explore Historic Diriyah (UNESCO Site) 1:15 – 4pm" at bounding box center [370, 269] width 128 height 58
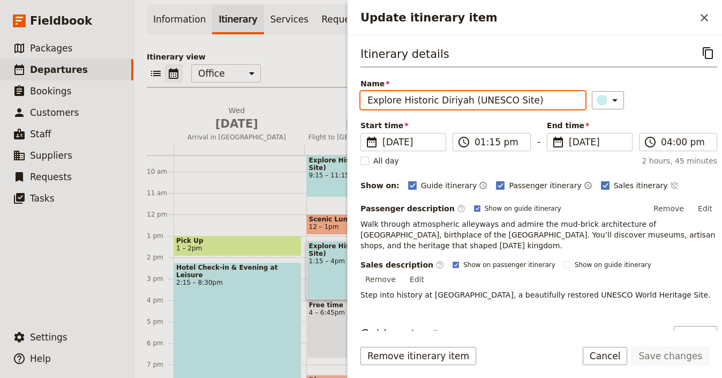
click at [482, 100] on input "Explore Historic Diriyah (UNESCO Site)" at bounding box center [472, 100] width 225 height 18
paste input "2 Oct 2025, 9:15am – 11:15am Walk through atmospheric alleyways and admire the …"
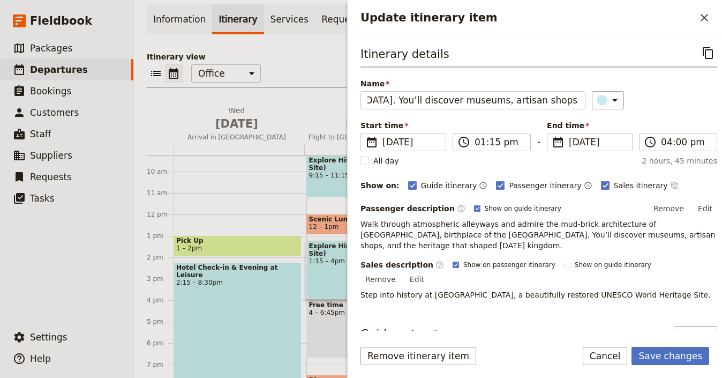
scroll to position [0, 0]
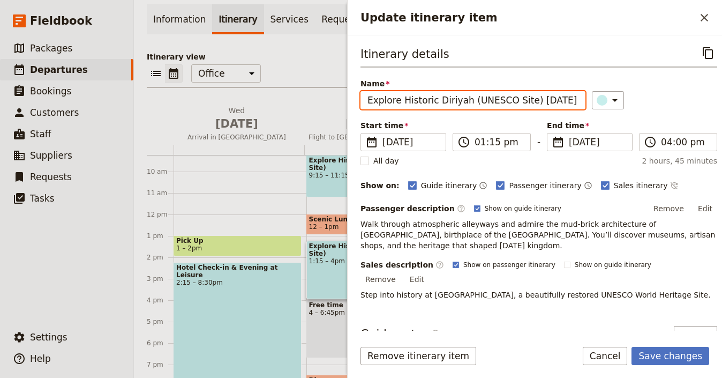
click at [472, 99] on input "Explore Historic Diriyah (UNESCO Site) 2 Oct 2025, 9:15am – 11:15am Walk throug…" at bounding box center [472, 100] width 225 height 18
paste input "[GEOGRAPHIC_DATA] [GEOGRAPHIC_DATA]"
type input "[GEOGRAPHIC_DATA] [GEOGRAPHIC_DATA]"
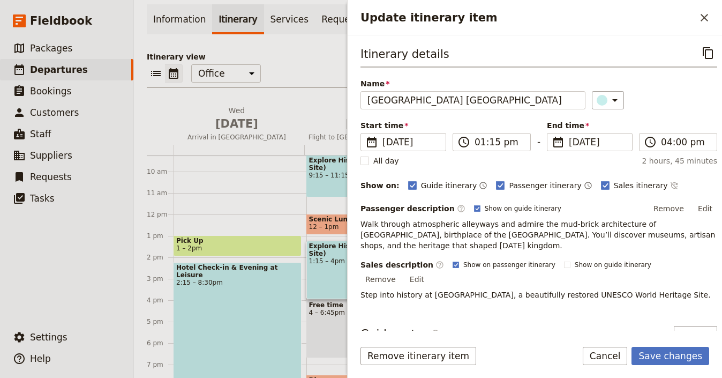
click at [698, 208] on button "Edit" at bounding box center [705, 208] width 24 height 16
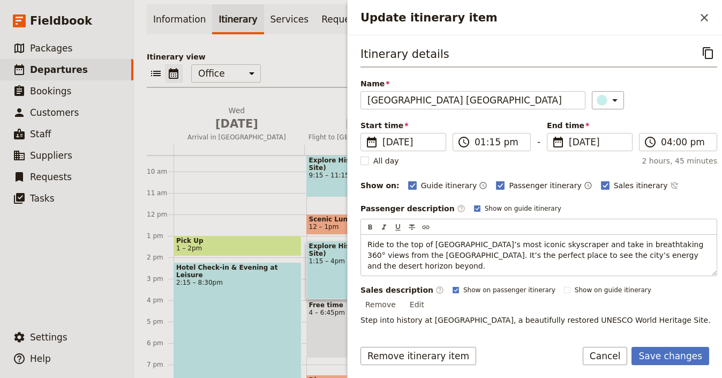
click at [698, 297] on div "Itinerary details ​ Name Kingdom Centre Sky Bridge ​ Start time ​ 2 Oct 2025 02…" at bounding box center [538, 186] width 357 height 285
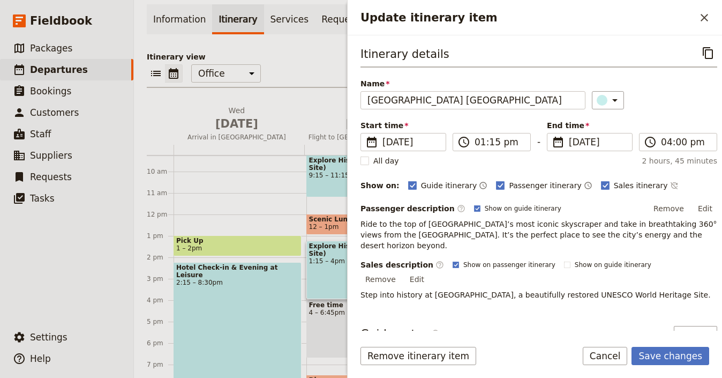
click at [696, 289] on p "Step into history at [GEOGRAPHIC_DATA], a beautifully restored UNESCO World Her…" at bounding box center [538, 294] width 357 height 11
click at [429, 271] on button "Edit" at bounding box center [417, 279] width 24 height 16
click at [429, 271] on div "Remove Edit" at bounding box center [394, 279] width 69 height 16
click at [429, 271] on button "Edit" at bounding box center [417, 279] width 24 height 16
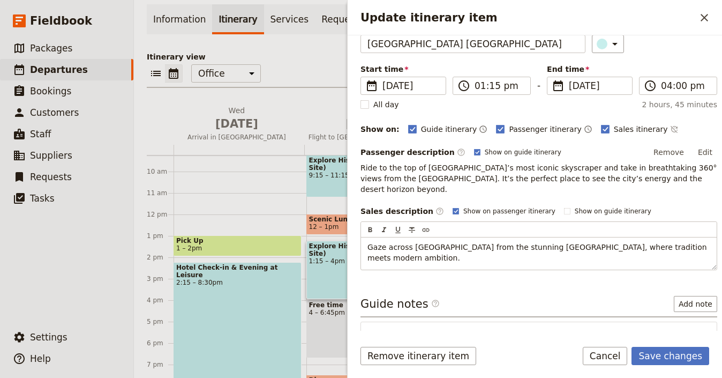
scroll to position [103, 0]
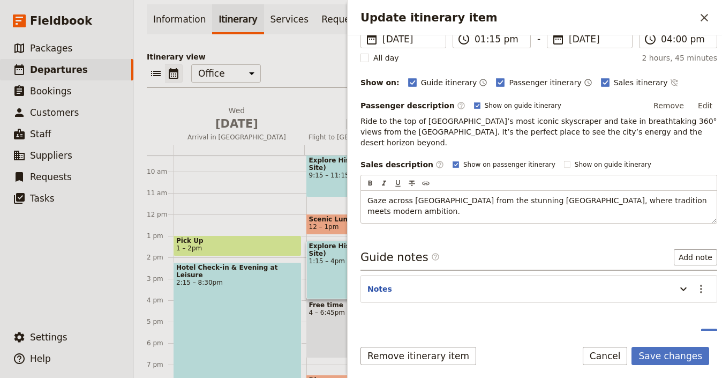
click at [693, 284] on div "Itinerary details ​ Name Kingdom Centre Sky Bridge ​ Start time ​ 2 Oct 2025 02…" at bounding box center [535, 182] width 374 height 295
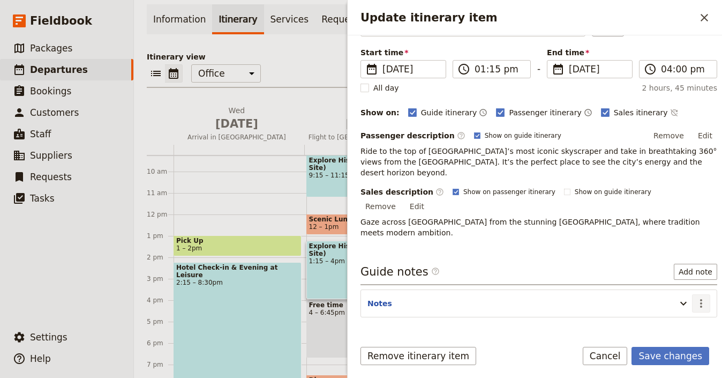
click at [692, 294] on button "​" at bounding box center [701, 303] width 18 height 18
click at [677, 288] on span "Edit note" at bounding box center [662, 293] width 34 height 11
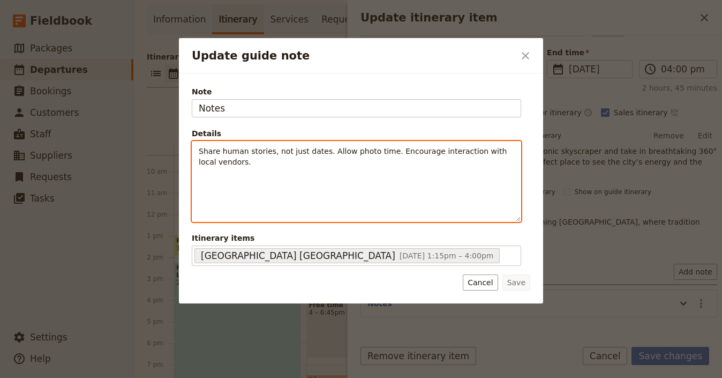
click at [355, 173] on div "Share human stories, not just dates. Allow photo time. Encourage interaction wi…" at bounding box center [356, 181] width 328 height 80
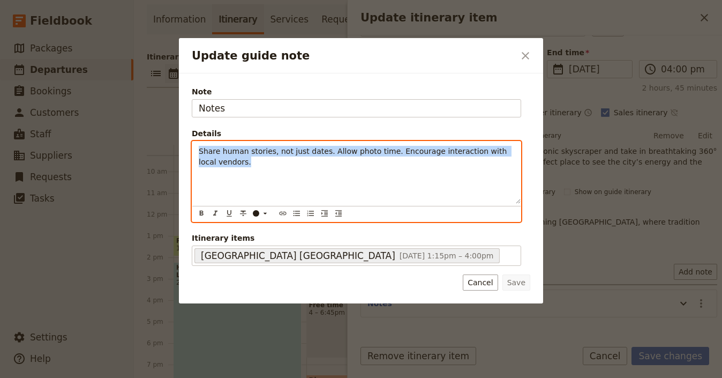
click at [355, 173] on div "Share human stories, not just dates. Allow photo time. Encourage interaction wi…" at bounding box center [356, 172] width 328 height 62
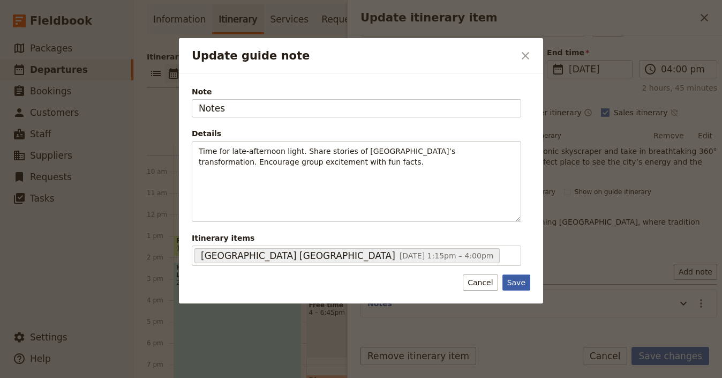
click at [521, 286] on button "Save" at bounding box center [516, 282] width 28 height 16
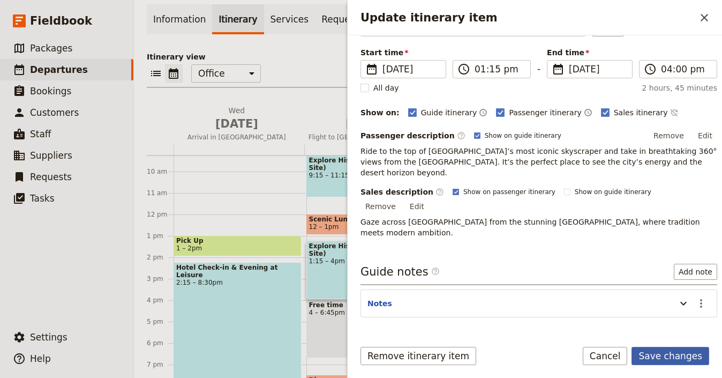
click at [702, 357] on button "Save changes" at bounding box center [670, 355] width 78 height 18
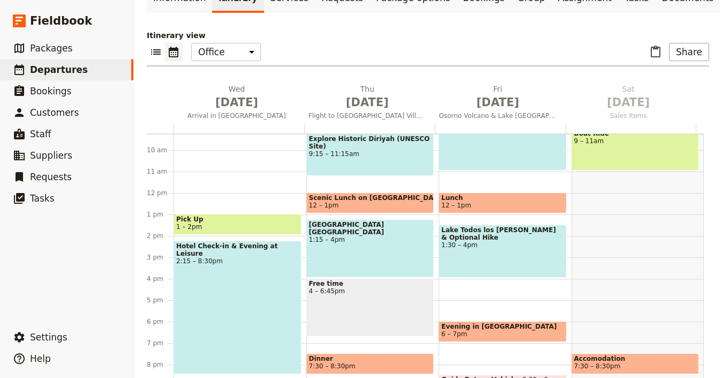
scroll to position [88, 0]
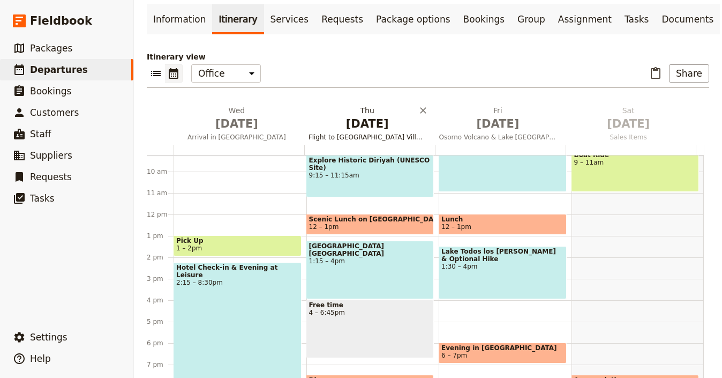
click at [342, 133] on span "Flight to Puerto Montt & Lakeside Villages" at bounding box center [367, 137] width 126 height 9
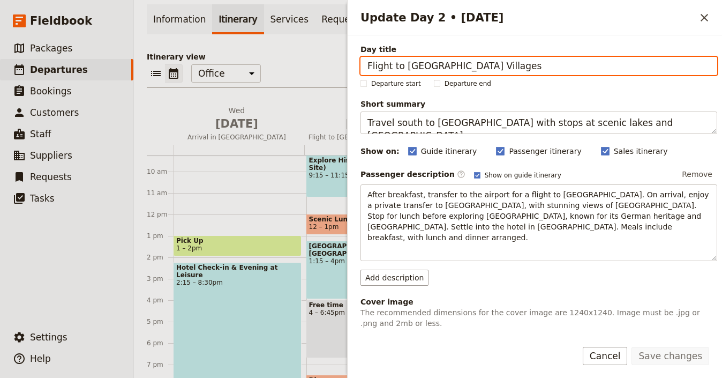
click at [604, 73] on input "Flight to Puerto Montt & Lakeside Villages" at bounding box center [538, 66] width 357 height 18
paste input "Riyadh Heritage & Modern Skyline"
paste input "Diriyah & Kingdom Centr"
type input "Diriyah & [GEOGRAPHIC_DATA]"
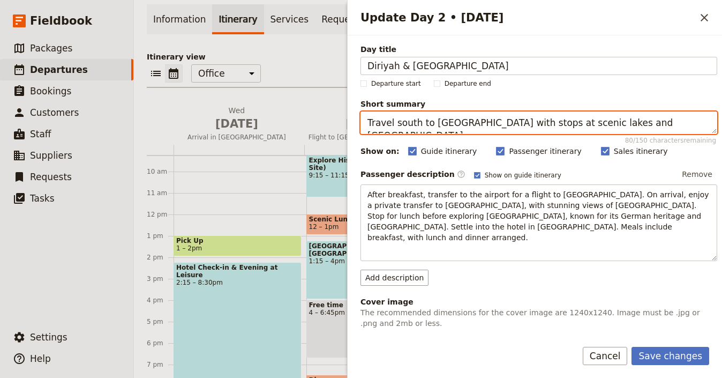
click at [461, 121] on textarea "Travel south to Puerto Varas with stops at scenic lakes and Frutillar." at bounding box center [538, 122] width 357 height 22
paste textarea "UNESCO heritage & [GEOGRAPHIC_DATA] skyline"
type textarea "UNESCO heritage & [GEOGRAPHIC_DATA] skyline"
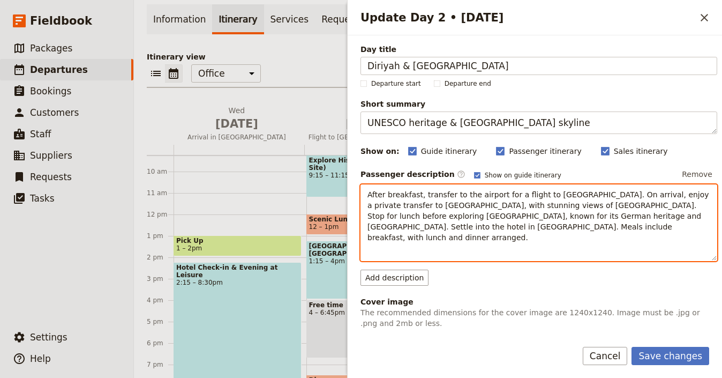
click at [470, 209] on p "After breakfast, transfer to the airport for a flight to Puerto Montt. On arriv…" at bounding box center [538, 216] width 343 height 54
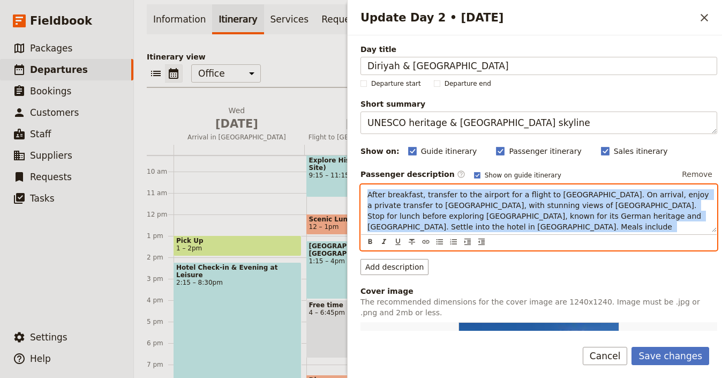
click at [470, 209] on p "After breakfast, transfer to the airport for a flight to Puerto Montt. On arriv…" at bounding box center [538, 216] width 343 height 54
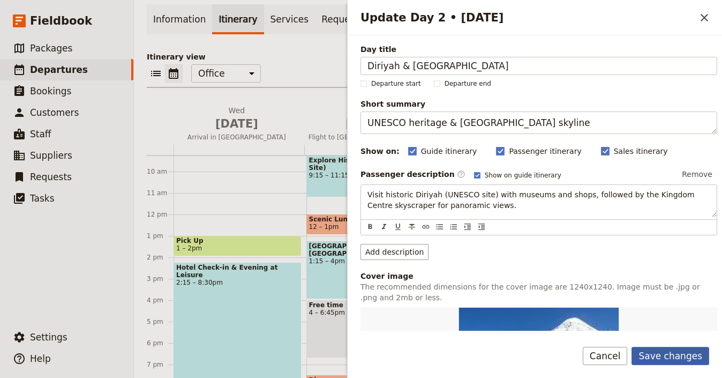
click at [675, 354] on button "Save changes" at bounding box center [670, 355] width 78 height 18
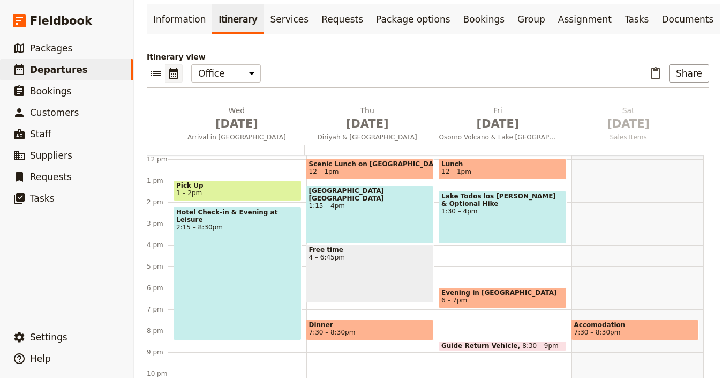
scroll to position [254, 0]
click at [492, 133] on span "Osorno Volcano & Lake Todos los Santos" at bounding box center [498, 137] width 126 height 9
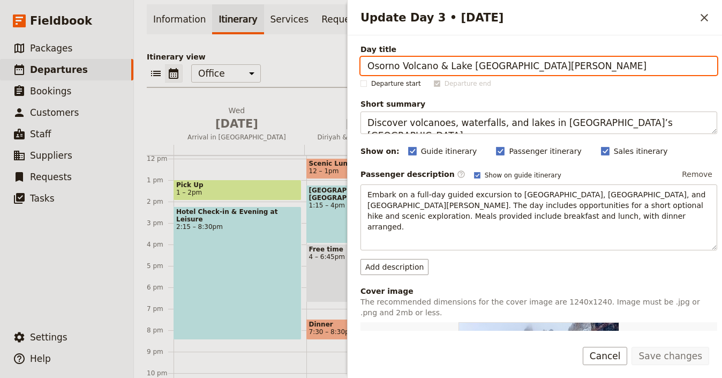
click at [587, 60] on input "Osorno Volcano & Lake Todos los Santos" at bounding box center [538, 66] width 357 height 18
paste input "Al Masmak & Al Muraba’a Fortresse"
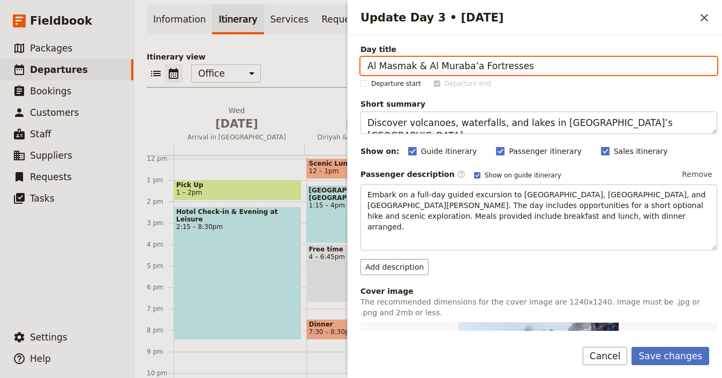
type input "Al Masmak & Al Muraba’a Fortresses"
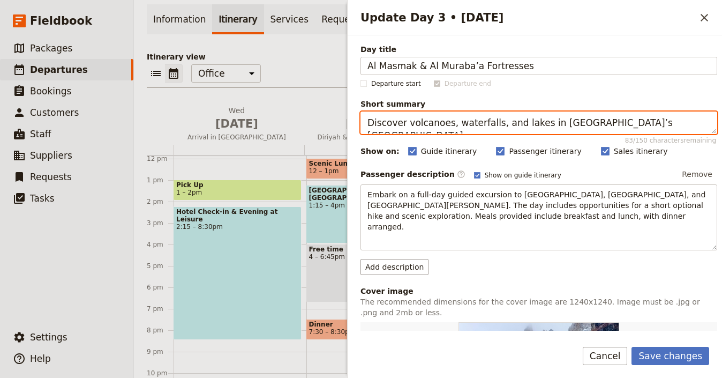
click at [653, 120] on textarea "Discover volcanoes, waterfalls, and lakes in Chile’s Lake District." at bounding box center [538, 122] width 357 height 22
click at [653, 121] on textarea "Discover volcanoes, waterfalls, and lakes in Chile’s Lake District." at bounding box center [538, 122] width 357 height 22
paste textarea "Al Masmak & Al Muraba’a Fortresses"
click at [514, 123] on textarea "Al Masmak & Al Muraba’a Fortresses" at bounding box center [538, 122] width 357 height 22
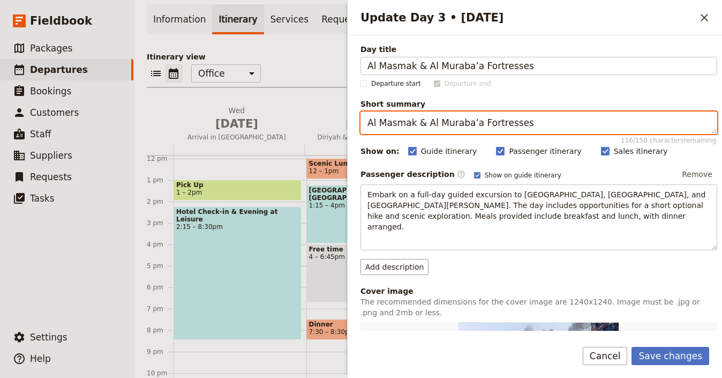
paste textarea "Explore Riyadh’s historic f"
type textarea "Explore [GEOGRAPHIC_DATA]’s historic fortresses"
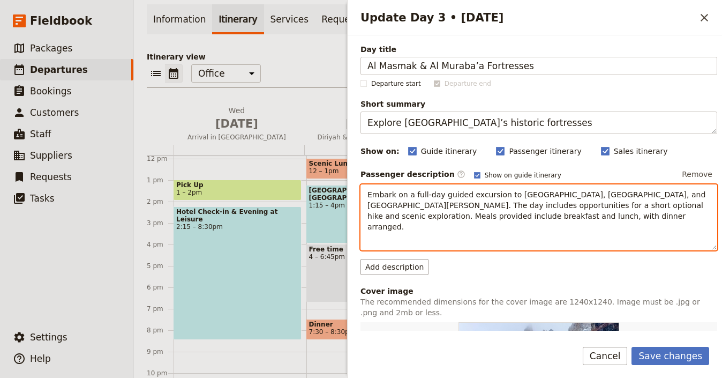
click at [493, 213] on span "Embark on a full-day guided excursion to Osorno Volcano, Petrohué Falls, and La…" at bounding box center [537, 210] width 341 height 41
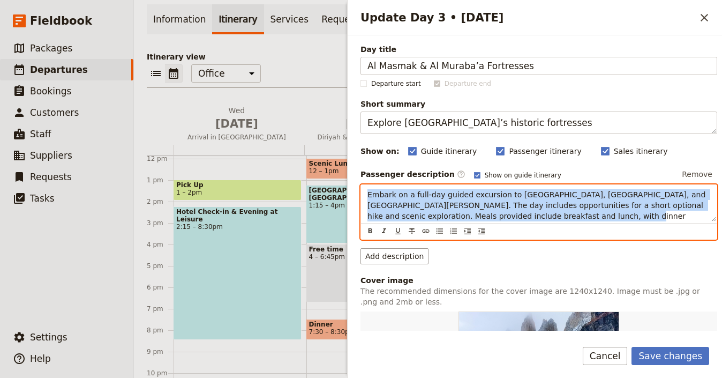
click at [493, 213] on span "Embark on a full-day guided excursion to Osorno Volcano, Petrohué Falls, and La…" at bounding box center [537, 210] width 341 height 41
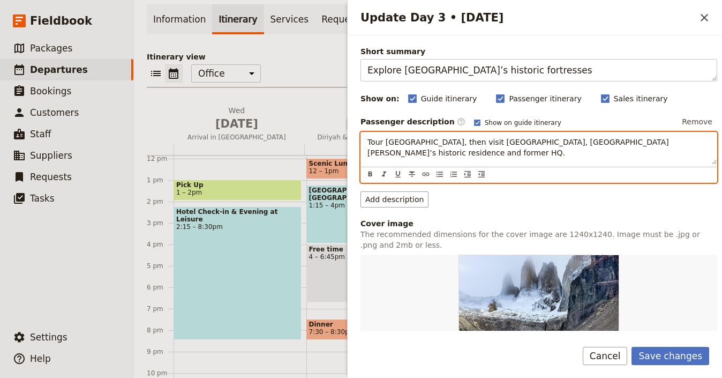
scroll to position [197, 0]
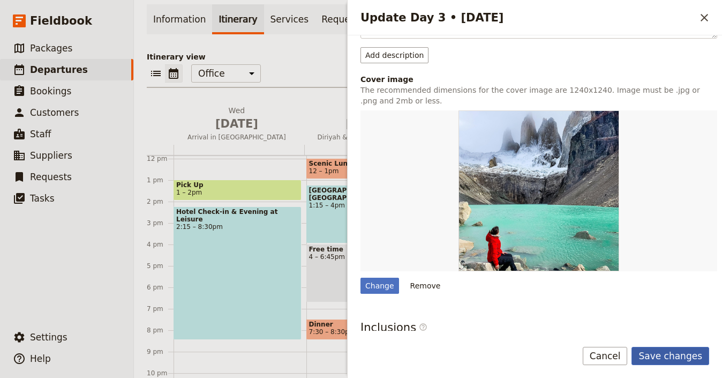
click at [693, 354] on button "Save changes" at bounding box center [670, 355] width 78 height 18
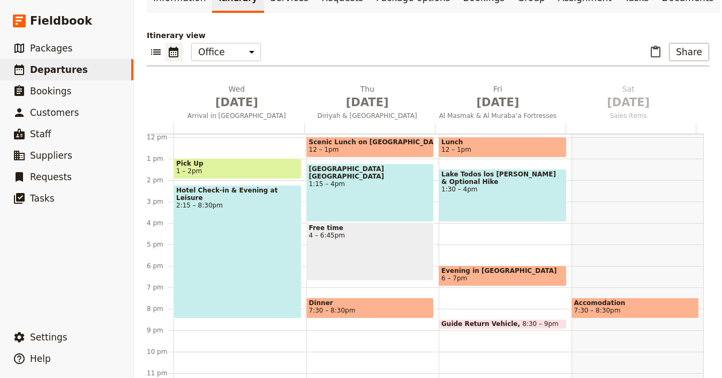
scroll to position [88, 0]
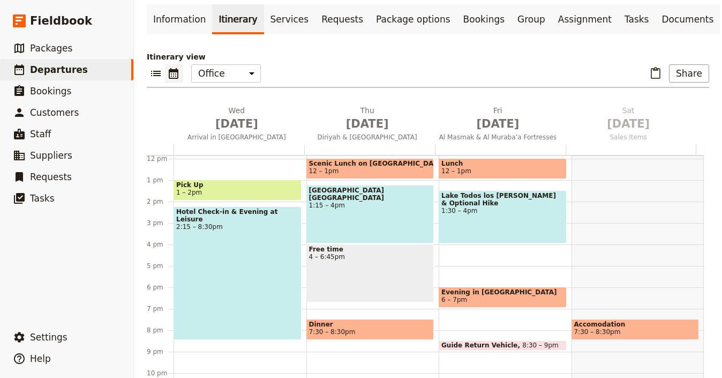
click at [358, 328] on span "7:30 – 8:30pm" at bounding box center [370, 331] width 123 height 7
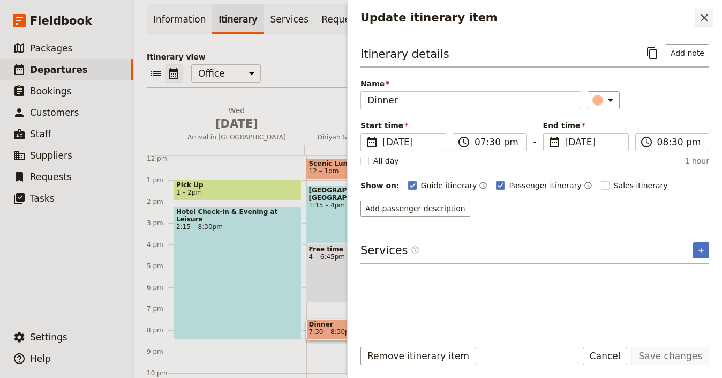
click at [705, 11] on button "​" at bounding box center [704, 18] width 18 height 18
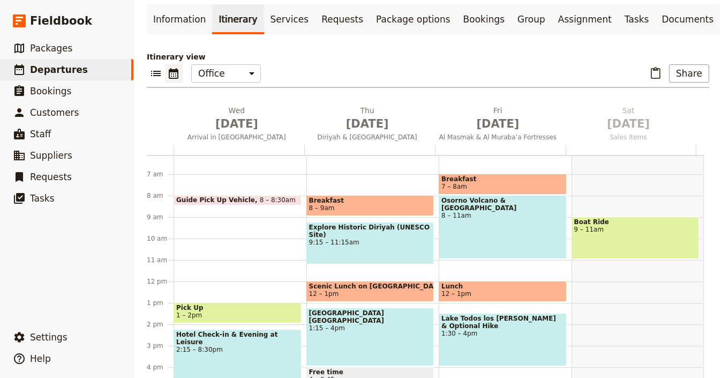
scroll to position [132, 0]
click at [470, 205] on div "Osorno Volcano & Petrohué Falls 8 – 11am" at bounding box center [503, 226] width 128 height 64
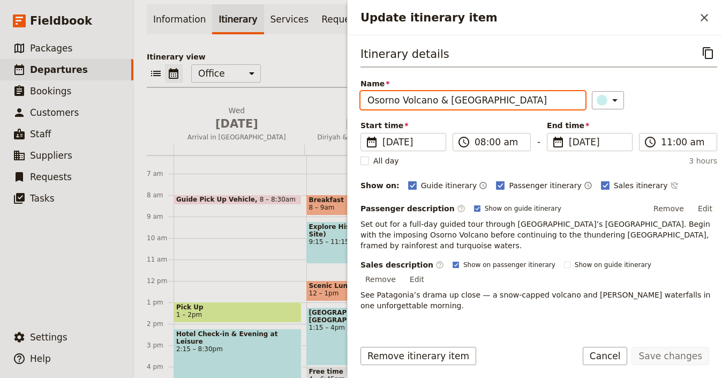
click at [486, 95] on input "Osorno Volcano & Petrohué Falls" at bounding box center [472, 100] width 225 height 18
paste input "Al Masmak Fortres"
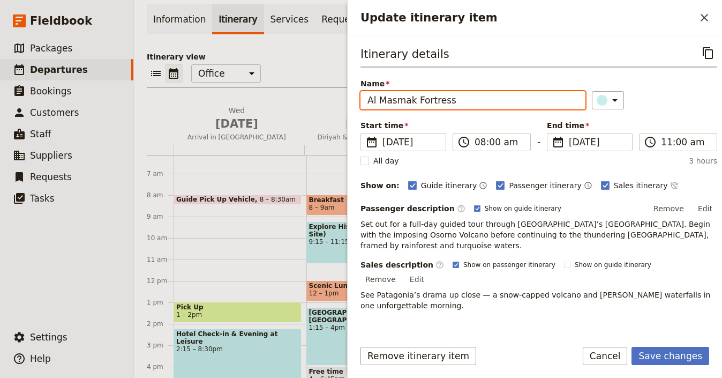
type input "Al Masmak Fortress"
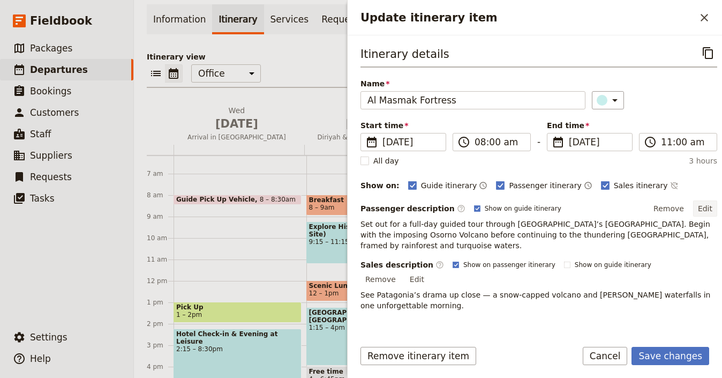
click at [703, 209] on button "Edit" at bounding box center [705, 208] width 24 height 16
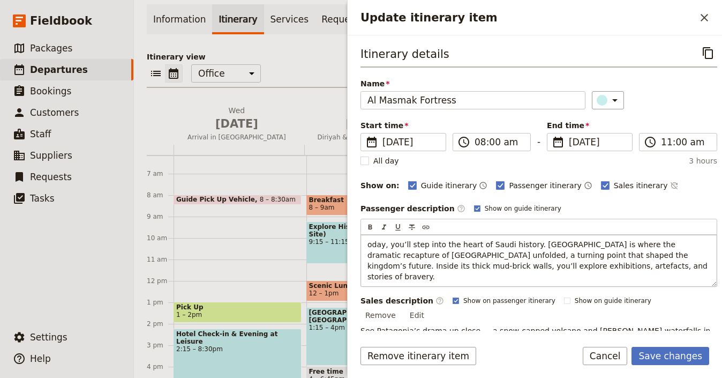
click at [368, 243] on span "oday, you’ll step into the heart of Saudi history. Al Masmak Fortress is where …" at bounding box center [538, 260] width 342 height 41
drag, startPoint x: 568, startPoint y: 316, endPoint x: 577, endPoint y: 317, distance: 9.7
click at [568, 316] on div "Itinerary details ​ Name Al Masmak Fortress ​ Start time ​ 3 Oct 2025 03/10/202…" at bounding box center [538, 186] width 357 height 285
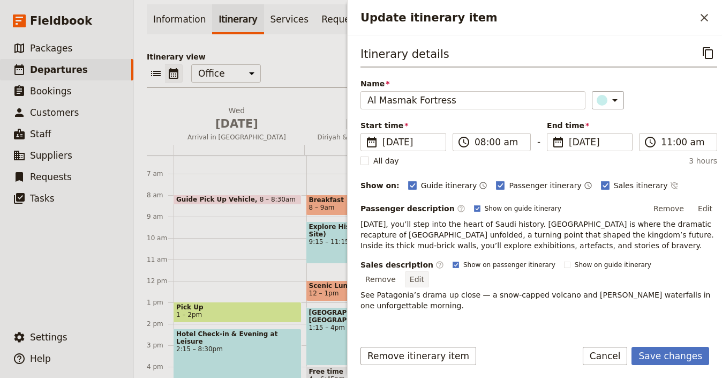
click at [429, 271] on button "Edit" at bounding box center [417, 279] width 24 height 16
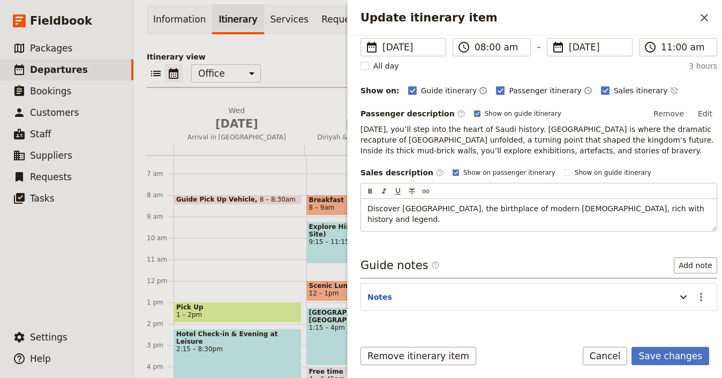
scroll to position [84, 0]
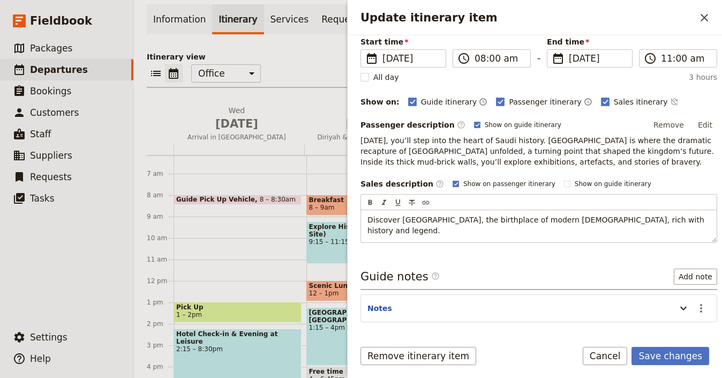
click at [518, 268] on div "Guide notes ​ Add note Notes ​" at bounding box center [538, 295] width 357 height 54
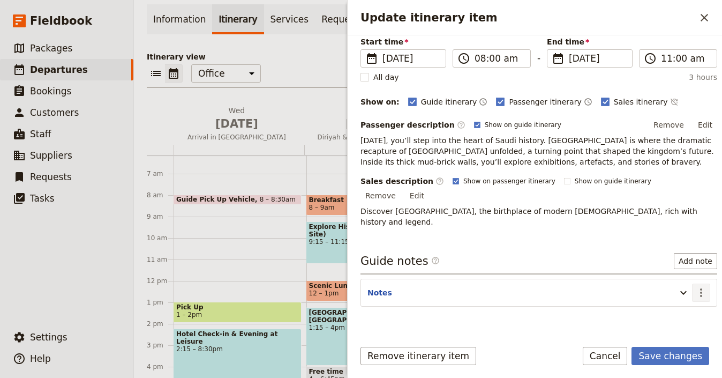
click at [698, 283] on button "​" at bounding box center [701, 292] width 18 height 18
click at [687, 288] on span "Edit note" at bounding box center [670, 293] width 50 height 11
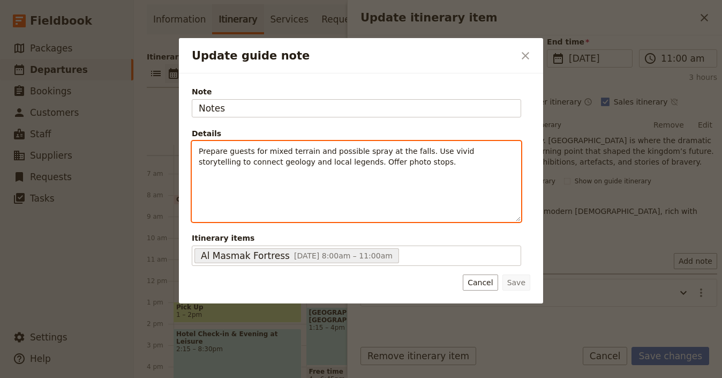
click at [338, 147] on span "Prepare guests for mixed terrain and possible spray at the falls. Use vivid sto…" at bounding box center [338, 156] width 278 height 19
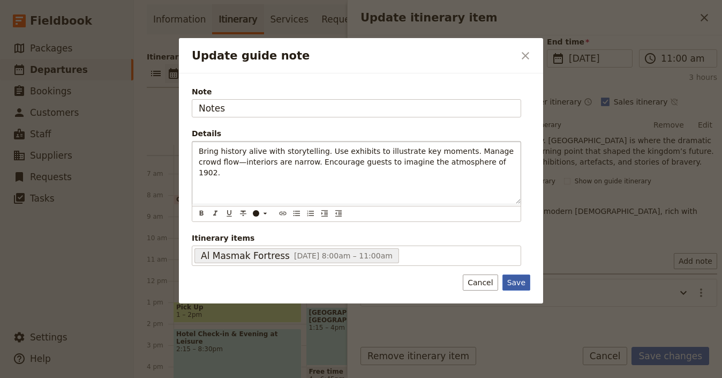
click at [519, 281] on button "Save" at bounding box center [516, 282] width 28 height 16
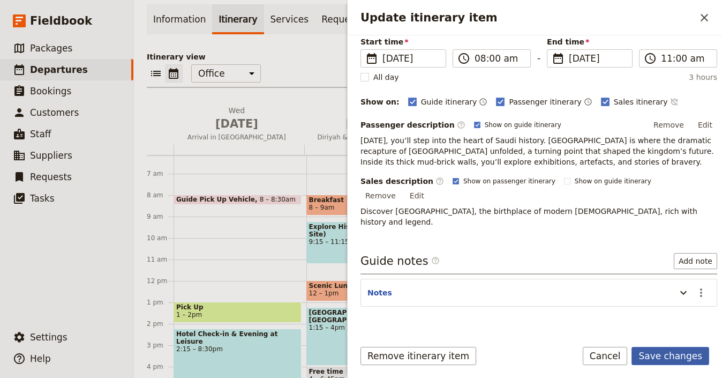
click at [661, 354] on button "Save changes" at bounding box center [670, 355] width 78 height 18
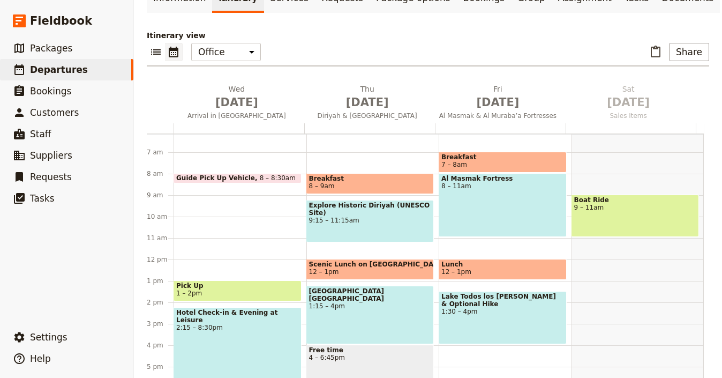
scroll to position [88, 0]
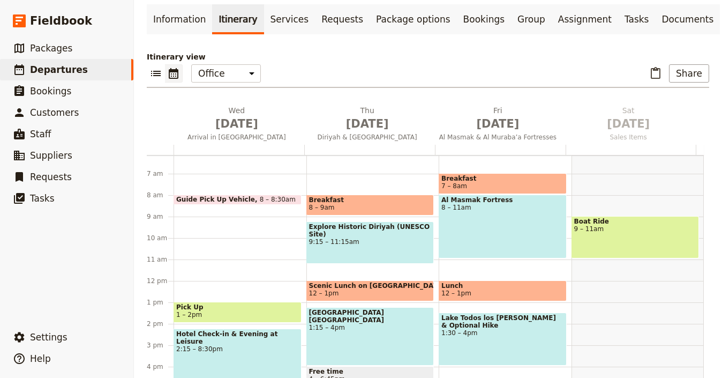
click at [499, 329] on span "1:30 – 4pm" at bounding box center [502, 332] width 123 height 7
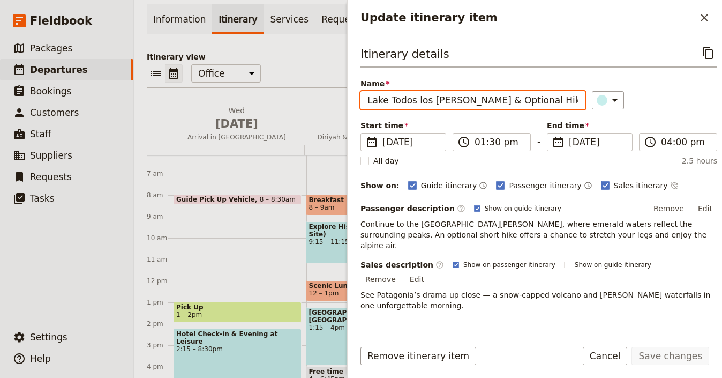
click at [513, 104] on input "Lake Todos los Santos & Optional Hike" at bounding box center [472, 100] width 225 height 18
paste input "Al Muraba’a Palac"
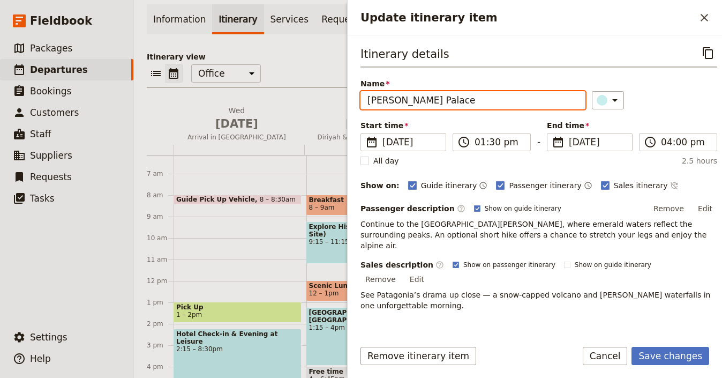
type input "[PERSON_NAME] Palace"
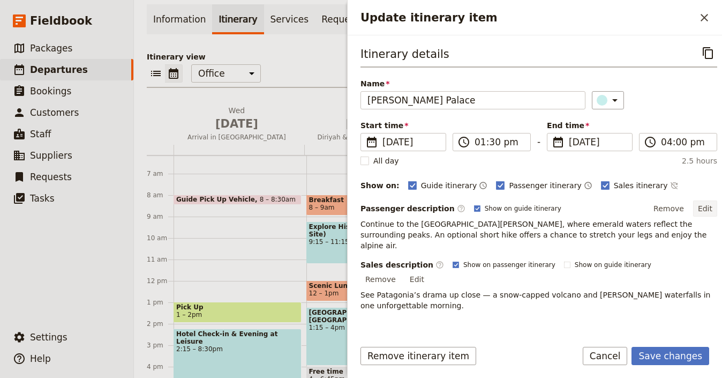
click at [699, 208] on button "Edit" at bounding box center [705, 208] width 24 height 16
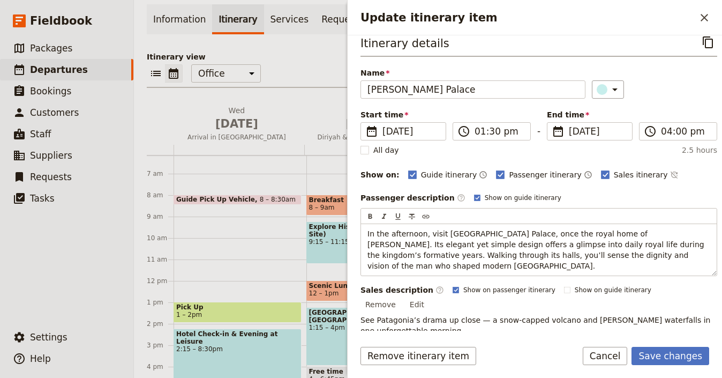
scroll to position [24, 0]
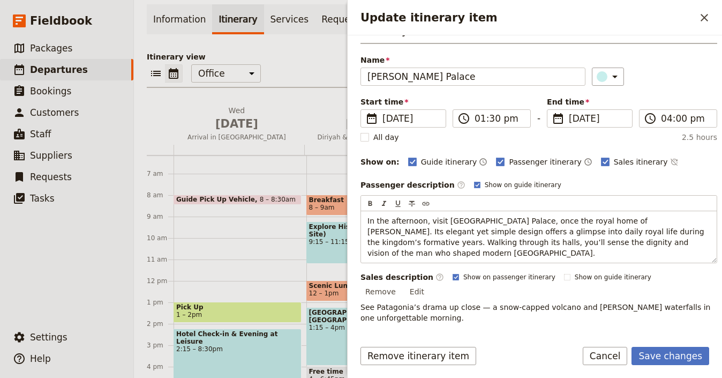
click at [693, 280] on div "Itinerary details ​ Name Al Muraba’a Palace ​ Start time ​ 3 Oct 2025 03/10/202…" at bounding box center [538, 162] width 357 height 285
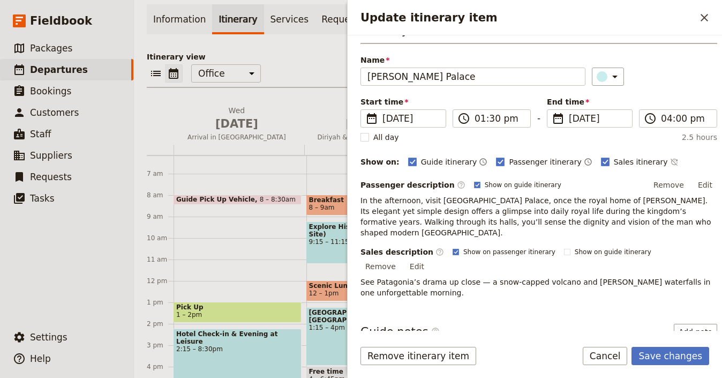
click at [429, 258] on button "Edit" at bounding box center [417, 266] width 24 height 16
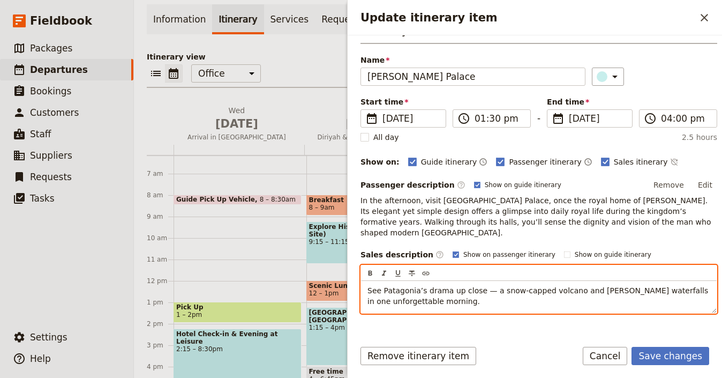
click at [508, 265] on div "​ ​ ​ ​ ​" at bounding box center [539, 273] width 356 height 16
click at [489, 289] on p "See Patagonia’s drama up close — a snow-capped volcano and rushing waterfalls i…" at bounding box center [538, 295] width 343 height 21
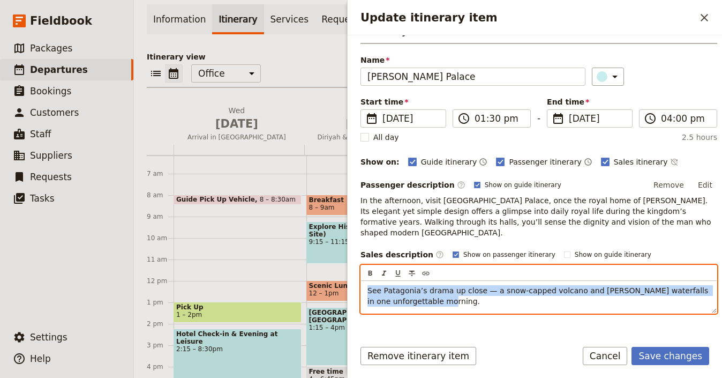
click at [489, 289] on p "See Patagonia’s drama up close — a snow-capped volcano and rushing waterfalls i…" at bounding box center [538, 295] width 343 height 21
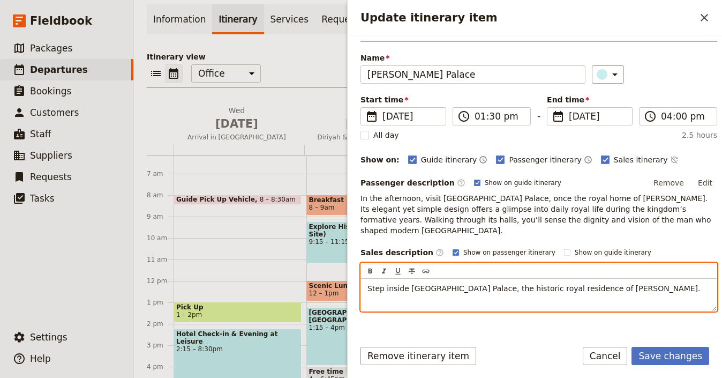
scroll to position [26, 0]
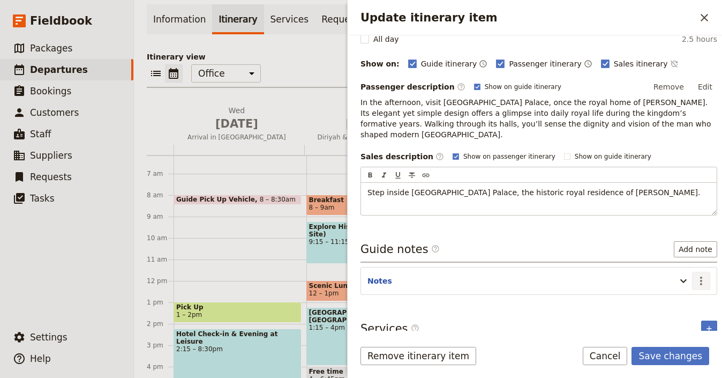
click at [697, 274] on icon "Actions" at bounding box center [701, 280] width 13 height 13
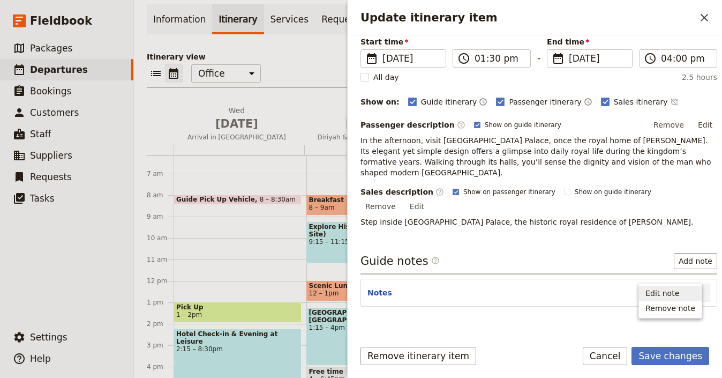
click at [659, 292] on span "Edit note" at bounding box center [662, 293] width 34 height 11
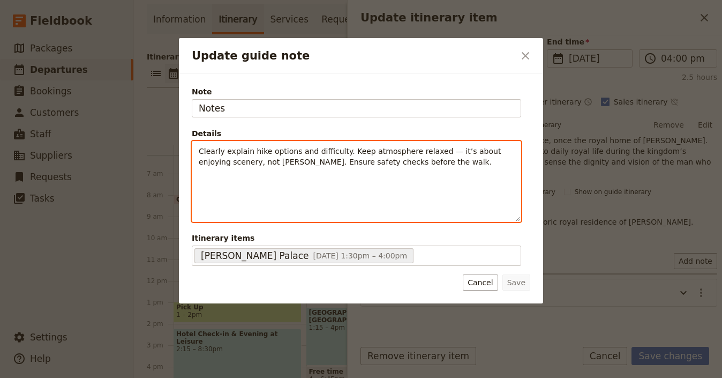
click at [324, 168] on div "Clearly explain hike options and difficulty. Keep atmosphere relaxed — it’s abo…" at bounding box center [356, 181] width 328 height 80
click at [324, 168] on div "Clearly explain hike options and difficulty. Keep atmosphere relaxed — it’s abo…" at bounding box center [356, 172] width 328 height 62
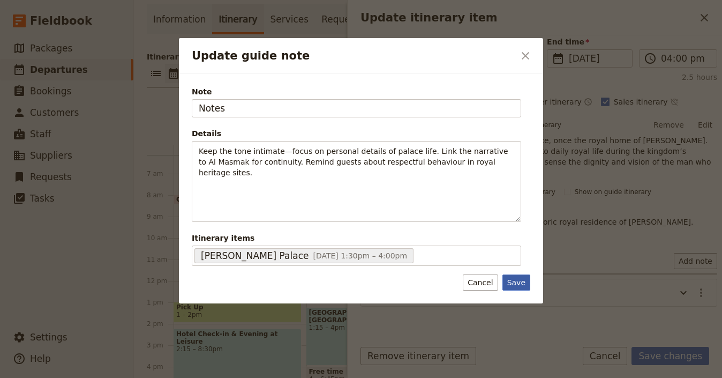
click at [507, 277] on button "Save" at bounding box center [516, 282] width 28 height 16
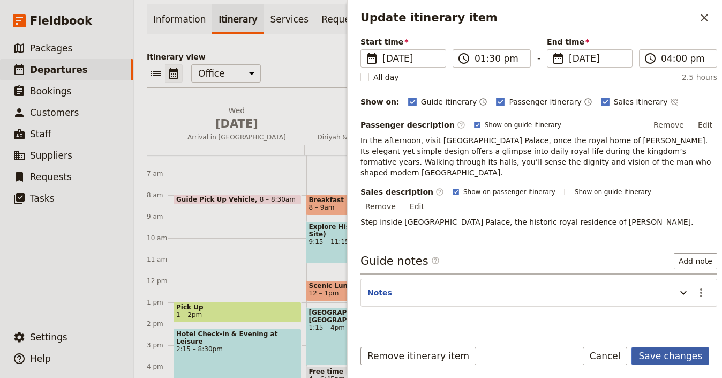
click at [680, 354] on button "Save changes" at bounding box center [670, 355] width 78 height 18
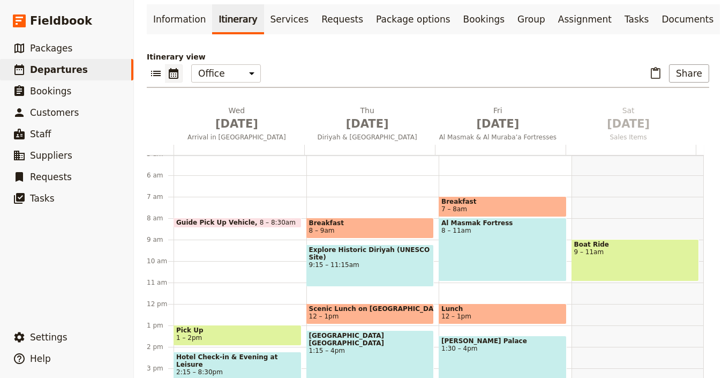
scroll to position [241, 0]
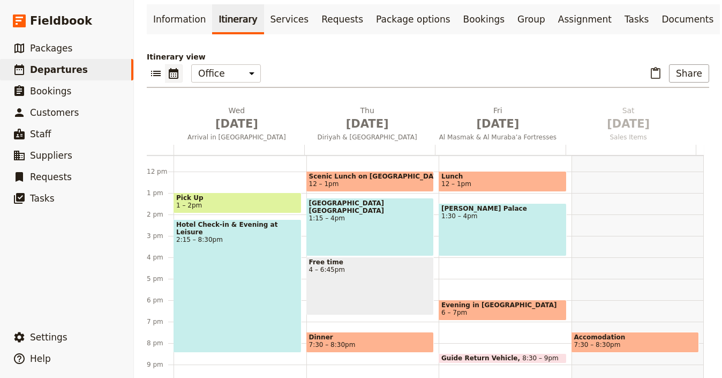
click at [215, 274] on div "Hotel Check-in & Evening at Leisure 2:15 – 8:30pm" at bounding box center [238, 285] width 128 height 133
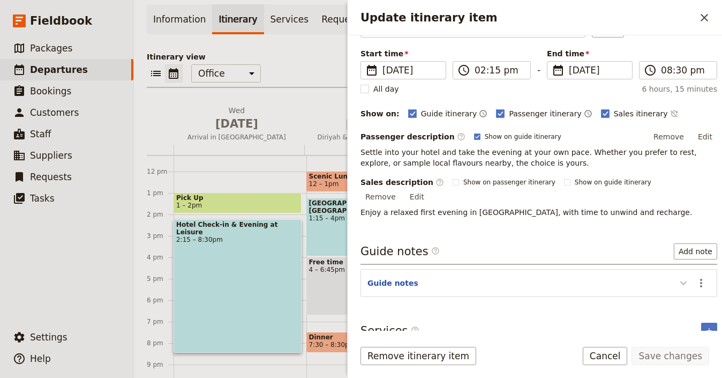
scroll to position [71, 0]
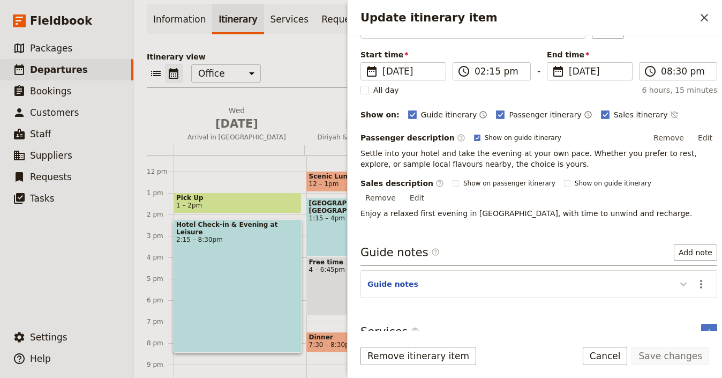
click at [677, 277] on icon "Update itinerary item" at bounding box center [683, 283] width 13 height 13
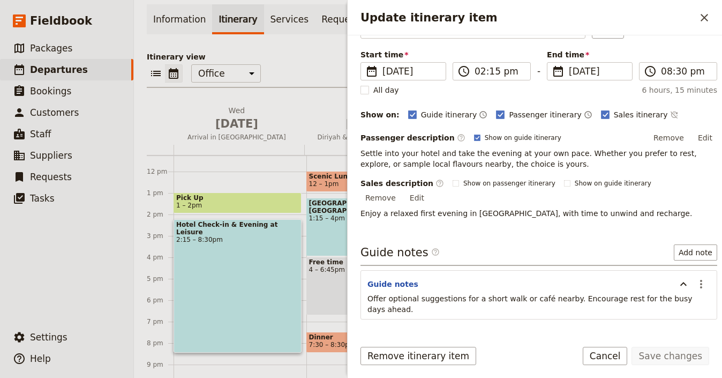
click at [243, 345] on div "Guide Pick Up Vehicle 8 – 8:30am Pick Up 1 – 2pm Hotel Check-in & Evening at Le…" at bounding box center [240, 171] width 133 height 514
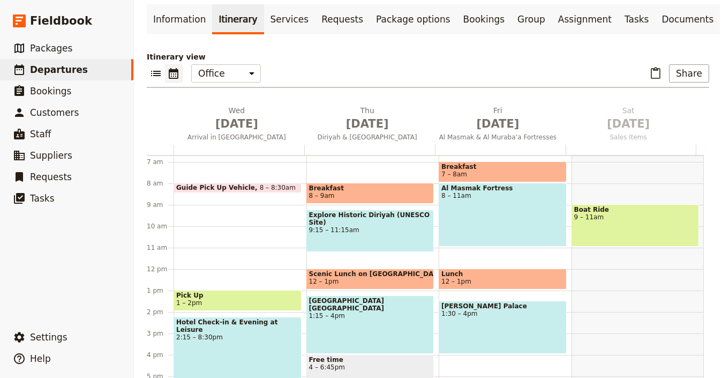
scroll to position [129, 0]
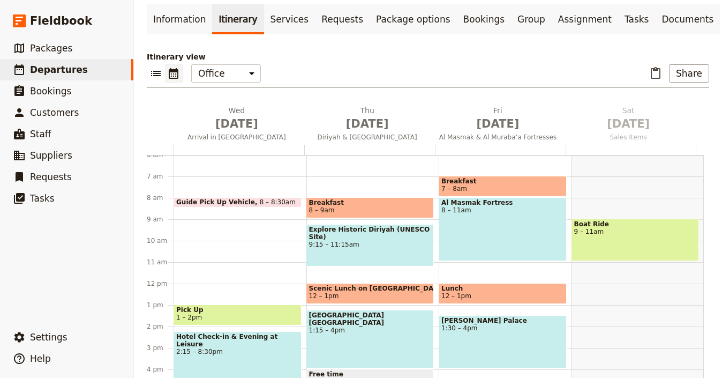
click at [338, 225] on span "Explore Historic Diriyah (UNESCO Site)" at bounding box center [370, 232] width 123 height 15
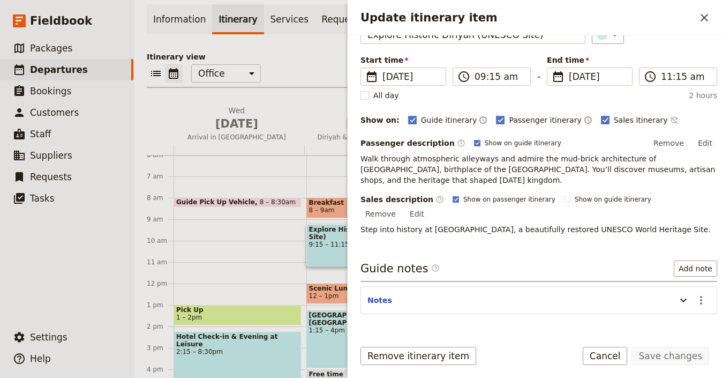
scroll to position [84, 0]
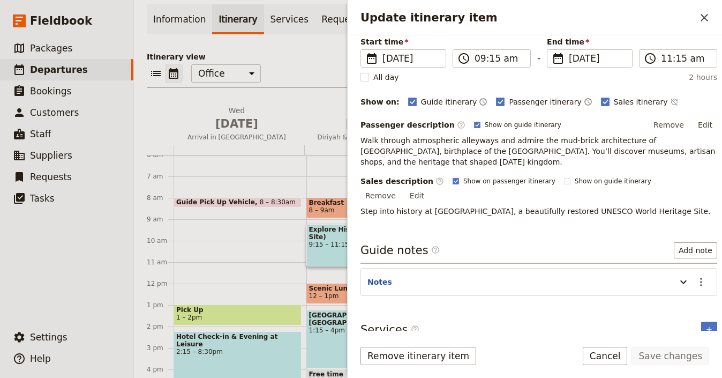
drag, startPoint x: 650, startPoint y: 272, endPoint x: 656, endPoint y: 271, distance: 5.9
click at [651, 276] on header "Notes" at bounding box center [518, 282] width 303 height 13
click at [677, 275] on icon "Update itinerary item" at bounding box center [683, 281] width 13 height 13
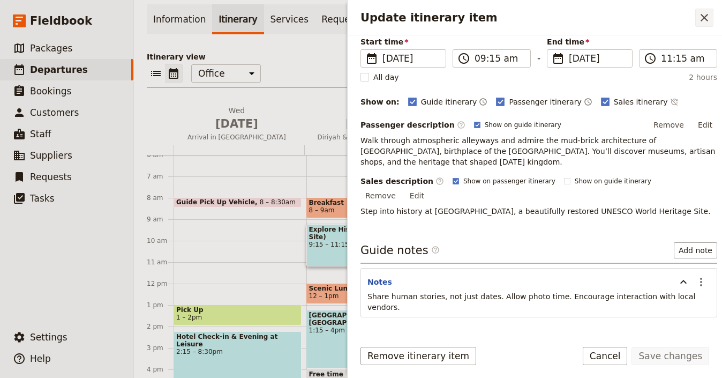
click at [706, 18] on icon "Close drawer" at bounding box center [704, 17] width 13 height 13
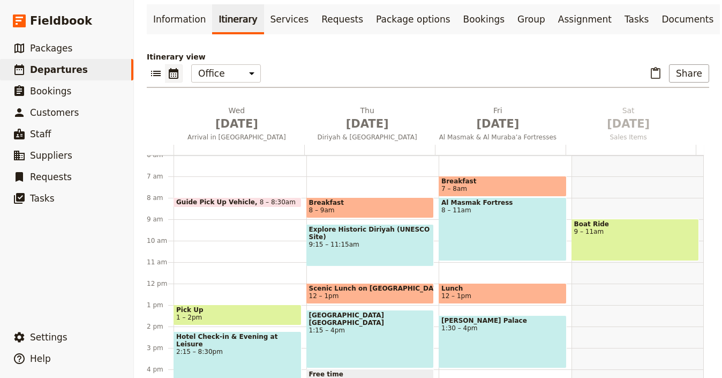
click at [371, 311] on span "[GEOGRAPHIC_DATA] [GEOGRAPHIC_DATA]" at bounding box center [370, 318] width 123 height 15
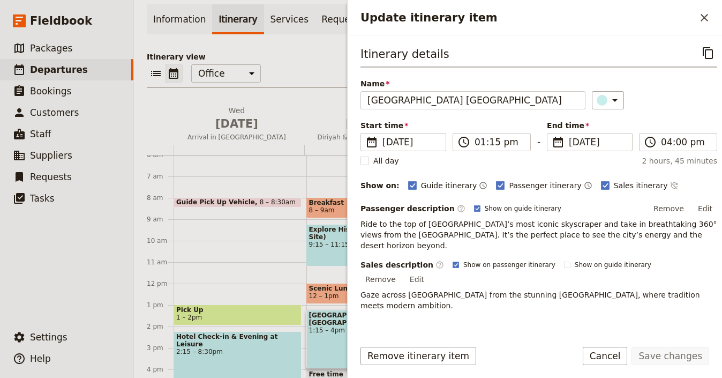
click at [297, 279] on div "Guide Pick Up Vehicle 8 – 8:30am Pick Up 1 – 2pm Hotel Check-in & Evening at Le…" at bounding box center [240, 283] width 133 height 514
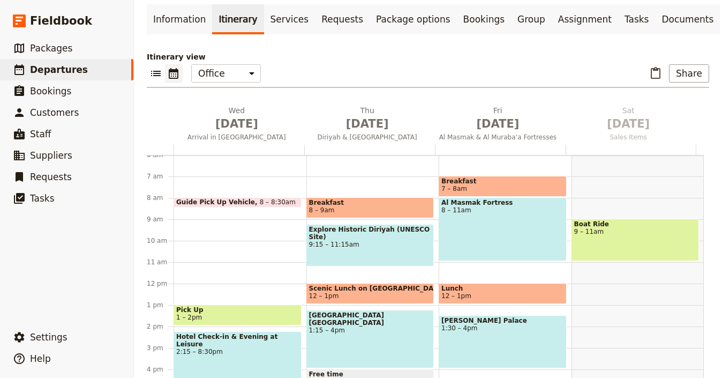
click at [319, 292] on span "12 – 1pm" at bounding box center [324, 295] width 30 height 7
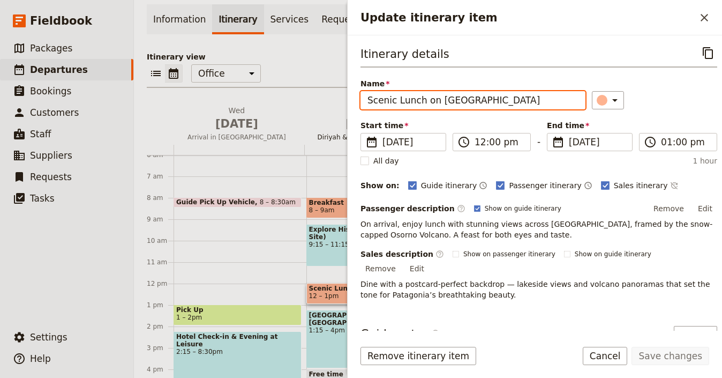
drag, startPoint x: 397, startPoint y: 100, endPoint x: 338, endPoint y: 105, distance: 58.6
click at [339, 105] on div "Discover Saudi Arabia Tour [Digital Tour Companion Example ​ Scheduled 1 – 3 Oc…" at bounding box center [428, 189] width 588 height 378
drag, startPoint x: 461, startPoint y: 103, endPoint x: 394, endPoint y: 106, distance: 67.0
click at [394, 106] on input "Lunch on Lake Llanquihue" at bounding box center [472, 100] width 225 height 18
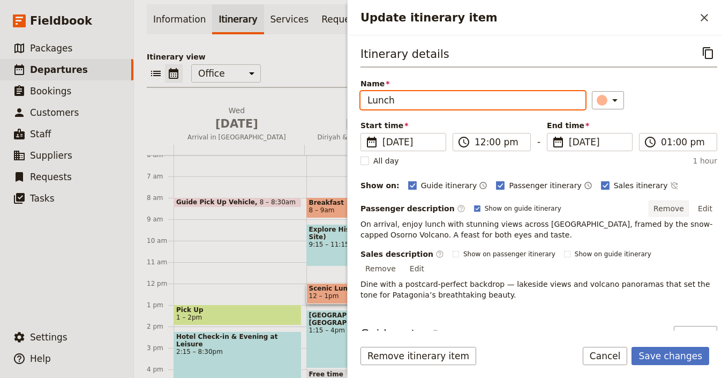
type input "Lunch"
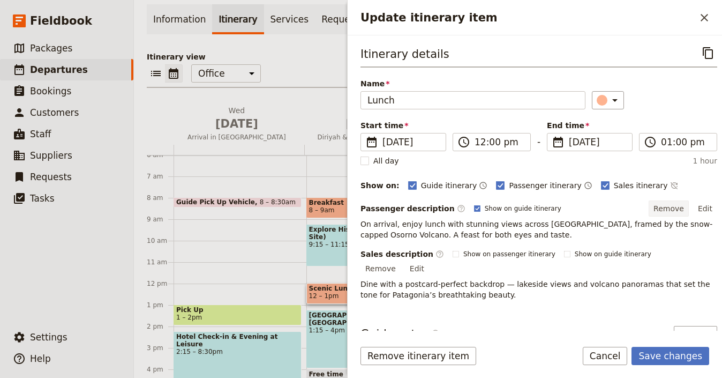
click at [652, 206] on button "Remove" at bounding box center [668, 208] width 40 height 16
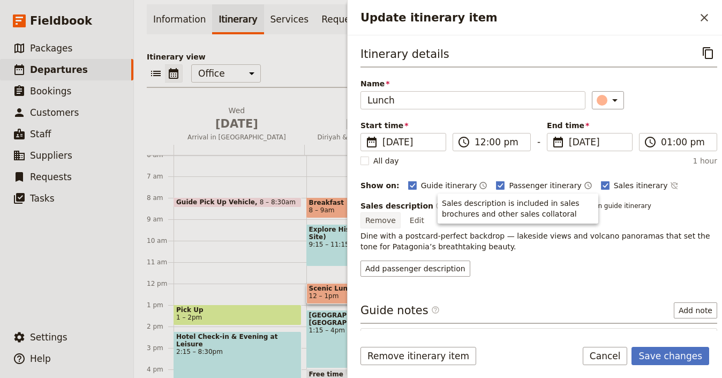
click at [401, 212] on button "Remove" at bounding box center [380, 220] width 40 height 16
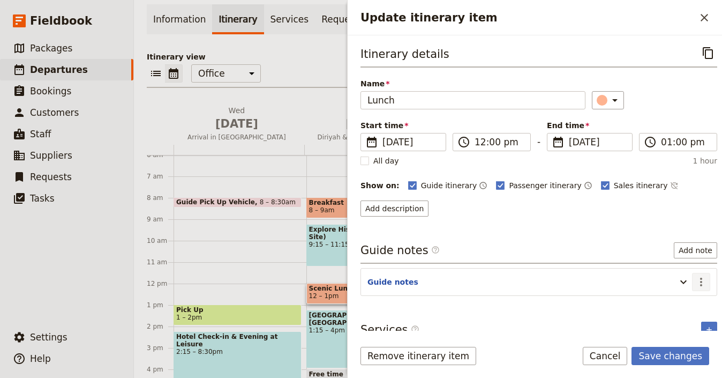
click at [695, 276] on icon "Actions" at bounding box center [701, 281] width 13 height 13
click at [683, 315] on span "Remove note" at bounding box center [670, 320] width 50 height 11
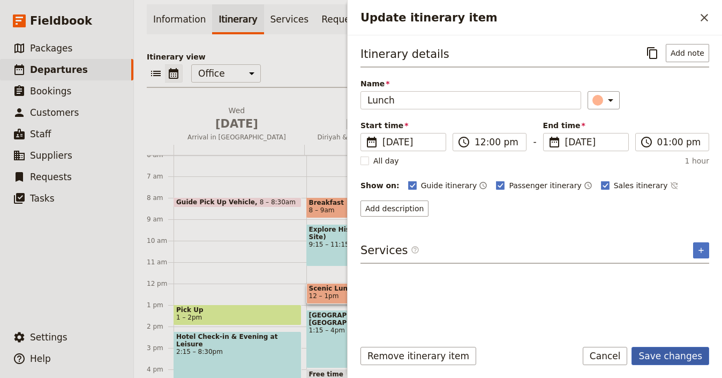
click at [677, 357] on button "Save changes" at bounding box center [670, 355] width 78 height 18
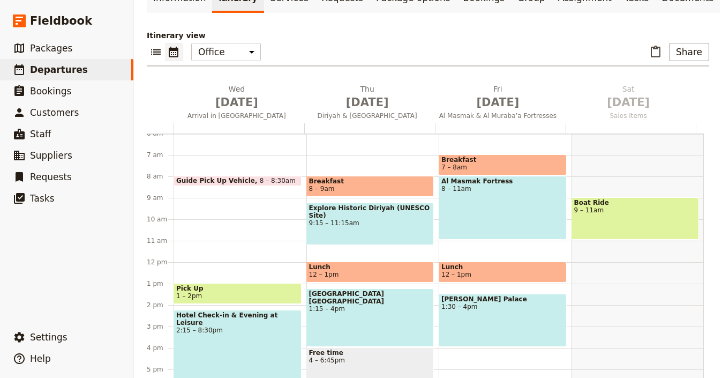
scroll to position [88, 0]
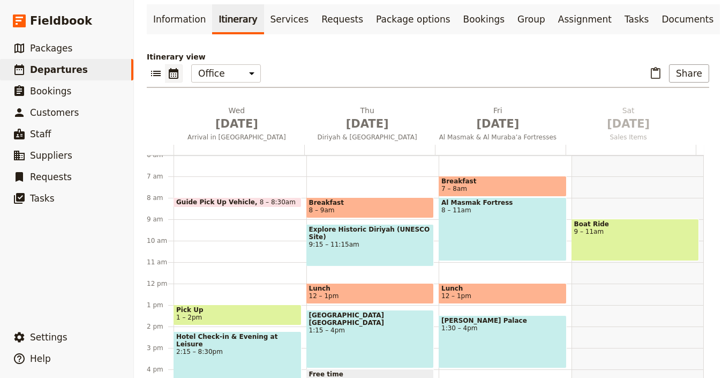
click at [350, 292] on span "12 – 1pm" at bounding box center [370, 295] width 123 height 7
click at [458, 284] on span "Lunch" at bounding box center [502, 287] width 123 height 7
click at [363, 316] on div "Kingdom Centre Sky Bridge 1:15 – 4pm" at bounding box center [370, 339] width 128 height 58
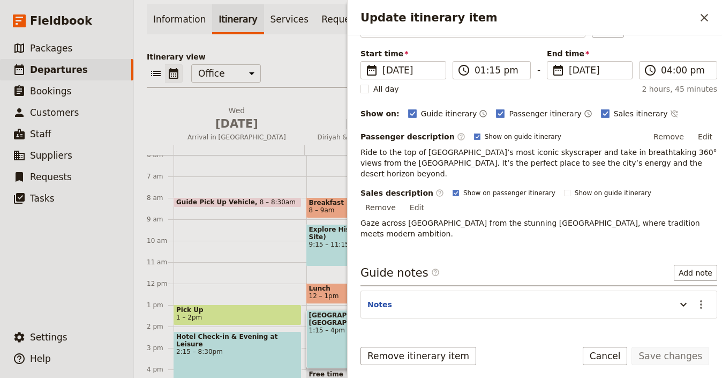
scroll to position [73, 0]
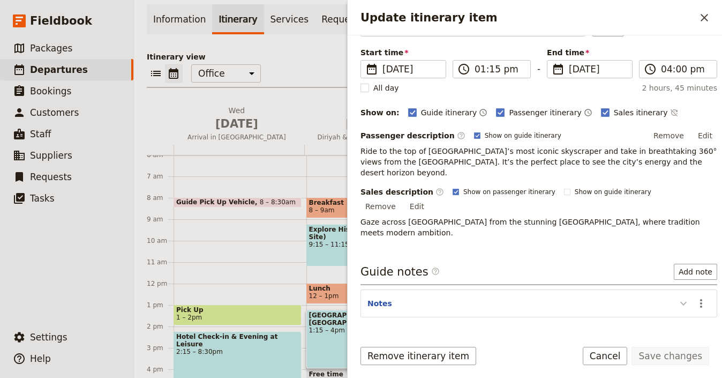
click at [680, 301] on icon "Update itinerary item" at bounding box center [683, 303] width 6 height 4
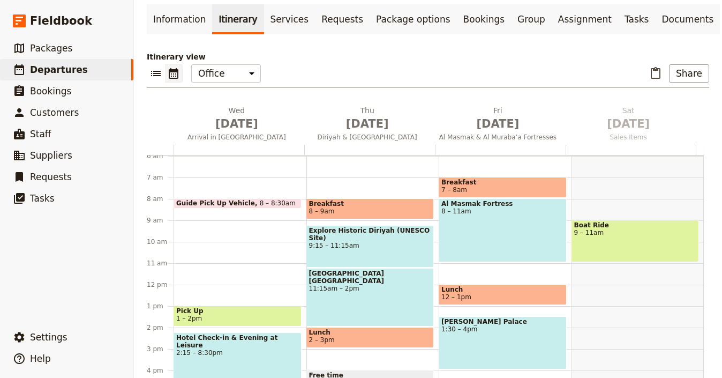
scroll to position [128, 0]
click at [502, 186] on span "7 – 8am" at bounding box center [502, 189] width 123 height 7
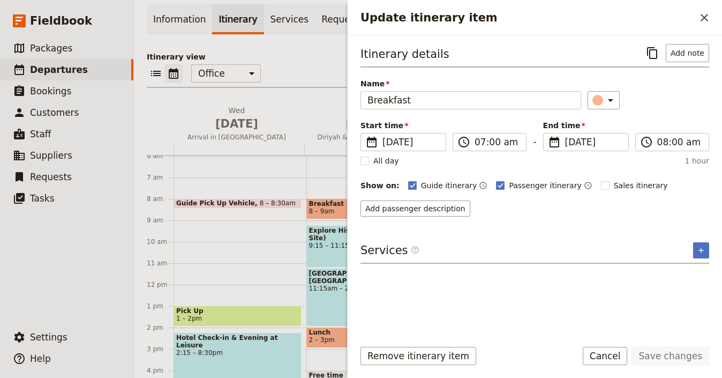
click at [288, 145] on div at bounding box center [239, 150] width 131 height 10
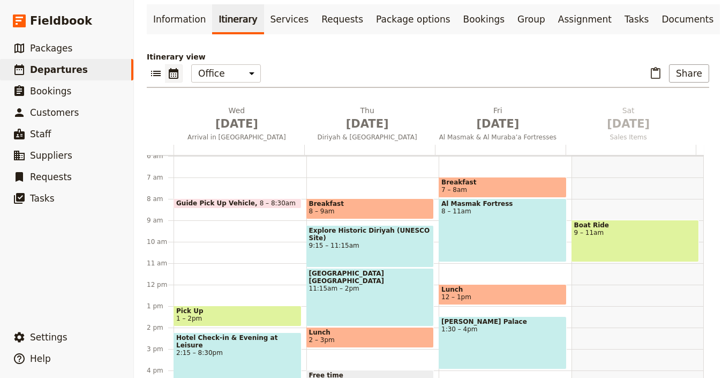
click at [473, 207] on span "8 – 11am" at bounding box center [502, 210] width 123 height 7
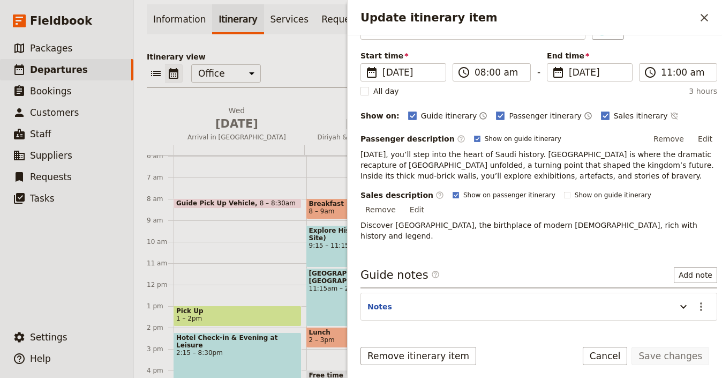
scroll to position [84, 0]
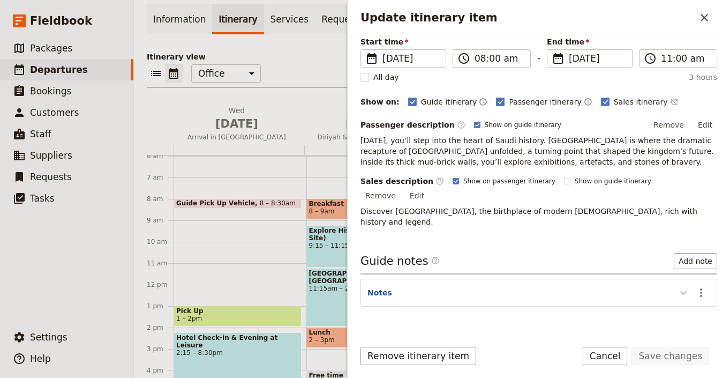
click at [677, 286] on icon "Update itinerary item" at bounding box center [683, 292] width 13 height 13
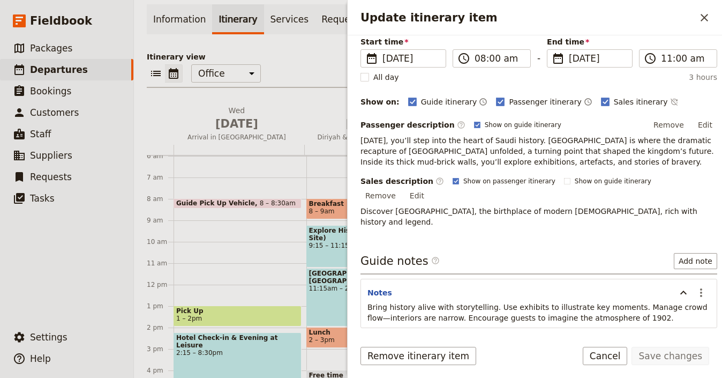
click at [209, 193] on div "Guide Pick Up Vehicle 8 – 8:30am Pick Up 1 – 2pm Hotel Check-in & Evening at Le…" at bounding box center [240, 284] width 133 height 514
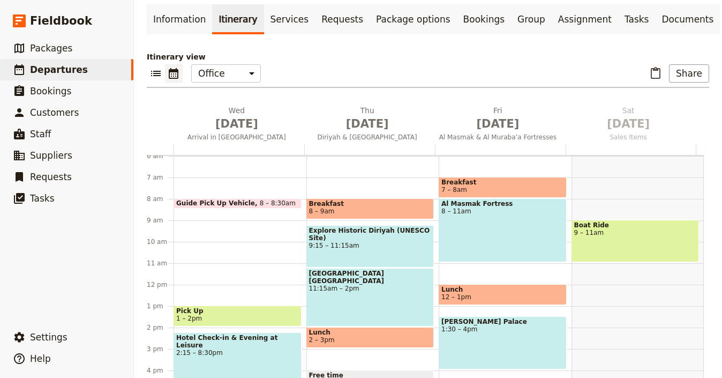
click at [493, 293] on span "12 – 1pm" at bounding box center [502, 296] width 123 height 7
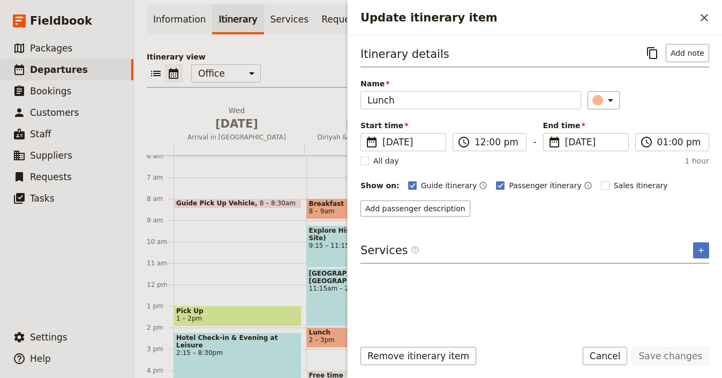
click at [245, 249] on div "Guide Pick Up Vehicle 8 – 8:30am Pick Up 1 – 2pm Hotel Check-in & Evening at Le…" at bounding box center [240, 284] width 133 height 514
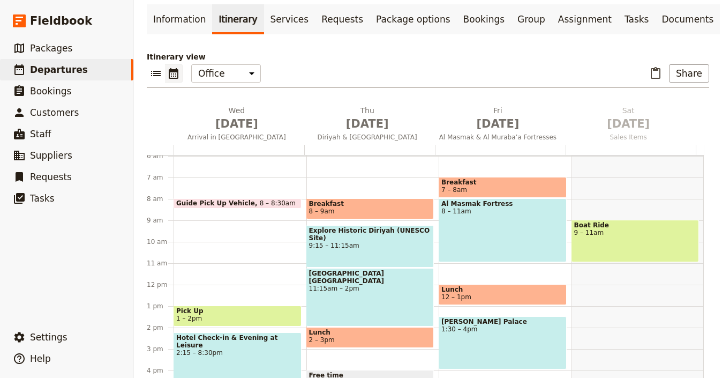
click at [493, 325] on span "1:30 – 4pm" at bounding box center [502, 328] width 123 height 7
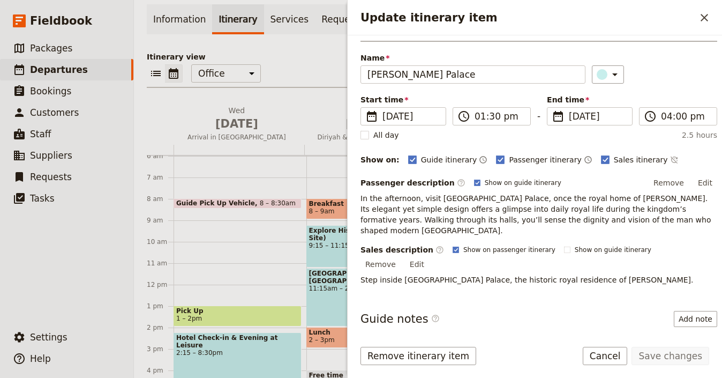
scroll to position [83, 0]
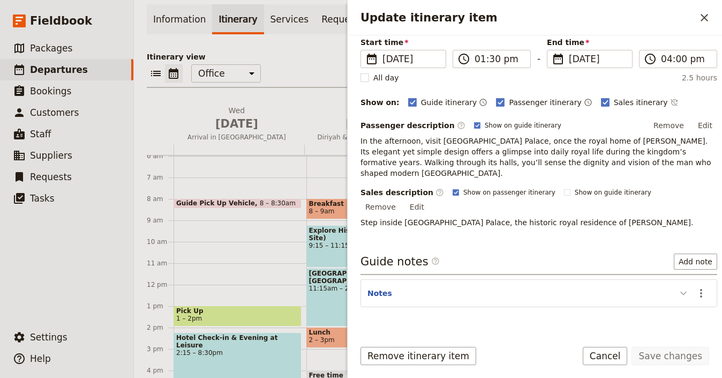
click at [675, 284] on button "Update itinerary item" at bounding box center [683, 293] width 17 height 18
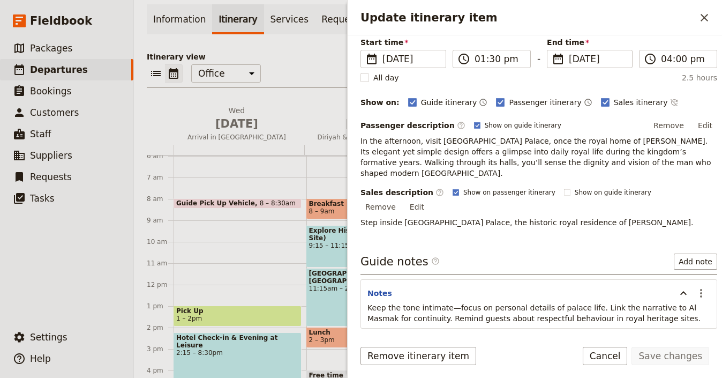
click at [231, 238] on div "Guide Pick Up Vehicle 8 – 8:30am Pick Up 1 – 2pm Hotel Check-in & Evening at Le…" at bounding box center [240, 284] width 133 height 514
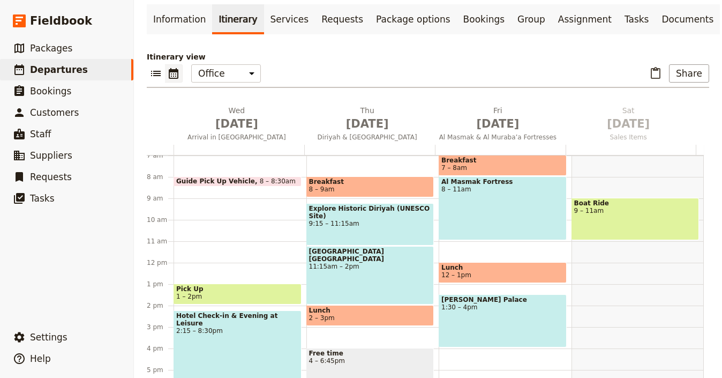
scroll to position [212, 0]
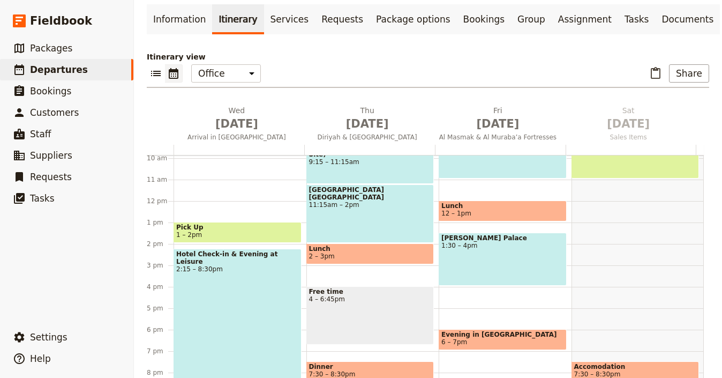
click at [493, 338] on span "6 – 7pm" at bounding box center [502, 341] width 123 height 7
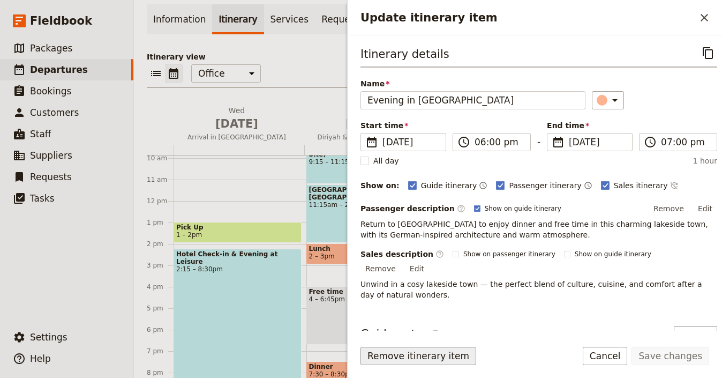
click at [463, 357] on button "Remove itinerary item" at bounding box center [418, 355] width 116 height 18
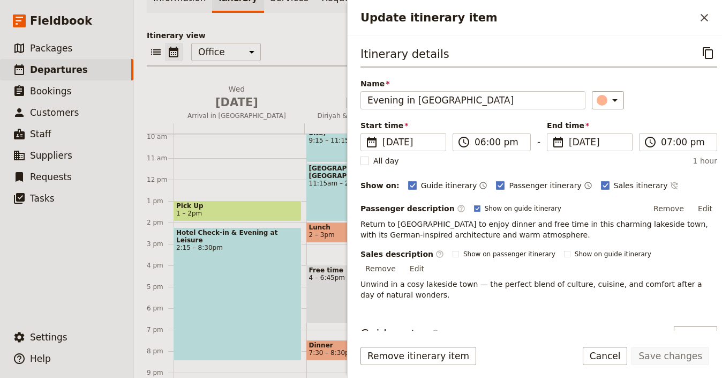
scroll to position [88, 0]
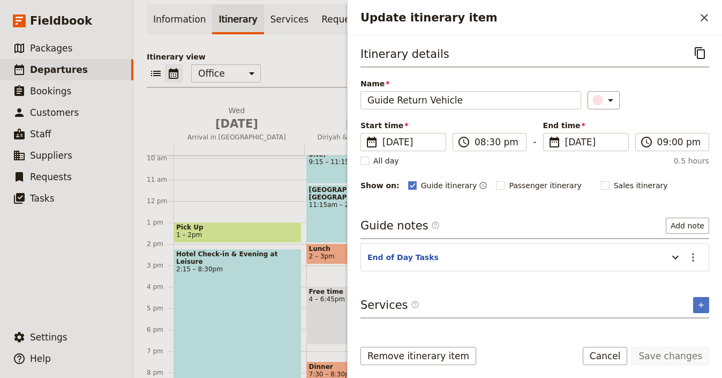
click at [663, 257] on div "Update itinerary item" at bounding box center [672, 257] width 21 height 18
click at [674, 257] on icon "Update itinerary item" at bounding box center [675, 257] width 6 height 4
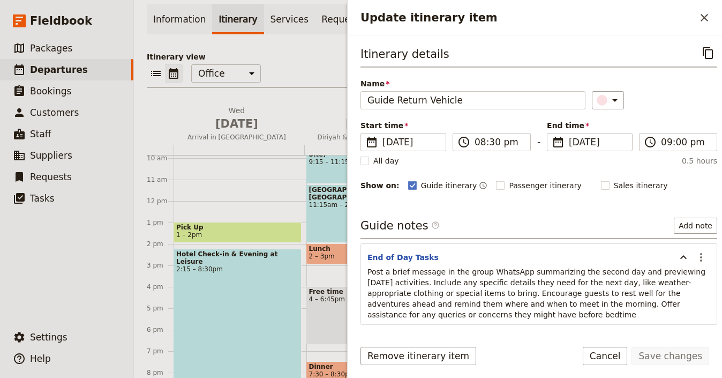
scroll to position [41, 0]
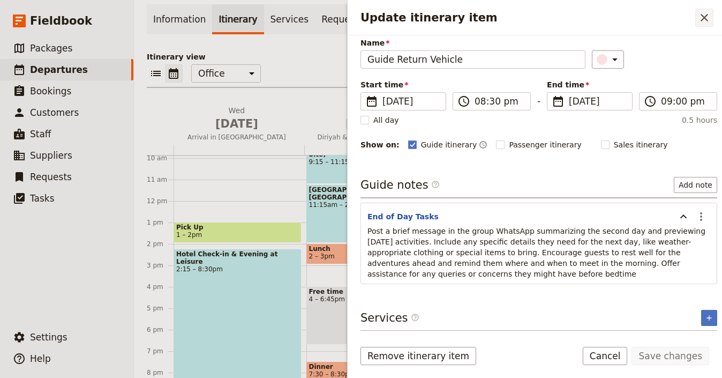
click at [703, 16] on icon "Close drawer" at bounding box center [703, 17] width 7 height 7
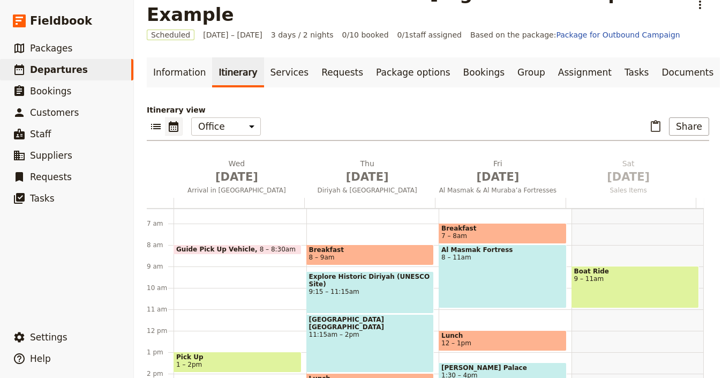
scroll to position [0, 0]
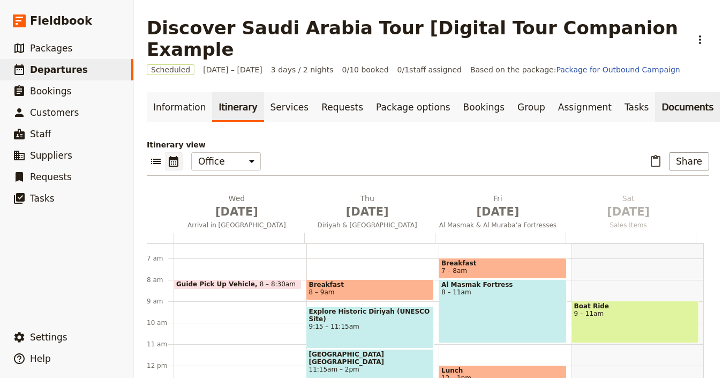
click at [655, 92] on link "Documents" at bounding box center [687, 107] width 65 height 30
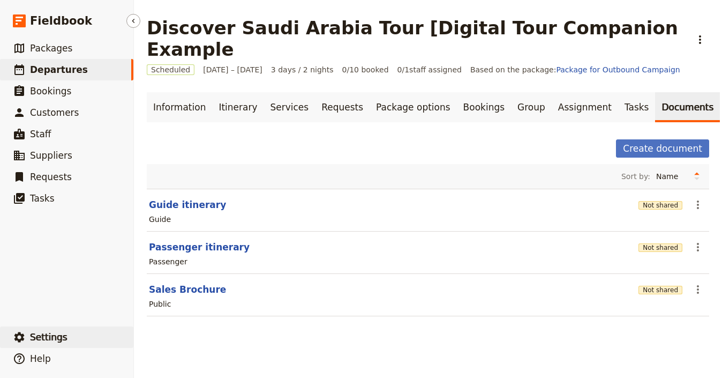
click at [66, 335] on button "​ Settings" at bounding box center [66, 336] width 133 height 21
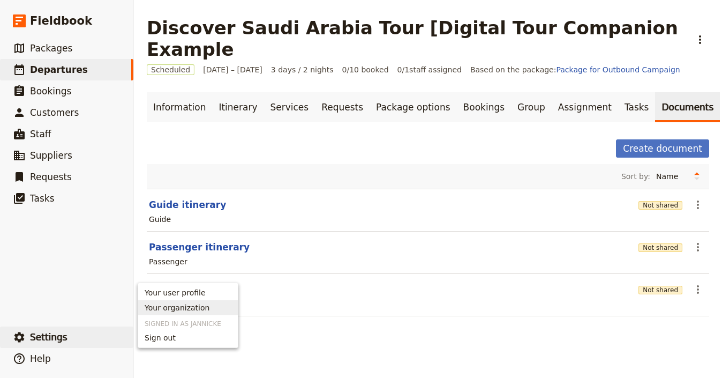
click at [168, 302] on span "Your organization" at bounding box center [177, 307] width 65 height 11
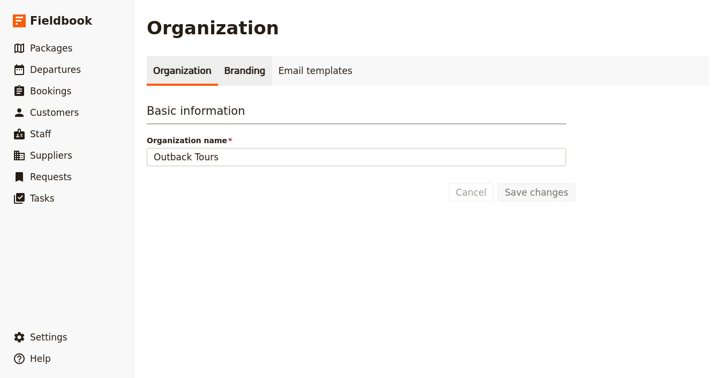
click at [239, 58] on link "Branding" at bounding box center [245, 71] width 54 height 30
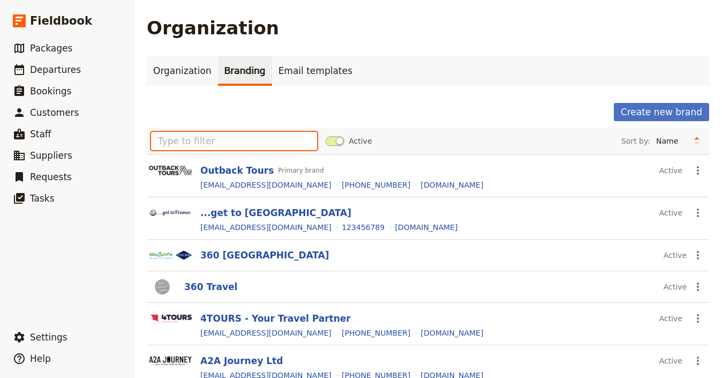
click at [223, 135] on input "text" at bounding box center [234, 141] width 166 height 18
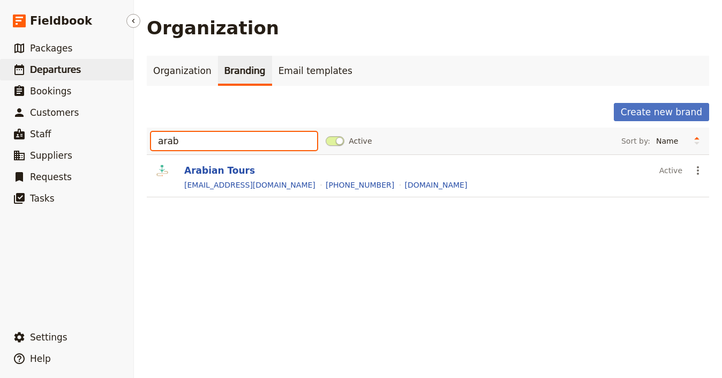
type input "arab"
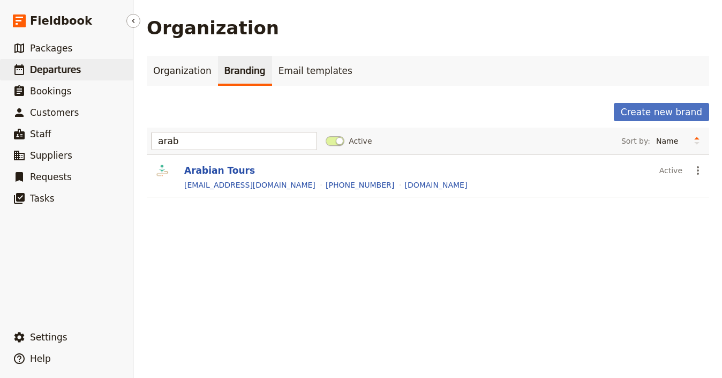
click at [58, 62] on link "​ Departures" at bounding box center [66, 69] width 133 height 21
select select "UPDATED_AT"
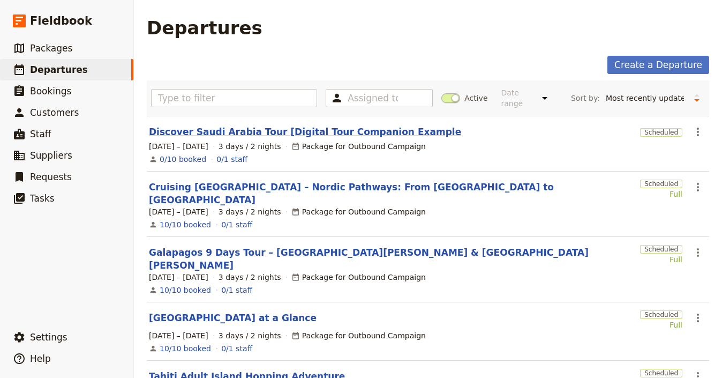
click at [236, 132] on link "Discover Saudi Arabia Tour [Digital Tour Companion Example" at bounding box center [305, 131] width 312 height 13
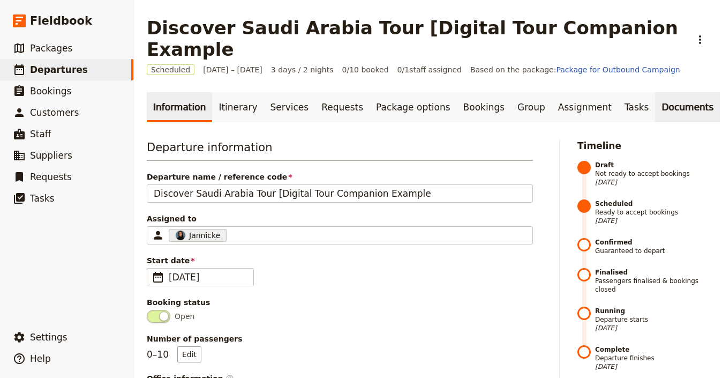
click at [674, 92] on link "Documents" at bounding box center [687, 107] width 65 height 30
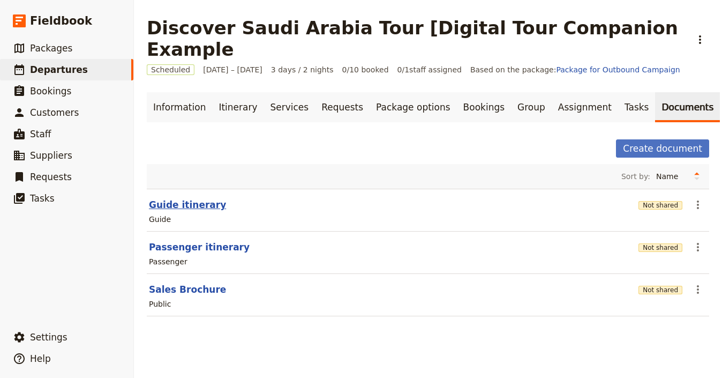
click at [172, 198] on button "Guide itinerary" at bounding box center [187, 204] width 77 height 13
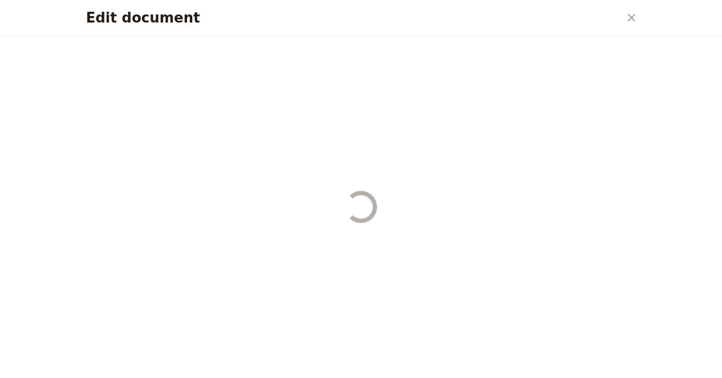
select select "STAFF"
select select "RUN_SHEET"
select select "LARGE"
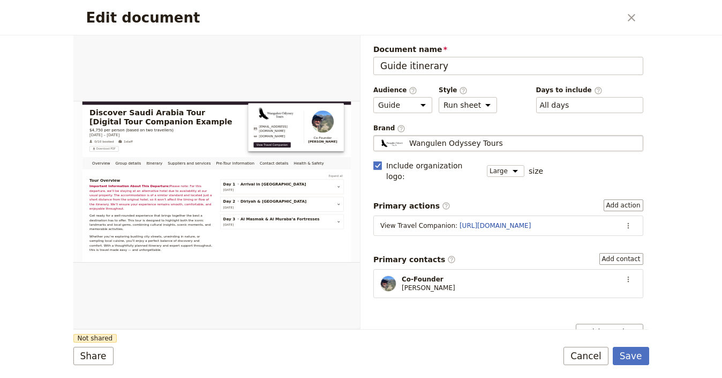
click at [452, 141] on span "Wangulen Odyssey Tours" at bounding box center [456, 143] width 94 height 11
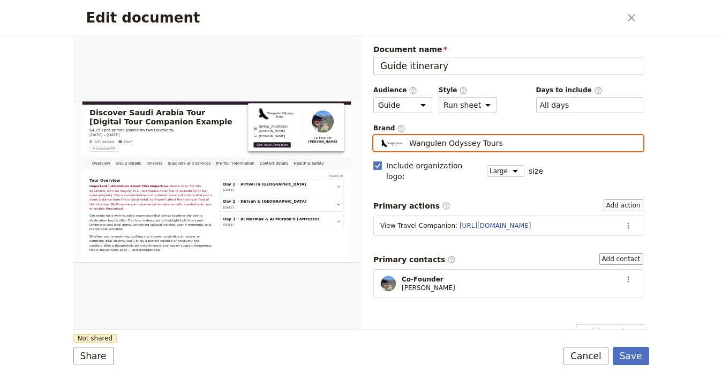
click at [378, 135] on input "Wangulen Odyssey Tours" at bounding box center [378, 135] width 1 height 1
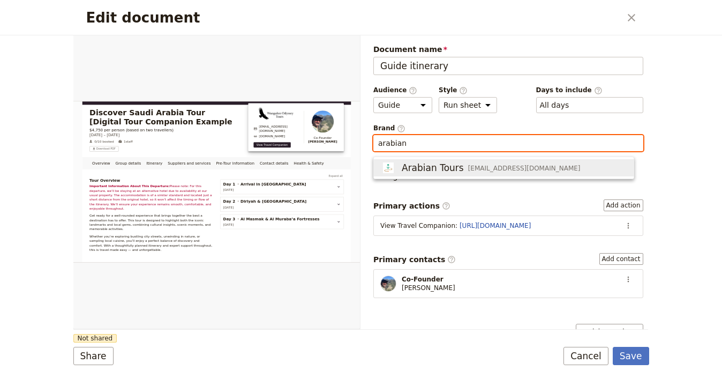
click at [427, 171] on span "Arabian Tours" at bounding box center [433, 167] width 62 height 13
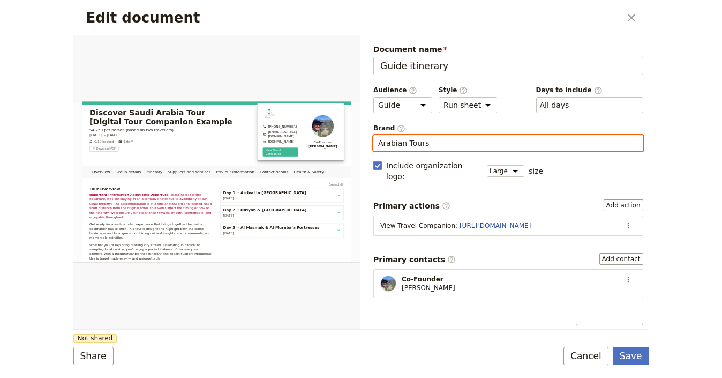
type input "Arabian Tours"
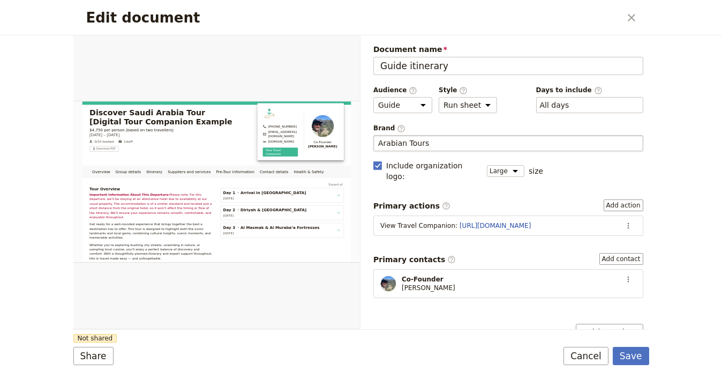
click at [426, 183] on div "Document name Guide itinerary Preview Audience ​ Public Passenger Guide Style ​…" at bounding box center [508, 337] width 270 height 586
click at [624, 275] on icon "Actions" at bounding box center [628, 279] width 9 height 9
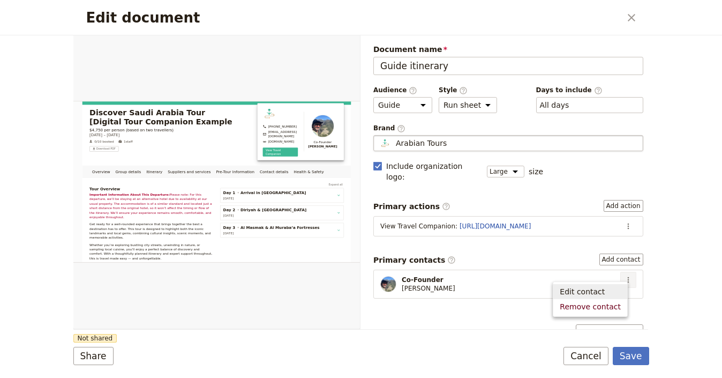
click at [610, 286] on span "Edit contact" at bounding box center [590, 291] width 61 height 11
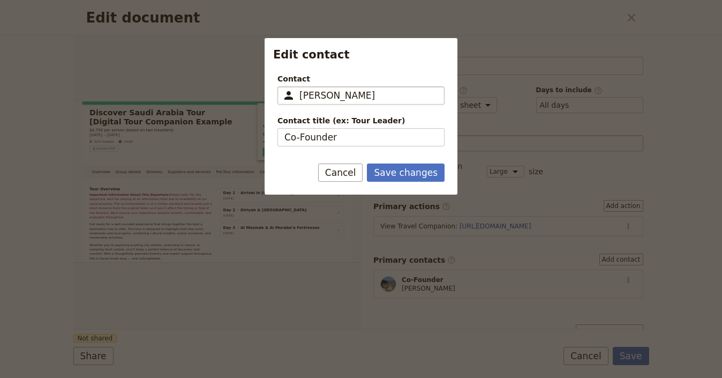
click at [387, 92] on input "Felipe Soto" at bounding box center [368, 95] width 138 height 13
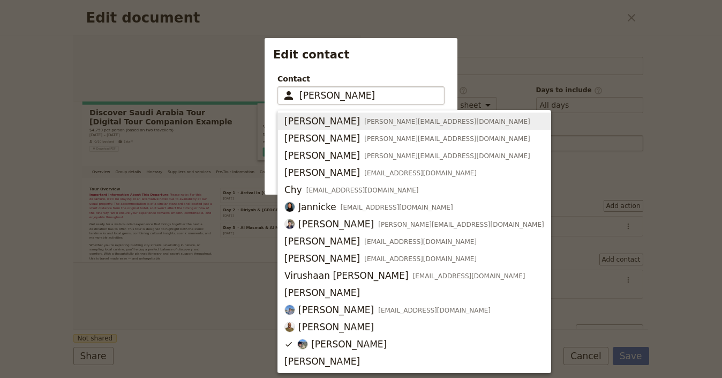
click at [387, 92] on input "Felipe Soto" at bounding box center [368, 95] width 138 height 13
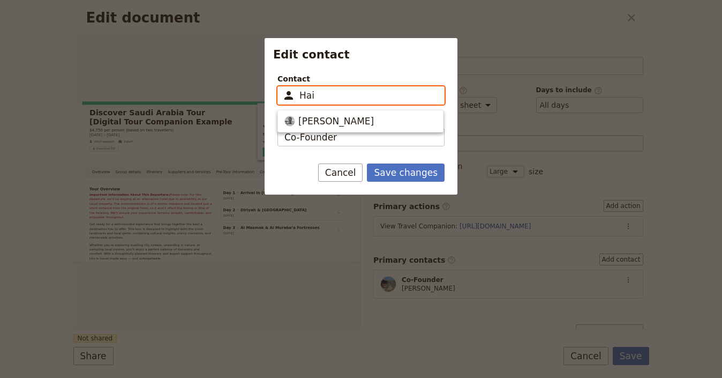
click at [384, 115] on span "[PERSON_NAME]" at bounding box center [360, 121] width 152 height 13
type input "[PERSON_NAME]"
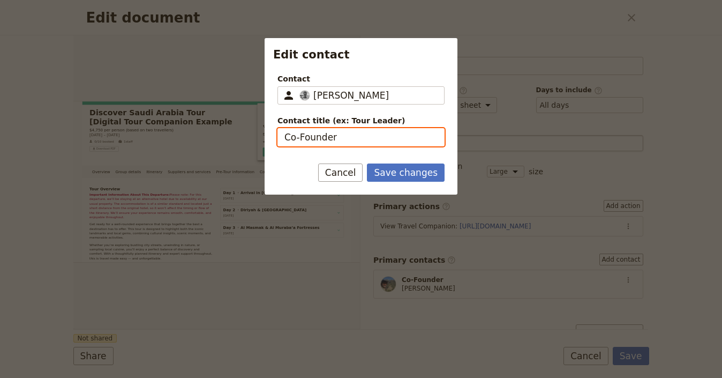
drag, startPoint x: 299, startPoint y: 139, endPoint x: 270, endPoint y: 137, distance: 28.5
click at [270, 137] on div "Contact ​ Haitham Almhana Haitham Almhana Contact title (ex: Tour Leader) Co-Fo…" at bounding box center [361, 106] width 193 height 82
type input "Founder"
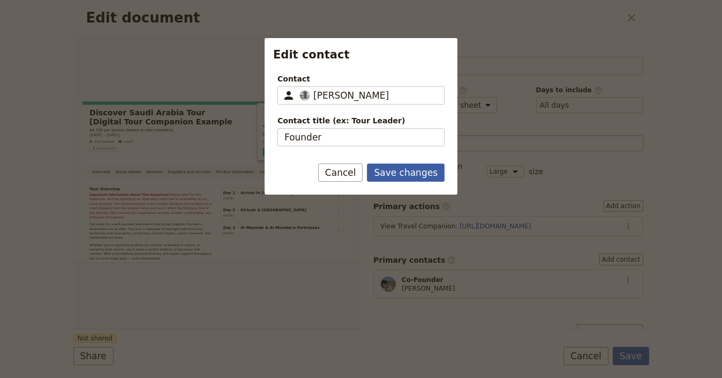
click at [428, 174] on button "Save changes" at bounding box center [406, 172] width 78 height 18
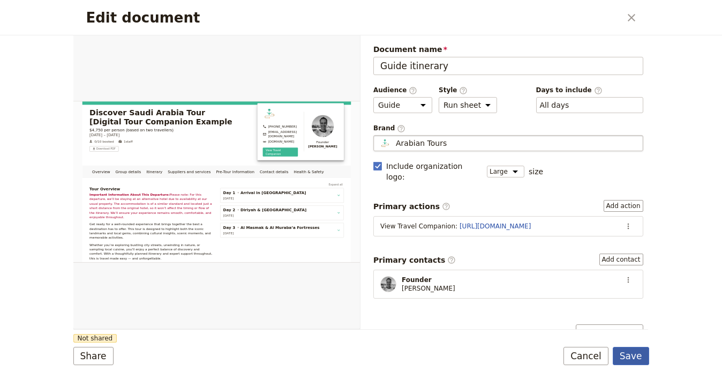
click at [628, 352] on button "Save" at bounding box center [631, 355] width 36 height 18
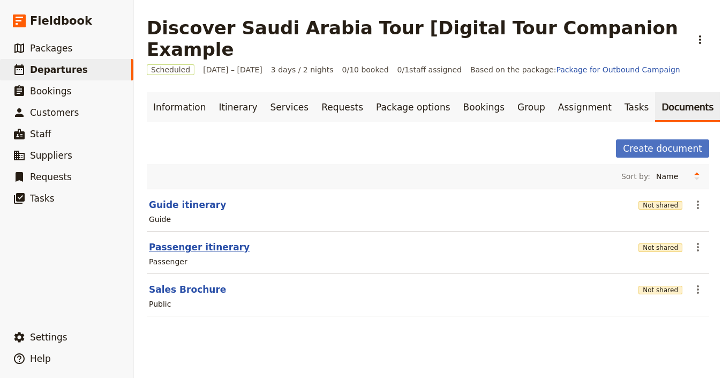
click at [188, 240] on button "Passenger itinerary" at bounding box center [199, 246] width 101 height 13
select select "PASSENGER"
select select "RUN_SHEET"
select select "LARGE"
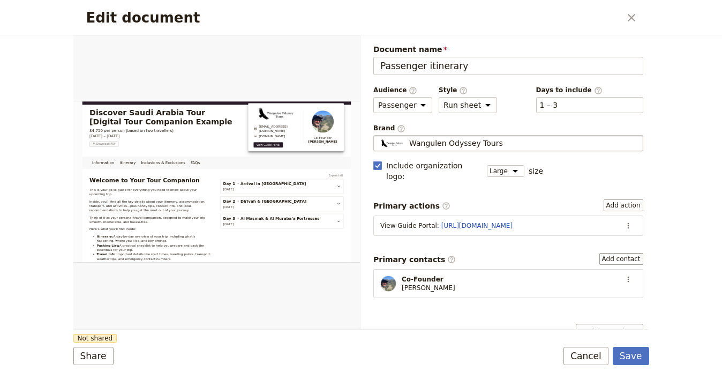
click at [552, 143] on div "Wangulen Odyssey Tours" at bounding box center [508, 143] width 260 height 11
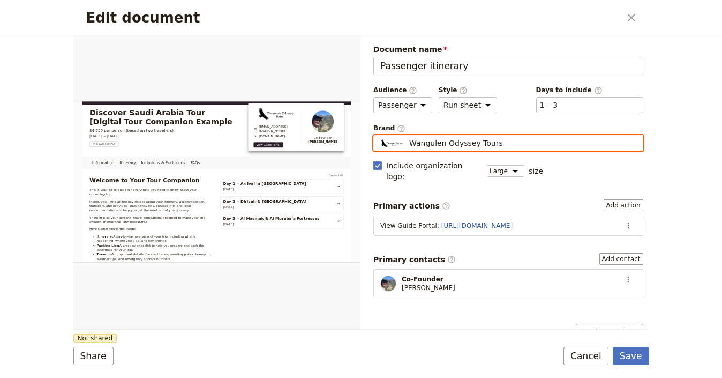
click at [378, 135] on input "Wangulen Odyssey Tours" at bounding box center [378, 135] width 1 height 1
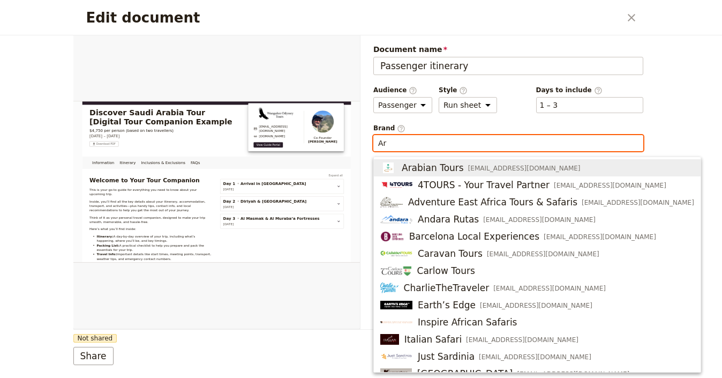
click at [468, 170] on span "[EMAIL_ADDRESS][DOMAIN_NAME]" at bounding box center [524, 168] width 112 height 9
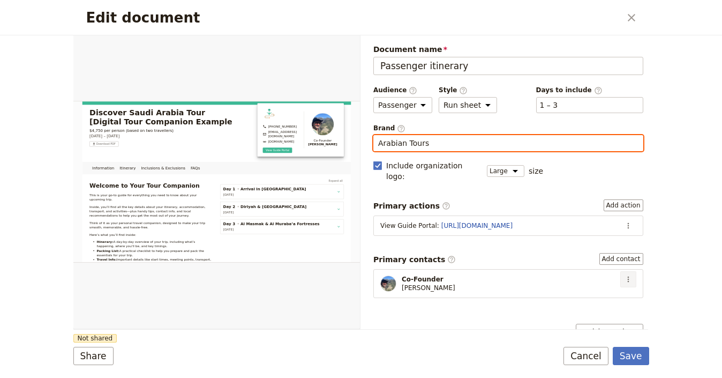
type input "Arabian Tours"
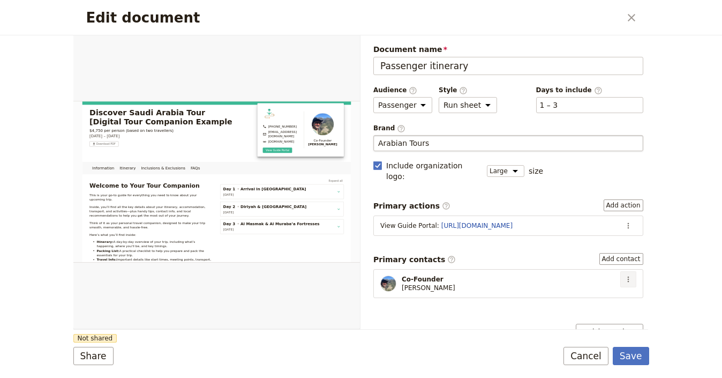
click at [624, 275] on icon "Actions" at bounding box center [628, 279] width 9 height 9
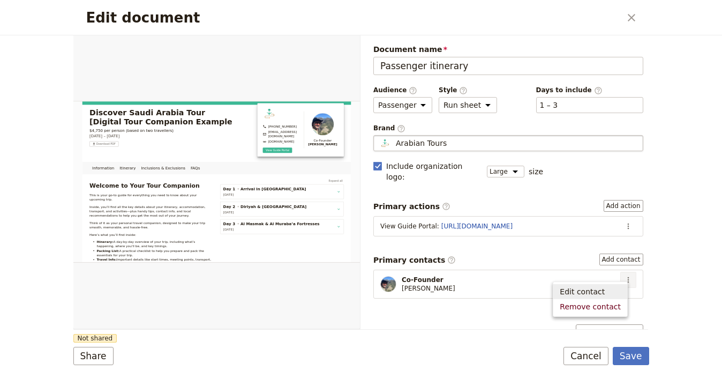
click at [599, 288] on span "Edit contact" at bounding box center [582, 291] width 45 height 11
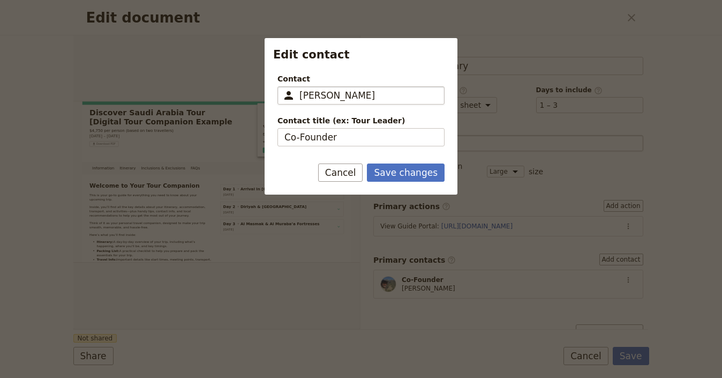
click at [346, 95] on input "Felipe Soto" at bounding box center [368, 95] width 138 height 13
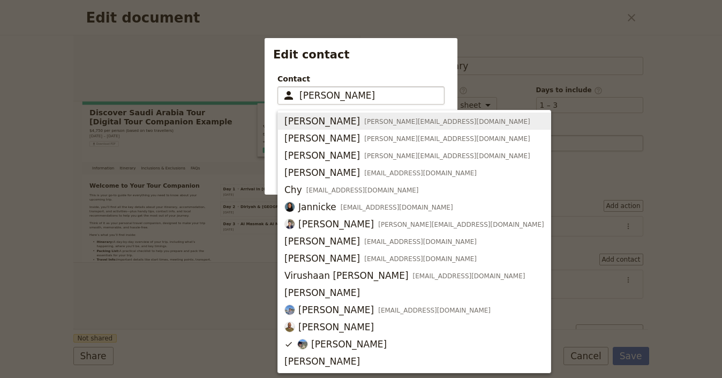
click at [346, 95] on input "Felipe Soto" at bounding box center [368, 95] width 138 height 13
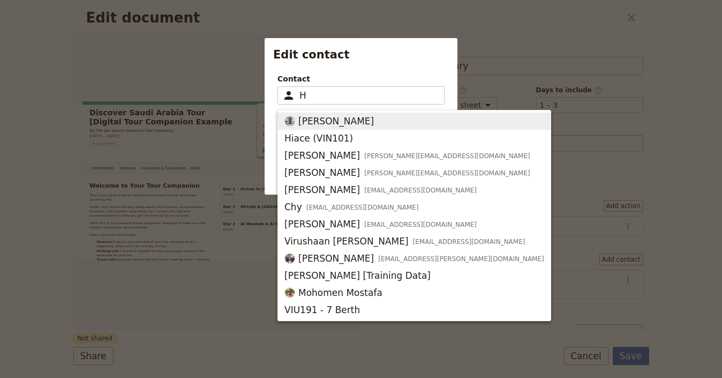
click at [342, 116] on span "[PERSON_NAME]" at bounding box center [336, 121] width 76 height 13
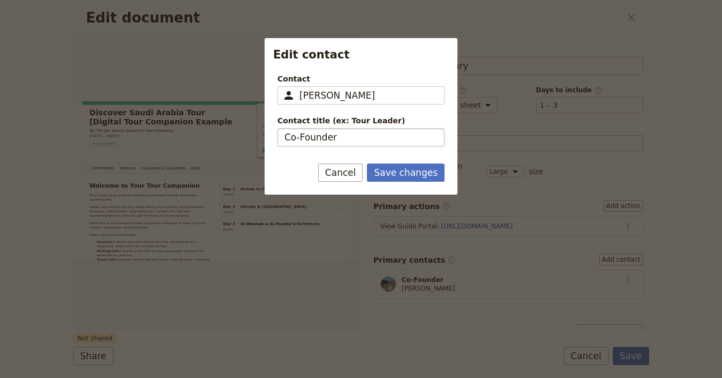
type input "[PERSON_NAME]"
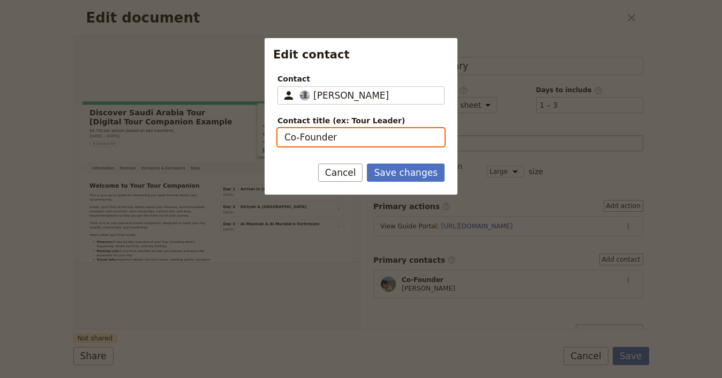
drag, startPoint x: 295, startPoint y: 135, endPoint x: 253, endPoint y: 134, distance: 41.8
click at [253, 377] on div "Edit contact Contact ​ Haitham Almhana Haitham Almhana Contact title (ex: Tour …" at bounding box center [361, 378] width 722 height 0
type input "Founder"
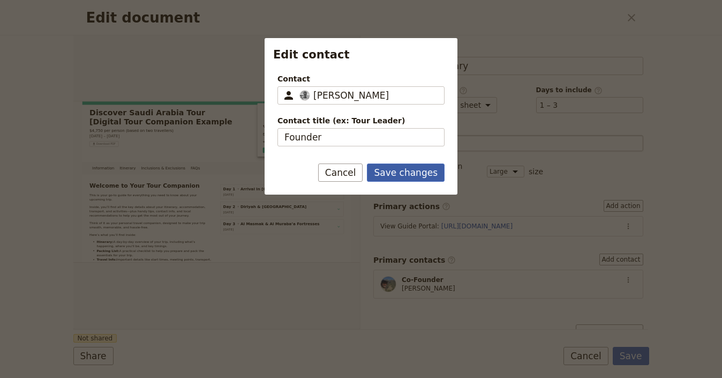
click at [407, 178] on button "Save changes" at bounding box center [406, 172] width 78 height 18
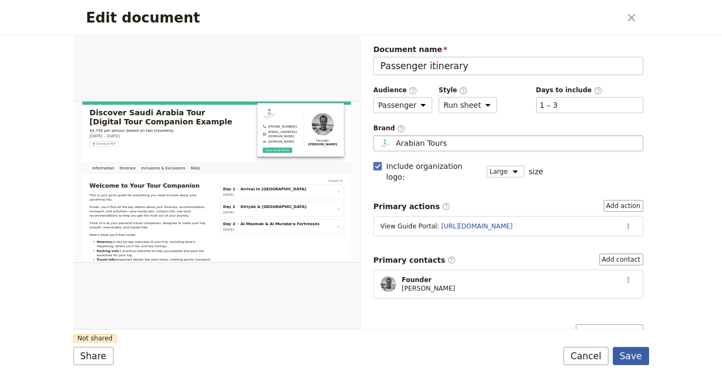
click at [629, 349] on button "Save" at bounding box center [631, 355] width 36 height 18
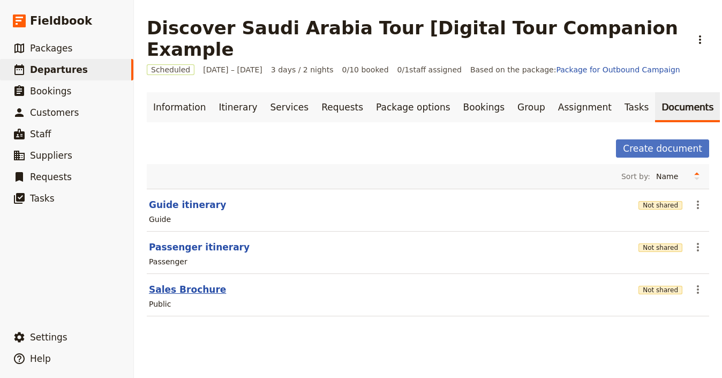
click at [208, 283] on button "Sales Brochure" at bounding box center [187, 289] width 77 height 13
select select "DEFAULT"
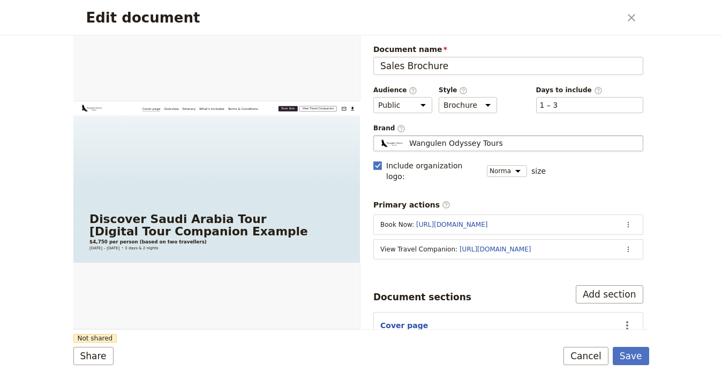
click at [512, 149] on fieldset "Wangulen Odyssey Tours Wangulen Odyssey Tours" at bounding box center [508, 143] width 270 height 16
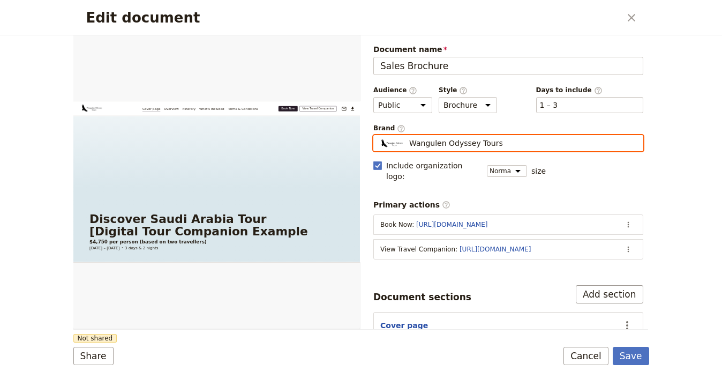
click at [378, 135] on input "Wangulen Odyssey Tours" at bounding box center [378, 135] width 1 height 1
type input "Arabian Tours"
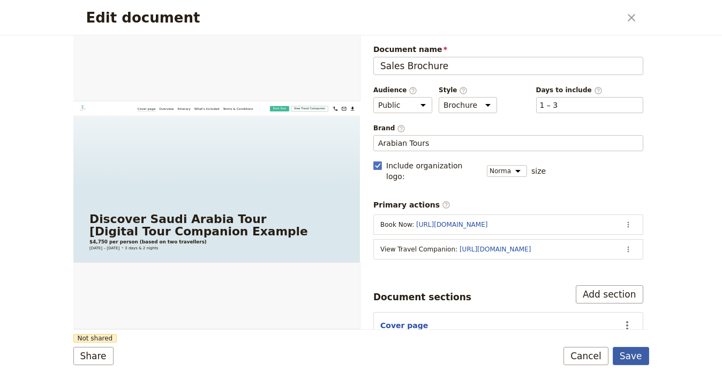
click at [632, 346] on button "Save" at bounding box center [631, 355] width 36 height 18
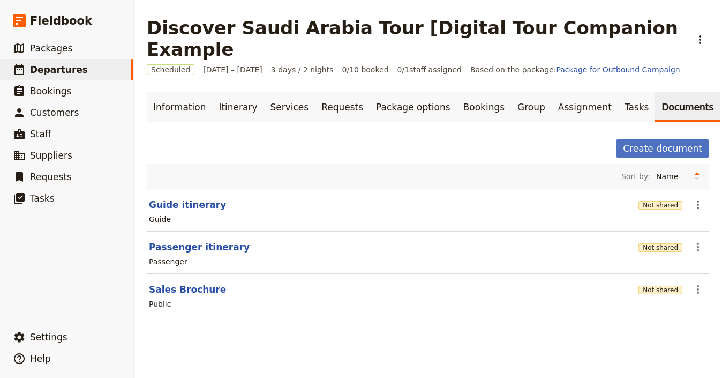
click at [183, 198] on button "Guide itinerary" at bounding box center [187, 204] width 77 height 13
select select "STAFF"
select select "RUN_SHEET"
select select "LARGE"
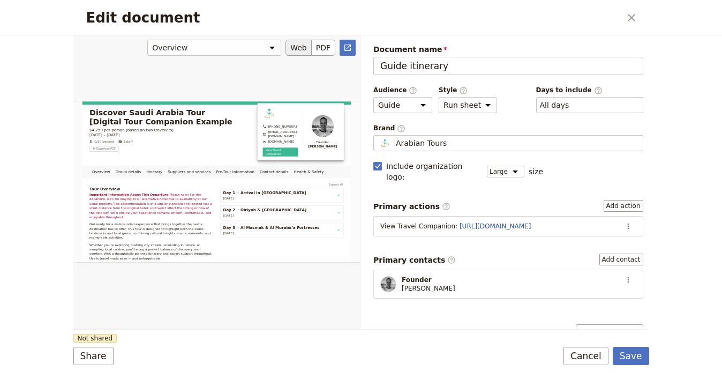
scroll to position [11, 0]
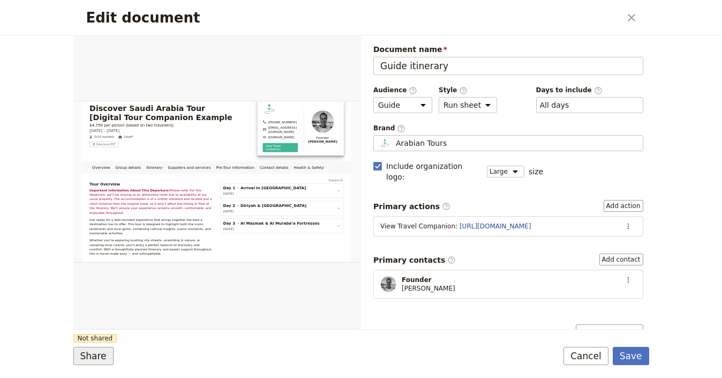
click at [102, 356] on button "Share" at bounding box center [93, 355] width 40 height 18
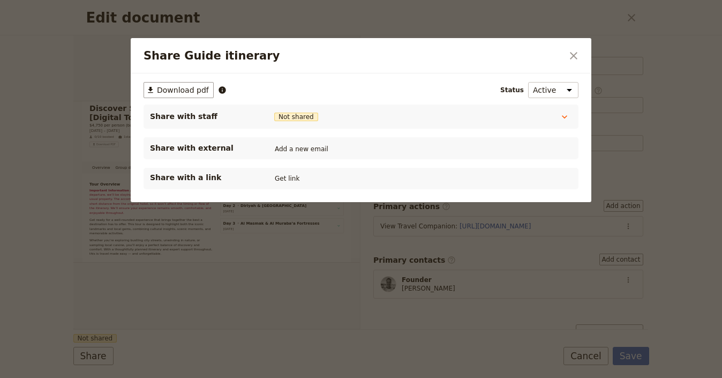
click at [266, 173] on div "Share with a link Get link" at bounding box center [361, 178] width 422 height 13
click at [284, 177] on button "Get link" at bounding box center [287, 178] width 30 height 12
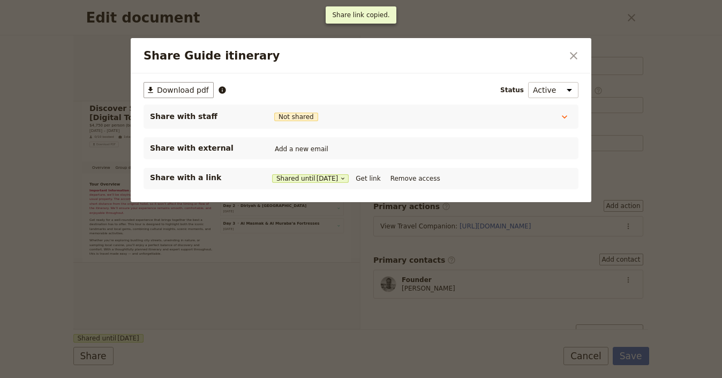
drag, startPoint x: 371, startPoint y: 177, endPoint x: 367, endPoint y: 169, distance: 8.4
click at [371, 176] on button "Get link" at bounding box center [368, 178] width 30 height 12
click at [573, 57] on icon "Close dialog" at bounding box center [573, 55] width 13 height 13
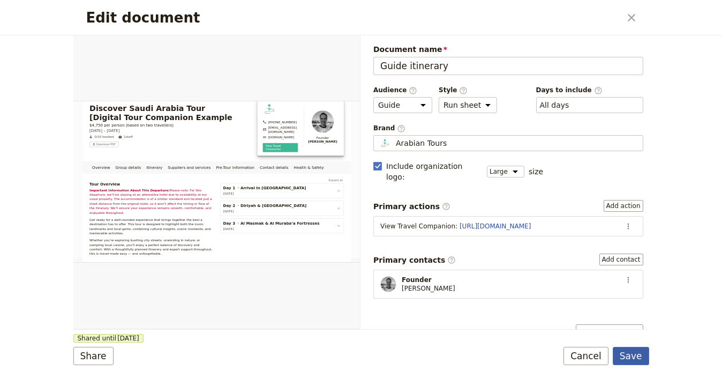
click at [630, 353] on button "Save" at bounding box center [631, 355] width 36 height 18
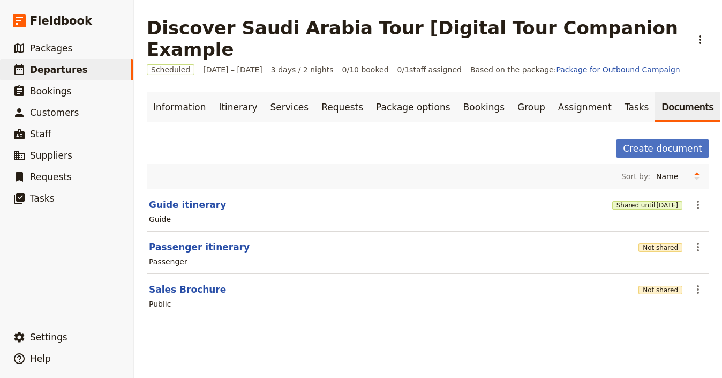
click at [179, 240] on button "Passenger itinerary" at bounding box center [199, 246] width 101 height 13
select select "PASSENGER"
select select "RUN_SHEET"
select select "LARGE"
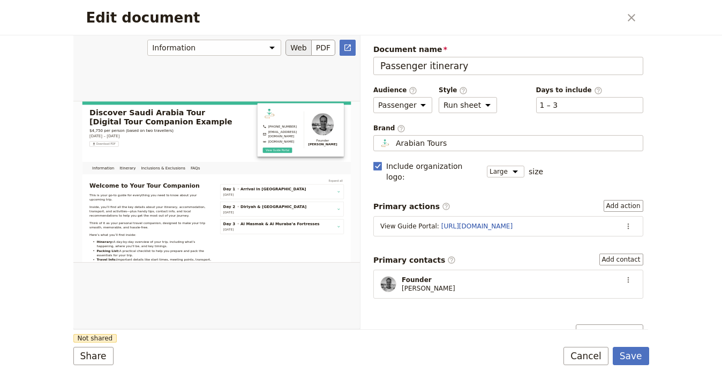
scroll to position [80, 0]
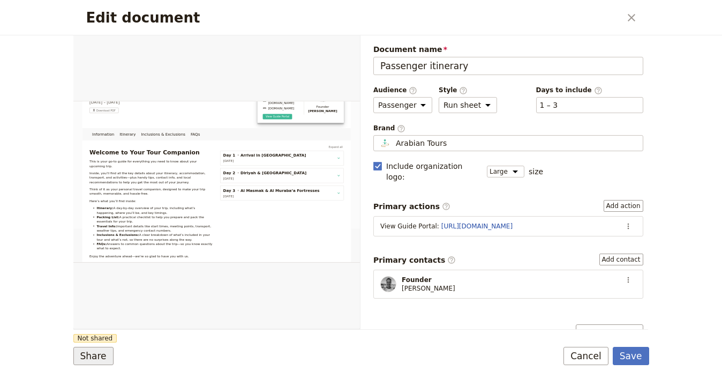
click at [74, 349] on button "Share" at bounding box center [93, 355] width 40 height 18
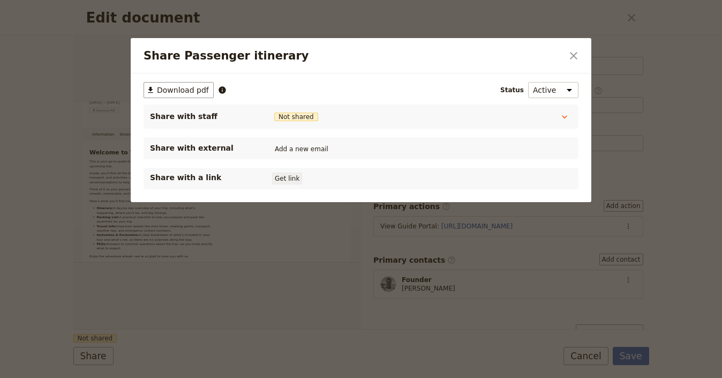
click at [277, 178] on button "Get link" at bounding box center [287, 178] width 30 height 12
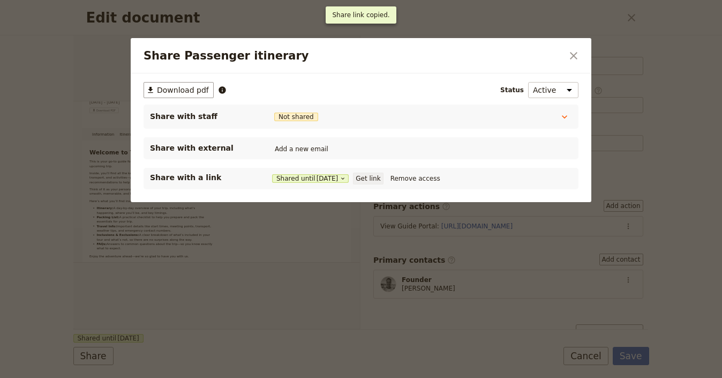
click at [368, 181] on button "Get link" at bounding box center [368, 178] width 30 height 12
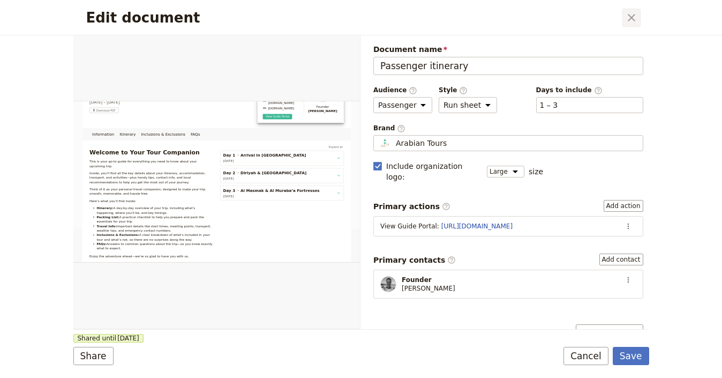
click at [630, 19] on icon "Close dialog" at bounding box center [631, 17] width 13 height 13
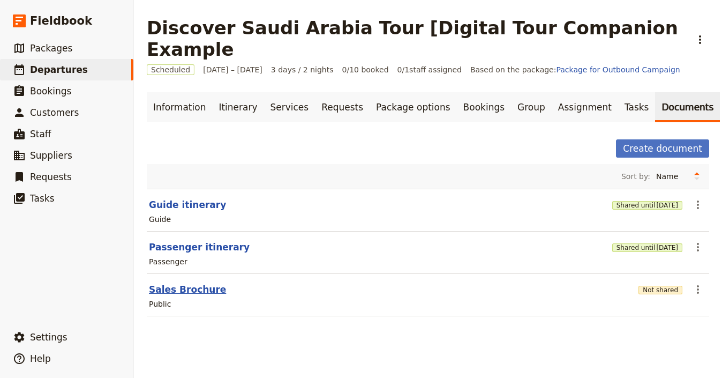
click at [211, 283] on button "Sales Brochure" at bounding box center [187, 289] width 77 height 13
select select "DEFAULT"
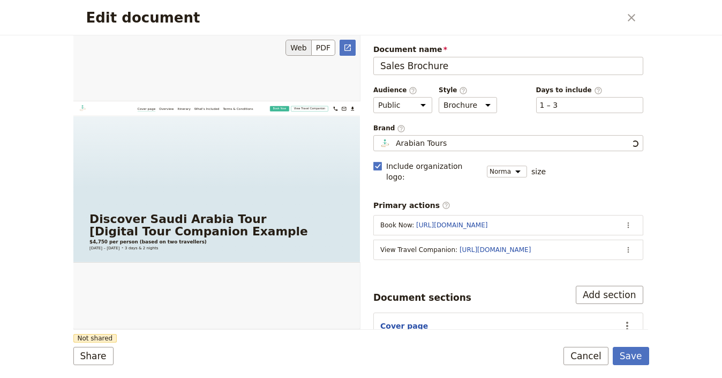
scroll to position [0, 0]
click at [93, 363] on button "Share" at bounding box center [93, 355] width 40 height 18
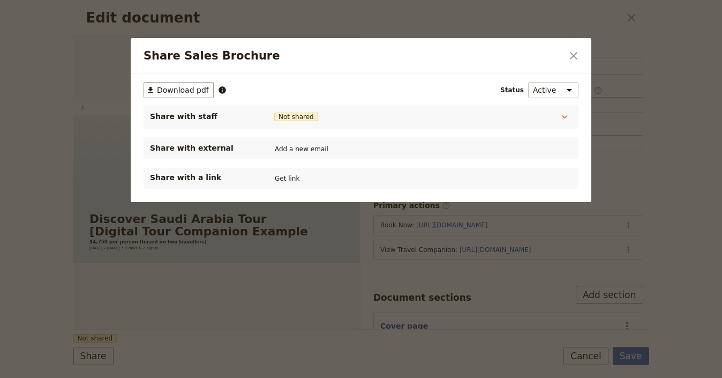
click at [292, 186] on div "Share with a link Get link" at bounding box center [361, 178] width 435 height 21
click at [293, 179] on button "Get link" at bounding box center [287, 178] width 30 height 12
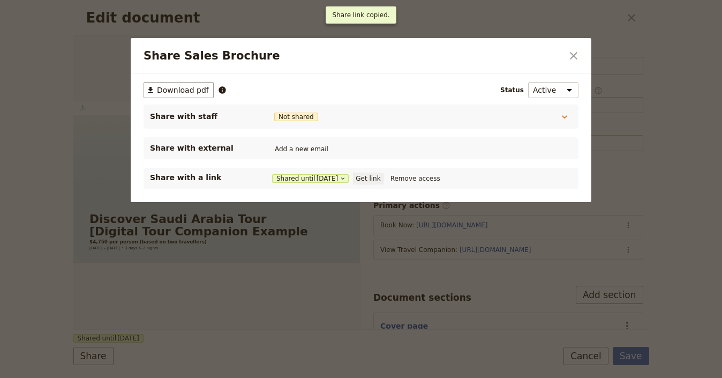
click at [372, 177] on button "Get link" at bounding box center [368, 178] width 30 height 12
click at [574, 50] on icon "Close dialog" at bounding box center [573, 55] width 13 height 13
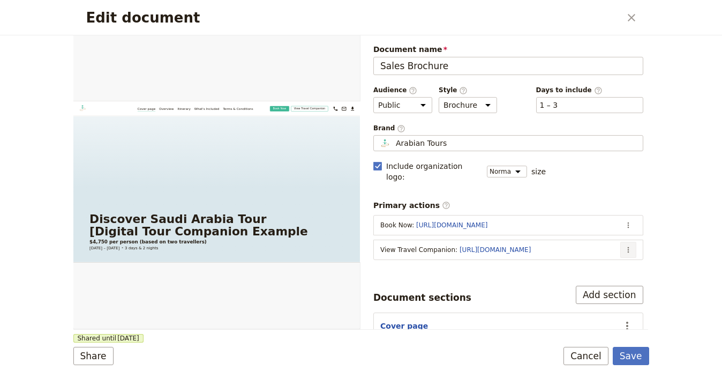
click at [624, 245] on icon "Actions" at bounding box center [628, 249] width 9 height 9
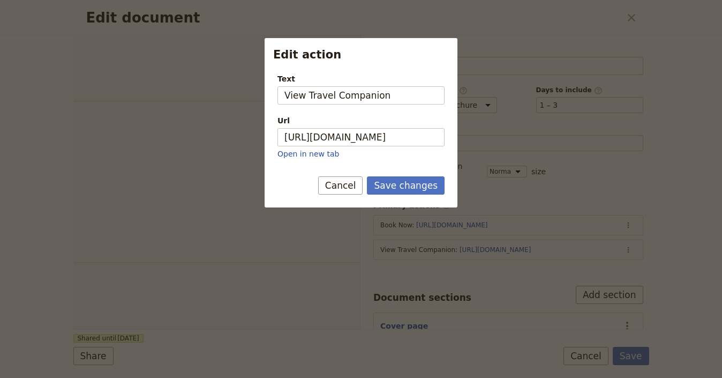
select select "DEFAULT"
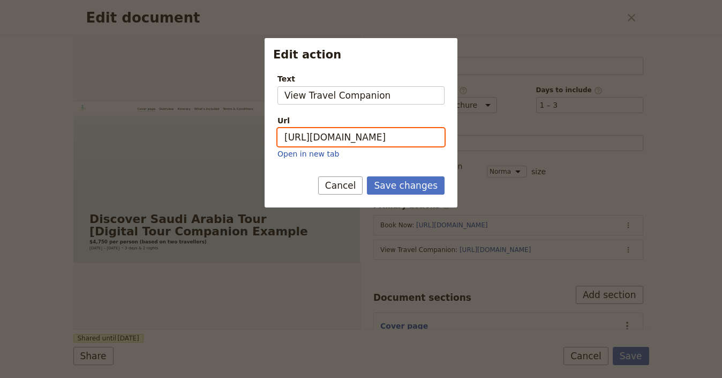
click at [395, 140] on input "[URL][DOMAIN_NAME]" at bounding box center [360, 137] width 167 height 18
paste input "e0VIZpy0gQhvsA5Pxhy2c"
type input "[URL][DOMAIN_NAME]"
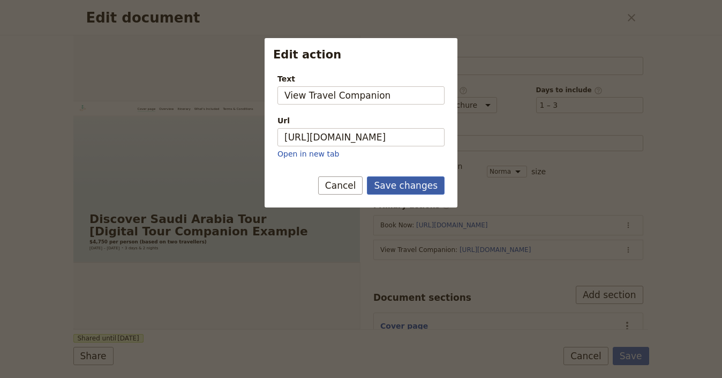
click at [414, 181] on button "Save changes" at bounding box center [406, 185] width 78 height 18
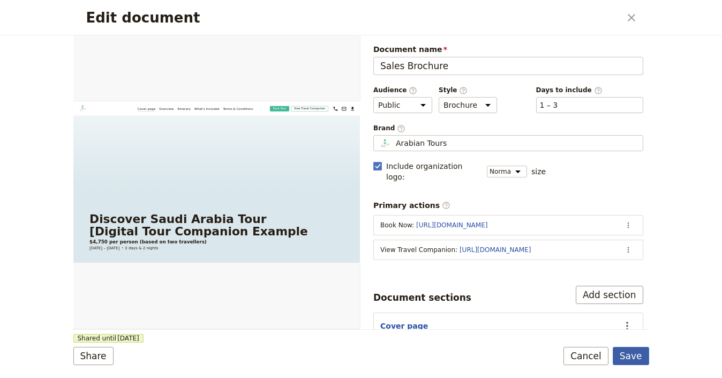
click at [631, 356] on button "Save" at bounding box center [631, 355] width 36 height 18
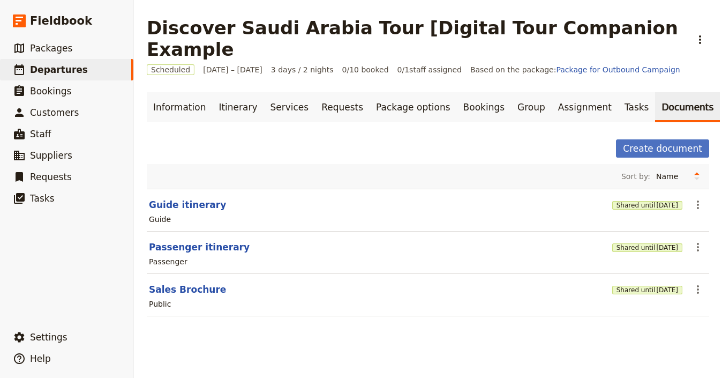
click at [165, 231] on section "Passenger itinerary Shared until [DATE] ​ Passenger" at bounding box center [428, 252] width 562 height 42
click at [167, 240] on button "Passenger itinerary" at bounding box center [199, 246] width 101 height 13
select select "PASSENGER"
select select "RUN_SHEET"
select select "LARGE"
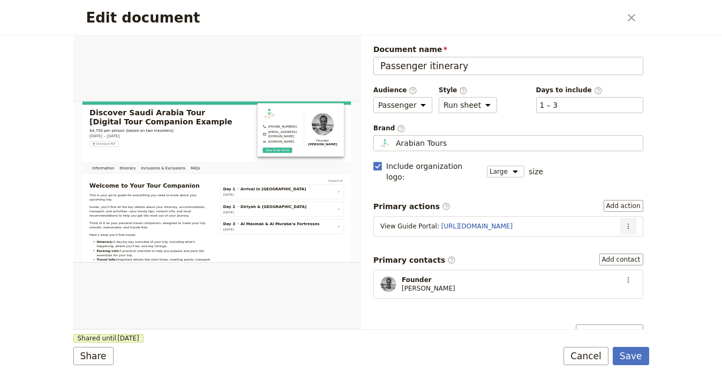
click at [624, 222] on icon "Actions" at bounding box center [628, 226] width 9 height 9
click at [604, 236] on span "Edit action" at bounding box center [585, 237] width 40 height 11
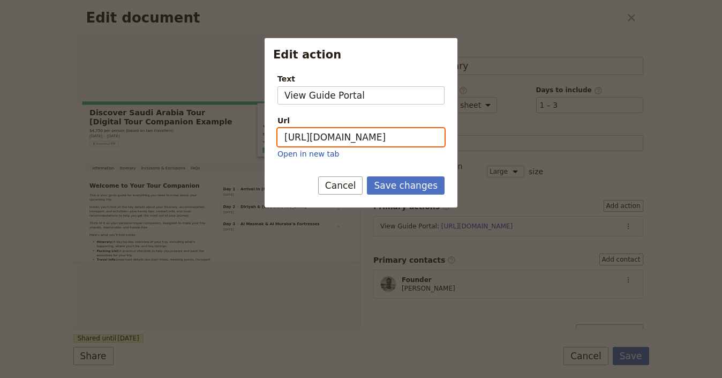
click at [377, 141] on input "[URL][DOMAIN_NAME]" at bounding box center [360, 137] width 167 height 18
paste input "9GLwWrXQyY2BAegF-RaP1"
type input "[URL][DOMAIN_NAME]"
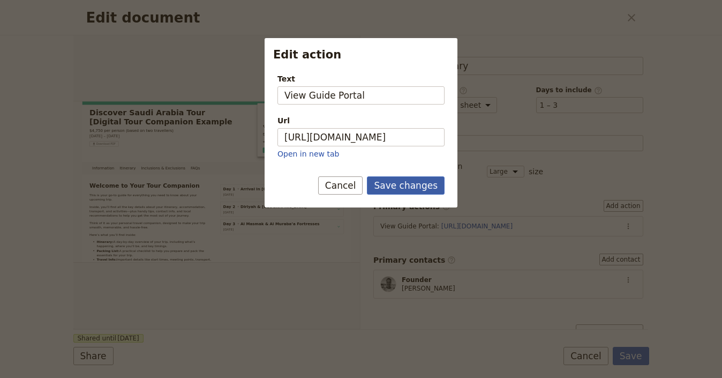
click at [413, 186] on button "Save changes" at bounding box center [406, 185] width 78 height 18
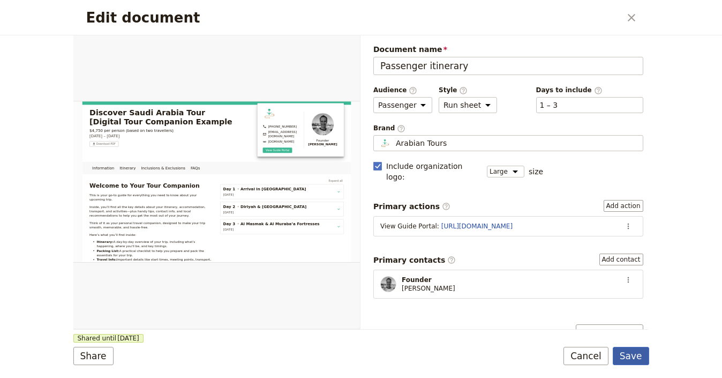
click at [647, 357] on button "Save" at bounding box center [631, 355] width 36 height 18
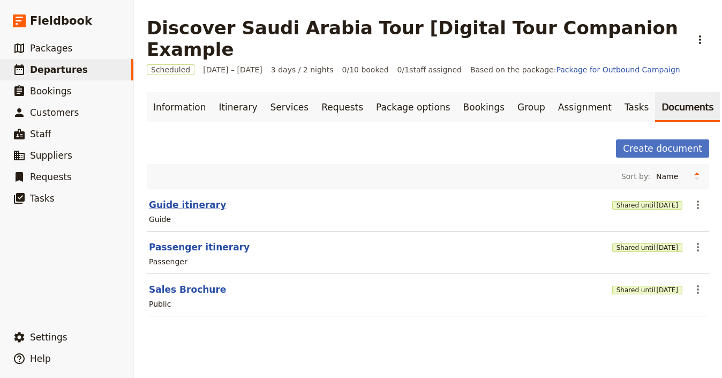
click at [181, 198] on button "Guide itinerary" at bounding box center [187, 204] width 77 height 13
select select "STAFF"
select select "RUN_SHEET"
select select "LARGE"
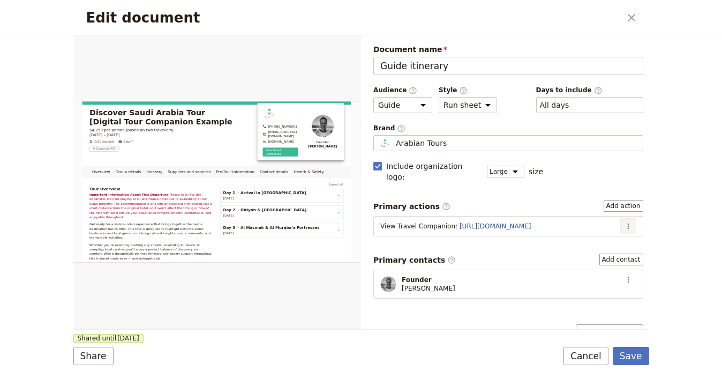
click at [624, 222] on icon "Actions" at bounding box center [628, 226] width 9 height 9
click at [599, 235] on span "Edit action" at bounding box center [585, 237] width 40 height 11
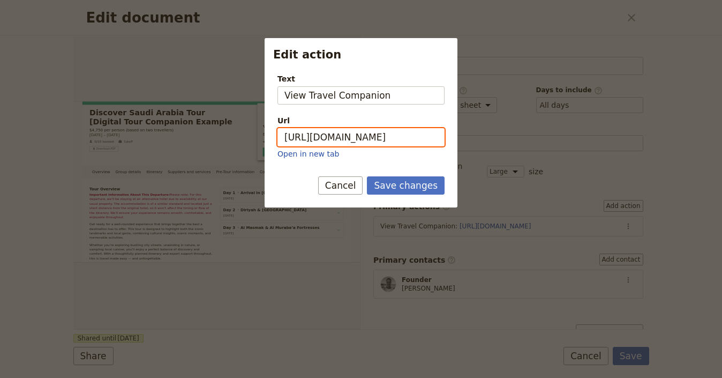
click at [410, 133] on input "[URL][DOMAIN_NAME]" at bounding box center [360, 137] width 167 height 18
paste input "e0VIZpy0gQhvsA5Pxhy2c"
type input "[URL][DOMAIN_NAME]"
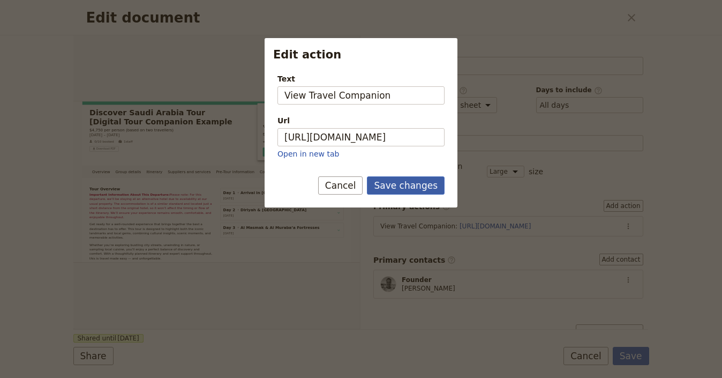
click at [401, 188] on button "Save changes" at bounding box center [406, 185] width 78 height 18
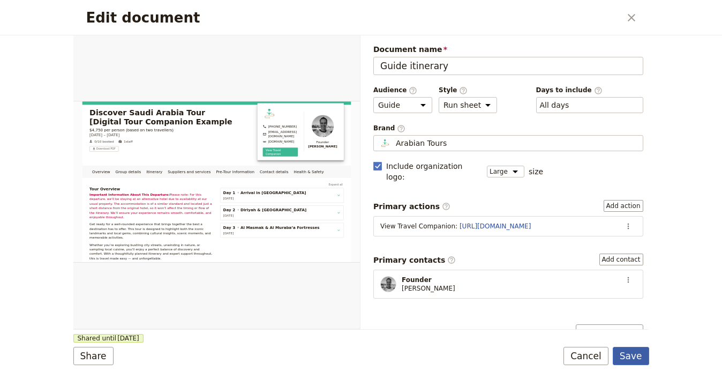
click at [631, 352] on button "Save" at bounding box center [631, 355] width 36 height 18
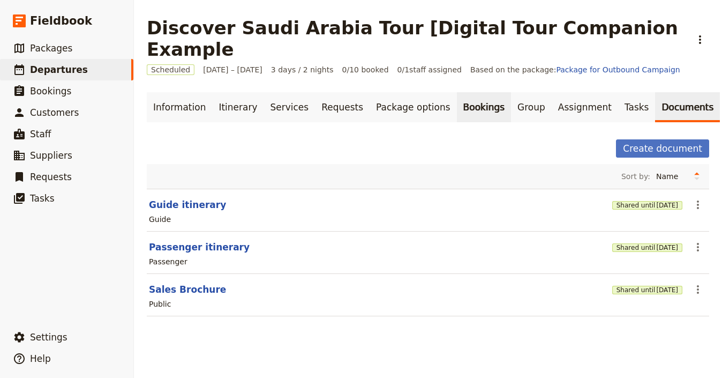
click at [470, 92] on link "Bookings" at bounding box center [484, 107] width 54 height 30
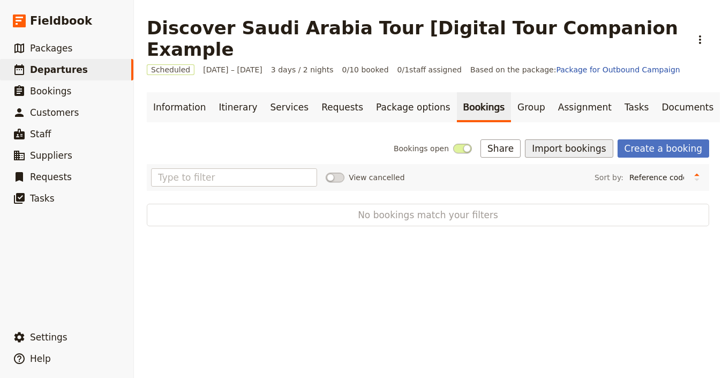
click at [562, 139] on button "Import bookings" at bounding box center [569, 148] width 88 height 18
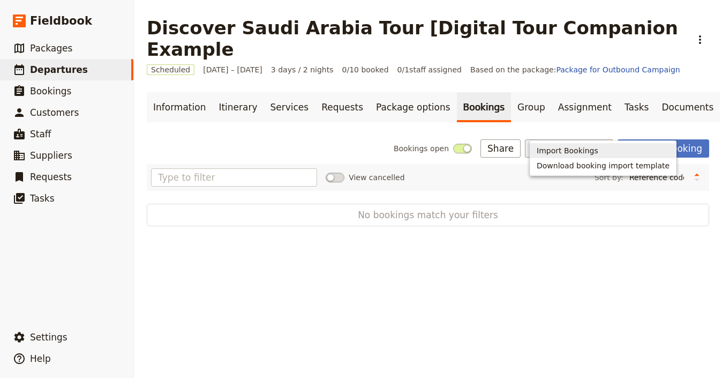
click at [561, 151] on span "Import Bookings" at bounding box center [568, 150] width 62 height 11
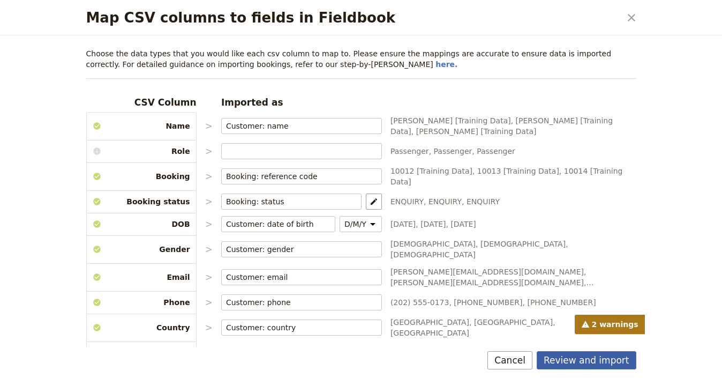
click at [609, 352] on button "Review and import" at bounding box center [587, 360] width 100 height 18
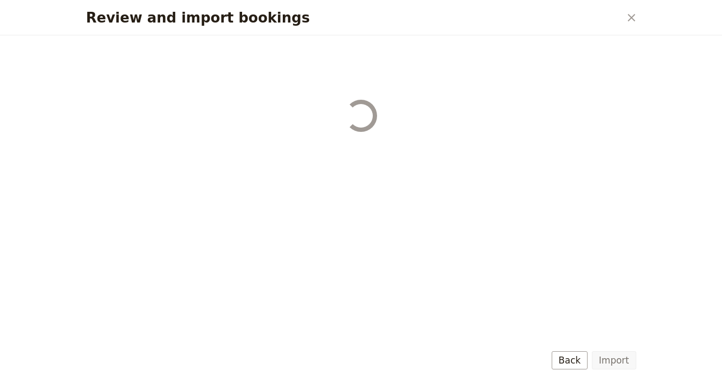
select select "68b002b7cac3c784cf00db27"
select select "68b002b7cac3c784cf00db28"
select select "68b002b7cac3c784cf00db29"
select select "68b002b7cac3c784cf00db2a"
select select "650e1b8d408bbede5b0c6045"
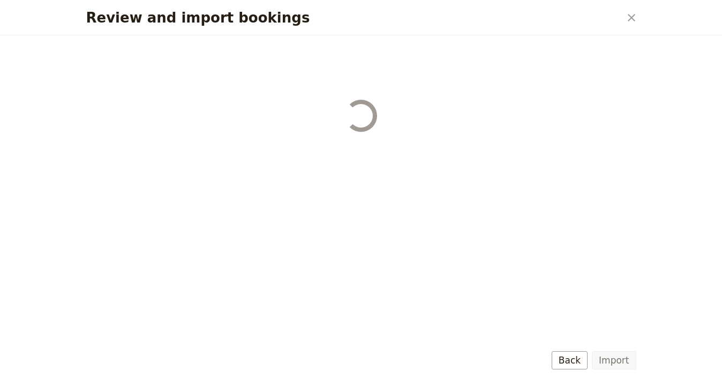
select select "68b002b7cac3c784cf00db2c"
select select "68b002b7cac3c784cf00db2d"
select select "68b002b7cac3c784cf00db2e"
select select "68b002b7cac3c784cf00db2f"
select select "68b002b7cac3c784cf00db30"
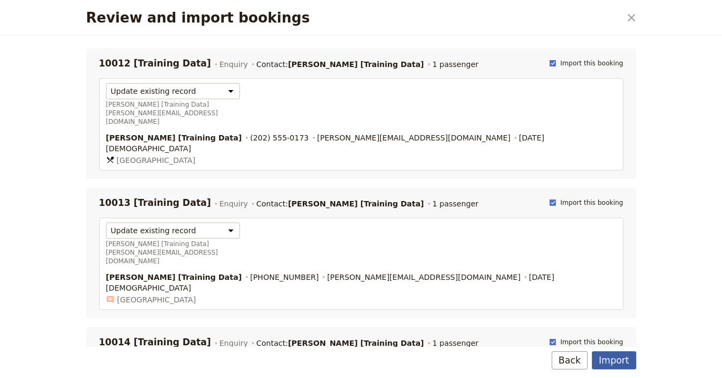
click at [615, 363] on button "Import" at bounding box center [614, 360] width 44 height 18
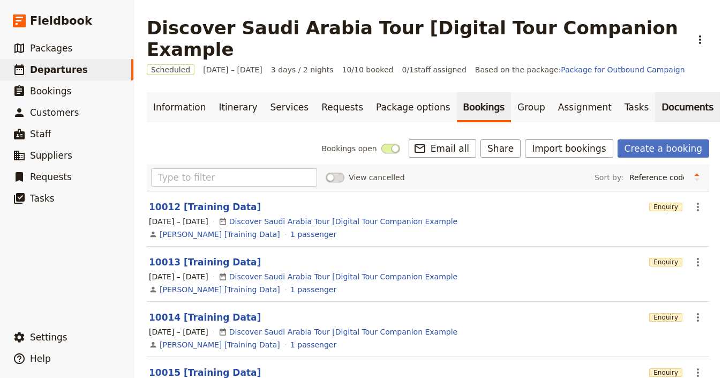
click at [655, 92] on link "Documents" at bounding box center [687, 107] width 65 height 30
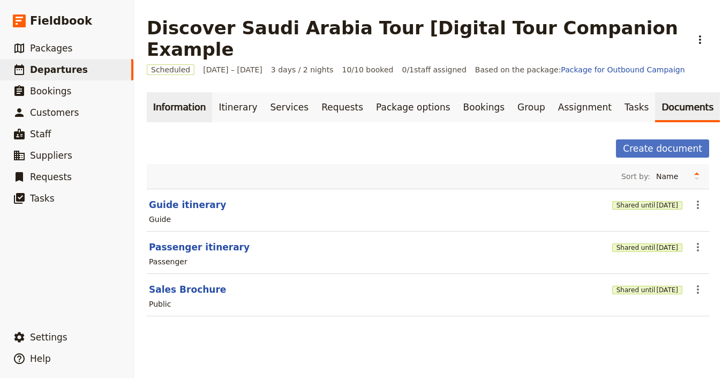
click at [162, 92] on link "Information" at bounding box center [179, 107] width 65 height 30
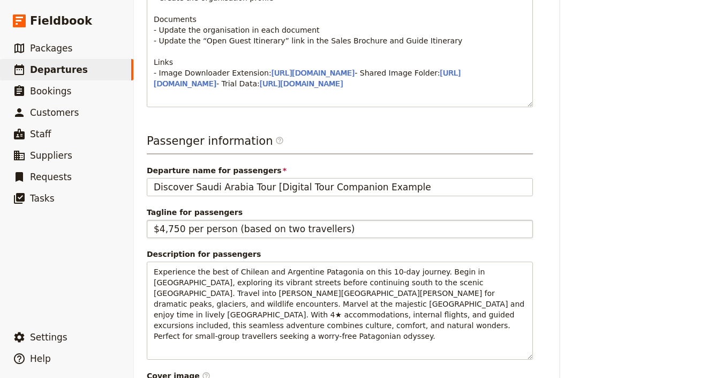
scroll to position [635, 0]
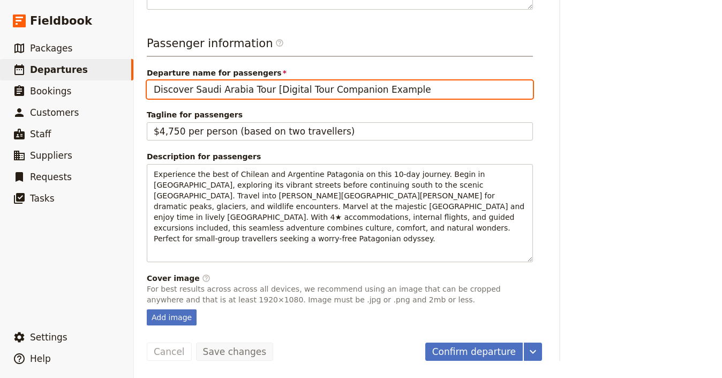
drag, startPoint x: 431, startPoint y: 95, endPoint x: 268, endPoint y: 101, distance: 162.9
click at [268, 99] on input "Discover Saudi Arabia Tour [Digital Tour Companion Example" at bounding box center [340, 89] width 386 height 18
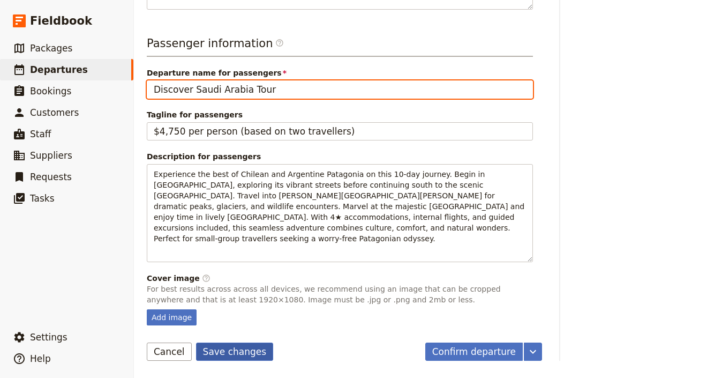
type input "Discover Saudi Arabia Tour"
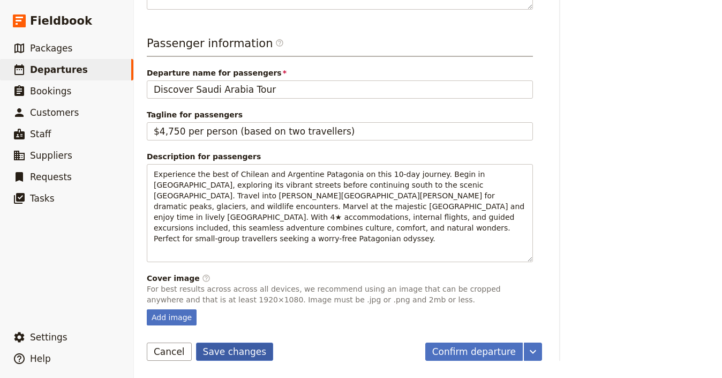
click at [235, 348] on button "Save changes" at bounding box center [235, 351] width 78 height 18
